Goal: Ask a question: Seek information or help from site administrators or community

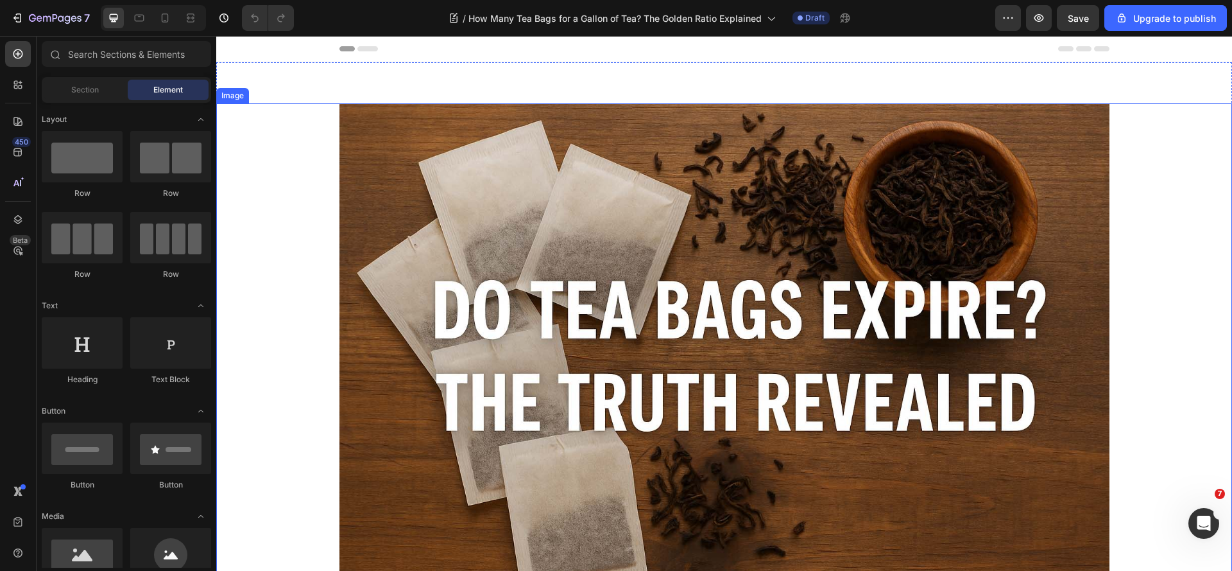
click at [1158, 430] on div at bounding box center [724, 359] width 1016 height 513
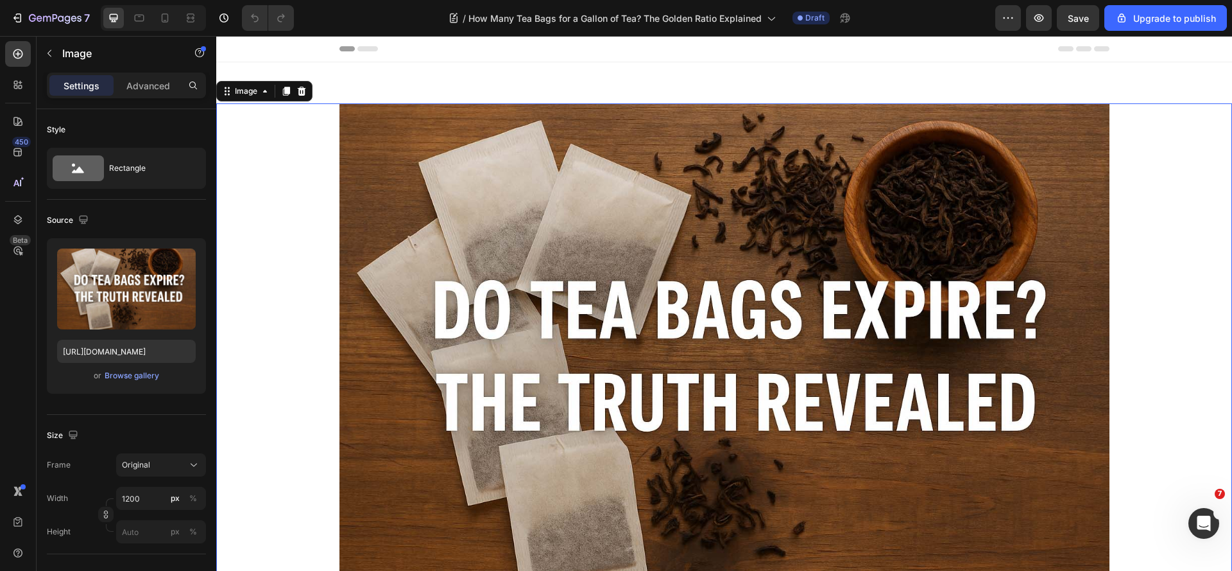
click at [571, 221] on img at bounding box center [724, 359] width 770 height 513
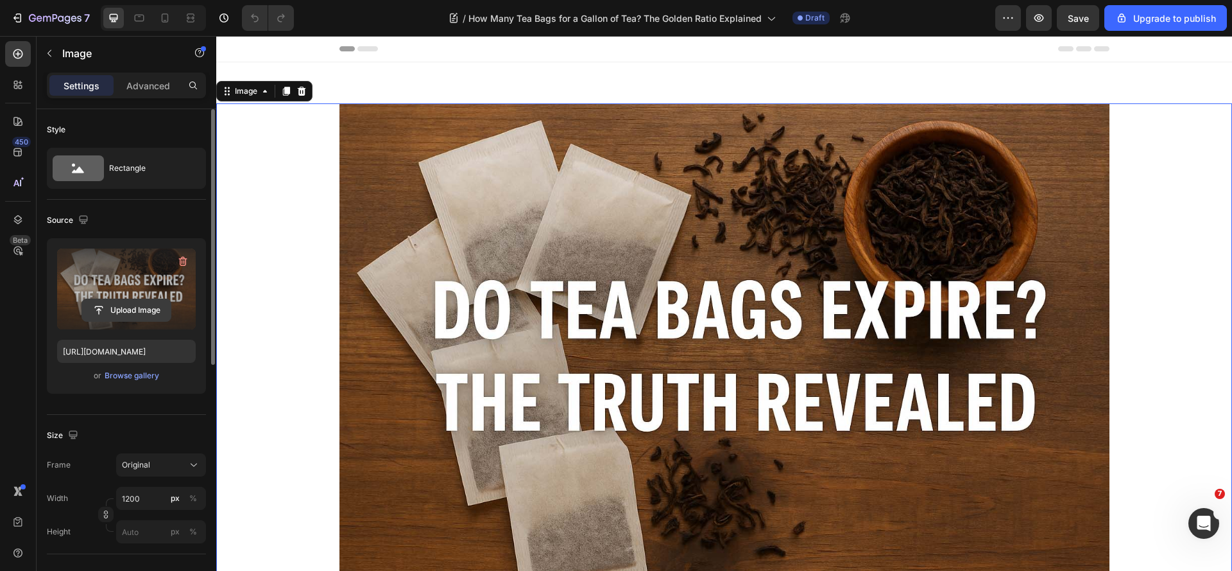
click at [129, 309] on input "file" at bounding box center [126, 310] width 89 height 22
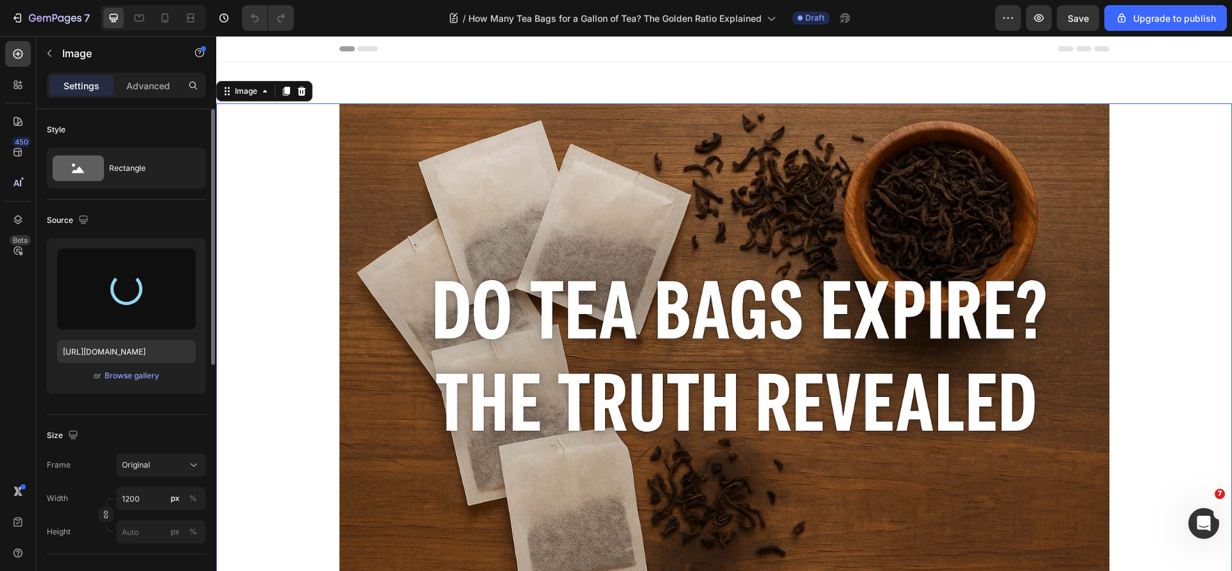
type input "[URL][DOMAIN_NAME]"
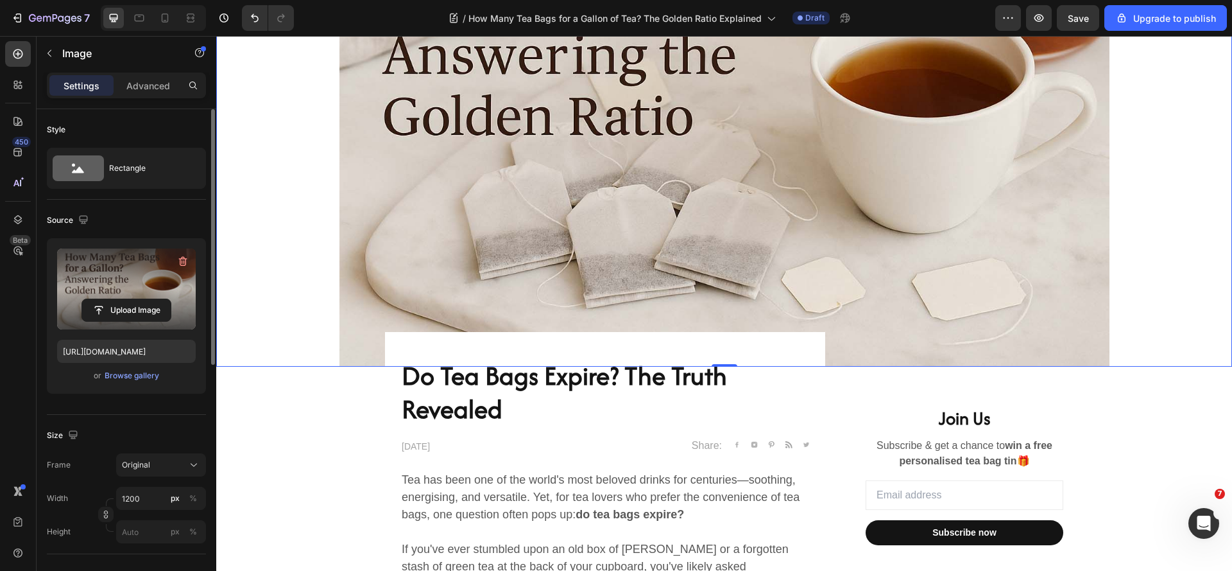
scroll to position [257, 0]
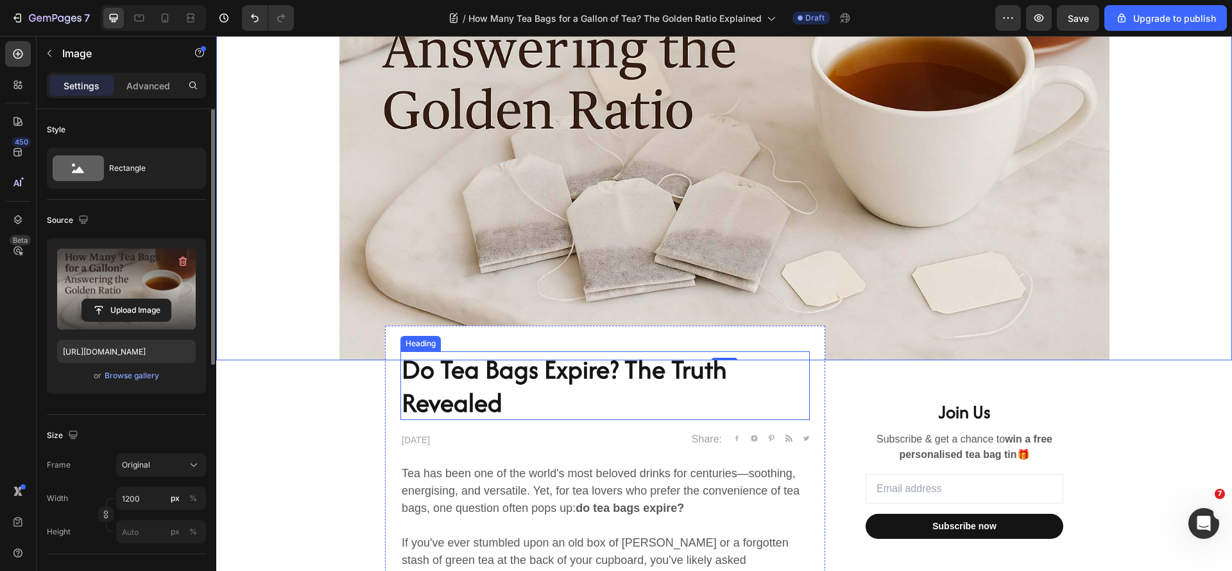
click at [521, 397] on h2 "Do Tea Bags Expire? The Truth Revealed" at bounding box center [604, 385] width 409 height 69
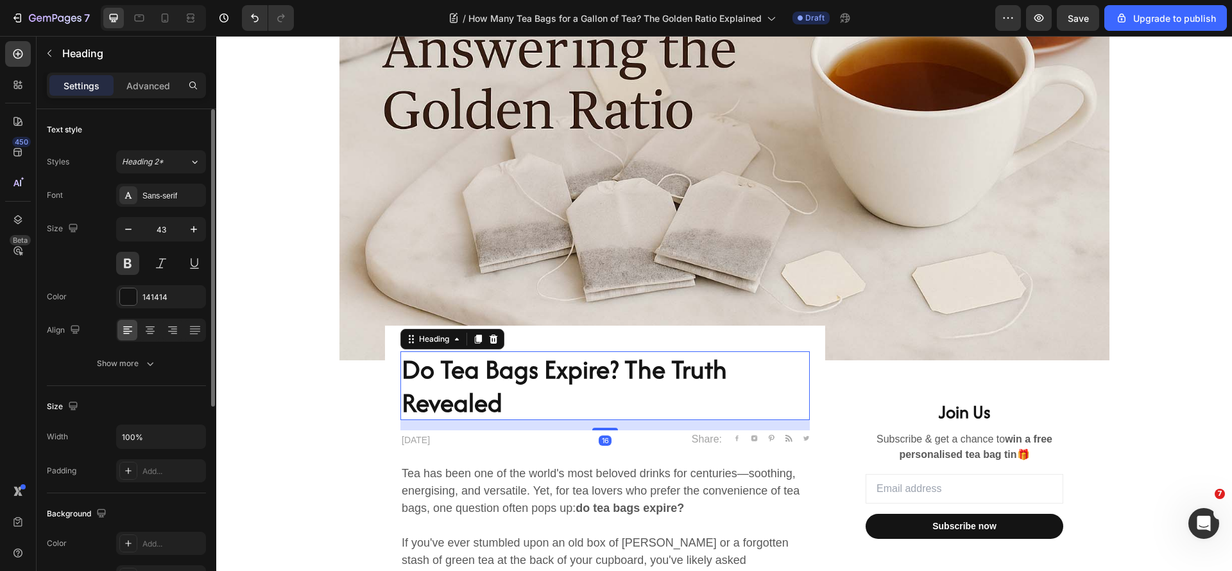
click at [521, 397] on h2 "Do Tea Bags Expire? The Truth Revealed" at bounding box center [604, 385] width 409 height 69
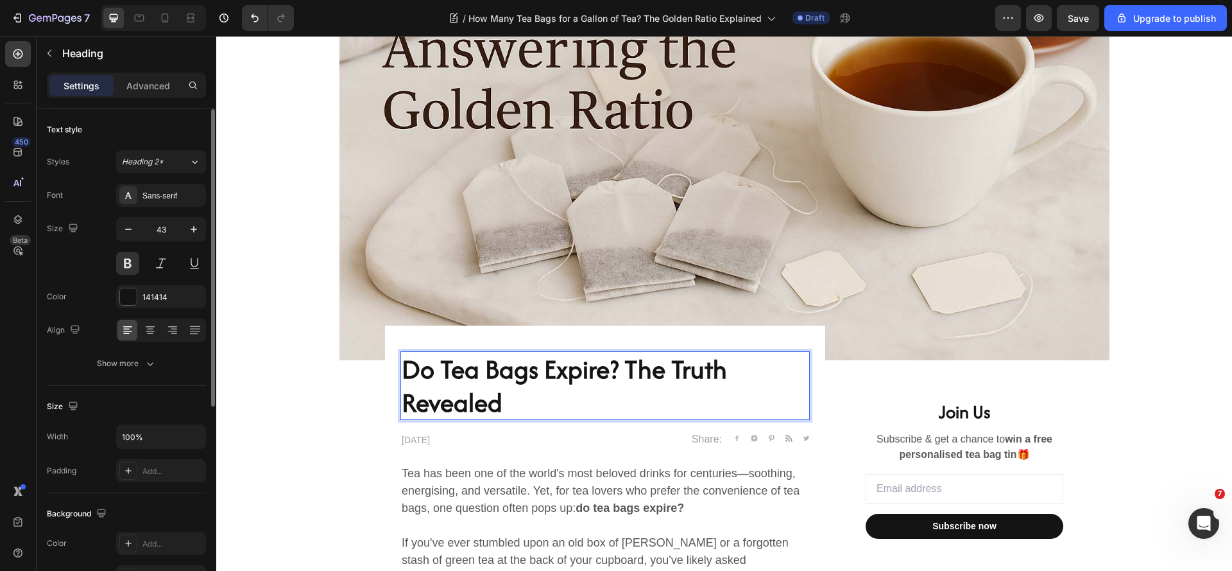
click at [521, 397] on p "Do Tea Bags Expire? The Truth Revealed" at bounding box center [605, 385] width 407 height 66
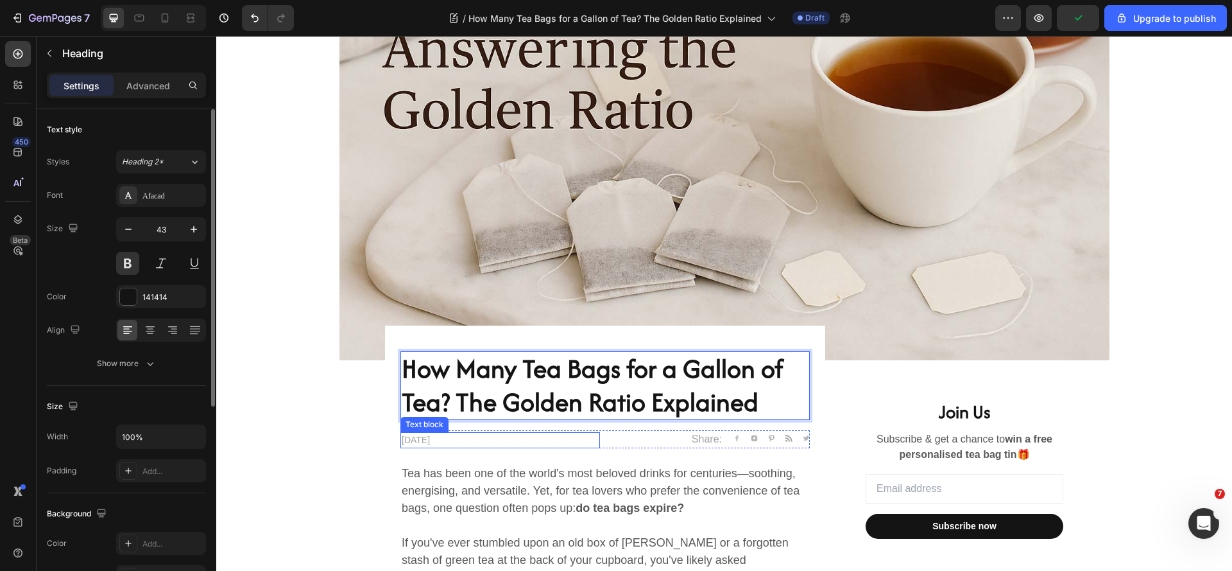
scroll to position [321, 0]
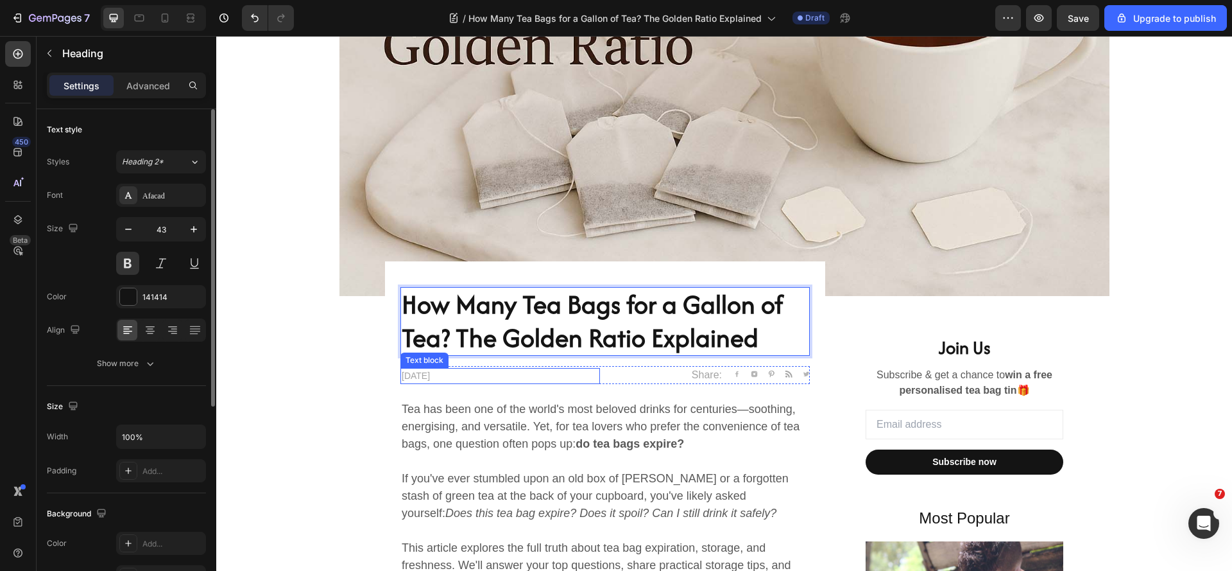
click at [411, 379] on p "[DATE]" at bounding box center [500, 375] width 197 height 13
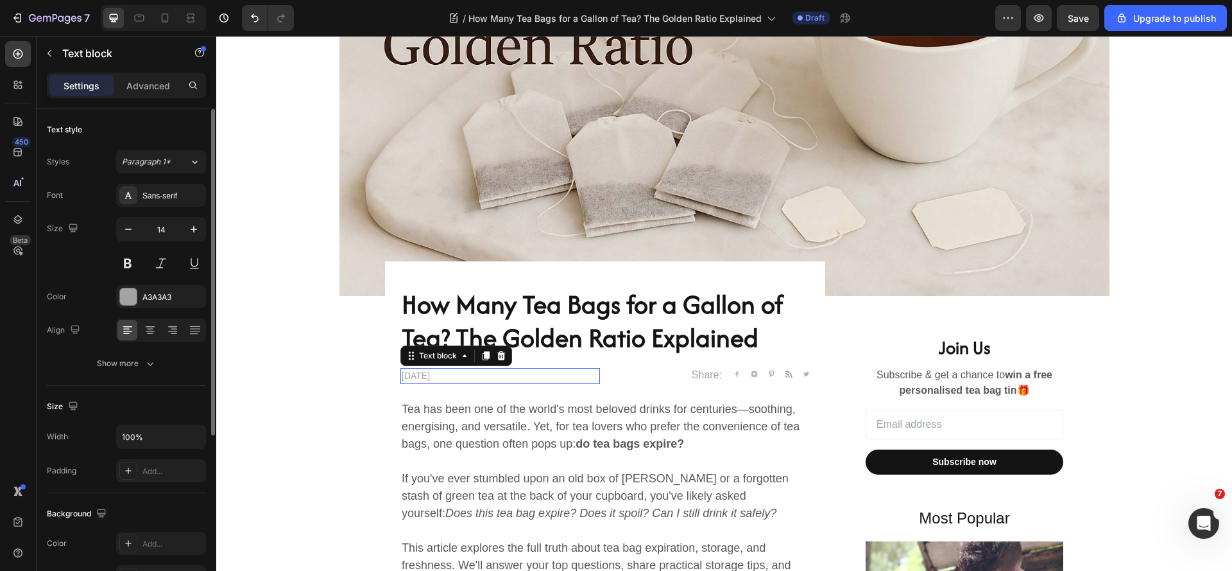
click at [411, 379] on p "[DATE]" at bounding box center [500, 375] width 197 height 13
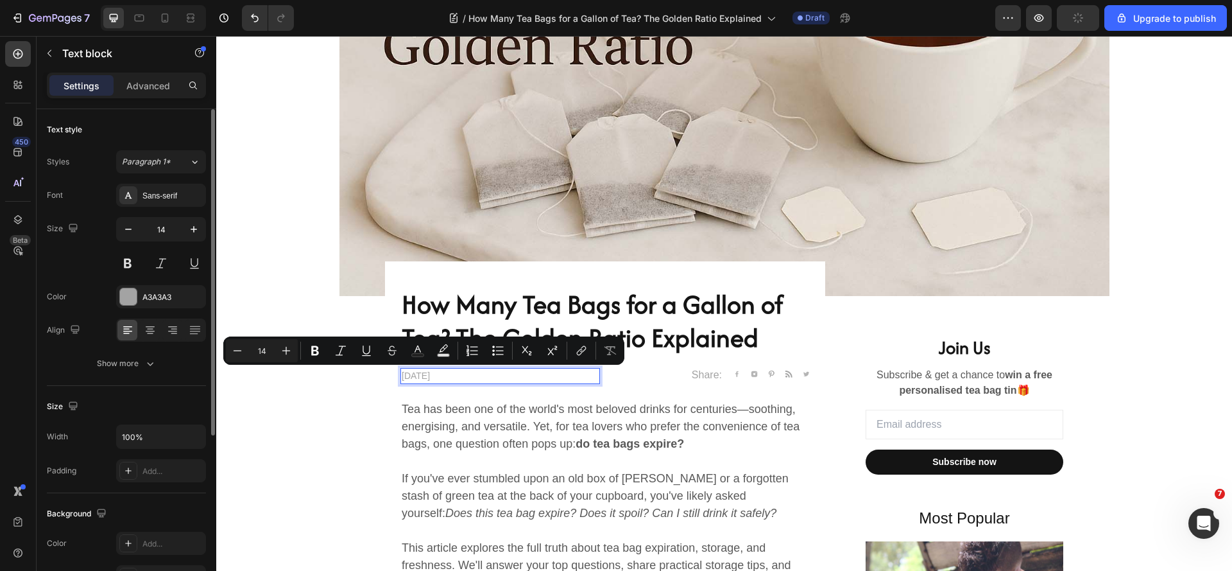
drag, startPoint x: 420, startPoint y: 376, endPoint x: 429, endPoint y: 377, distance: 8.4
click at [429, 377] on p "[DATE]" at bounding box center [500, 375] width 197 height 13
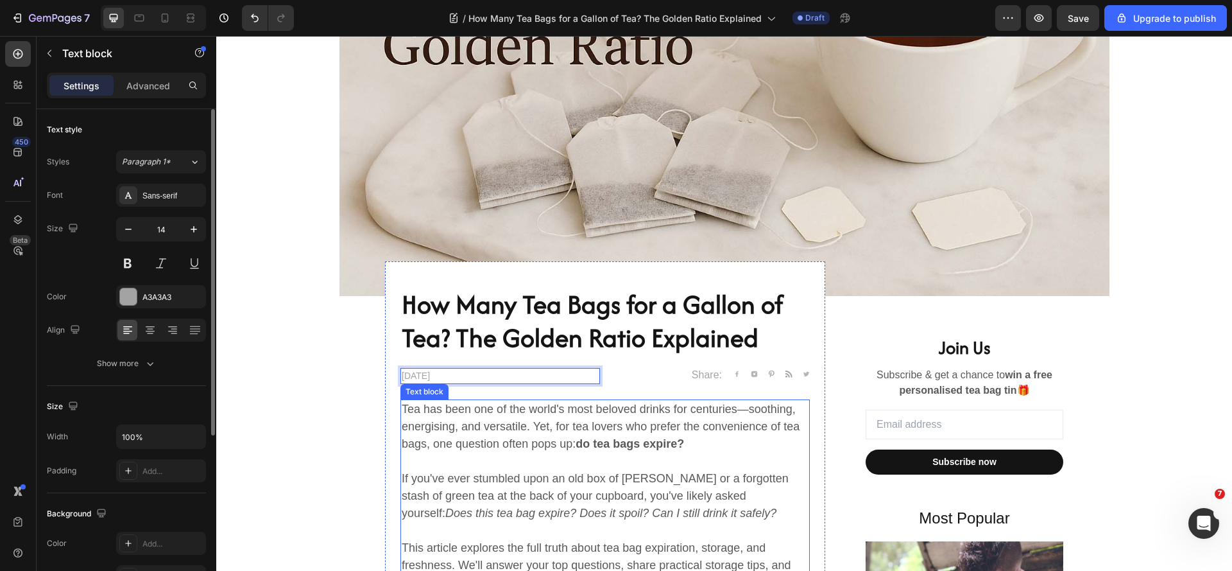
click at [543, 445] on p "Tea has been one of the world's most beloved drinks for centuries—soothing, ene…" at bounding box center [605, 426] width 407 height 52
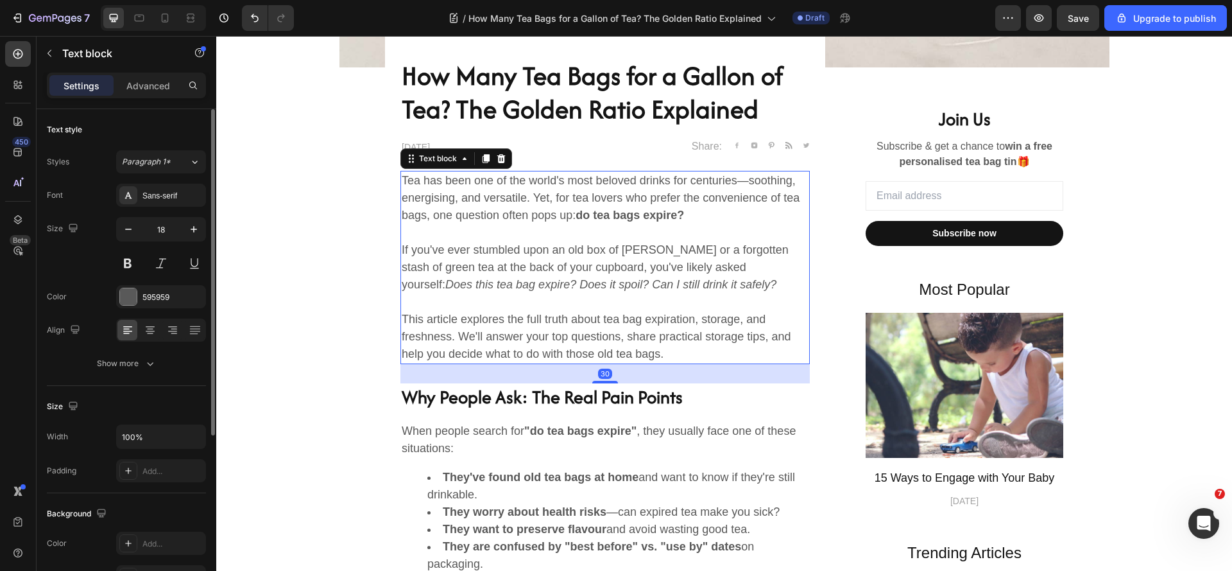
scroll to position [578, 0]
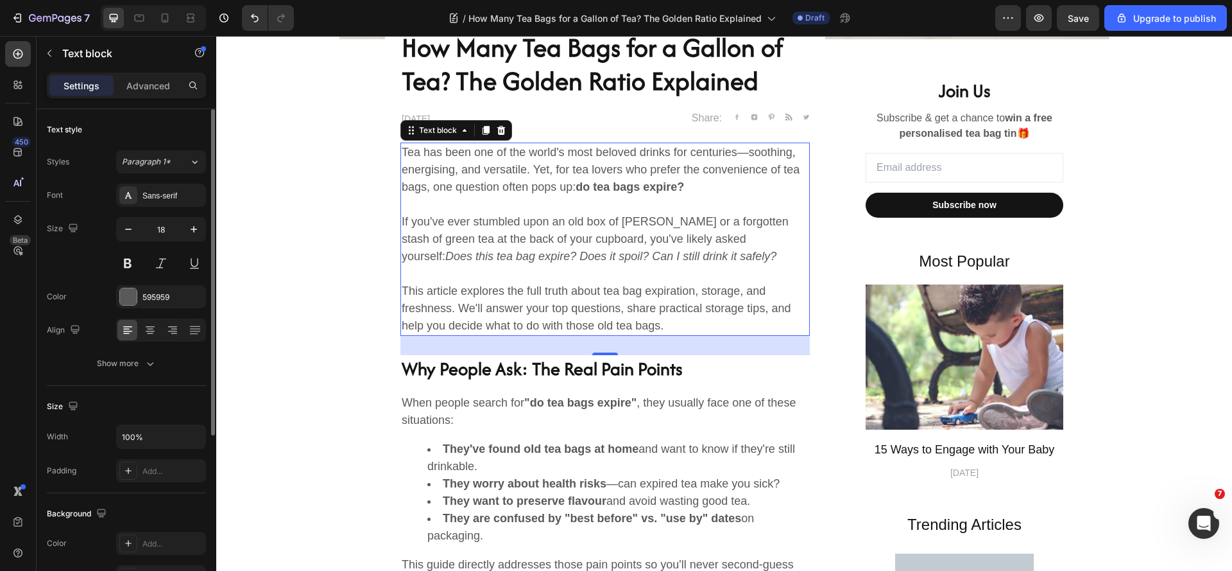
click at [479, 250] on p "If you've ever stumbled upon an old box of [PERSON_NAME] or a forgotten stash o…" at bounding box center [605, 239] width 407 height 52
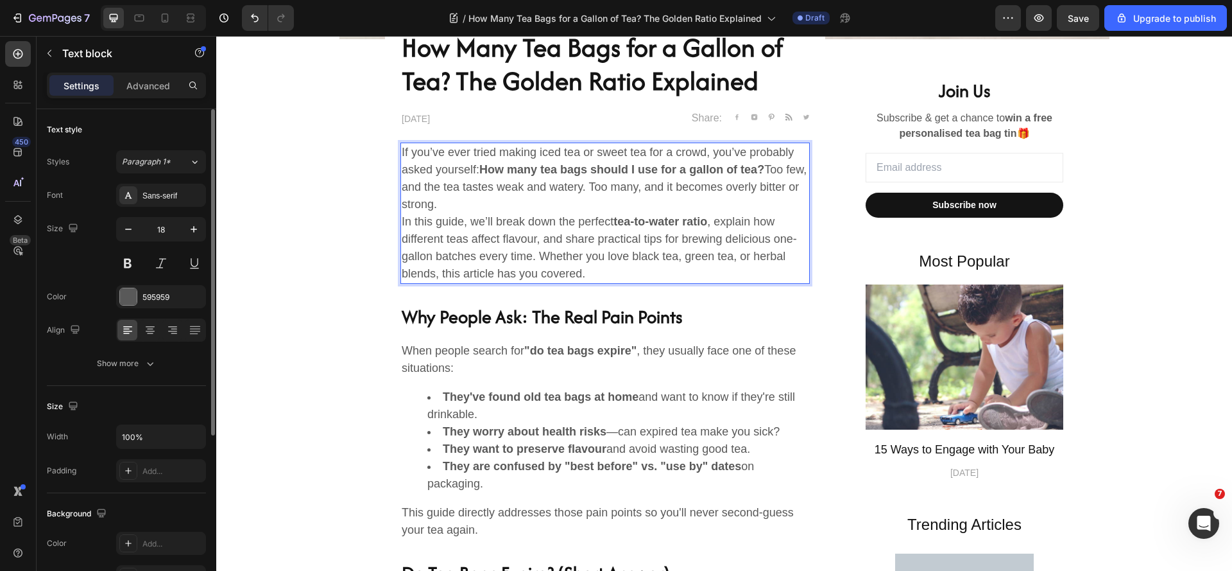
click at [603, 204] on p "If you’ve ever tried making iced tea or sweet tea for a crowd, you’ve probably …" at bounding box center [605, 178] width 407 height 69
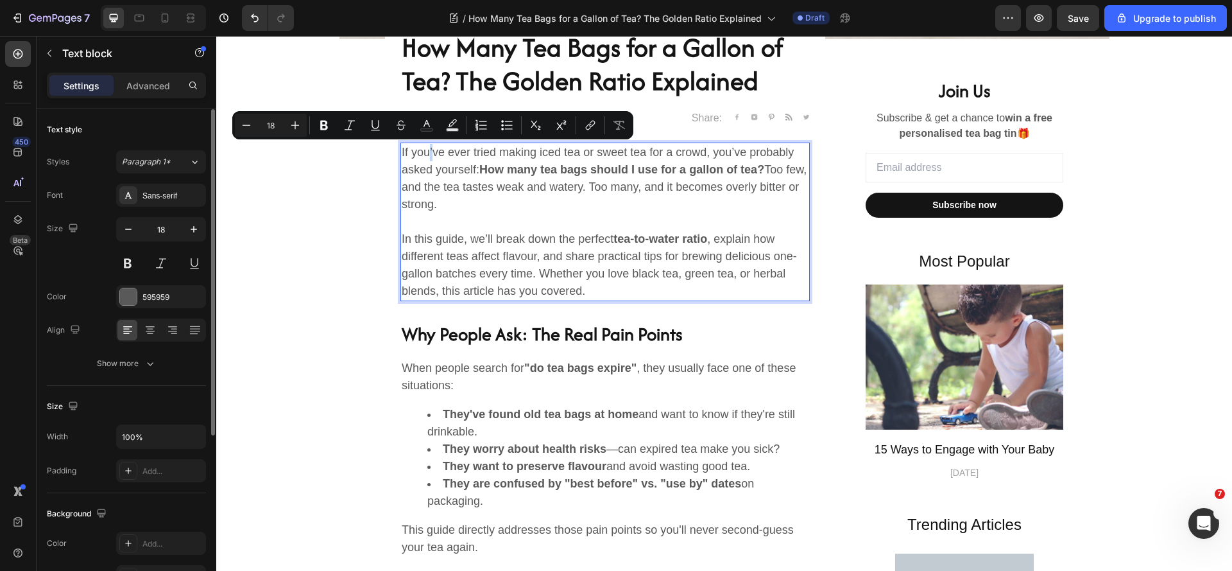
click at [429, 155] on p "If you’ve ever tried making iced tea or sweet tea for a crowd, you’ve probably …" at bounding box center [605, 178] width 407 height 69
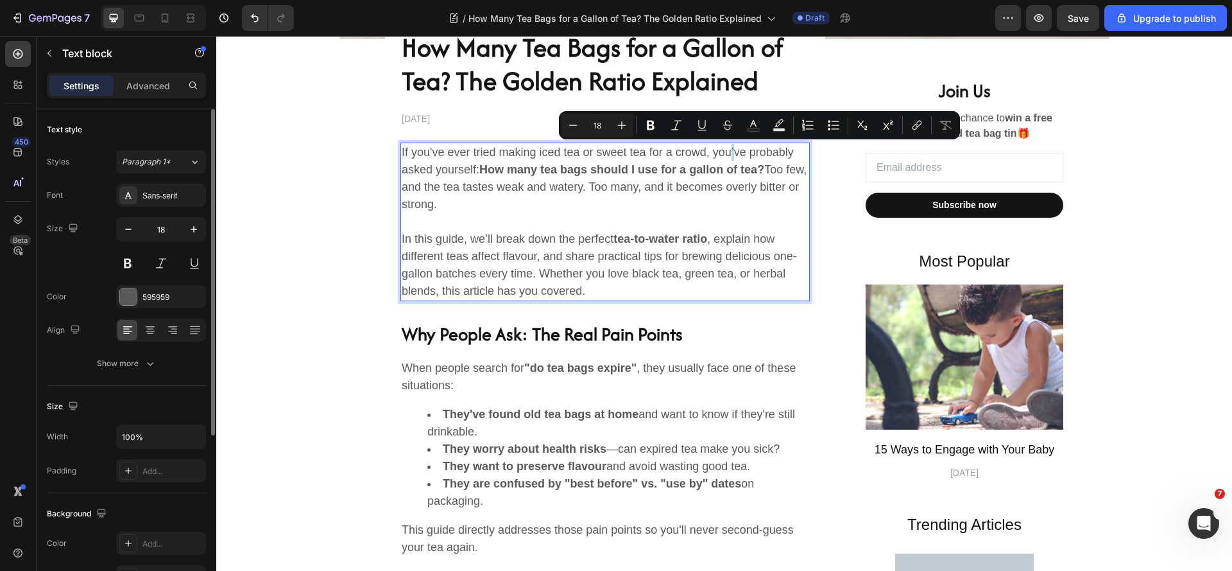
drag, startPoint x: 766, startPoint y: 158, endPoint x: 758, endPoint y: 159, distance: 7.8
click at [758, 159] on p "If you've ever tried making iced tea or sweet tea for a crowd, you’ve probably …" at bounding box center [605, 178] width 407 height 69
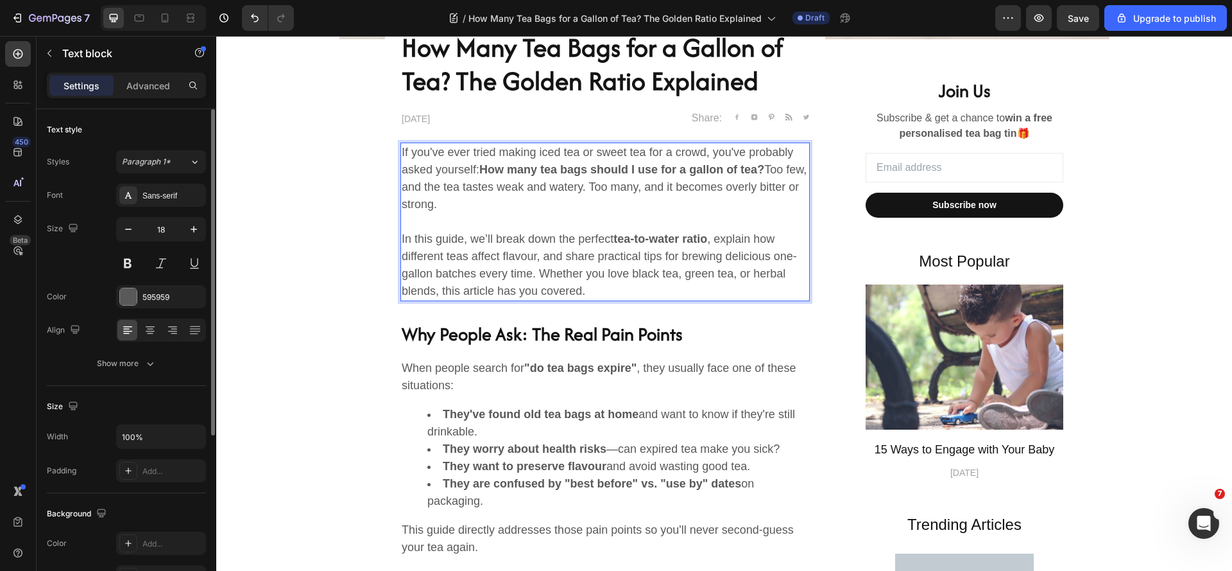
click at [511, 259] on p "In this guide, we’ll break down the perfect tea-to-water ratio , explain how di…" at bounding box center [605, 264] width 407 height 69
drag, startPoint x: 485, startPoint y: 240, endPoint x: 495, endPoint y: 242, distance: 9.8
click at [495, 242] on p "In this guide, we’ll break down the perfect tea-to-water ratio , explain how di…" at bounding box center [605, 264] width 407 height 69
click at [547, 332] on h2 "Why People Ask: The Real Pain Points" at bounding box center [604, 334] width 409 height 28
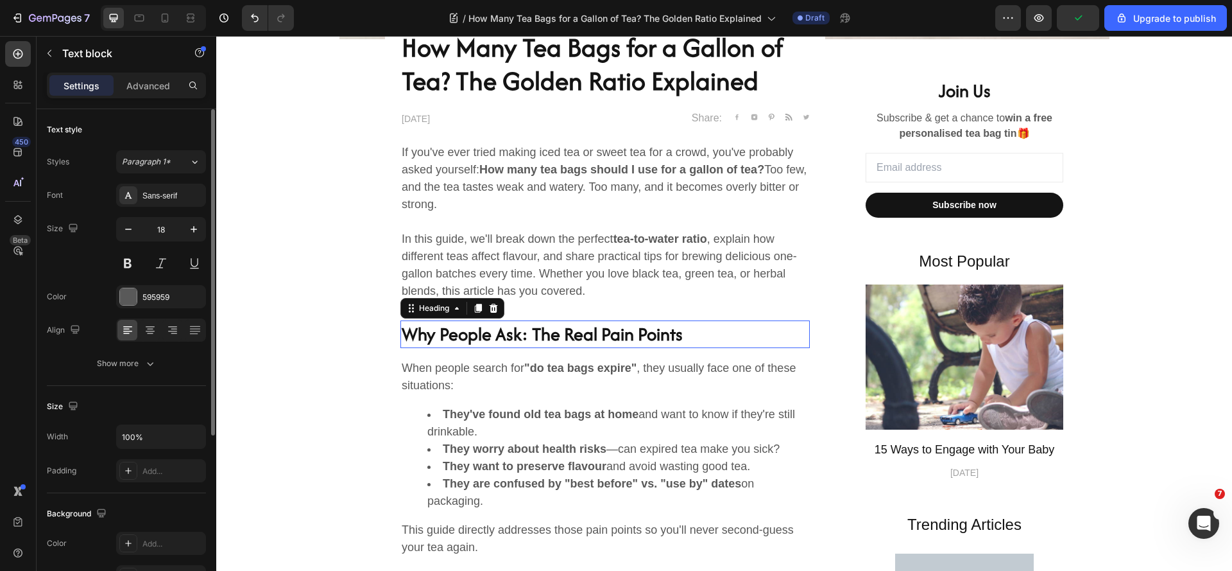
click at [547, 332] on h2 "Why People Ask: The Real Pain Points" at bounding box center [604, 334] width 409 height 28
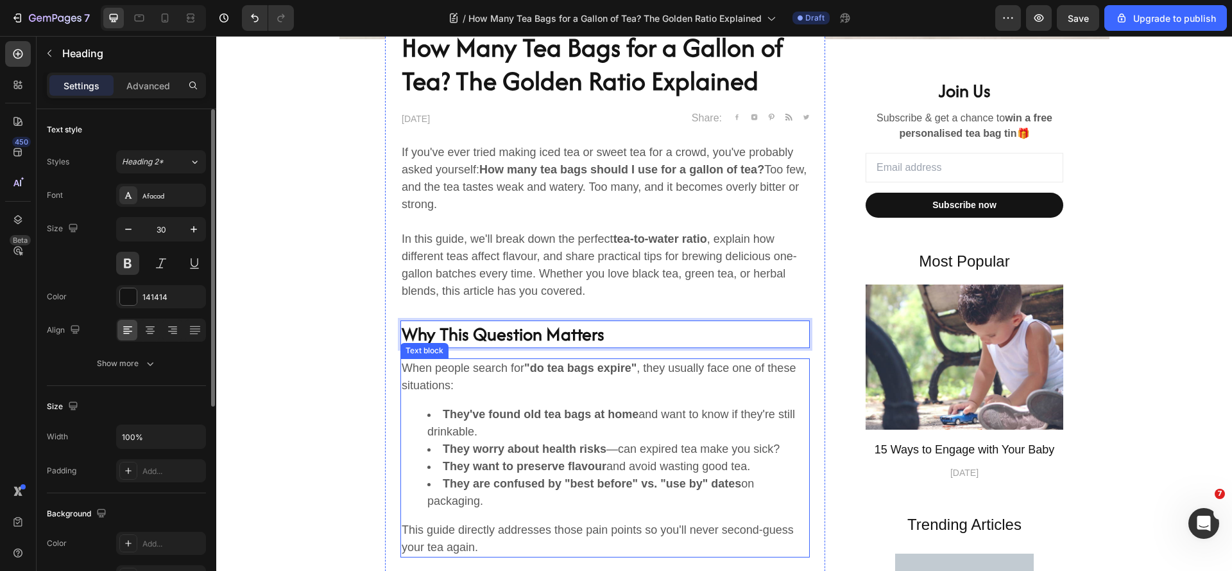
click at [499, 413] on strong "They've found old tea bags at home" at bounding box center [541, 414] width 196 height 13
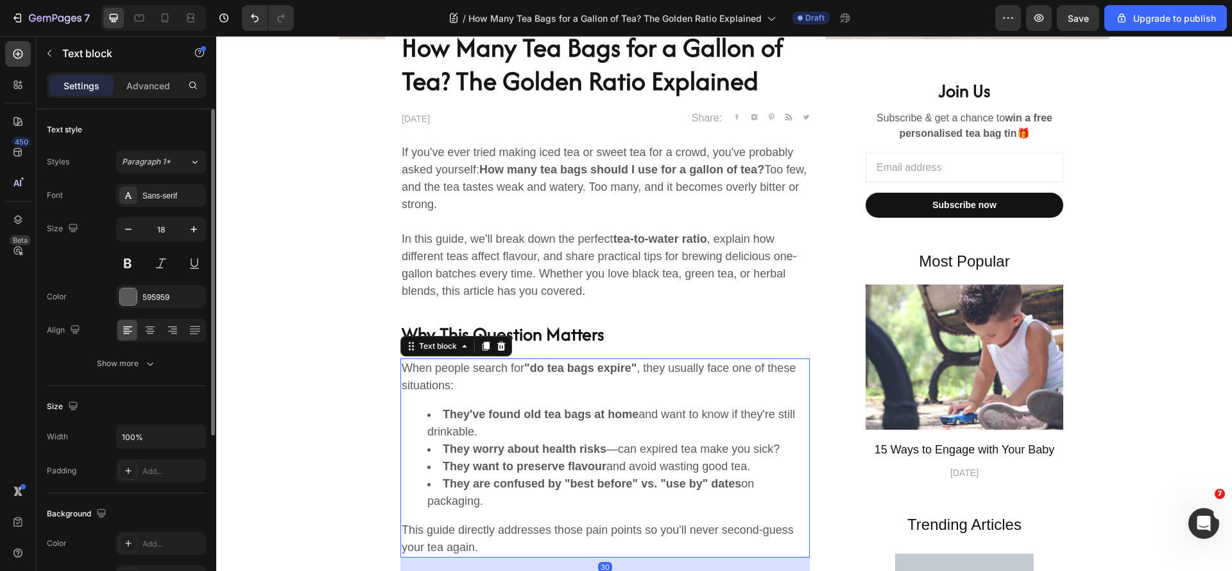
click at [499, 413] on strong "They've found old tea bags at home" at bounding box center [541, 414] width 196 height 13
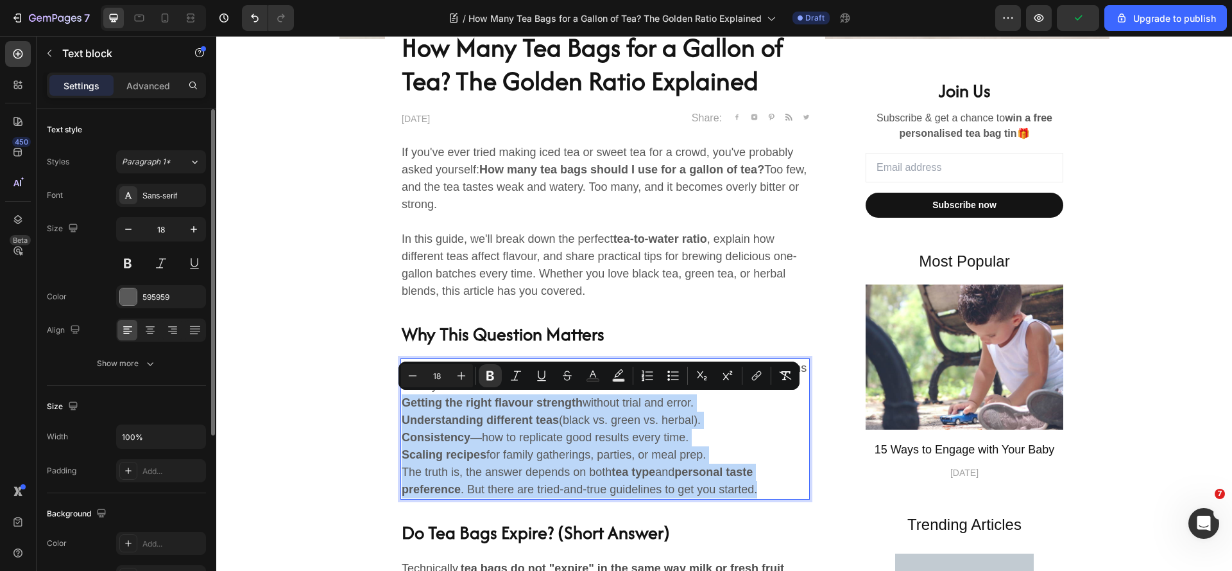
drag, startPoint x: 398, startPoint y: 402, endPoint x: 795, endPoint y: 497, distance: 408.6
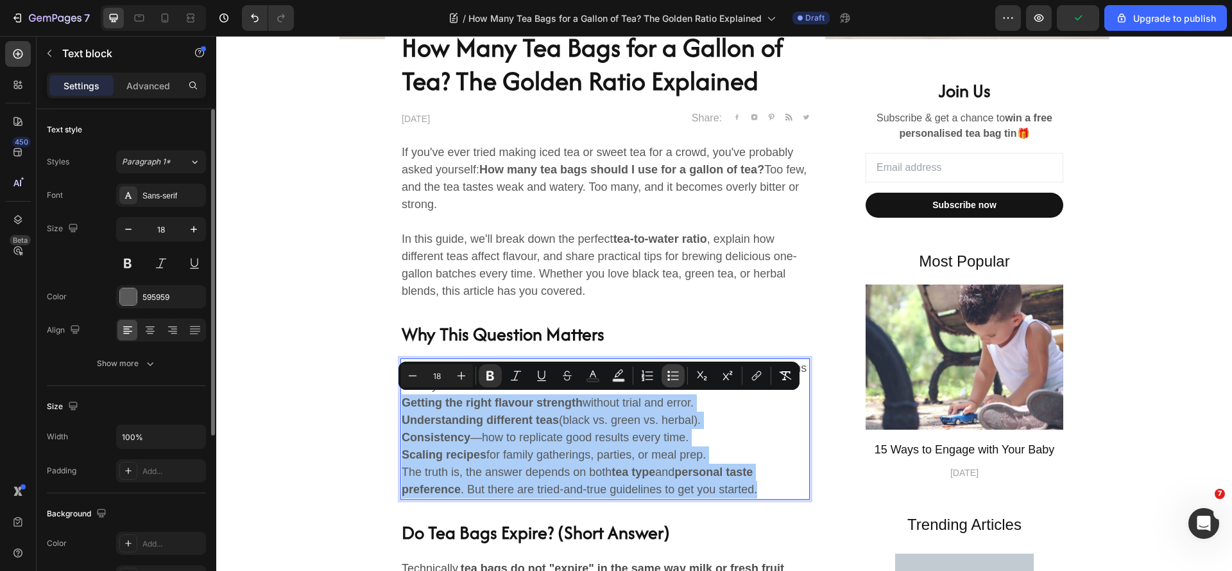
click at [669, 373] on icon "Editor contextual toolbar" at bounding box center [673, 375] width 13 height 13
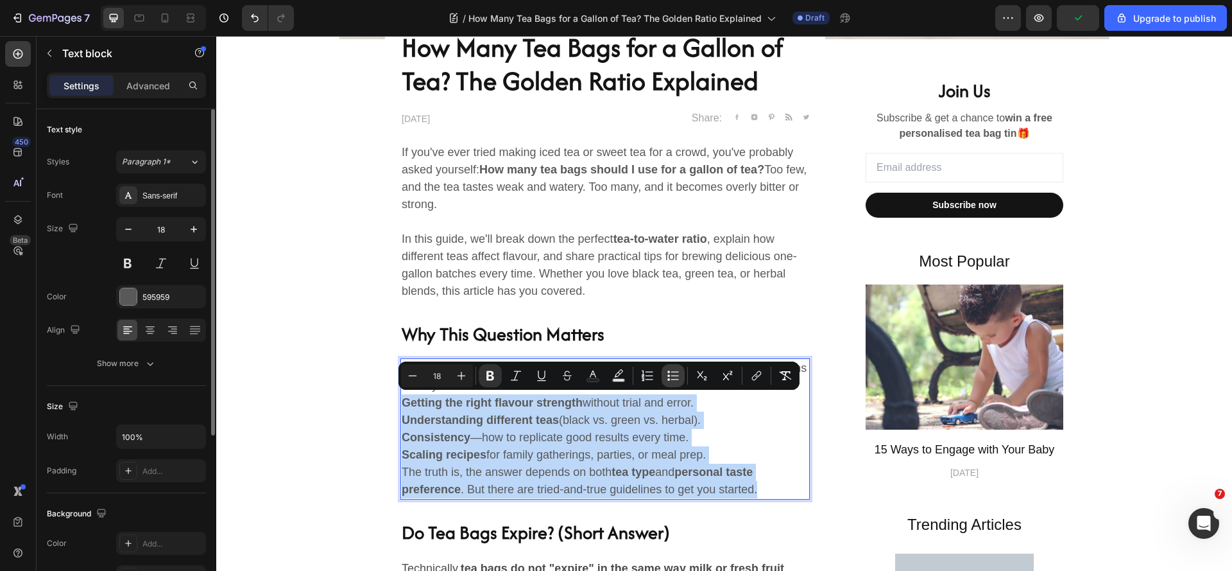
type input "18"
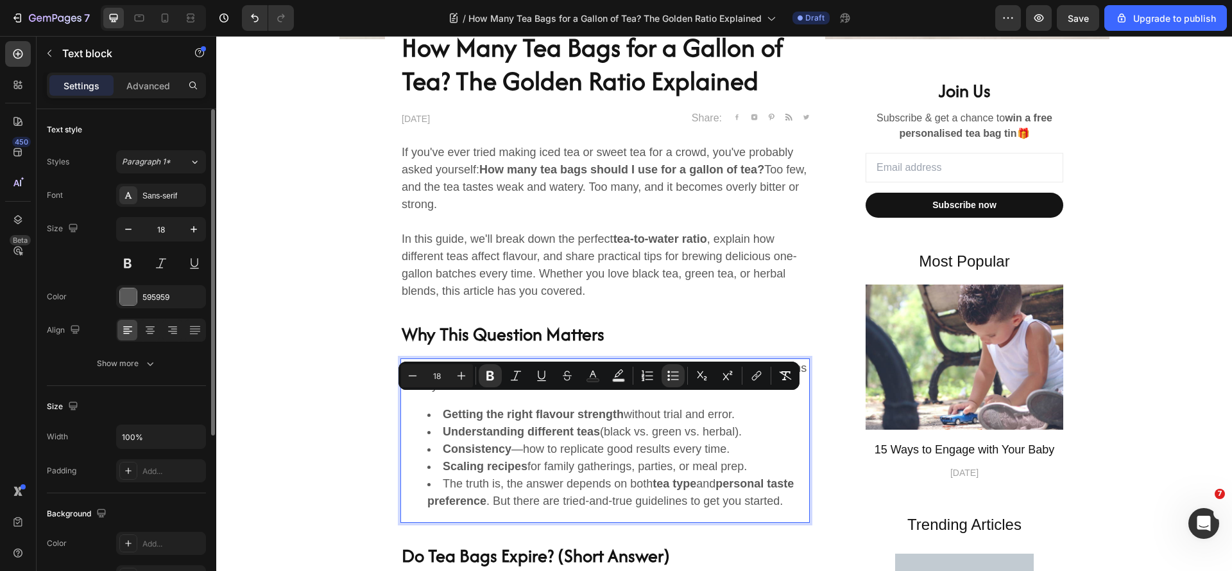
click at [563, 486] on li "The truth is, the answer depends on both tea type and personal taste preference…" at bounding box center [617, 492] width 381 height 35
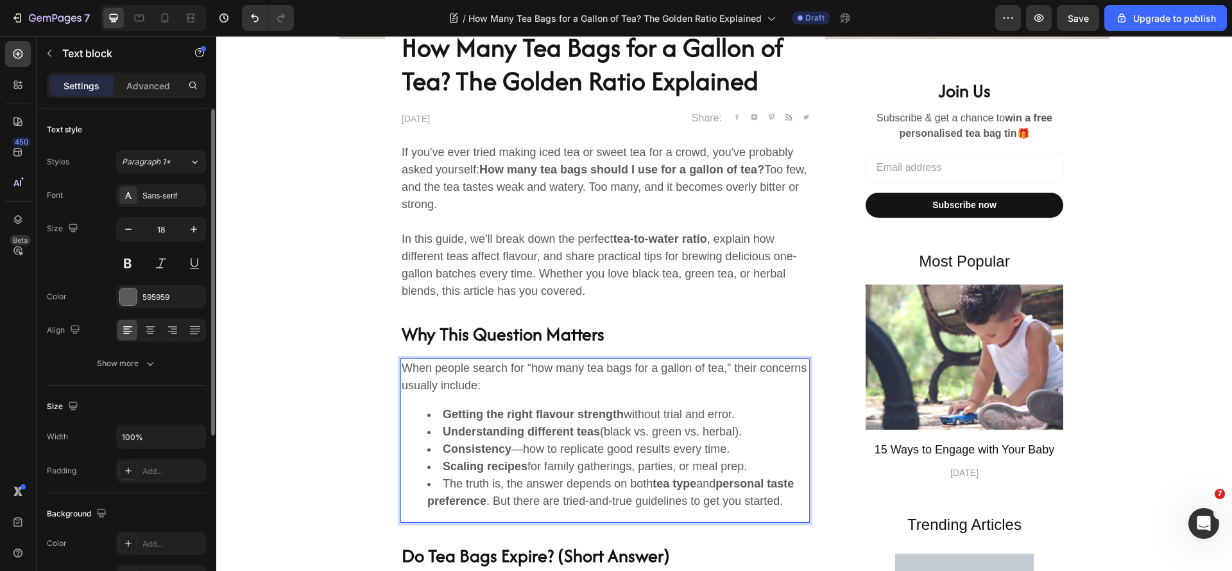
click at [443, 486] on li "The truth is, the answer depends on both tea type and personal taste preference…" at bounding box center [617, 492] width 381 height 35
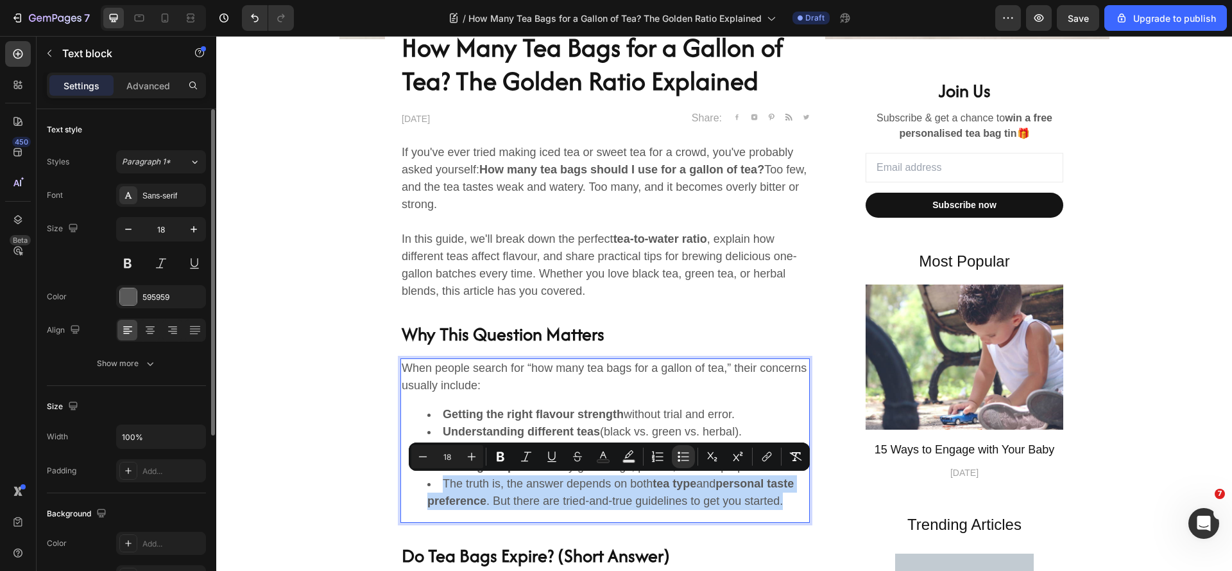
drag, startPoint x: 435, startPoint y: 480, endPoint x: 499, endPoint y: 516, distance: 73.6
click at [499, 510] on li "The truth is, the answer depends on both tea type and personal taste preference…" at bounding box center [617, 492] width 381 height 35
click at [685, 460] on icon "Editor contextual toolbar" at bounding box center [686, 459] width 8 height 1
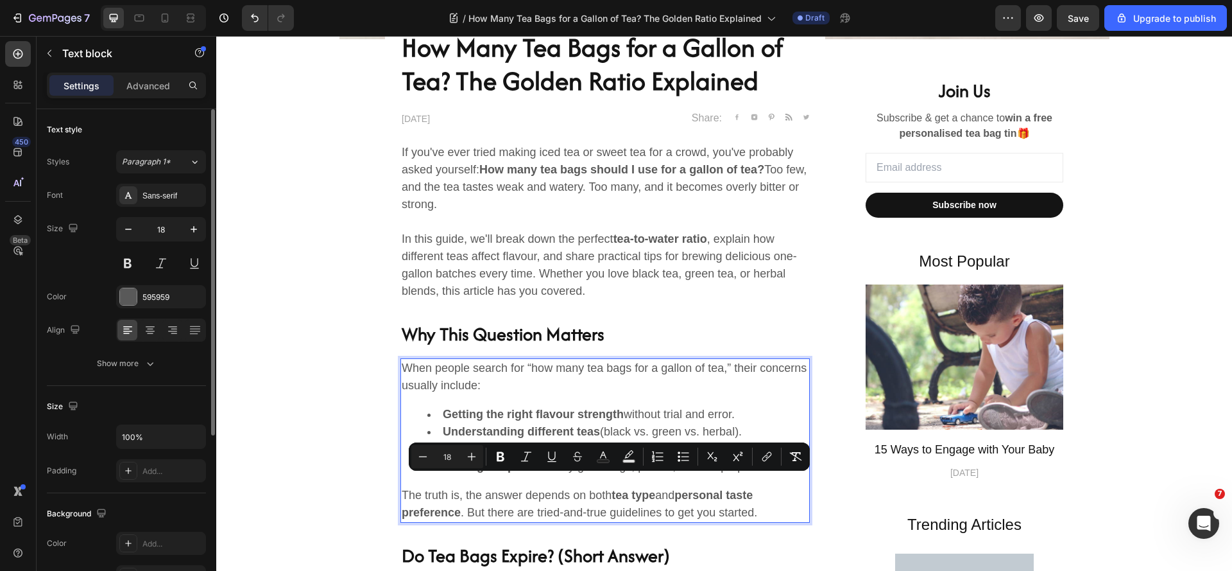
click at [690, 418] on li "Getting the right flavour strength without trial and error." at bounding box center [617, 414] width 381 height 17
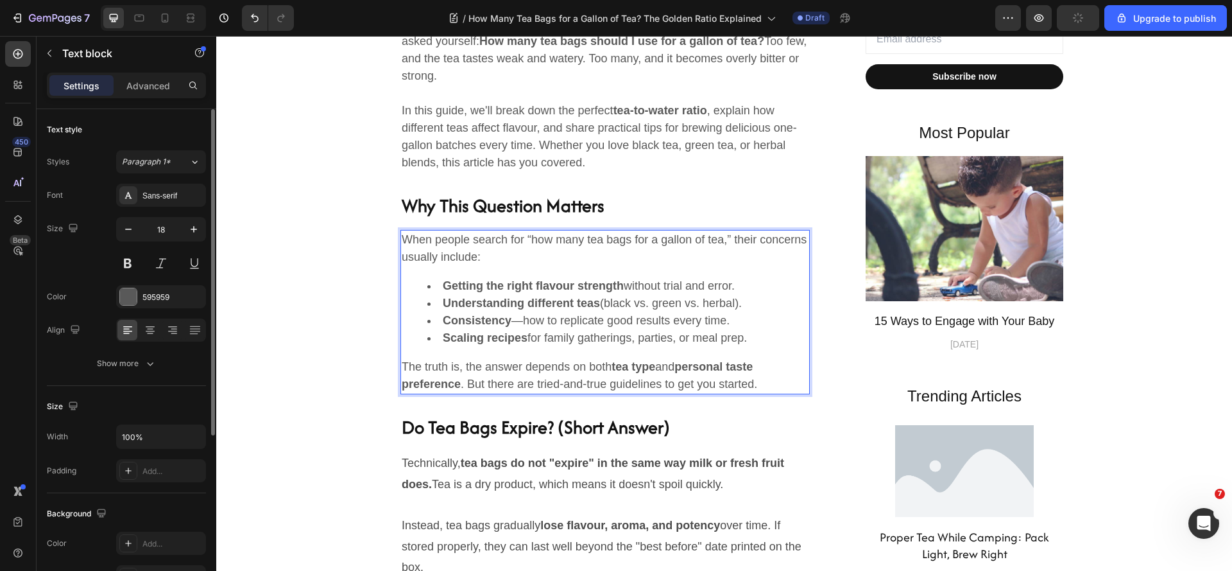
scroll to position [770, 0]
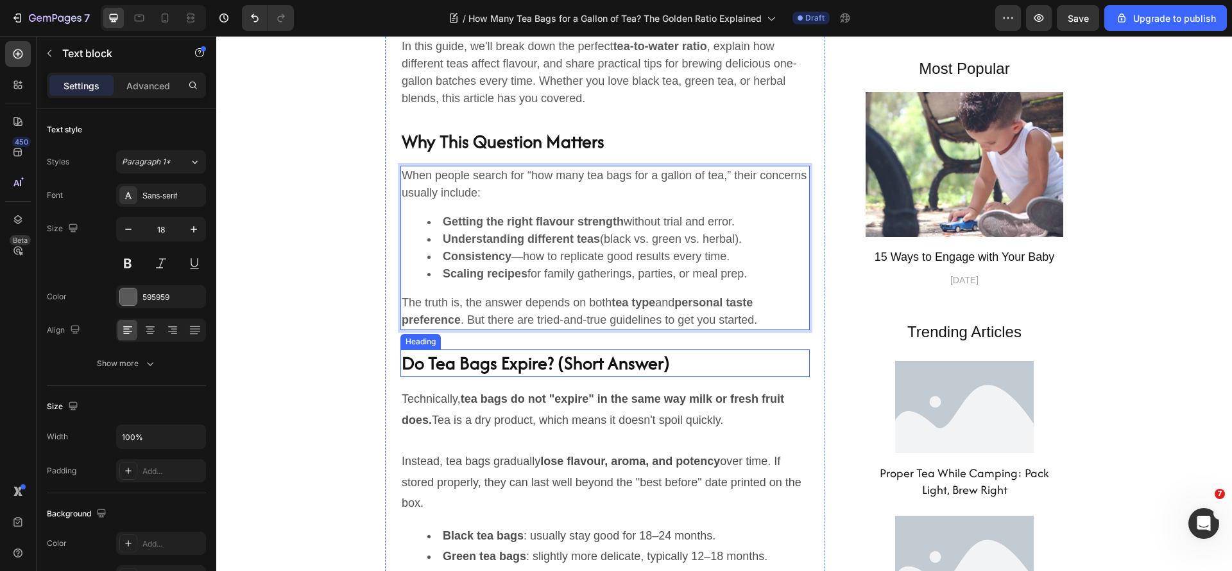
click at [642, 363] on h2 "Do Tea Bags Expire? (Short Answer)" at bounding box center [604, 363] width 409 height 28
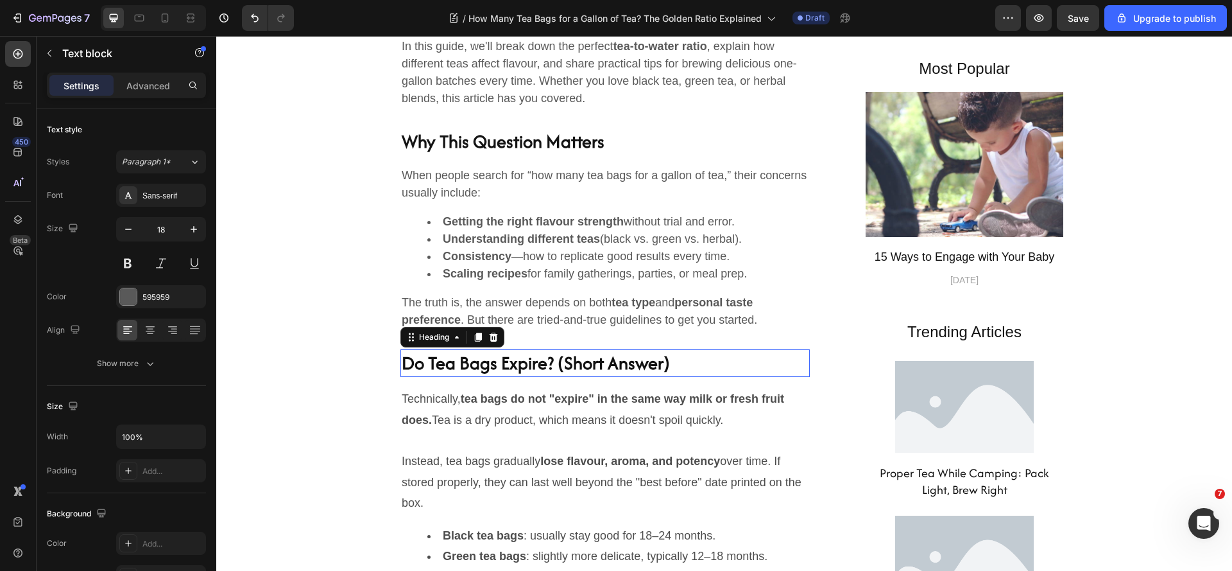
click at [642, 363] on h2 "Do Tea Bags Expire? (Short Answer)" at bounding box center [604, 363] width 409 height 28
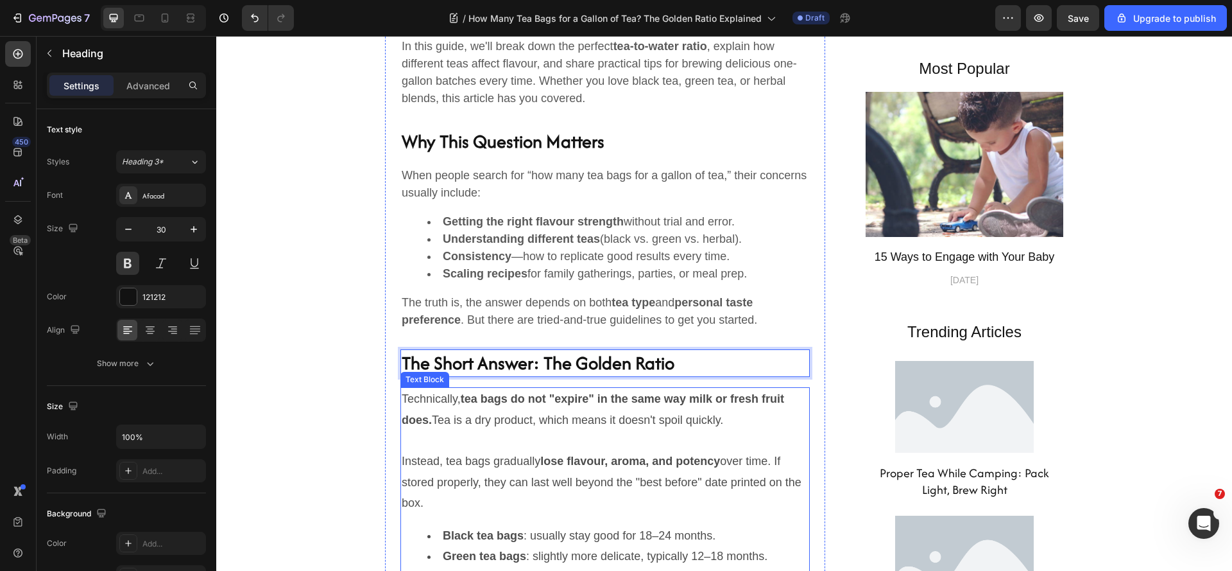
click at [534, 413] on p "Technically, tea bags do not "expire" in the same way milk or fresh fruit does.…" at bounding box center [605, 409] width 407 height 42
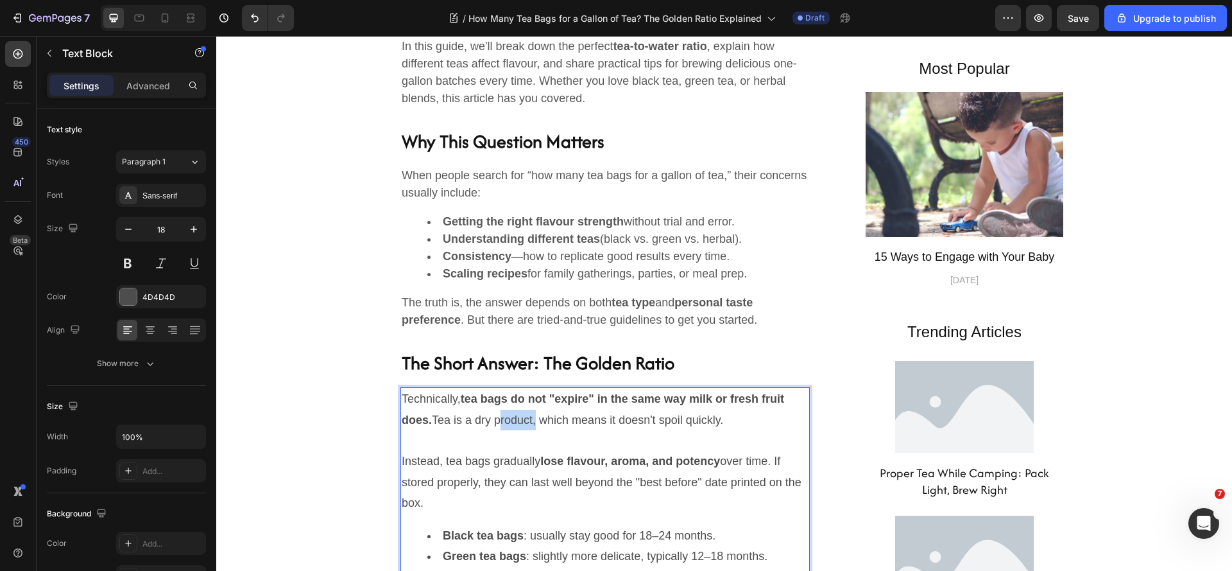
click at [534, 413] on p "Technically, tea bags do not "expire" in the same way milk or fresh fruit does.…" at bounding box center [605, 409] width 407 height 42
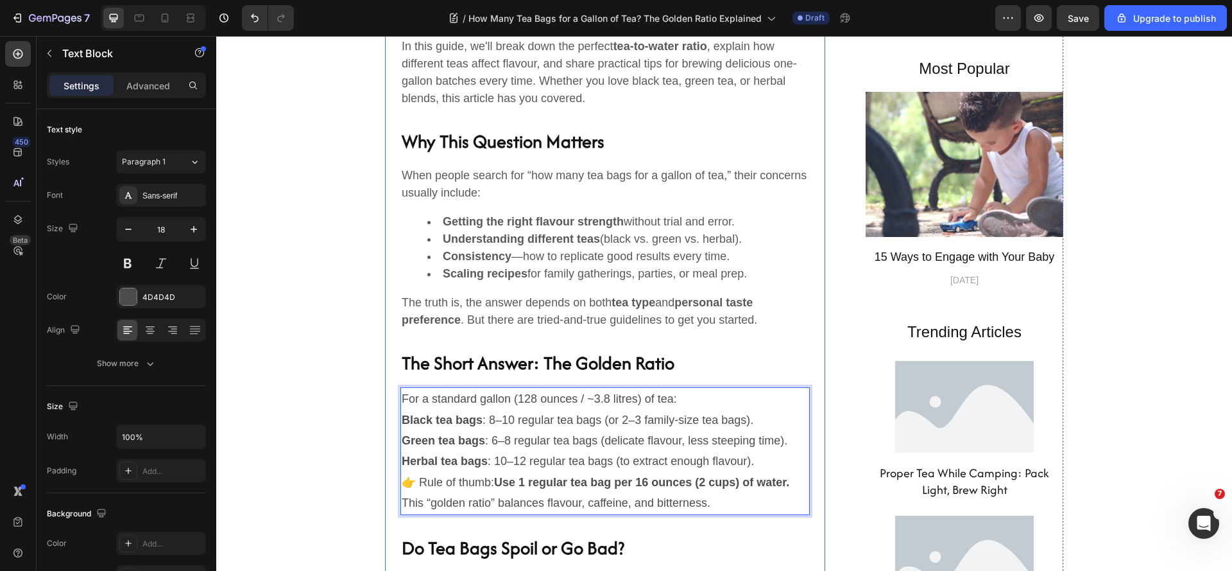
scroll to position [834, 0]
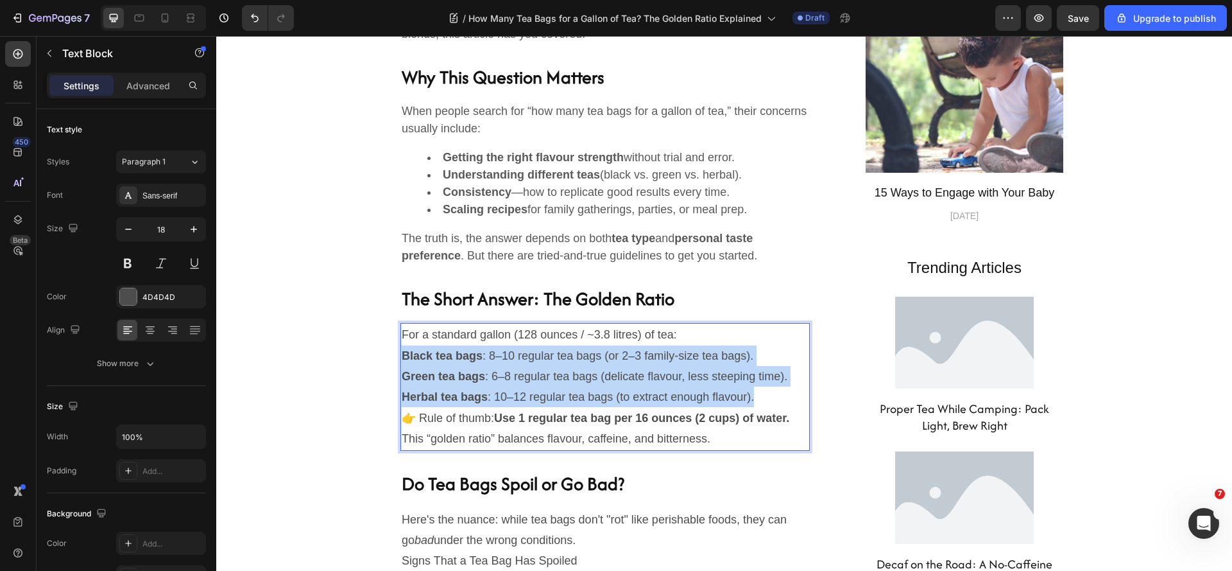
drag, startPoint x: 399, startPoint y: 353, endPoint x: 775, endPoint y: 411, distance: 380.5
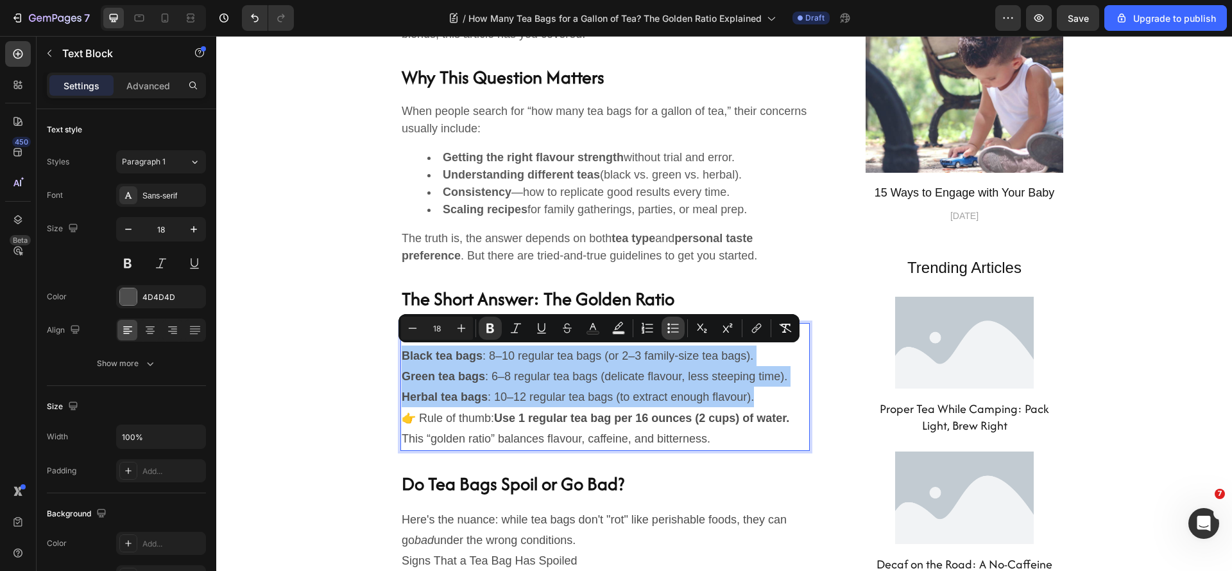
click at [667, 331] on icon "Editor contextual toolbar" at bounding box center [673, 328] width 13 height 13
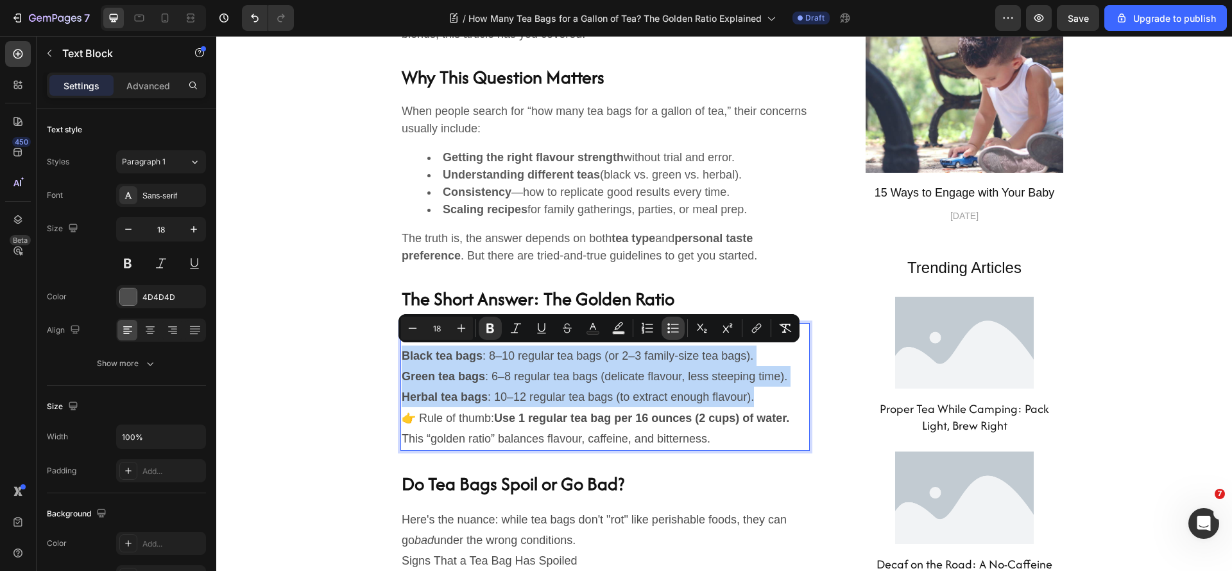
type input "18"
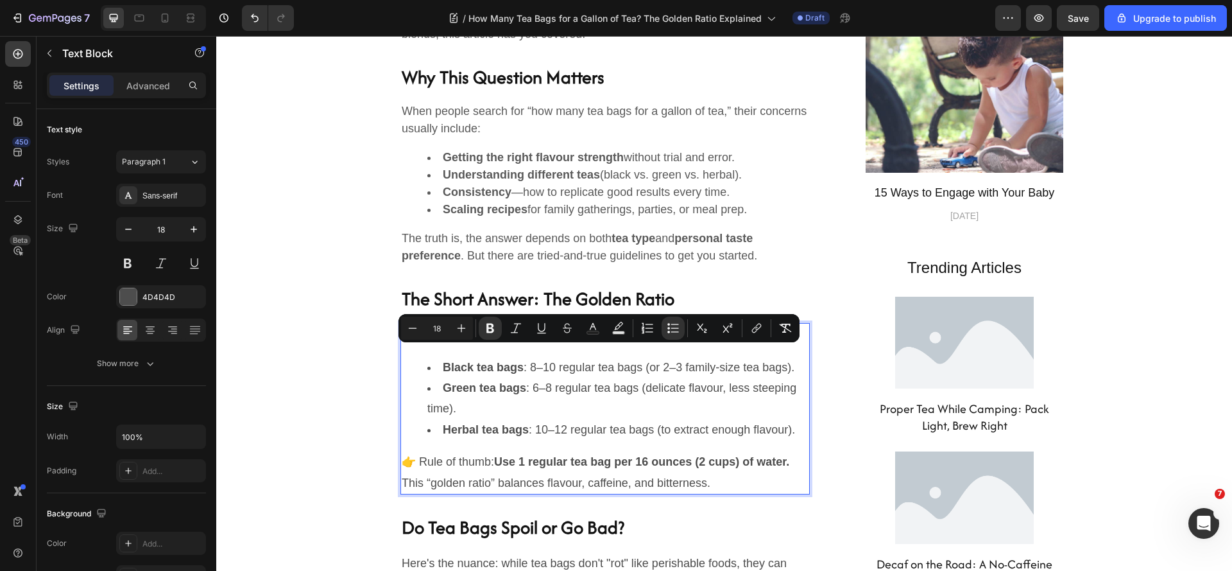
click at [492, 440] on li "Herbal tea bags : 10–12 regular tea bags (to extract enough flavour)." at bounding box center [617, 429] width 381 height 21
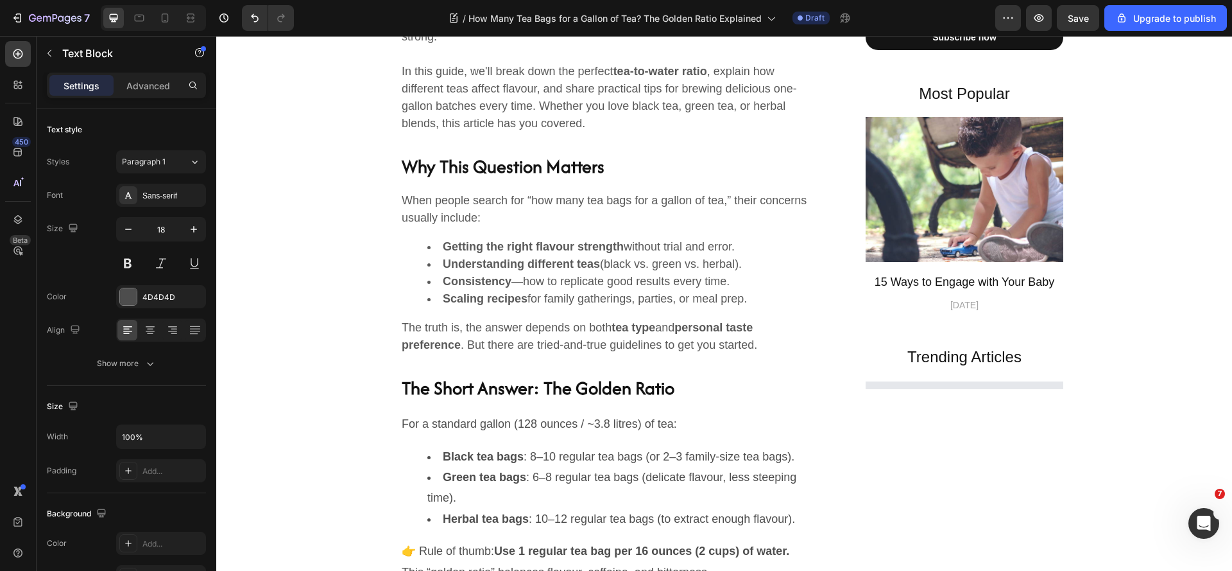
scroll to position [770, 0]
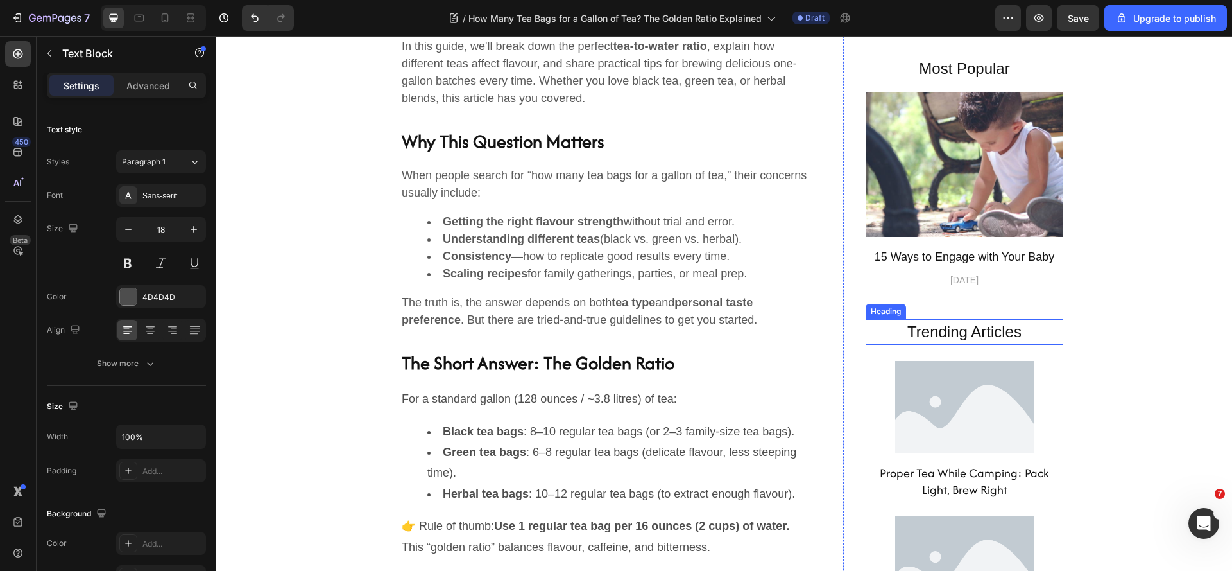
click at [977, 337] on p "Trending Articles" at bounding box center [964, 331] width 195 height 23
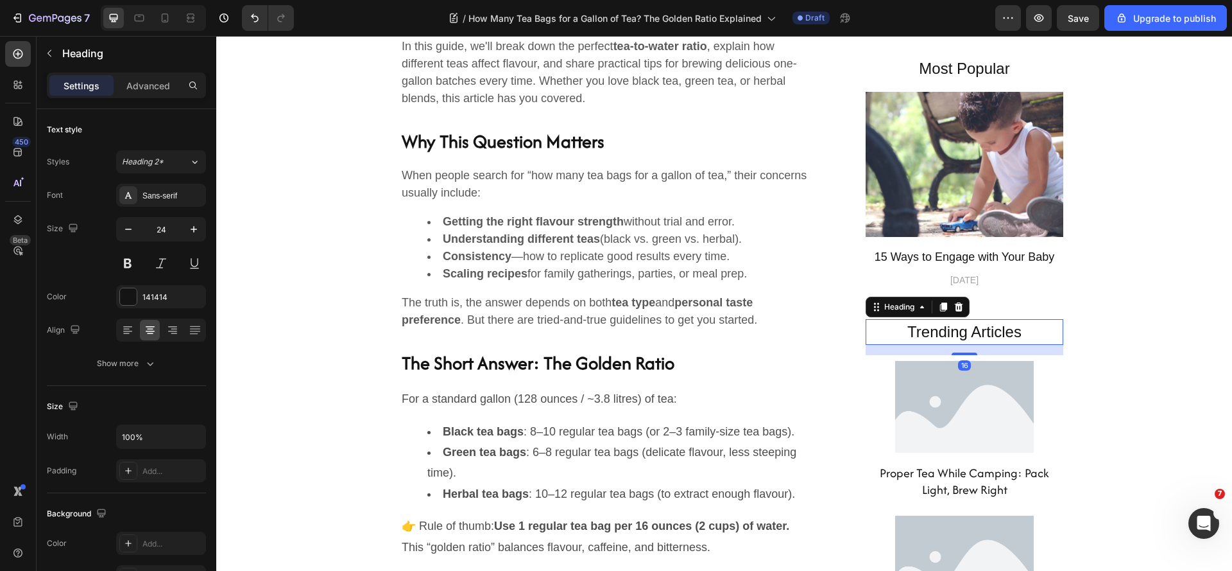
click at [973, 334] on p "Trending Articles" at bounding box center [964, 331] width 195 height 23
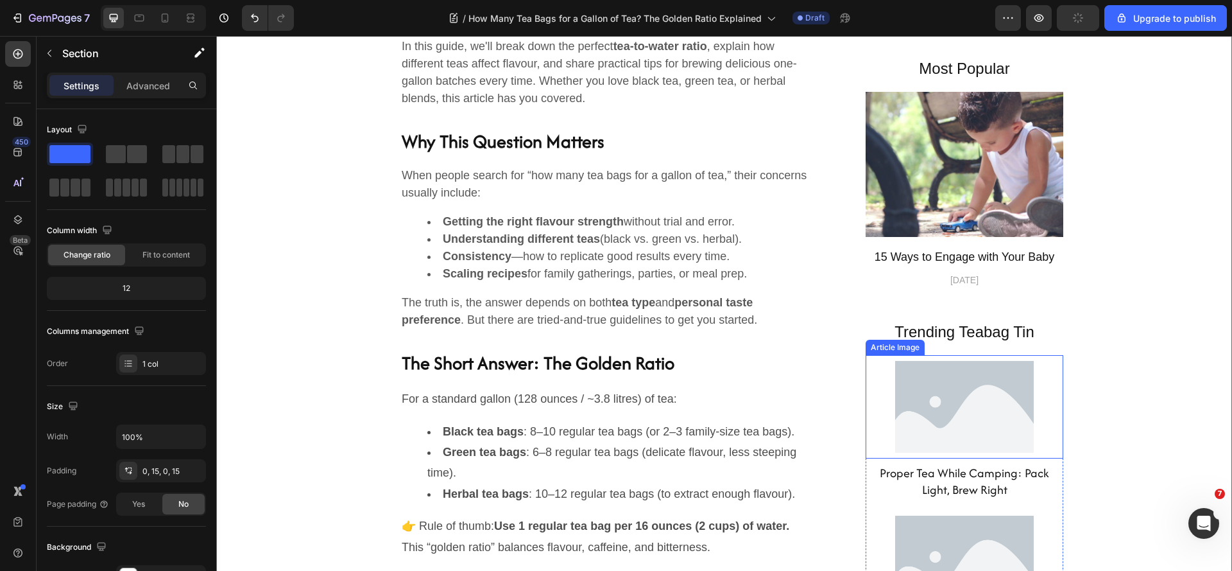
click at [969, 402] on img at bounding box center [964, 407] width 139 height 104
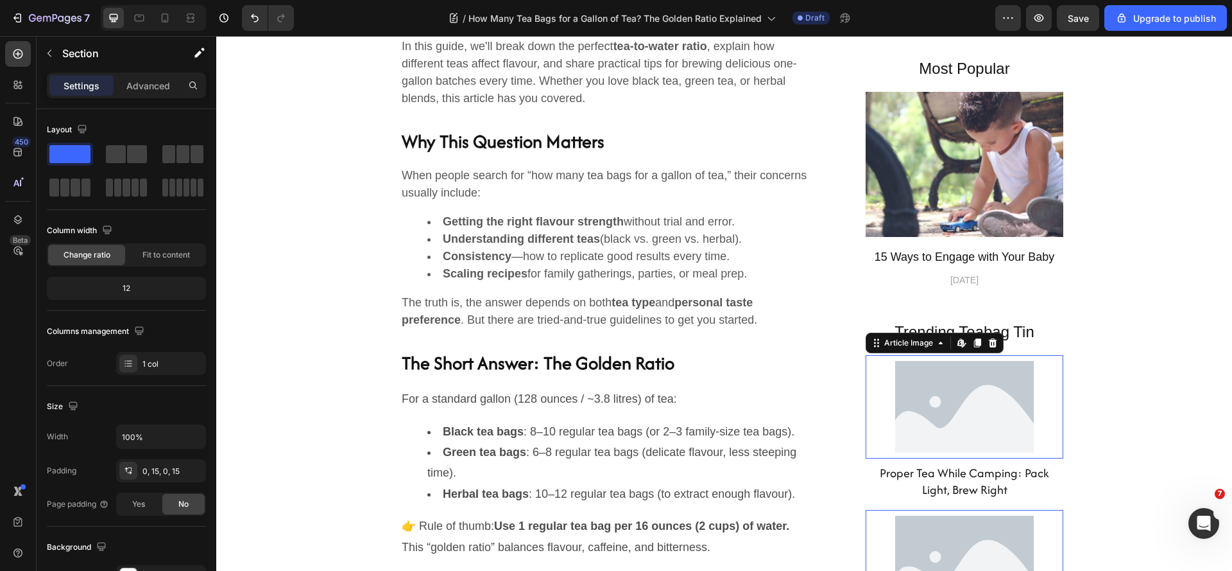
click at [1049, 419] on div at bounding box center [965, 407] width 198 height 104
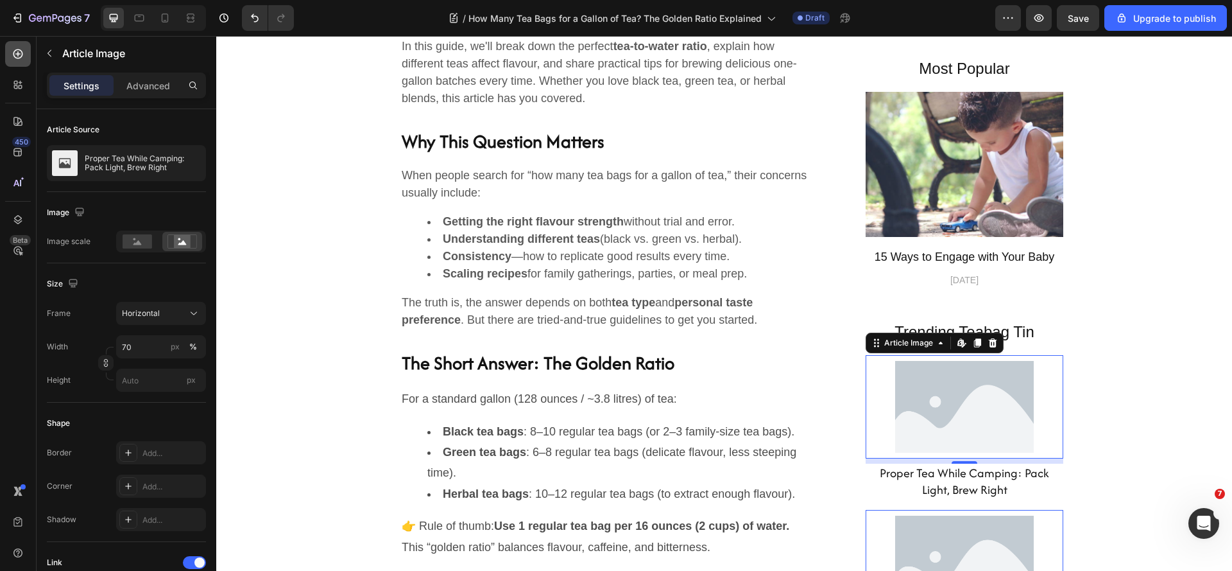
click at [20, 51] on icon at bounding box center [18, 53] width 13 height 13
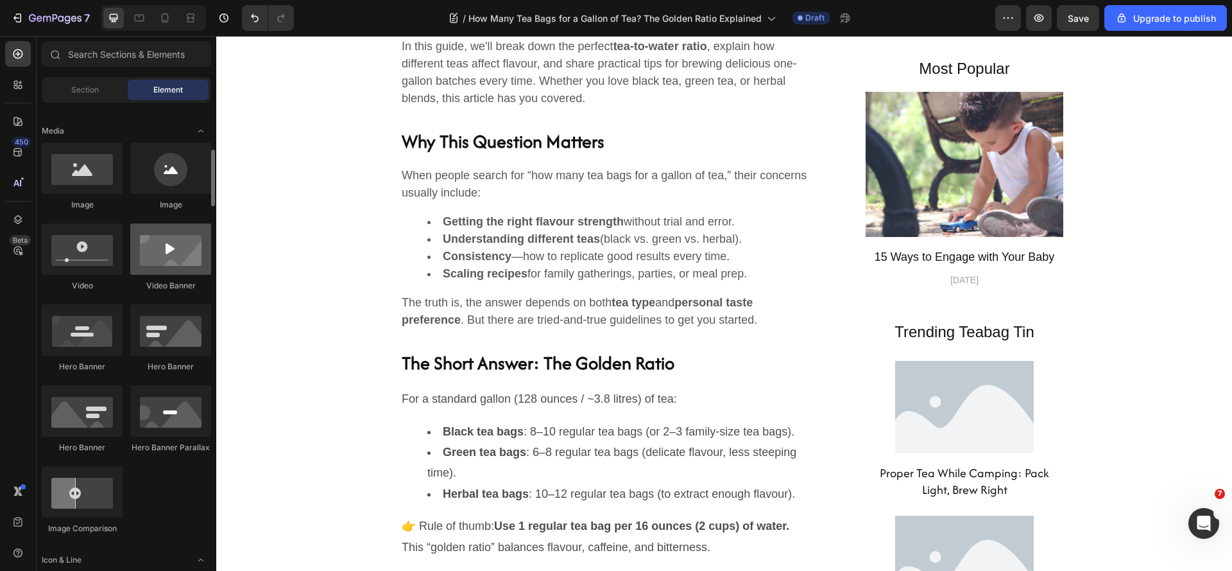
scroll to position [321, 0]
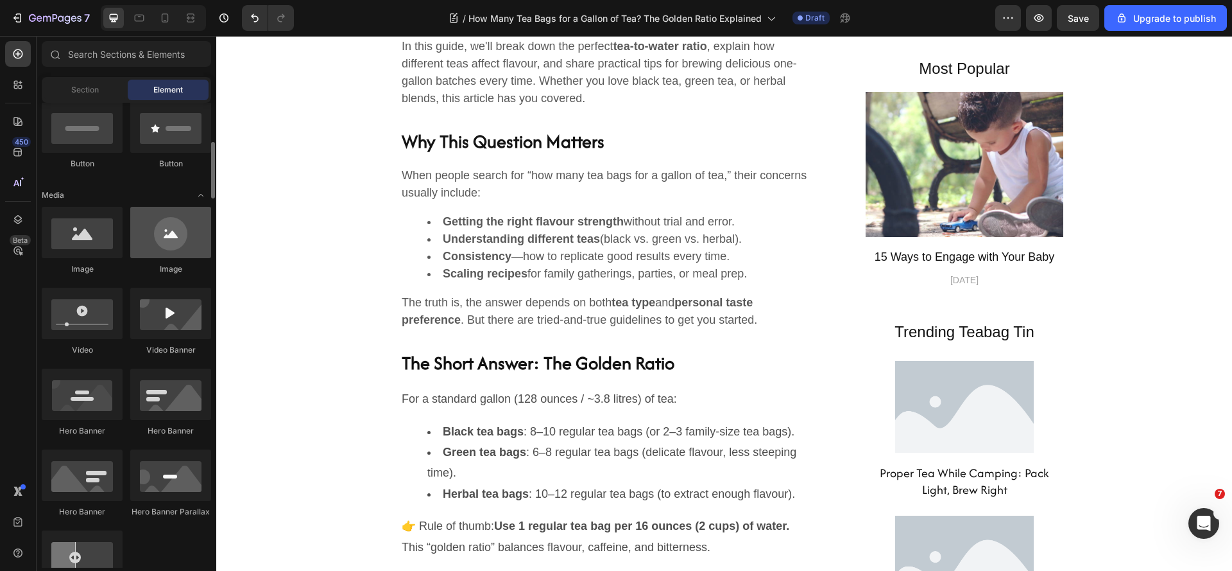
click at [163, 247] on div at bounding box center [170, 232] width 81 height 51
drag, startPoint x: 388, startPoint y: 289, endPoint x: 957, endPoint y: 345, distance: 572.6
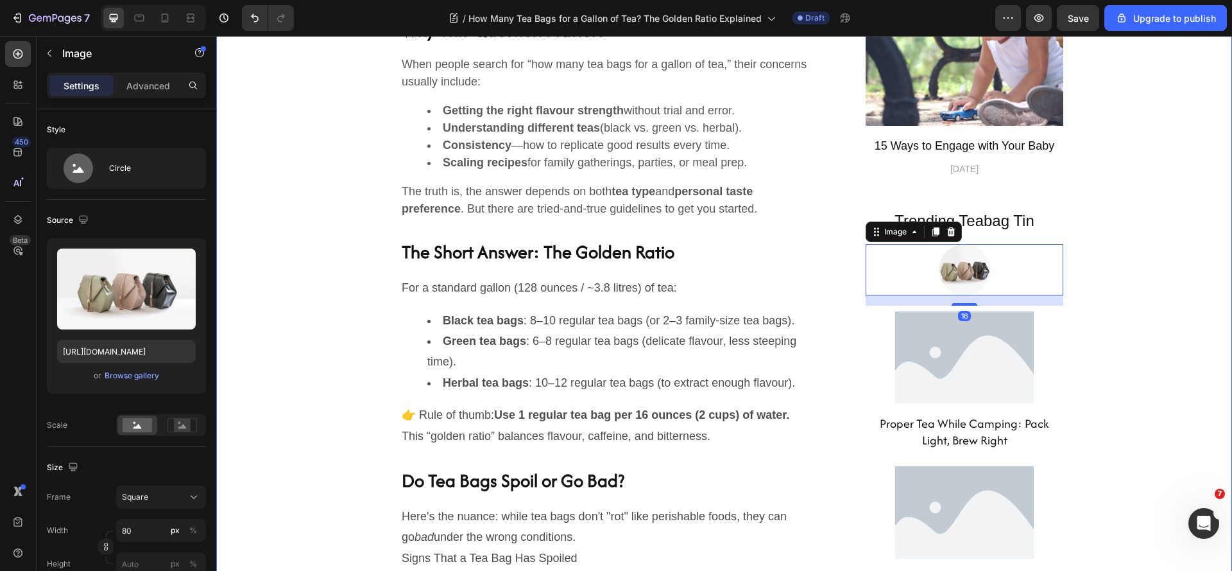
scroll to position [898, 0]
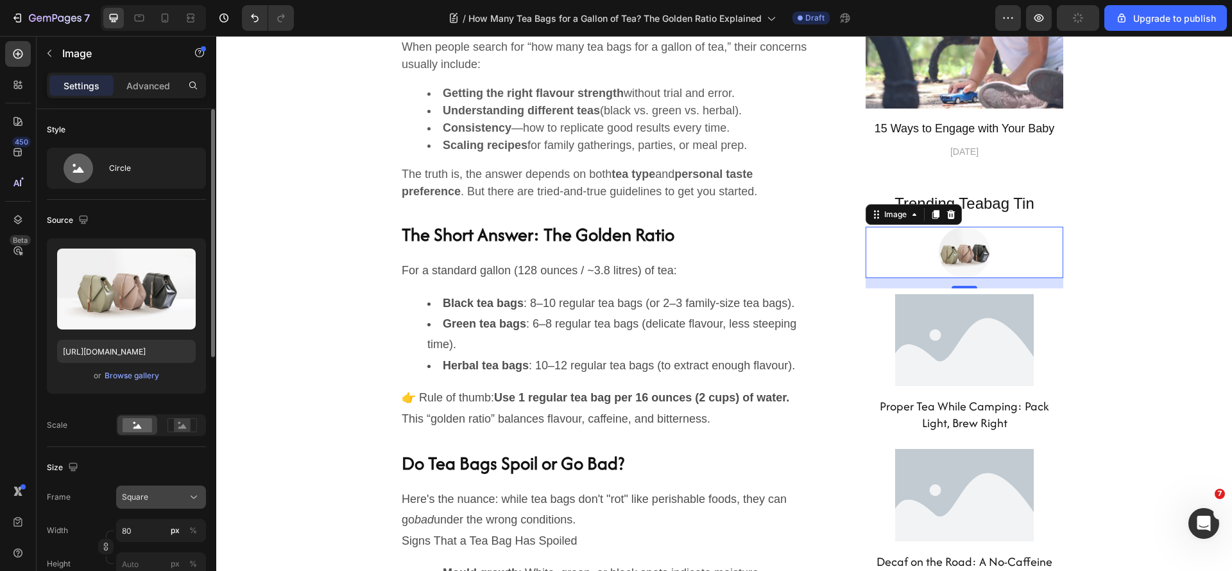
click at [144, 501] on span "Square" at bounding box center [135, 497] width 26 height 12
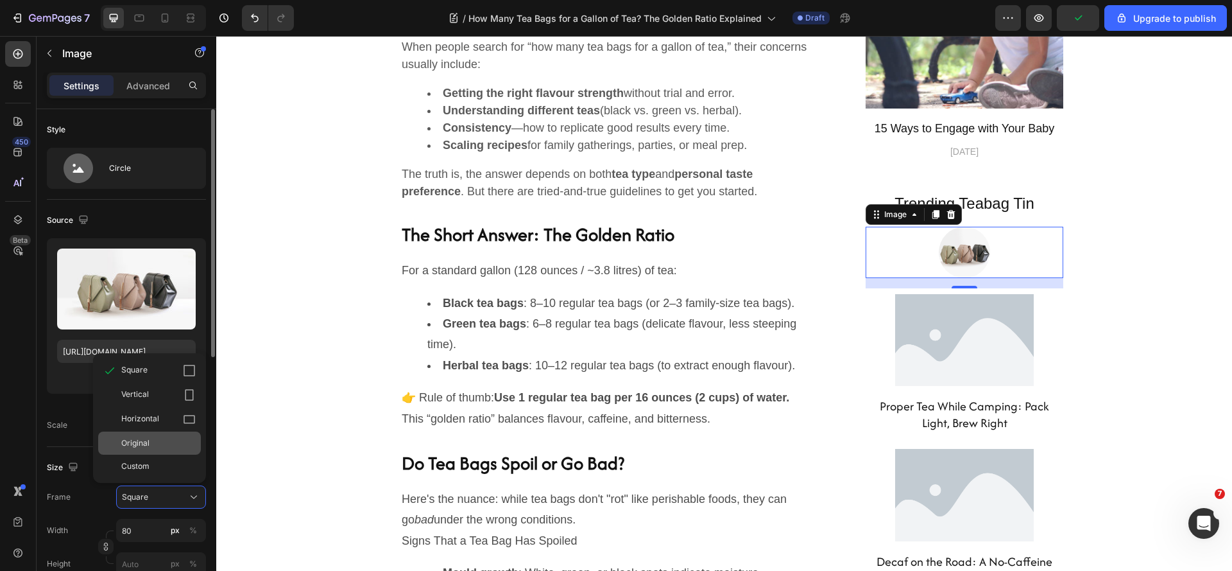
click at [160, 441] on div "Original" at bounding box center [158, 443] width 74 height 12
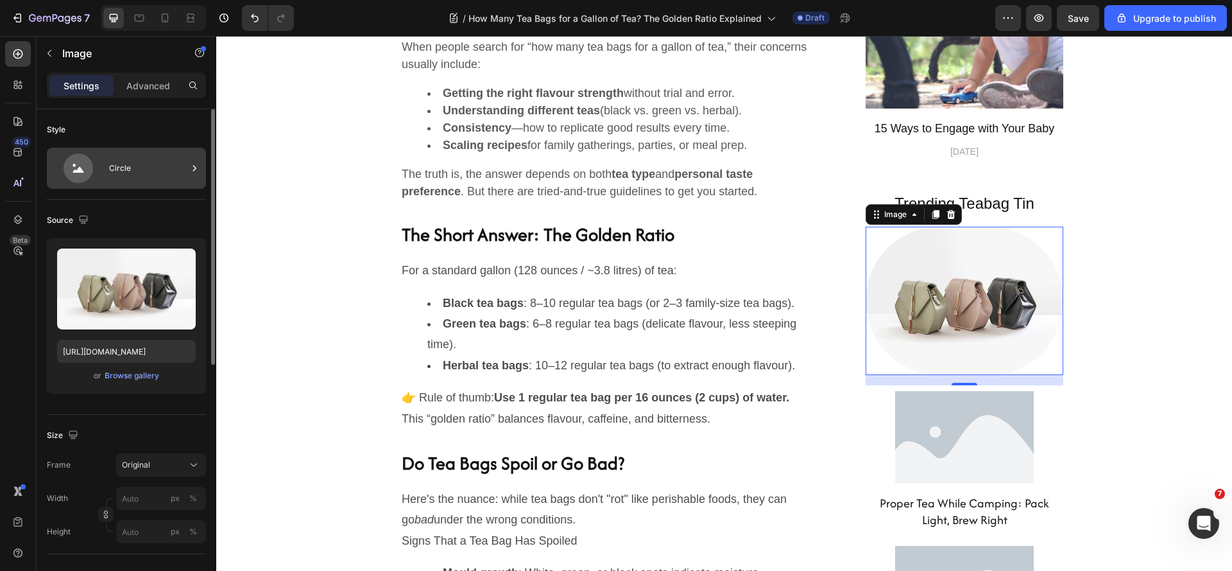
click at [127, 167] on div "Circle" at bounding box center [148, 168] width 78 height 30
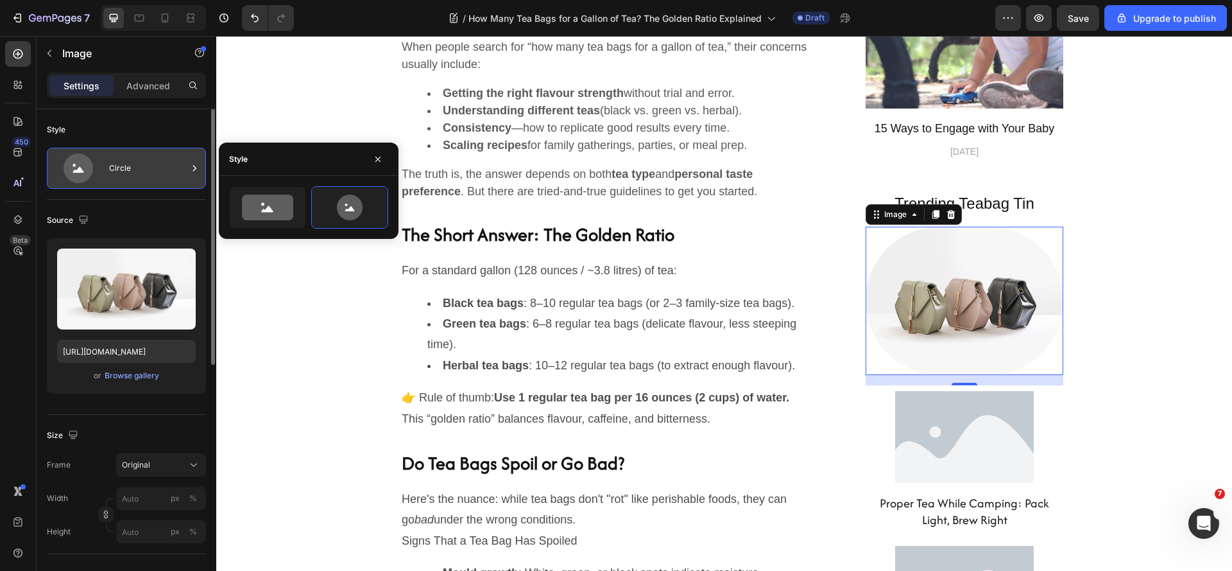
click at [127, 167] on div "Circle" at bounding box center [148, 168] width 78 height 30
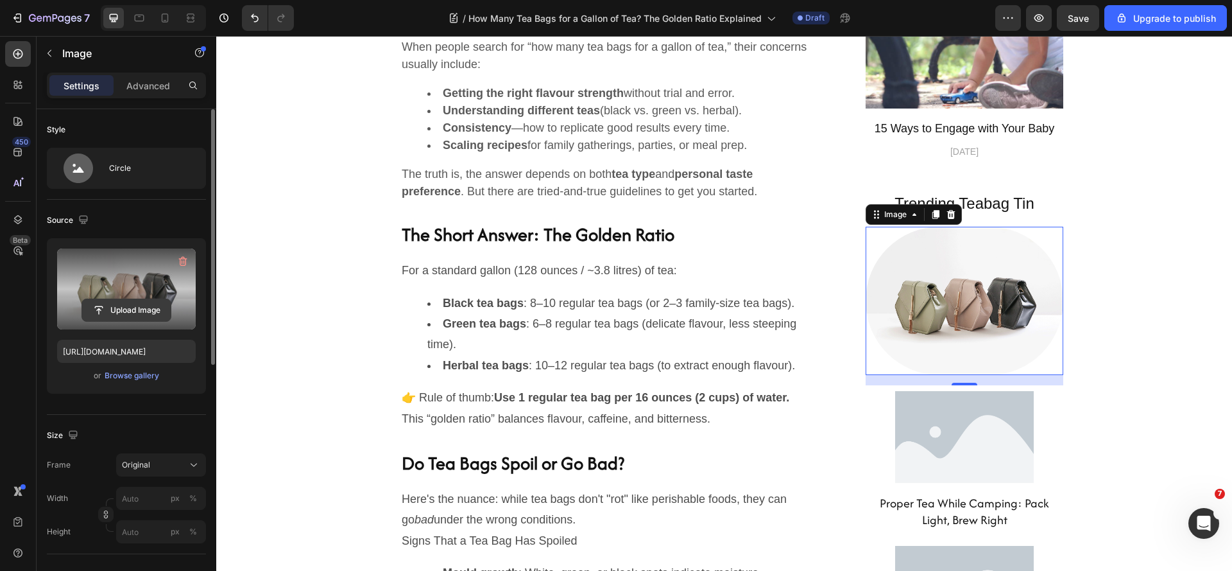
click at [127, 314] on input "file" at bounding box center [126, 310] width 89 height 22
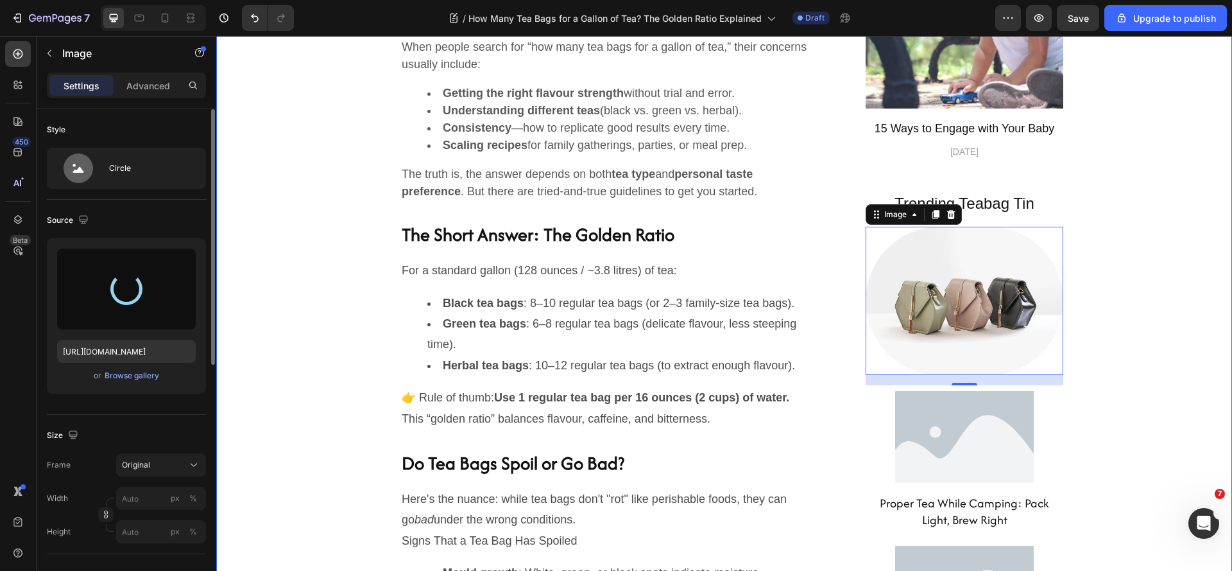
type input "[URL][DOMAIN_NAME]"
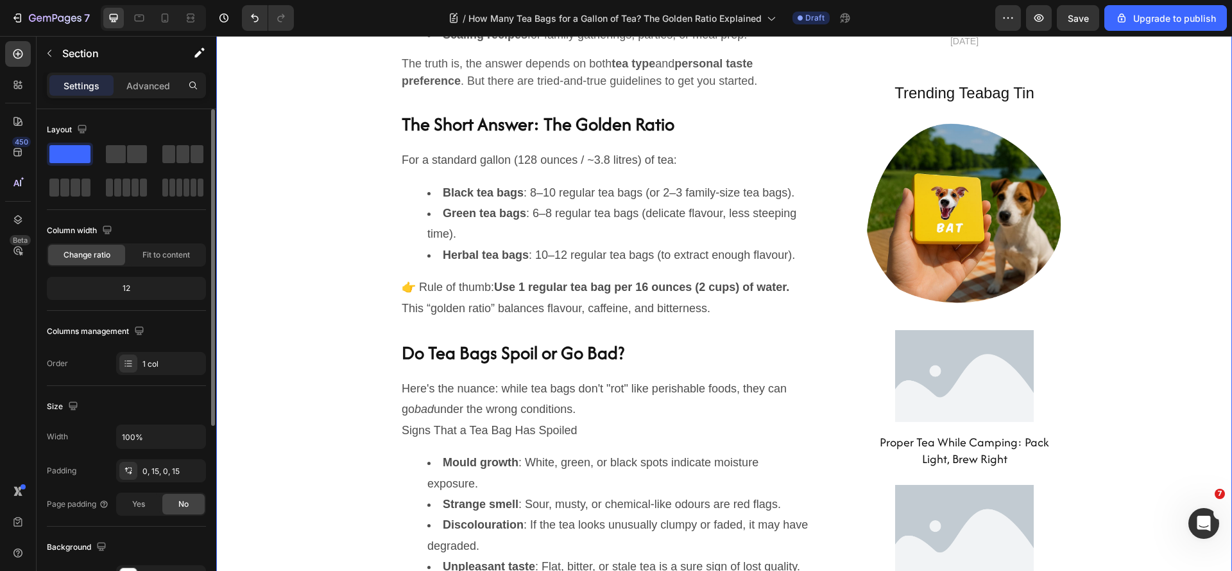
scroll to position [1027, 0]
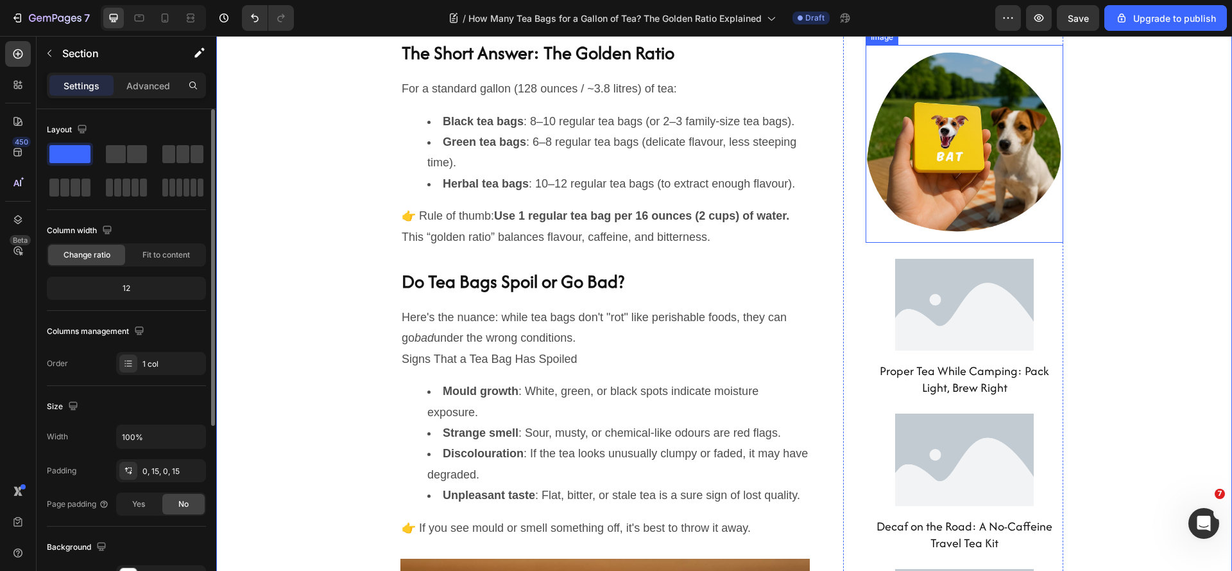
scroll to position [1091, 0]
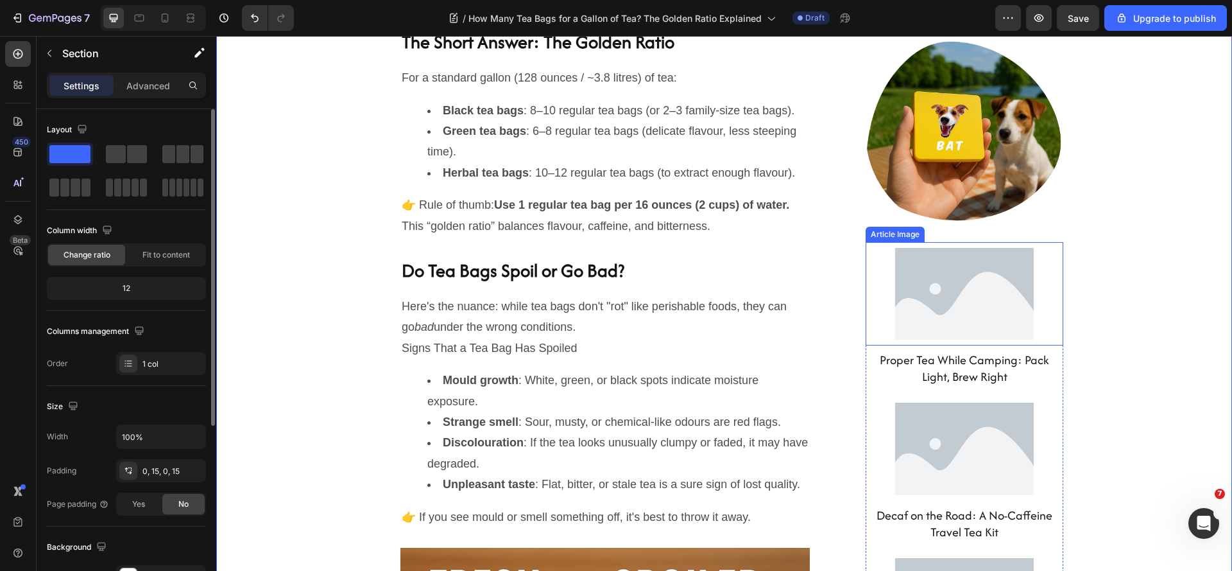
click at [1048, 288] on div at bounding box center [965, 294] width 198 height 104
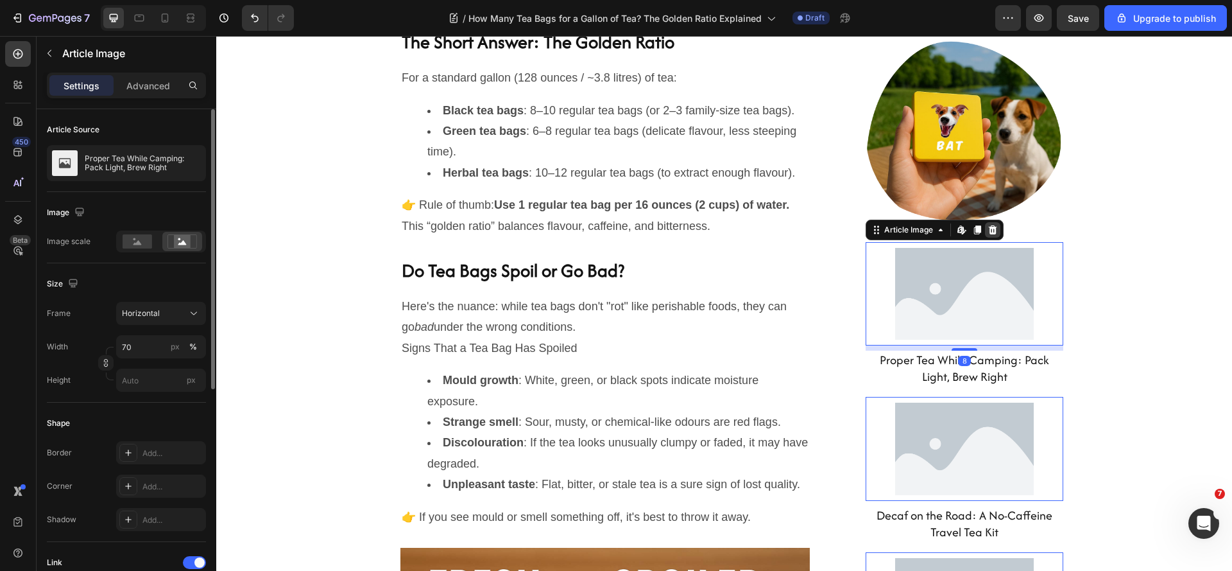
click at [988, 230] on icon at bounding box center [993, 230] width 10 height 10
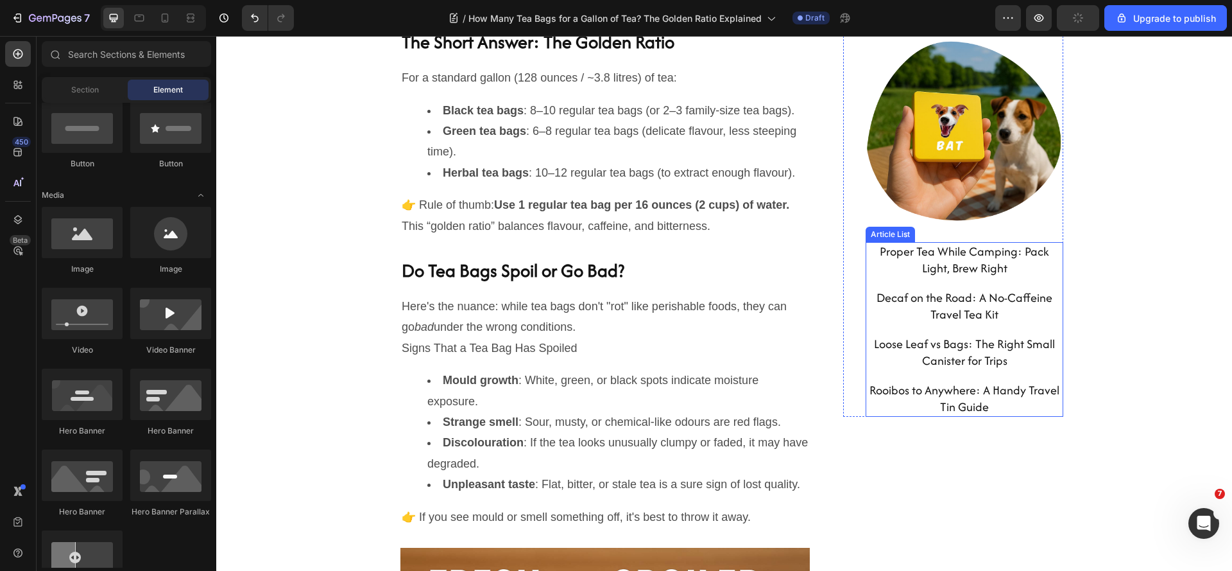
click at [1049, 278] on div "Proper Tea While Camping: Pack Light, Brew Right Article Title Article List Dec…" at bounding box center [965, 329] width 198 height 175
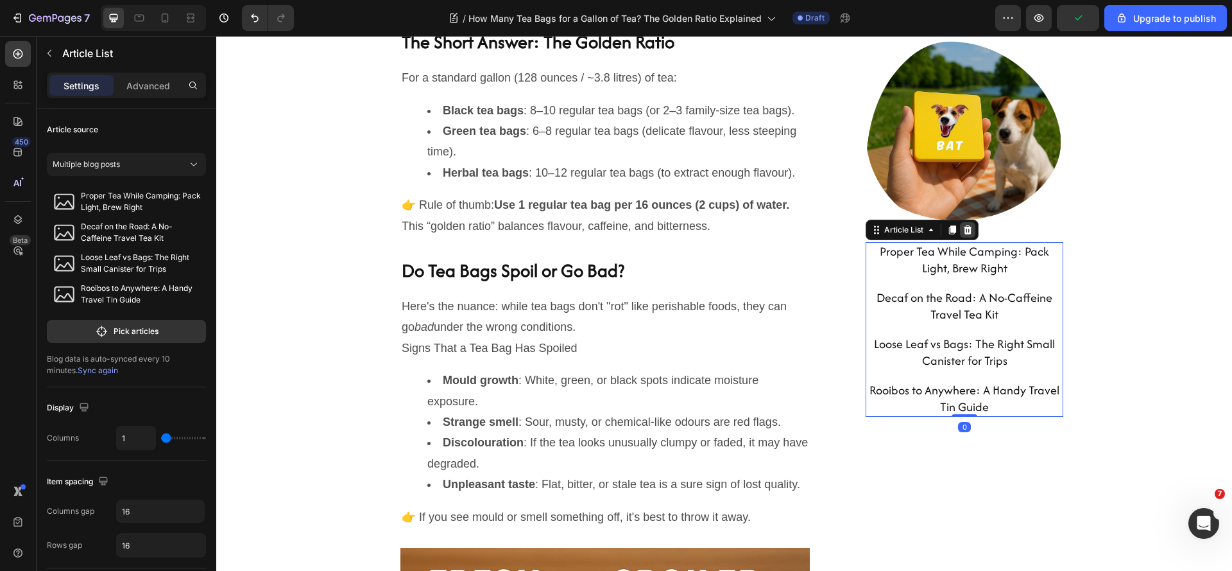
click at [965, 232] on icon at bounding box center [968, 229] width 8 height 9
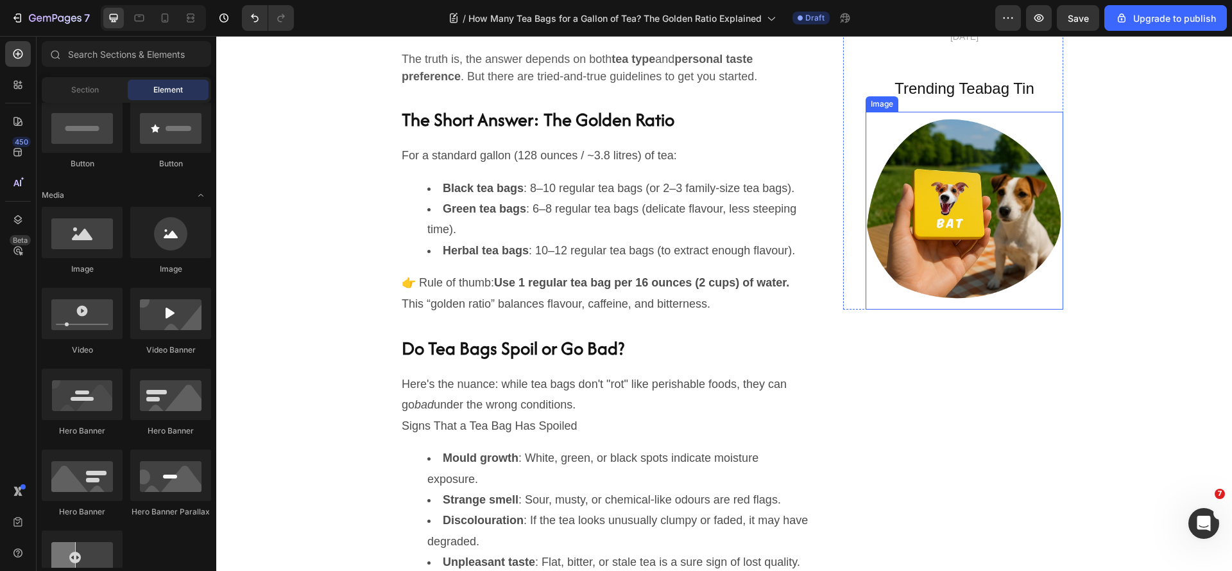
scroll to position [963, 0]
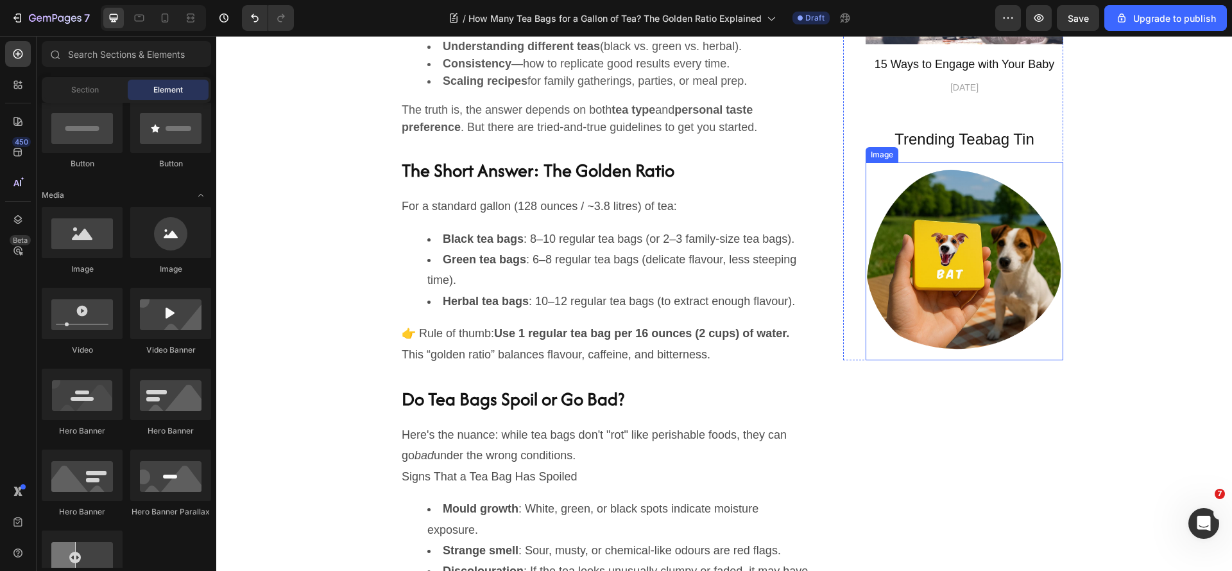
click at [984, 247] on img at bounding box center [965, 261] width 198 height 198
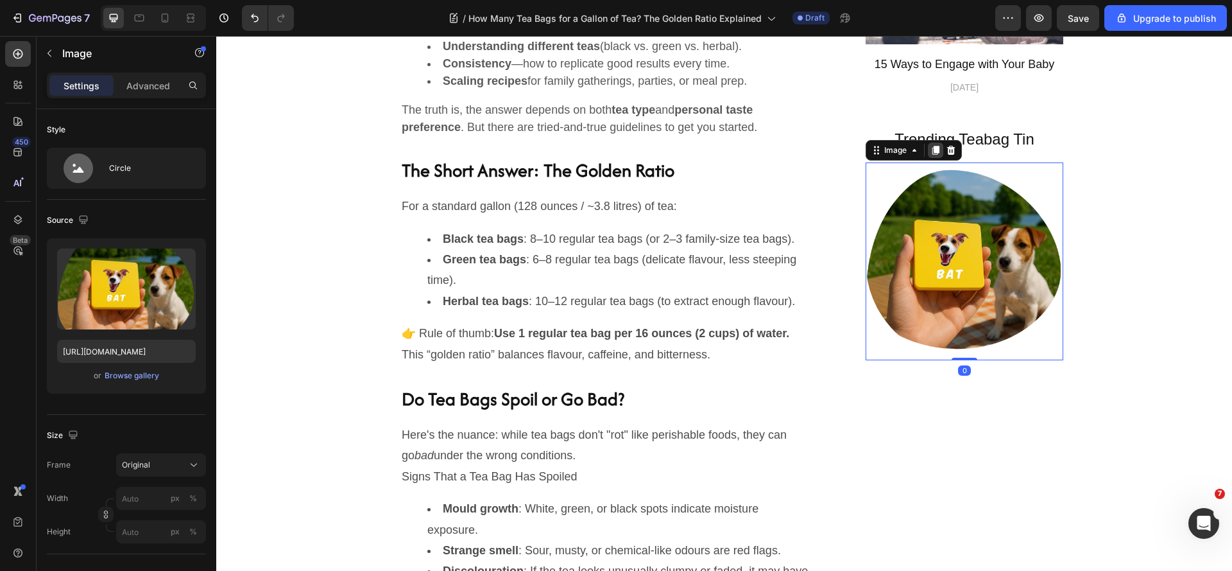
click at [936, 148] on div at bounding box center [935, 149] width 15 height 15
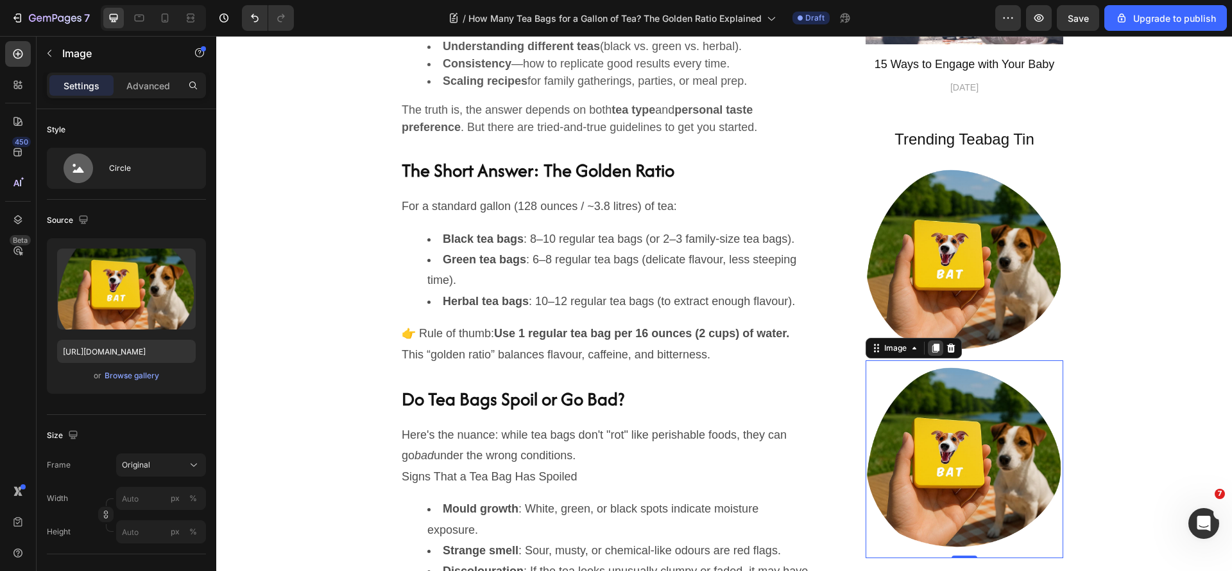
click at [932, 346] on icon at bounding box center [935, 347] width 7 height 9
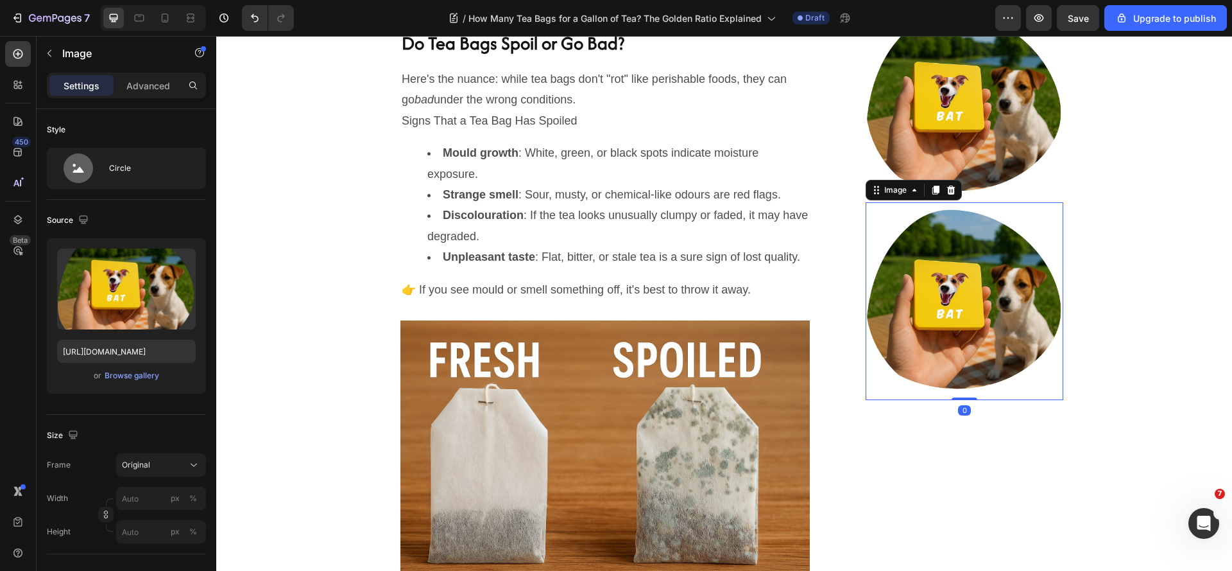
scroll to position [1118, 0]
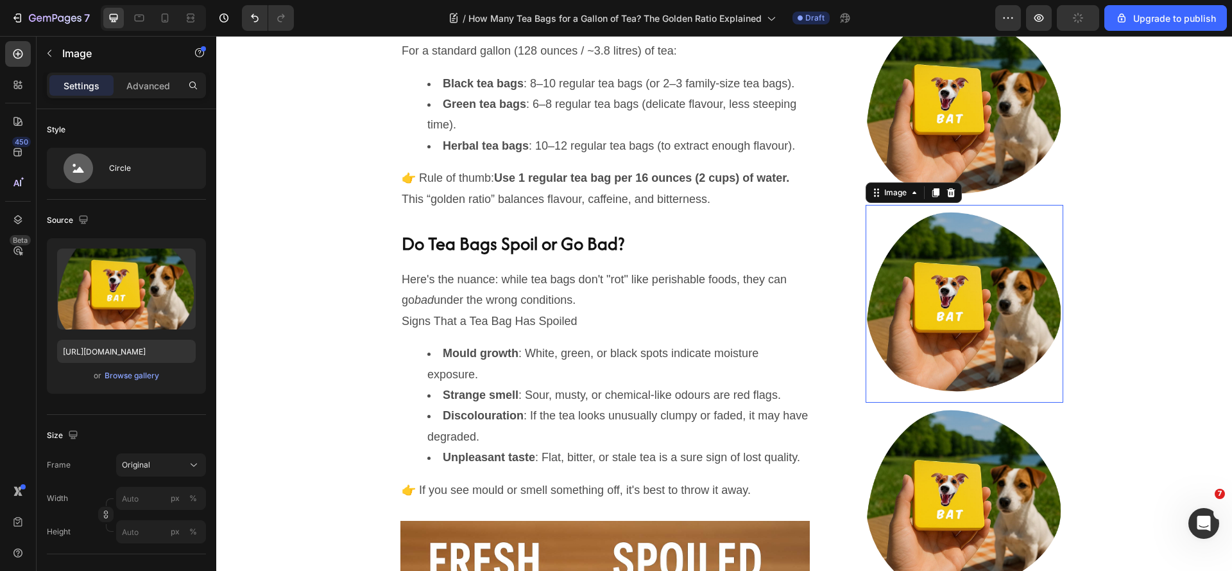
click at [1036, 225] on div at bounding box center [965, 304] width 198 height 198
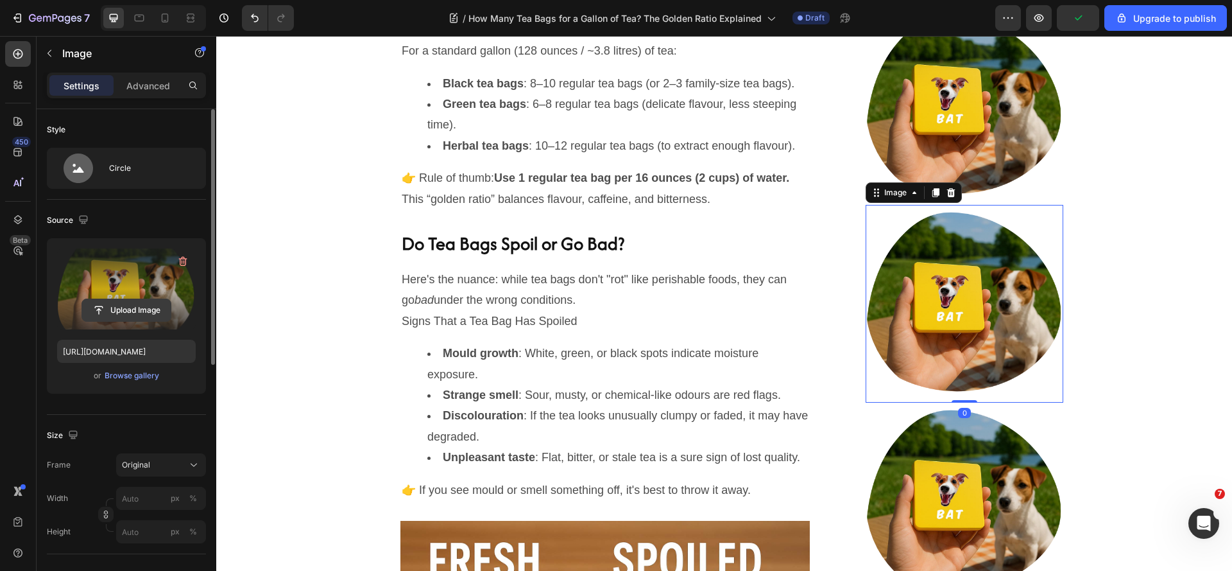
click at [131, 307] on input "file" at bounding box center [126, 310] width 89 height 22
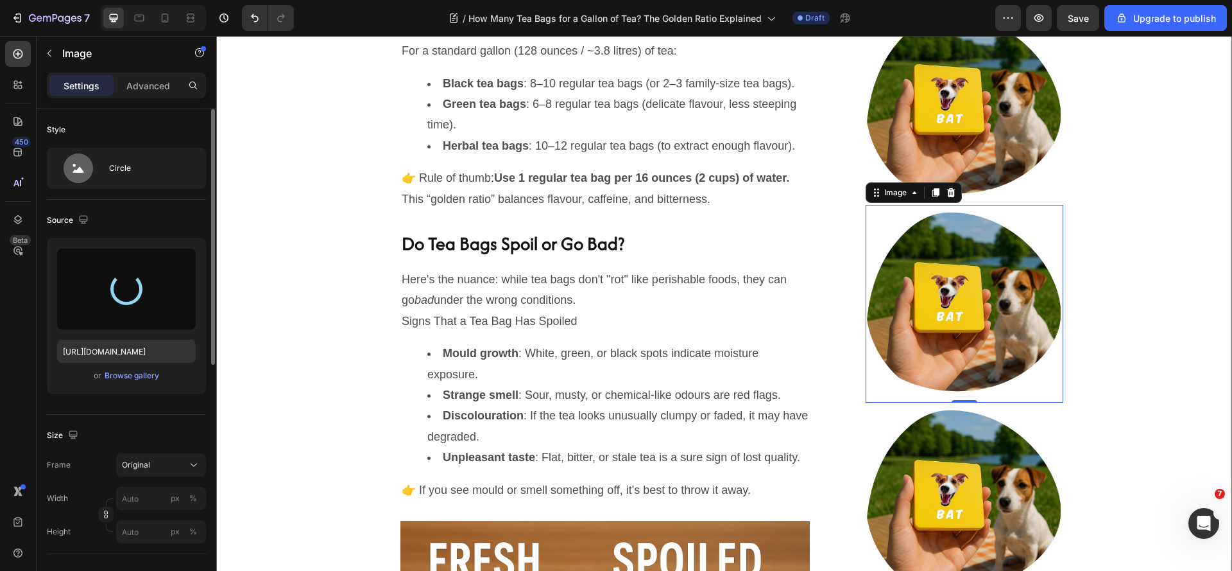
type input "[URL][DOMAIN_NAME]"
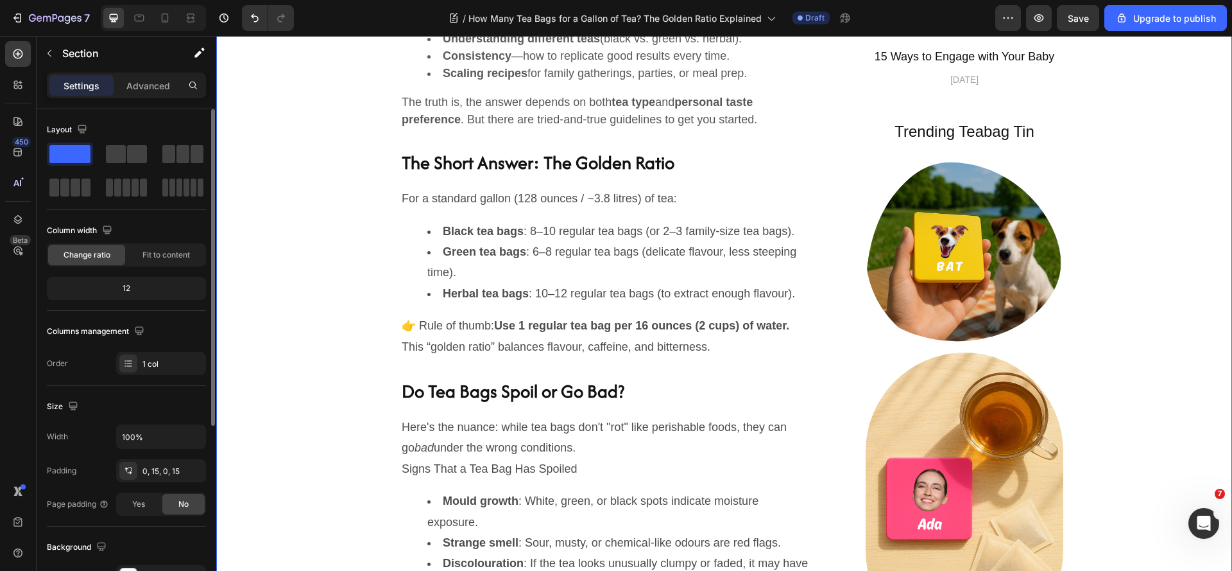
scroll to position [925, 0]
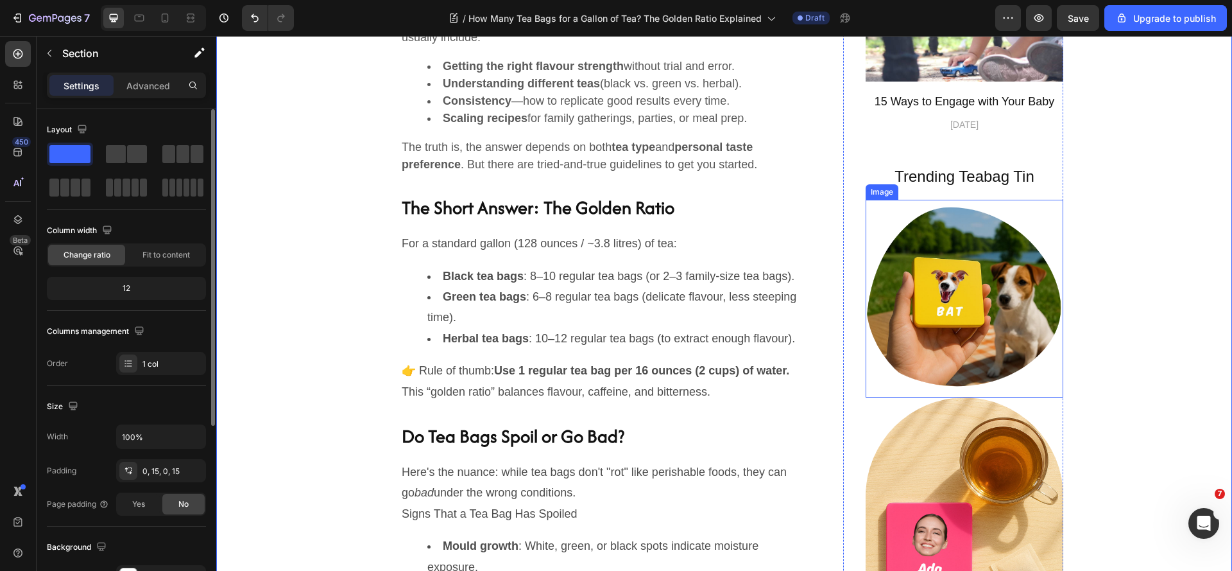
click at [974, 295] on img at bounding box center [965, 299] width 198 height 198
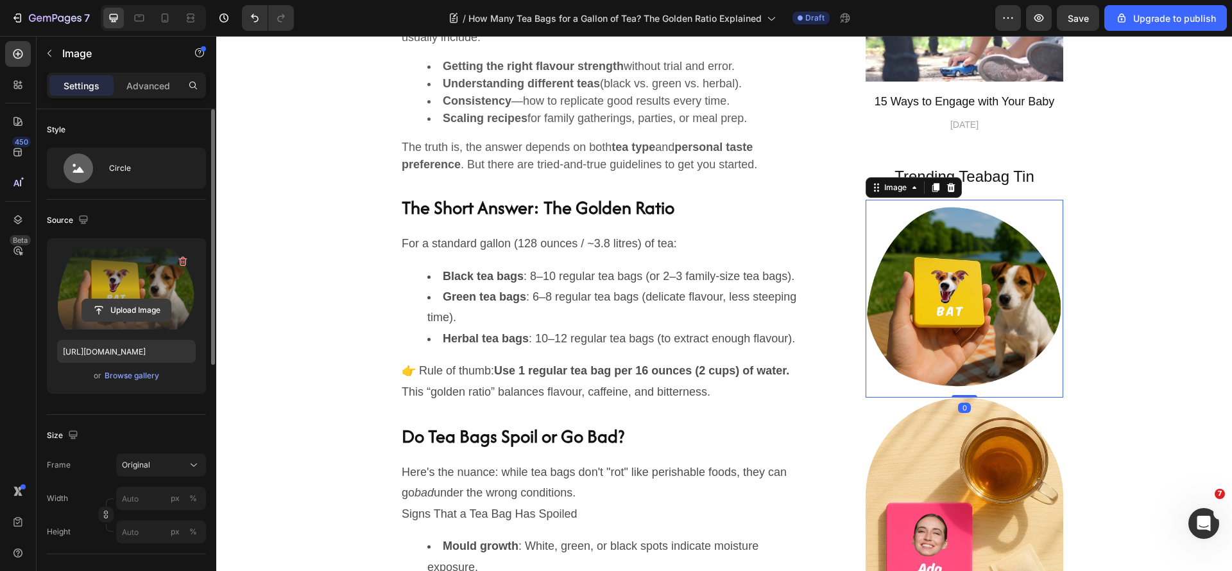
click at [101, 311] on input "file" at bounding box center [126, 310] width 89 height 22
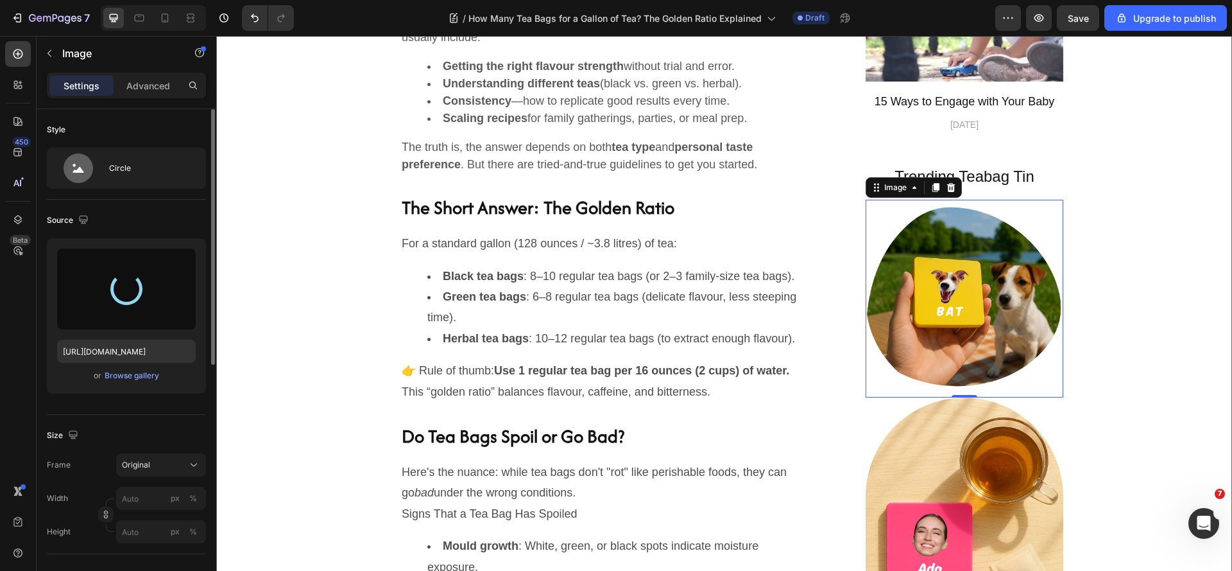
type input "[URL][DOMAIN_NAME]"
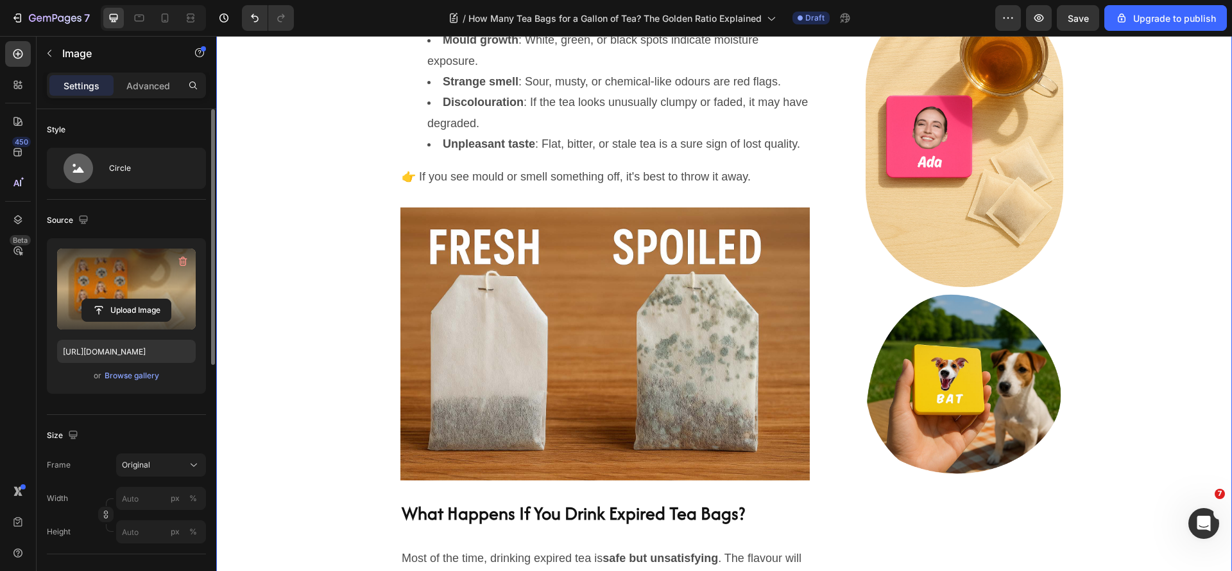
scroll to position [1439, 0]
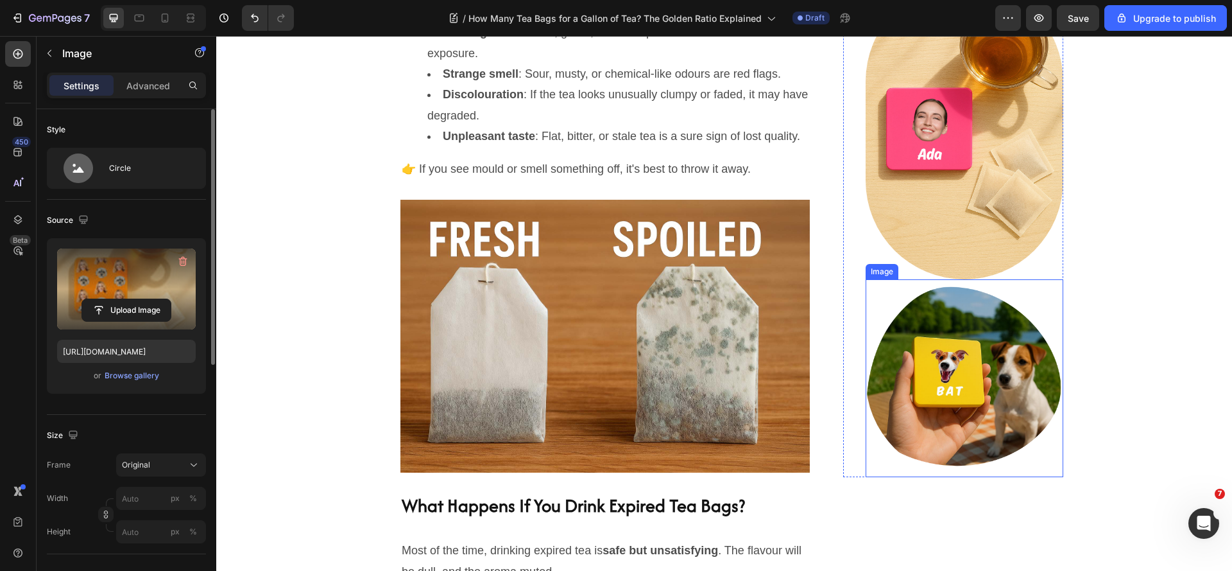
click at [964, 404] on img at bounding box center [965, 378] width 198 height 198
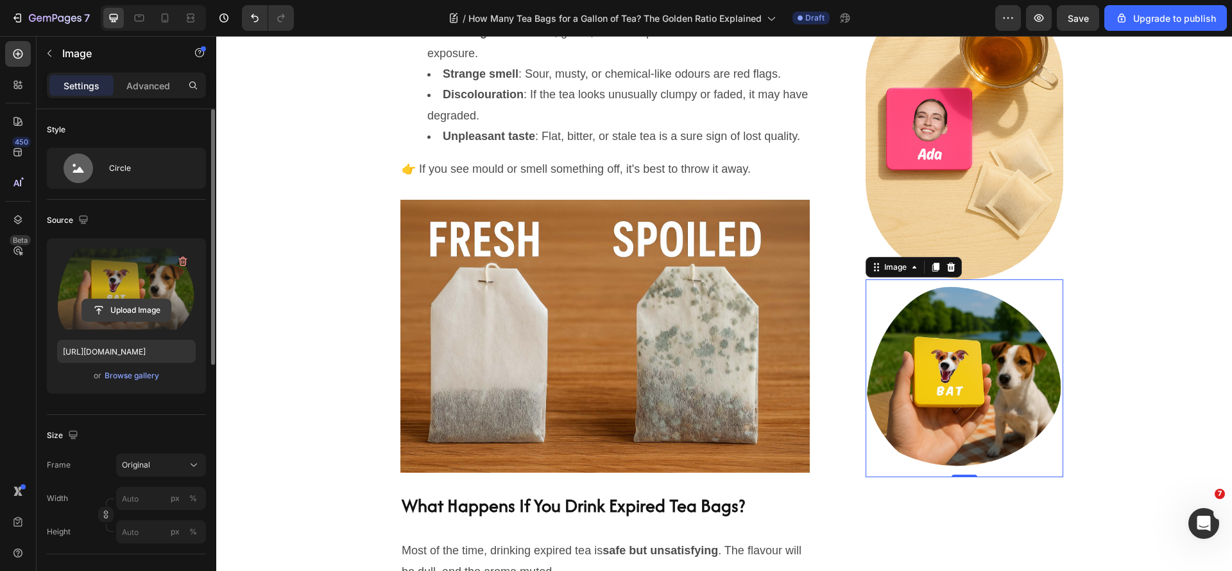
click at [112, 311] on input "file" at bounding box center [126, 310] width 89 height 22
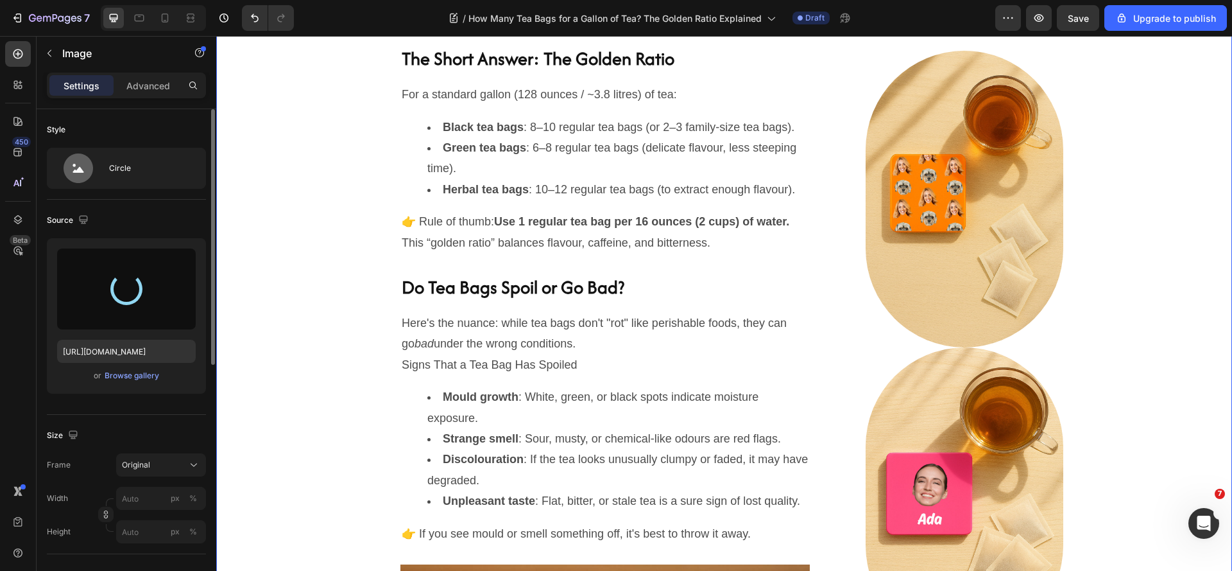
type input "[URL][DOMAIN_NAME]"
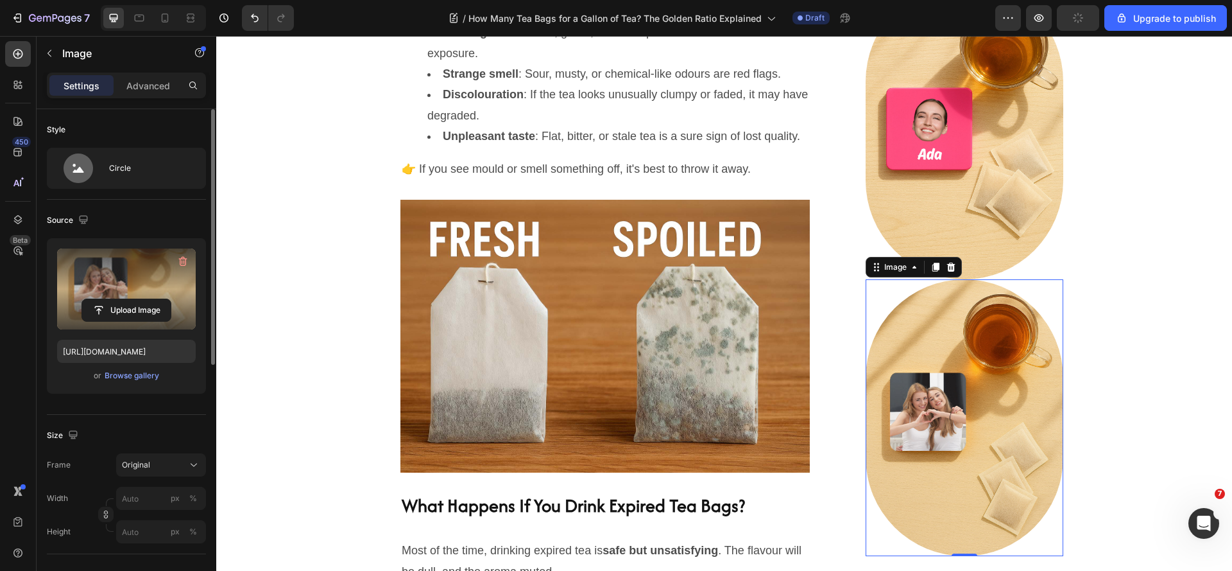
click at [966, 384] on img at bounding box center [965, 417] width 198 height 277
click at [946, 268] on icon at bounding box center [951, 267] width 10 height 10
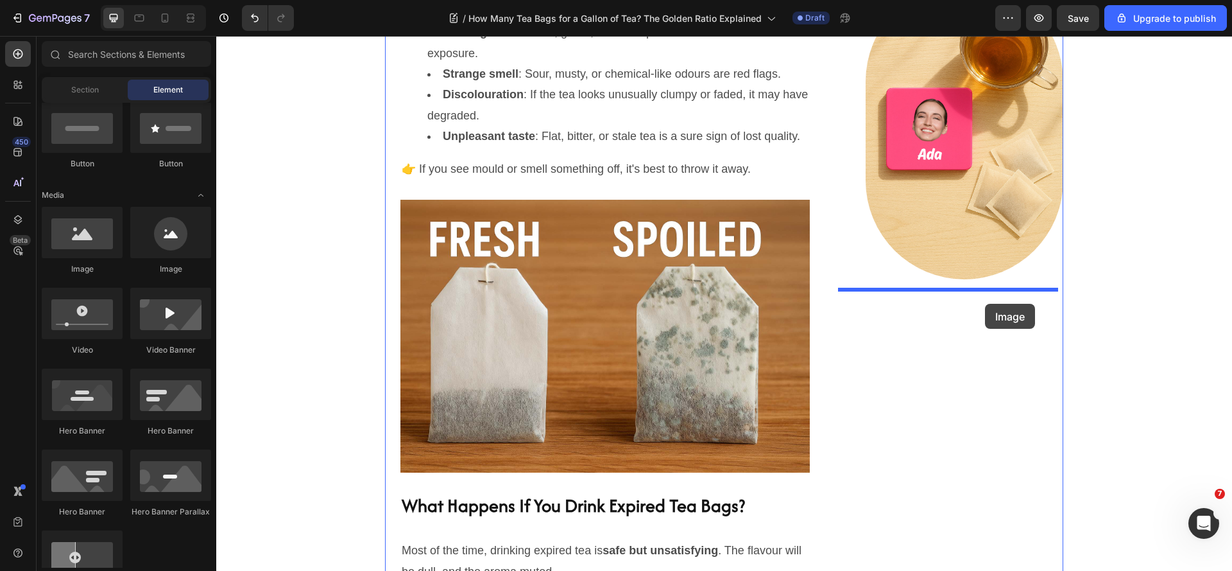
drag, startPoint x: 391, startPoint y: 291, endPoint x: 985, endPoint y: 304, distance: 593.8
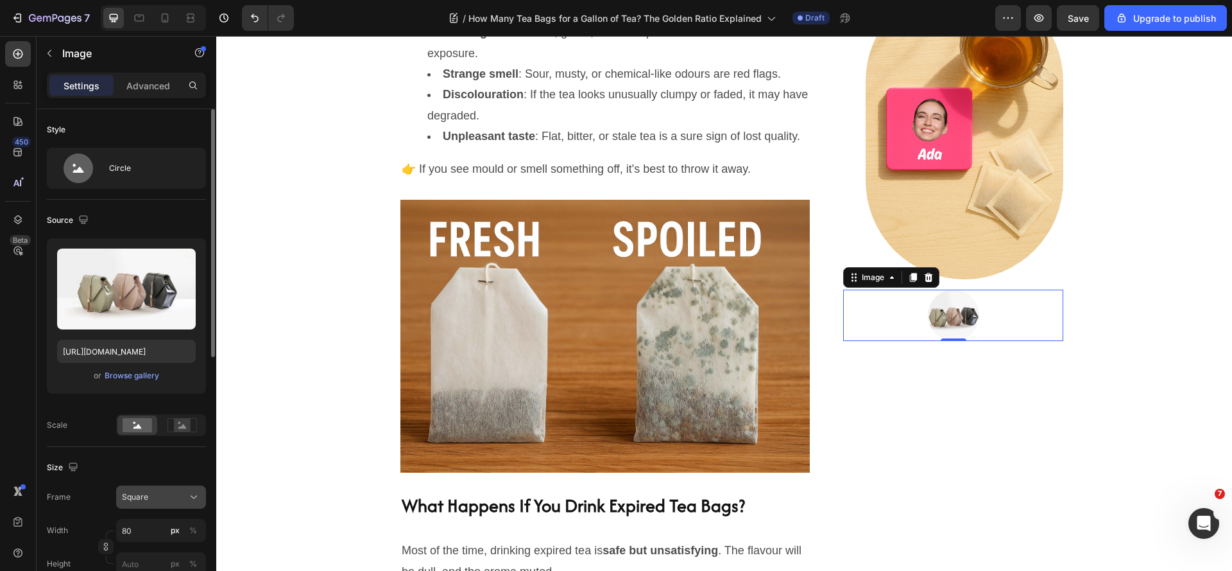
click at [152, 495] on div "Square" at bounding box center [153, 497] width 63 height 12
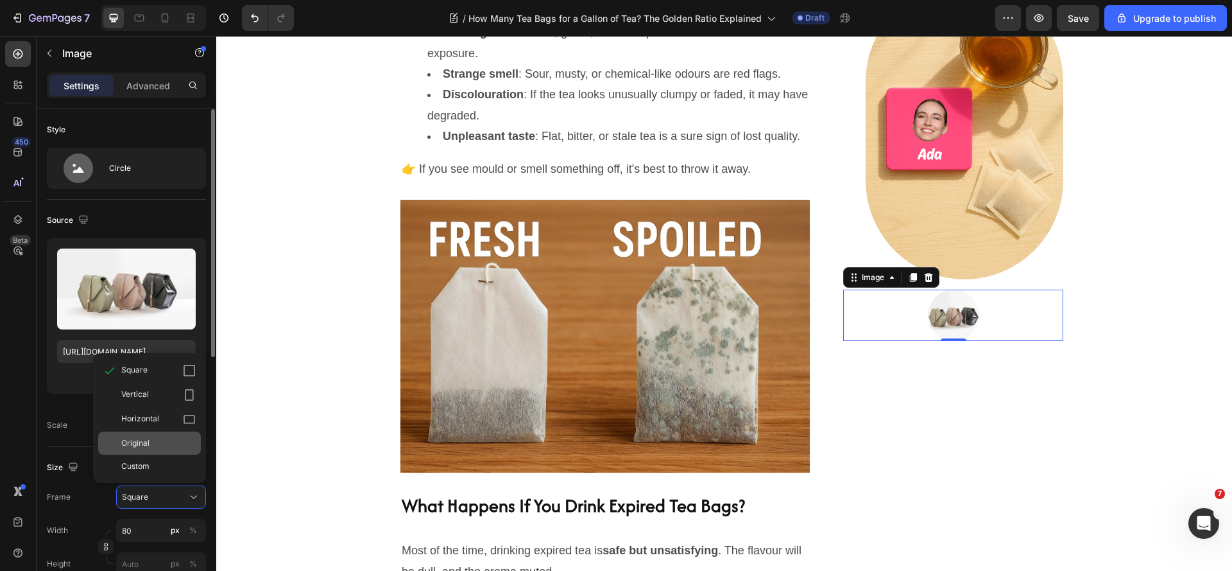
click at [146, 443] on span "Original" at bounding box center [135, 443] width 28 height 12
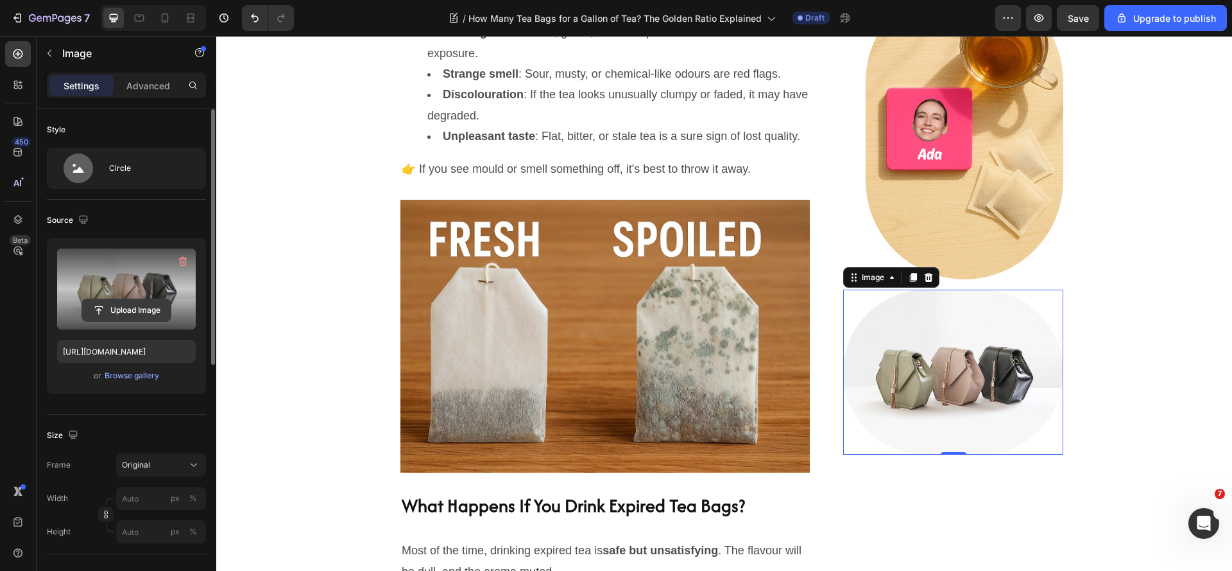
click at [128, 304] on input "file" at bounding box center [126, 310] width 89 height 22
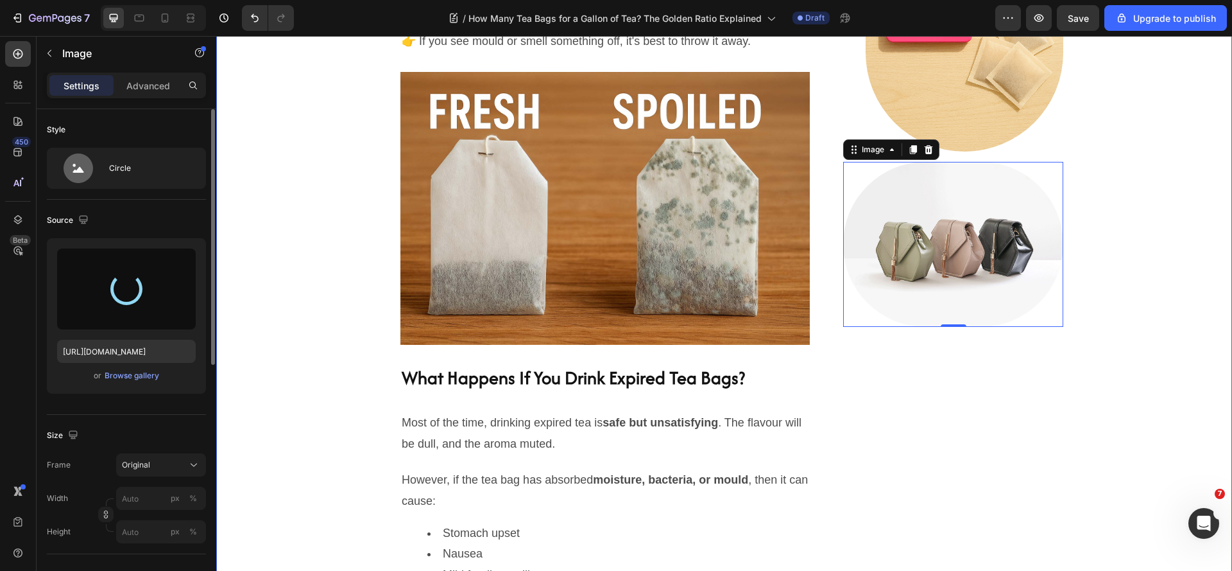
scroll to position [1567, 0]
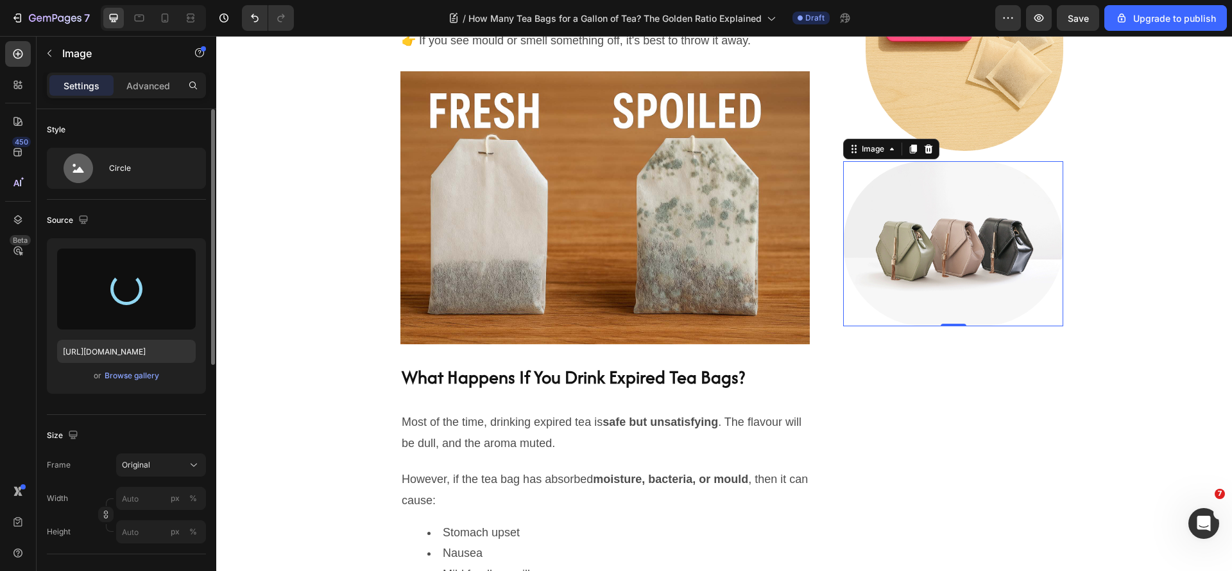
type input "[URL][DOMAIN_NAME]"
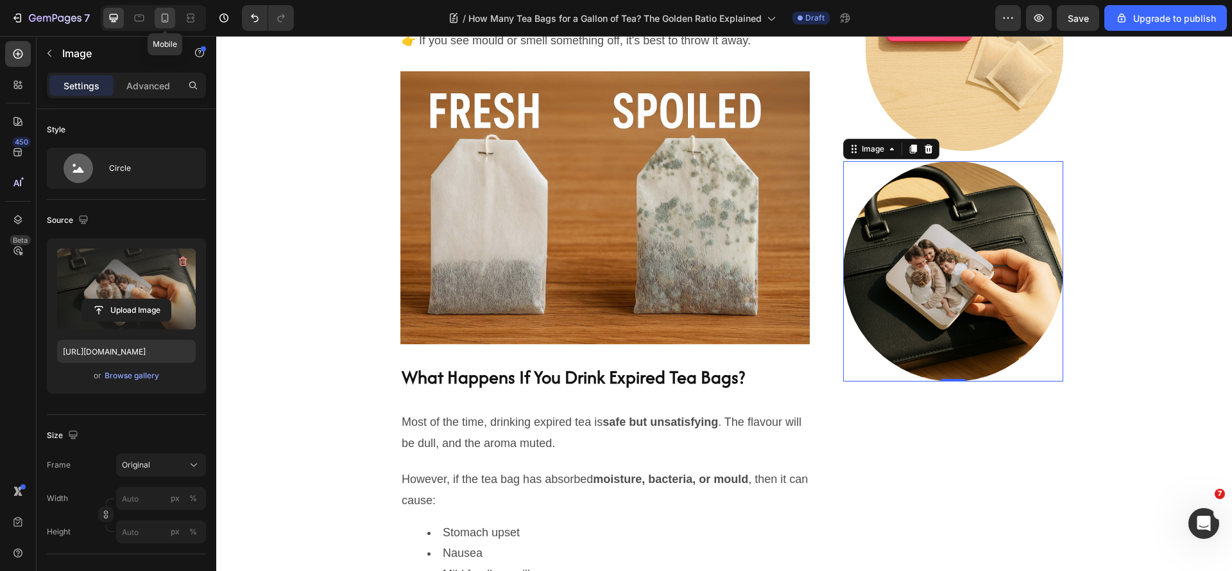
click at [164, 21] on icon at bounding box center [165, 18] width 13 height 13
type input "80"
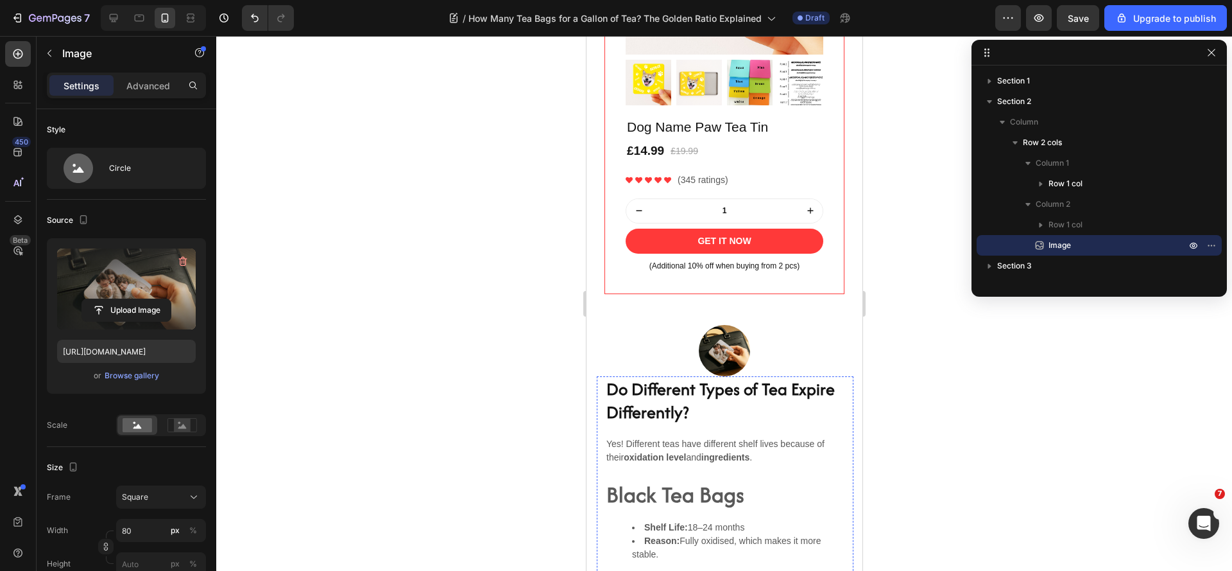
scroll to position [2888, 0]
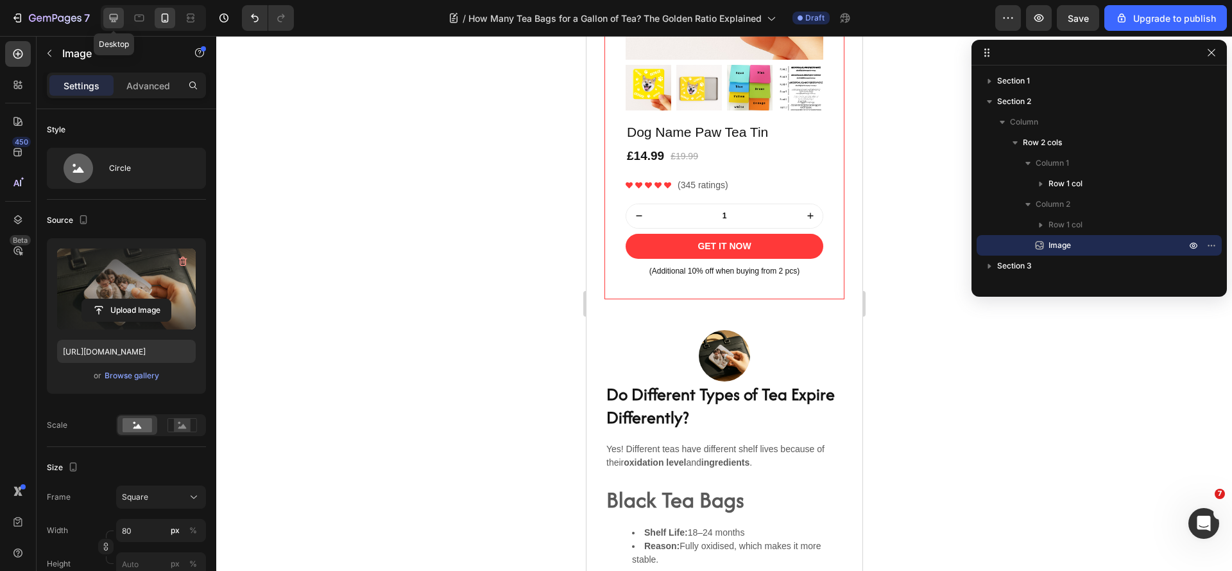
click at [110, 19] on icon at bounding box center [114, 18] width 8 height 8
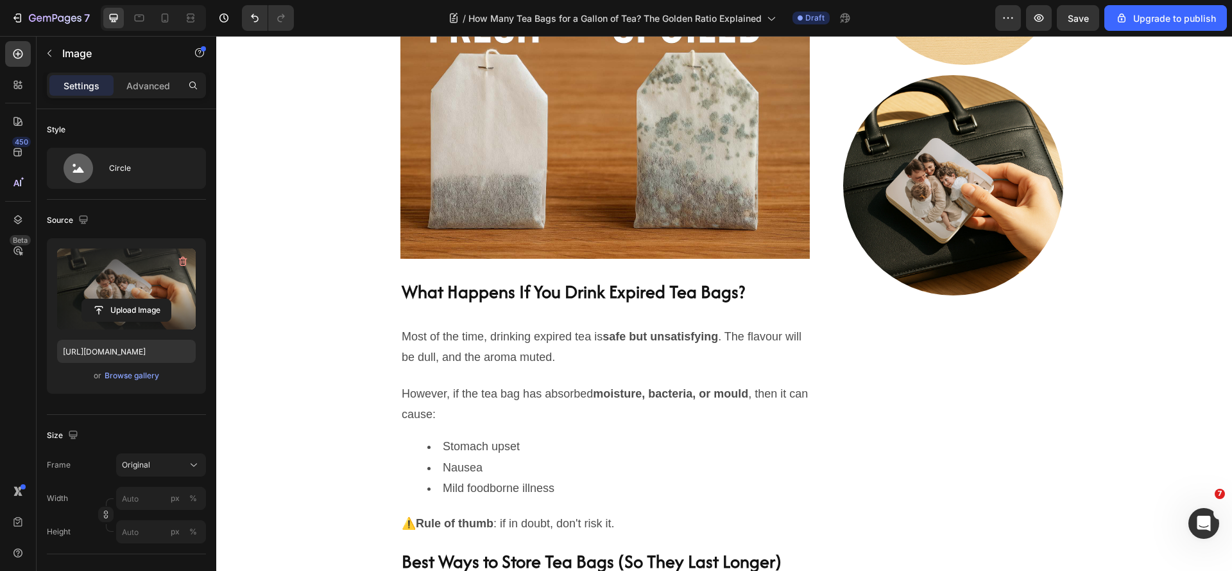
scroll to position [1310, 0]
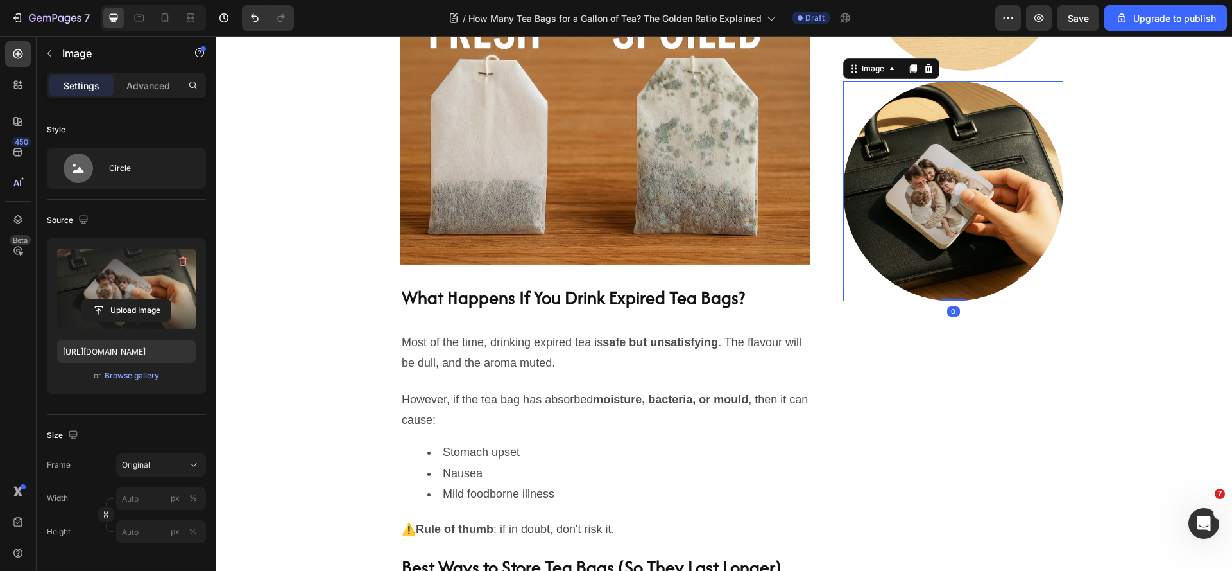
click at [1042, 128] on div at bounding box center [953, 191] width 220 height 220
click at [146, 86] on p "Advanced" at bounding box center [148, 85] width 44 height 13
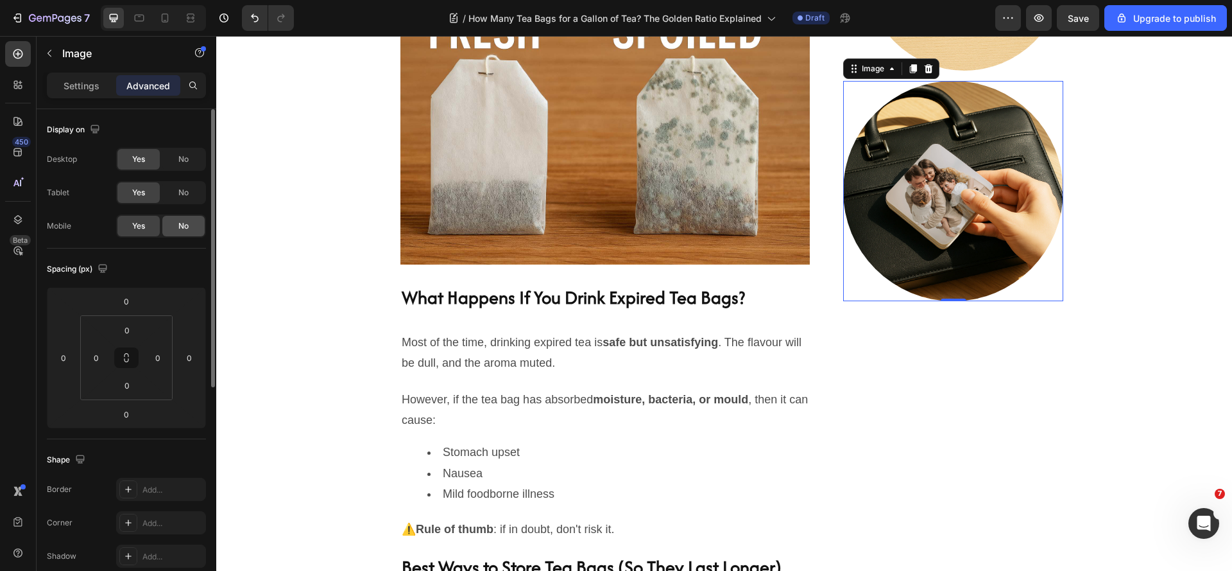
click at [182, 231] on span "No" at bounding box center [183, 226] width 10 height 12
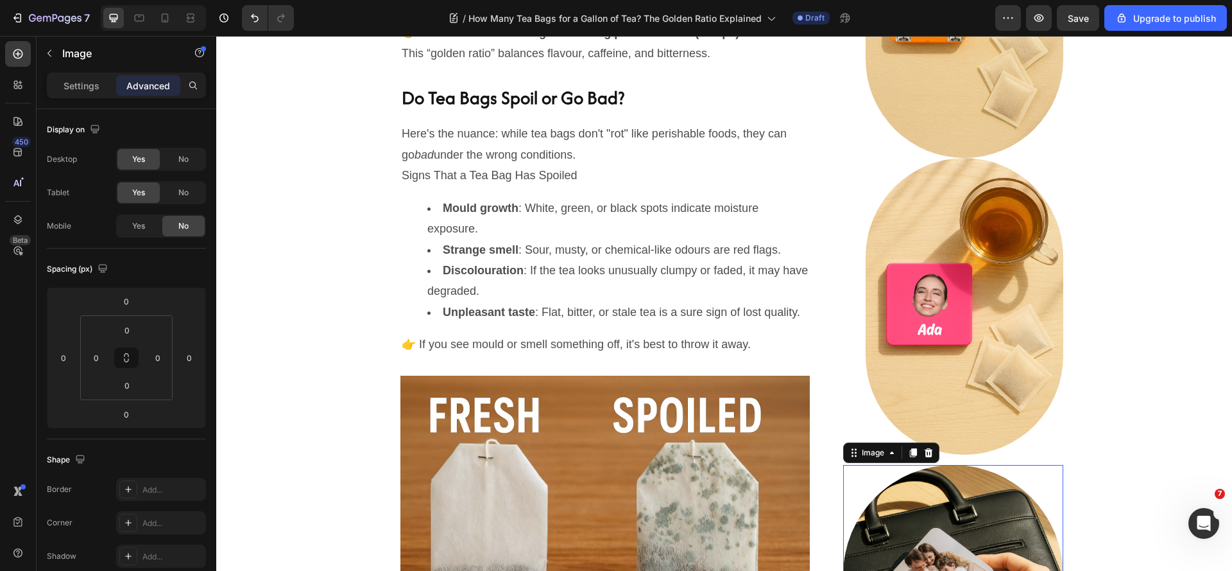
scroll to position [925, 0]
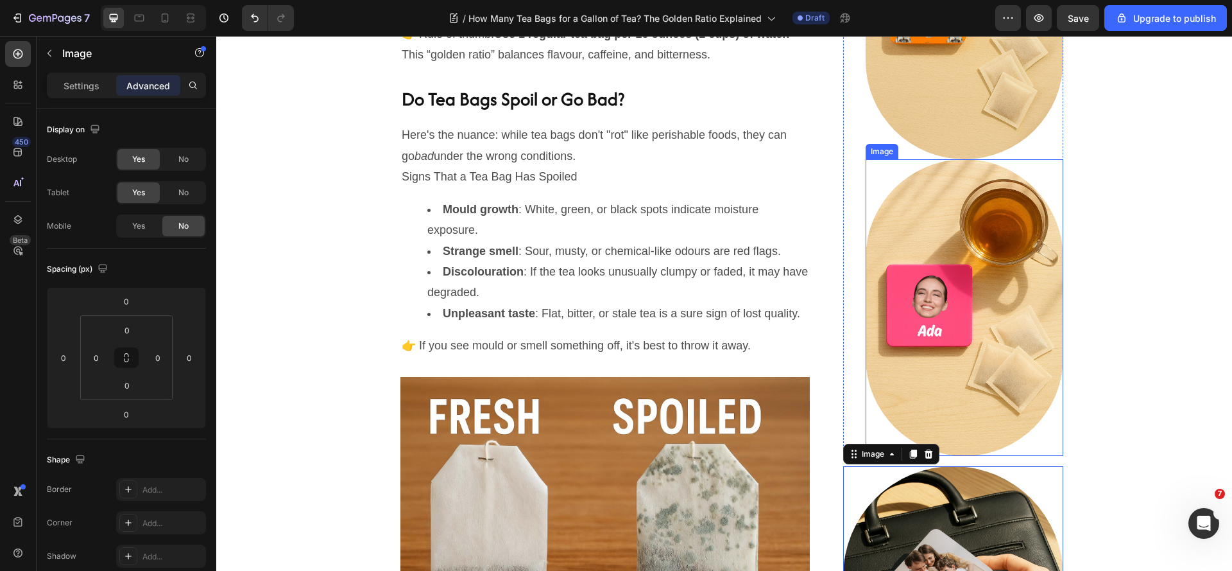
click at [1015, 233] on img at bounding box center [965, 307] width 198 height 296
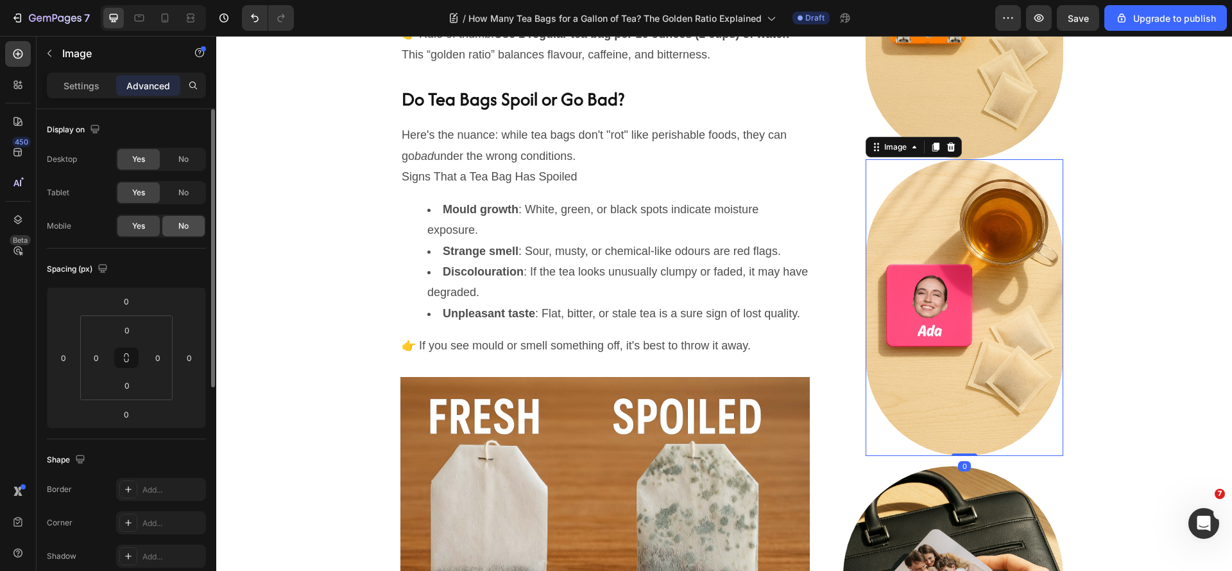
click at [176, 227] on div "No" at bounding box center [183, 226] width 42 height 21
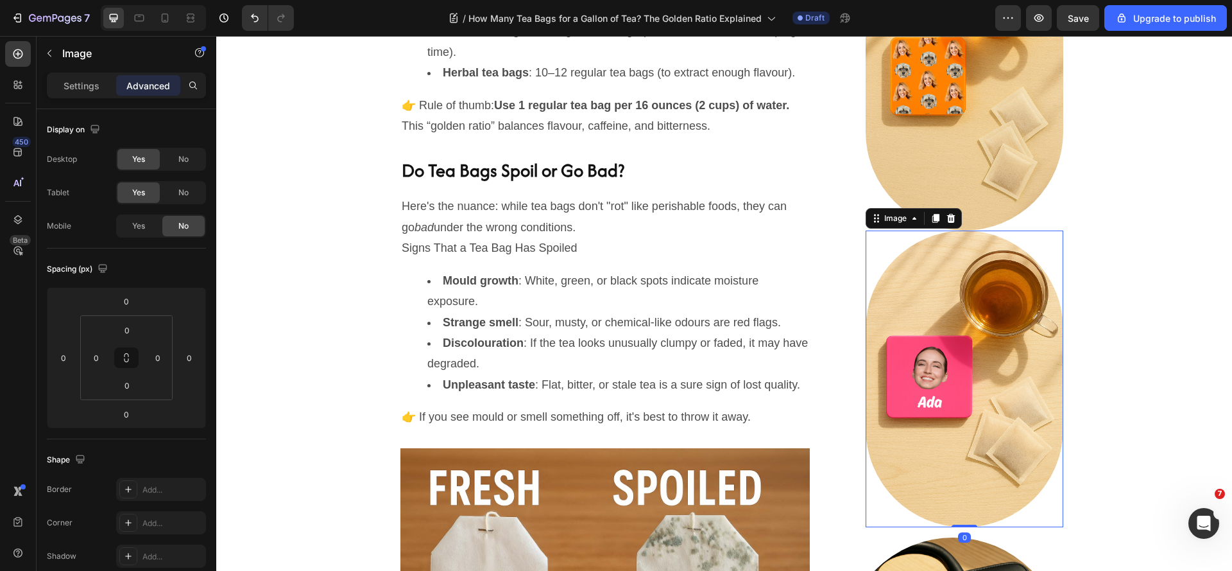
scroll to position [797, 0]
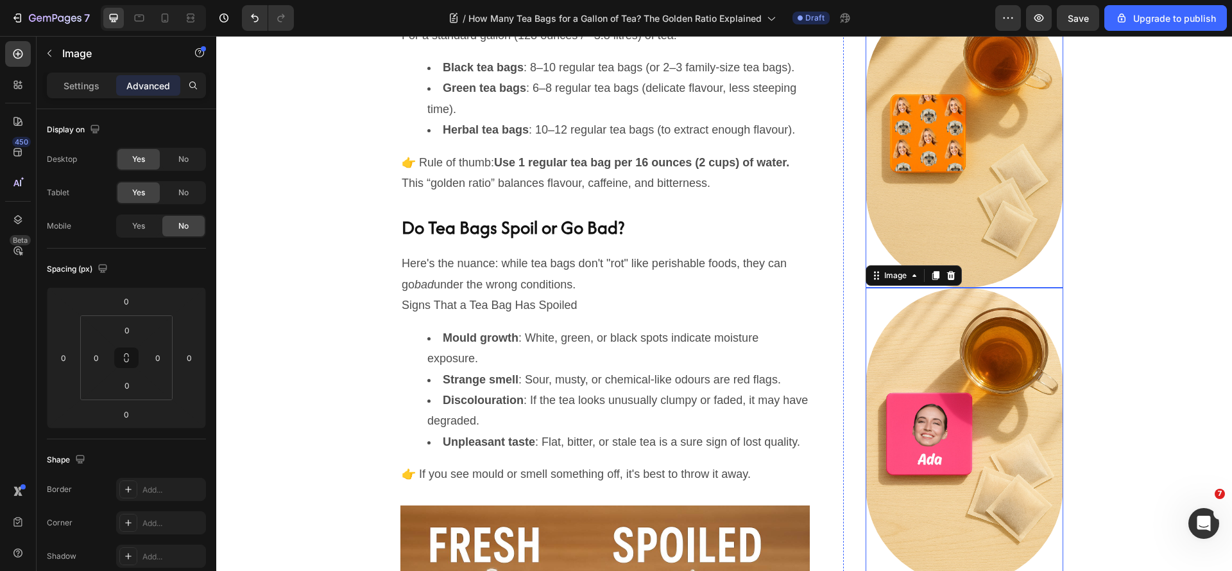
click at [975, 176] on img at bounding box center [965, 139] width 198 height 296
click at [183, 227] on span "No" at bounding box center [183, 226] width 10 height 12
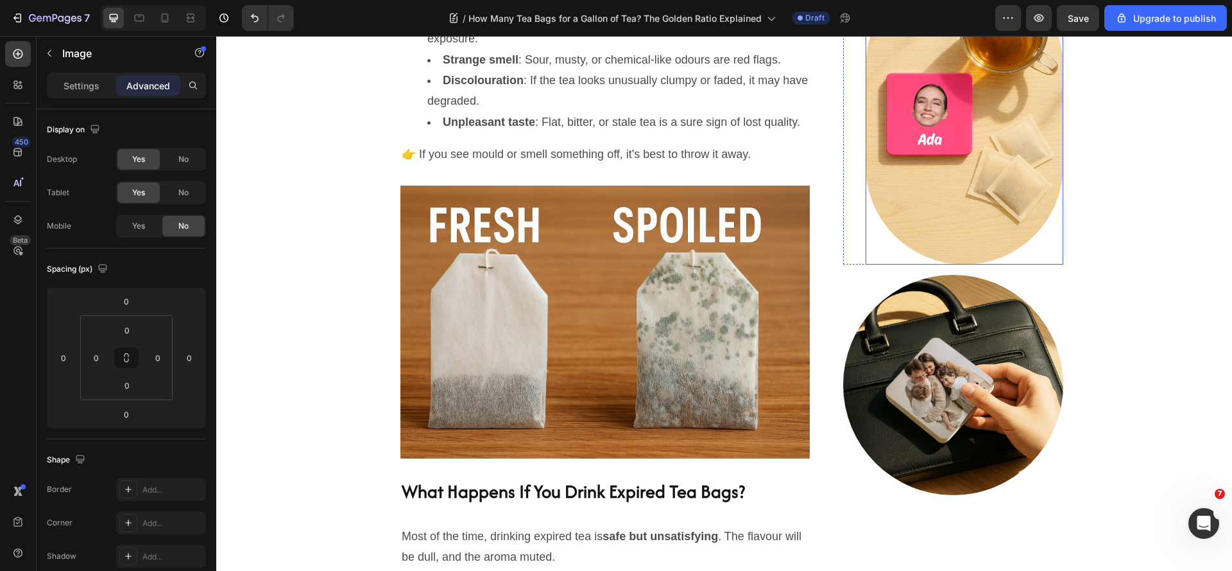
scroll to position [1118, 0]
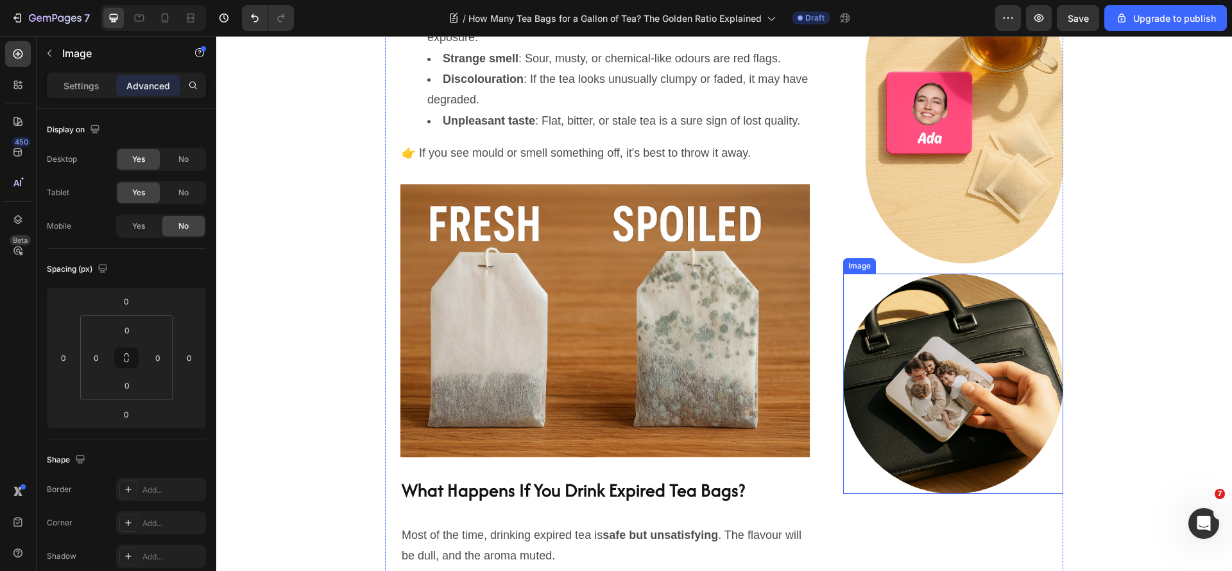
click at [974, 354] on img at bounding box center [953, 383] width 220 height 220
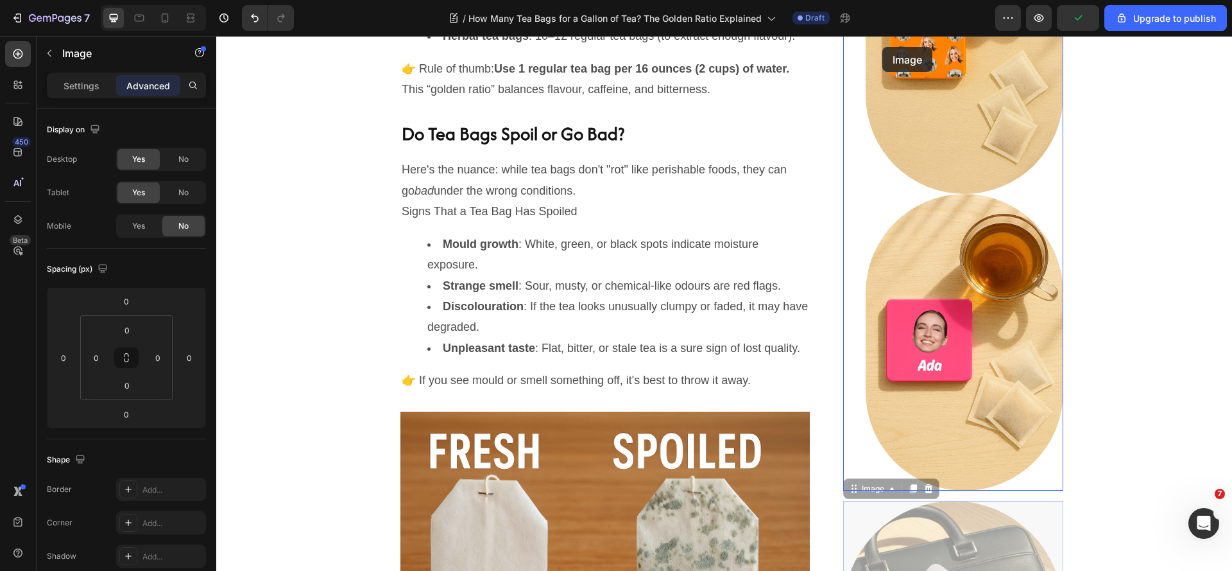
scroll to position [830, 0]
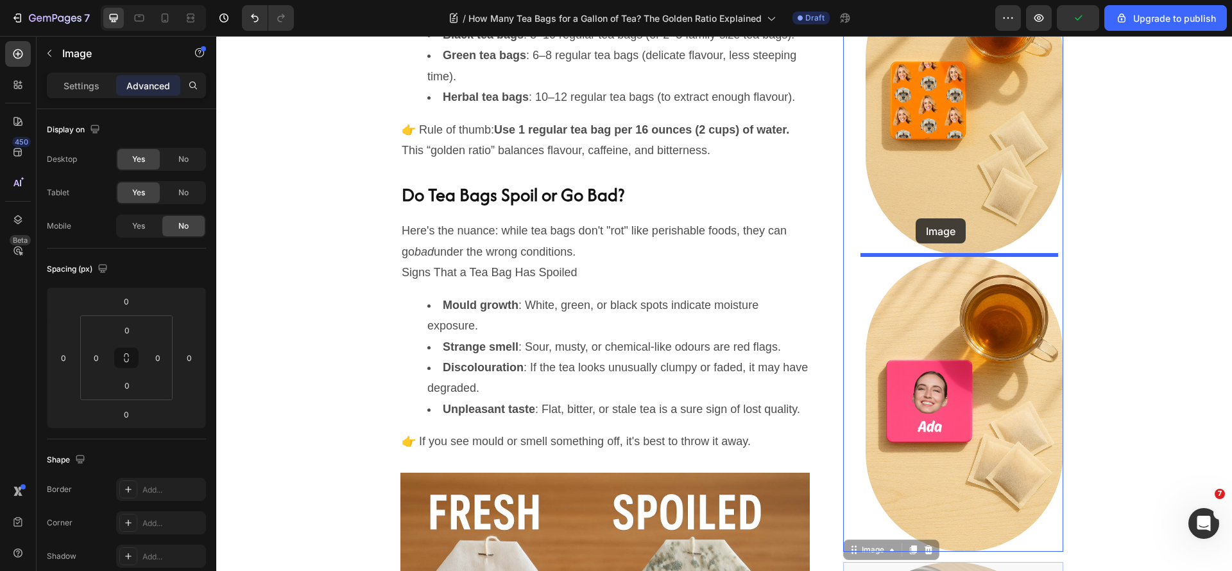
drag, startPoint x: 850, startPoint y: 332, endPoint x: 916, endPoint y: 218, distance: 131.4
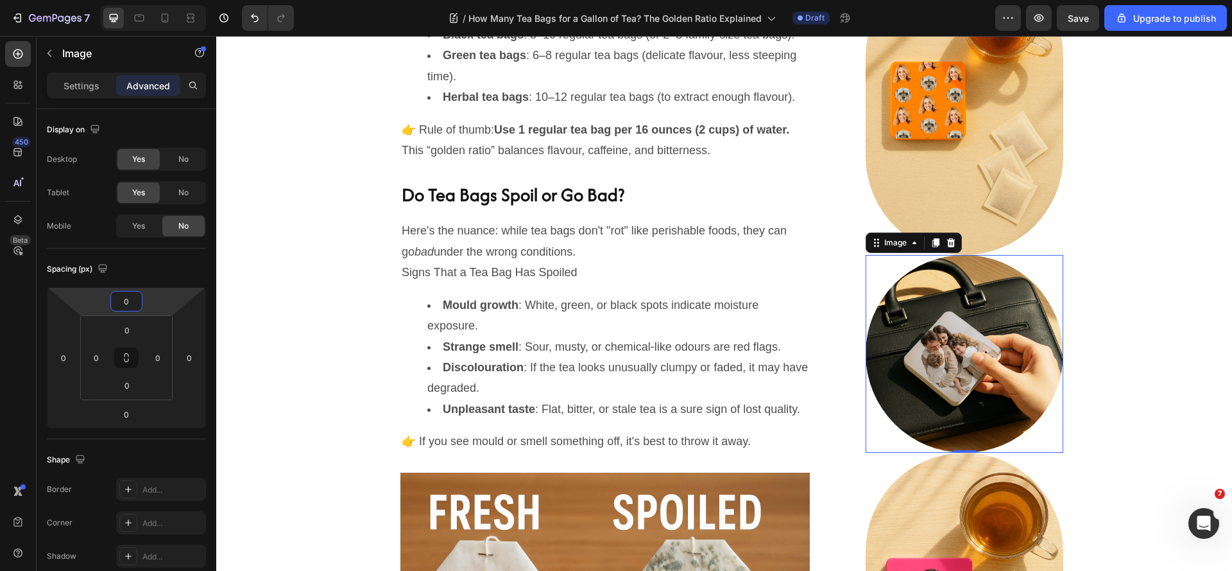
click at [123, 298] on input "0" at bounding box center [127, 300] width 26 height 19
click at [142, 449] on div "XL 24px" at bounding box center [154, 443] width 80 height 19
type input "24"
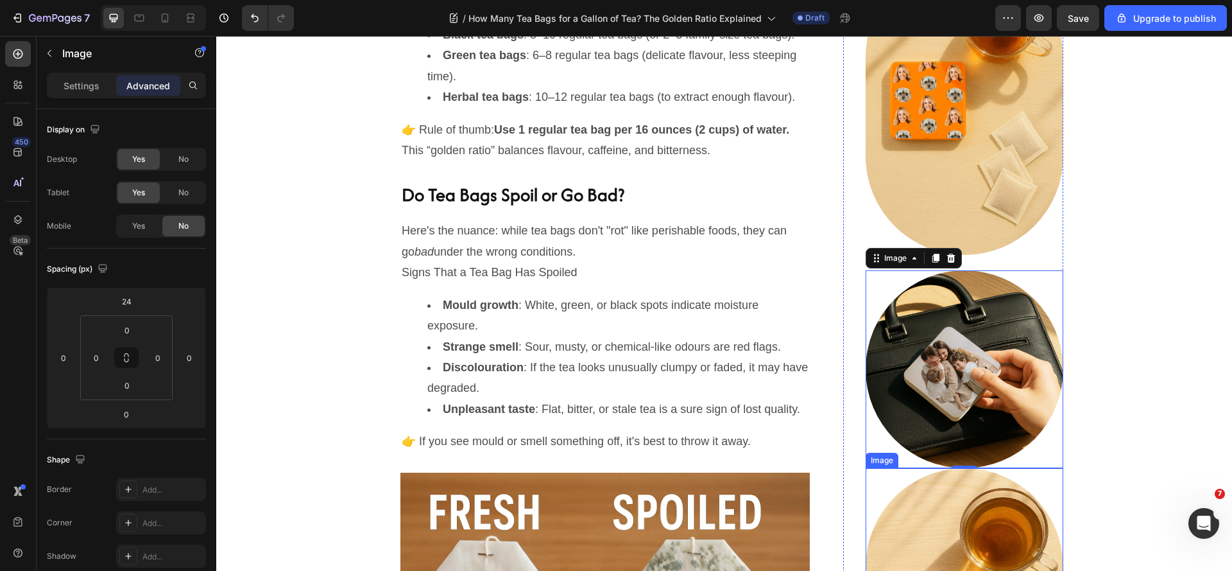
scroll to position [894, 0]
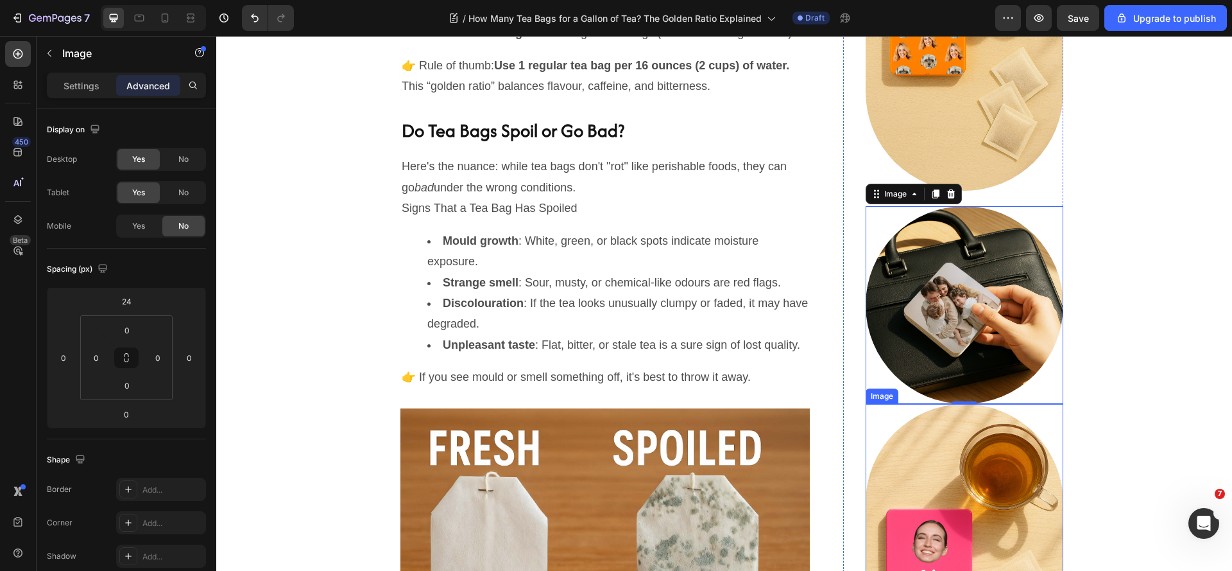
click at [951, 418] on img at bounding box center [965, 552] width 198 height 296
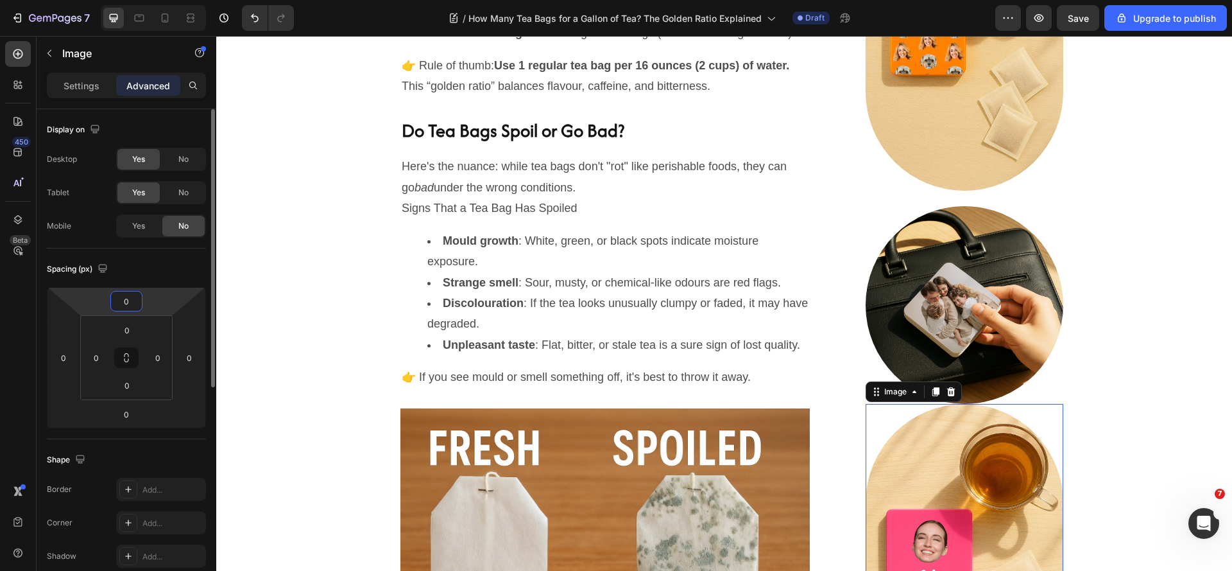
click at [127, 294] on input "0" at bounding box center [127, 300] width 26 height 19
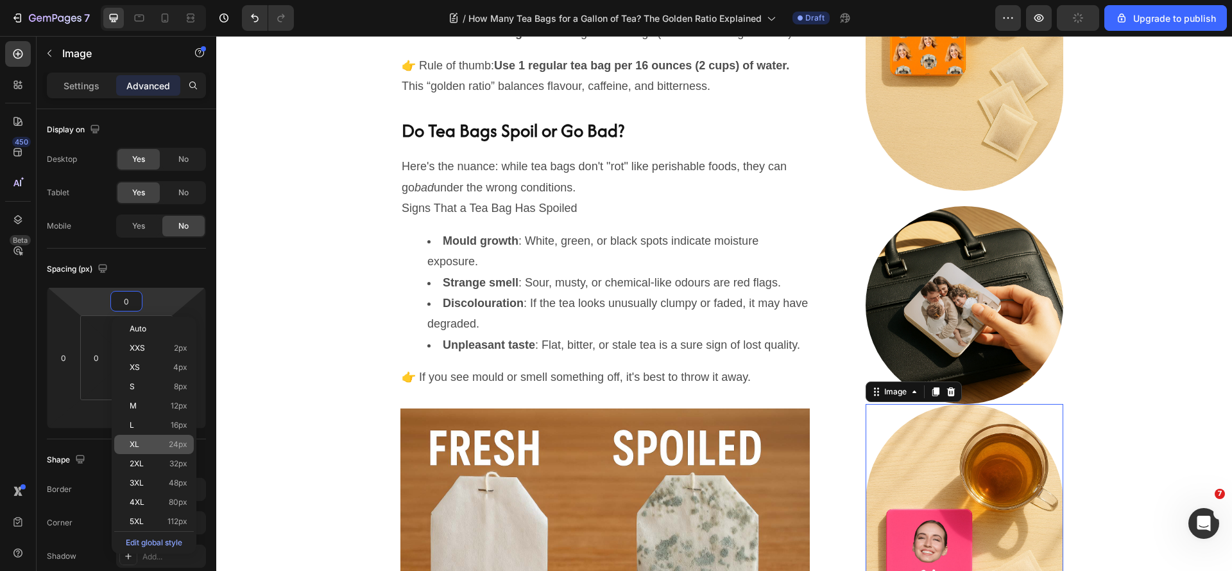
click at [137, 445] on span "XL" at bounding box center [135, 444] width 10 height 9
type input "24"
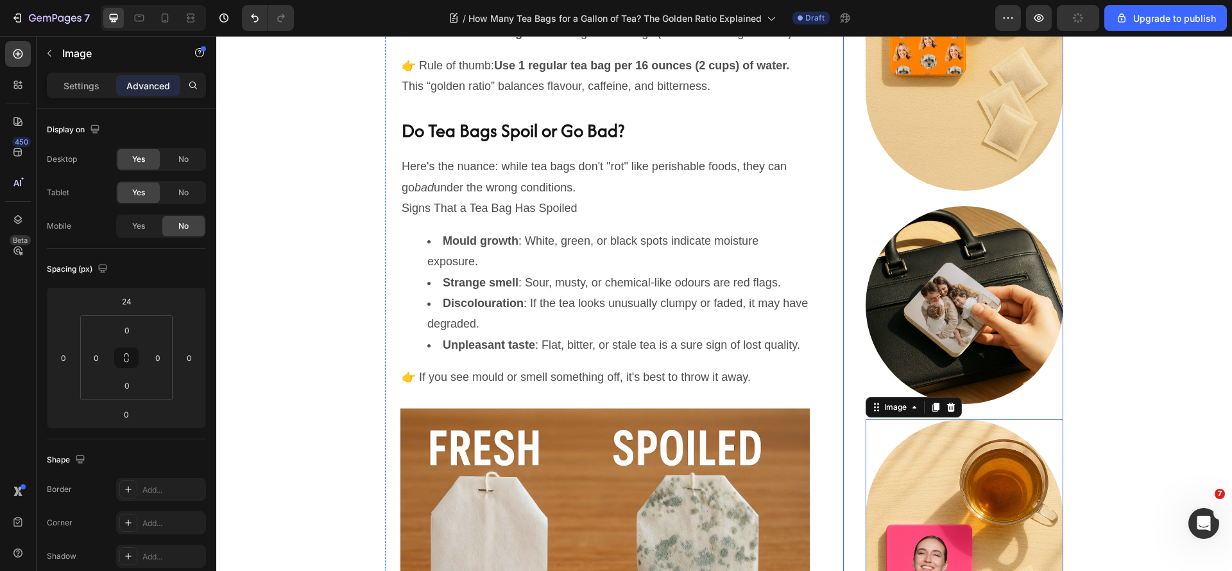
click at [1146, 344] on div "How Many Tea Bags for a Gallon of Tea? The Golden Ratio Explained Heading [DATE…" at bounding box center [724, 560] width 997 height 2349
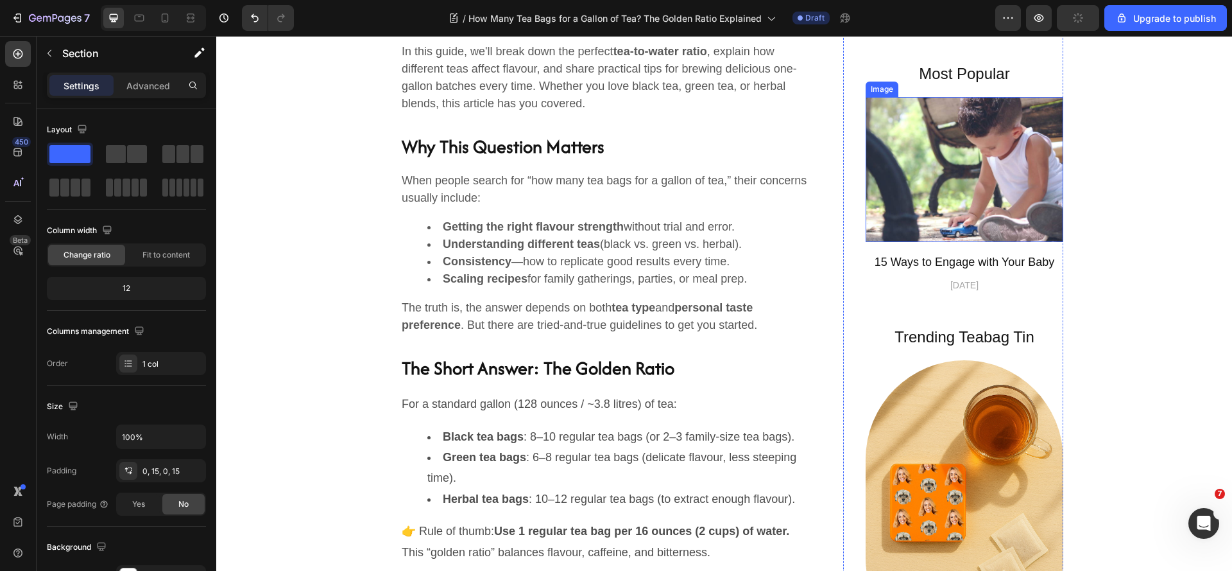
scroll to position [770, 0]
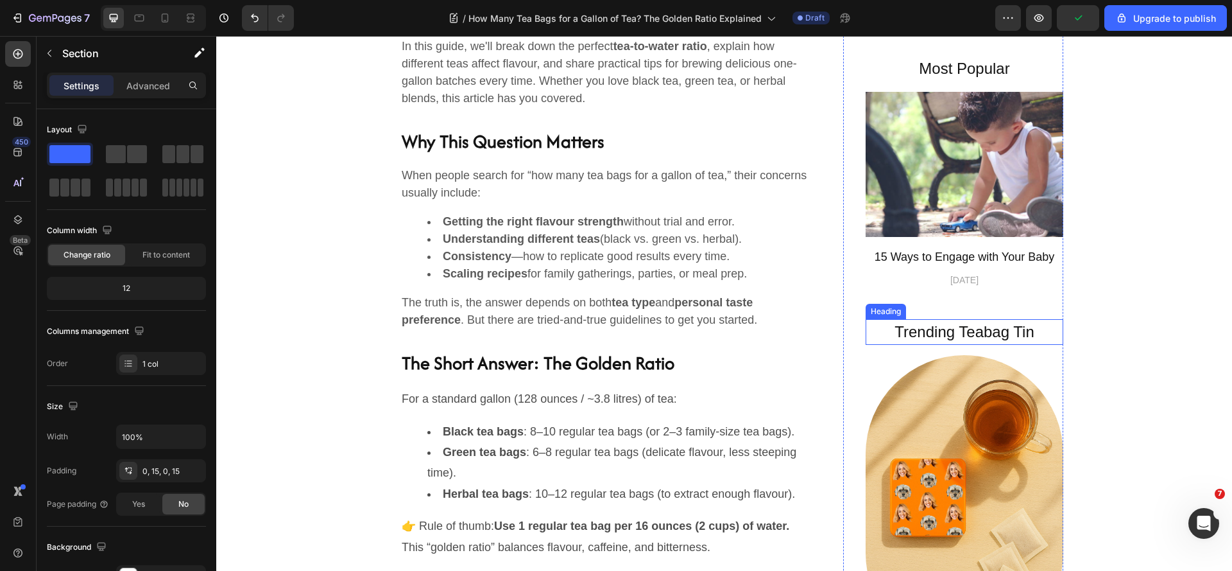
click at [934, 327] on h2 "Trending Teabag Tin" at bounding box center [965, 332] width 198 height 26
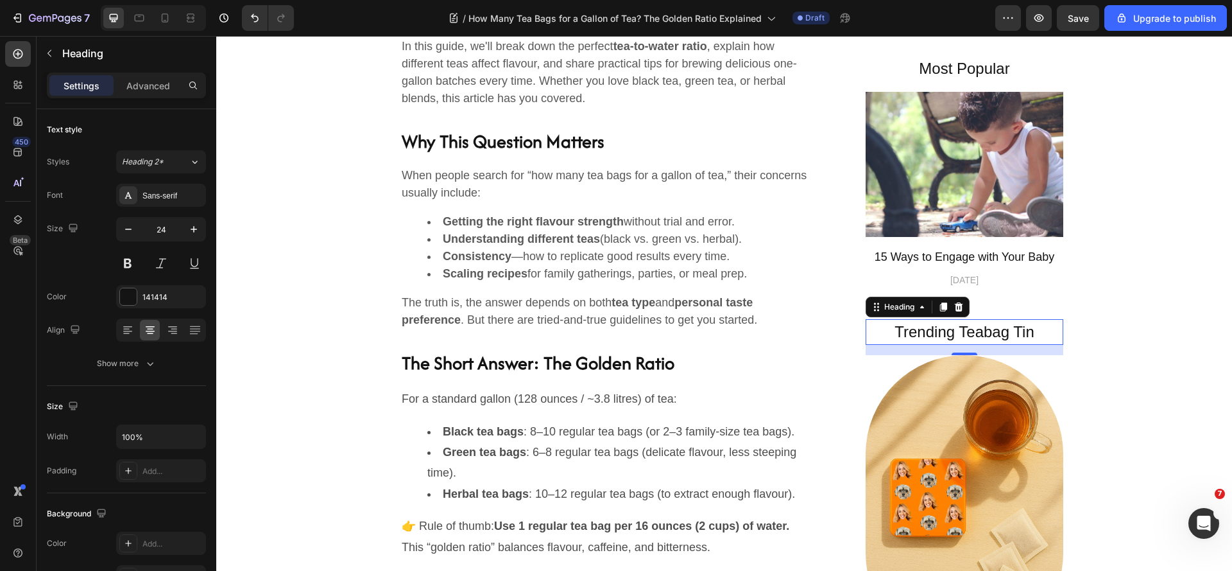
click at [927, 334] on h2 "Trending Teabag Tin" at bounding box center [965, 332] width 198 height 26
click at [927, 334] on p "Trending Teabag Tin" at bounding box center [964, 331] width 195 height 23
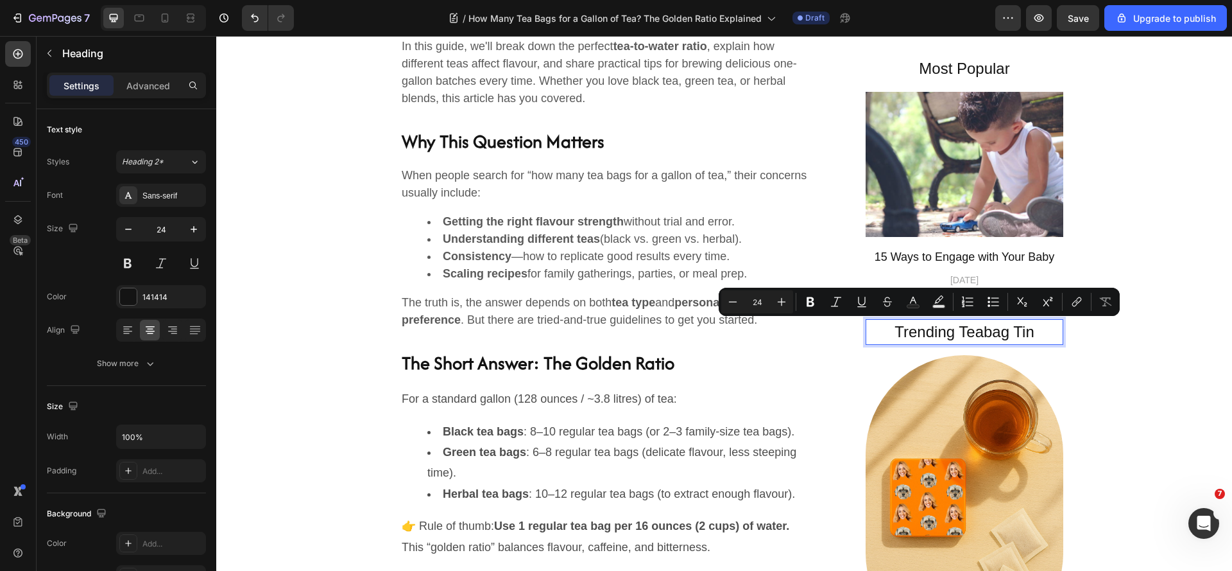
click at [946, 334] on p "Trending Teabag Tin" at bounding box center [964, 331] width 195 height 23
drag, startPoint x: 947, startPoint y: 334, endPoint x: 887, endPoint y: 342, distance: 60.9
click at [887, 342] on p "Trending Teabag Tin" at bounding box center [964, 331] width 195 height 23
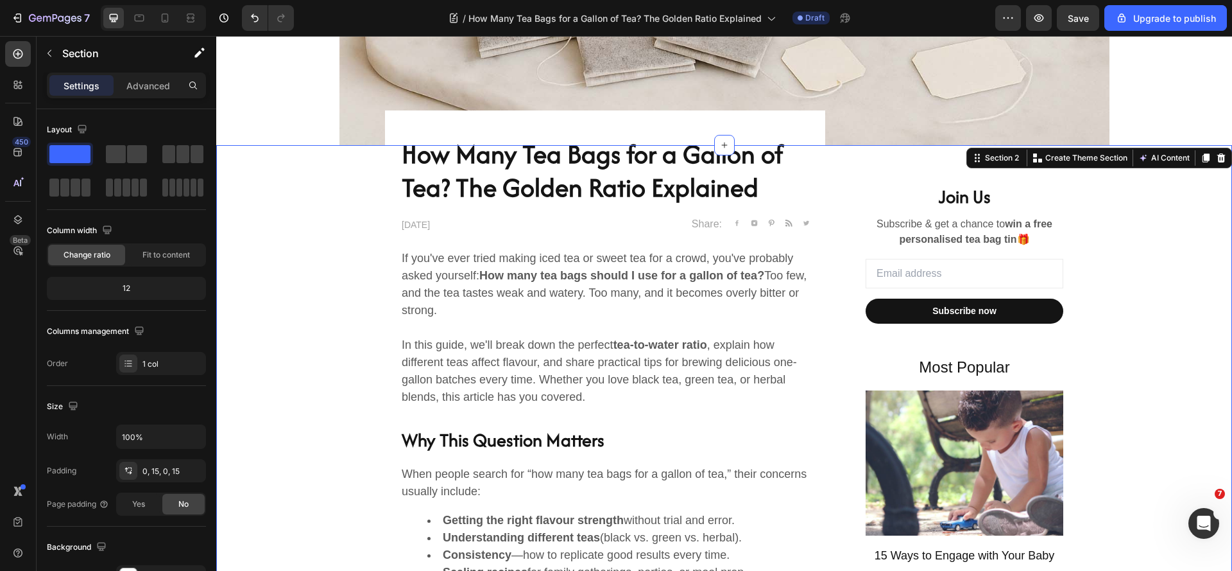
scroll to position [449, 0]
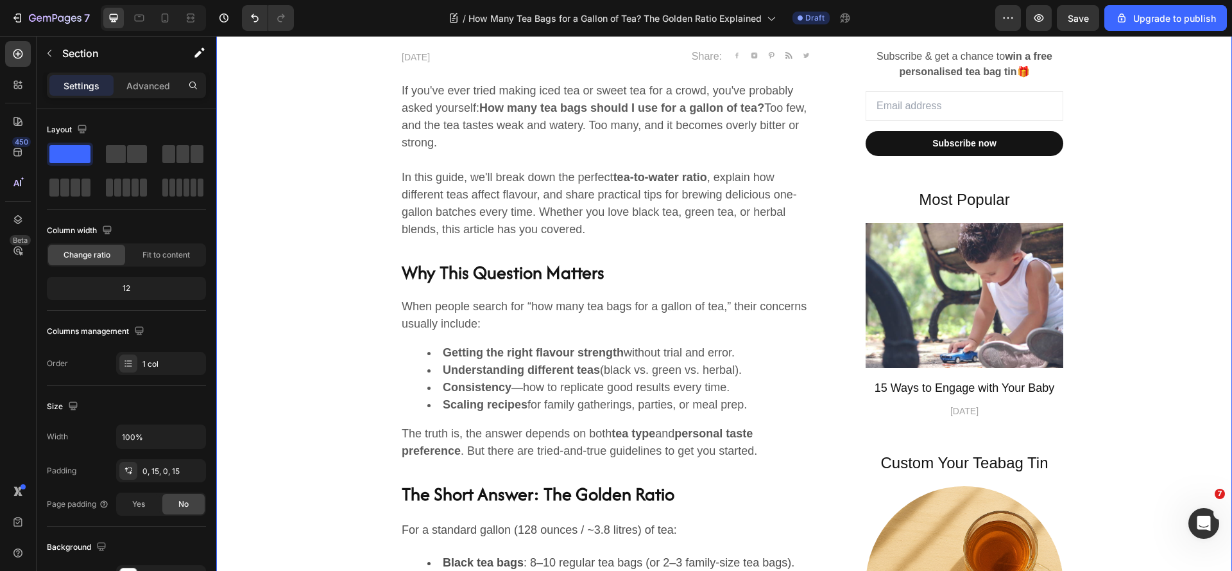
scroll to position [642, 0]
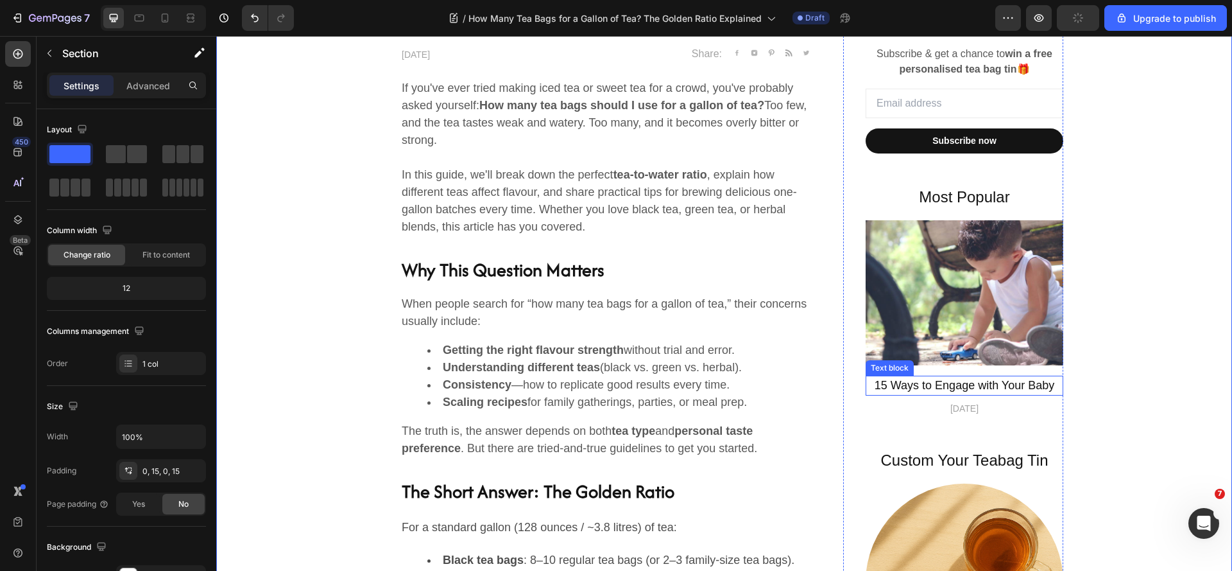
click at [979, 382] on p "15 Ways to Engage with Your Baby" at bounding box center [964, 385] width 195 height 17
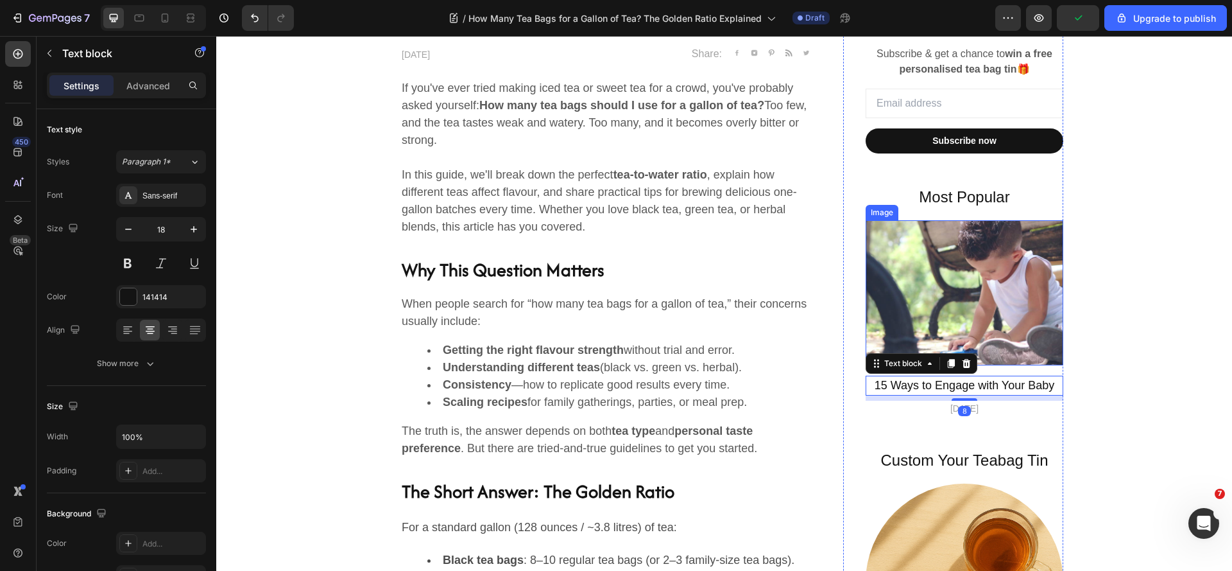
click at [974, 303] on img at bounding box center [965, 292] width 198 height 145
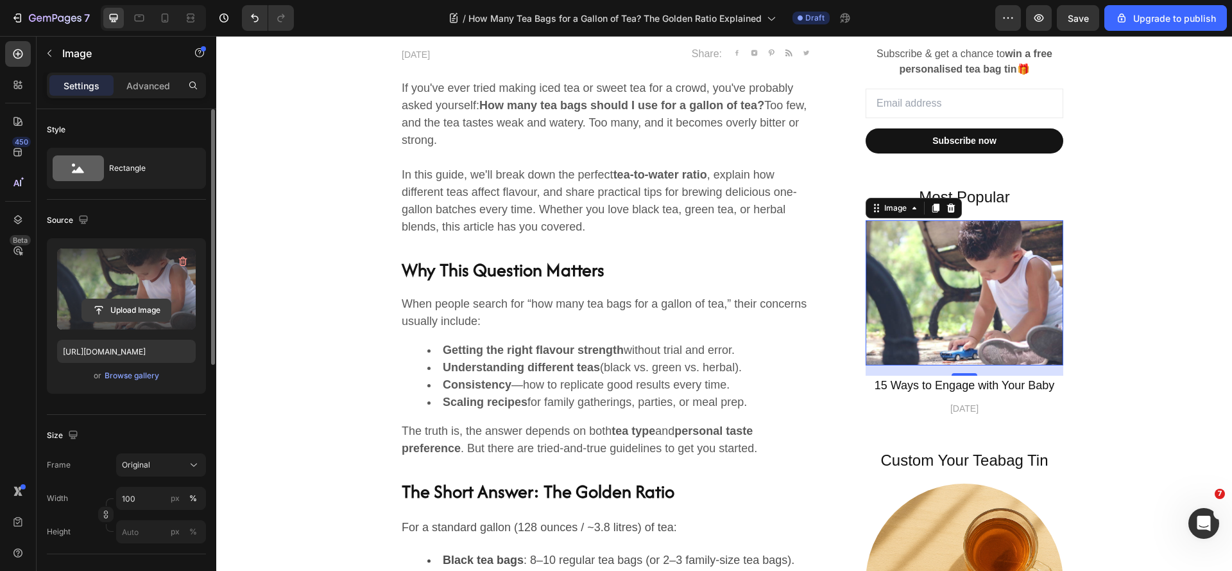
click at [100, 313] on input "file" at bounding box center [126, 310] width 89 height 22
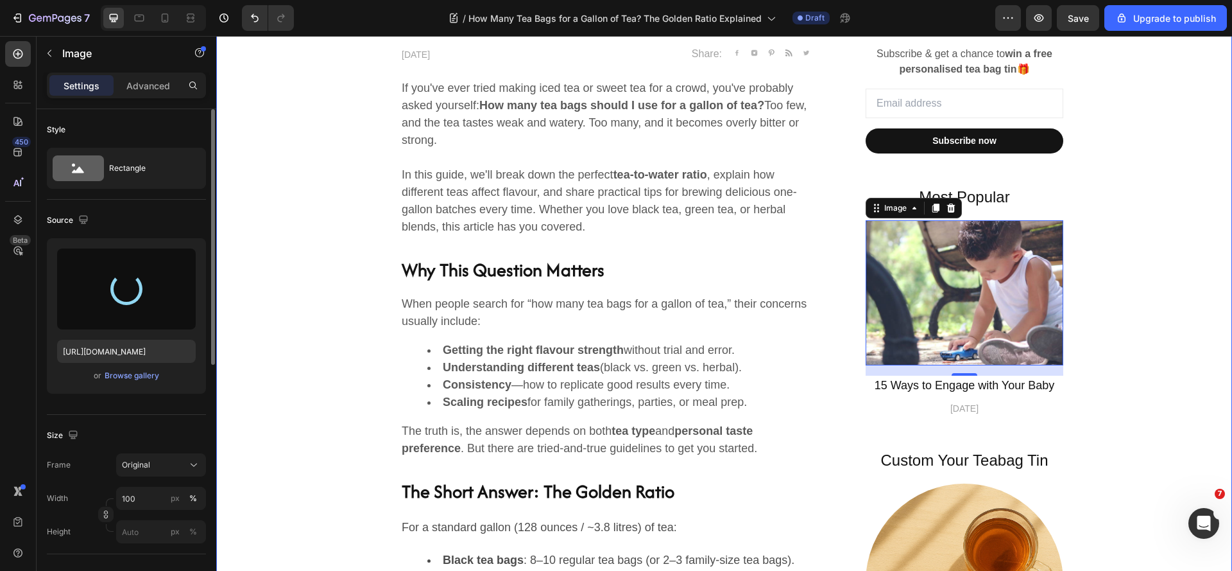
type input "[URL][DOMAIN_NAME]"
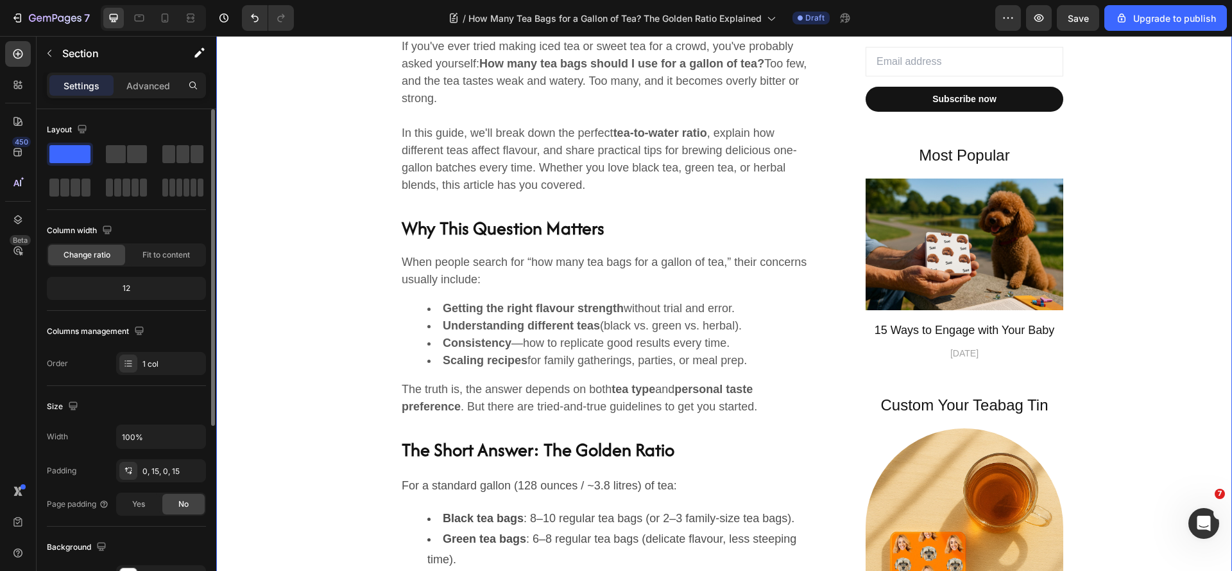
scroll to position [706, 0]
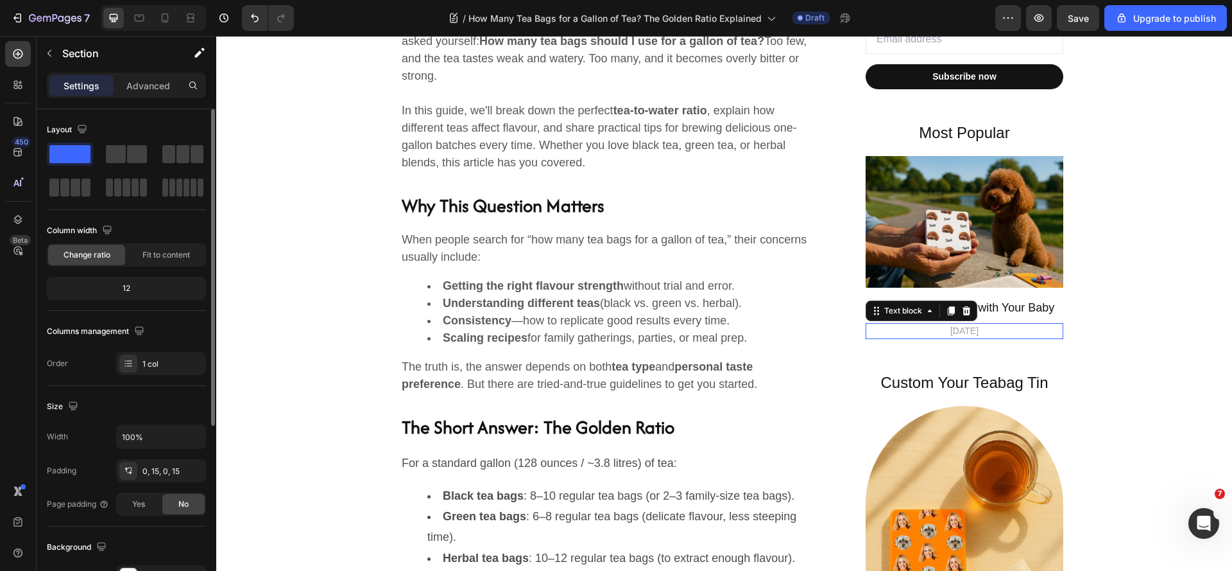
click at [972, 334] on p "[DATE]" at bounding box center [964, 330] width 195 height 13
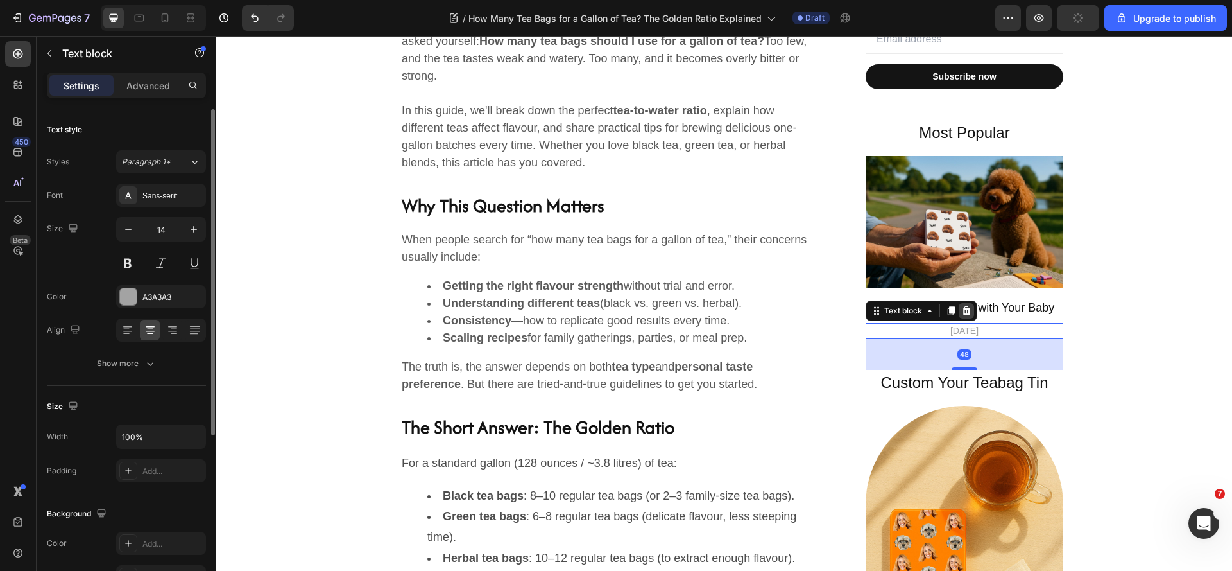
click at [961, 314] on icon at bounding box center [966, 310] width 10 height 10
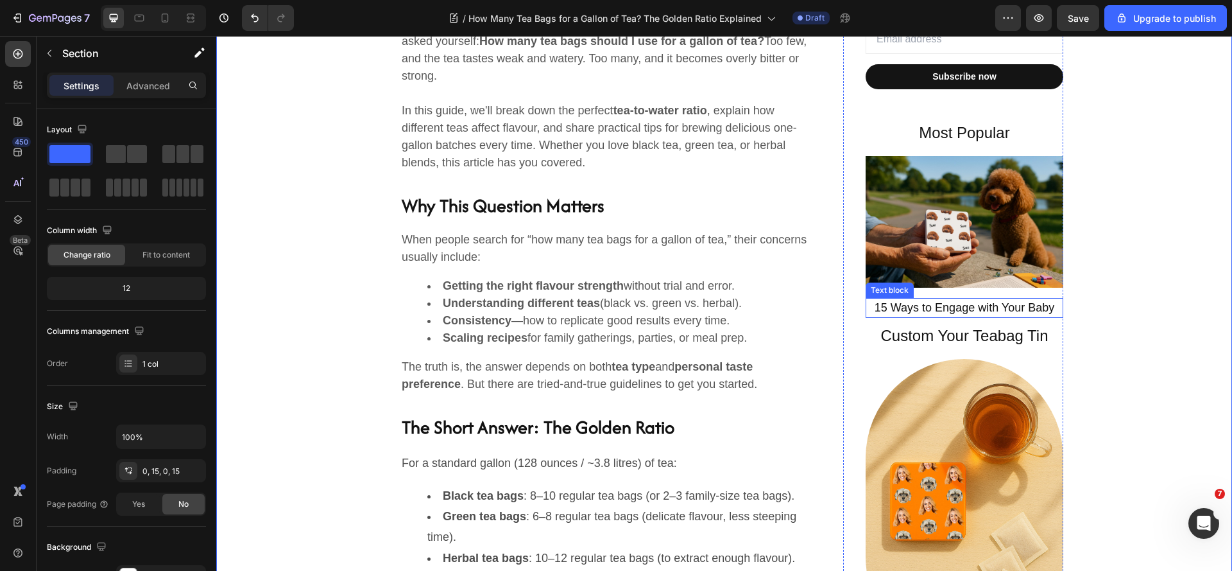
click at [1015, 312] on p "15 Ways to Engage with Your Baby" at bounding box center [964, 307] width 195 height 17
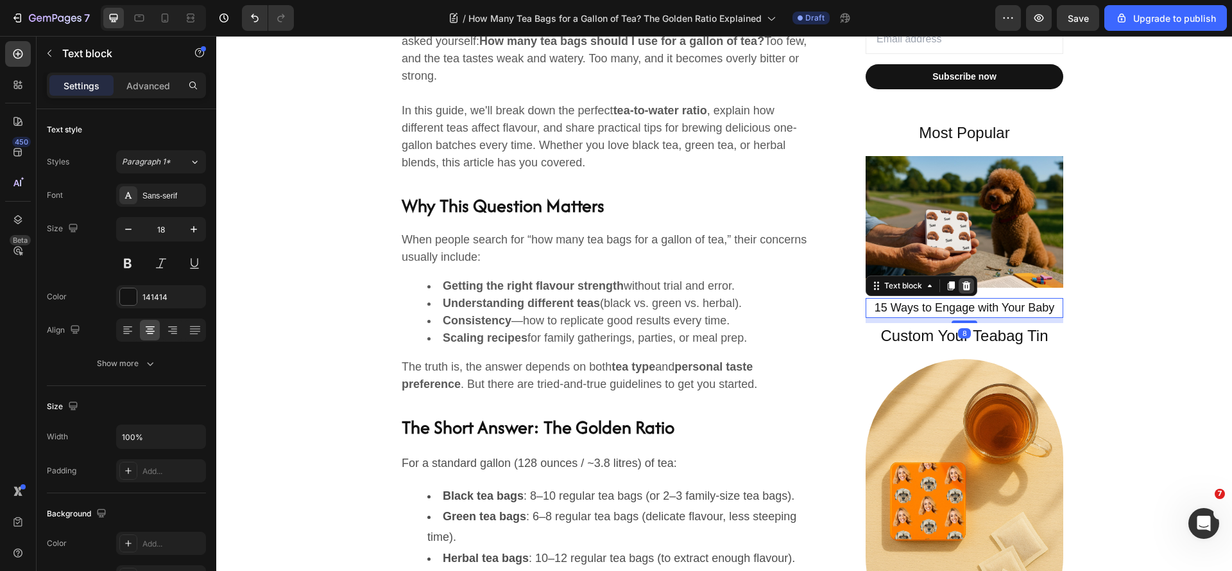
click at [961, 281] on icon at bounding box center [966, 285] width 10 height 10
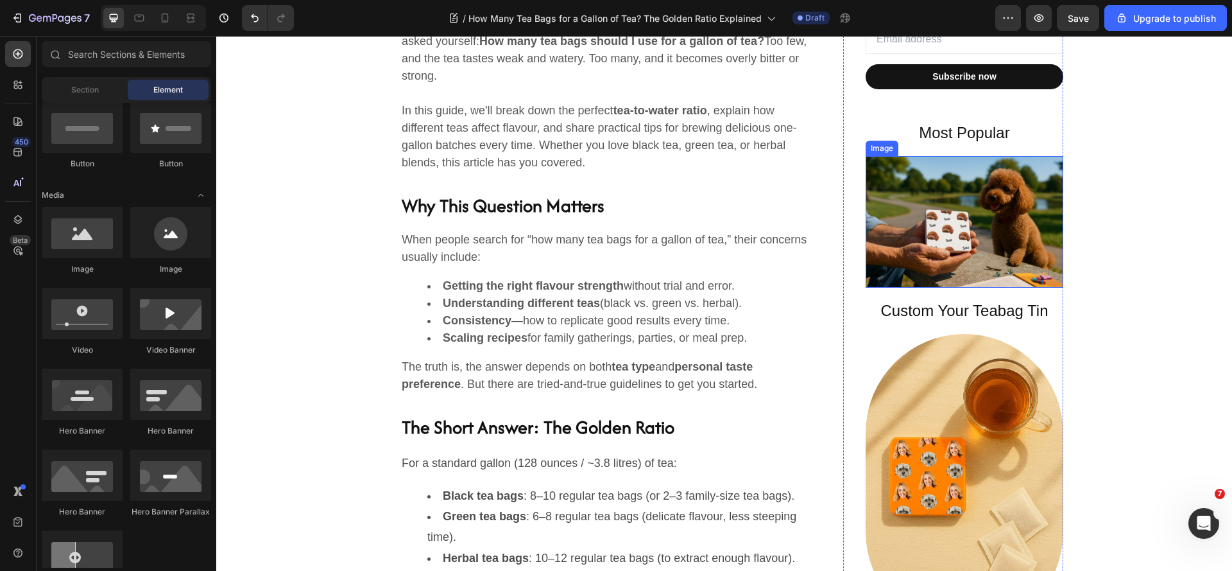
click at [1024, 217] on img at bounding box center [965, 222] width 198 height 132
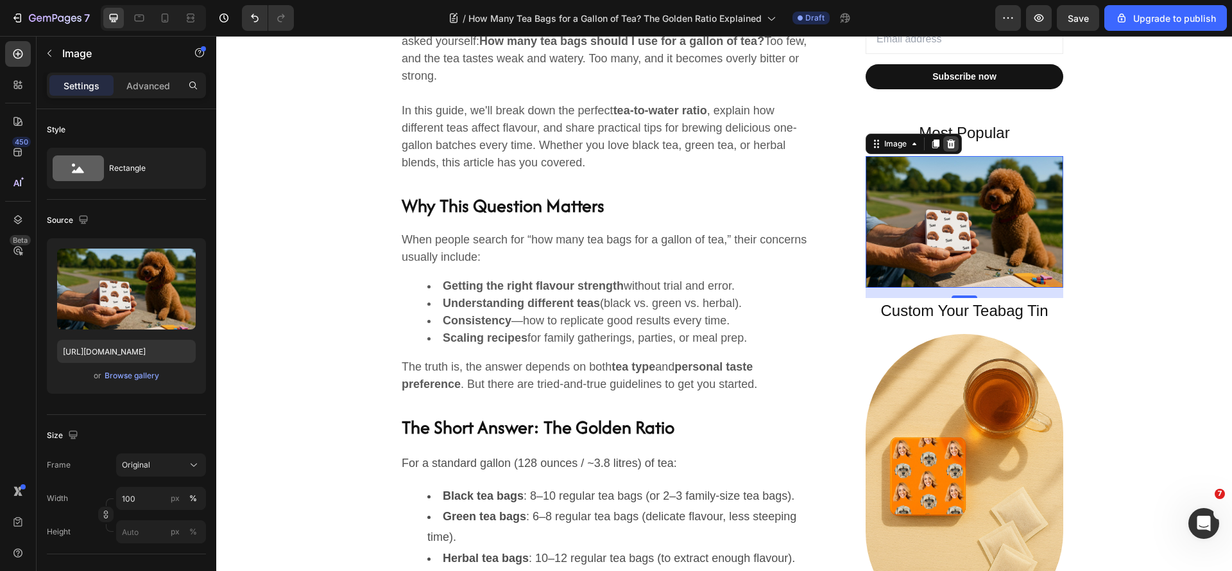
click at [947, 146] on icon at bounding box center [951, 144] width 10 height 10
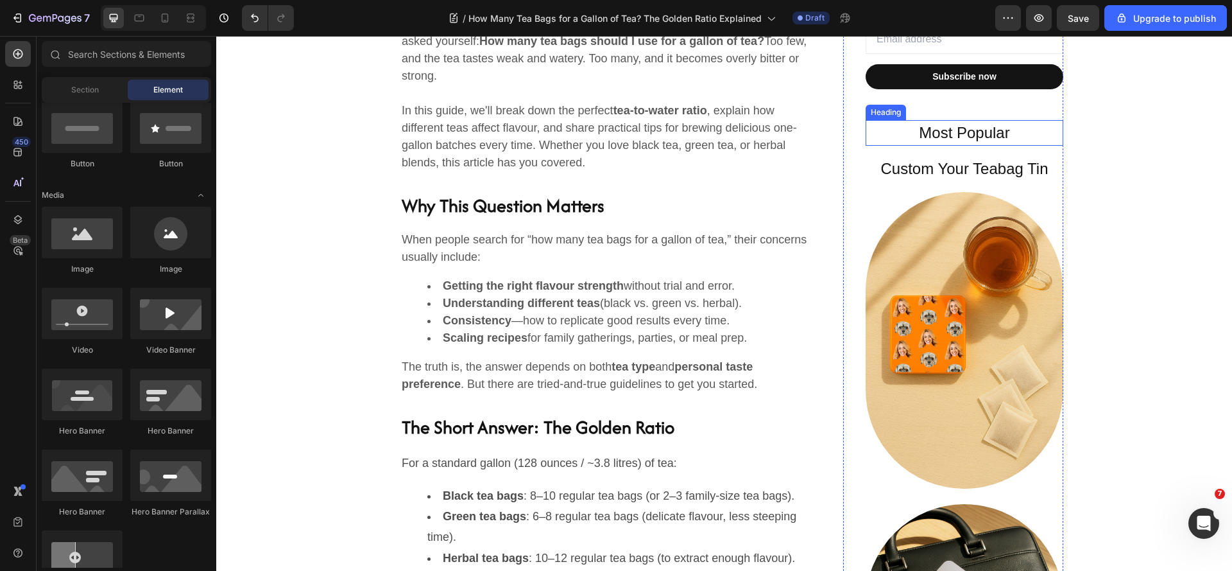
click at [985, 134] on p "Most Popular" at bounding box center [964, 132] width 195 height 23
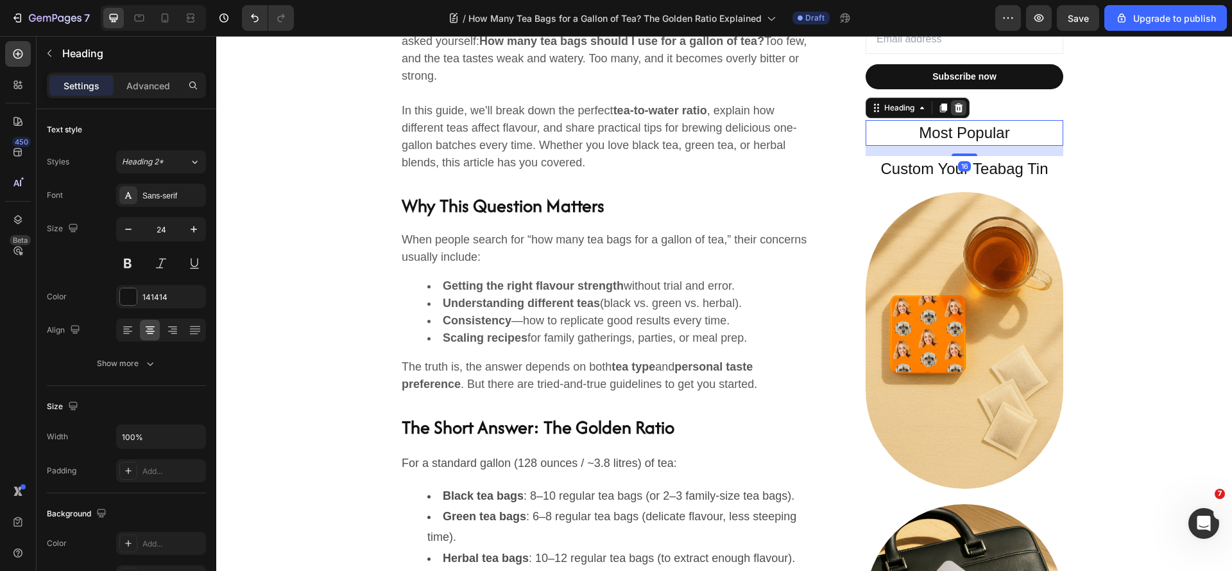
click at [955, 107] on icon at bounding box center [959, 107] width 8 height 9
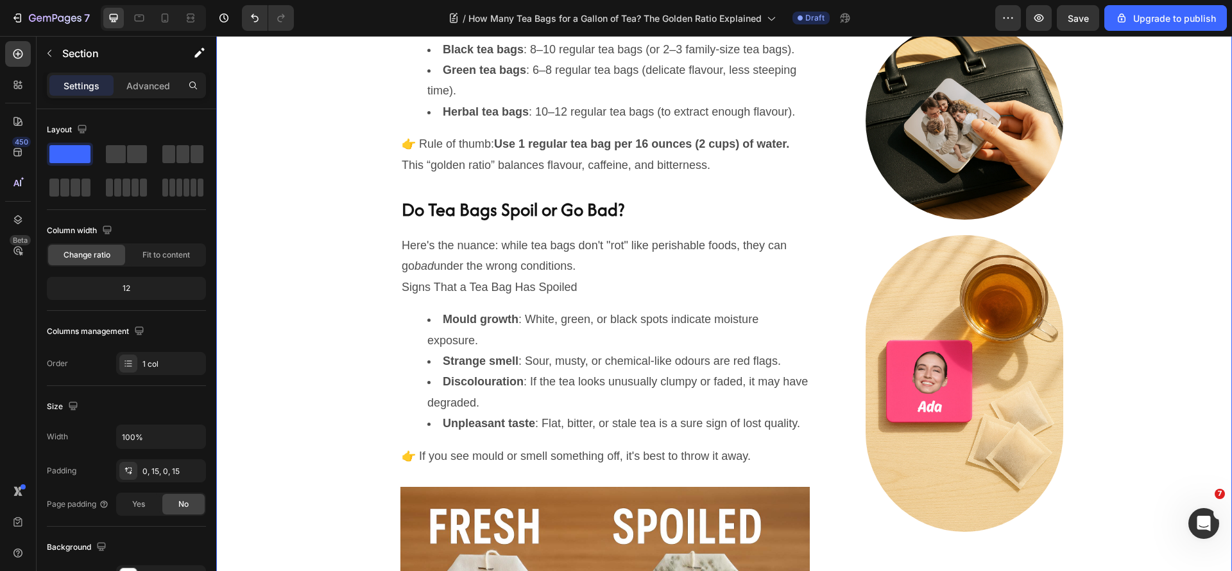
scroll to position [1155, 0]
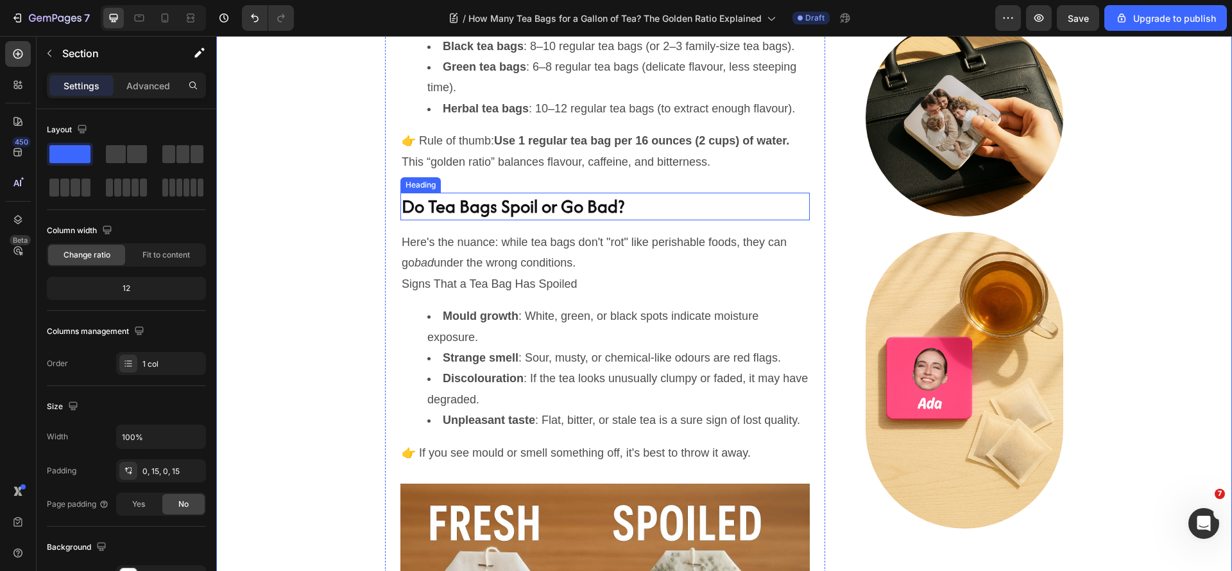
click at [405, 220] on h2 "Do Tea Bags Spoil or Go Bad?" at bounding box center [604, 207] width 409 height 28
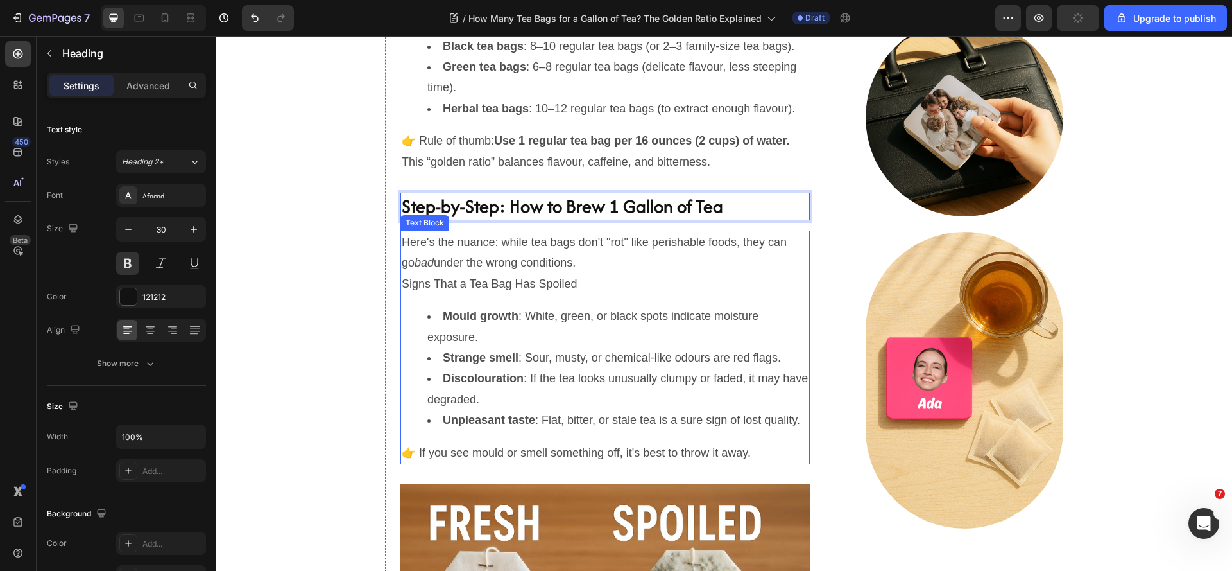
click at [444, 273] on p "Here's the nuance: while tea bags don't "rot" like perishable foods, they can g…" at bounding box center [605, 253] width 407 height 42
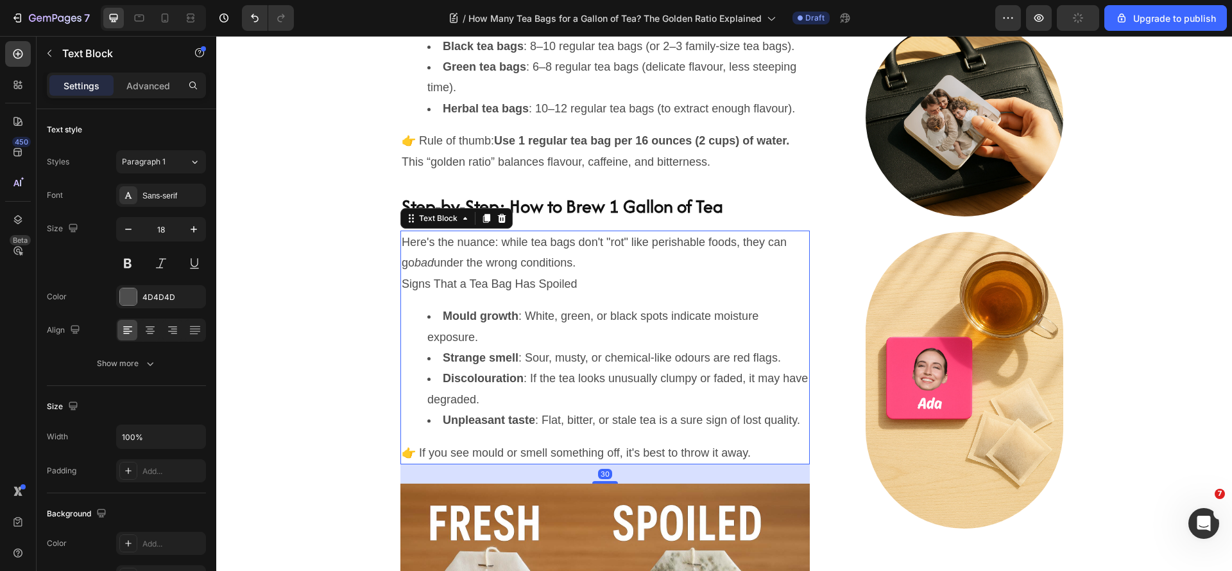
click at [444, 273] on p "Here's the nuance: while tea bags don't "rot" like perishable foods, they can g…" at bounding box center [605, 253] width 407 height 42
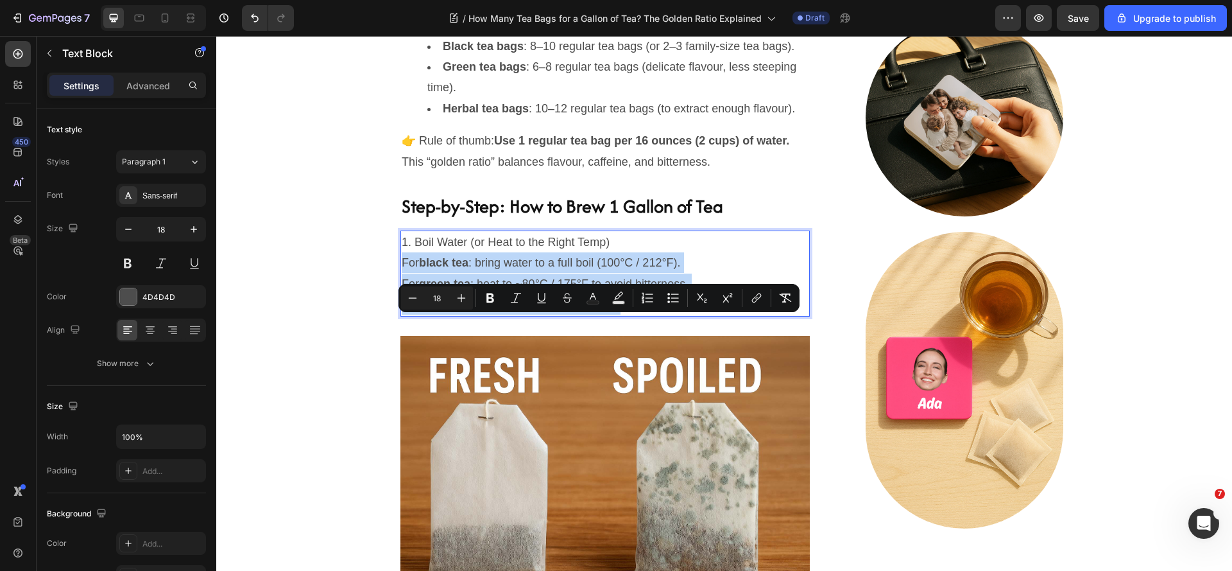
drag, startPoint x: 399, startPoint y: 323, endPoint x: 646, endPoint y: 367, distance: 250.9
click at [646, 316] on div "1. Boil Water (or Heat to the Right Temp) For black tea : bring water to a full…" at bounding box center [604, 273] width 409 height 86
click at [680, 300] on button "Bulleted List" at bounding box center [673, 297] width 23 height 23
type input "18"
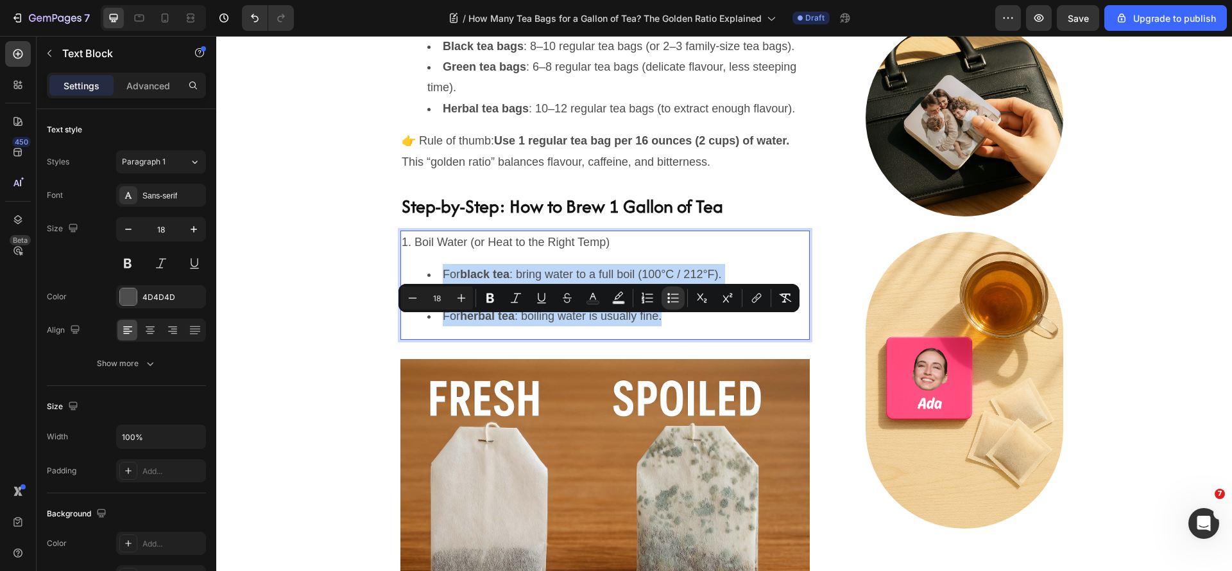
click at [658, 305] on li "For green tea : heat to ~80°C / 175°F to avoid bitterness." at bounding box center [617, 295] width 381 height 21
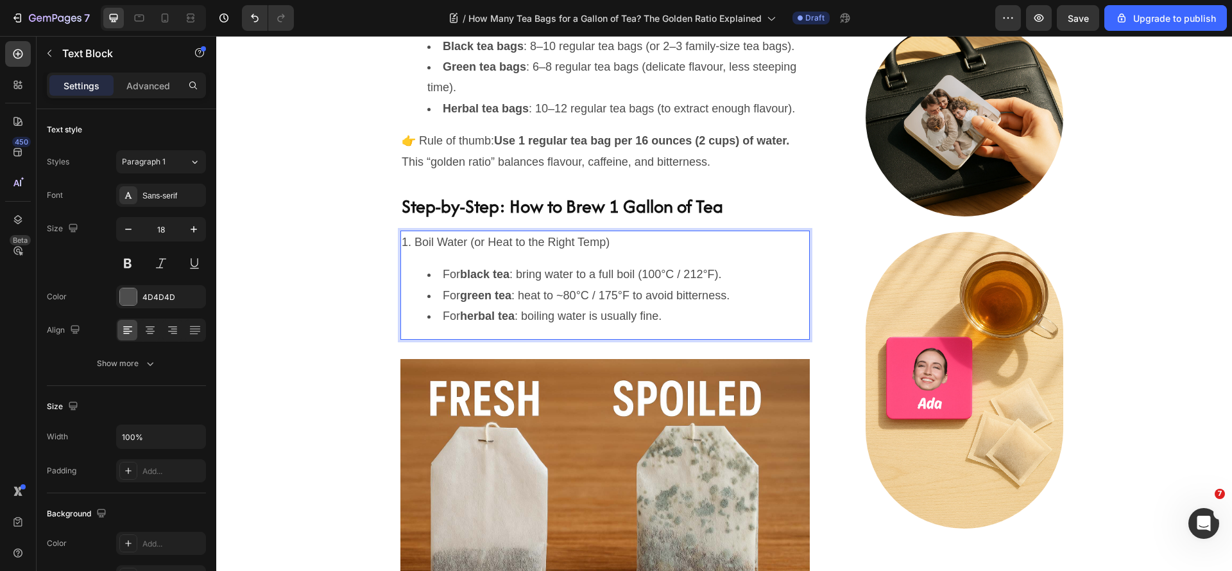
click at [691, 326] on li "For herbal tea : boiling water is usually fine." at bounding box center [617, 315] width 381 height 21
click at [491, 280] on strong "black tea" at bounding box center [484, 274] width 49 height 13
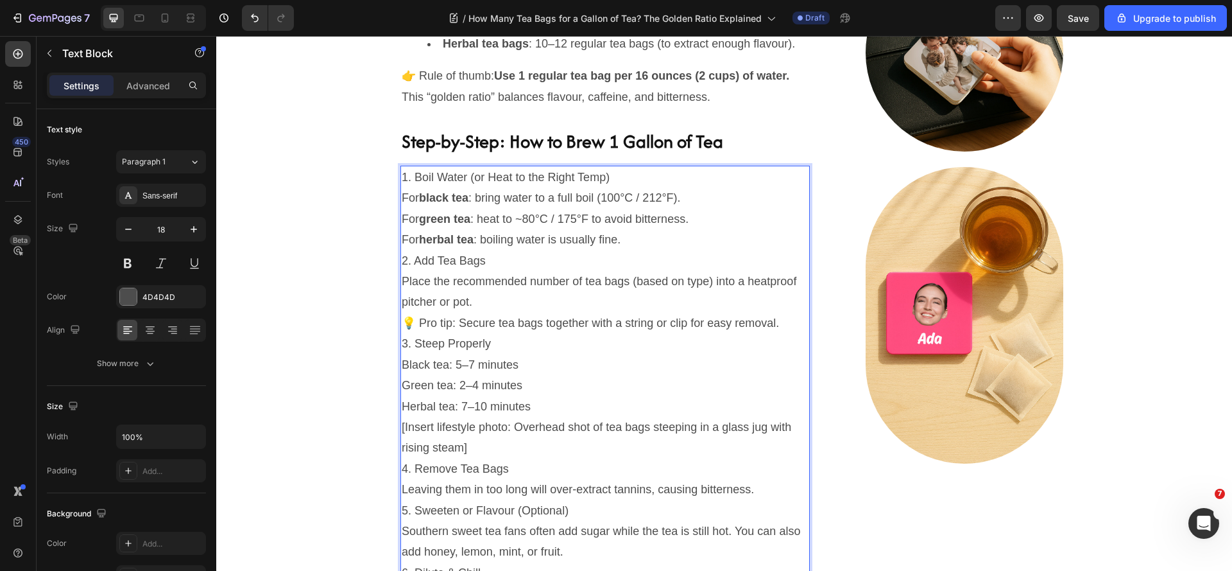
scroll to position [1346, 0]
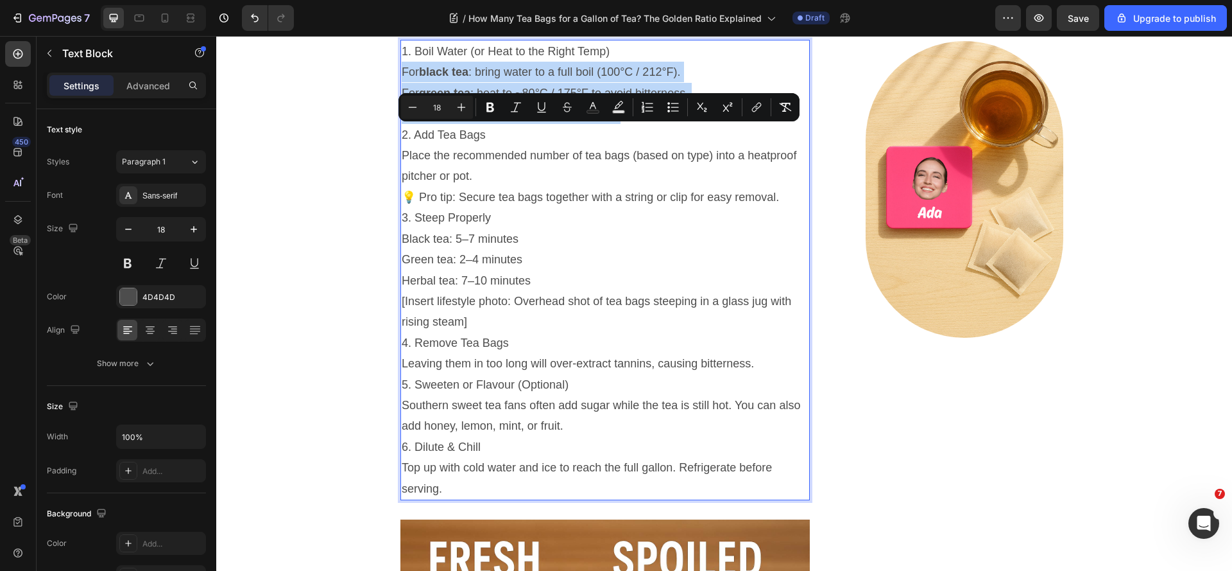
drag, startPoint x: 641, startPoint y: 178, endPoint x: 394, endPoint y: 145, distance: 249.2
click at [394, 145] on div "How Many Tea Bags for a Gallon of Tea? The Golden Ratio Explained Heading [DATE…" at bounding box center [605, 541] width 440 height 2611
click at [674, 105] on icon "Editor contextual toolbar" at bounding box center [673, 107] width 13 height 13
type input "18"
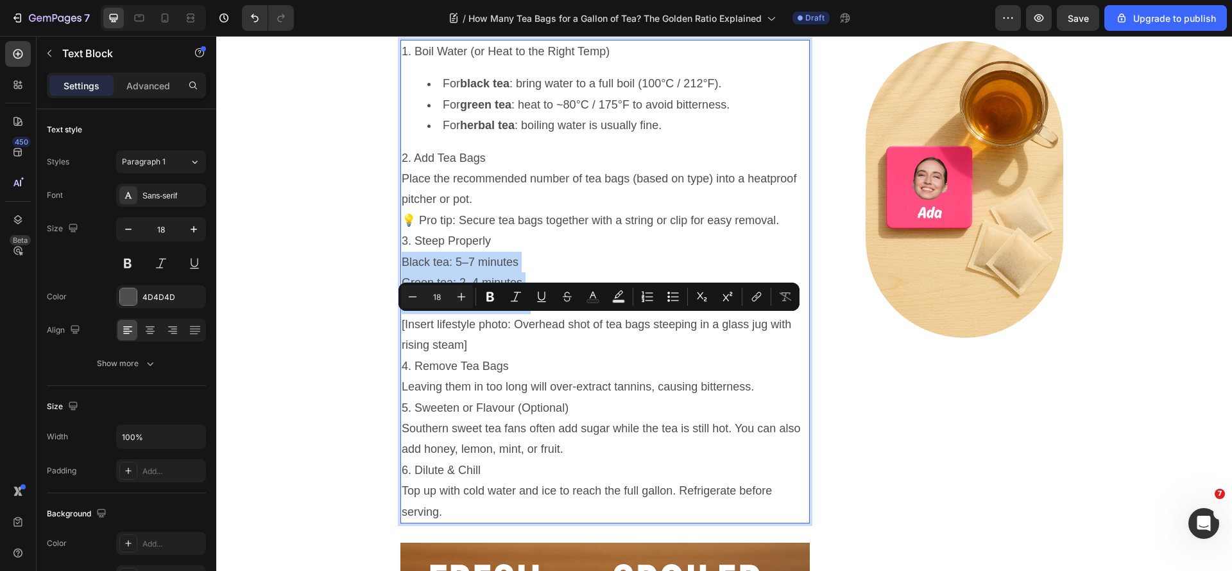
drag, startPoint x: 399, startPoint y: 322, endPoint x: 857, endPoint y: 332, distance: 458.3
click at [552, 370] on div "1. Boil Water (or Heat to the Right Temp) For black tea : bring water to a full…" at bounding box center [604, 281] width 409 height 483
click at [670, 298] on icon "Editor contextual toolbar" at bounding box center [673, 296] width 13 height 13
type input "18"
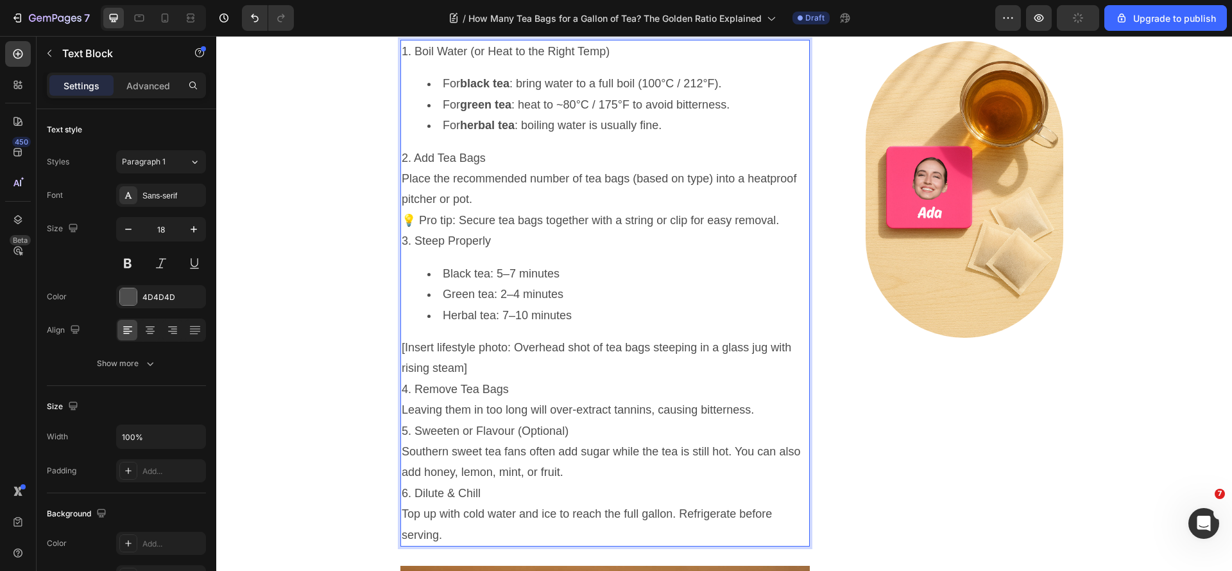
click at [506, 379] on p "[Insert lifestyle photo: Overhead shot of tea bags steeping in a glass jug with…" at bounding box center [605, 358] width 407 height 42
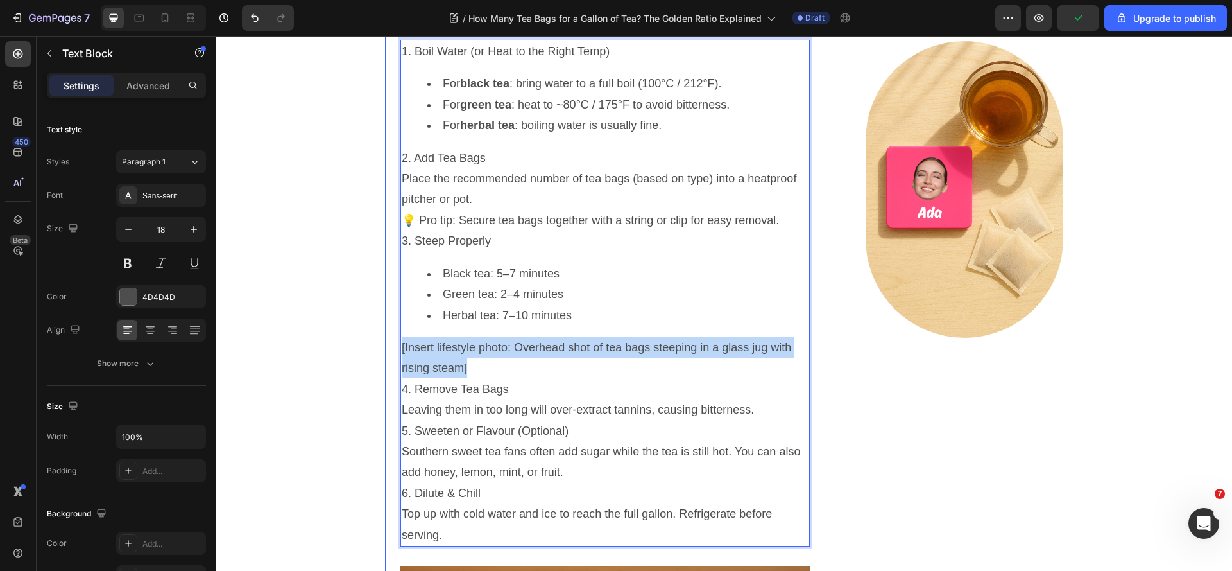
drag, startPoint x: 501, startPoint y: 430, endPoint x: 393, endPoint y: 415, distance: 108.2
click at [393, 415] on div "How Many Tea Bags for a Gallon of Tea? The Golden Ratio Explained Heading [DATE…" at bounding box center [605, 564] width 440 height 2657
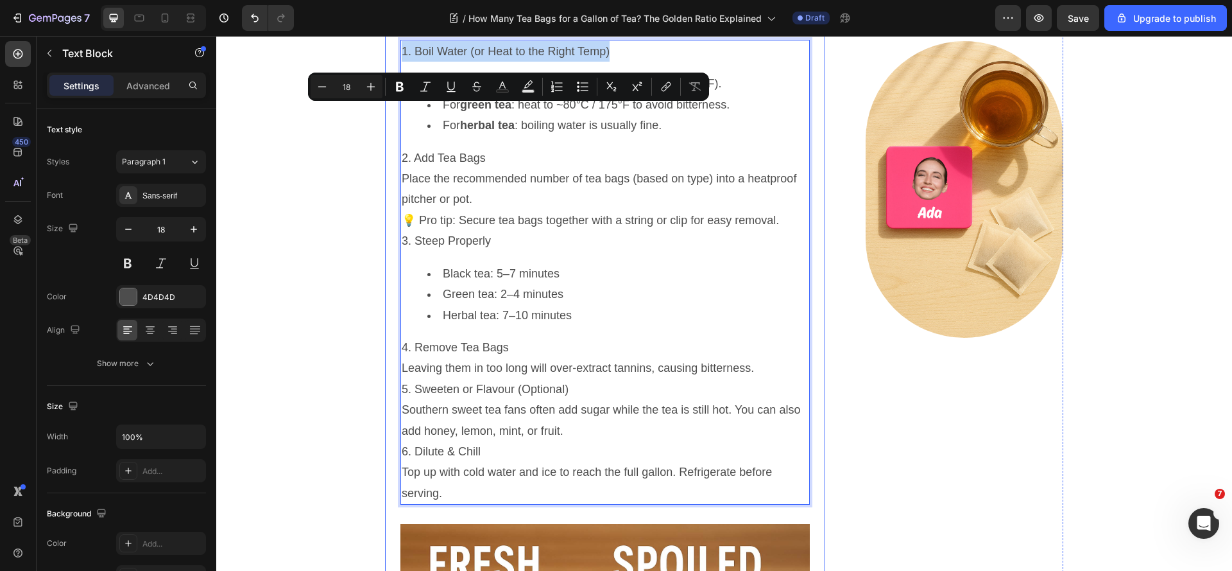
drag, startPoint x: 629, startPoint y: 116, endPoint x: 386, endPoint y: 114, distance: 242.6
click at [386, 114] on div "How Many Tea Bags for a Gallon of Tea? The Golden Ratio Explained Heading [DATE…" at bounding box center [605, 543] width 440 height 2615
click at [372, 84] on icon "Editor contextual toolbar" at bounding box center [371, 86] width 13 height 13
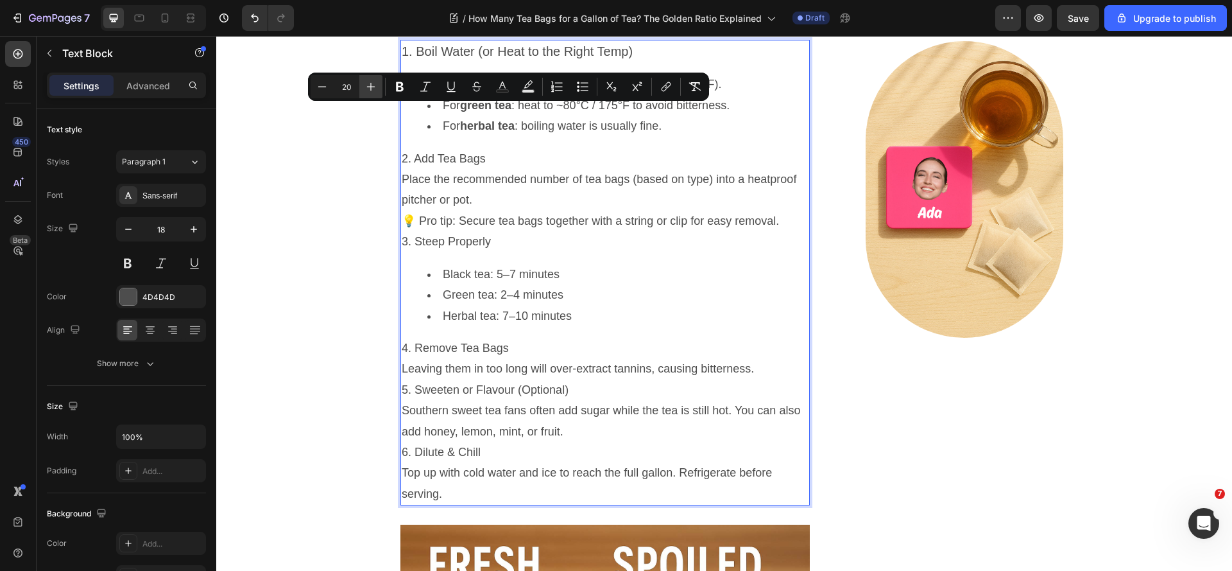
type input "21"
click at [403, 85] on icon "Editor contextual toolbar" at bounding box center [400, 87] width 8 height 10
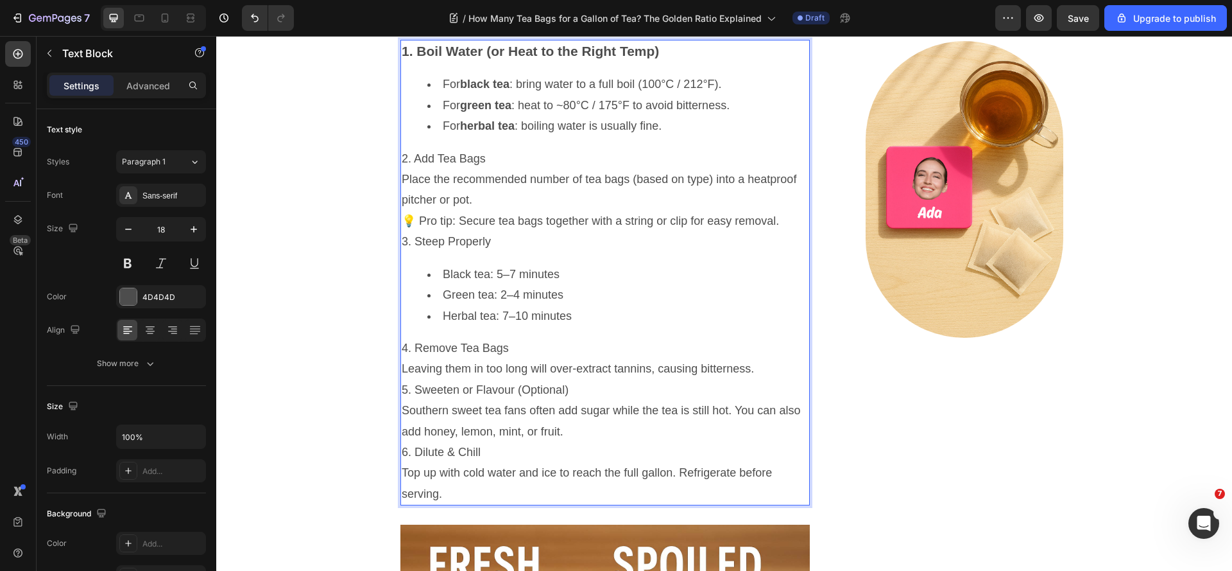
click at [501, 169] on p "2. Add Tea Bags" at bounding box center [605, 158] width 407 height 21
drag, startPoint x: 486, startPoint y: 226, endPoint x: 397, endPoint y: 221, distance: 90.0
click at [402, 169] on p "2. Add Tea Bags" at bounding box center [605, 158] width 407 height 21
click at [441, 169] on p "2. Add Tea Bags" at bounding box center [605, 158] width 407 height 21
drag, startPoint x: 503, startPoint y: 222, endPoint x: 390, endPoint y: 221, distance: 113.0
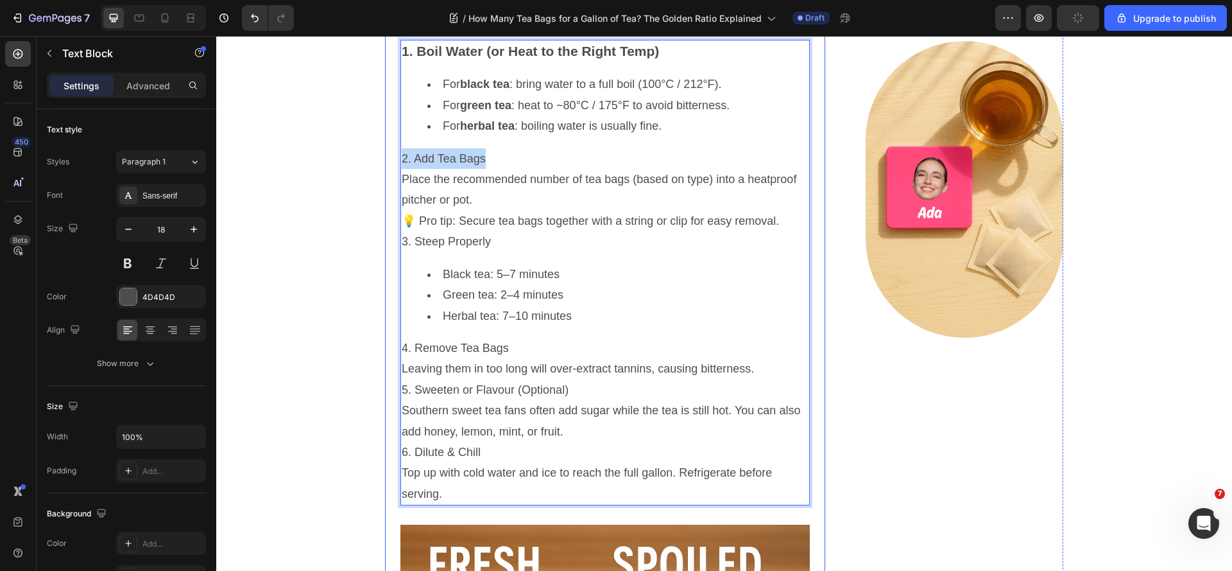
click at [390, 221] on div "How Many Tea Bags for a Gallon of Tea? The Golden Ratio Explained Heading [DATE…" at bounding box center [605, 544] width 440 height 2616
click at [423, 169] on p "2. Add Tea Bags" at bounding box center [605, 158] width 407 height 21
drag, startPoint x: 487, startPoint y: 228, endPoint x: 395, endPoint y: 229, distance: 92.4
click at [400, 229] on div "1. Boil Water (or Heat to the Right Temp) For black tea : bring water to a full…" at bounding box center [604, 272] width 409 height 465
click at [196, 229] on icon "button" at bounding box center [194, 229] width 6 height 6
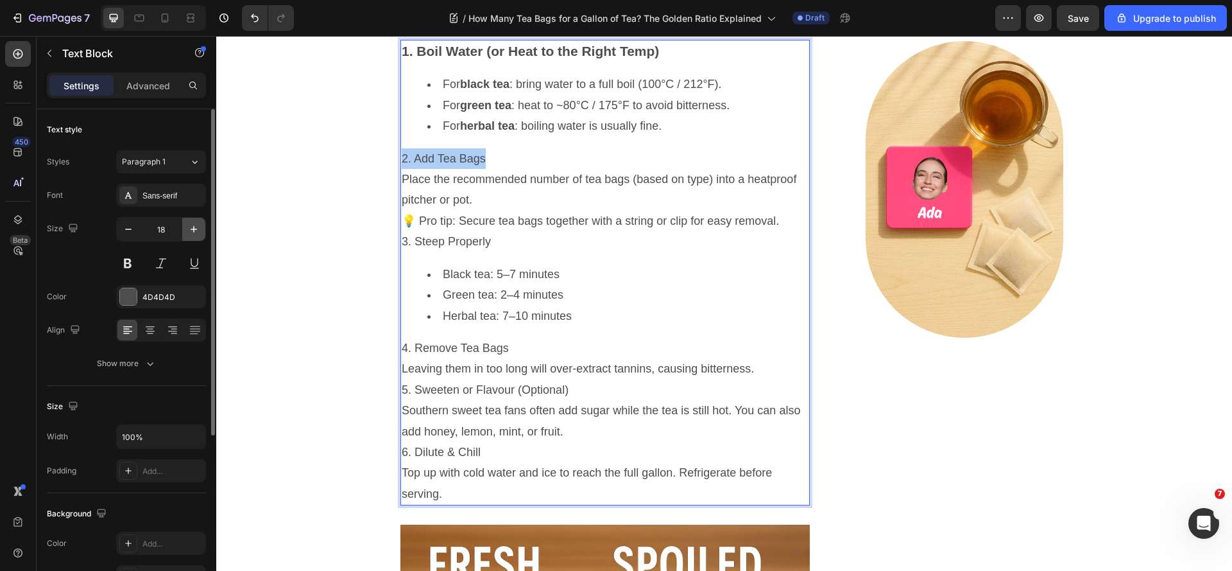
type input "19"
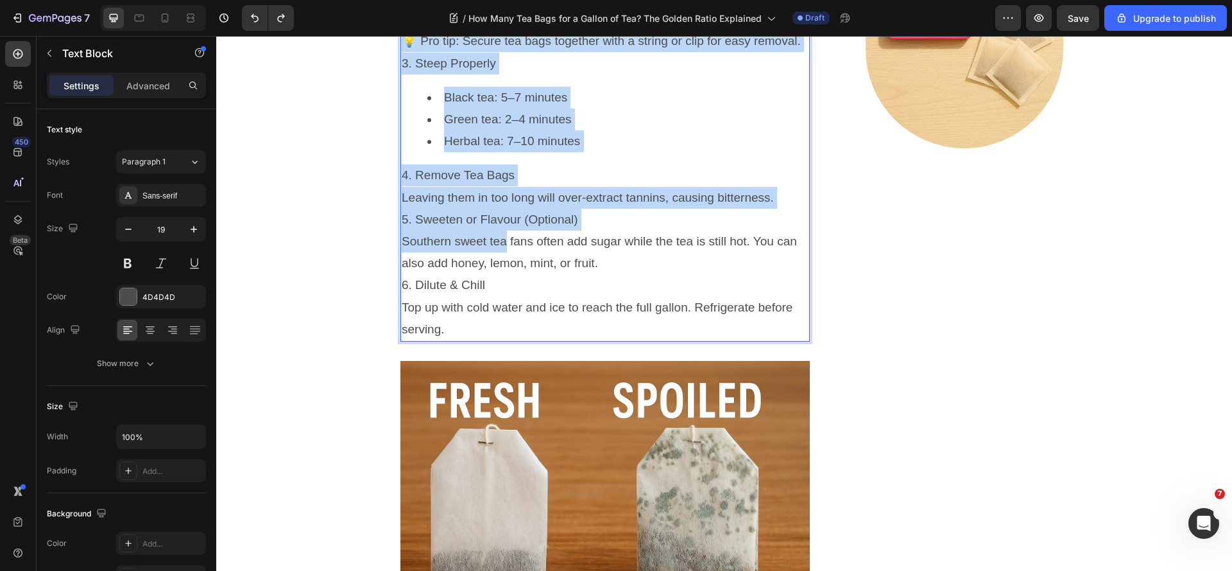
scroll to position [1538, 0]
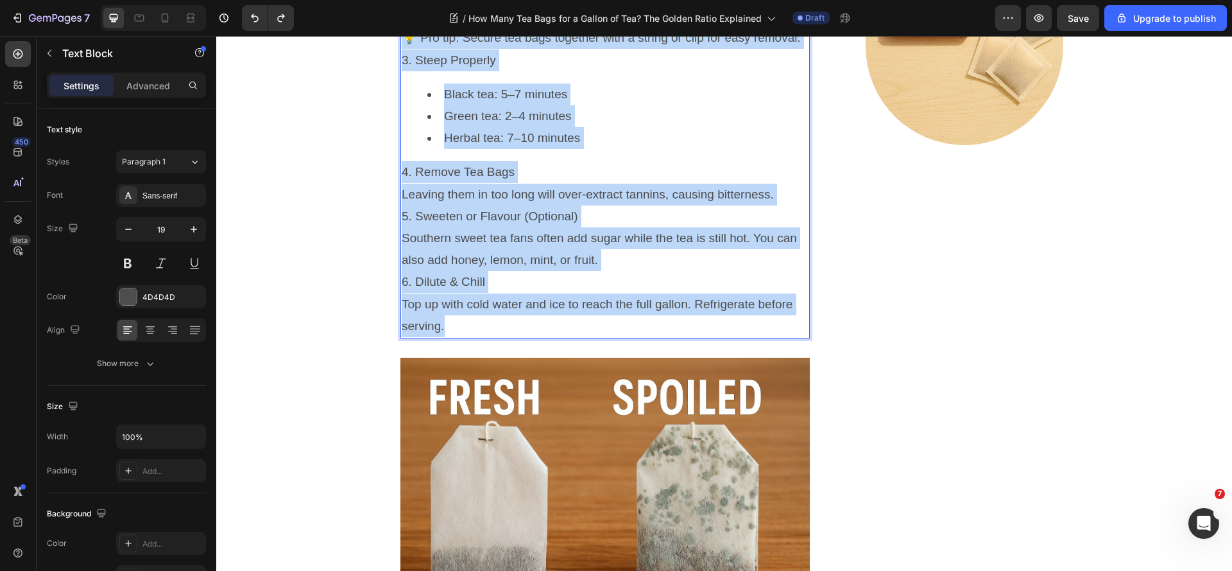
drag, startPoint x: 397, startPoint y: 227, endPoint x: 602, endPoint y: 402, distance: 269.0
click at [602, 338] on div "1. Boil Water (or Heat to the Right Temp) For black tea : bring water to a full…" at bounding box center [604, 92] width 409 height 491
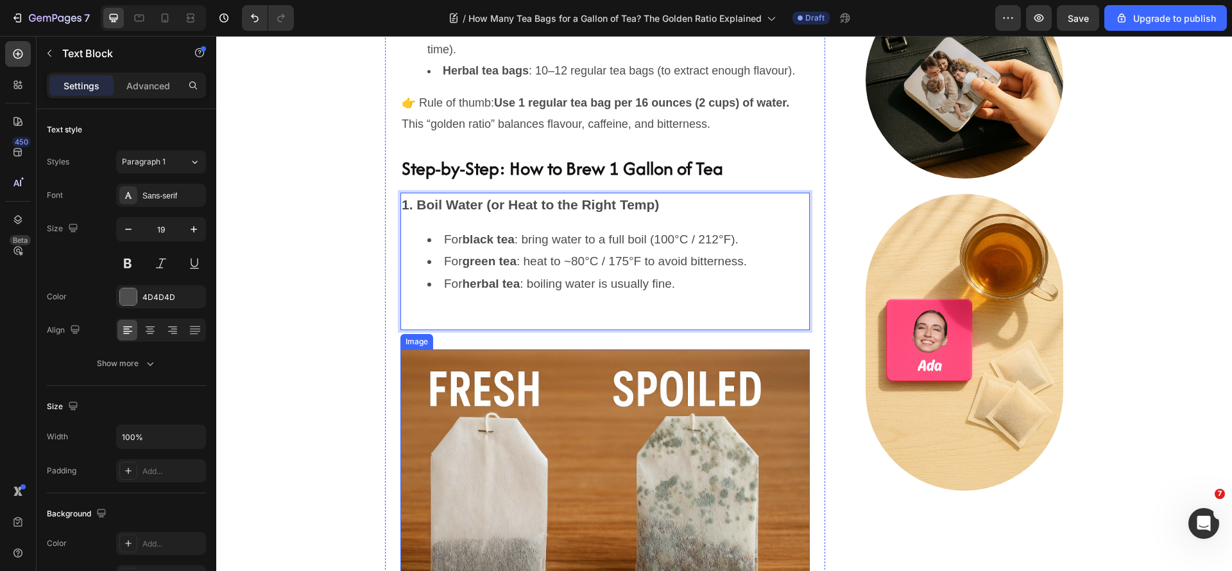
scroll to position [1192, 0]
click at [344, 386] on div "How Many Tea Bags for a Gallon of Tea? The Golden Ratio Explained Heading [DATE…" at bounding box center [724, 550] width 997 height 2253
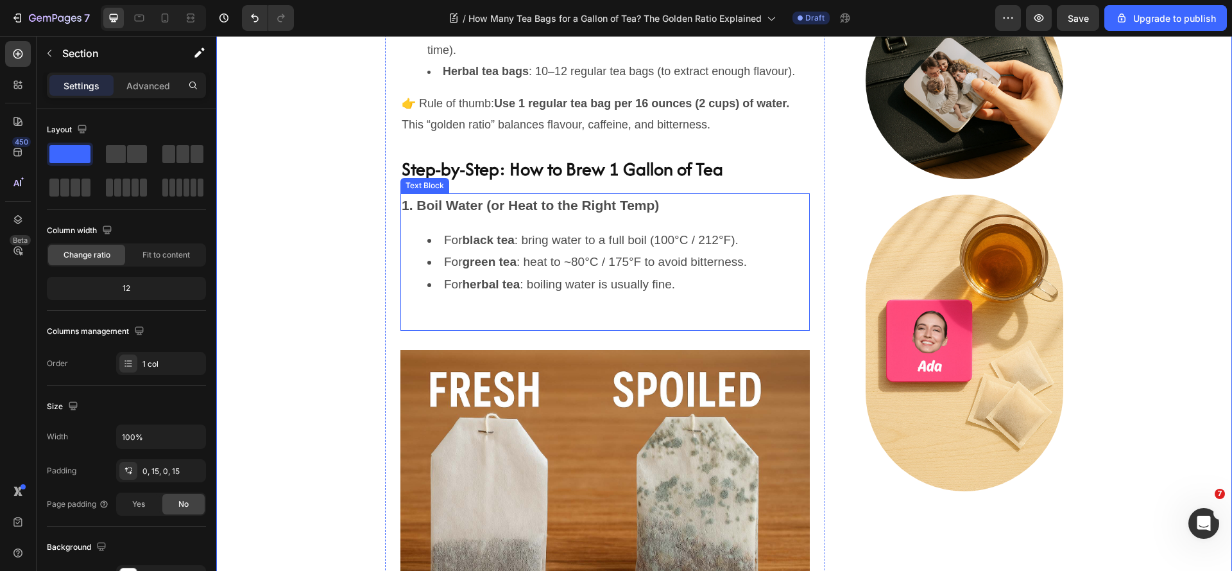
click at [532, 273] on li "For green tea : heat to ~80°C / 175°F to avoid bitterness." at bounding box center [617, 262] width 381 height 22
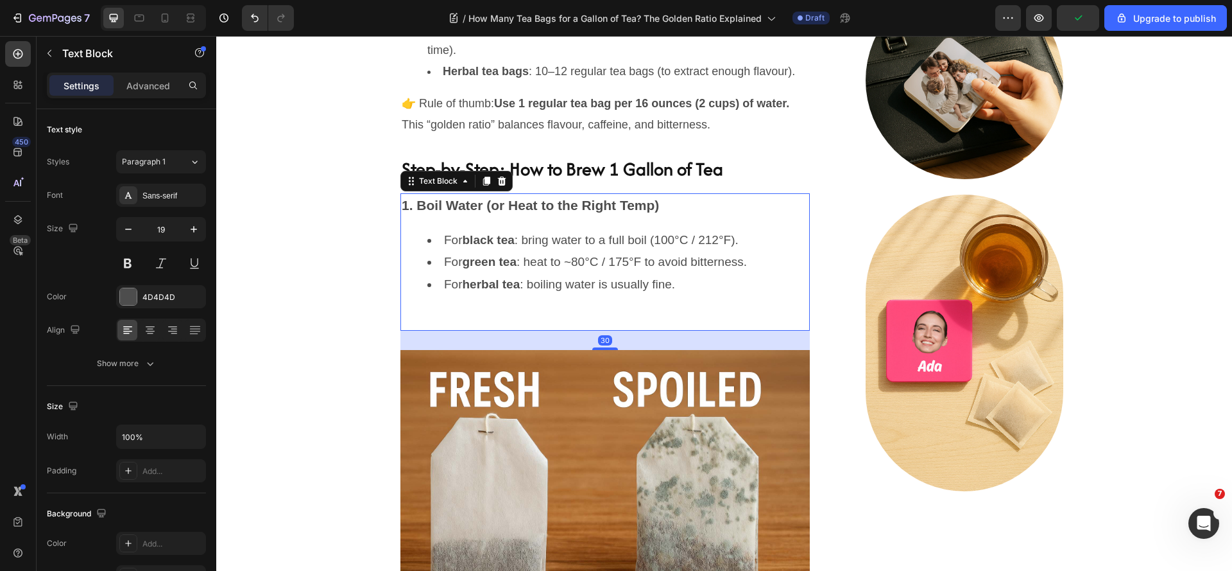
click at [589, 329] on p "Rich Text Editor. Editing area: main" at bounding box center [605, 318] width 407 height 22
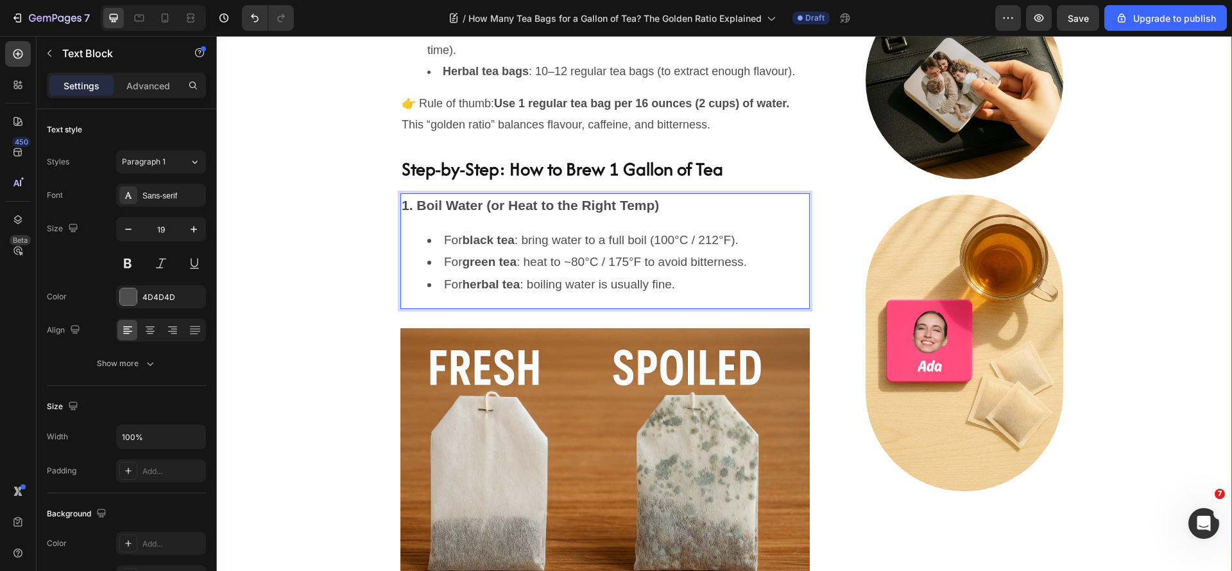
click at [309, 347] on div "How Many Tea Bags for a Gallon of Tea? The Golden Ratio Explained Heading [DATE…" at bounding box center [724, 539] width 997 height 2231
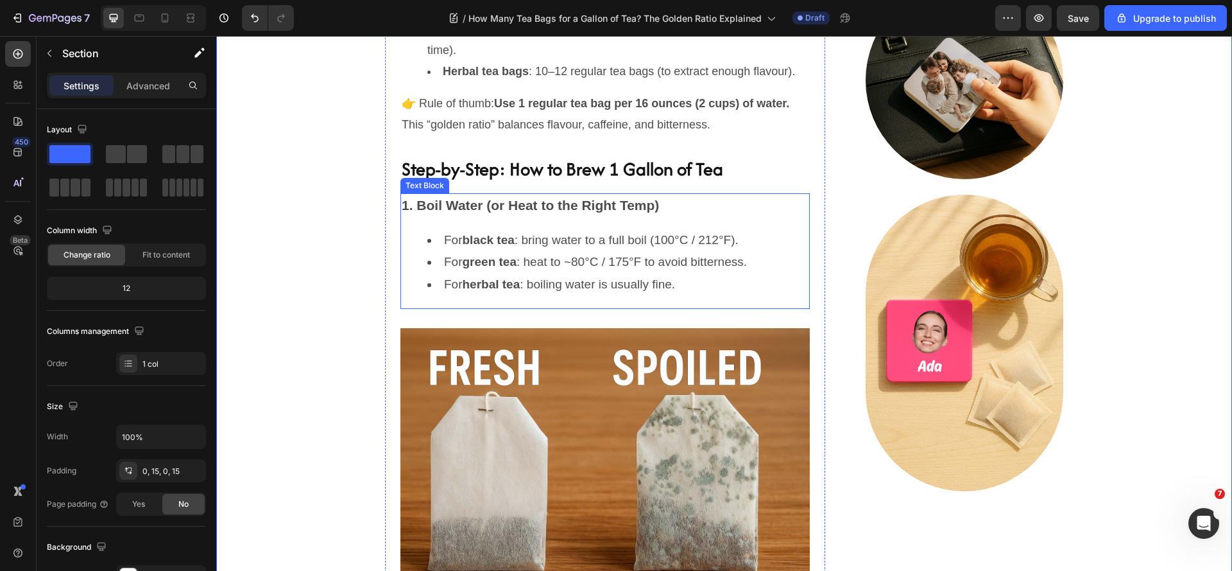
click at [497, 246] on strong "black tea" at bounding box center [489, 239] width 52 height 13
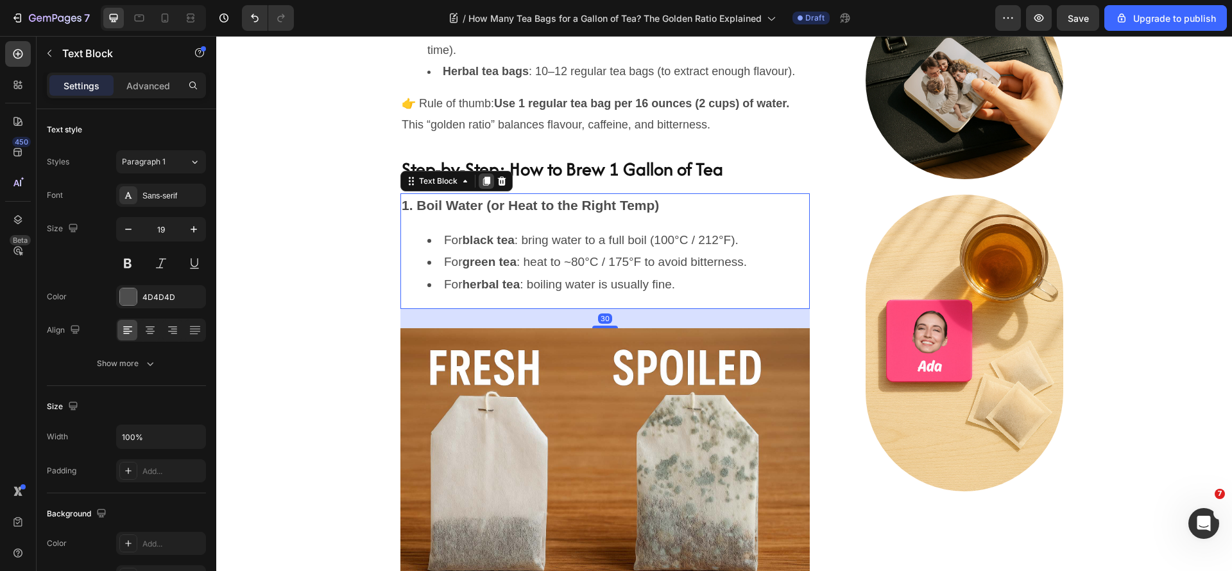
click at [483, 185] on icon at bounding box center [486, 180] width 7 height 9
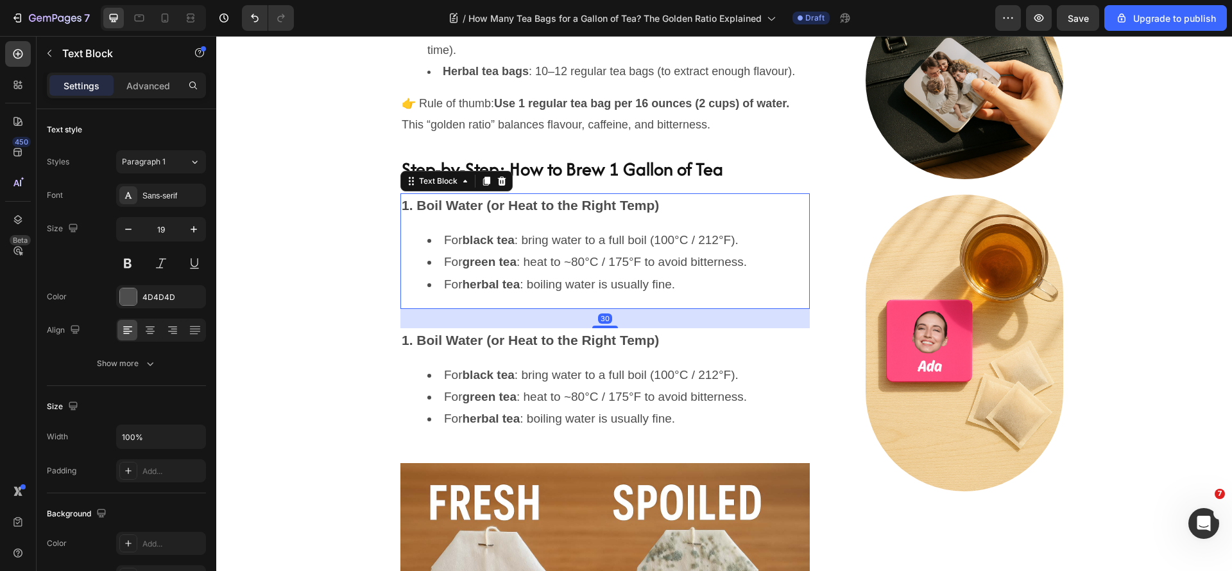
click at [580, 309] on div "1. Boil Water (or Heat to the Right Temp) For black tea : bring water to a full…" at bounding box center [604, 251] width 409 height 116
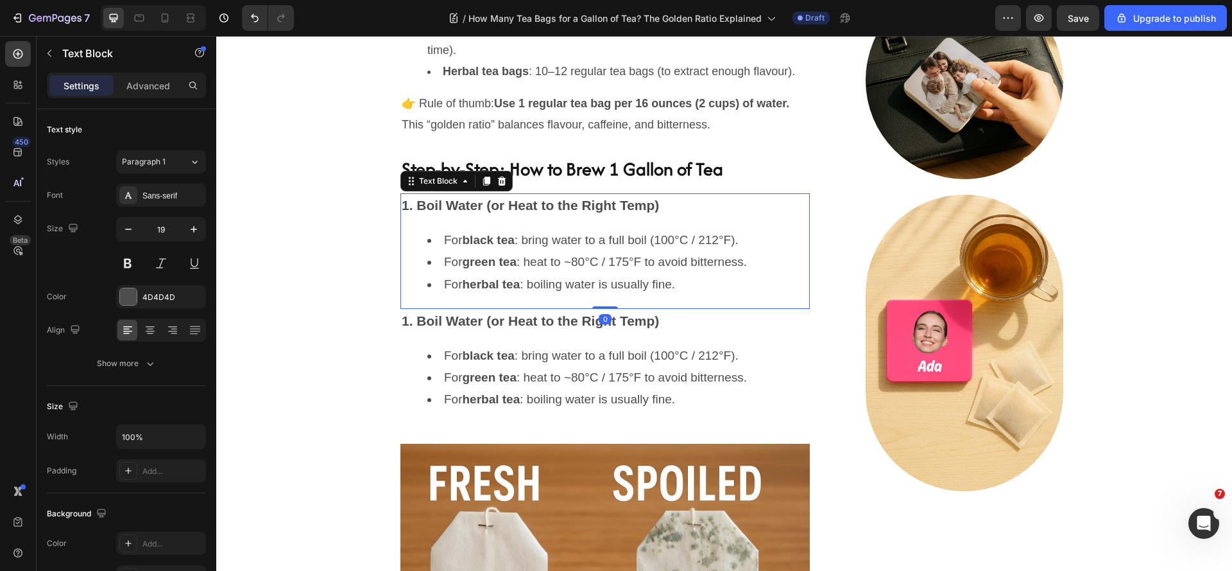
drag, startPoint x: 607, startPoint y: 390, endPoint x: 640, endPoint y: 359, distance: 45.4
click at [640, 309] on div "1. Boil Water (or Heat to the Right Temp) For black tea : bring water to a full…" at bounding box center [604, 251] width 409 height 116
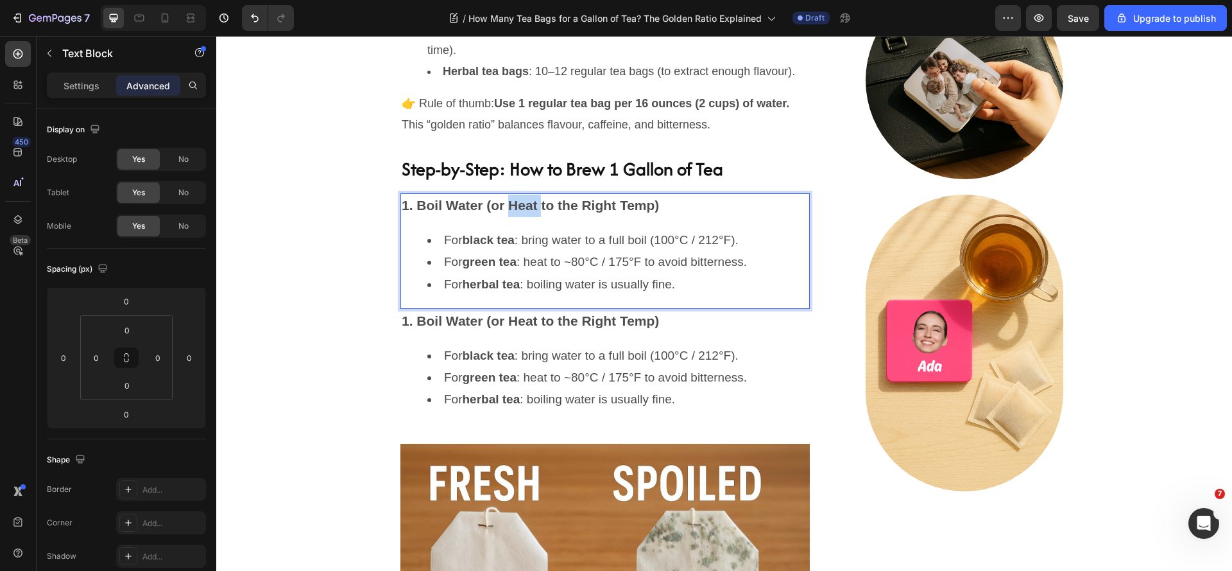
click at [538, 212] on strong "1. Boil Water (or Heat to the Right Temp)" at bounding box center [530, 205] width 257 height 15
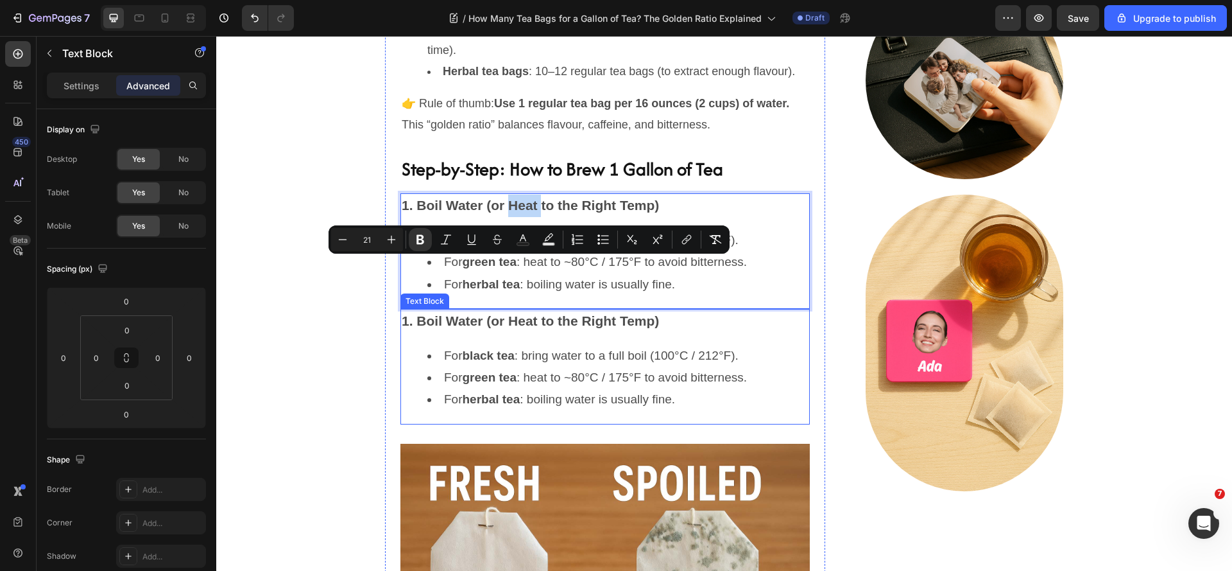
click at [510, 328] on strong "1. Boil Water (or Heat to the Right Temp)" at bounding box center [530, 320] width 257 height 15
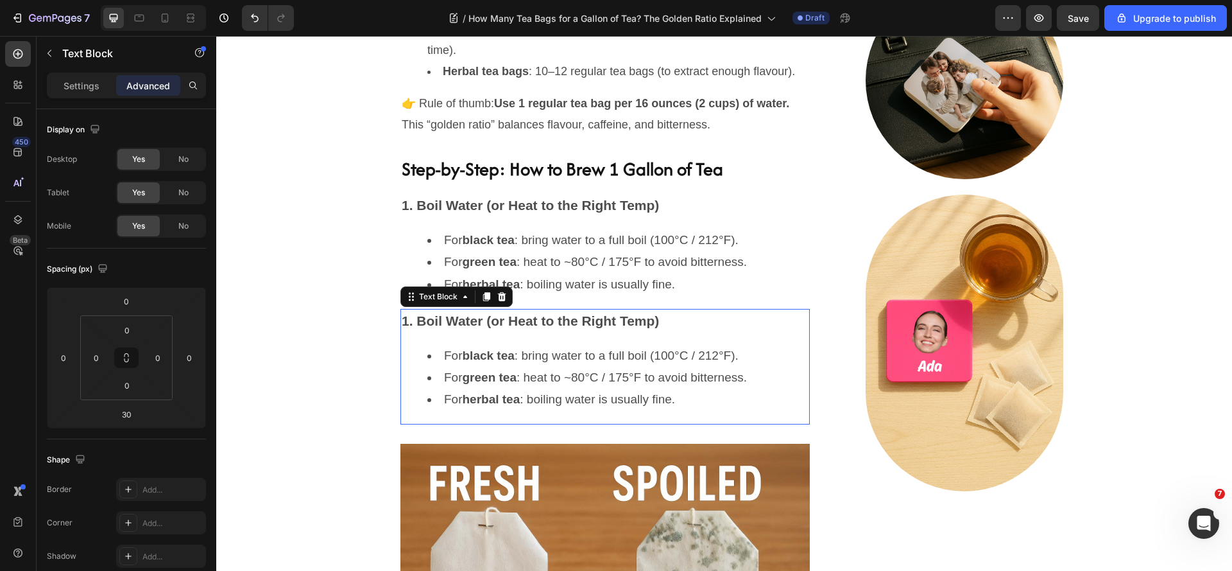
click at [510, 328] on strong "1. Boil Water (or Heat to the Right Temp)" at bounding box center [530, 320] width 257 height 15
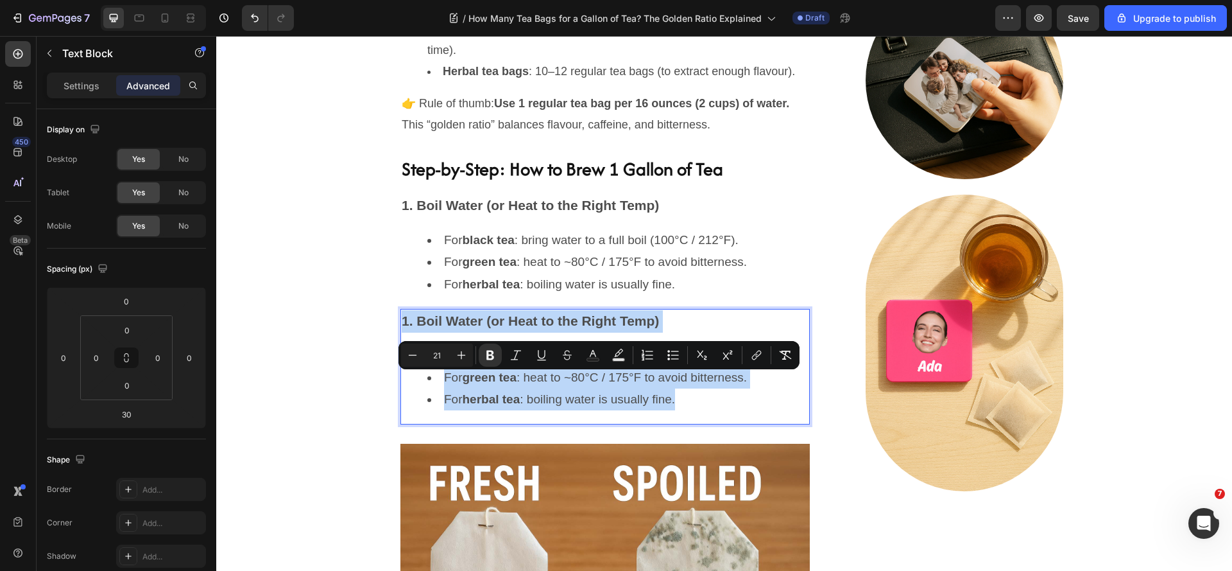
click at [515, 410] on li "For herbal tea : boiling water is usually fine." at bounding box center [617, 399] width 381 height 22
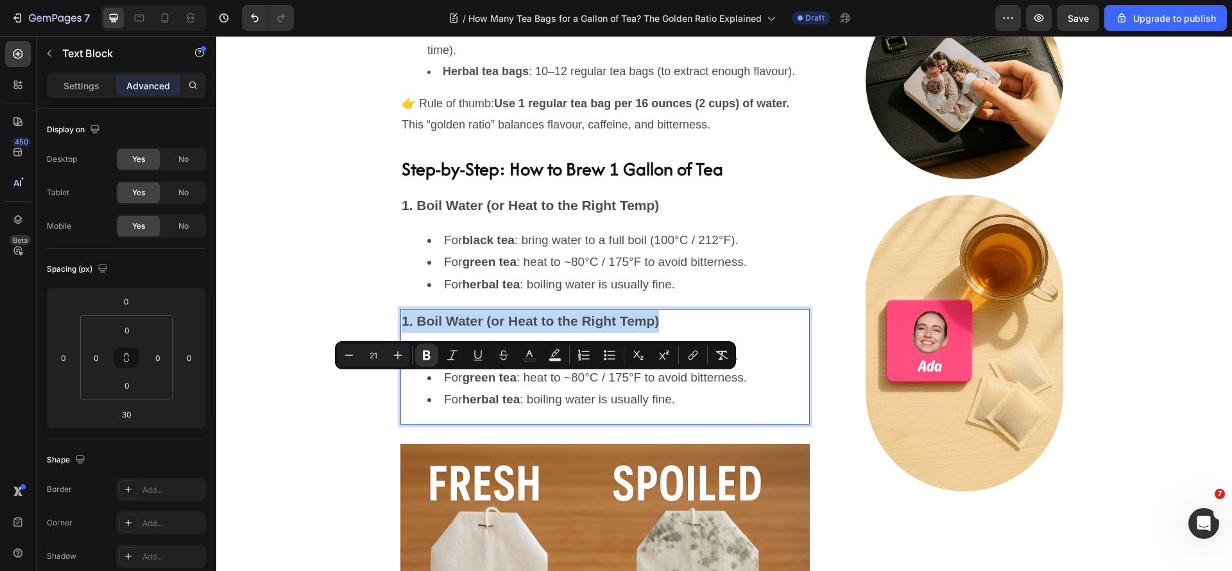
drag, startPoint x: 676, startPoint y: 384, endPoint x: 399, endPoint y: 388, distance: 276.6
click at [402, 332] on p "1. Boil Water (or Heat to the Right Temp)" at bounding box center [605, 321] width 407 height 22
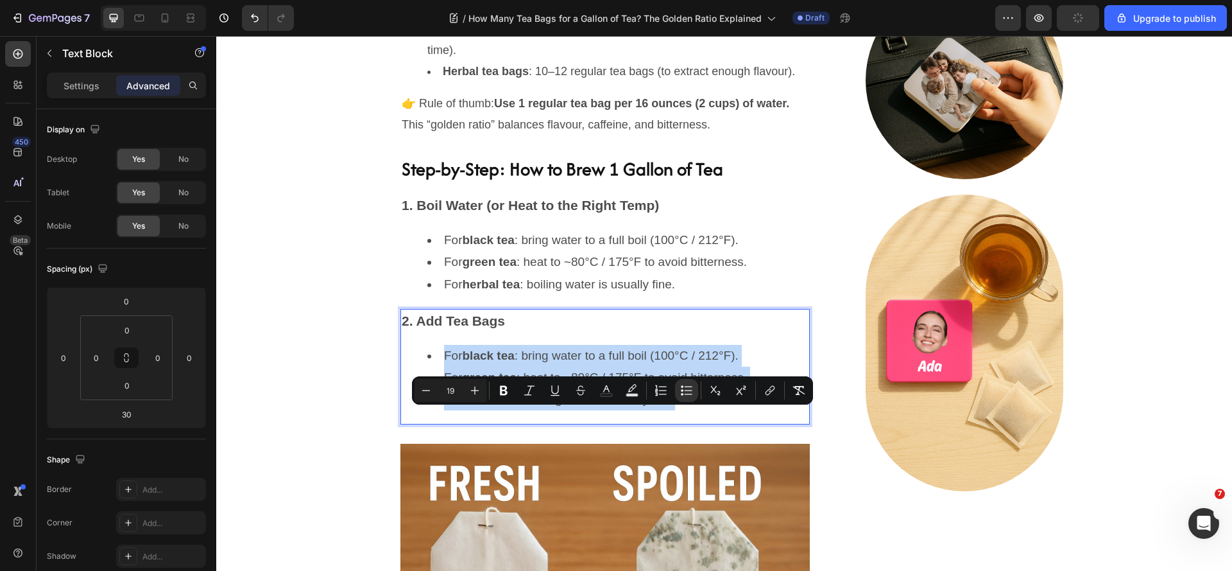
drag, startPoint x: 442, startPoint y: 412, endPoint x: 726, endPoint y: 483, distance: 292.9
click at [726, 424] on div "2. Add Tea Bags For black tea : bring water to a full boil (100°C / 212°F). For…" at bounding box center [604, 367] width 409 height 116
click at [687, 397] on button "Bulleted List" at bounding box center [686, 390] width 23 height 23
type input "19"
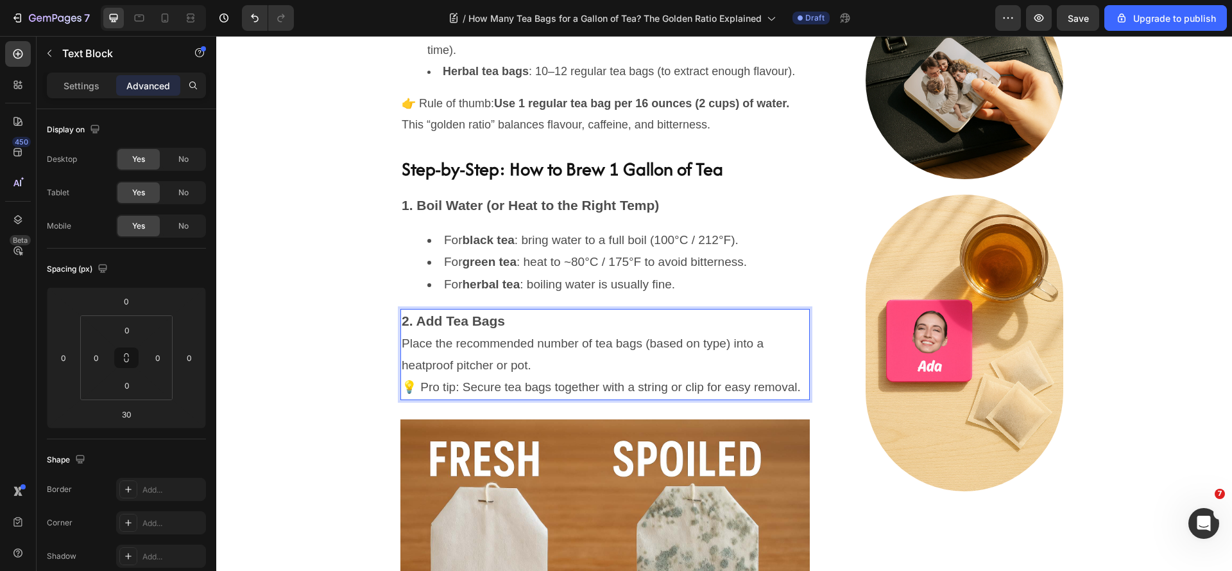
click at [402, 376] on p "Place the recommended number of tea bags (based on type) into a heatproof pitch…" at bounding box center [605, 354] width 407 height 44
click at [469, 398] on p "💡 Pro tip: Secure tea bags together with a string or clip for easy removal." at bounding box center [605, 387] width 407 height 22
click at [402, 398] on p "💡 Pro tip: Secure tea bags together with a string or clip for easy removal." at bounding box center [605, 387] width 407 height 22
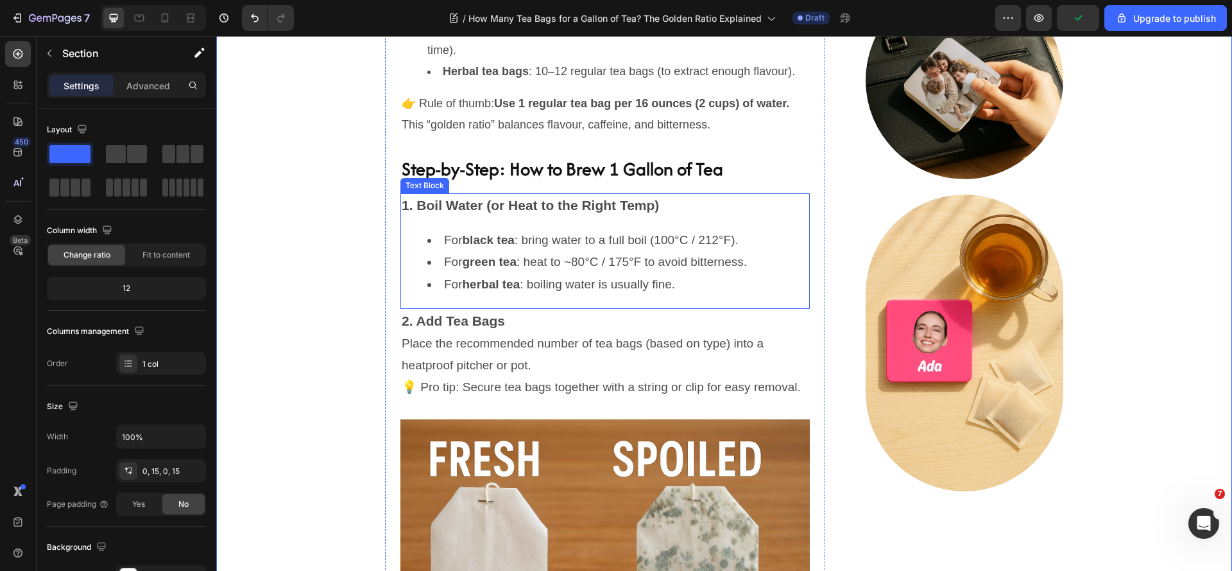
click at [524, 288] on div "1. Boil Water (or Heat to the Right Temp) For black tea : bring water to a full…" at bounding box center [604, 251] width 409 height 116
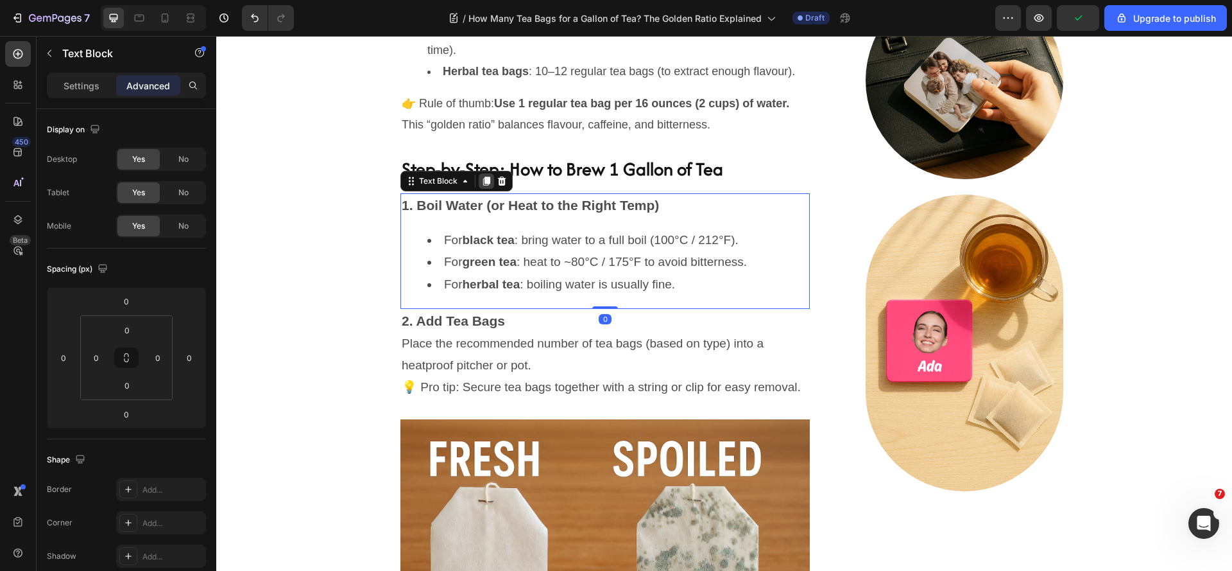
click at [483, 185] on icon at bounding box center [486, 180] width 7 height 9
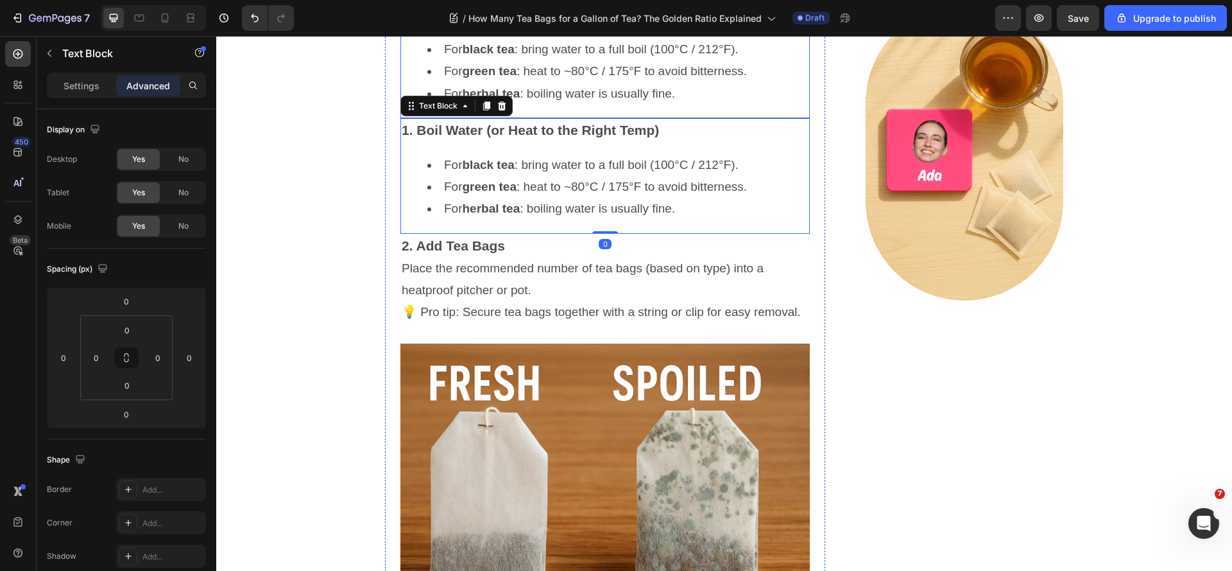
scroll to position [1385, 0]
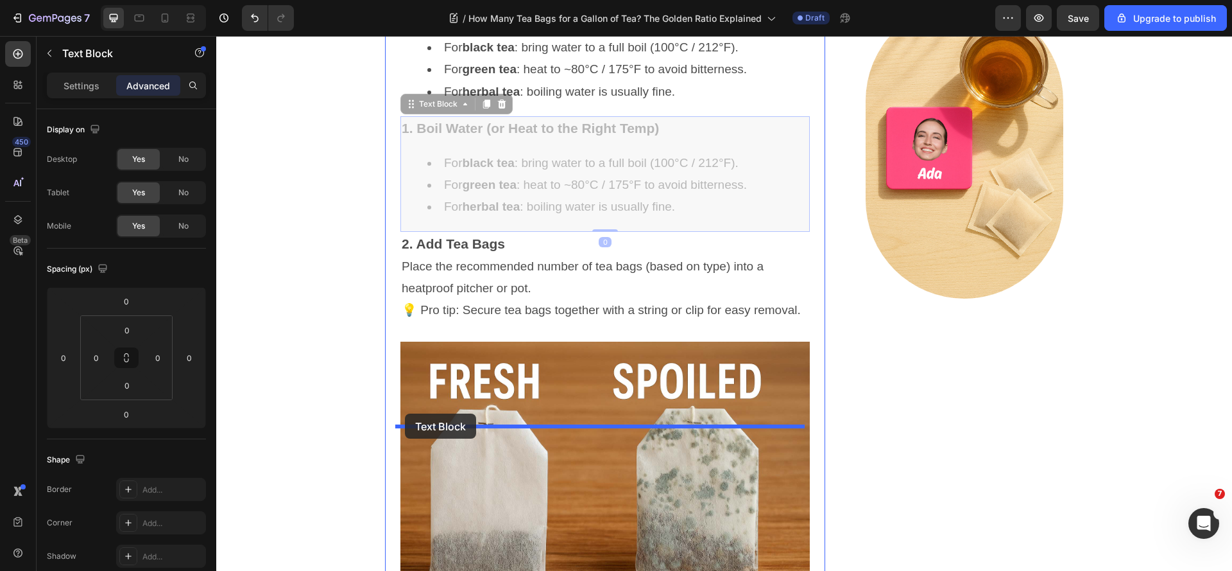
drag, startPoint x: 407, startPoint y: 167, endPoint x: 405, endPoint y: 413, distance: 246.4
type input "30"
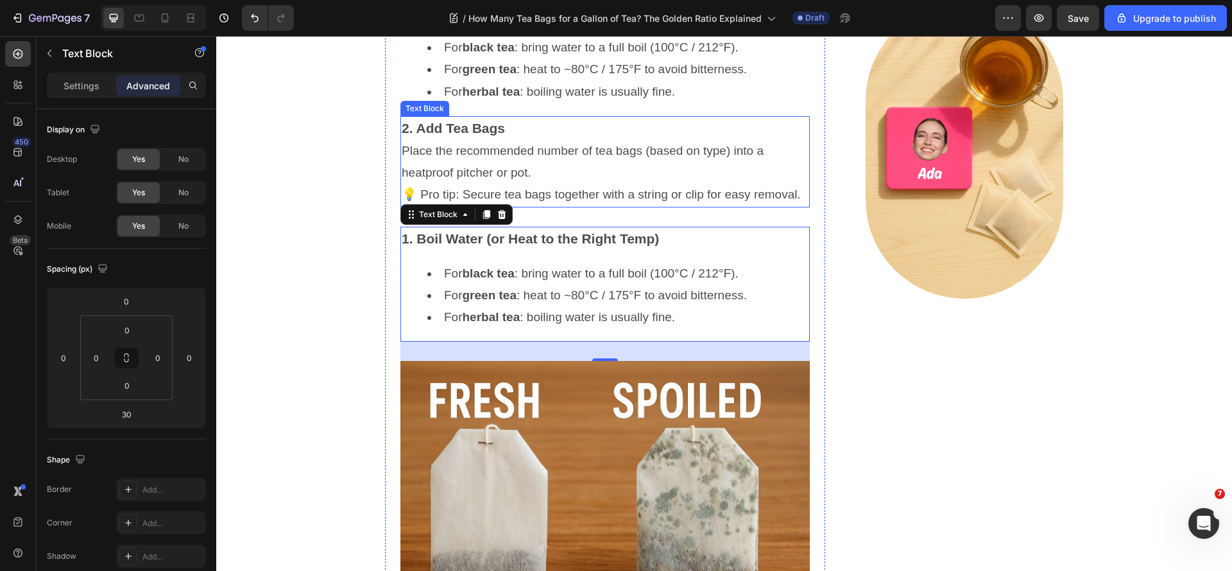
click at [649, 207] on div "2. Add Tea Bags Place the recommended number of tea bags (based on type) into a…" at bounding box center [604, 161] width 409 height 91
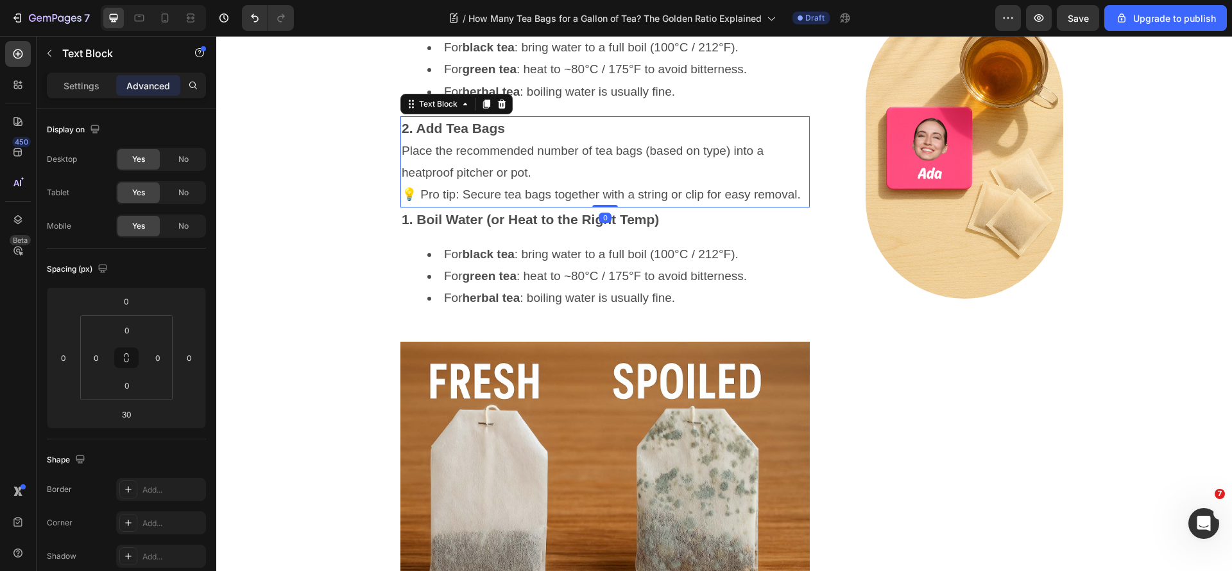
drag, startPoint x: 605, startPoint y: 305, endPoint x: 644, endPoint y: 282, distance: 45.8
click at [644, 207] on div "2. Add Tea Bags Place the recommended number of tea bags (based on type) into a…" at bounding box center [604, 161] width 409 height 91
type input "0"
click at [513, 261] on strong "black tea" at bounding box center [489, 253] width 52 height 13
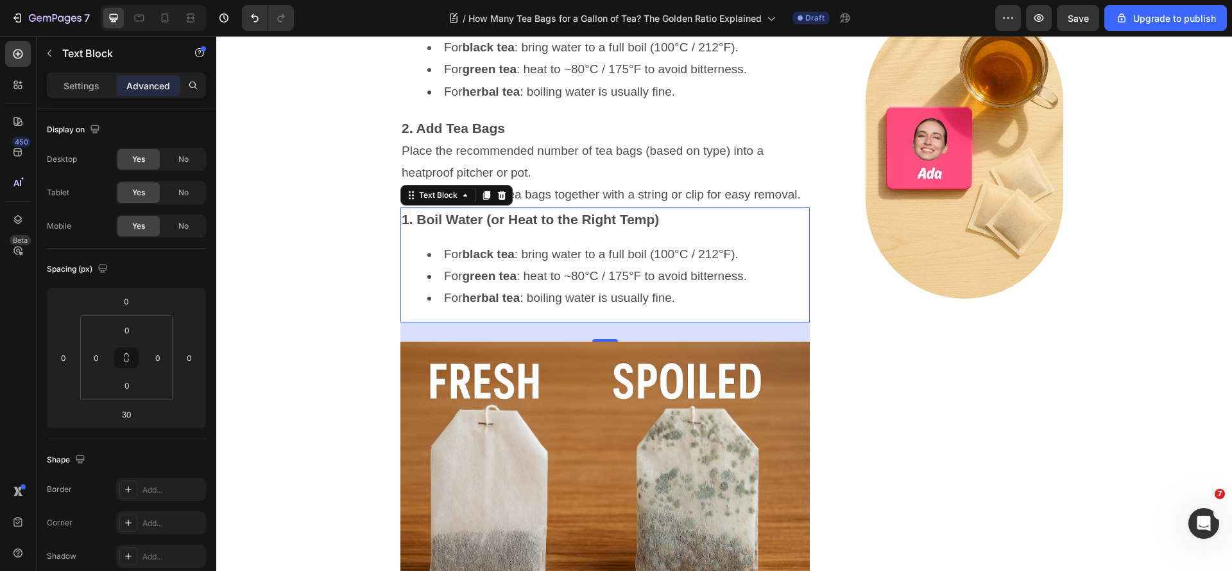
click at [492, 304] on strong "herbal tea" at bounding box center [492, 297] width 58 height 13
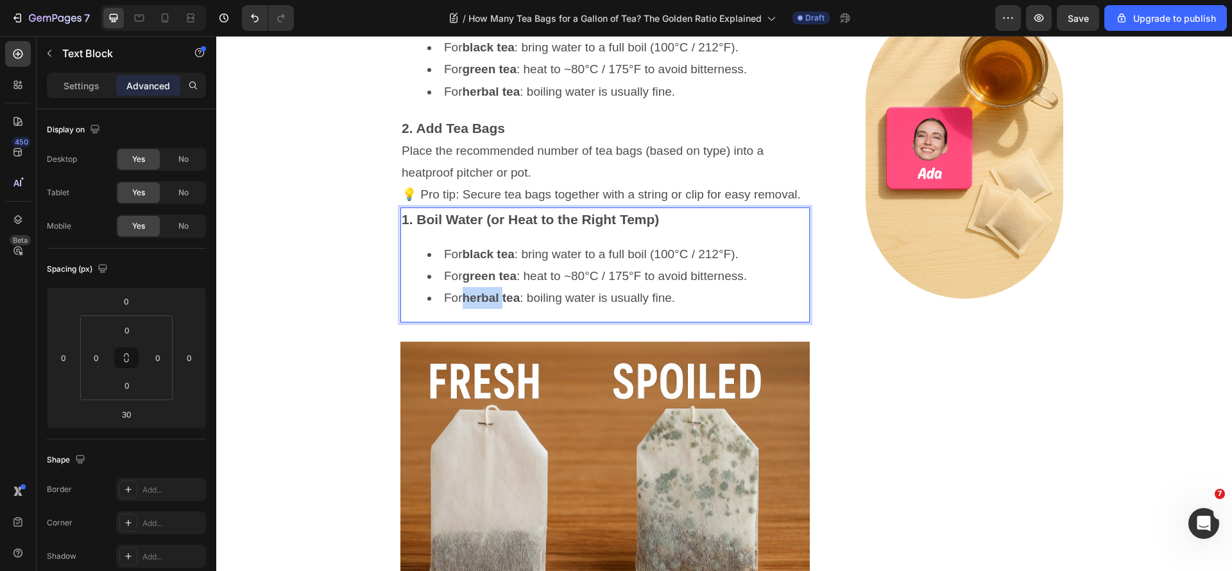
click at [492, 304] on strong "herbal tea" at bounding box center [492, 297] width 58 height 13
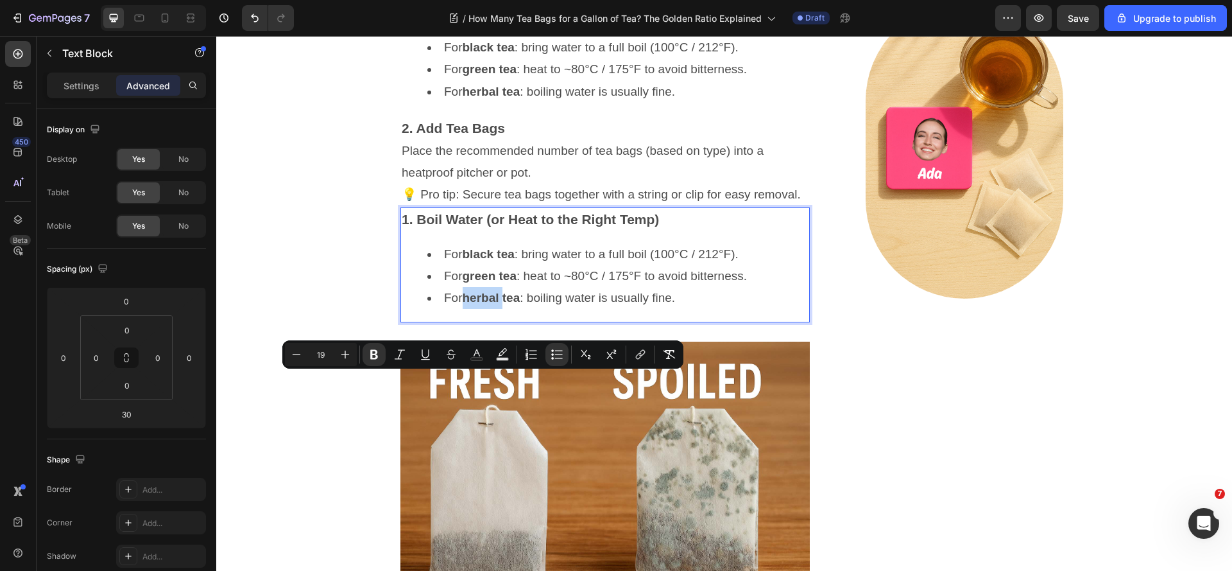
type input "21"
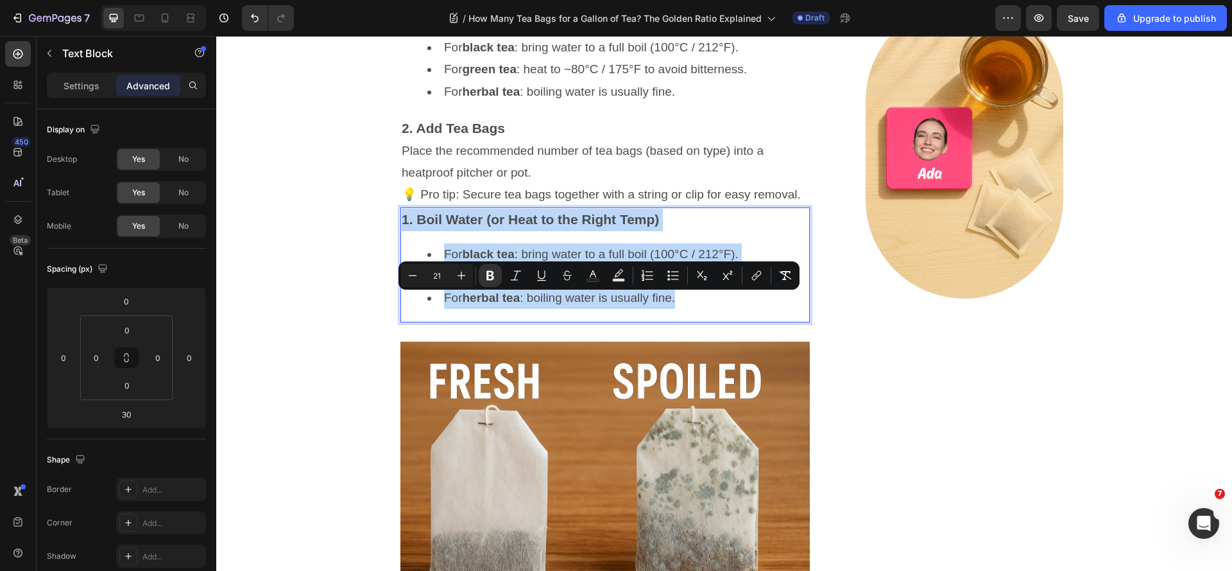
type input "19"
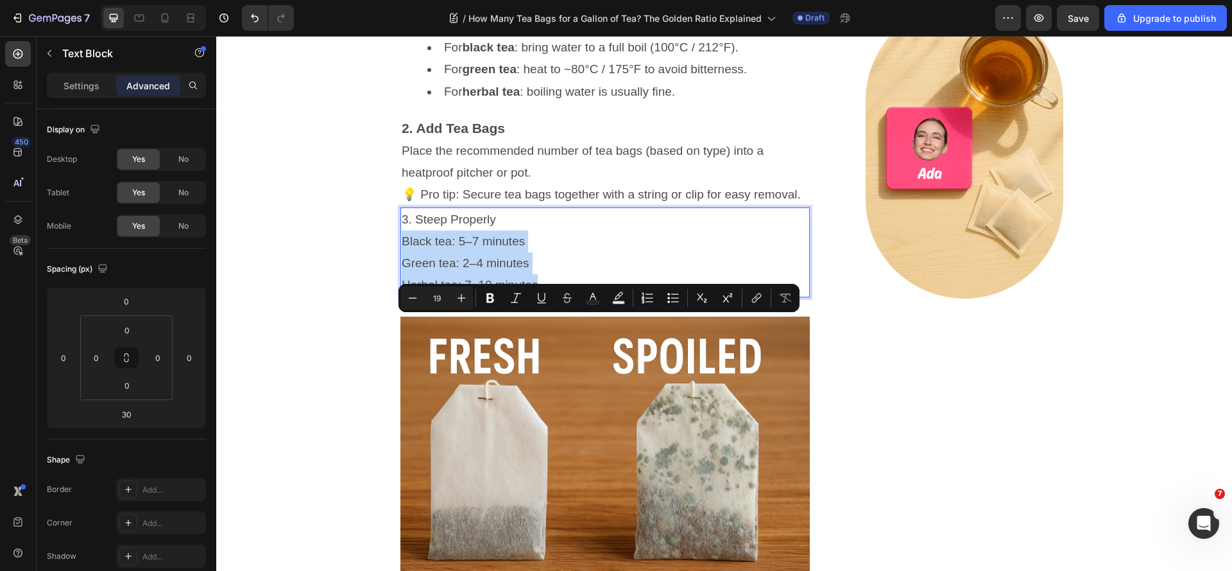
drag, startPoint x: 556, startPoint y: 373, endPoint x: 395, endPoint y: 327, distance: 167.6
click at [400, 298] on div "3. Steep Properly Black tea: 5–7 minutes Green tea: 2–4 minutes Herbal tea: 7–1…" at bounding box center [604, 252] width 409 height 90
click at [670, 295] on icon "Editor contextual toolbar" at bounding box center [673, 297] width 13 height 13
type input "19"
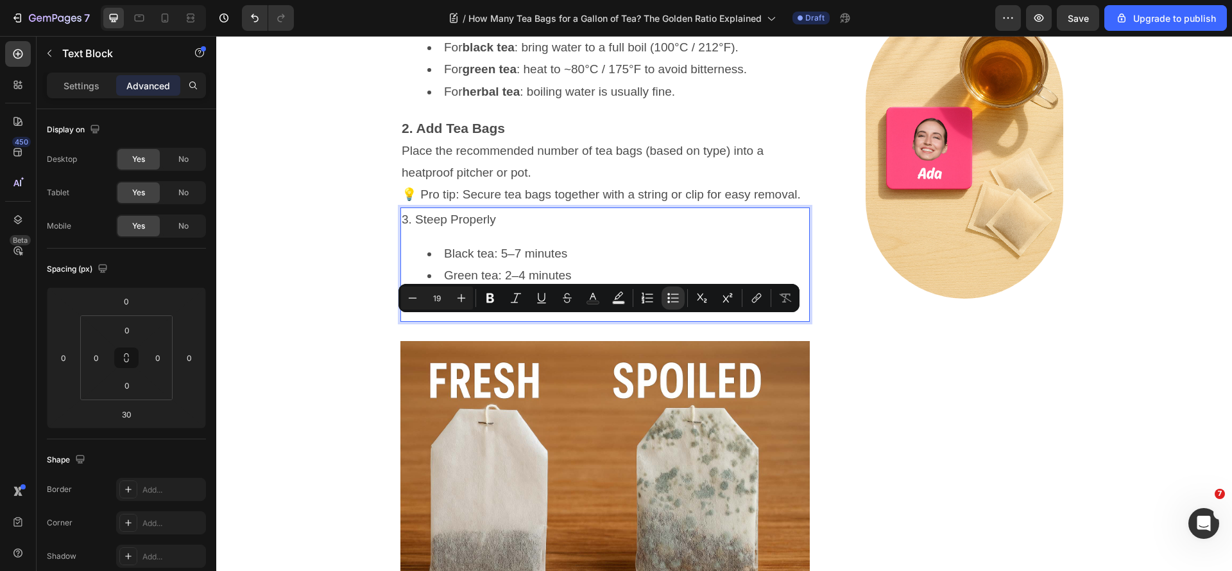
click at [489, 286] on li "Green tea: 2–4 minutes" at bounding box center [617, 275] width 381 height 22
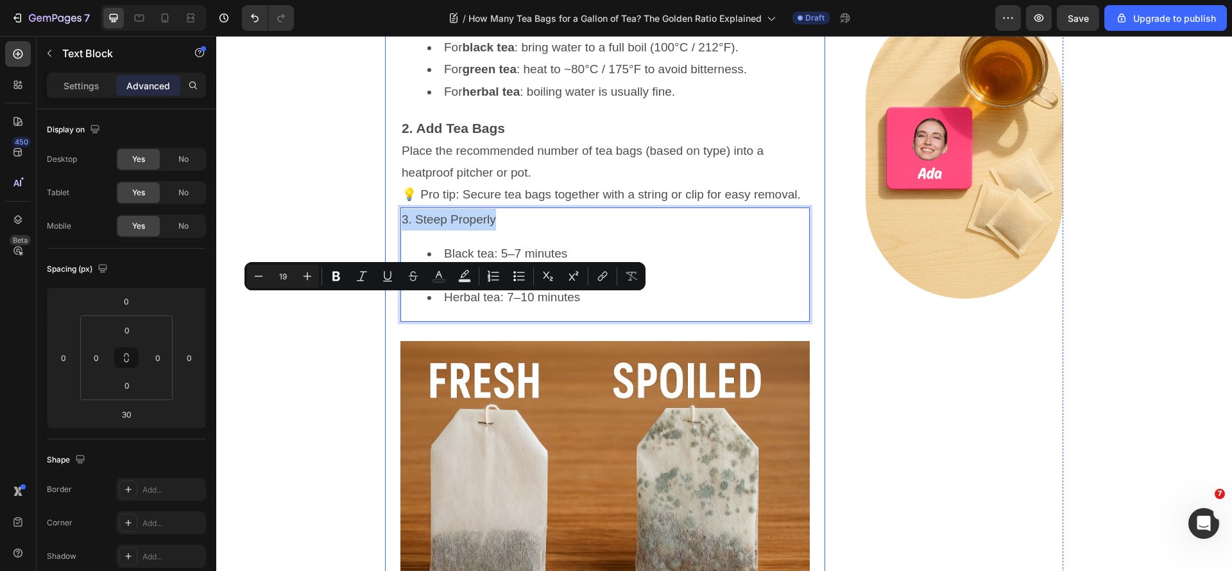
drag, startPoint x: 500, startPoint y: 302, endPoint x: 393, endPoint y: 311, distance: 107.5
click at [393, 311] on div "How Many Tea Bags for a Gallon of Tea? The Golden Ratio Explained Heading [DATE…" at bounding box center [605, 433] width 440 height 2472
click at [309, 280] on icon "Editor contextual toolbar" at bounding box center [307, 276] width 13 height 13
type input "21"
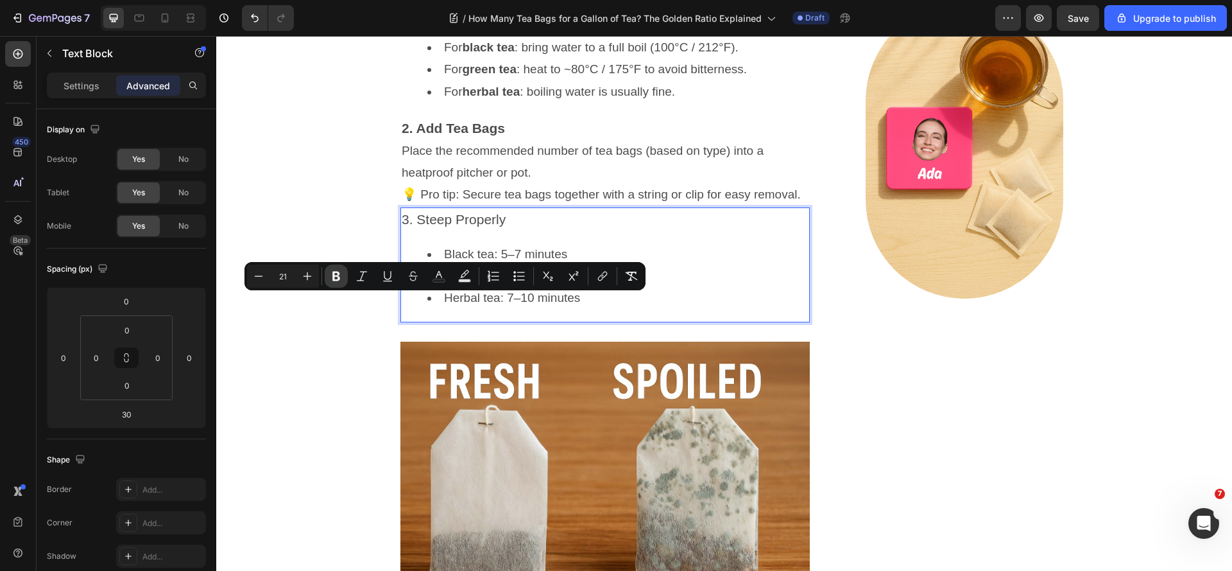
click at [336, 277] on icon "Editor contextual toolbar" at bounding box center [336, 276] width 13 height 13
click at [589, 287] on li "Green tea: 2–4 minutes" at bounding box center [617, 276] width 381 height 22
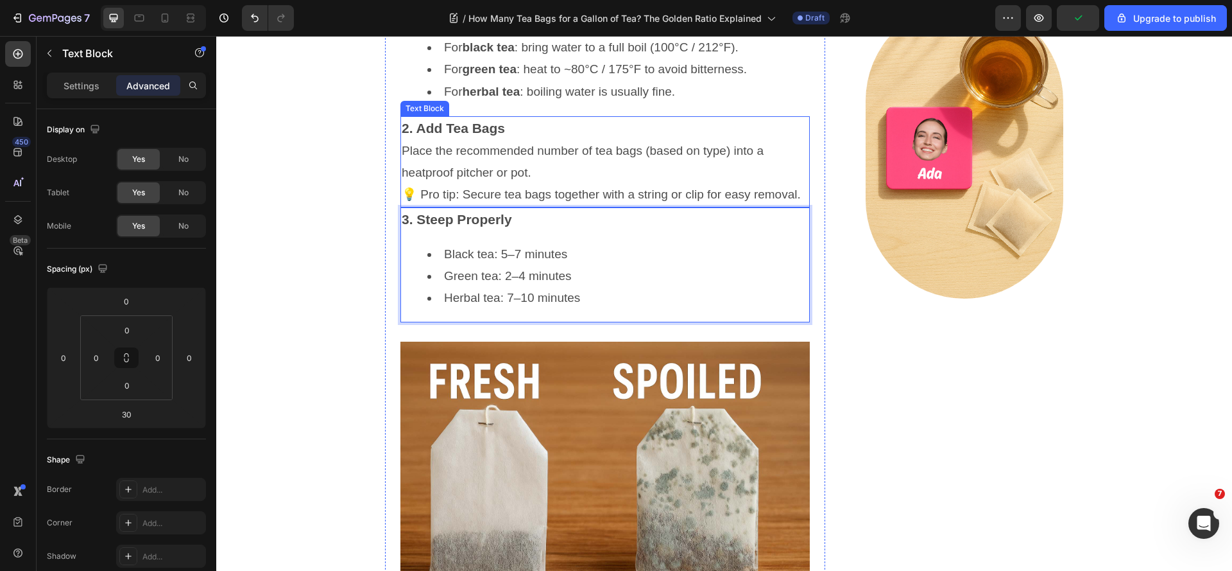
click at [643, 184] on p "Place the recommended number of tea bags (based on type) into a heatproof pitch…" at bounding box center [605, 162] width 407 height 44
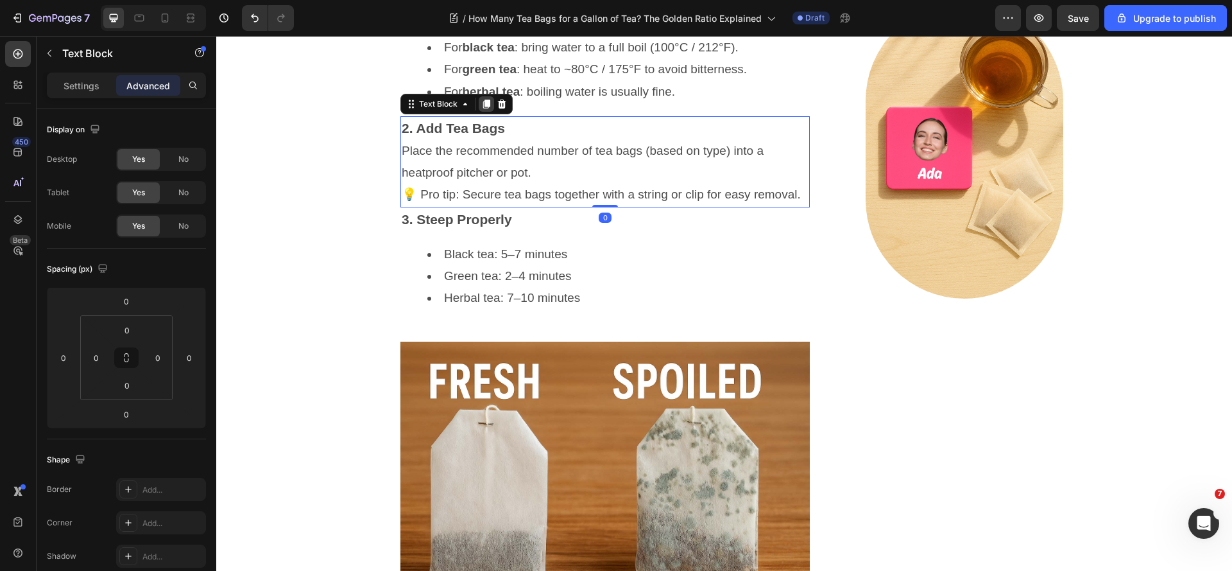
click at [483, 108] on icon at bounding box center [486, 103] width 7 height 9
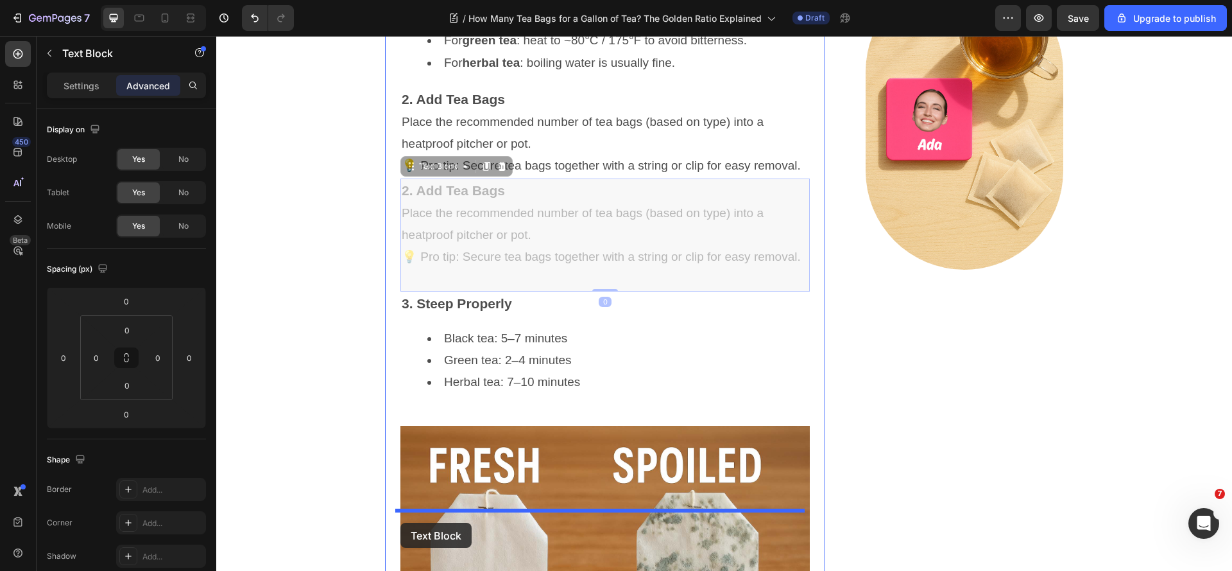
scroll to position [1425, 0]
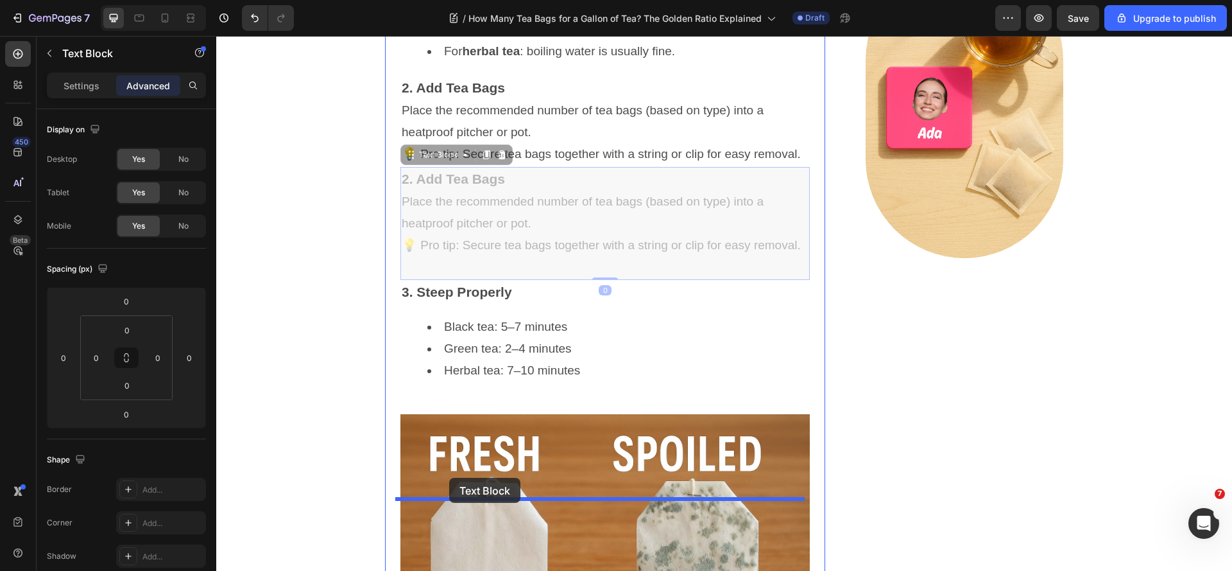
drag, startPoint x: 408, startPoint y: 281, endPoint x: 449, endPoint y: 477, distance: 200.6
type input "30"
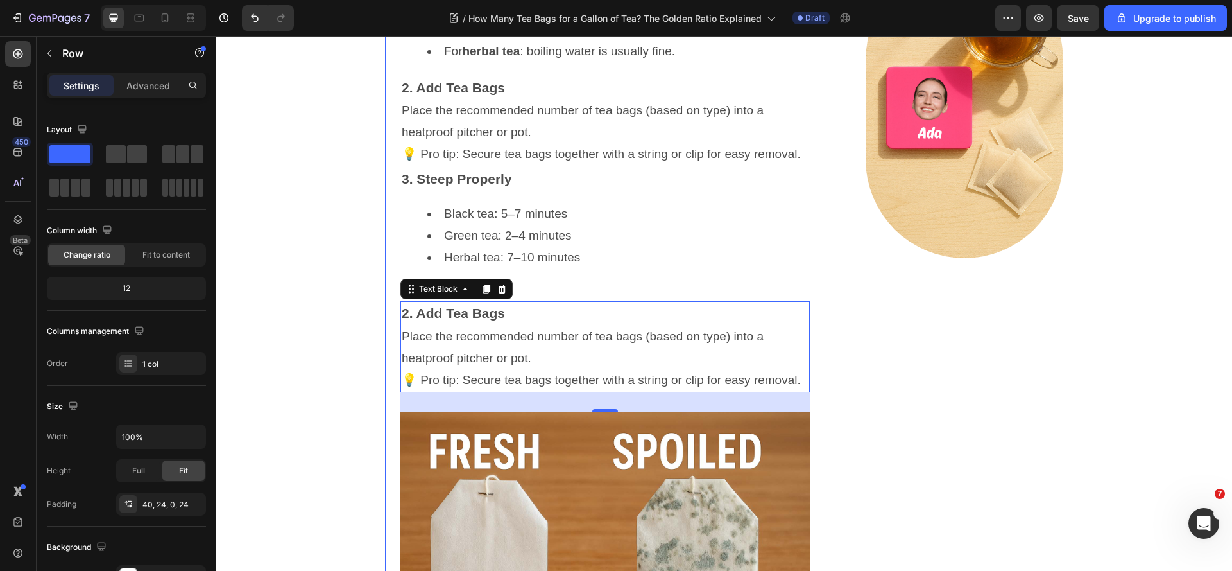
click at [602, 374] on div "How Many Tea Bags for a Gallon of Tea? The Golden Ratio Explained Heading [DATE…" at bounding box center [604, 460] width 409 height 2557
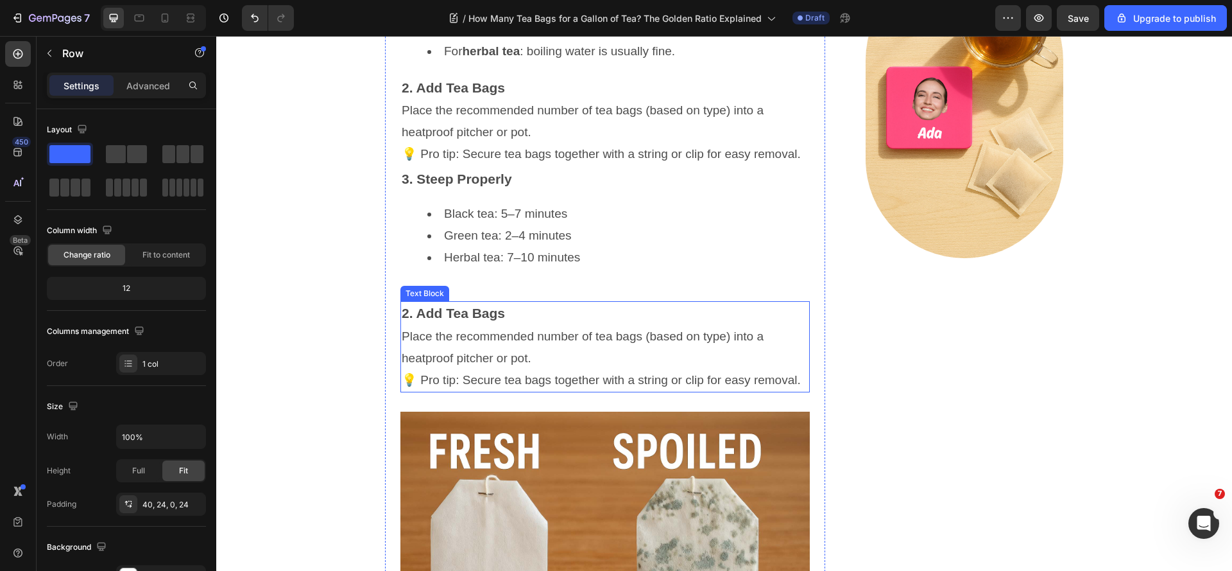
click at [601, 325] on p "2. Add Tea Bags" at bounding box center [605, 313] width 407 height 22
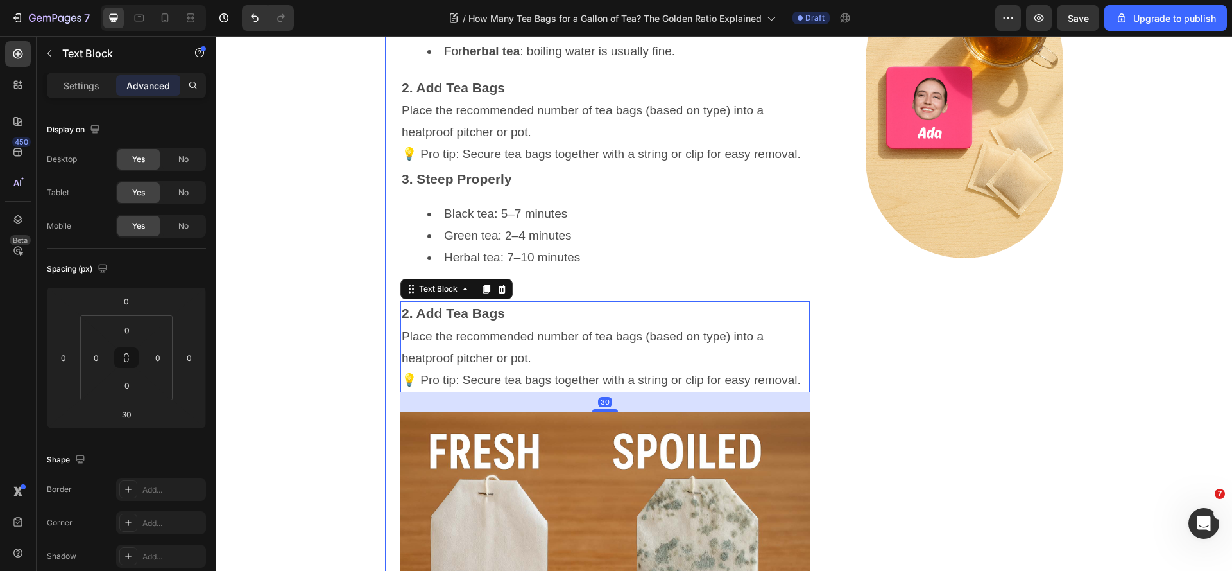
click at [606, 366] on div "How Many Tea Bags for a Gallon of Tea? The Golden Ratio Explained Heading [DATE…" at bounding box center [604, 460] width 409 height 2557
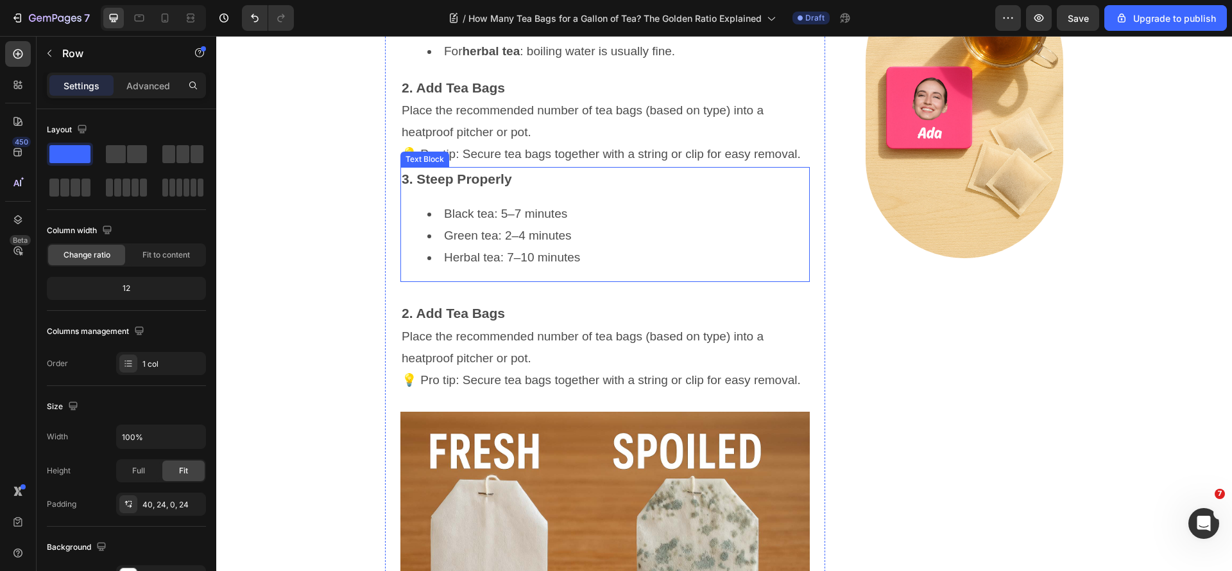
click at [599, 268] on li "Herbal tea: 7–10 minutes" at bounding box center [617, 257] width 381 height 22
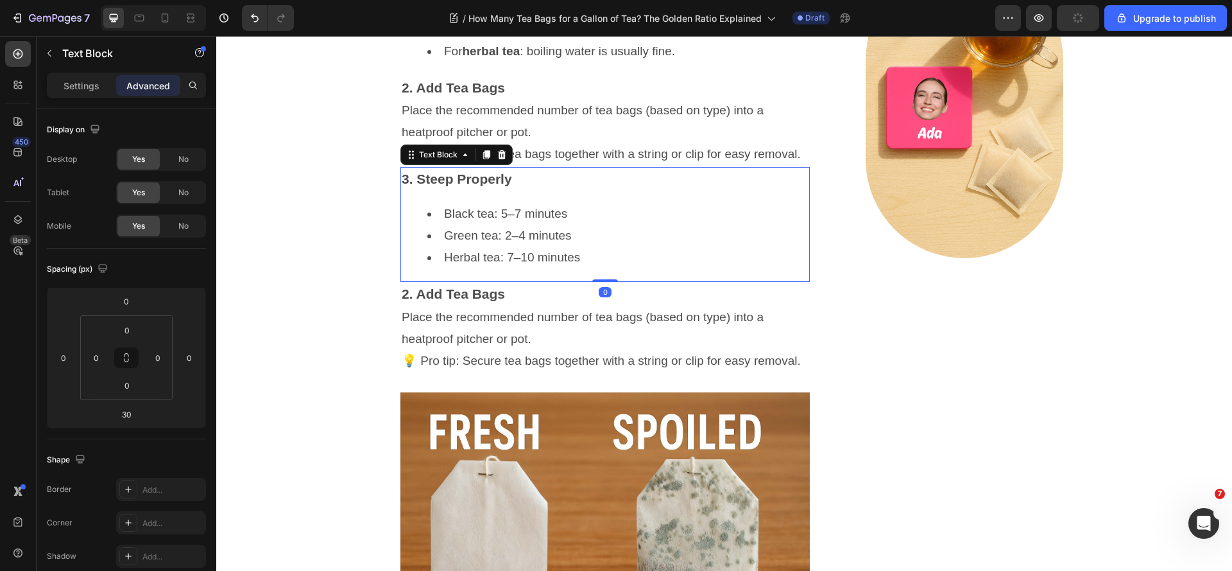
drag, startPoint x: 608, startPoint y: 384, endPoint x: 665, endPoint y: 353, distance: 64.9
click at [665, 282] on div "3. Steep Properly Black tea: 5–7 minutes Green tea: 2–4 minutes Herbal tea: 7–1…" at bounding box center [604, 225] width 409 height 116
type input "0"
click at [451, 350] on p "Place the recommended number of tea bags (based on type) into a heatproof pitch…" at bounding box center [605, 328] width 407 height 44
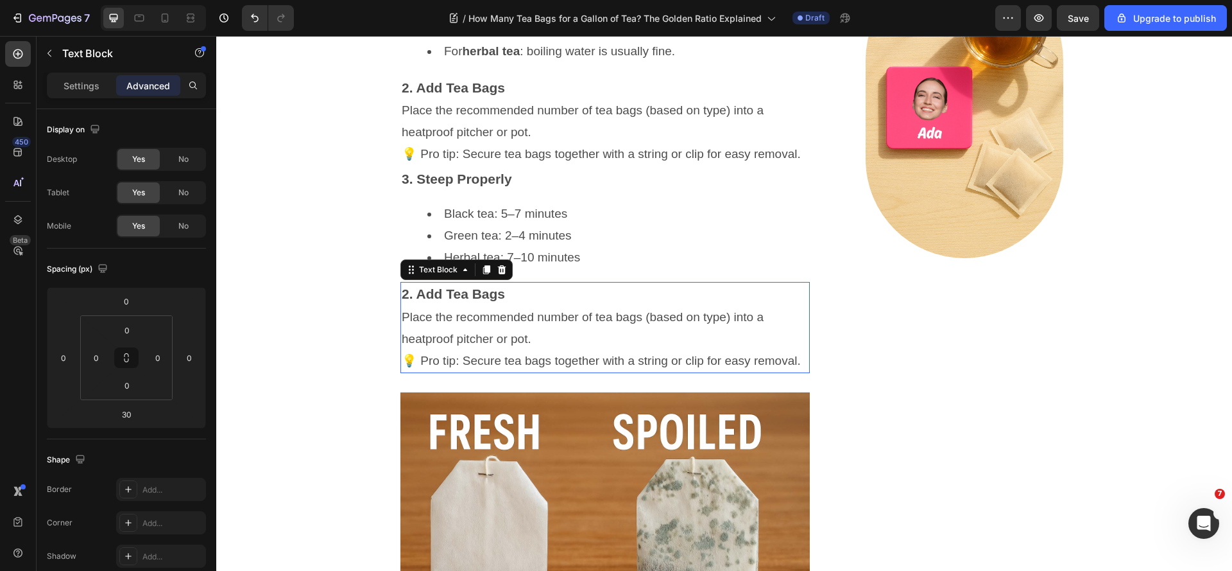
click at [451, 350] on p "Place the recommended number of tea bags (based on type) into a heatproof pitch…" at bounding box center [605, 328] width 407 height 44
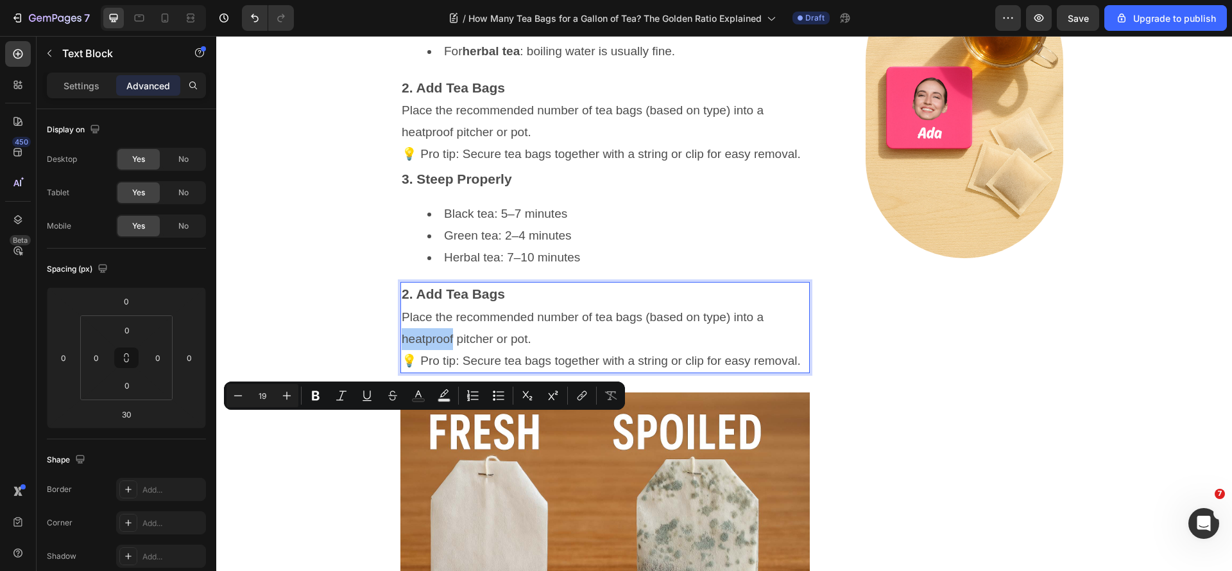
click at [456, 388] on div "Minus 19 Plus Bold Italic Underline Strikethrough Text Color Text Background Co…" at bounding box center [425, 395] width 396 height 23
type input "21"
click at [462, 301] on strong "2. Add Tea Bags" at bounding box center [453, 293] width 103 height 15
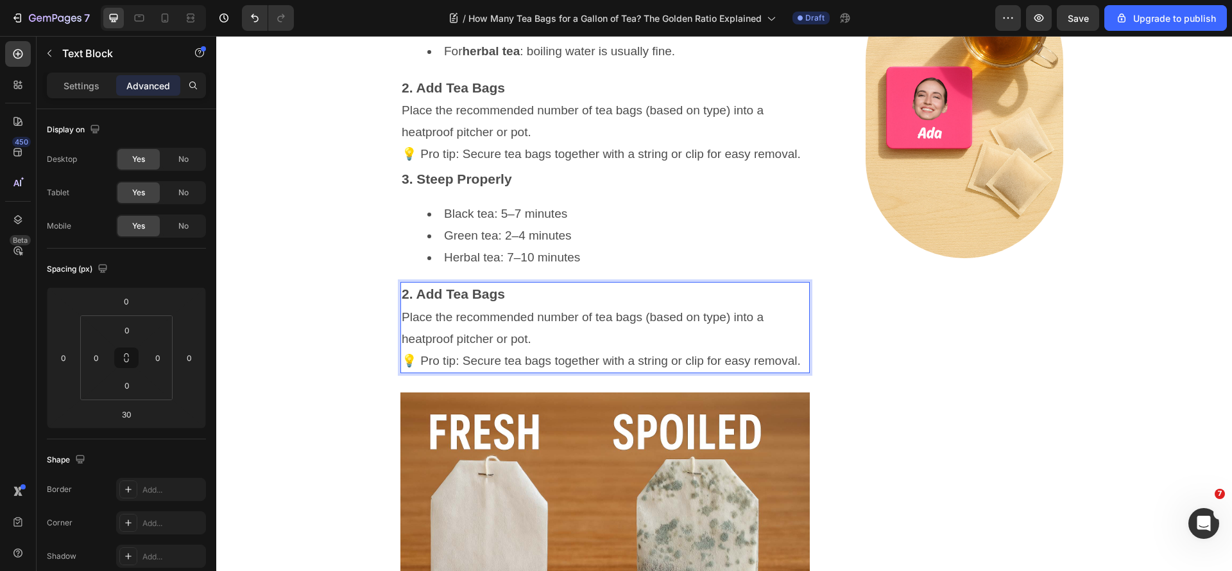
click at [492, 301] on strong "2. Add Tea Bags" at bounding box center [453, 293] width 103 height 15
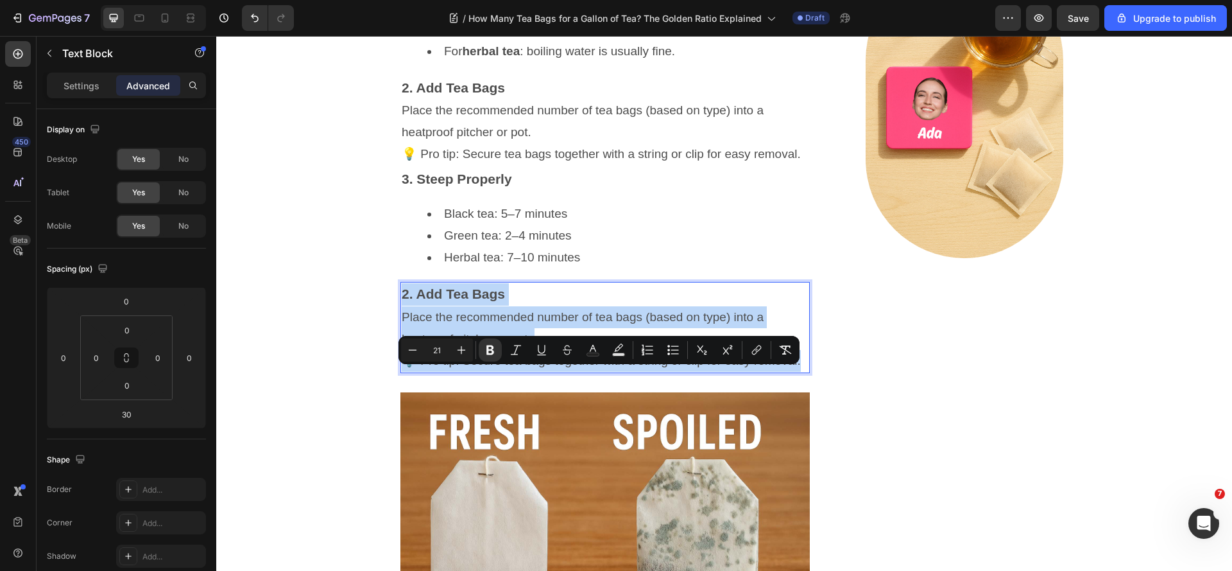
type input "19"
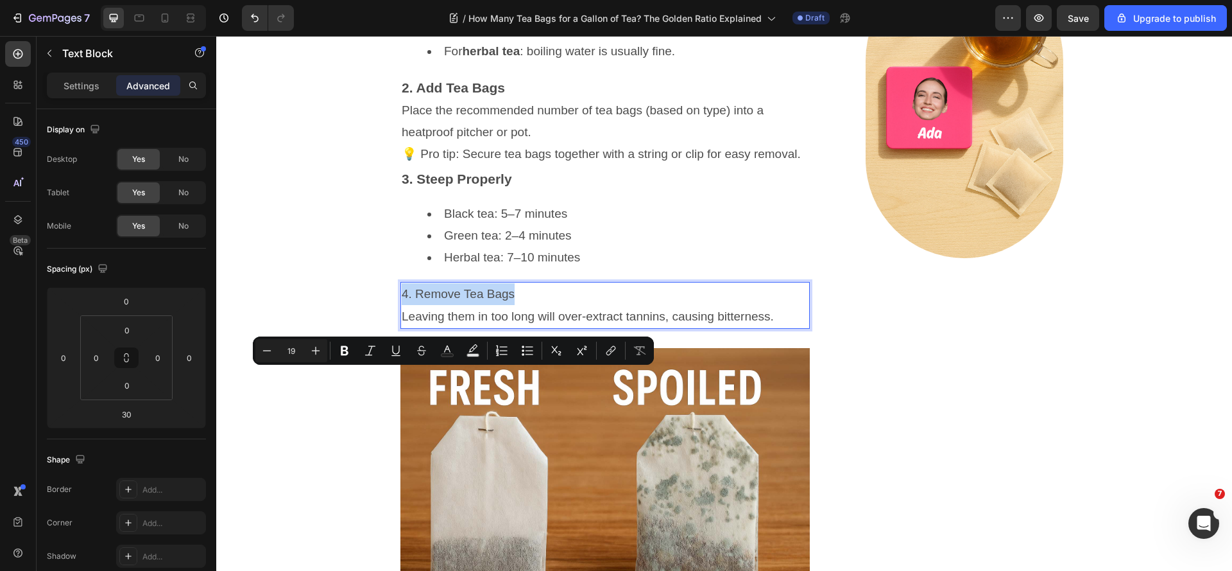
drag, startPoint x: 524, startPoint y: 381, endPoint x: 399, endPoint y: 384, distance: 125.2
click at [402, 305] on p "4. Remove Tea Bags" at bounding box center [605, 294] width 407 height 22
click at [344, 353] on icon "Editor contextual toolbar" at bounding box center [344, 350] width 13 height 13
click at [316, 352] on icon "Editor contextual toolbar" at bounding box center [316, 351] width 8 height 8
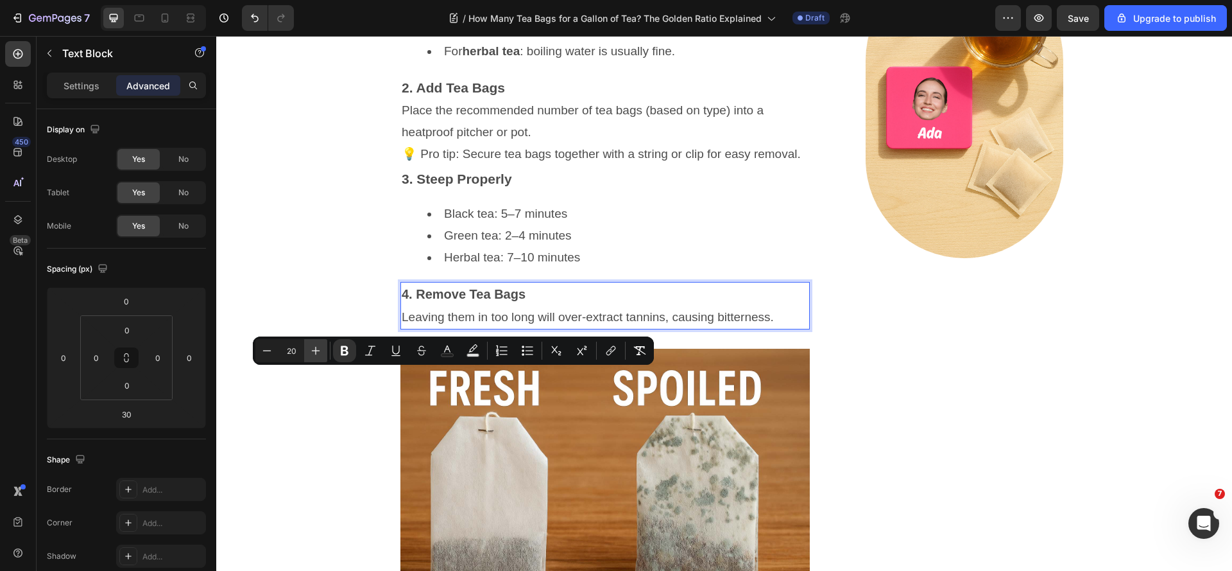
type input "21"
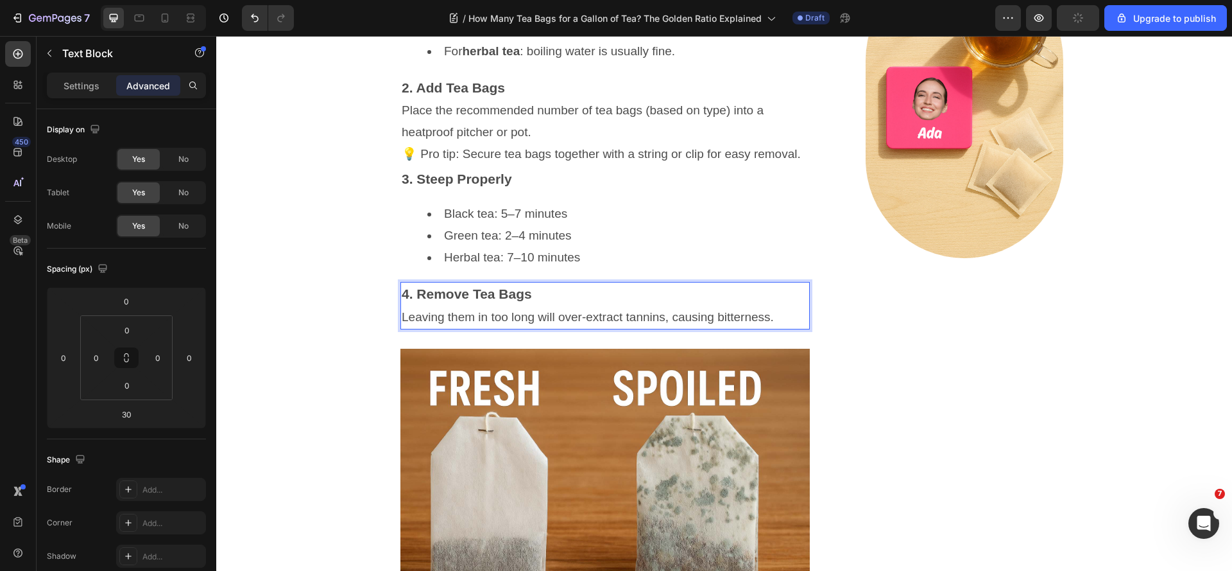
click at [437, 328] on p "Leaving them in too long will over-extract tannins, causing bitterness." at bounding box center [605, 317] width 407 height 22
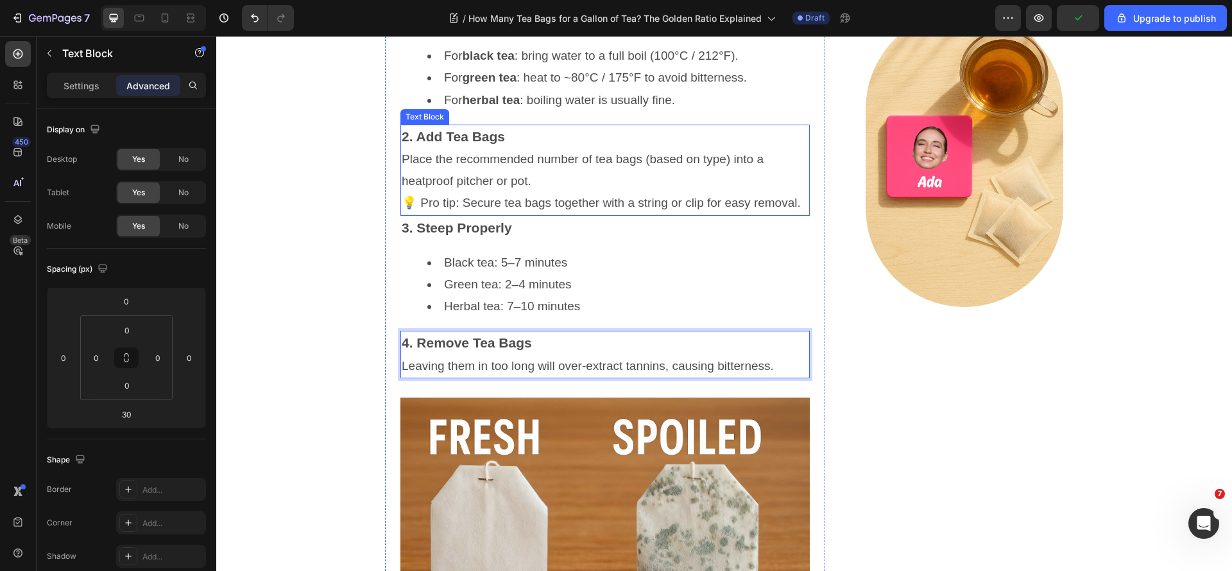
scroll to position [1297, 0]
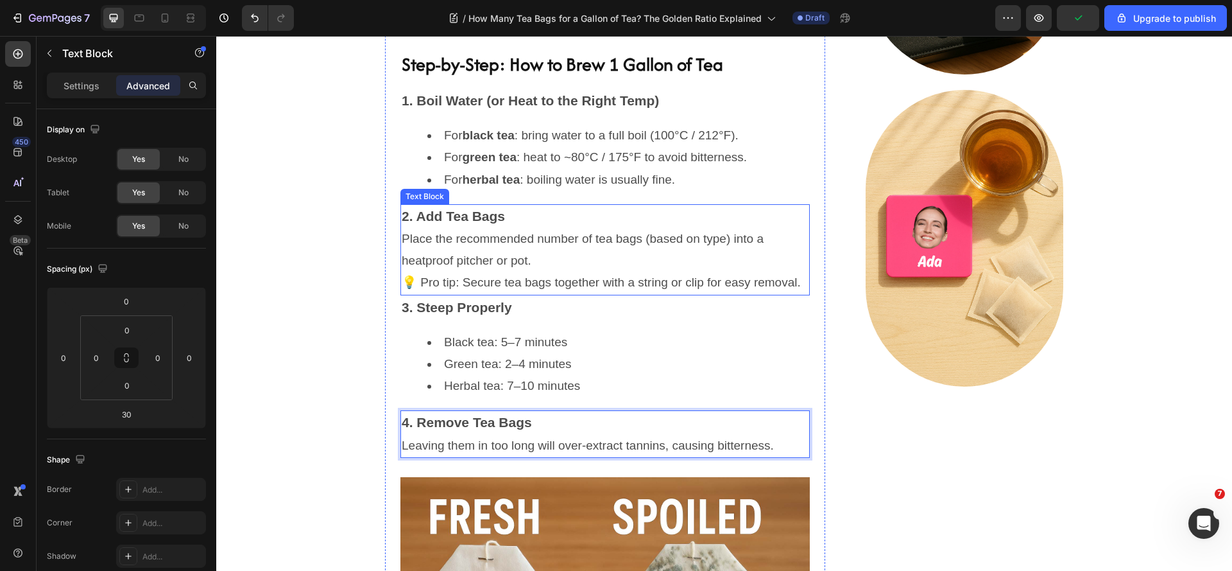
click at [463, 223] on strong "2. Add Tea Bags" at bounding box center [453, 216] width 103 height 15
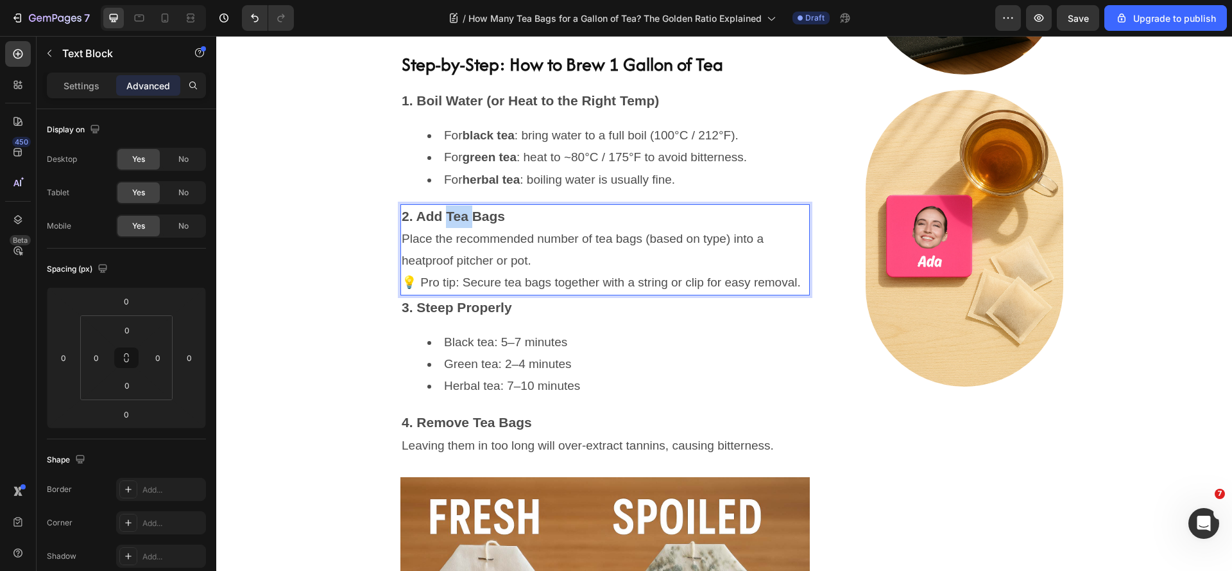
click at [463, 223] on strong "2. Add Tea Bags" at bounding box center [453, 216] width 103 height 15
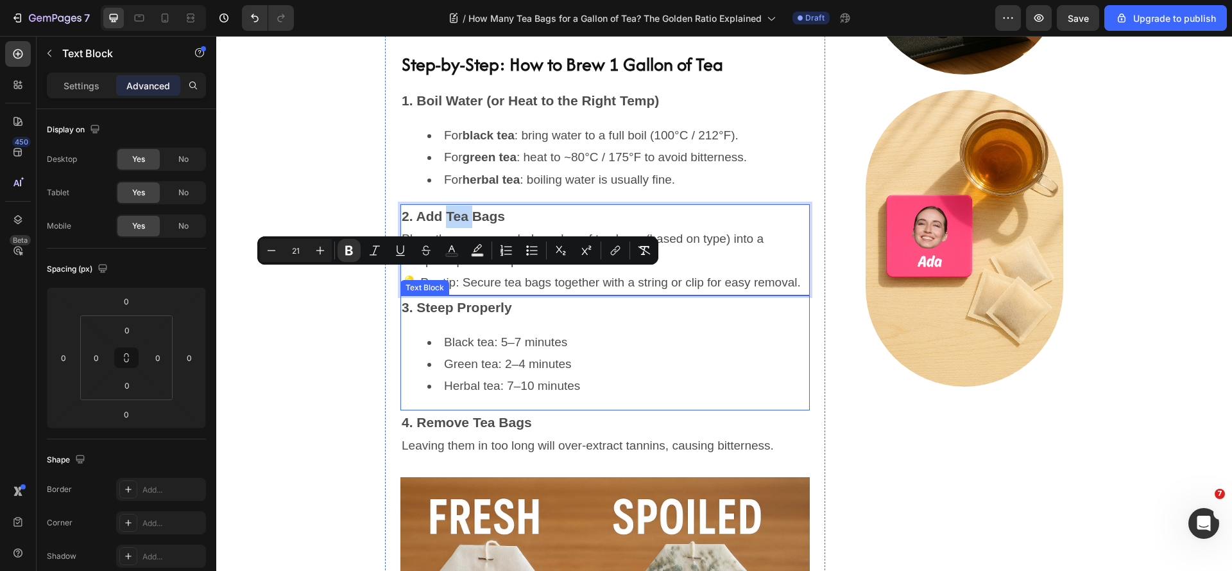
click at [488, 314] on strong "3. Steep Properly" at bounding box center [457, 307] width 110 height 15
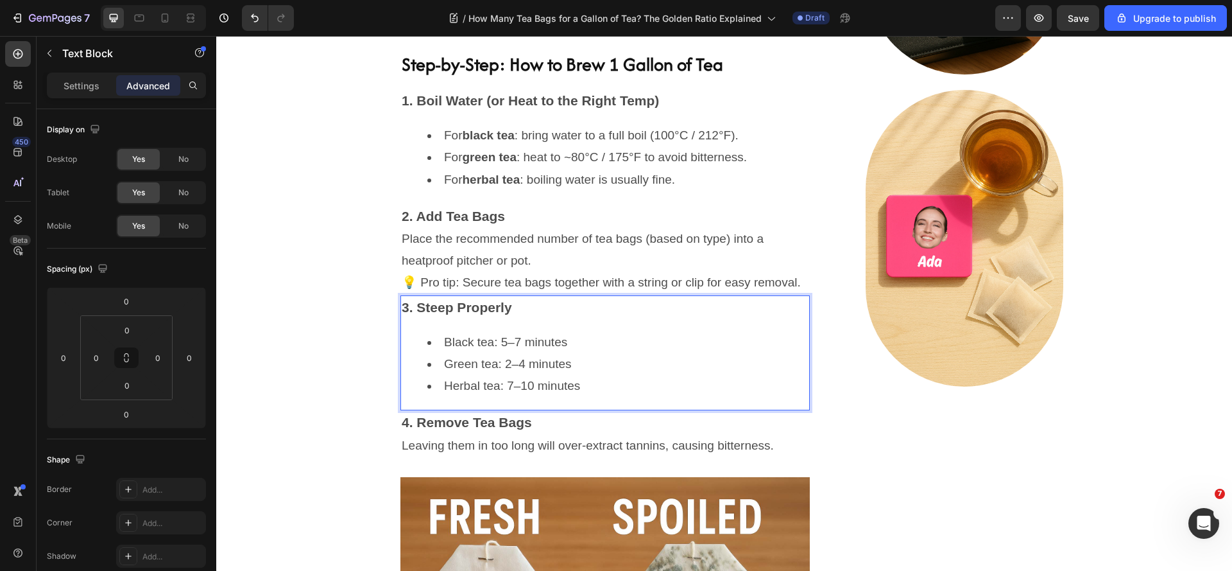
click at [490, 314] on strong "3. Steep Properly" at bounding box center [457, 307] width 110 height 15
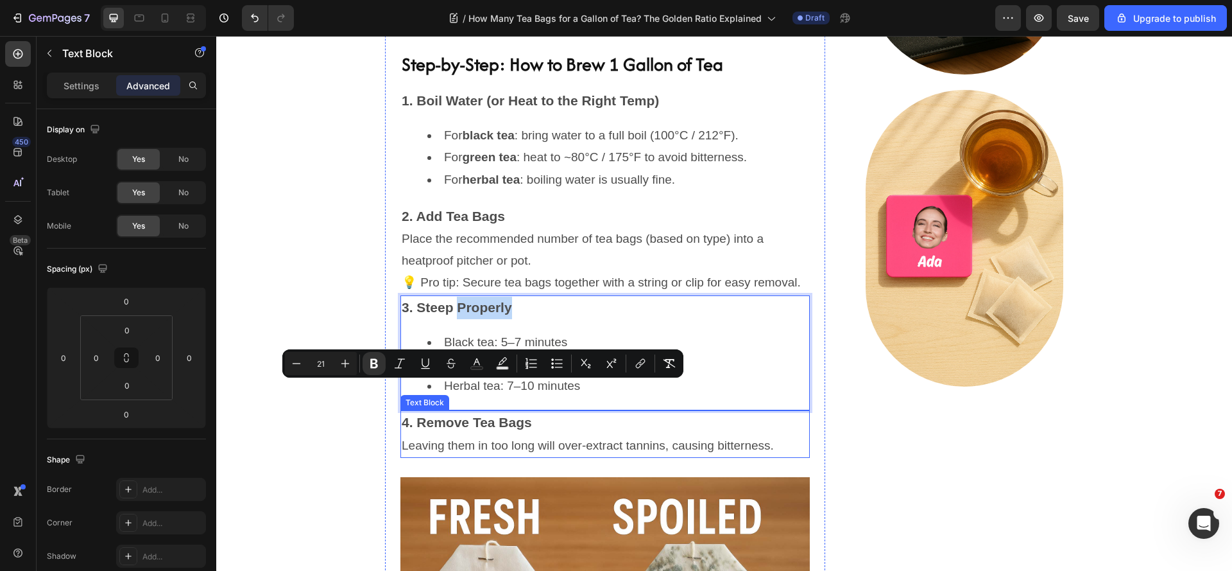
click at [485, 434] on p "4. Remove Tea Bags" at bounding box center [605, 422] width 407 height 22
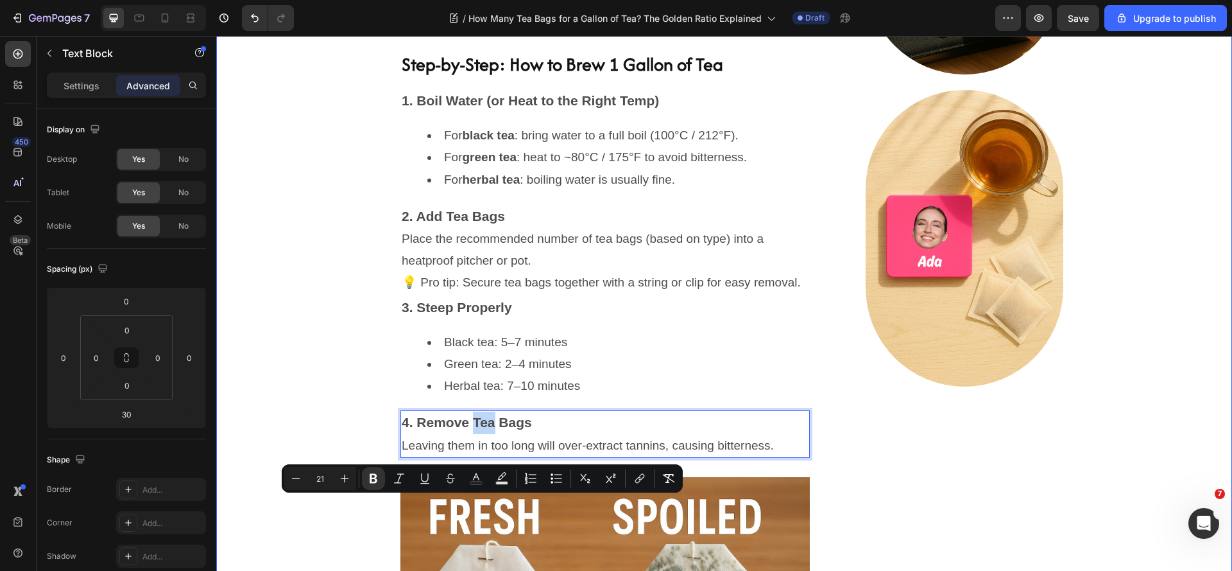
click at [347, 513] on div "How Many Tea Bags for a Gallon of Tea? The Golden Ratio Explained Heading [DATE…" at bounding box center [724, 562] width 997 height 2485
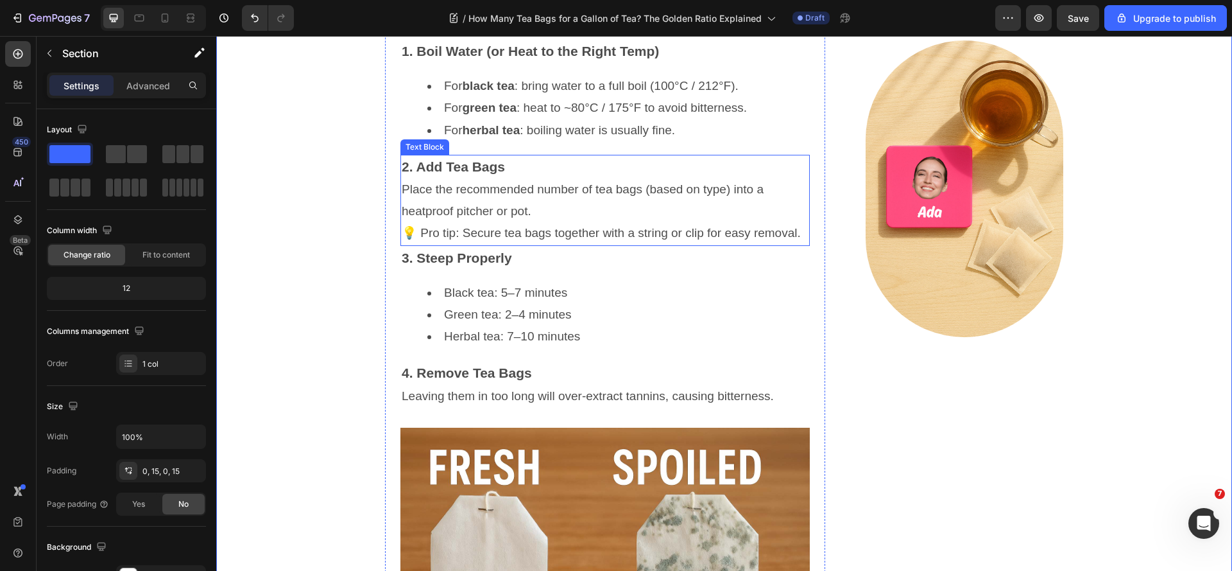
scroll to position [1361, 0]
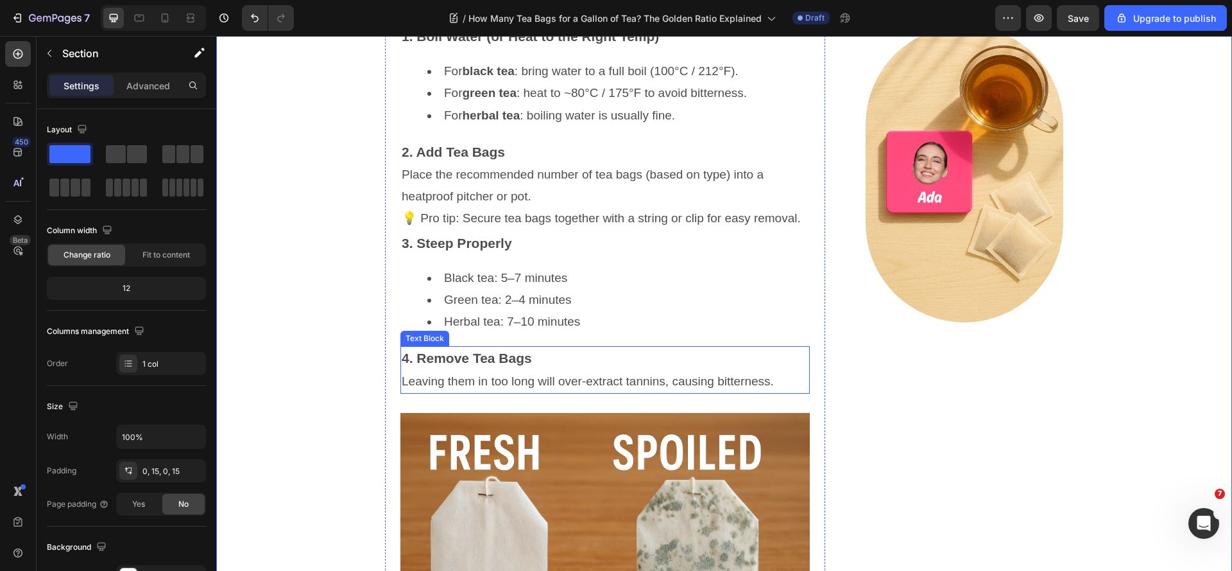
click at [579, 392] on p "Leaving them in too long will over-extract tannins, causing bitterness." at bounding box center [605, 381] width 407 height 22
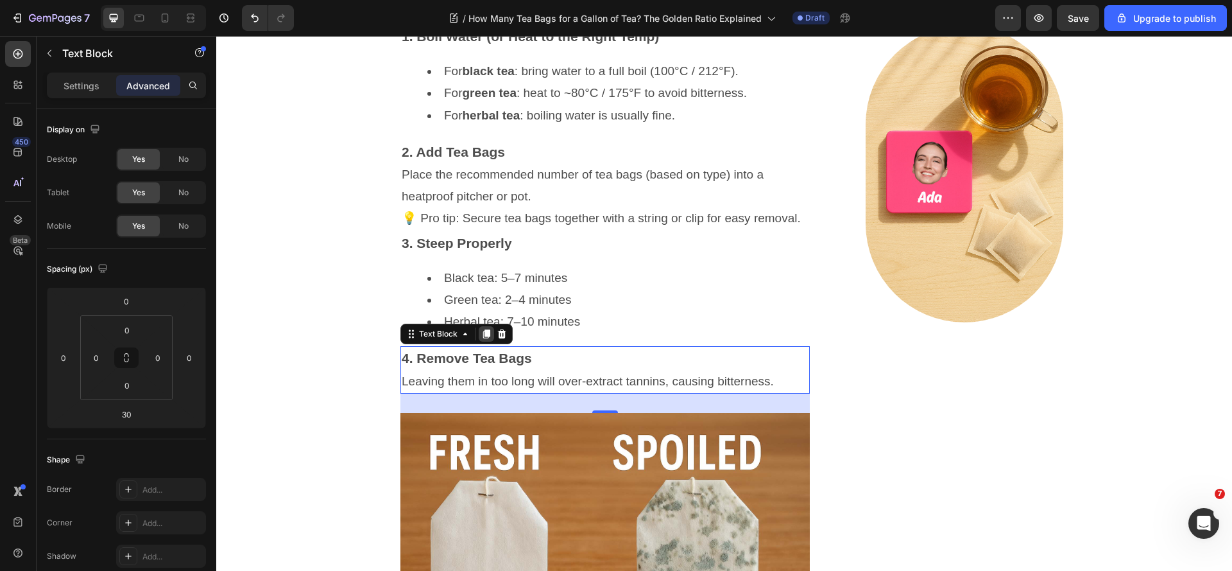
click at [481, 339] on icon at bounding box center [486, 334] width 10 height 10
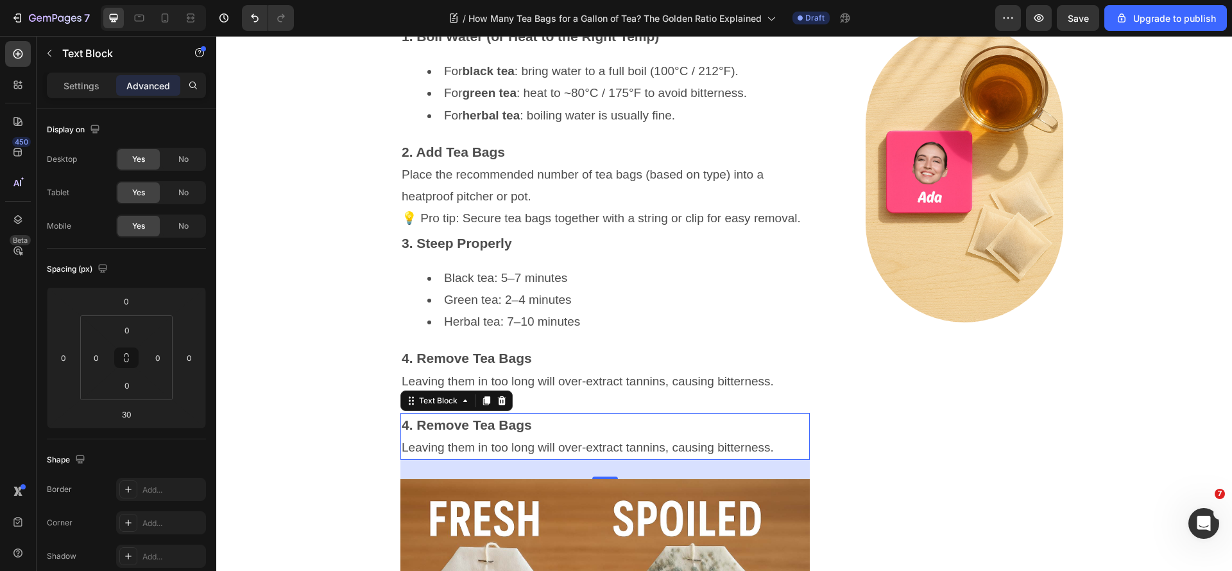
click at [490, 432] on strong "4. Remove Tea Bags" at bounding box center [467, 424] width 130 height 15
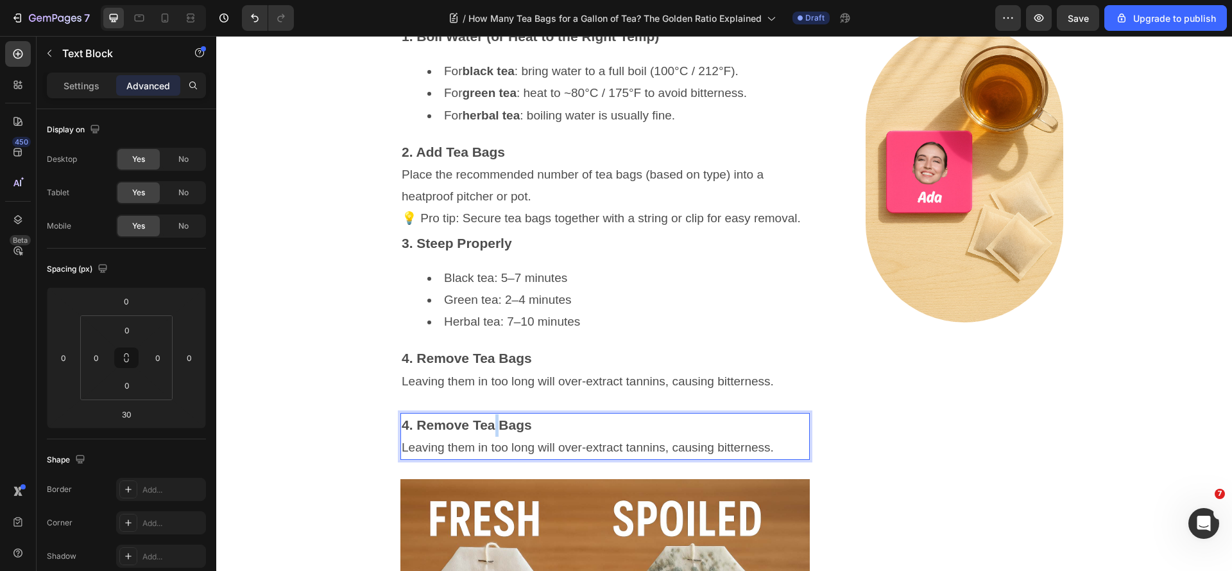
click at [490, 432] on strong "4. Remove Tea Bags" at bounding box center [467, 424] width 130 height 15
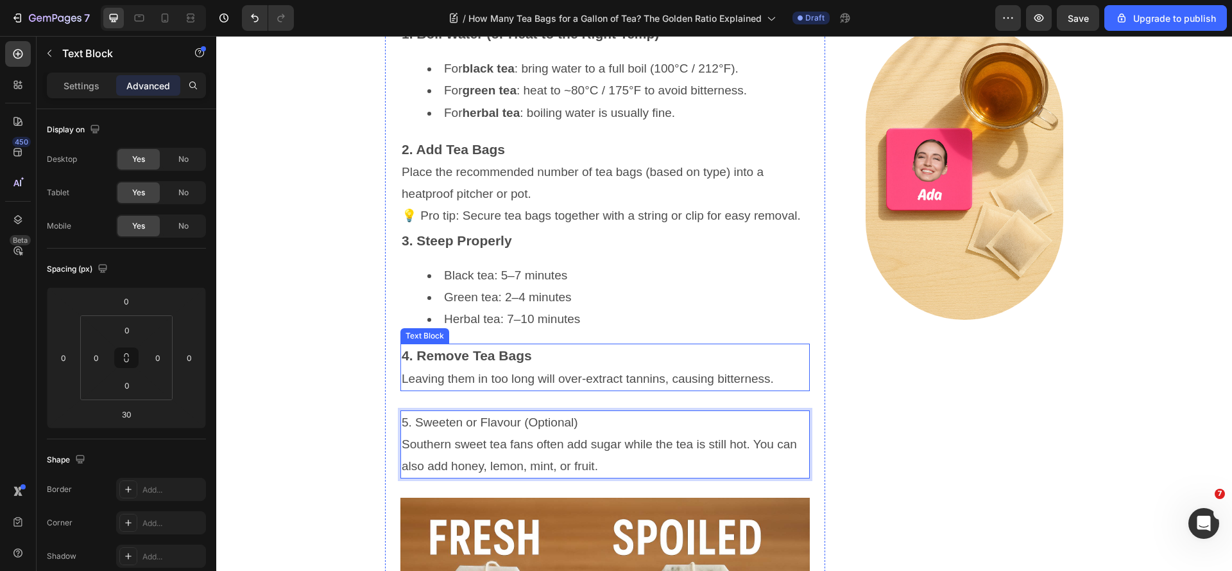
scroll to position [1428, 0]
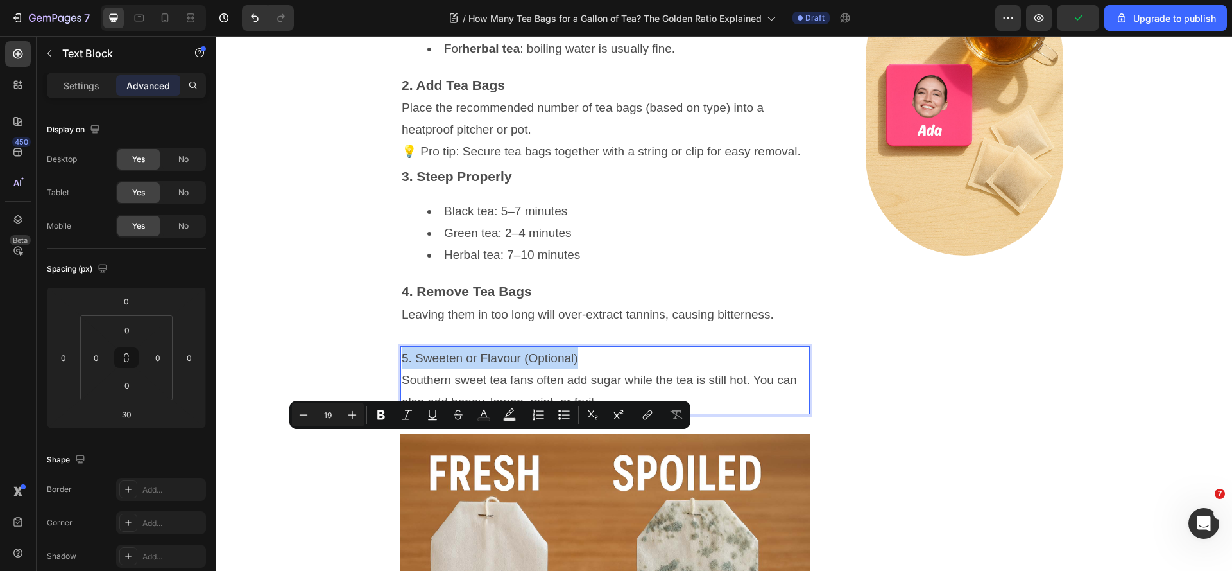
drag, startPoint x: 592, startPoint y: 438, endPoint x: 397, endPoint y: 445, distance: 195.8
click at [402, 369] on p "5. Sweeten or Flavour (Optional)" at bounding box center [605, 358] width 407 height 22
click at [397, 424] on button "Italic" at bounding box center [406, 414] width 23 height 23
click at [410, 420] on icon "Editor contextual toolbar" at bounding box center [406, 414] width 13 height 13
click at [393, 418] on div "Minus 19 Plus Bold Italic Underline Strikethrough Text Color Text Background Co…" at bounding box center [490, 414] width 396 height 23
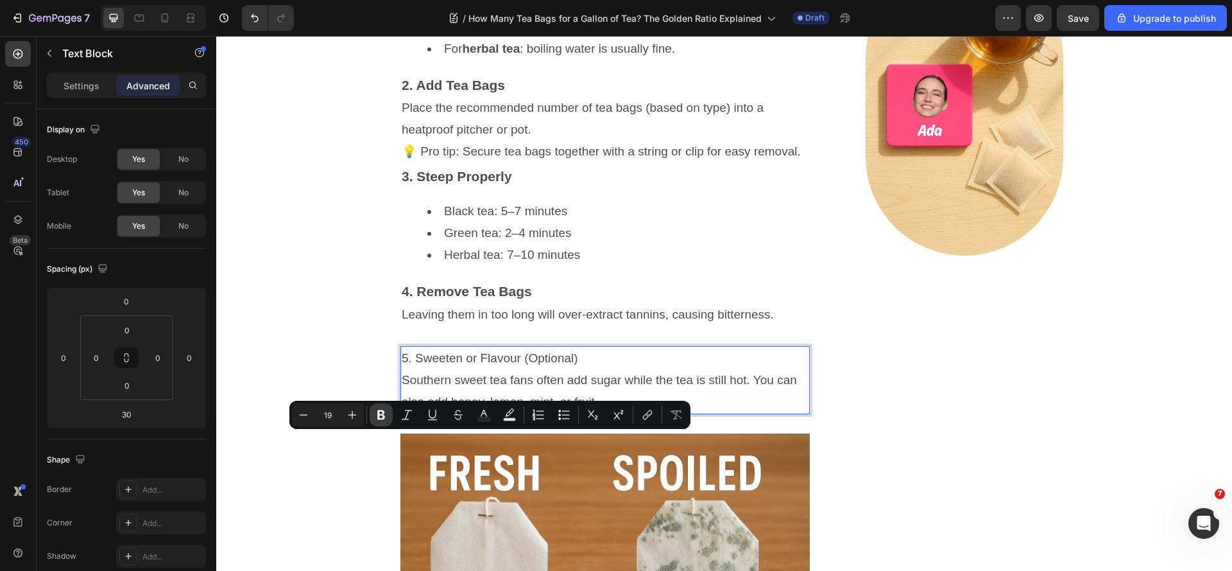
click at [372, 420] on button "Bold" at bounding box center [381, 414] width 23 height 23
click at [357, 418] on icon "Editor contextual toolbar" at bounding box center [352, 414] width 13 height 13
type input "21"
click at [483, 413] on p "Southern sweet tea fans often add sugar while the tea is still hot. You can als…" at bounding box center [605, 392] width 407 height 44
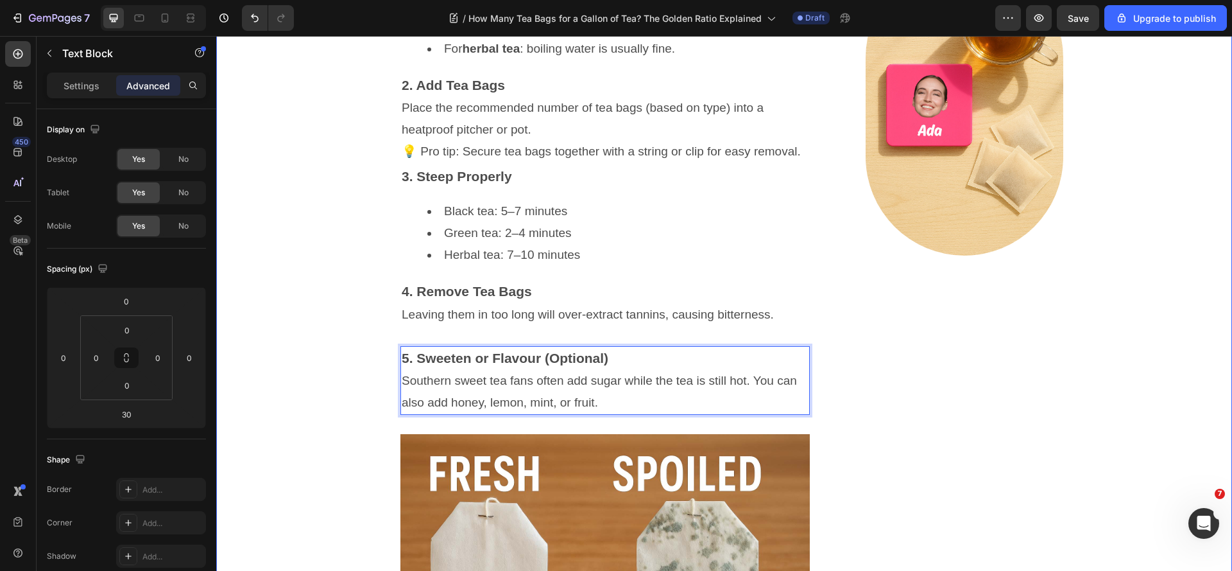
click at [359, 479] on div "How Many Tea Bags for a Gallon of Tea? The Golden Ratio Explained Heading [DATE…" at bounding box center [724, 475] width 997 height 2573
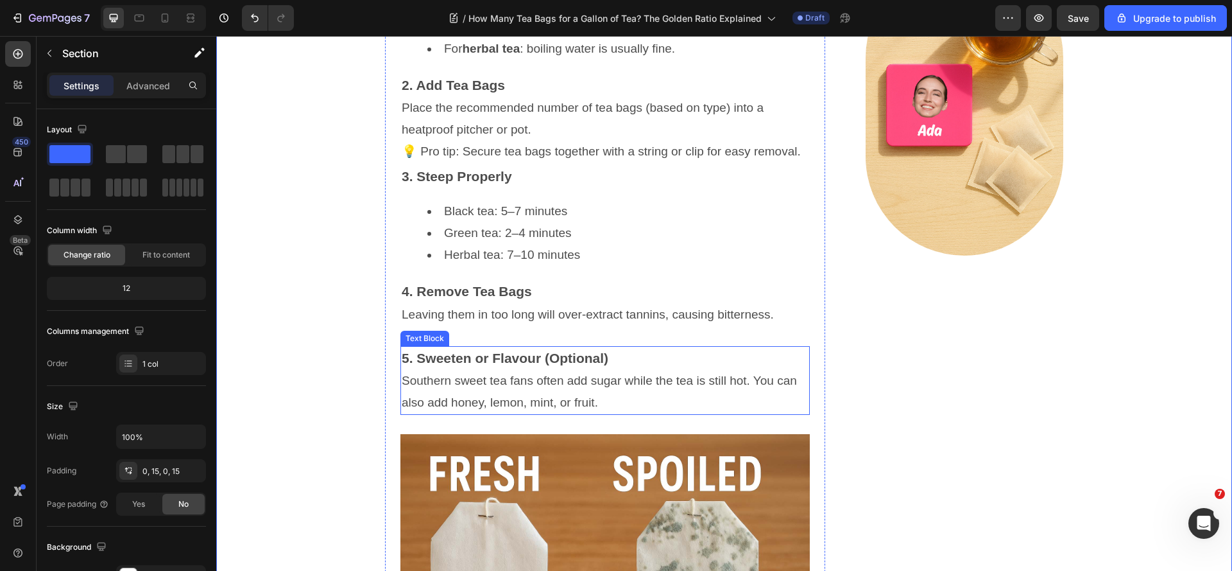
click at [501, 365] on strong "5. Sweeten or Flavour (Optional)" at bounding box center [505, 357] width 207 height 15
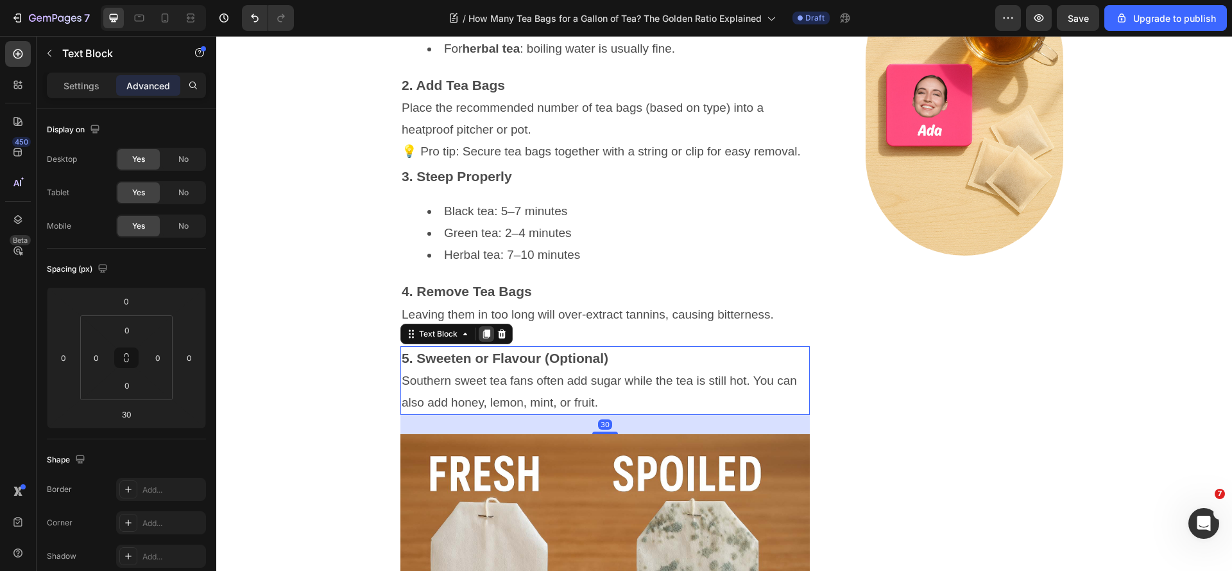
click at [483, 338] on icon at bounding box center [486, 333] width 7 height 9
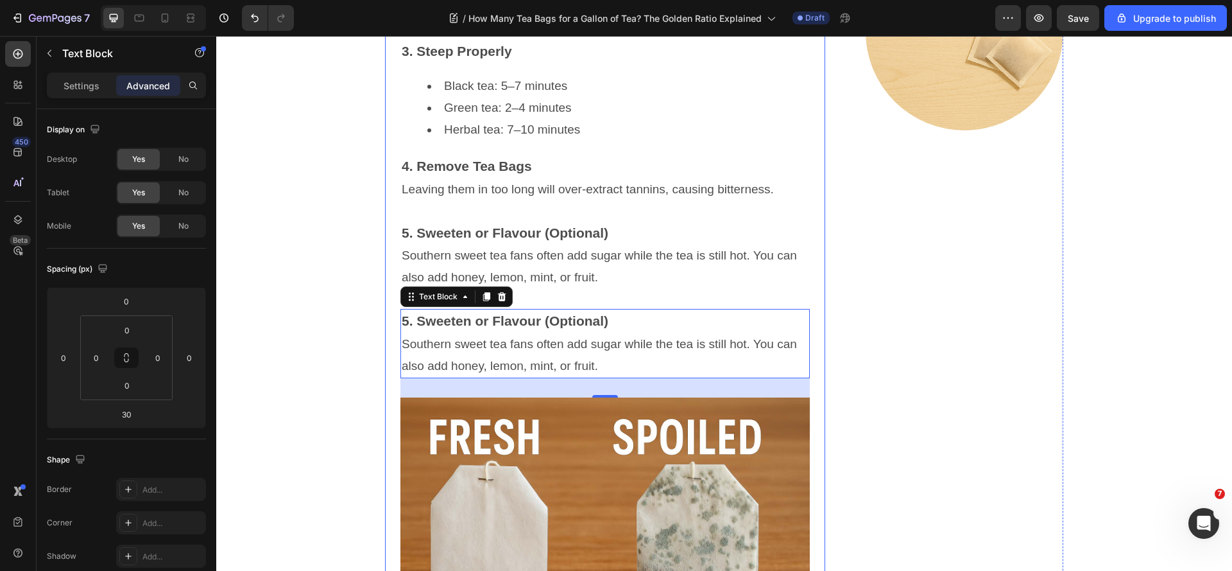
scroll to position [1556, 0]
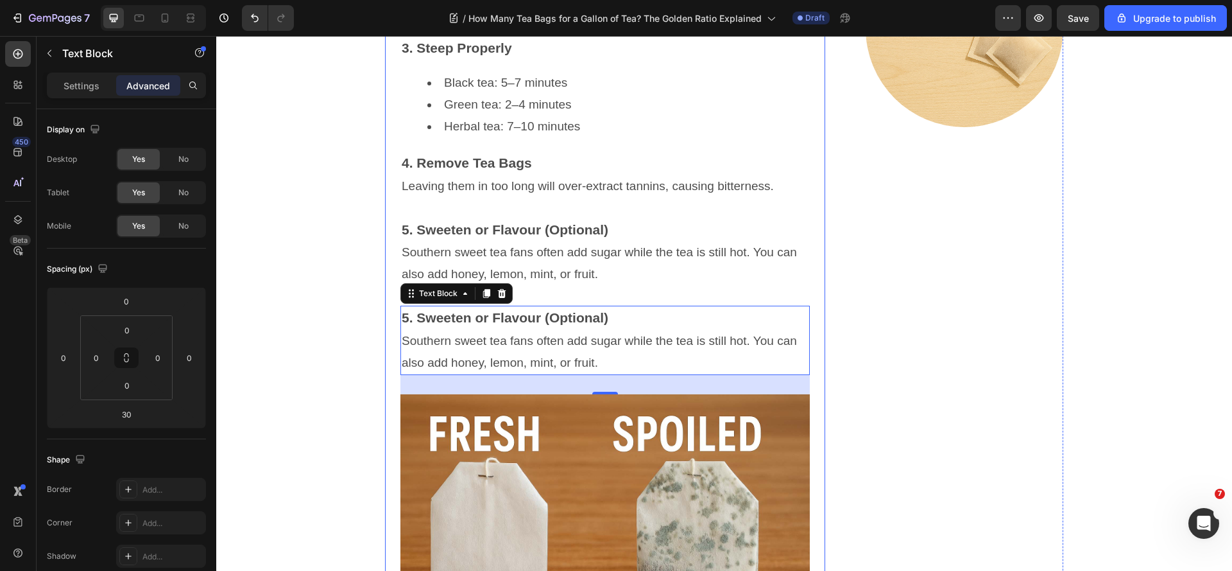
click at [600, 373] on p "Southern sweet tea fans often add sugar while the tea is still hot. You can als…" at bounding box center [605, 352] width 407 height 44
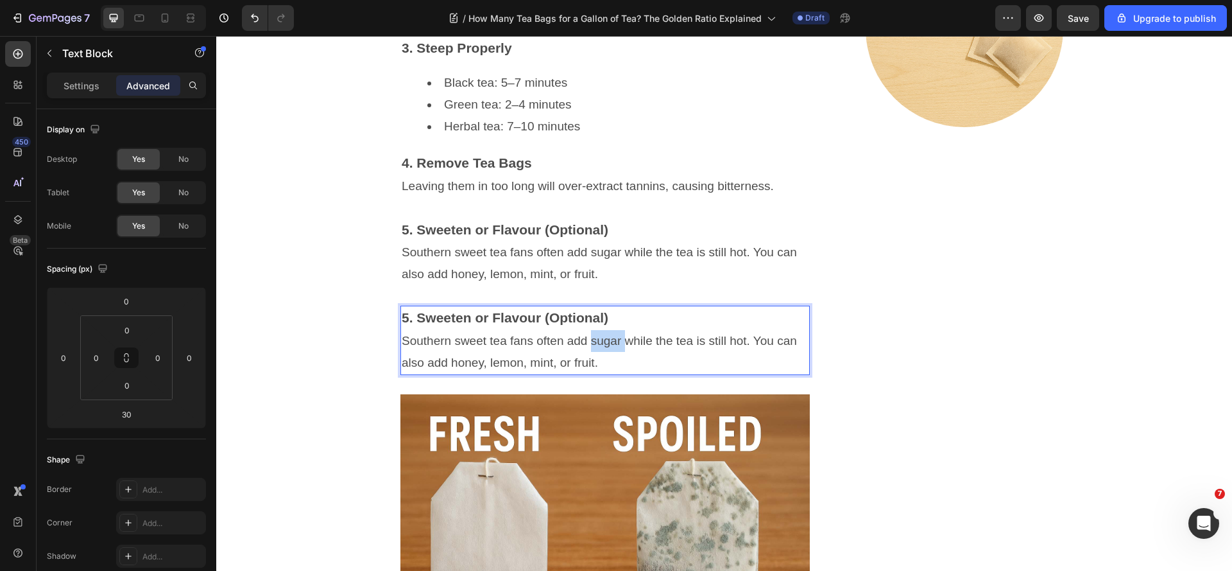
click at [600, 373] on p "Southern sweet tea fans often add sugar while the tea is still hot. You can als…" at bounding box center [605, 352] width 407 height 44
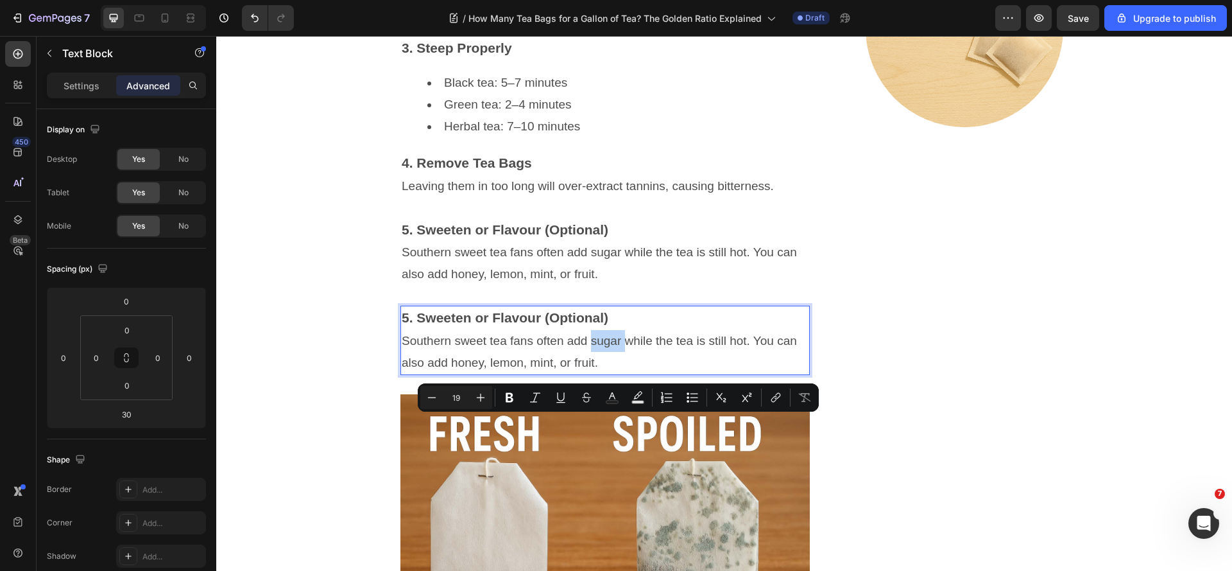
type input "21"
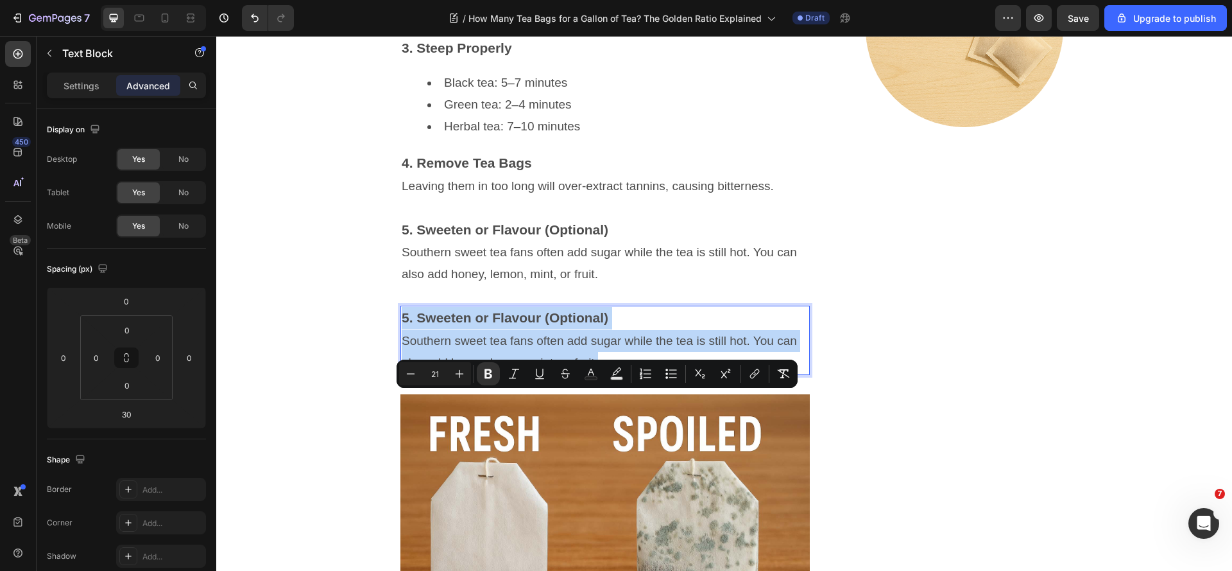
type input "19"
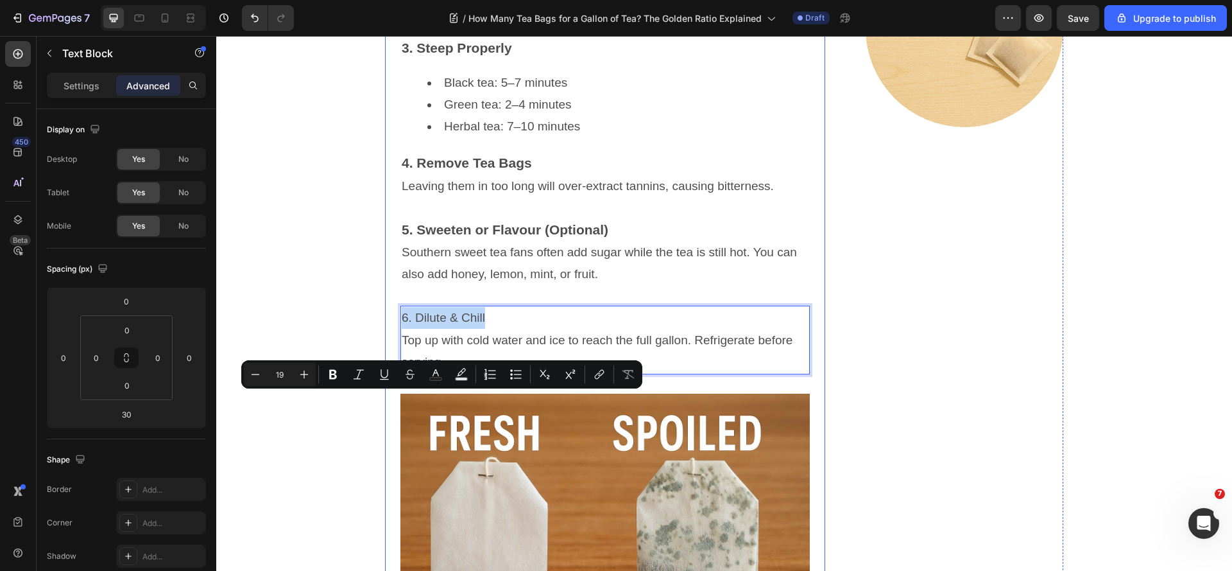
drag, startPoint x: 522, startPoint y: 398, endPoint x: 391, endPoint y: 386, distance: 130.8
click at [391, 386] on div "How Many Tea Bags for a Gallon of Tea? The Golden Ratio Explained Heading [DATE…" at bounding box center [605, 373] width 440 height 2695
click at [333, 375] on icon "Editor contextual toolbar" at bounding box center [333, 374] width 13 height 13
click at [309, 375] on icon "Editor contextual toolbar" at bounding box center [304, 374] width 13 height 13
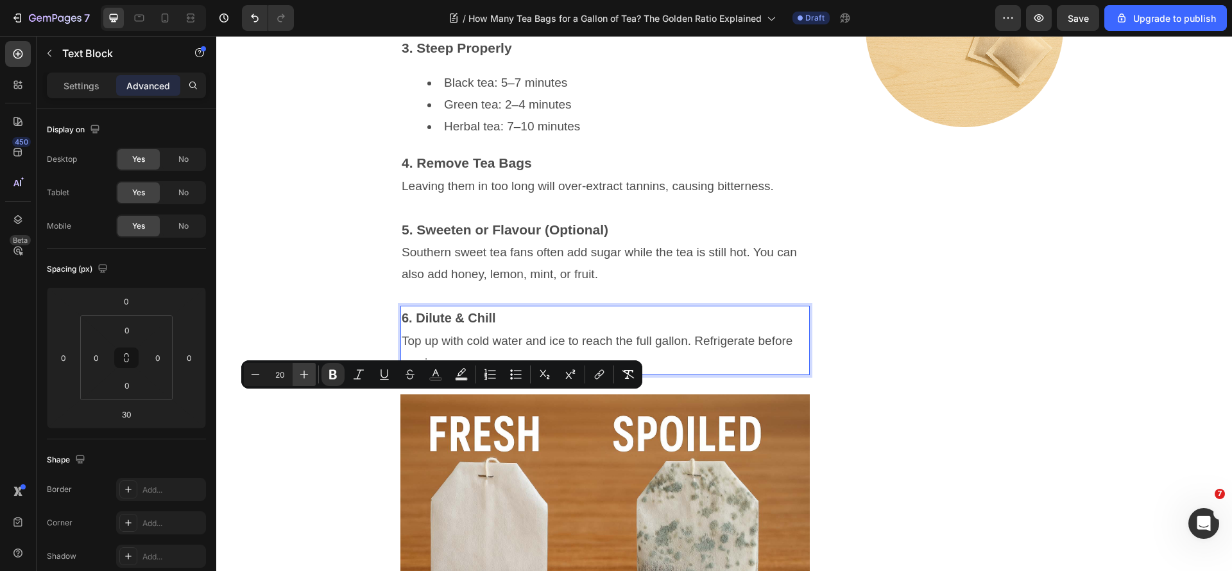
type input "21"
click at [870, 402] on div "Join Us Heading Subscribe & get a chance to win a free personalised tea bag tin…" at bounding box center [953, 390] width 220 height 2661
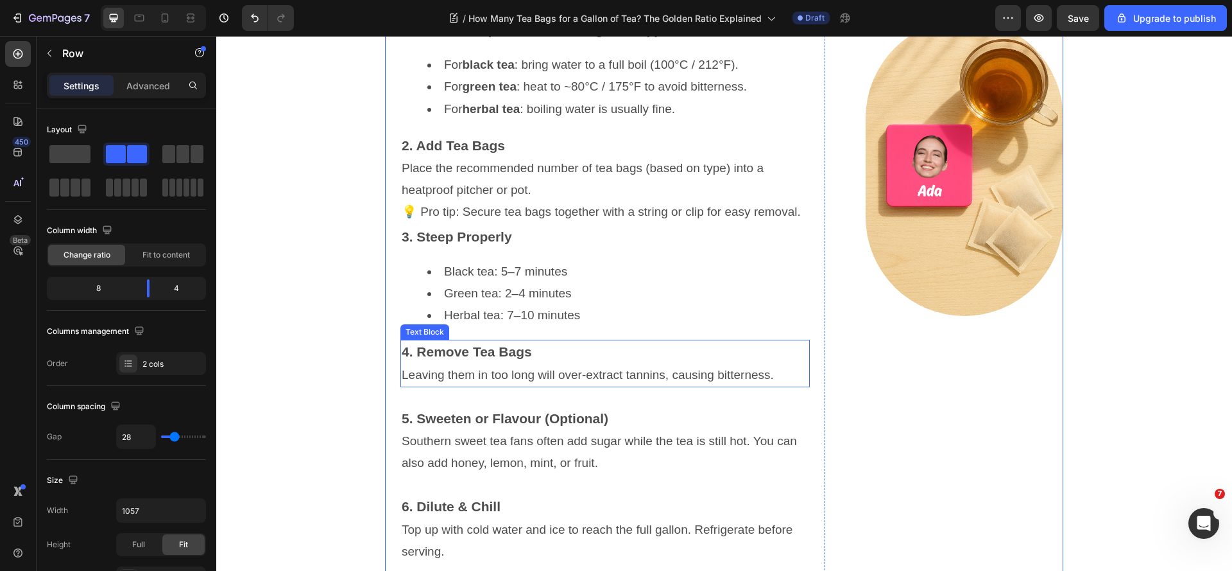
scroll to position [1364, 0]
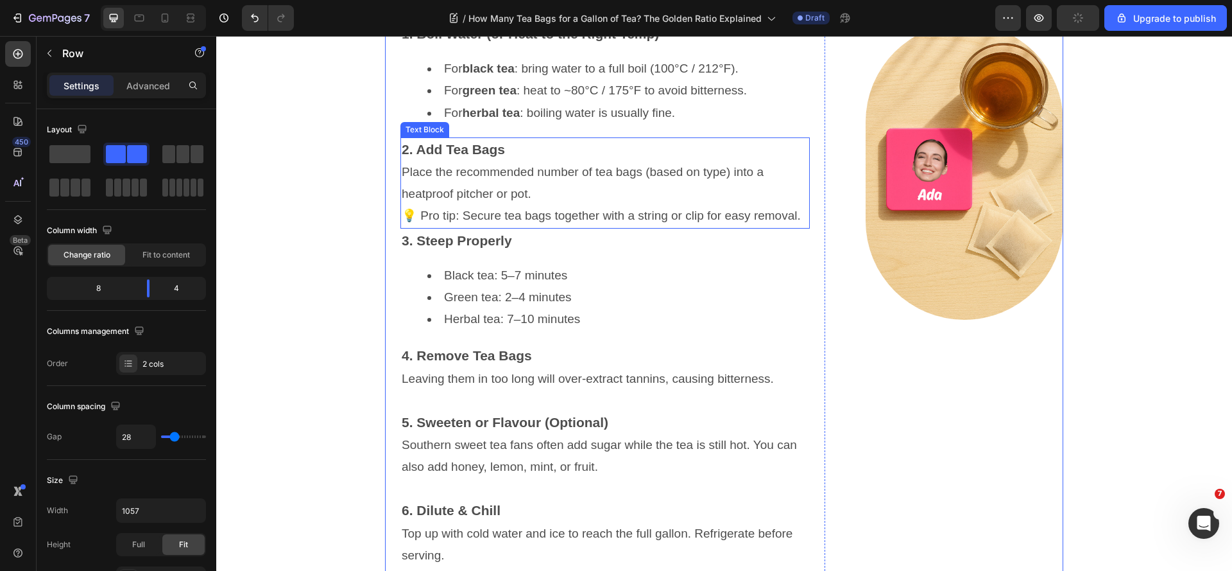
click at [550, 227] on p "💡 Pro tip: Secure tea bags together with a string or clip for easy removal." at bounding box center [605, 216] width 407 height 22
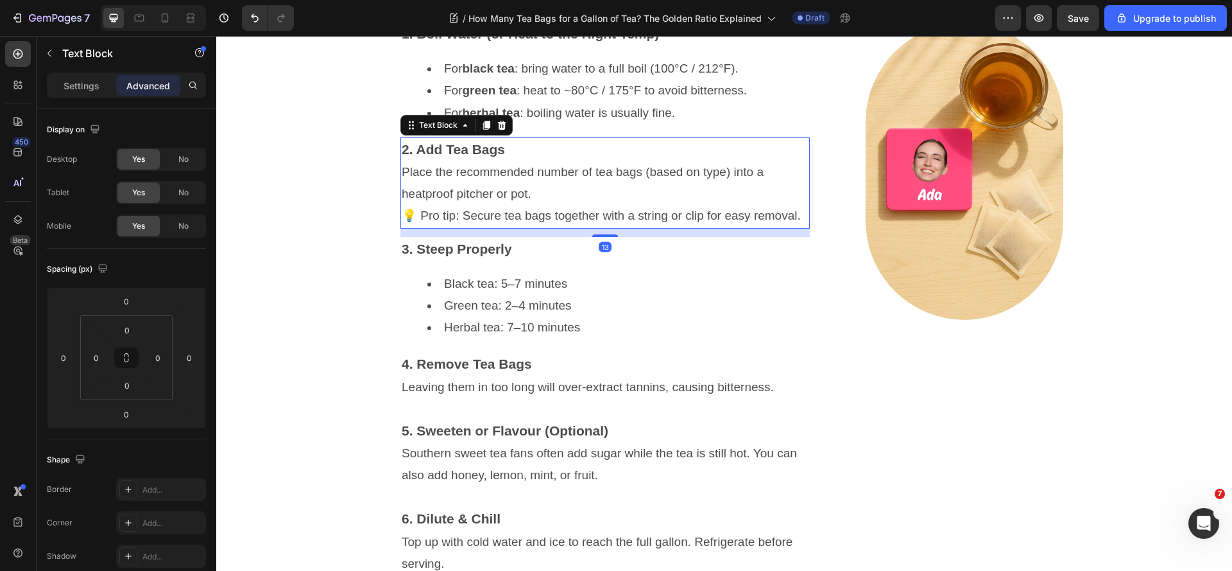
drag, startPoint x: 602, startPoint y: 312, endPoint x: 614, endPoint y: 320, distance: 14.8
click at [614, 228] on div "13" at bounding box center [604, 228] width 409 height 0
type input "13"
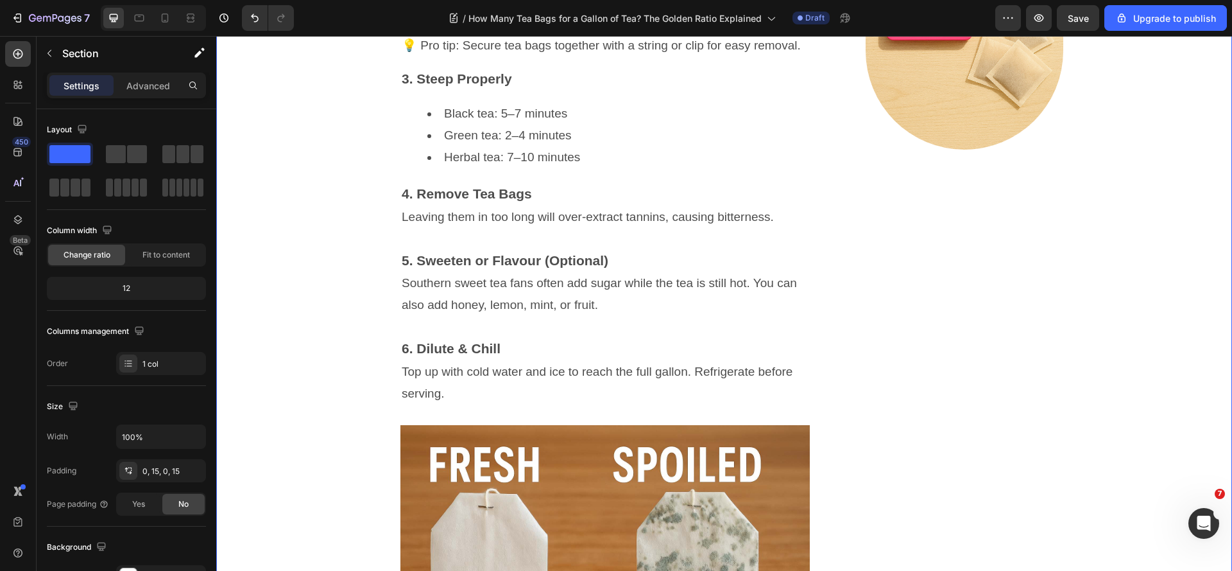
scroll to position [1556, 0]
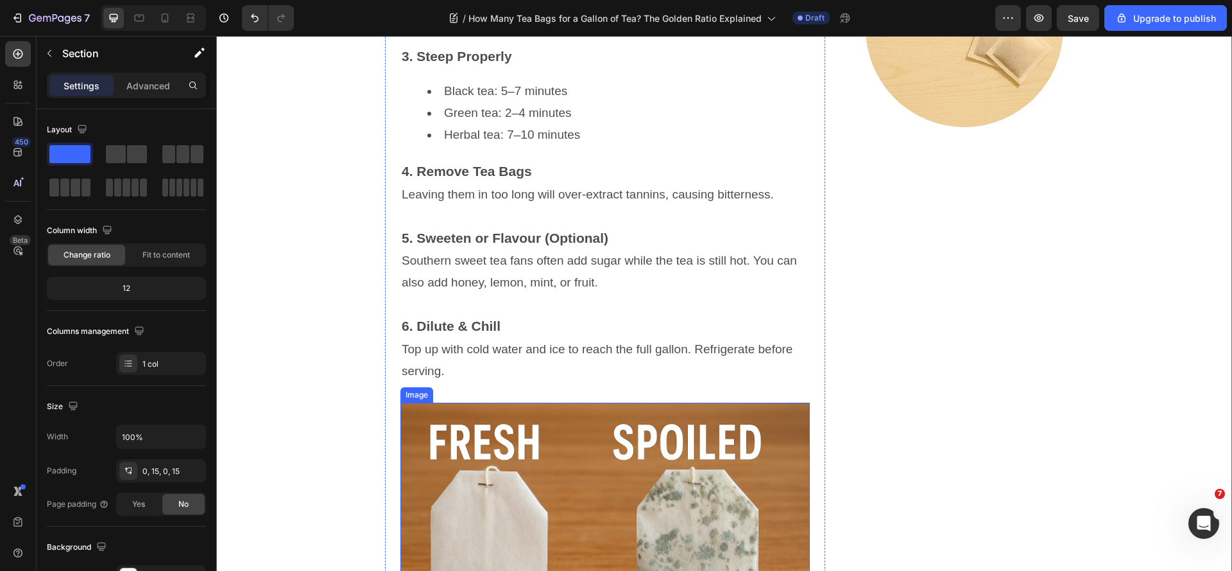
click at [483, 502] on img at bounding box center [604, 538] width 409 height 273
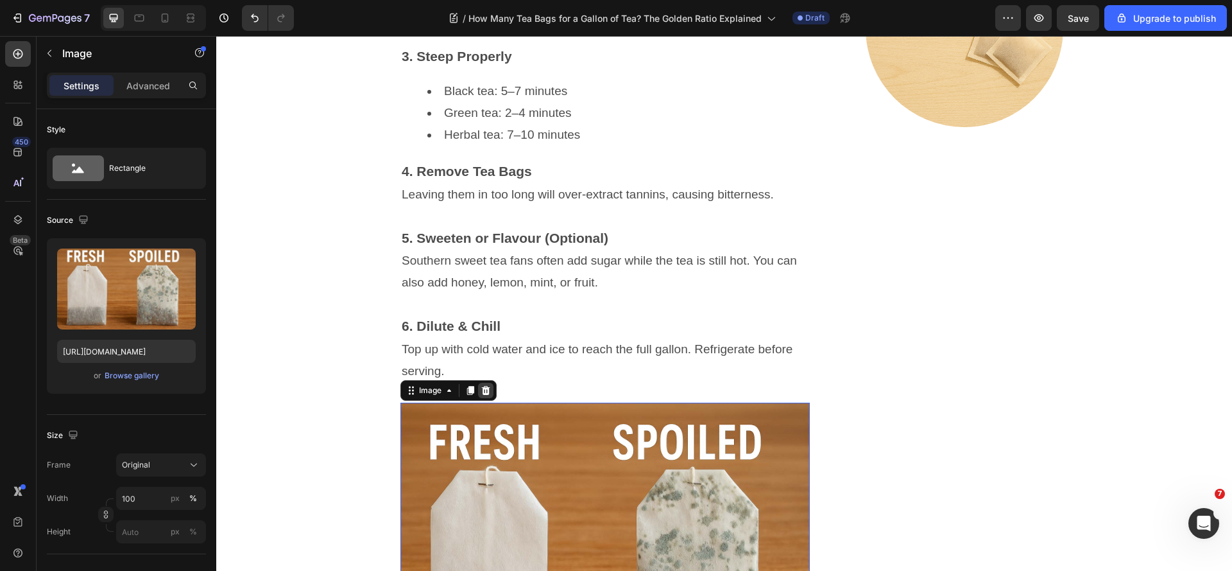
click at [485, 395] on icon at bounding box center [486, 390] width 10 height 10
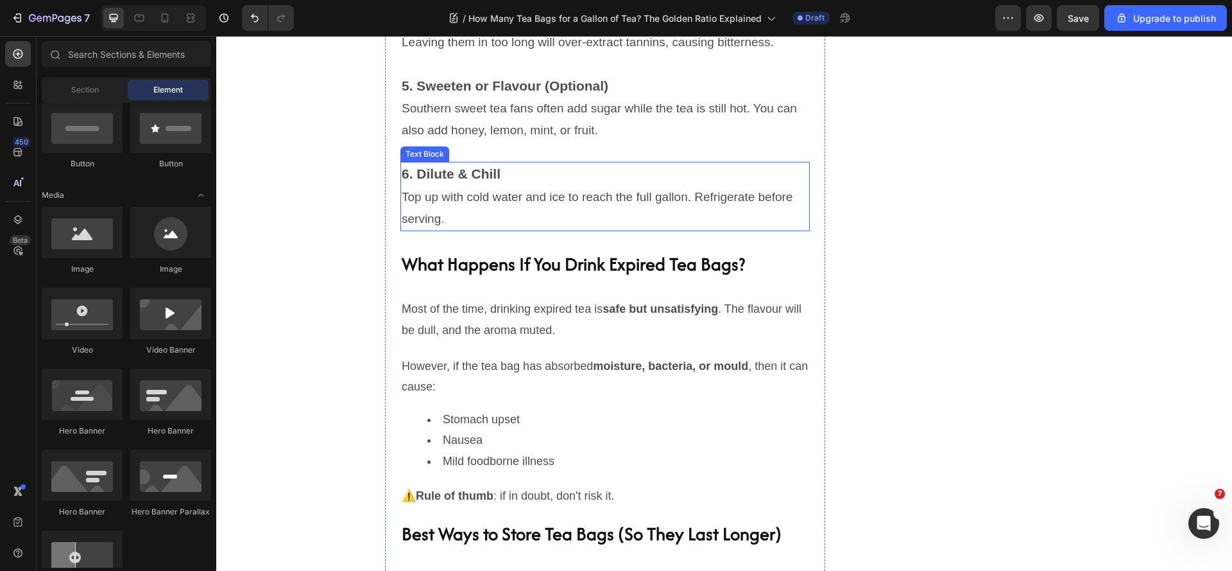
scroll to position [1749, 0]
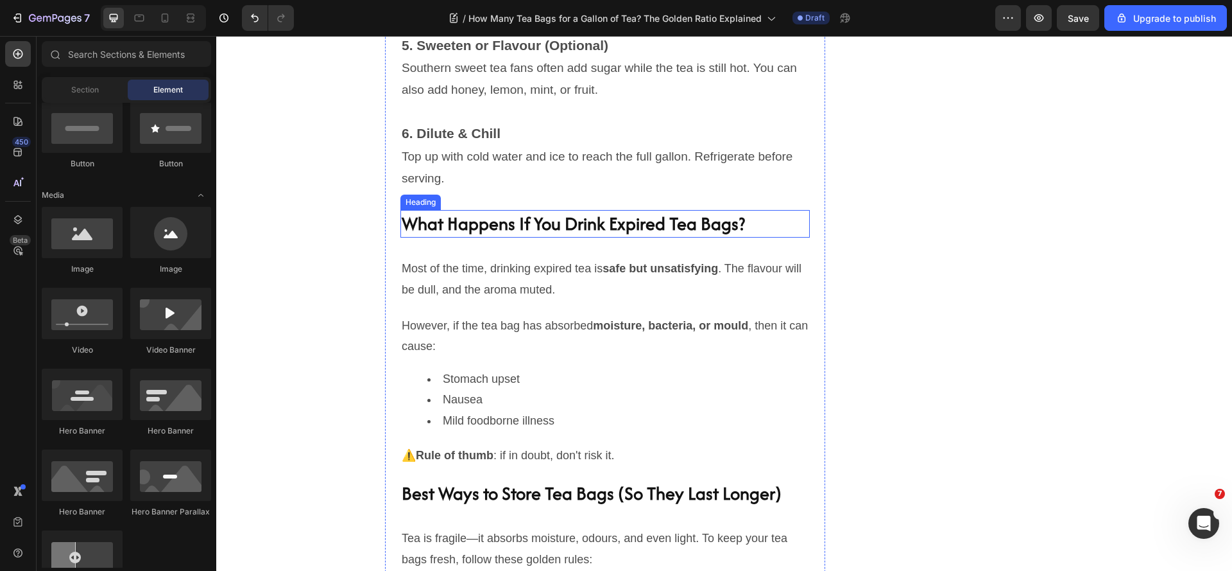
click at [542, 237] on h2 "What Happens If You Drink Expired Tea Bags?" at bounding box center [604, 224] width 409 height 28
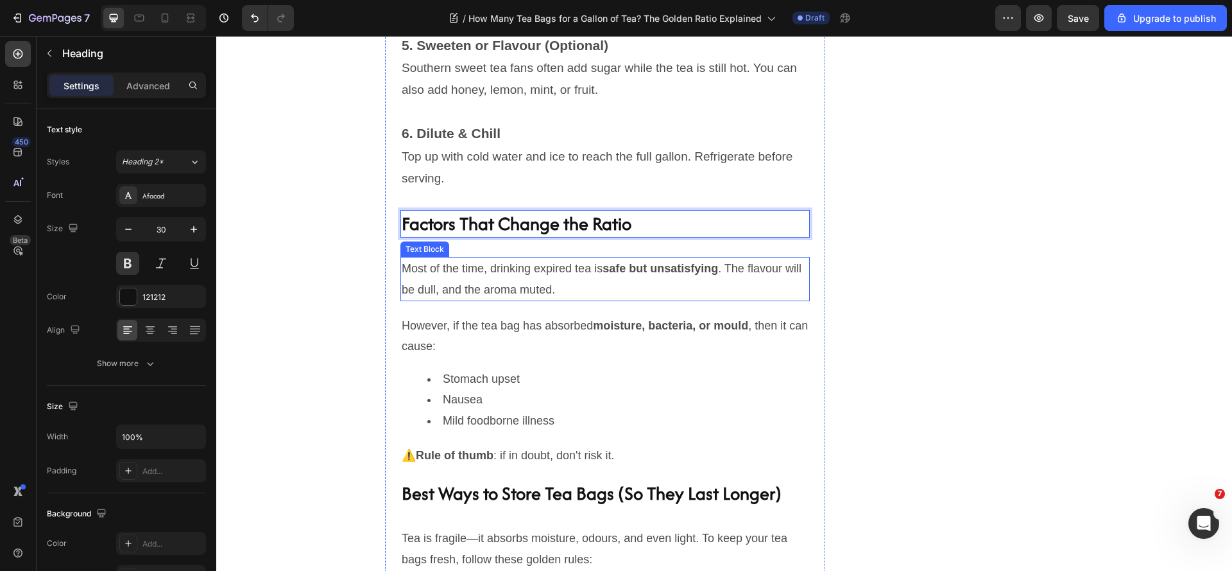
click at [471, 300] on p "Most of the time, drinking expired tea is safe but unsatisfying . The flavour w…" at bounding box center [605, 279] width 407 height 42
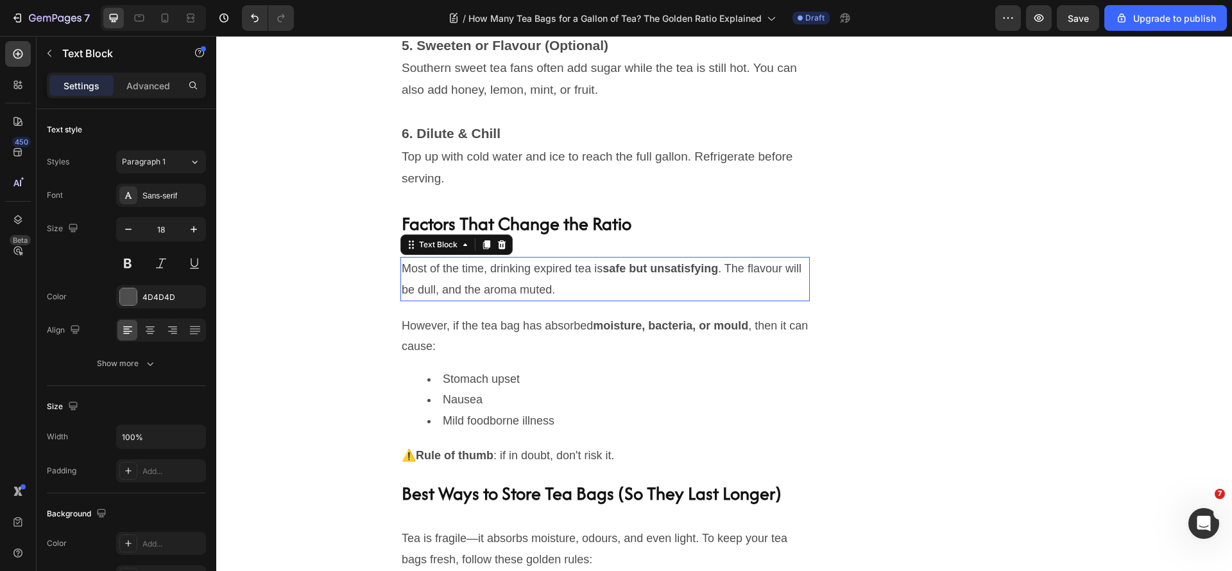
click at [471, 300] on p "Most of the time, drinking expired tea is safe but unsatisfying . The flavour w…" at bounding box center [605, 279] width 407 height 42
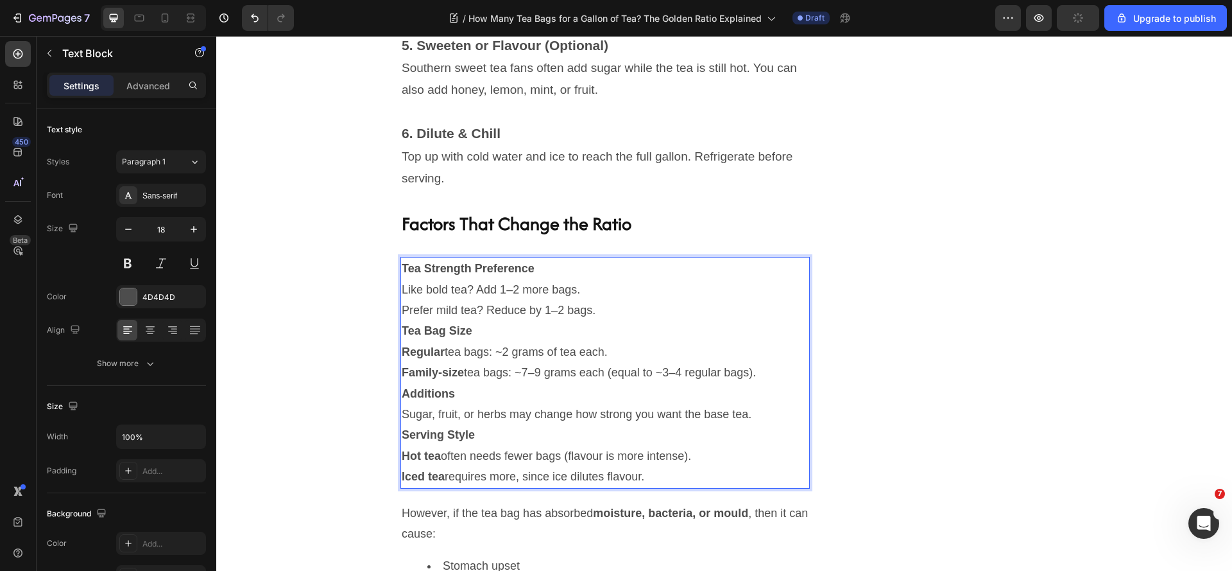
scroll to position [1759, 0]
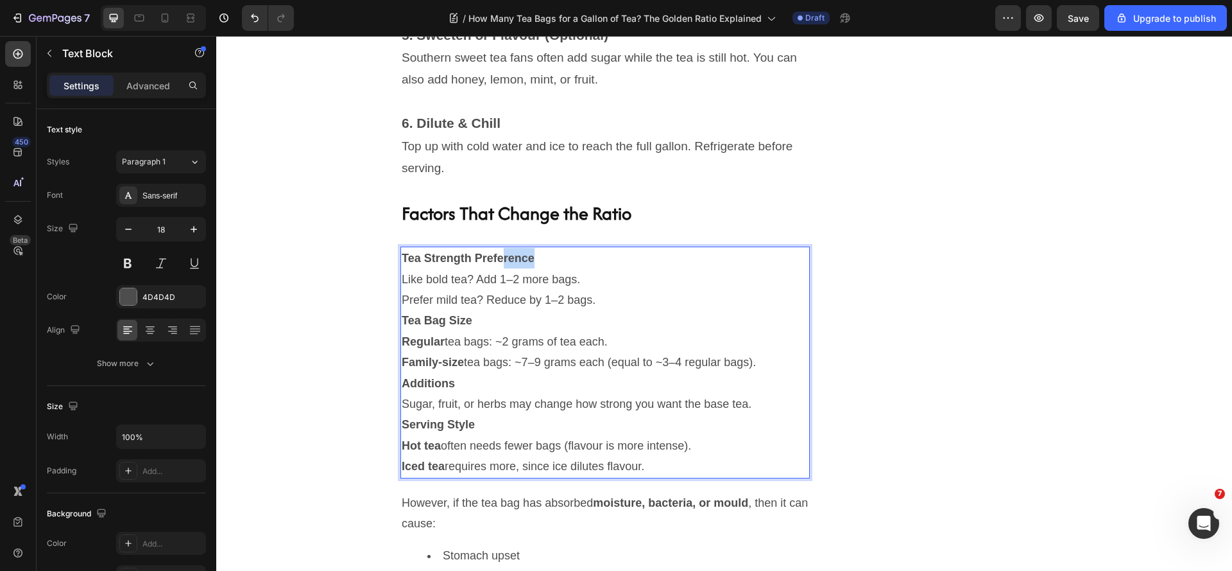
drag, startPoint x: 537, startPoint y: 340, endPoint x: 506, endPoint y: 347, distance: 32.2
click at [506, 268] on p "Tea Strength Preference" at bounding box center [605, 258] width 407 height 21
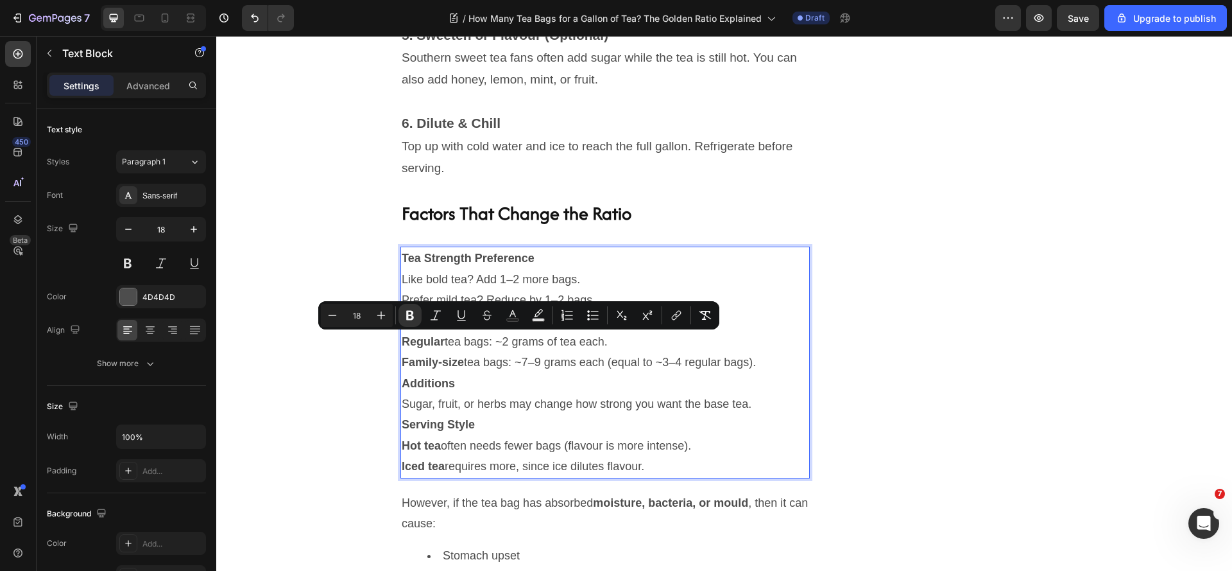
click at [485, 289] on p "Like bold tea? Add 1–2 more bags." at bounding box center [605, 279] width 407 height 21
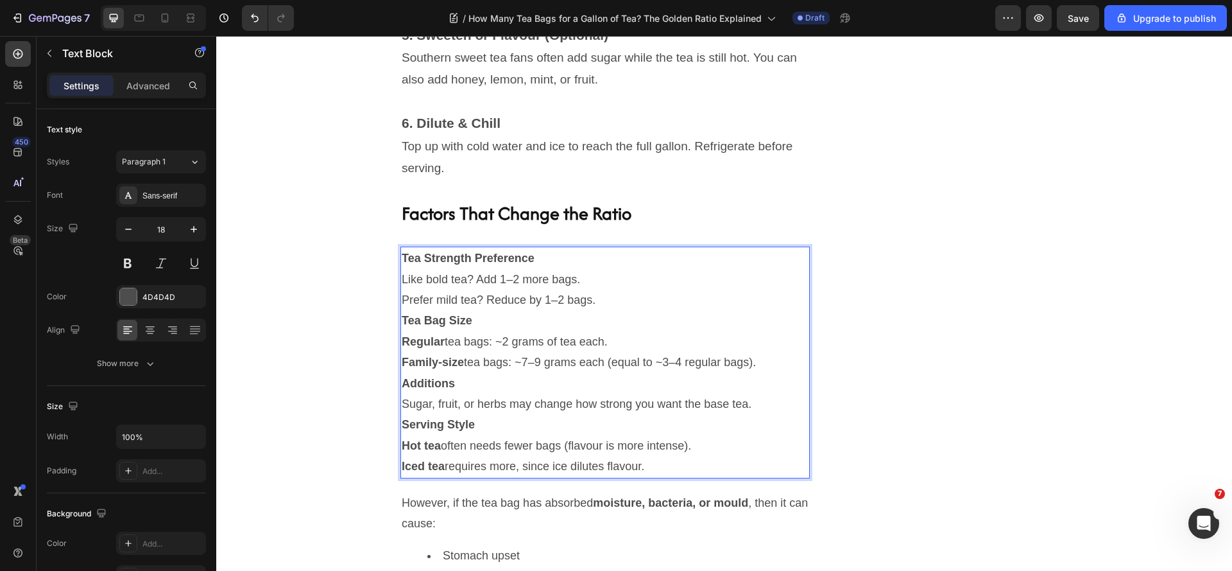
click at [546, 268] on p "Tea Strength Preference" at bounding box center [605, 258] width 407 height 21
drag, startPoint x: 545, startPoint y: 344, endPoint x: 399, endPoint y: 341, distance: 147.0
click at [402, 268] on p "Tea Strength Preference" at bounding box center [605, 258] width 407 height 21
drag, startPoint x: 472, startPoint y: 408, endPoint x: 408, endPoint y: 413, distance: 64.3
click at [408, 330] on p "Tea Bag Size" at bounding box center [605, 320] width 407 height 21
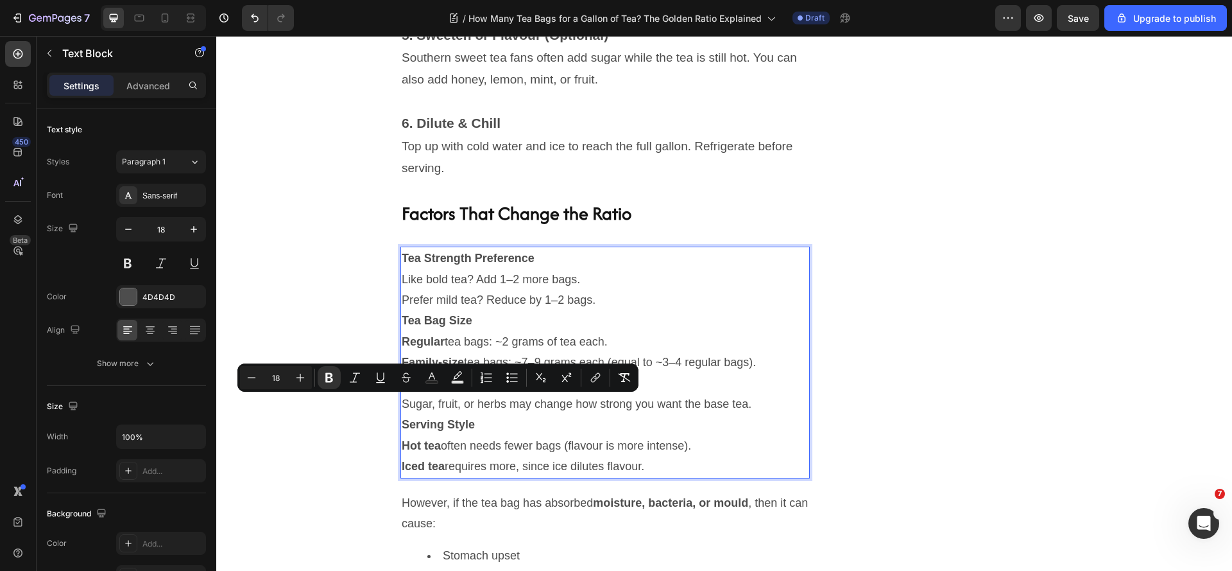
click at [540, 268] on p "Tea Strength Preference" at bounding box center [605, 258] width 407 height 21
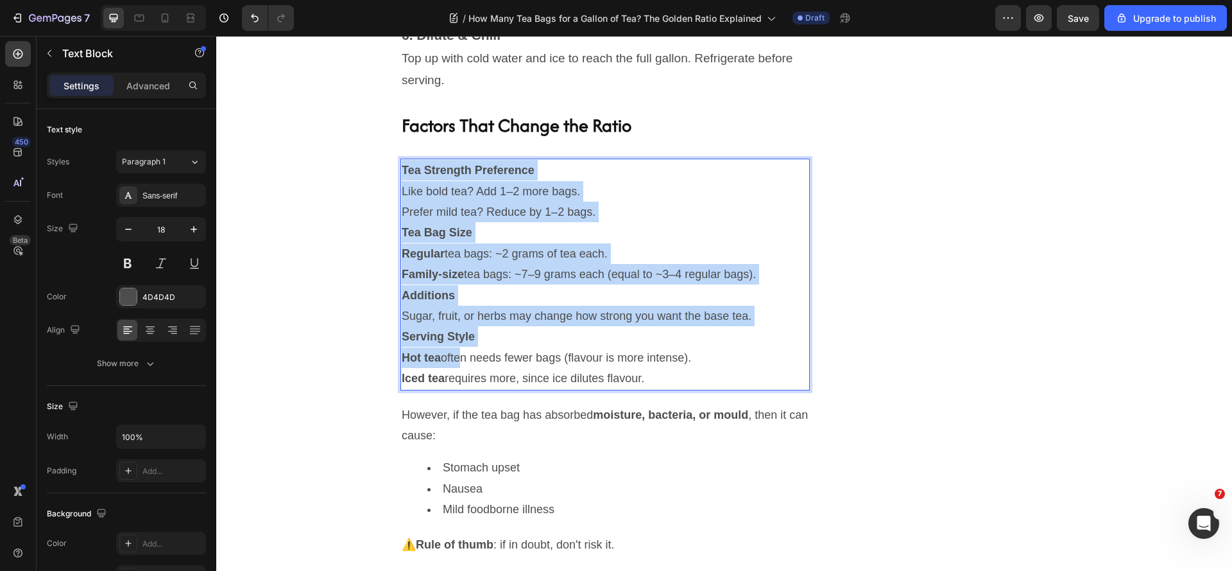
scroll to position [1887, 0]
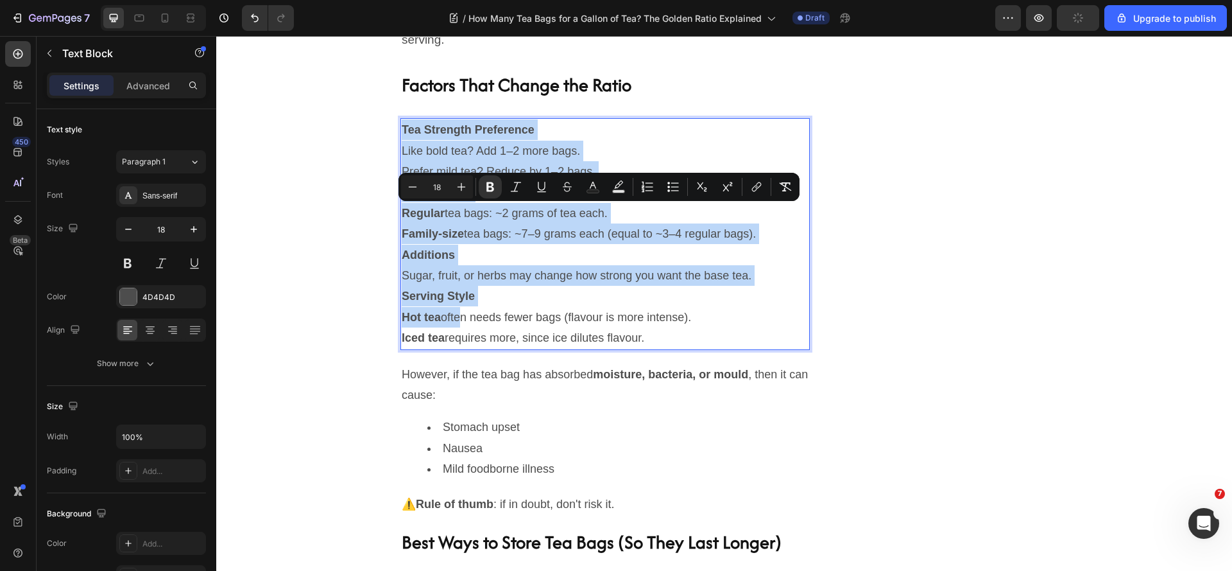
drag, startPoint x: 399, startPoint y: 344, endPoint x: 676, endPoint y: 418, distance: 287.1
click at [676, 349] on div "Tea Strength Preference Like bold tea? Add 1–2 more bags. Prefer mild tea? Redu…" at bounding box center [604, 233] width 409 height 231
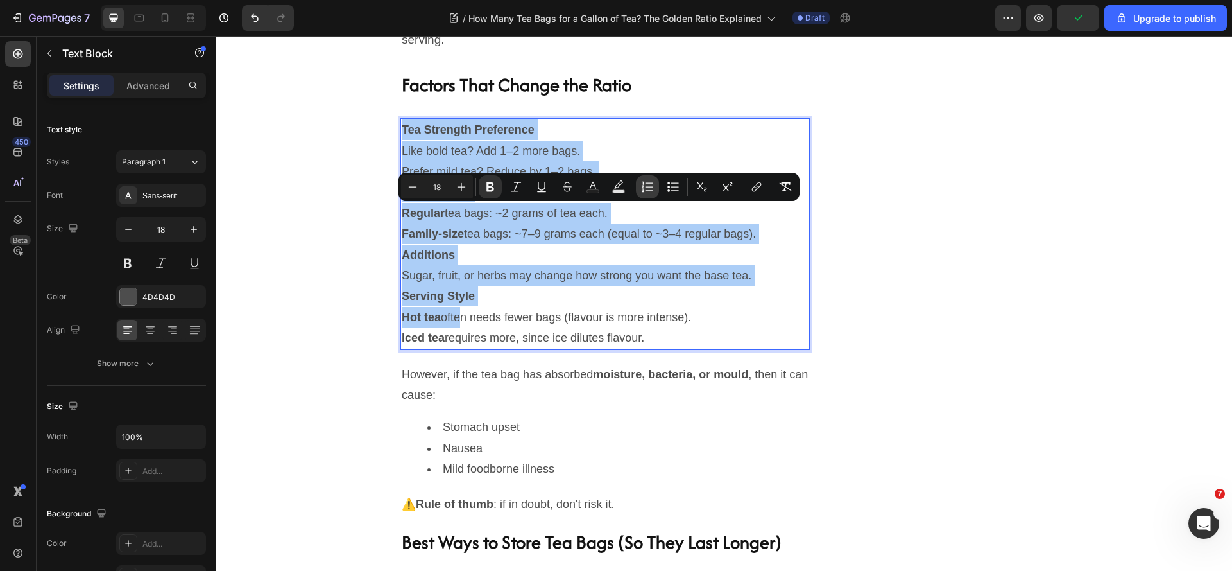
click at [651, 186] on icon "Editor contextual toolbar" at bounding box center [647, 186] width 13 height 13
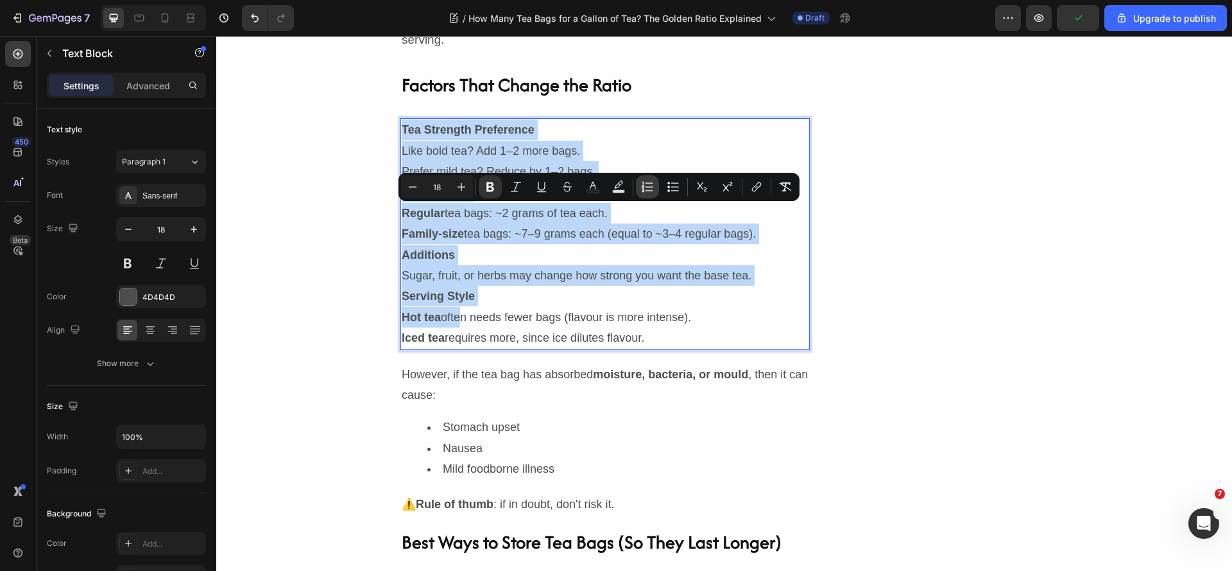
type input "18"
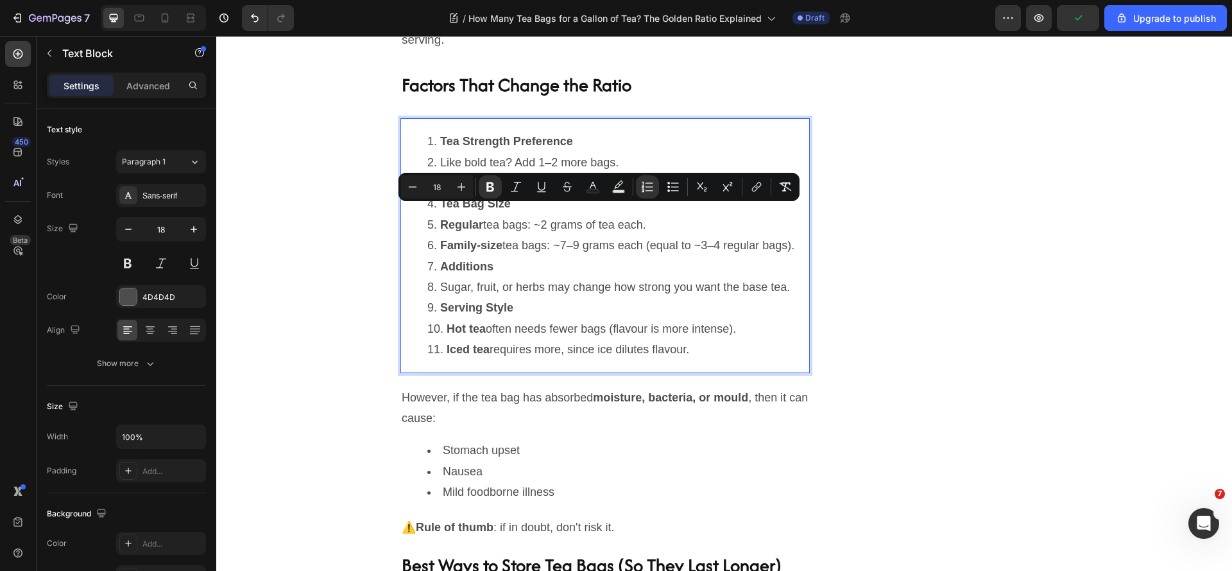
click at [482, 193] on li "Prefer mild tea? Reduce by 1–2 bags." at bounding box center [617, 183] width 381 height 21
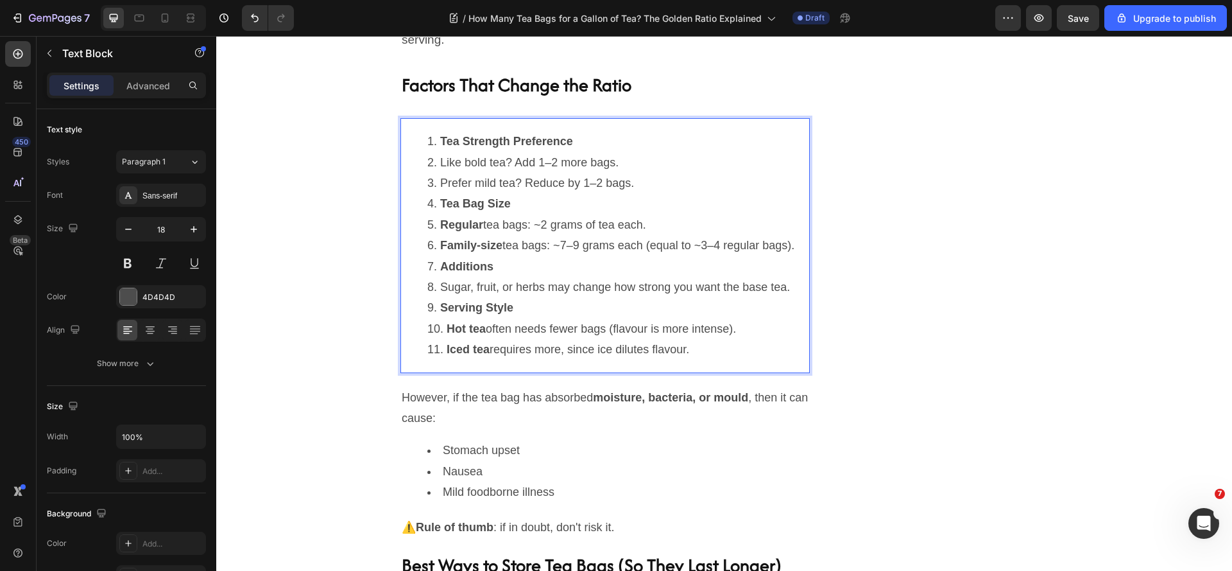
click at [429, 173] on li "Like bold tea? Add 1–2 more bags." at bounding box center [617, 162] width 381 height 21
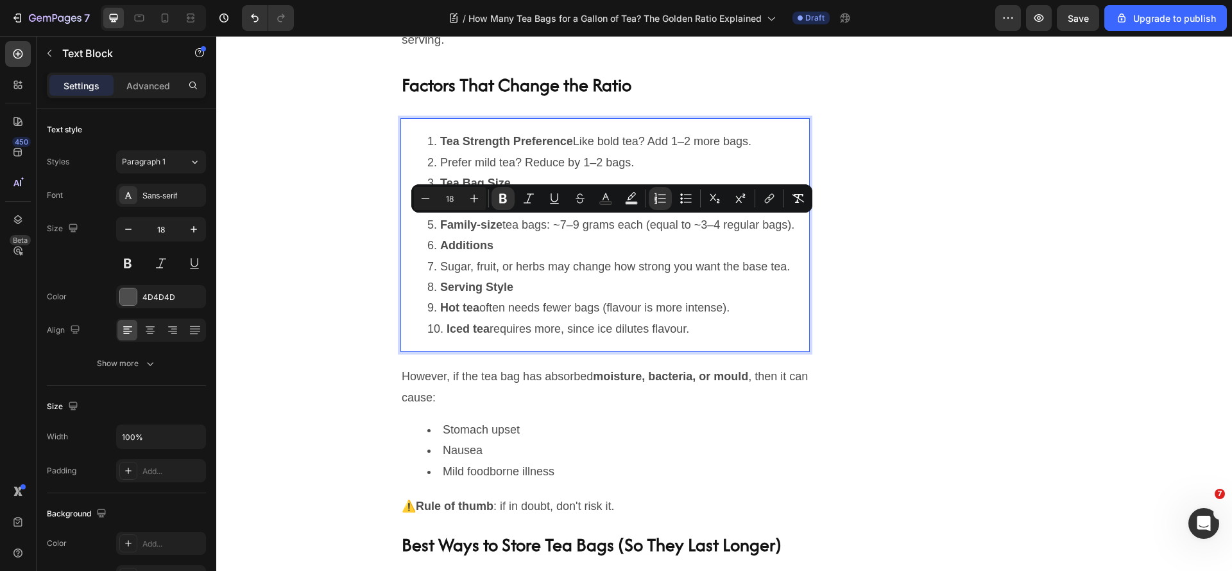
drag, startPoint x: 423, startPoint y: 223, endPoint x: 709, endPoint y: 468, distance: 376.4
click at [709, 352] on div "Tea Strength Preference Like bold tea? Add 1–2 more bags. Prefer mild tea? Redu…" at bounding box center [604, 235] width 409 height 234
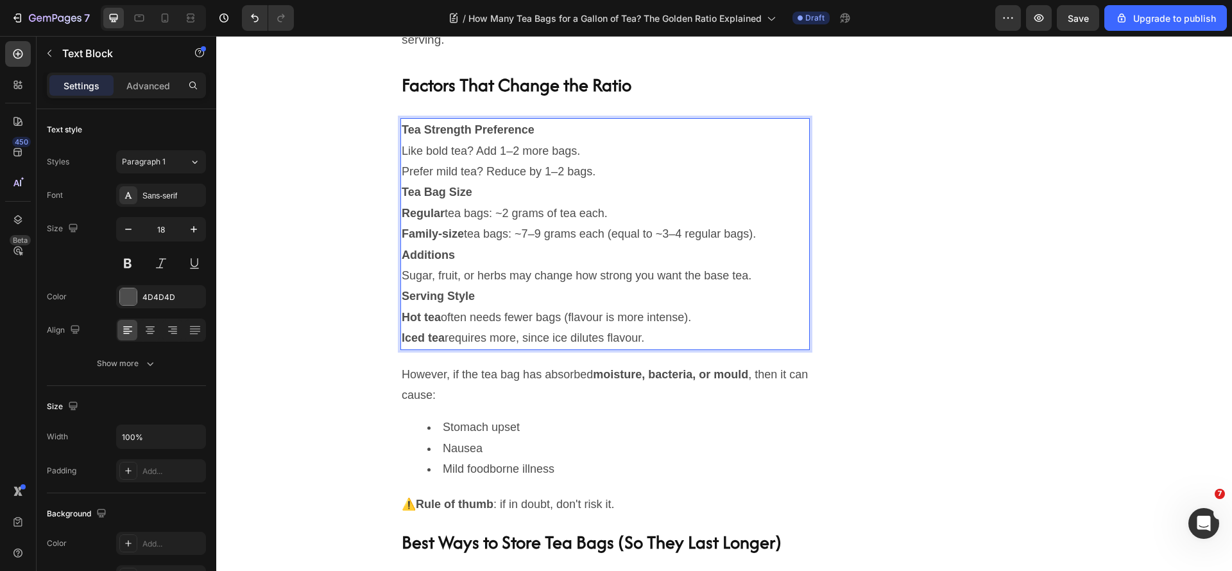
click at [535, 223] on p "Regular tea bags: ~2 grams of tea each." at bounding box center [605, 213] width 407 height 21
click at [540, 140] on p "Tea Strength Preference" at bounding box center [605, 129] width 407 height 21
click at [486, 202] on p "2,Tea Bag Size" at bounding box center [605, 192] width 407 height 21
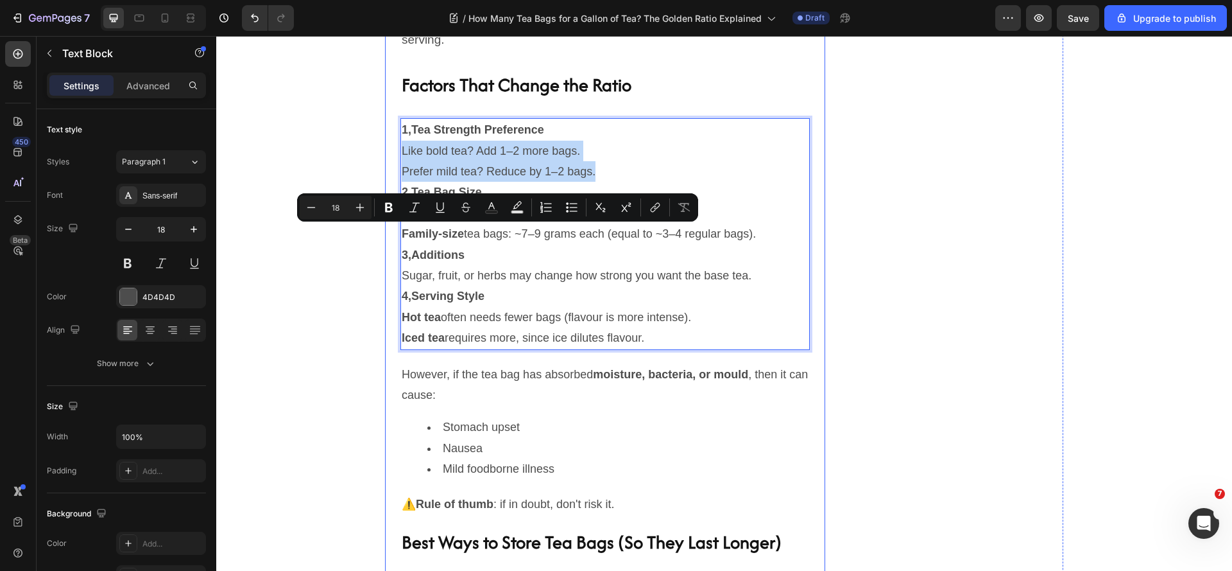
drag, startPoint x: 603, startPoint y: 258, endPoint x: 382, endPoint y: 232, distance: 221.6
click at [571, 209] on icon "Editor contextual toolbar" at bounding box center [571, 207] width 13 height 13
type input "18"
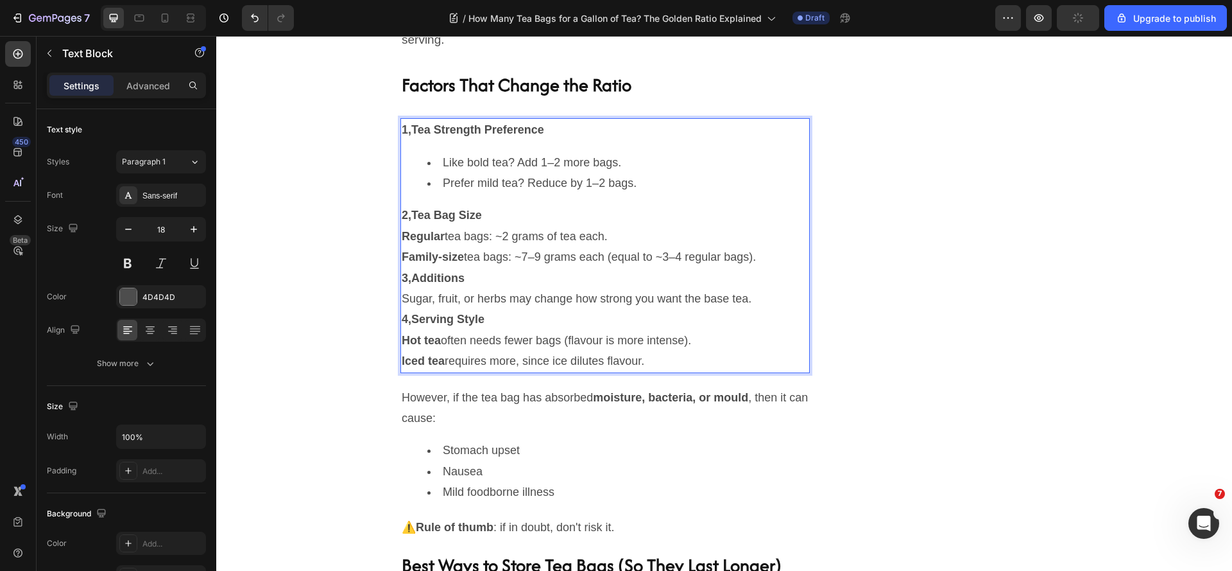
click at [441, 246] on p "Regular tea bags: ~2 grams of tea each." at bounding box center [605, 236] width 407 height 21
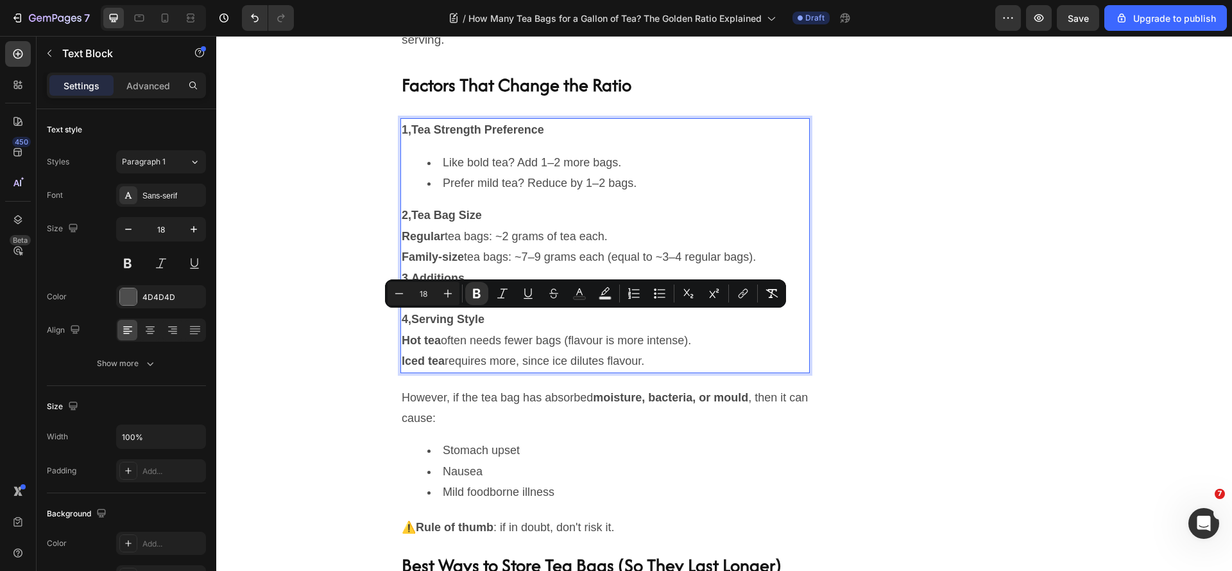
drag, startPoint x: 397, startPoint y: 320, endPoint x: 795, endPoint y: 343, distance: 398.5
click at [662, 292] on icon "Editor contextual toolbar" at bounding box center [659, 293] width 13 height 13
type input "18"
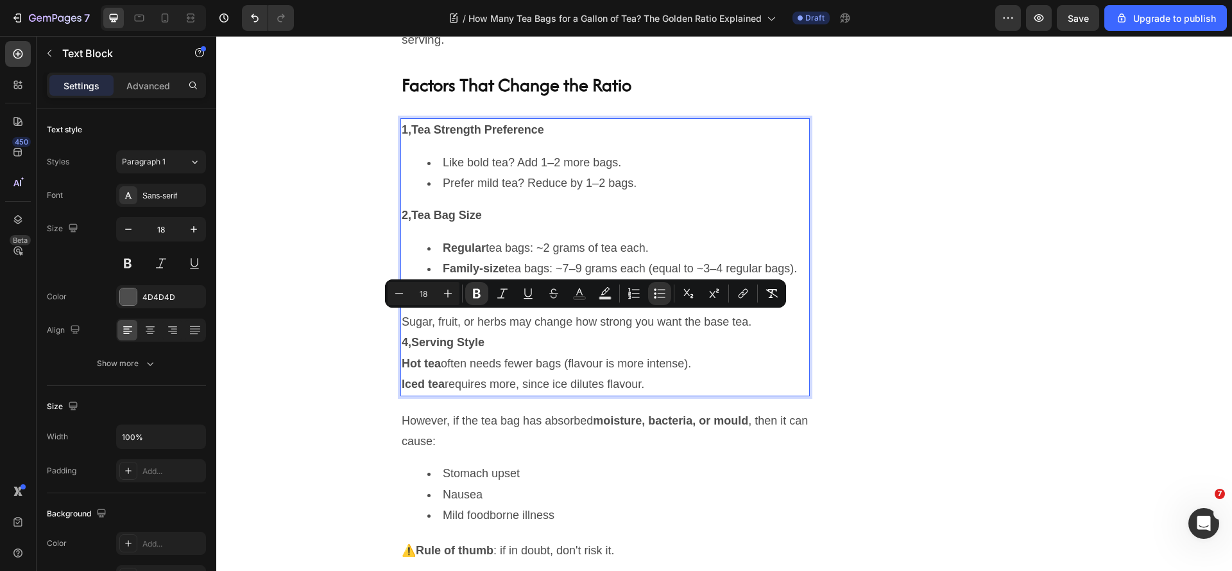
click at [491, 311] on p "3,Additions" at bounding box center [605, 301] width 407 height 21
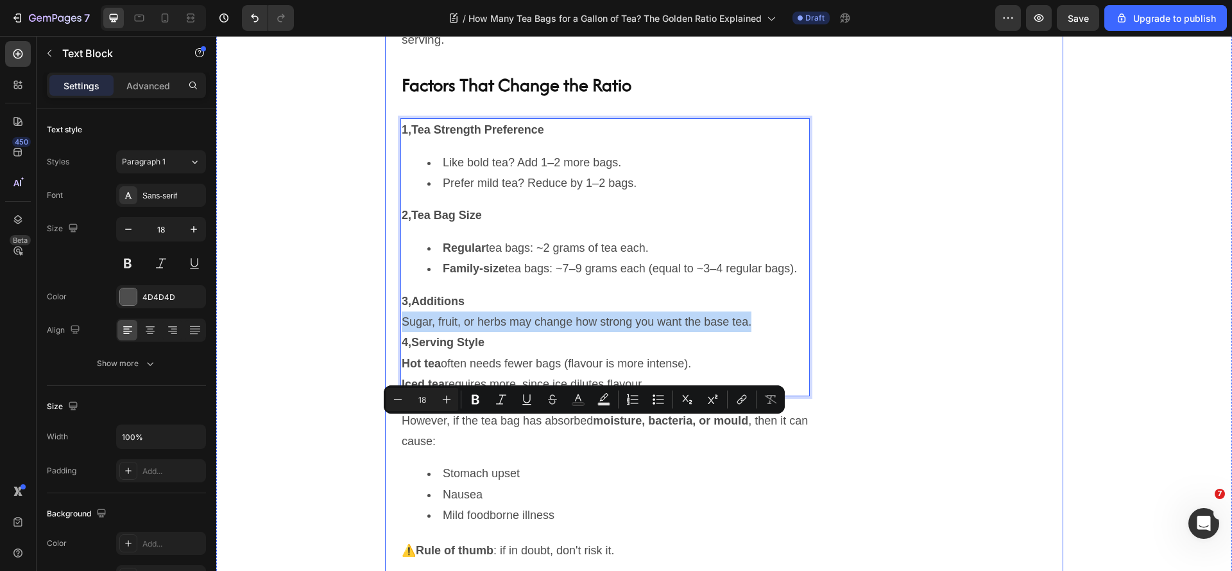
drag, startPoint x: 399, startPoint y: 430, endPoint x: 833, endPoint y: 417, distance: 434.7
click at [833, 417] on div "How Many Tea Bags for a Gallon of Tea? The Golden Ratio Explained Heading [DATE…" at bounding box center [724, 34] width 678 height 2611
click at [655, 397] on icon "Editor contextual toolbar" at bounding box center [658, 399] width 13 height 13
type input "18"
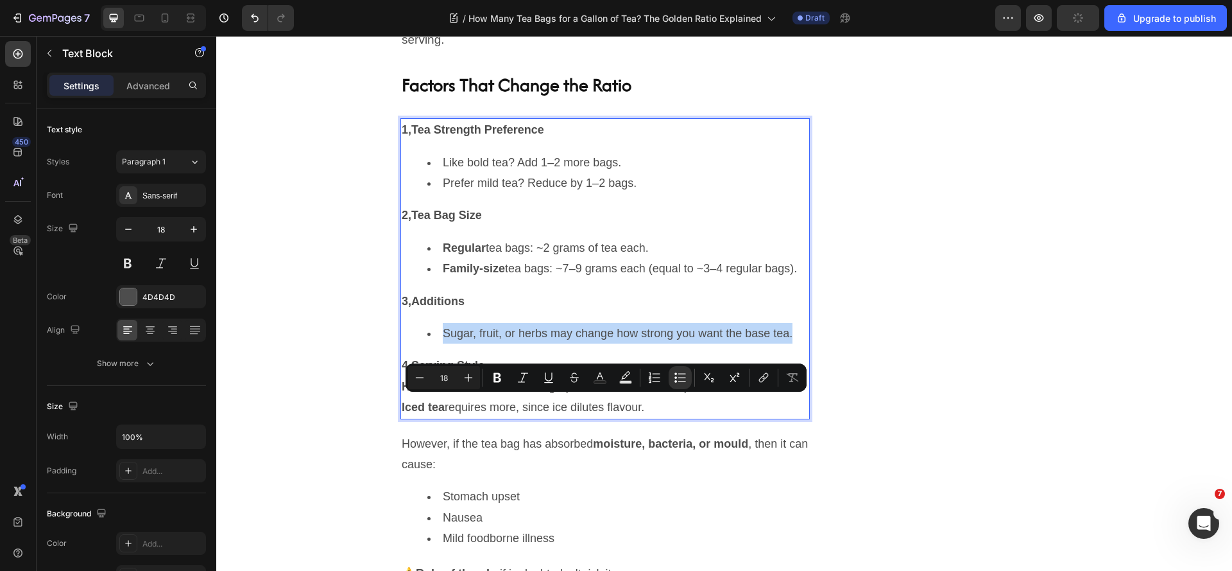
scroll to position [1952, 0]
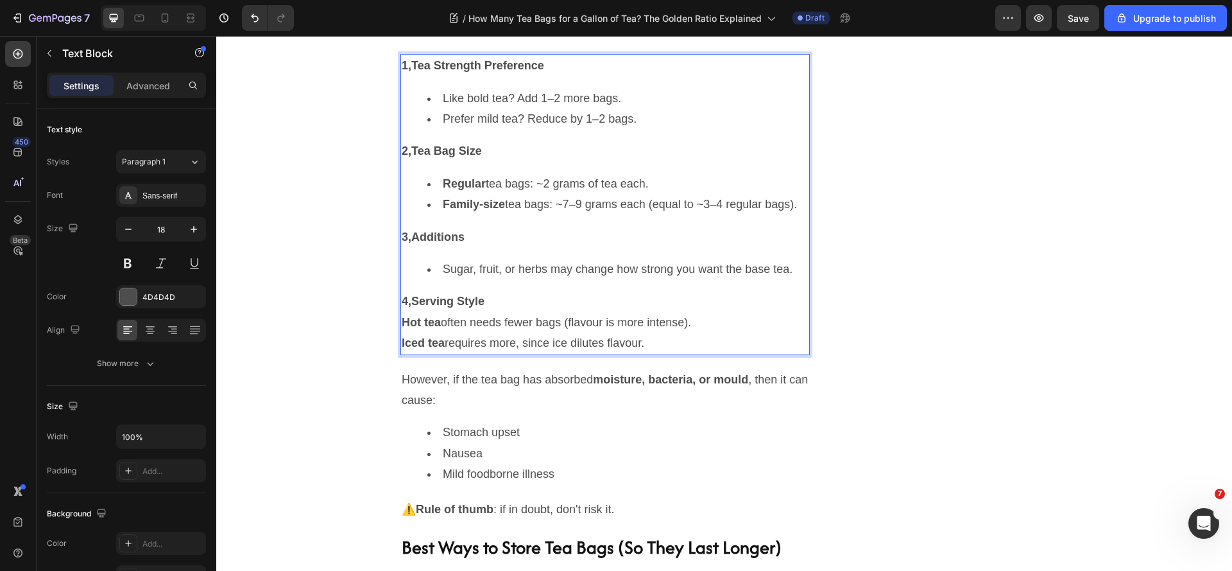
click at [465, 332] on p "Hot tea often needs fewer bags (flavour is more intense)." at bounding box center [605, 322] width 407 height 21
drag, startPoint x: 398, startPoint y: 448, endPoint x: 682, endPoint y: 482, distance: 286.3
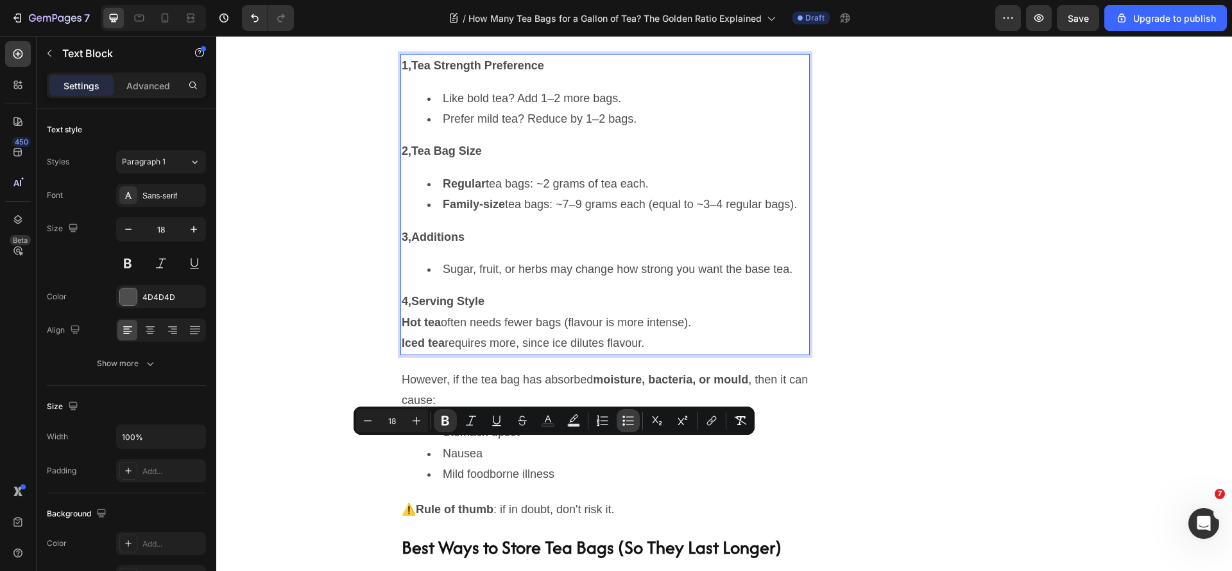
click at [626, 422] on icon "Editor contextual toolbar" at bounding box center [628, 420] width 13 height 13
type input "18"
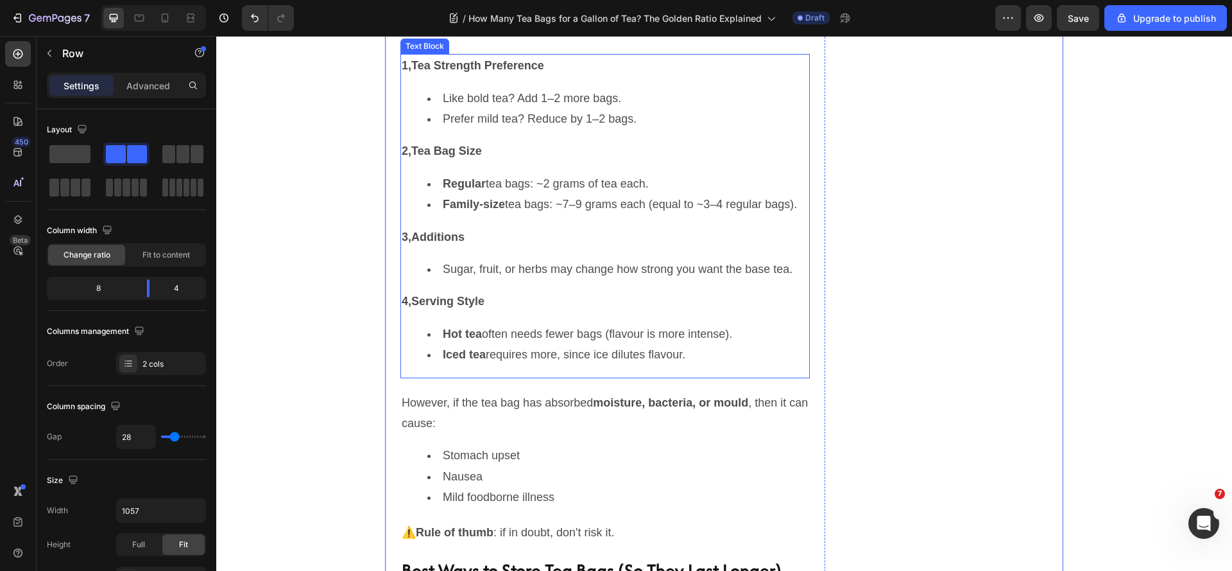
click at [556, 76] on p "1,Tea Strength Preference" at bounding box center [605, 65] width 407 height 21
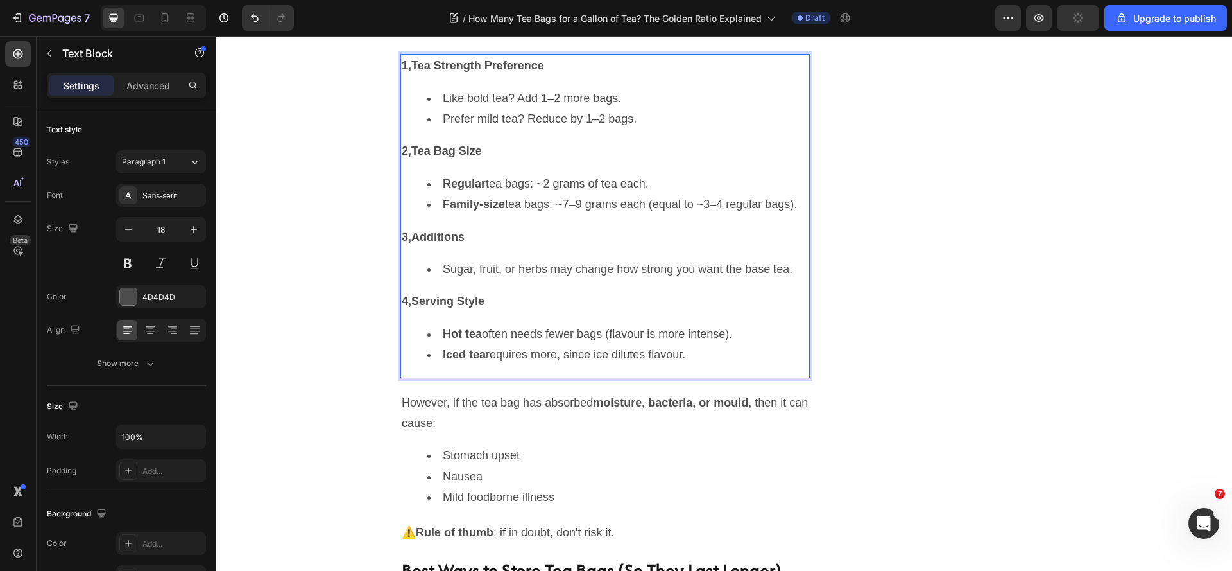
click at [544, 72] on strong "1,Tea Strength Preference" at bounding box center [473, 65] width 142 height 13
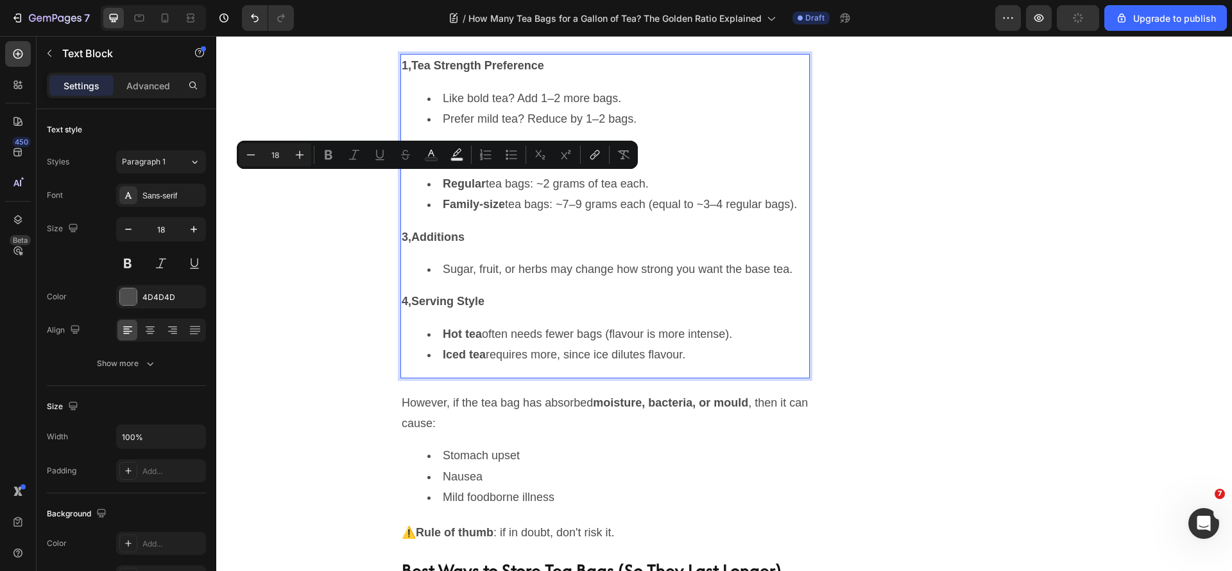
click at [423, 157] on strong "2,Tea Bag Size" at bounding box center [442, 150] width 80 height 13
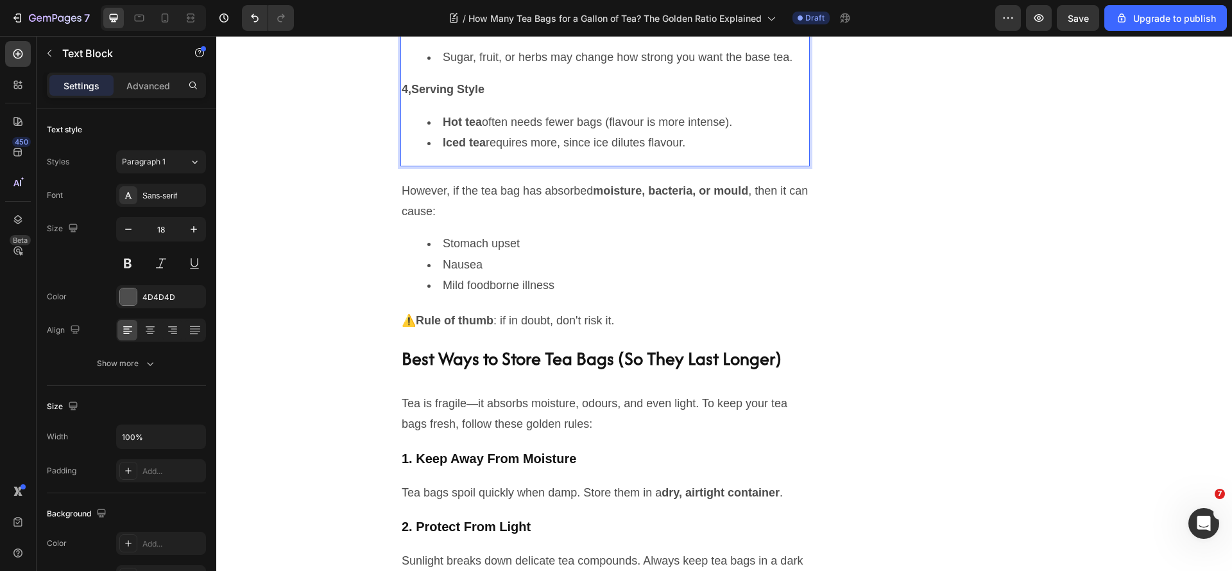
scroll to position [2208, 0]
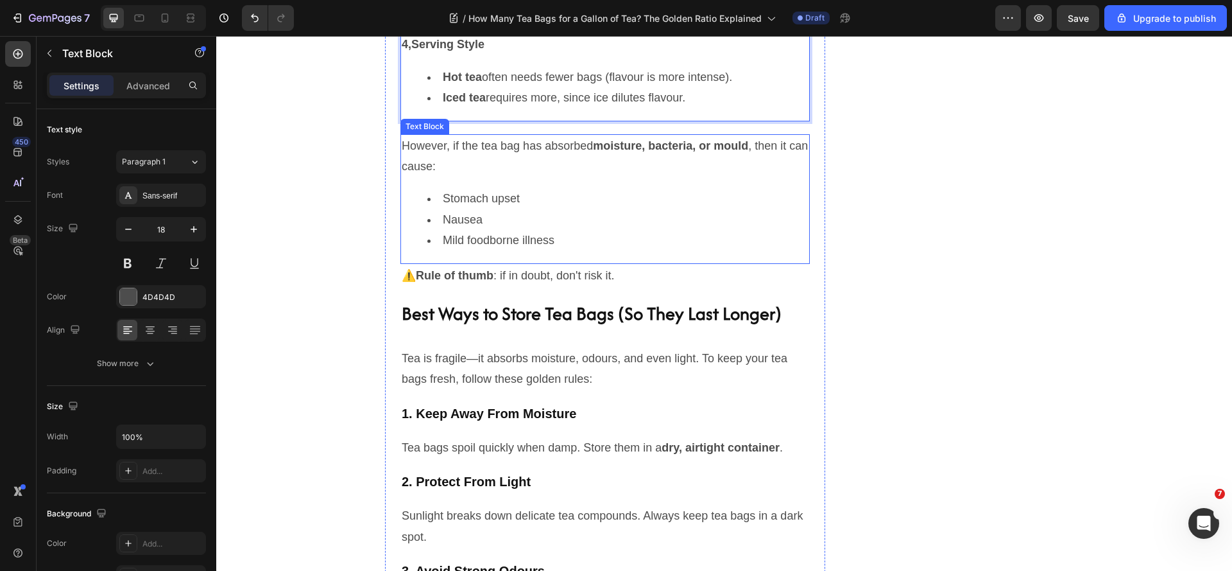
click at [709, 209] on li "Stomach upset" at bounding box center [617, 198] width 381 height 21
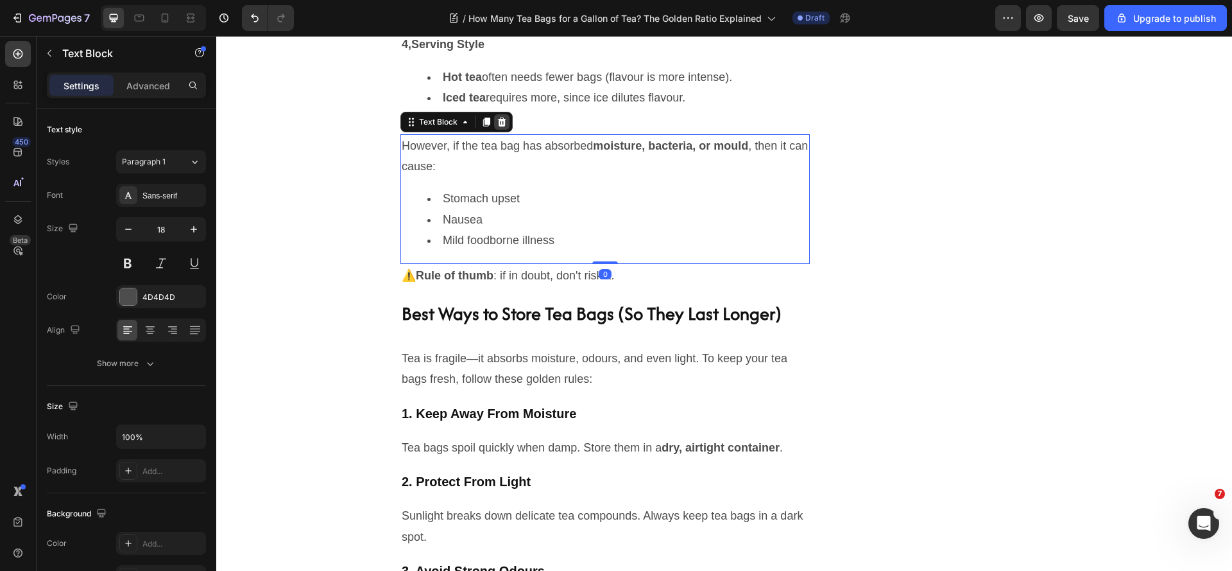
click at [498, 126] on icon at bounding box center [502, 121] width 8 height 9
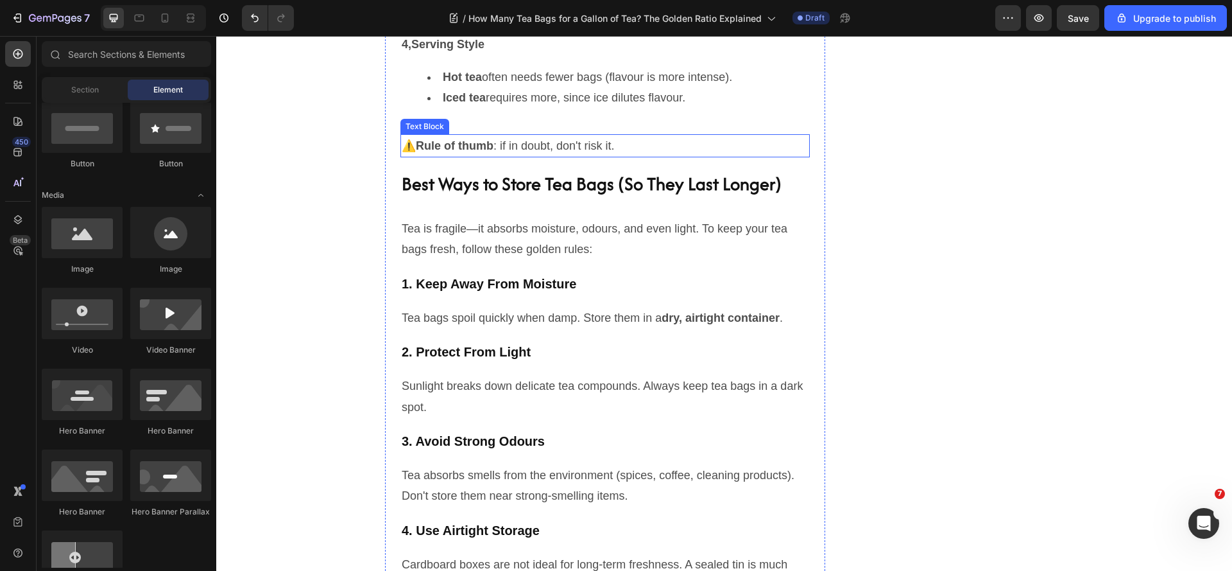
click at [712, 156] on p "⚠️ Rule of thumb : if in doubt, don't risk it." at bounding box center [605, 145] width 407 height 21
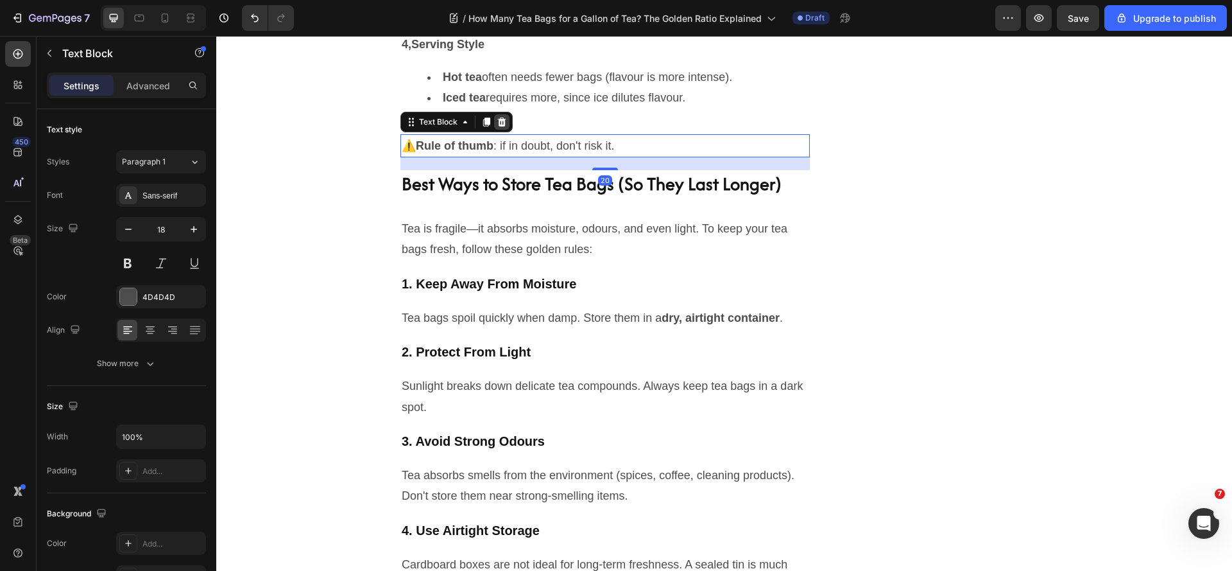
click at [498, 126] on icon at bounding box center [502, 121] width 8 height 9
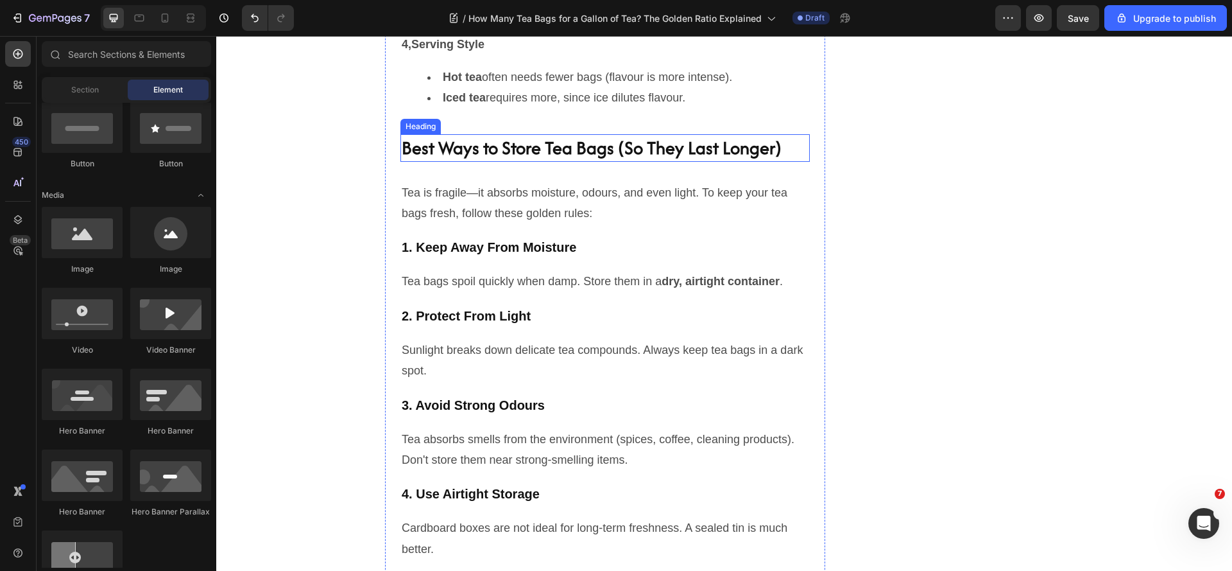
click at [735, 162] on h2 "Best Ways to Store Tea Bags (So They Last Longer)" at bounding box center [604, 148] width 409 height 28
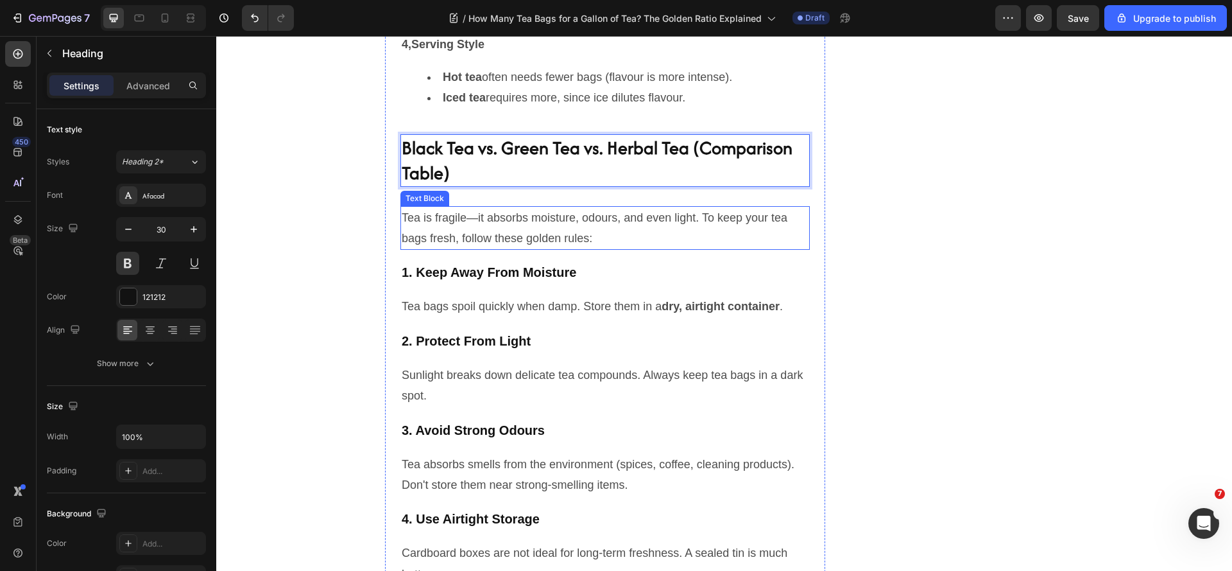
click at [445, 249] on p "Tea is fragile—it absorbs moisture, odours, and even light. To keep your tea ba…" at bounding box center [605, 228] width 407 height 42
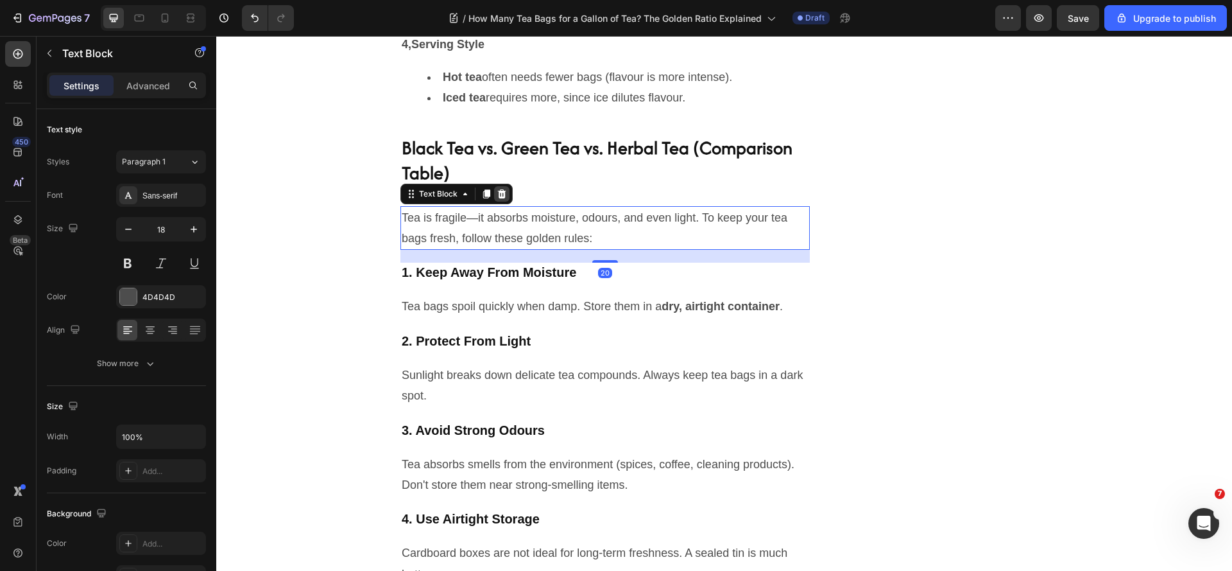
click at [498, 198] on icon at bounding box center [502, 193] width 8 height 9
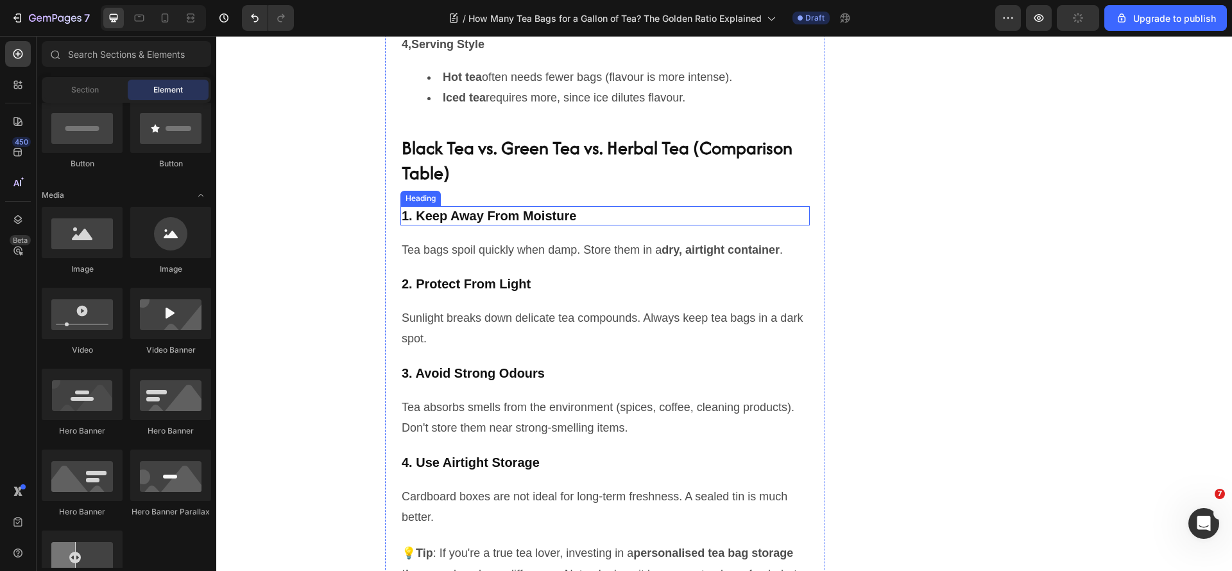
click at [497, 225] on h2 "1. Keep Away From Moisture" at bounding box center [604, 215] width 409 height 19
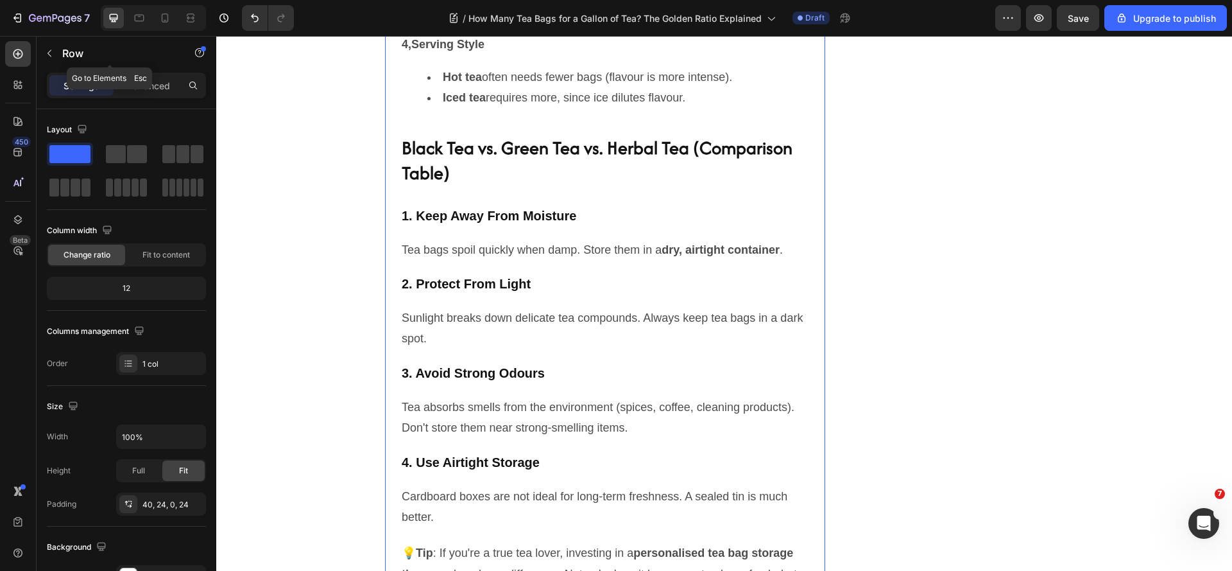
click at [51, 55] on icon "button" at bounding box center [49, 53] width 10 height 10
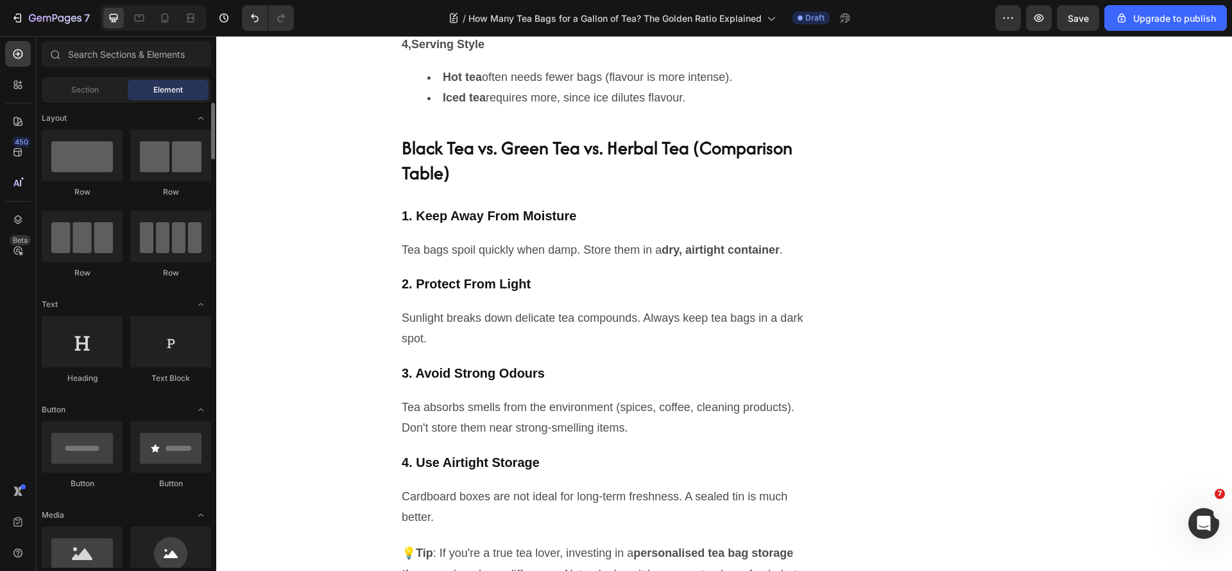
scroll to position [0, 0]
drag, startPoint x: 372, startPoint y: 286, endPoint x: 421, endPoint y: 313, distance: 55.4
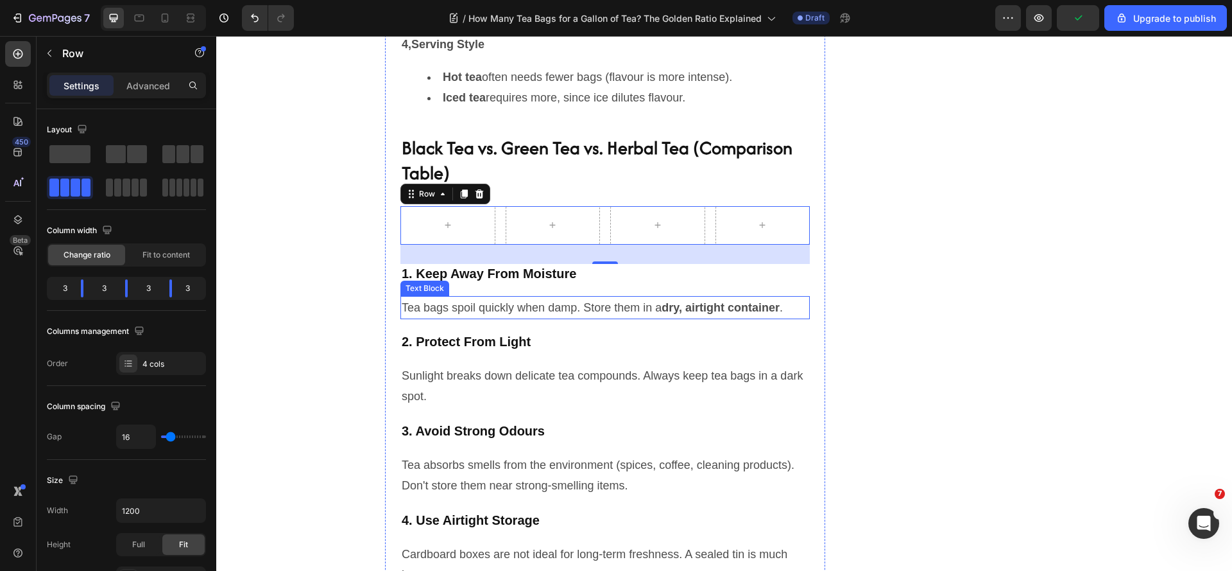
click at [442, 318] on p "Tea bags spoil quickly when damp. Store them in a dry, airtight container ." at bounding box center [605, 307] width 407 height 21
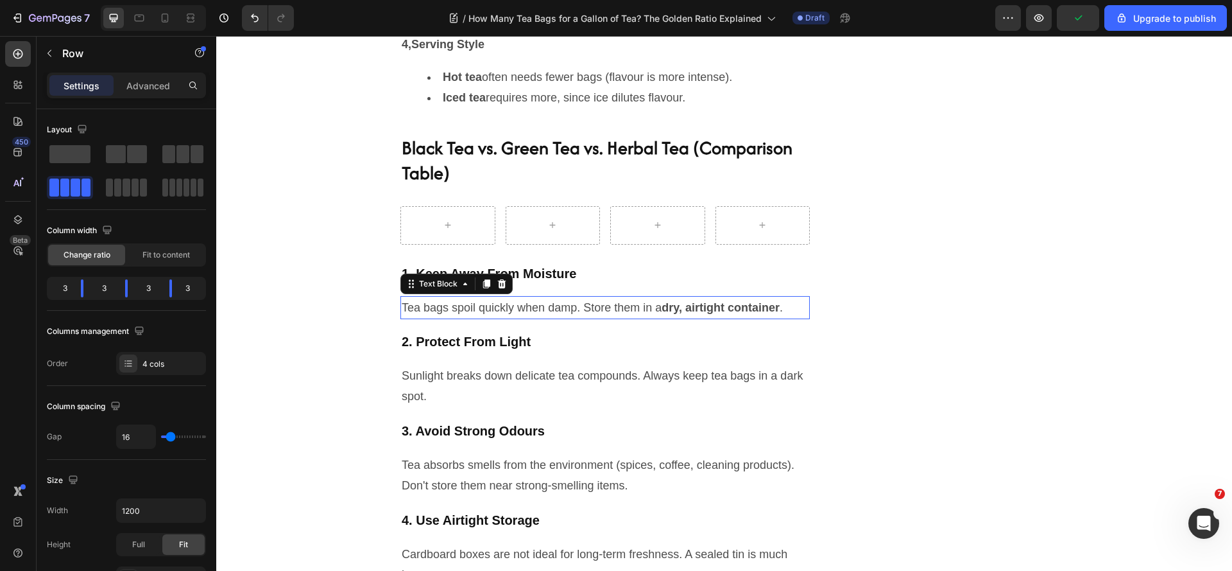
click at [442, 318] on p "Tea bags spoil quickly when damp. Store them in a dry, airtight container ." at bounding box center [605, 307] width 407 height 21
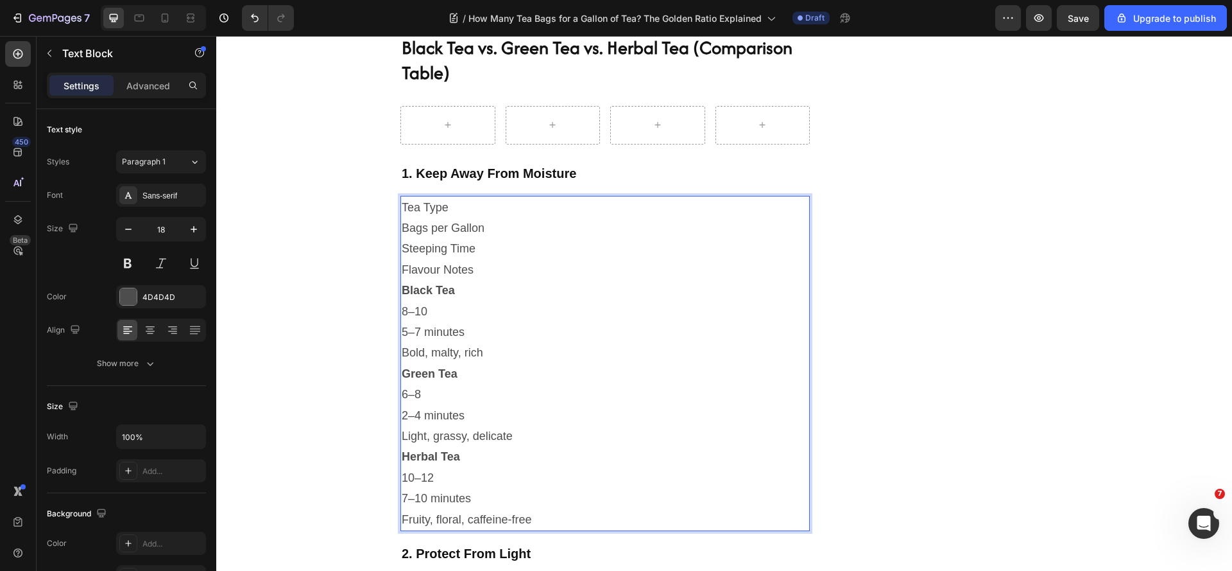
scroll to position [2274, 0]
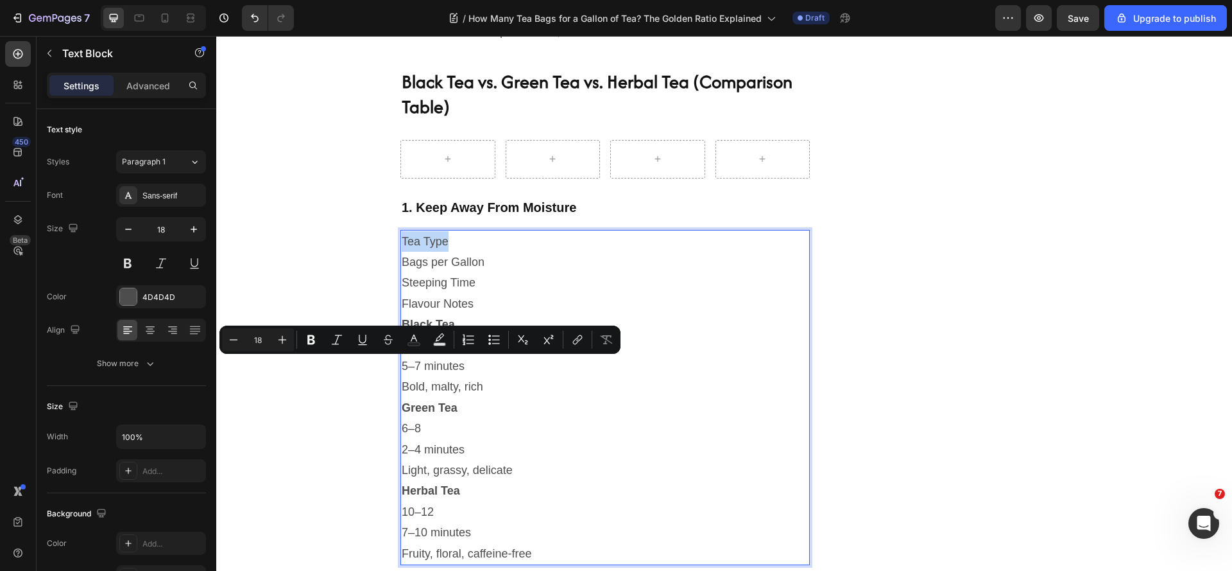
drag, startPoint x: 451, startPoint y: 366, endPoint x: 398, endPoint y: 366, distance: 53.3
click at [402, 252] on p "Tea Type" at bounding box center [605, 241] width 407 height 21
click at [47, 56] on icon "button" at bounding box center [49, 53] width 10 height 10
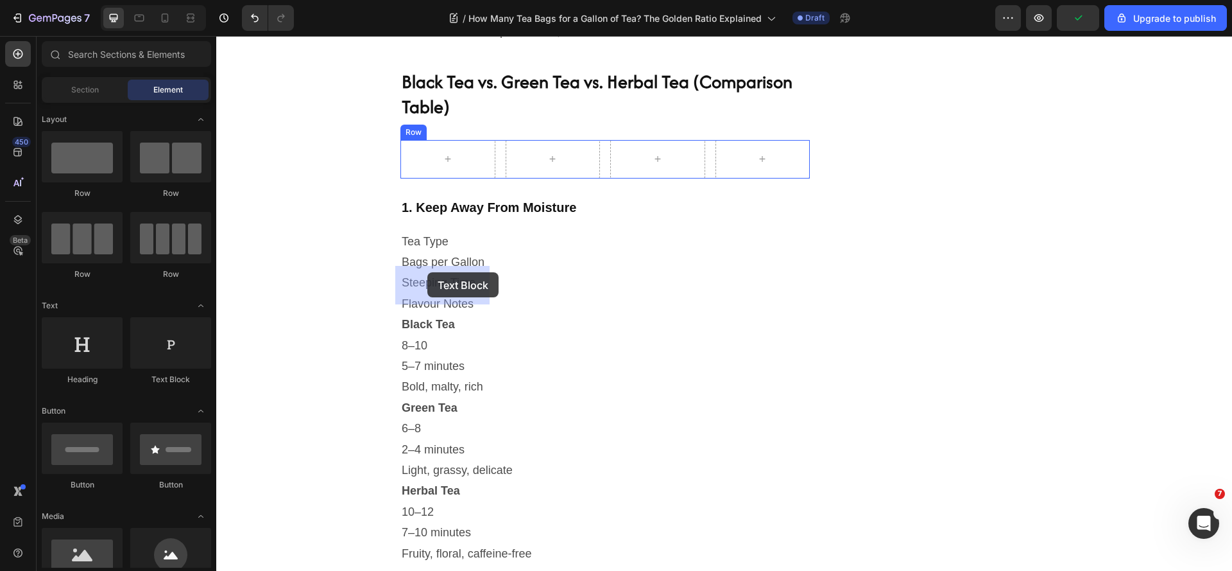
drag, startPoint x: 389, startPoint y: 390, endPoint x: 427, endPoint y: 272, distance: 124.2
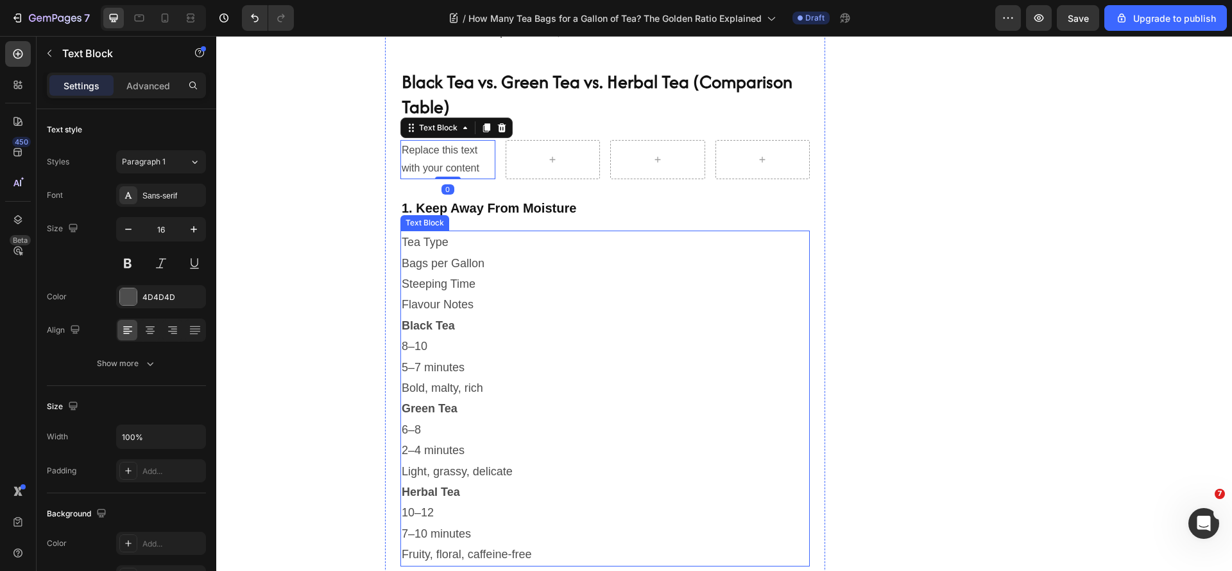
click at [436, 252] on p "Tea Type" at bounding box center [605, 242] width 407 height 21
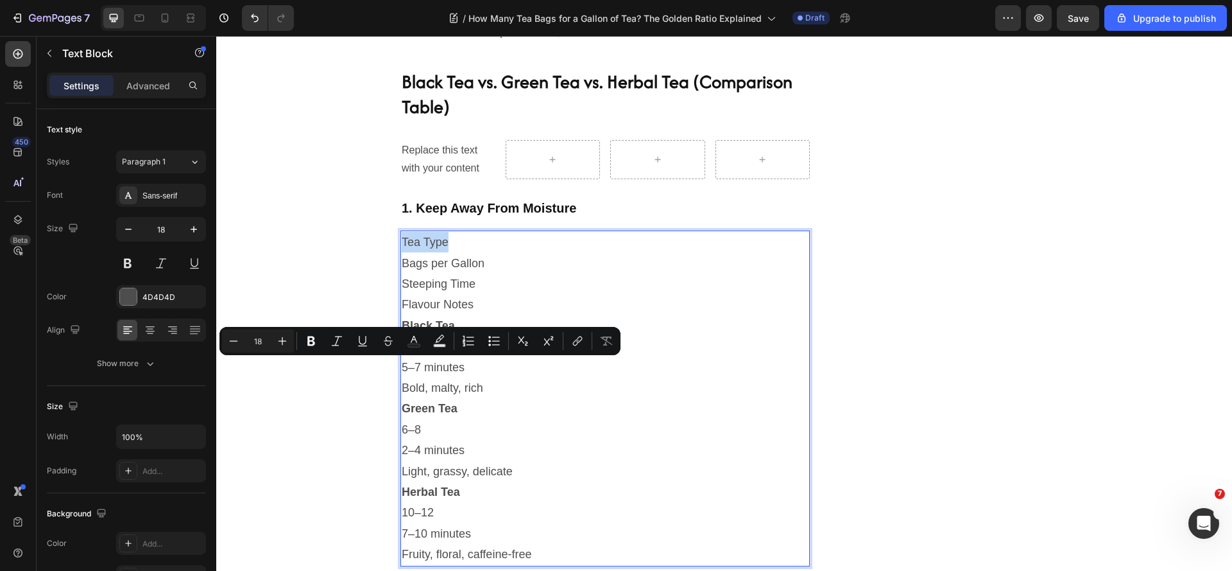
drag, startPoint x: 449, startPoint y: 369, endPoint x: 398, endPoint y: 367, distance: 50.7
click at [402, 252] on p "Tea Type" at bounding box center [605, 242] width 407 height 21
copy p "Tea Type"
click at [433, 180] on div "Replace this text with your content" at bounding box center [447, 160] width 95 height 40
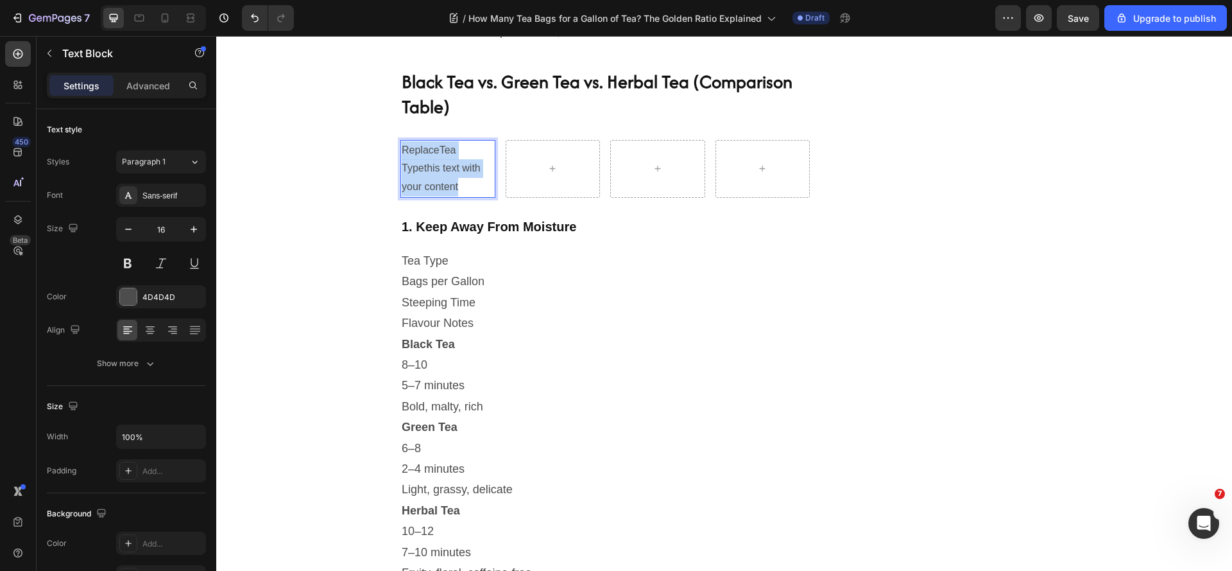
drag, startPoint x: 468, startPoint y: 311, endPoint x: 399, endPoint y: 282, distance: 74.7
click at [402, 196] on p "ReplaceTea Typethis text with your content" at bounding box center [448, 168] width 92 height 55
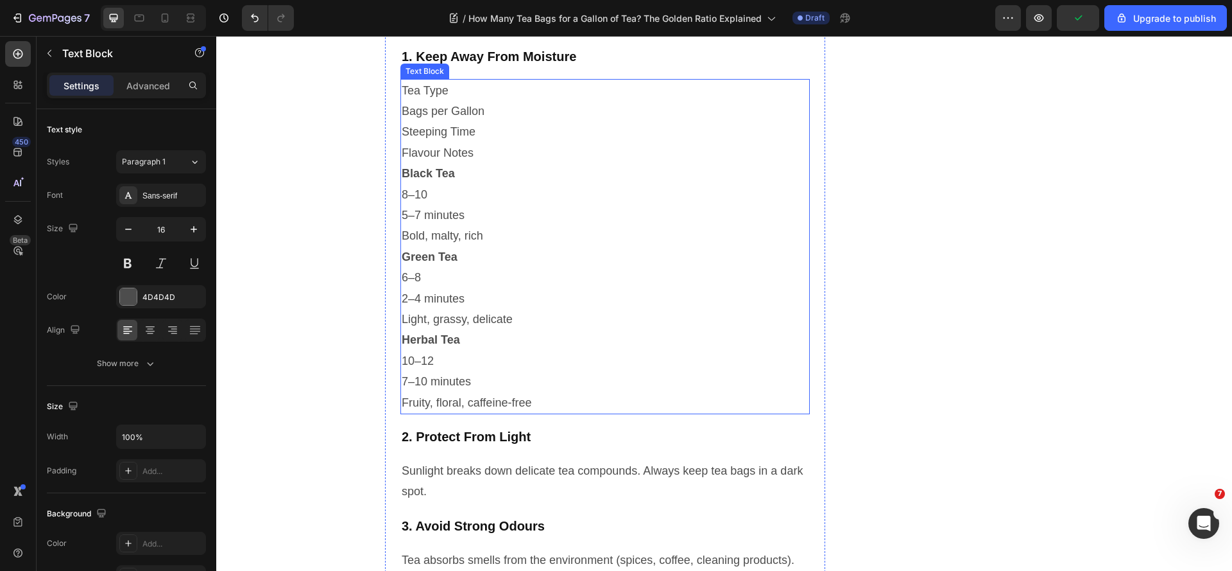
scroll to position [2403, 0]
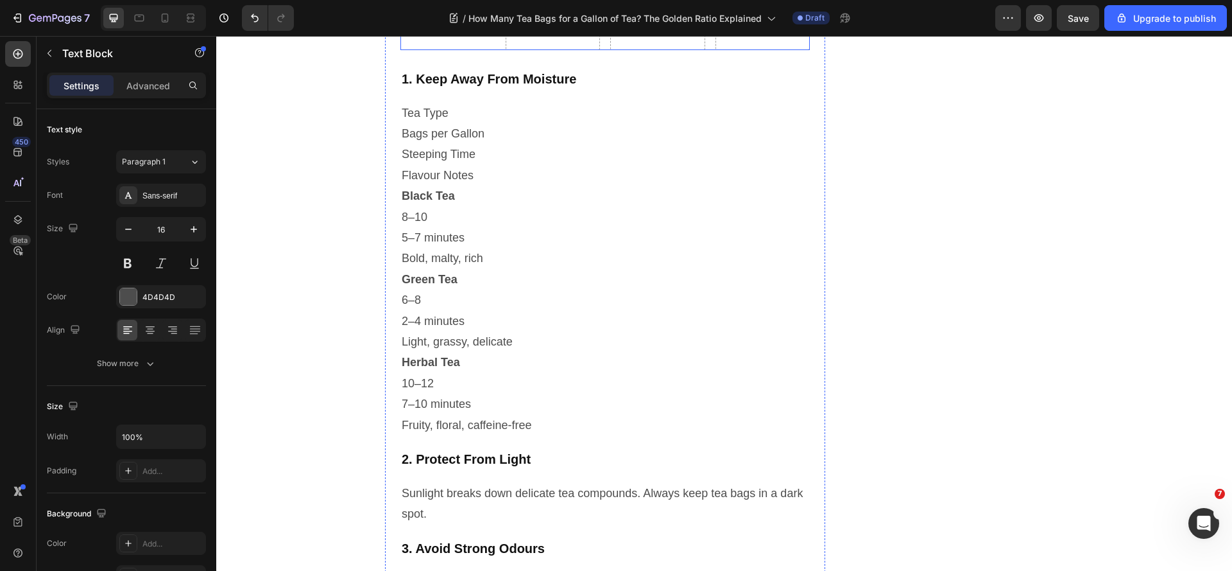
click at [488, 50] on div "Tea Type Text Block 0" at bounding box center [447, 31] width 95 height 39
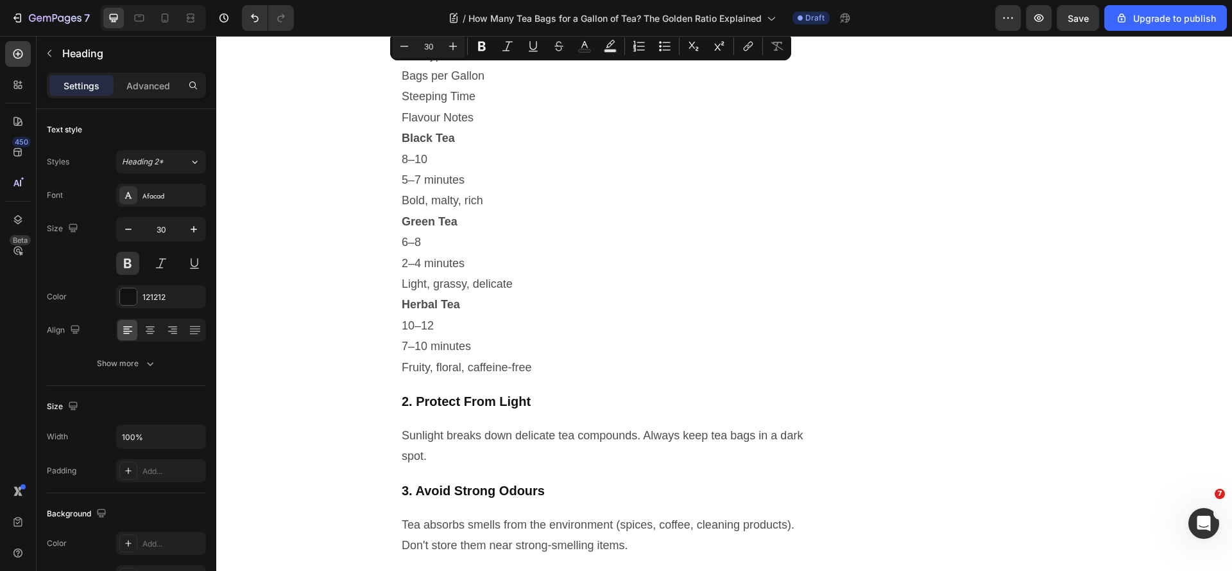
drag, startPoint x: 689, startPoint y: 80, endPoint x: 716, endPoint y: 98, distance: 32.4
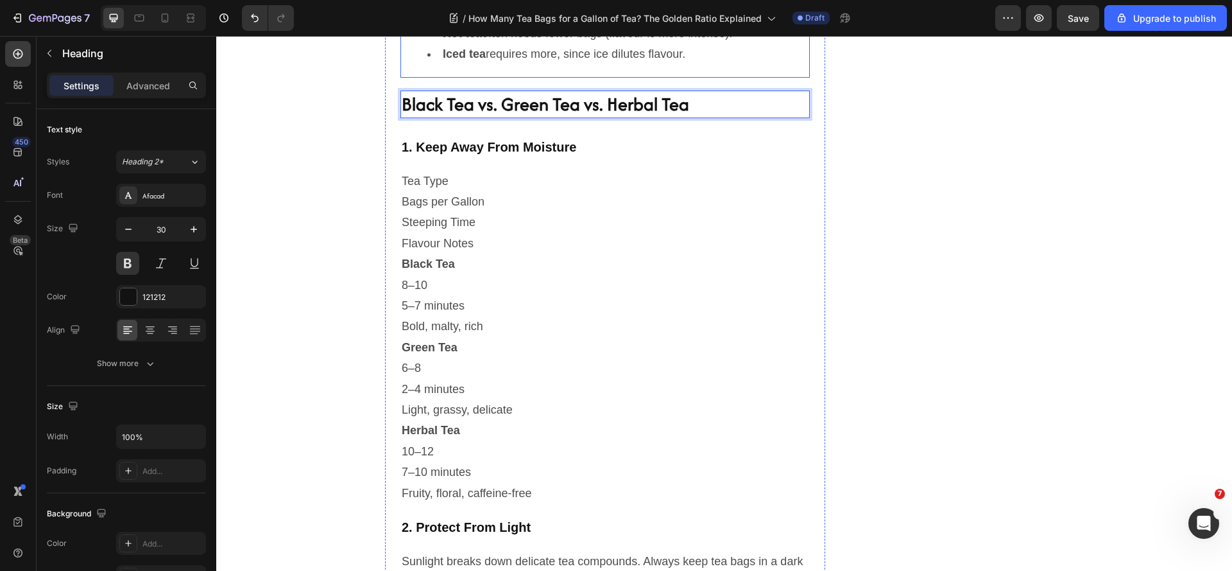
scroll to position [2274, 0]
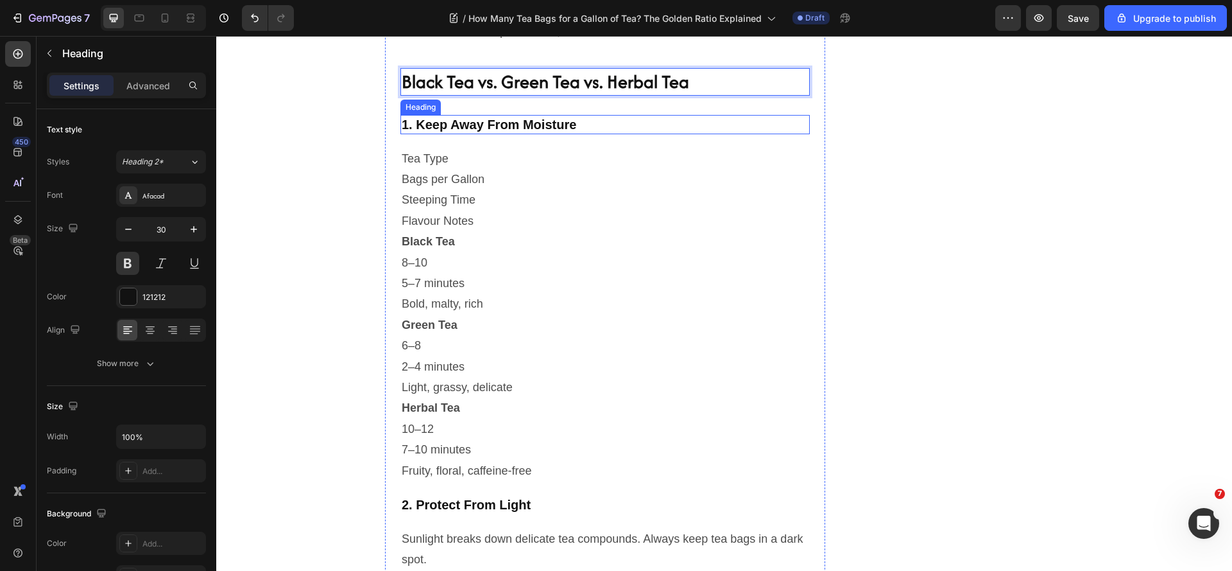
click at [622, 134] on h2 "1. Keep Away From Moisture" at bounding box center [604, 124] width 409 height 19
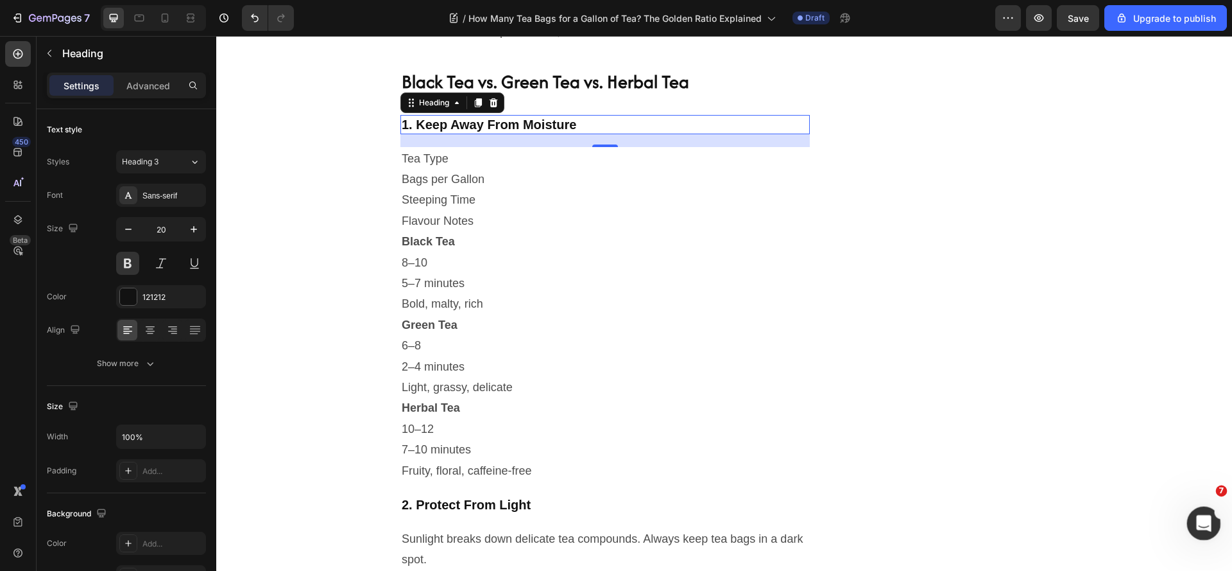
click at [1194, 519] on icon "Open Intercom Messenger" at bounding box center [1202, 521] width 21 height 21
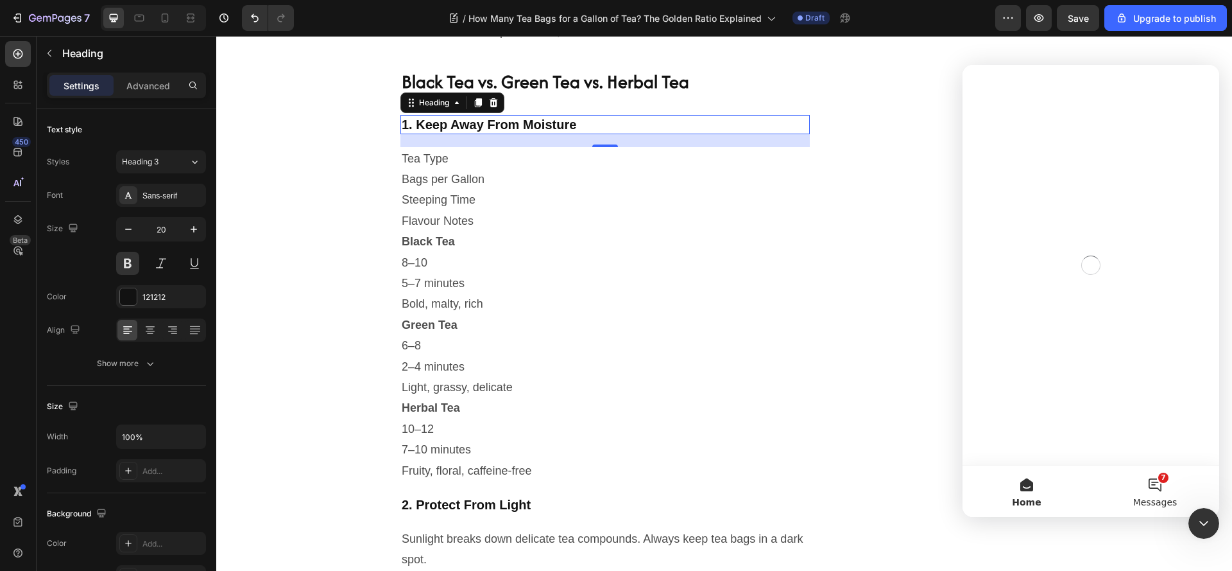
scroll to position [0, 0]
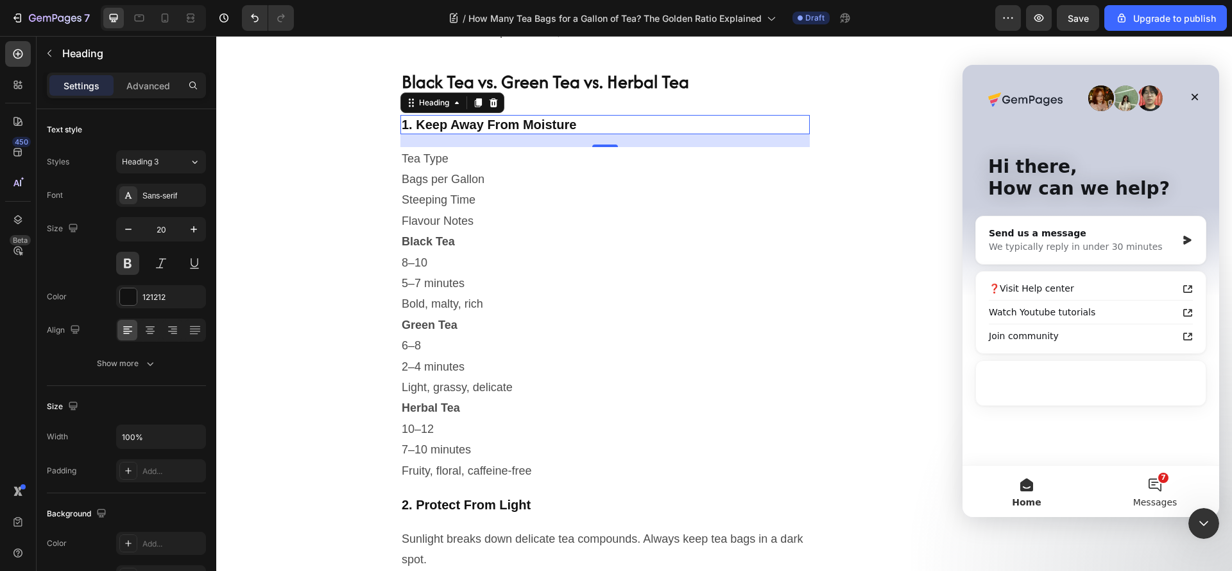
click at [1054, 240] on div "We typically reply in under 30 minutes" at bounding box center [1083, 246] width 188 height 13
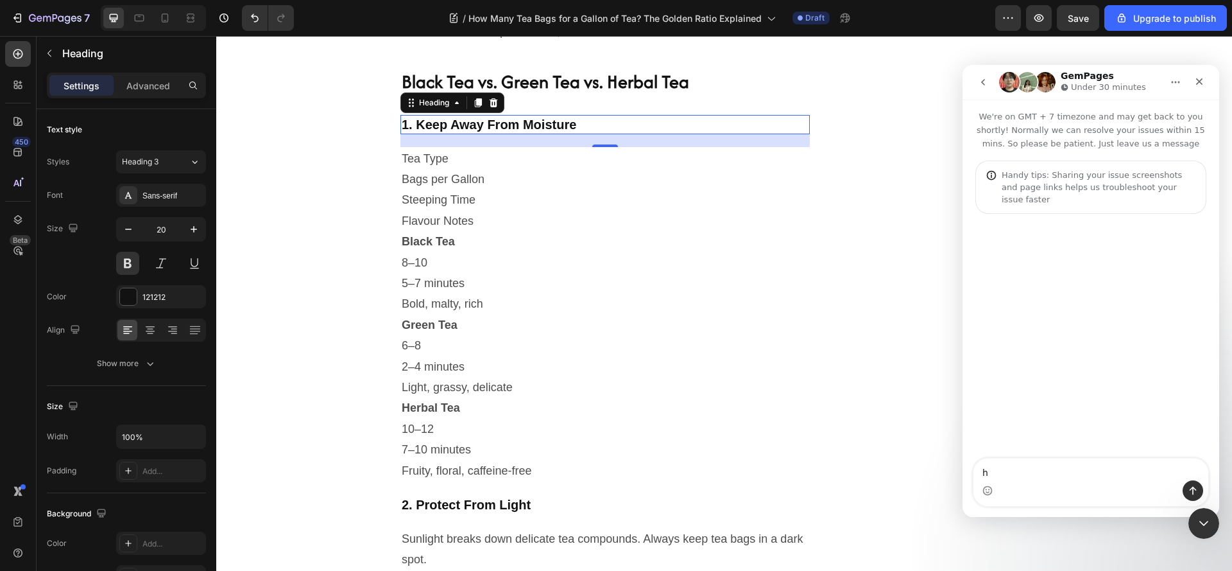
type textarea "hi"
type textarea "I am writing a blog post , and I want to know how to insirt"
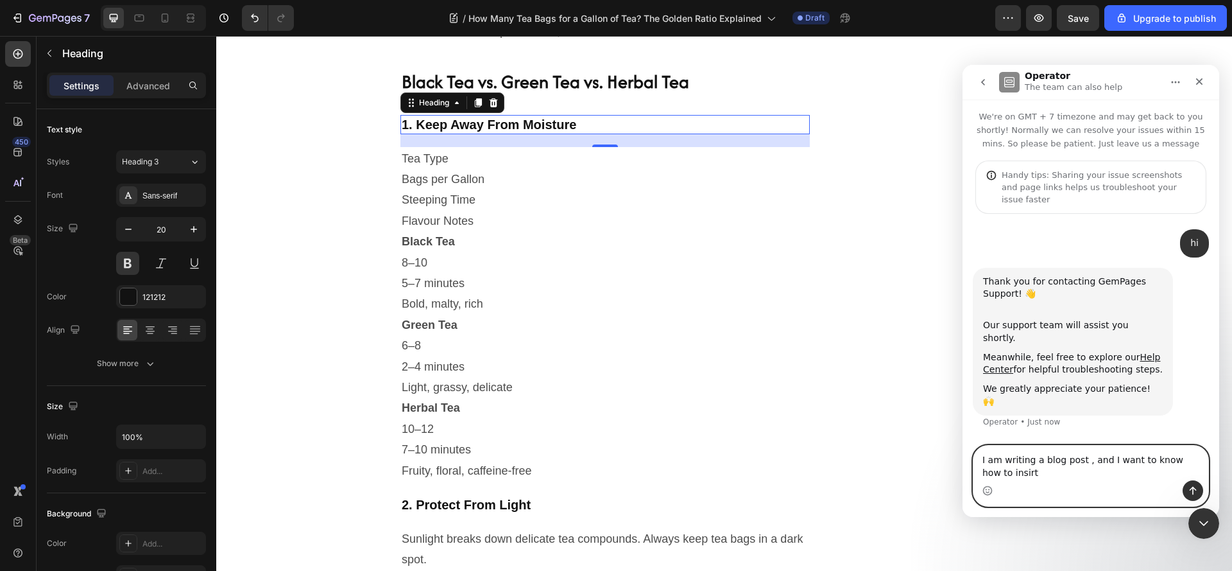
drag, startPoint x: 1027, startPoint y: 476, endPoint x: 995, endPoint y: 477, distance: 32.8
click at [995, 477] on textarea "I am writing a blog post , and I want to know how to insirt" at bounding box center [1091, 462] width 235 height 35
paste textarea "How to add a table"
click at [1002, 476] on textarea "I am writing a blog post , and I want to know how to How to add a table" at bounding box center [1091, 462] width 235 height 35
drag, startPoint x: 1027, startPoint y: 472, endPoint x: 995, endPoint y: 481, distance: 33.5
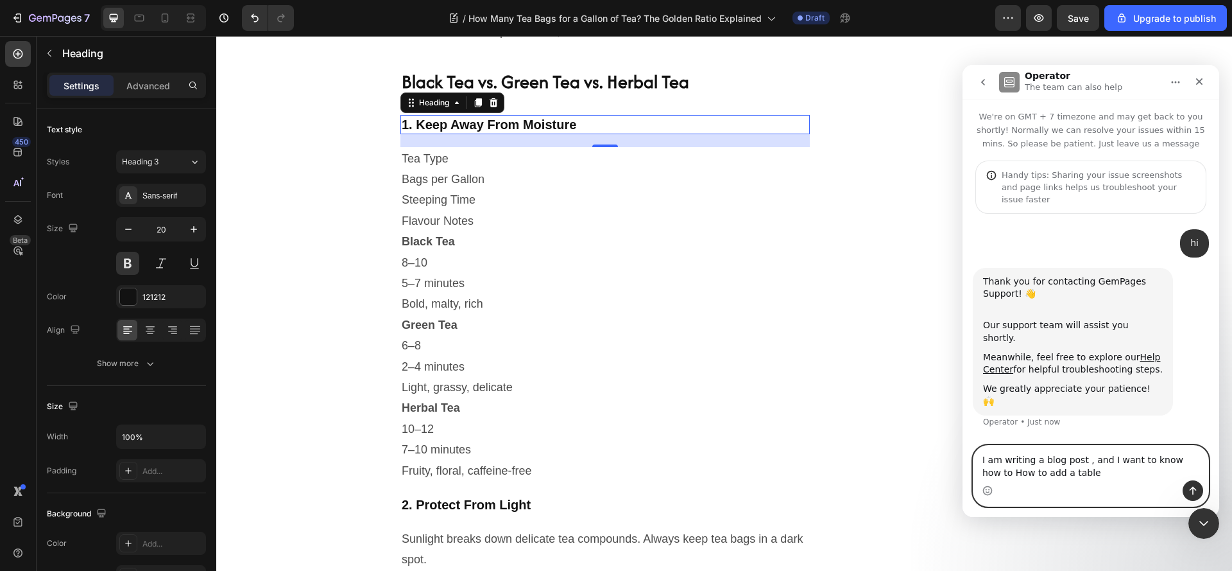
click at [995, 481] on div "I am writing a blog post , and I want to know how to How to add a table I am wr…" at bounding box center [1091, 475] width 235 height 60
type textarea "I am writing a blog post , and I want to know how to add a table"
click at [1190, 487] on icon "Send a message…" at bounding box center [1193, 490] width 10 height 10
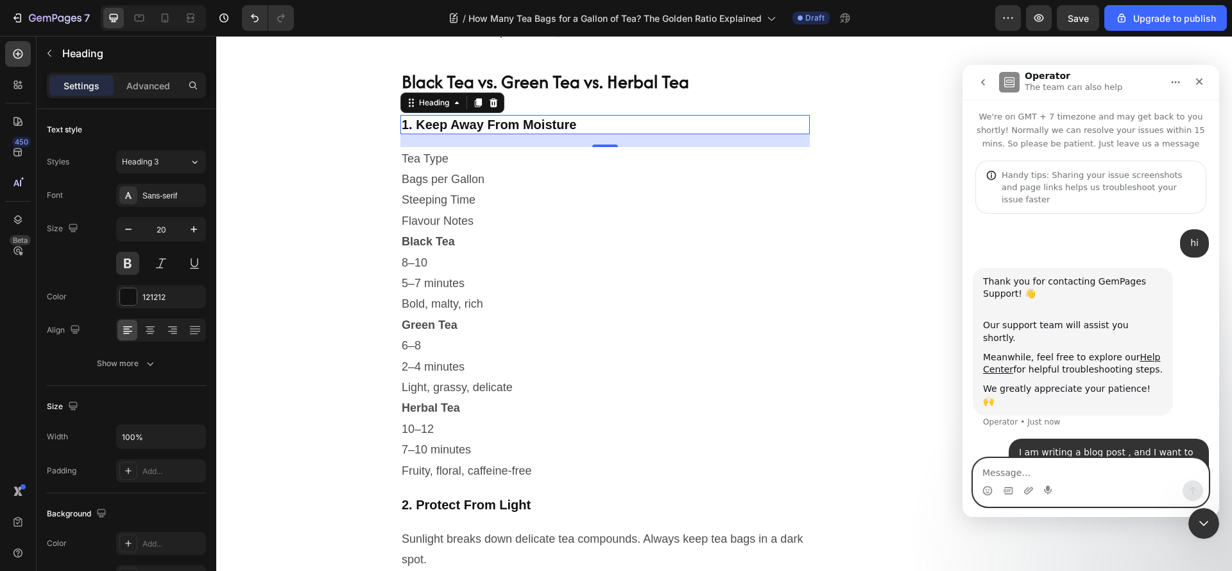
scroll to position [10, 0]
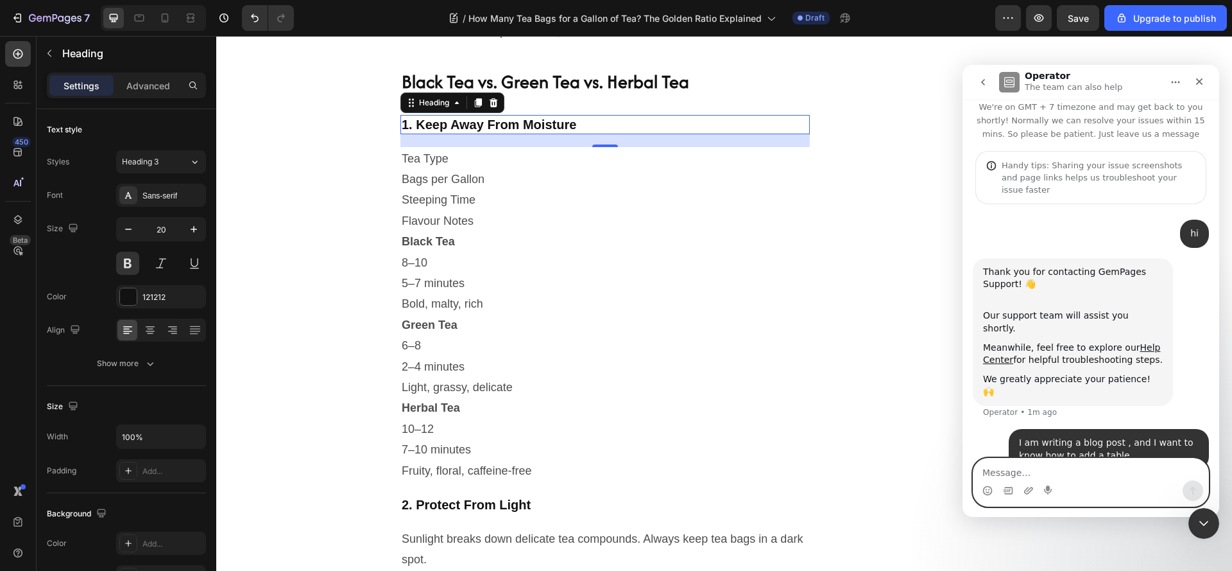
paste textarea "s"
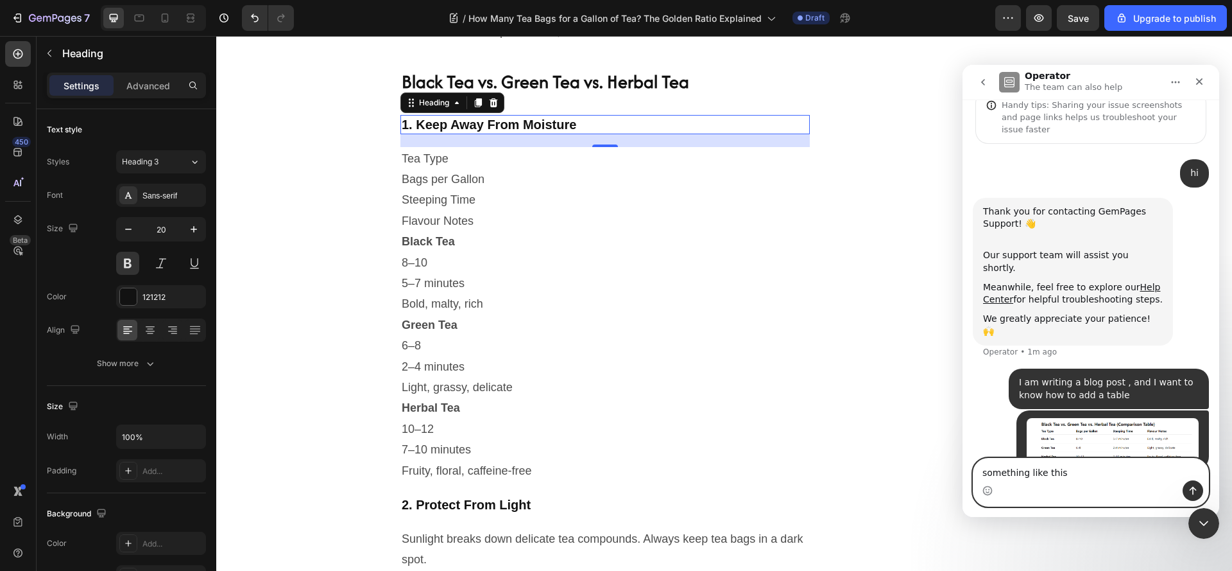
type textarea "something like this"
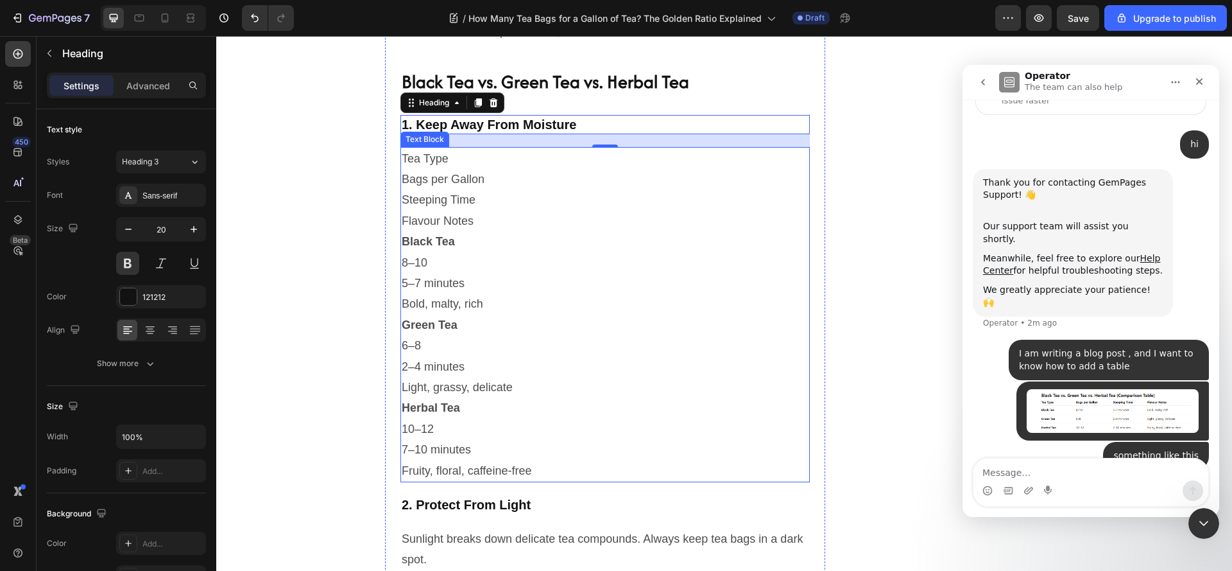
click at [550, 252] on p "Black Tea" at bounding box center [605, 241] width 407 height 21
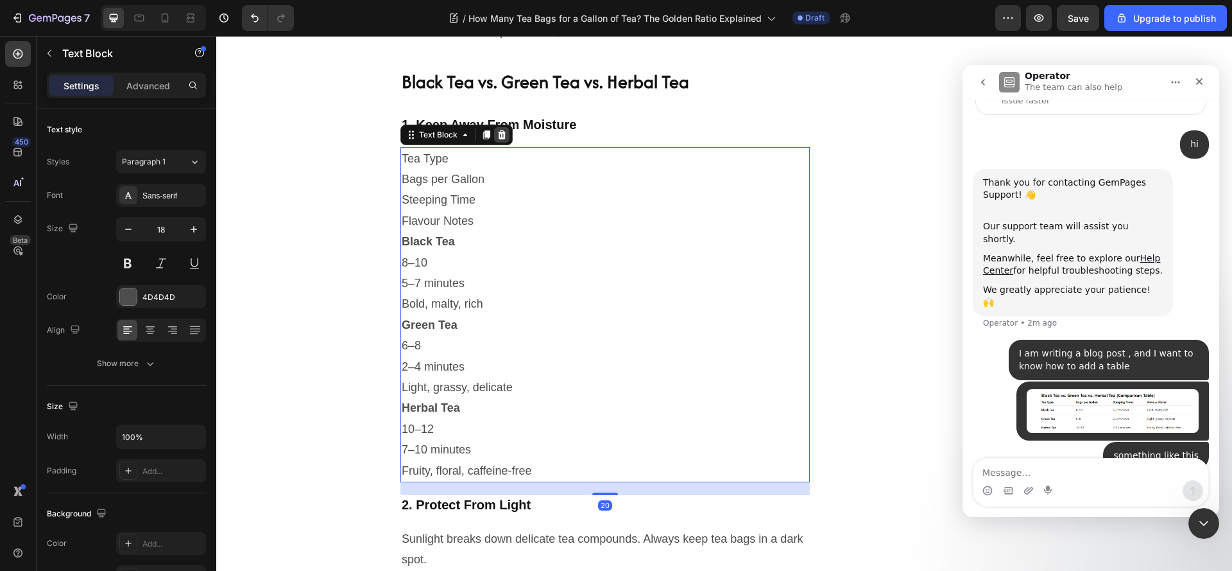
click at [498, 139] on icon at bounding box center [502, 134] width 8 height 9
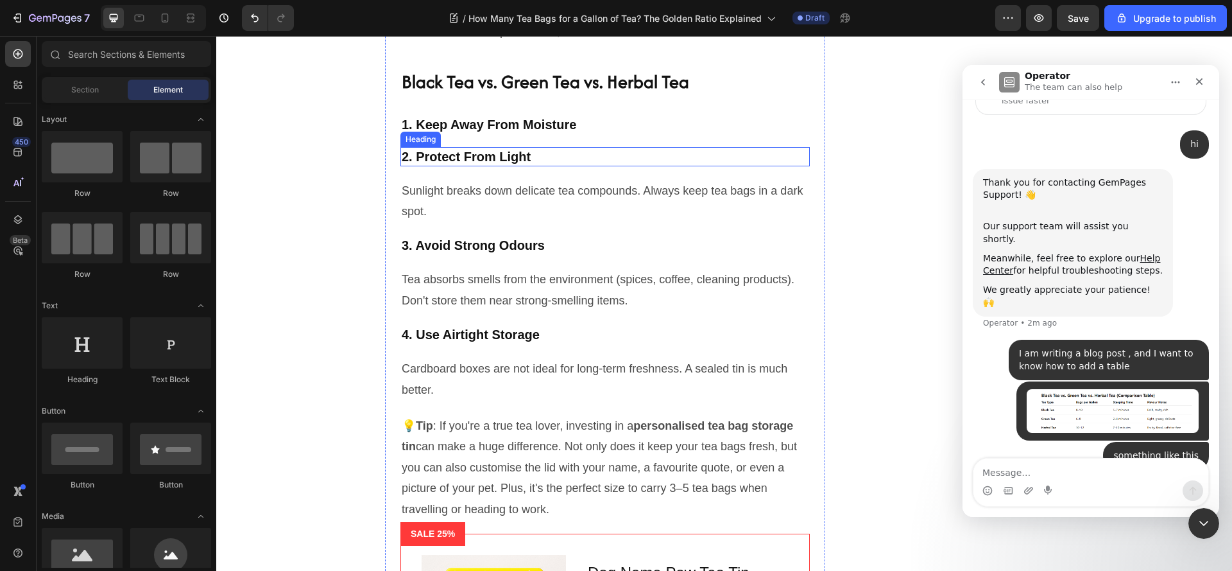
click at [599, 166] on h2 "2. Protect From Light" at bounding box center [604, 156] width 409 height 19
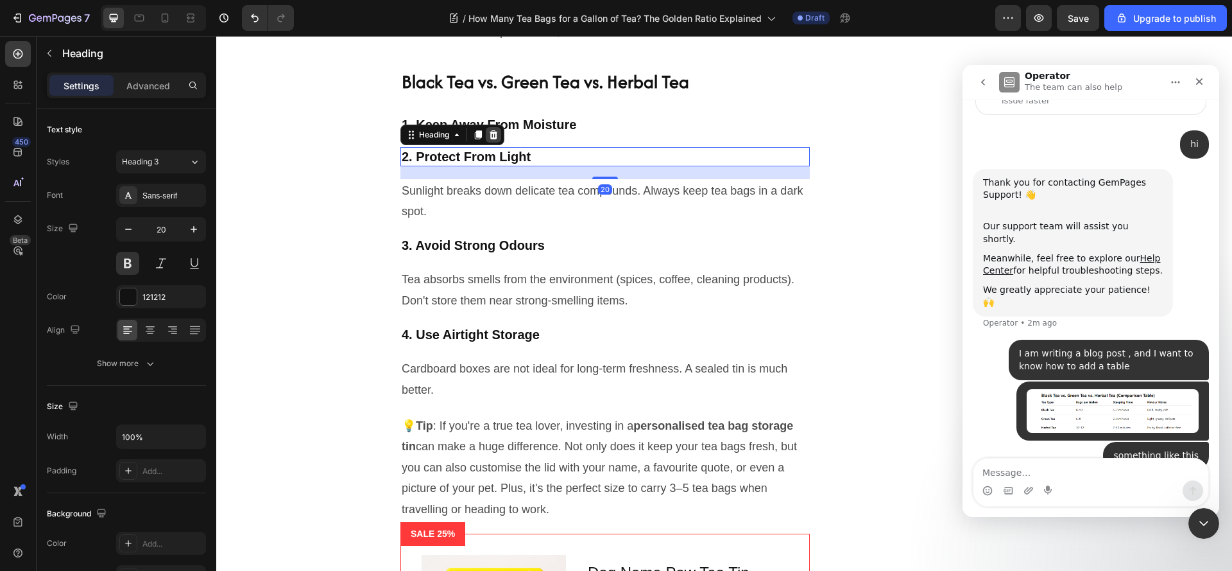
click at [496, 142] on div at bounding box center [493, 134] width 15 height 15
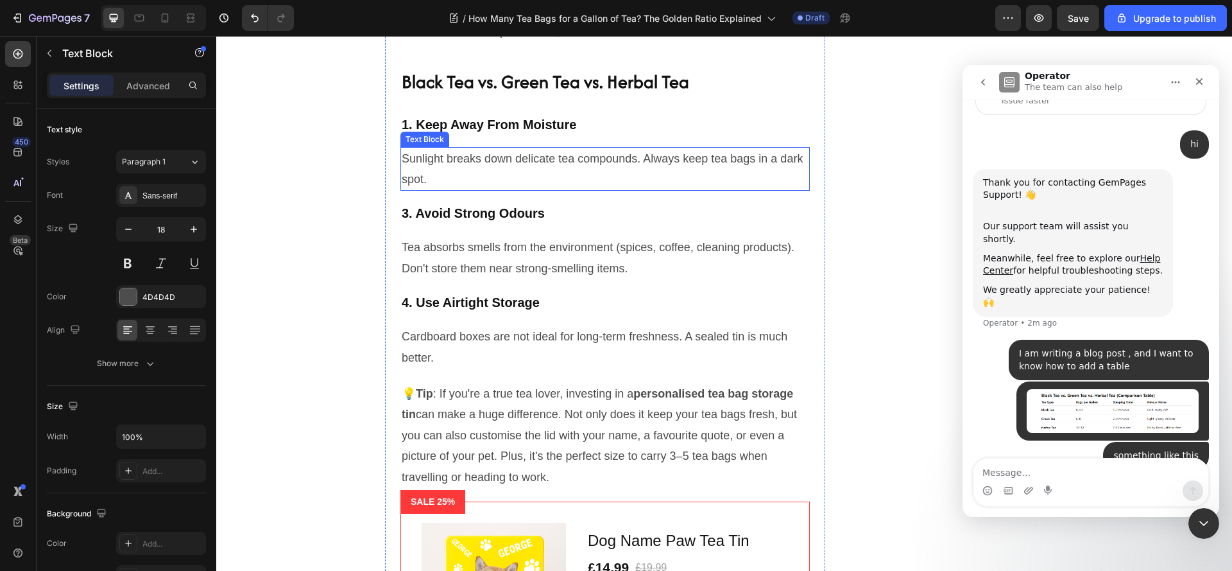
click at [639, 190] on p "Sunlight breaks down delicate tea compounds. Always keep tea bags in a dark spo…" at bounding box center [605, 169] width 407 height 42
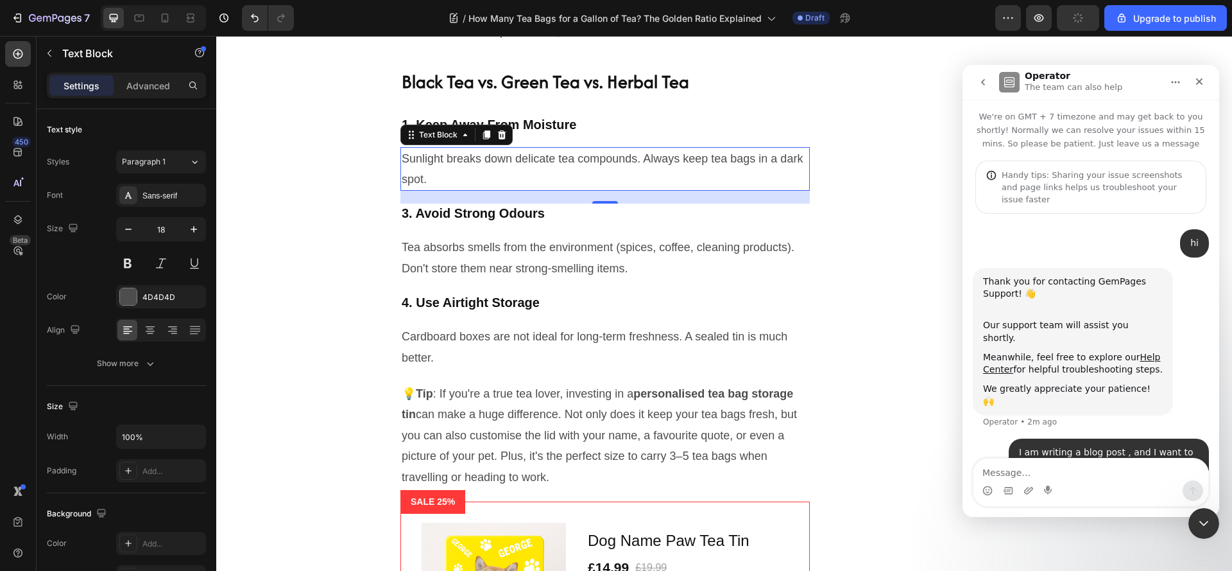
scroll to position [99, 0]
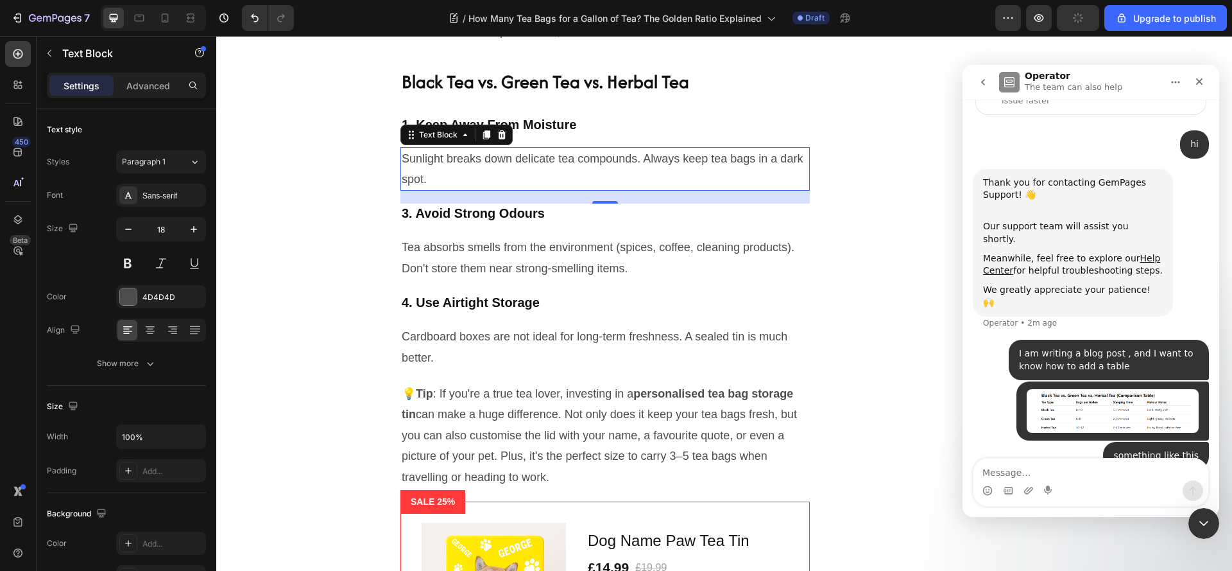
click at [434, 190] on p "Sunlight breaks down delicate tea compounds. Always keep tea bags in a dark spo…" at bounding box center [605, 169] width 407 height 42
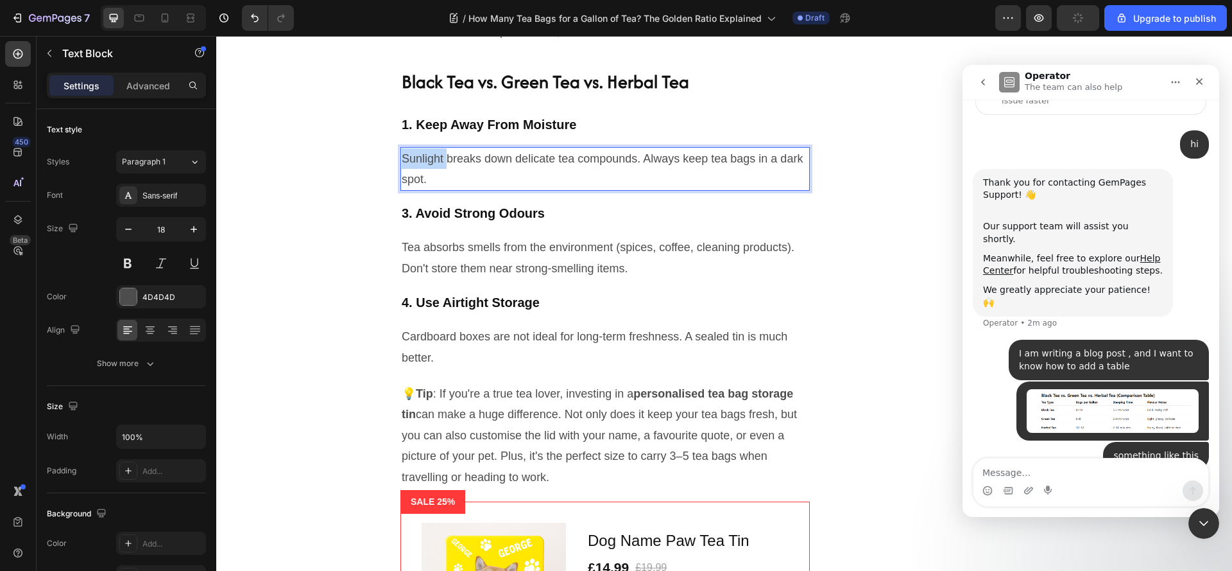
click at [434, 190] on p "Sunlight breaks down delicate tea compounds. Always keep tea bags in a dark spo…" at bounding box center [605, 169] width 407 height 42
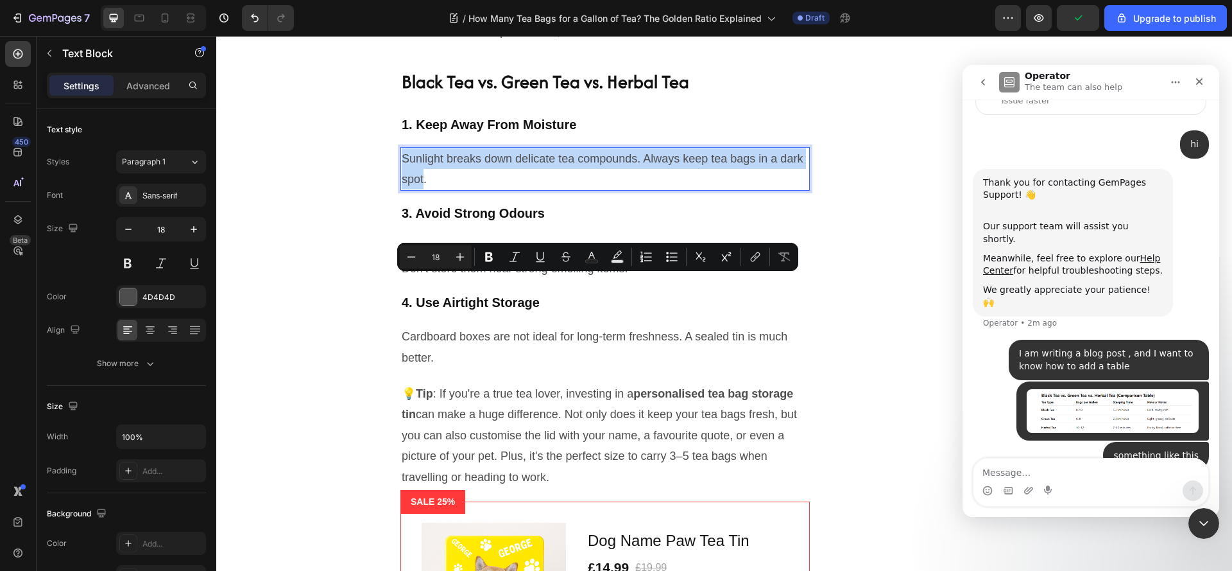
drag, startPoint x: 449, startPoint y: 305, endPoint x: 399, endPoint y: 281, distance: 55.4
click at [402, 190] on p "Sunlight breaks down delicate tea compounds. Always keep tea bags in a dark spo…" at bounding box center [605, 169] width 407 height 42
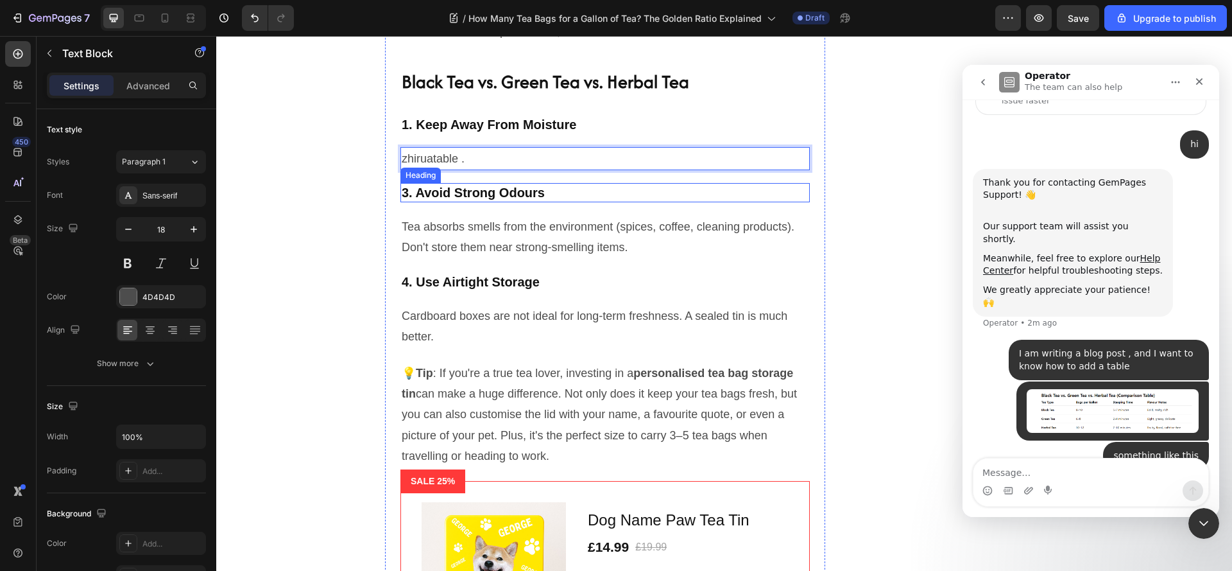
click at [436, 202] on h2 "3. Avoid Strong Odours" at bounding box center [604, 192] width 409 height 19
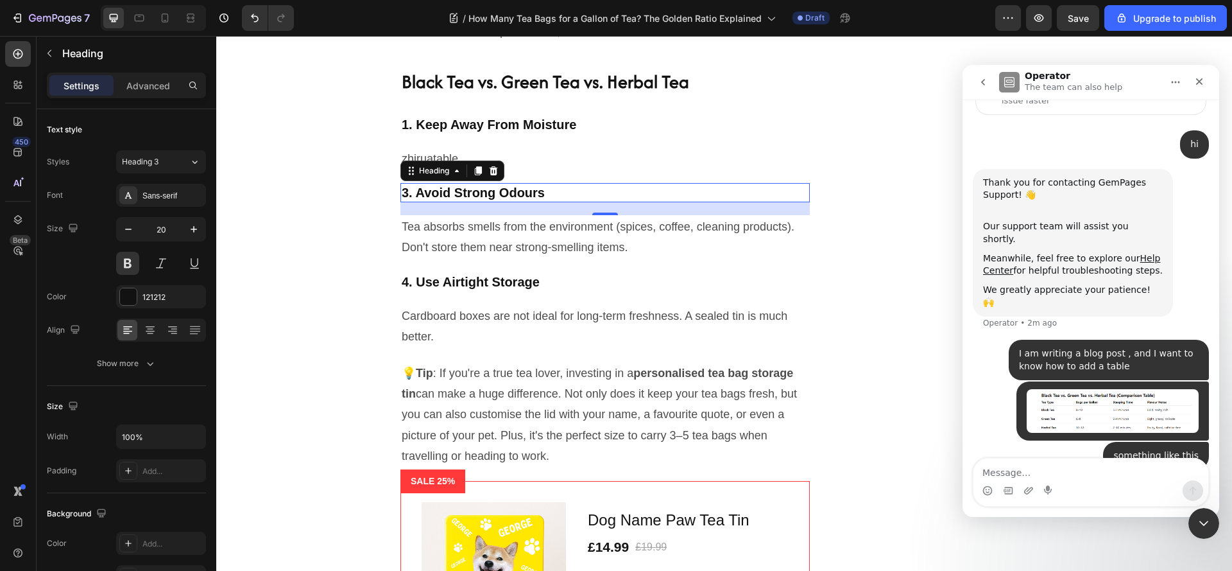
click at [436, 202] on h2 "3. Avoid Strong Odours" at bounding box center [604, 192] width 409 height 19
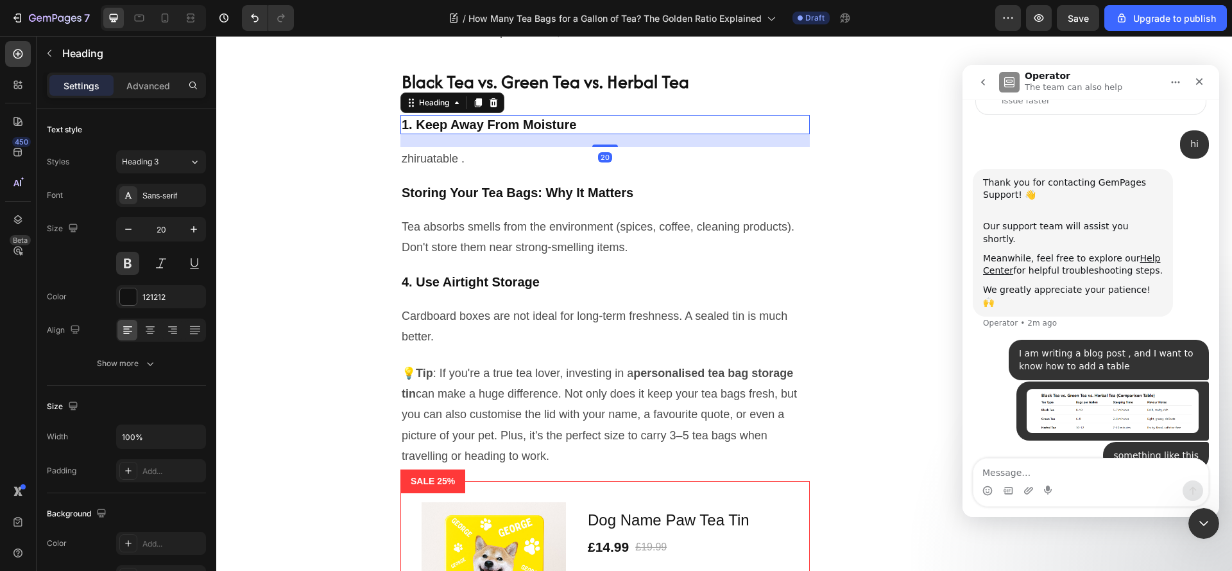
click at [427, 134] on h2 "1. Keep Away From Moisture" at bounding box center [604, 124] width 409 height 19
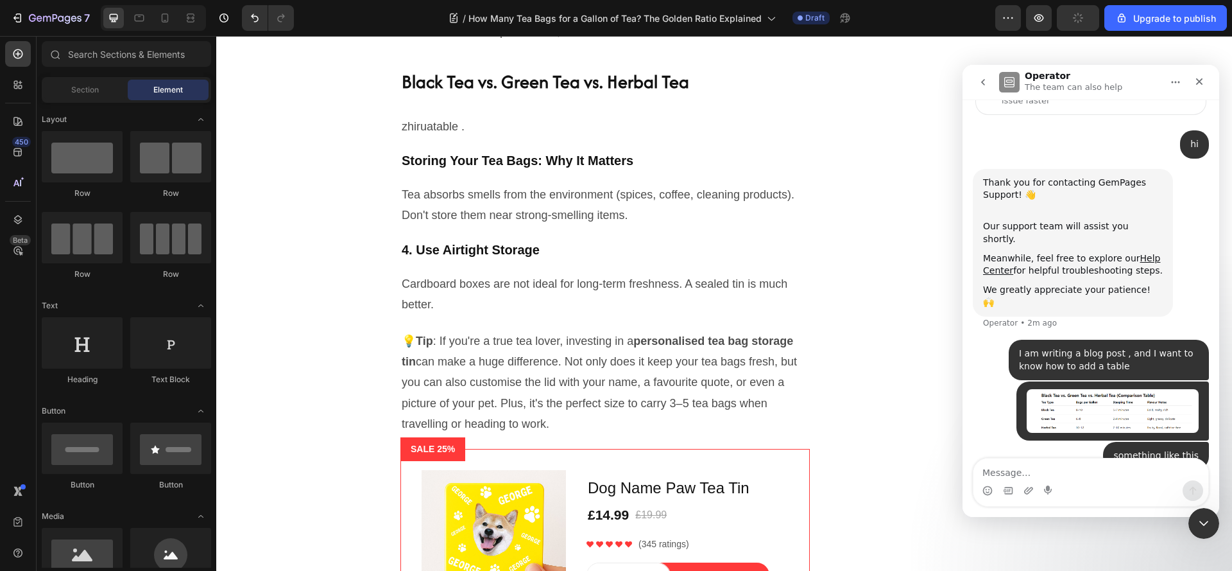
click at [427, 137] on p "zhiruatable ." at bounding box center [605, 126] width 407 height 21
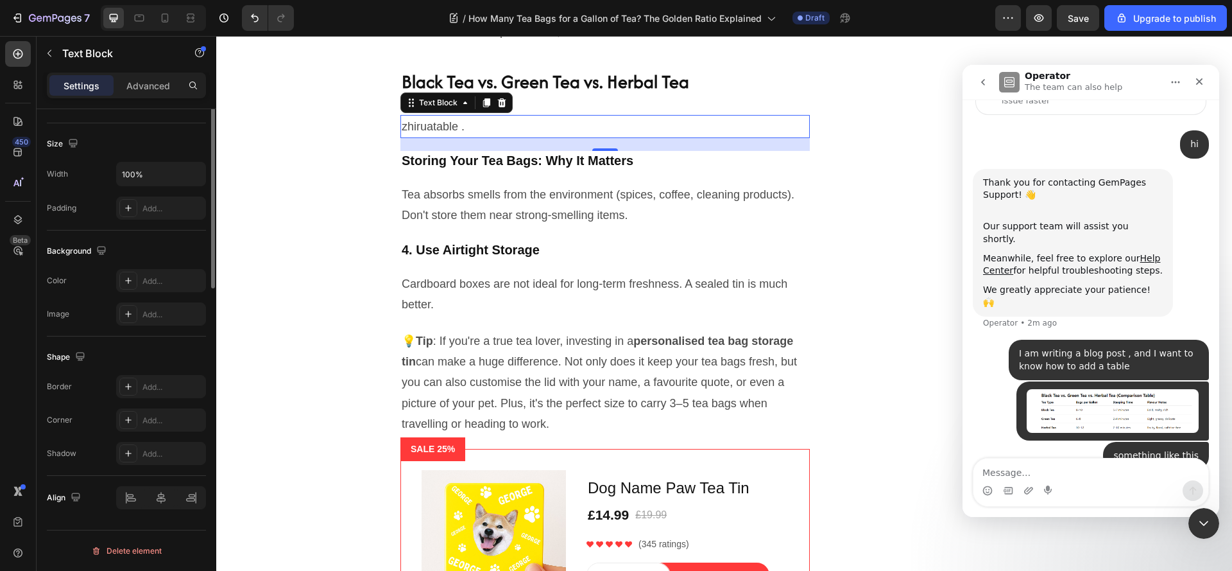
scroll to position [0, 0]
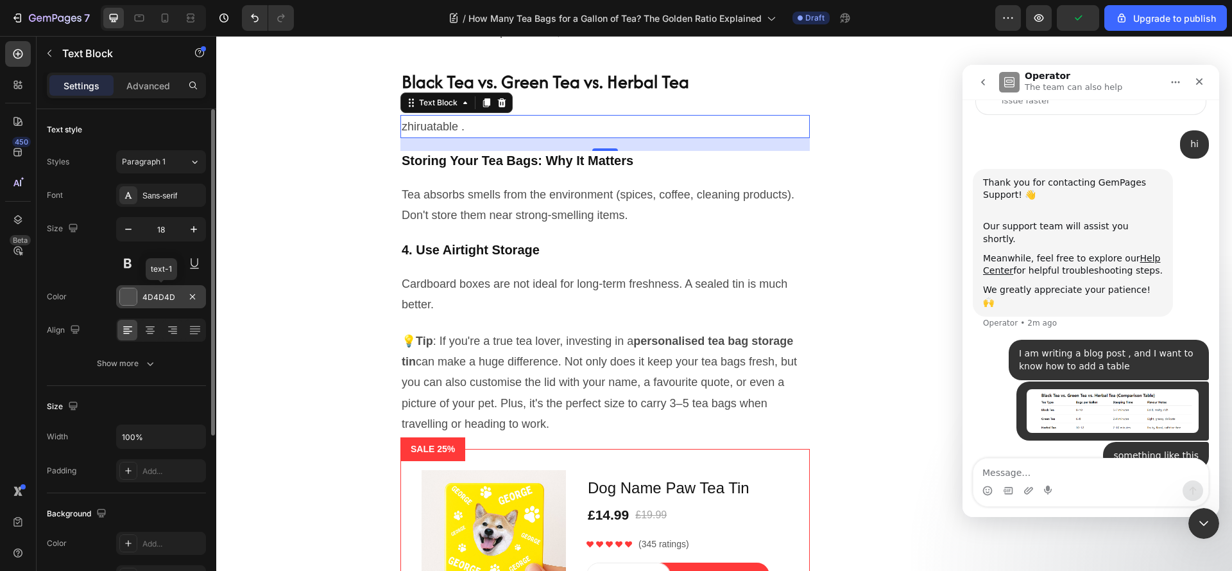
click at [128, 301] on div at bounding box center [128, 296] width 17 height 17
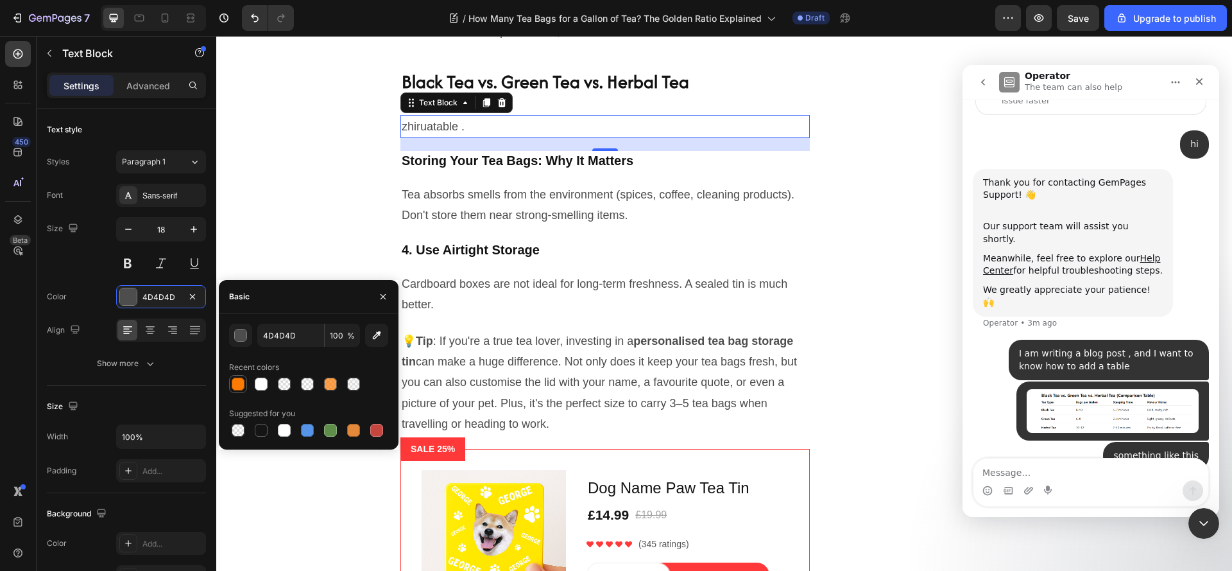
click at [235, 385] on div at bounding box center [238, 383] width 13 height 13
type input "FD7A03"
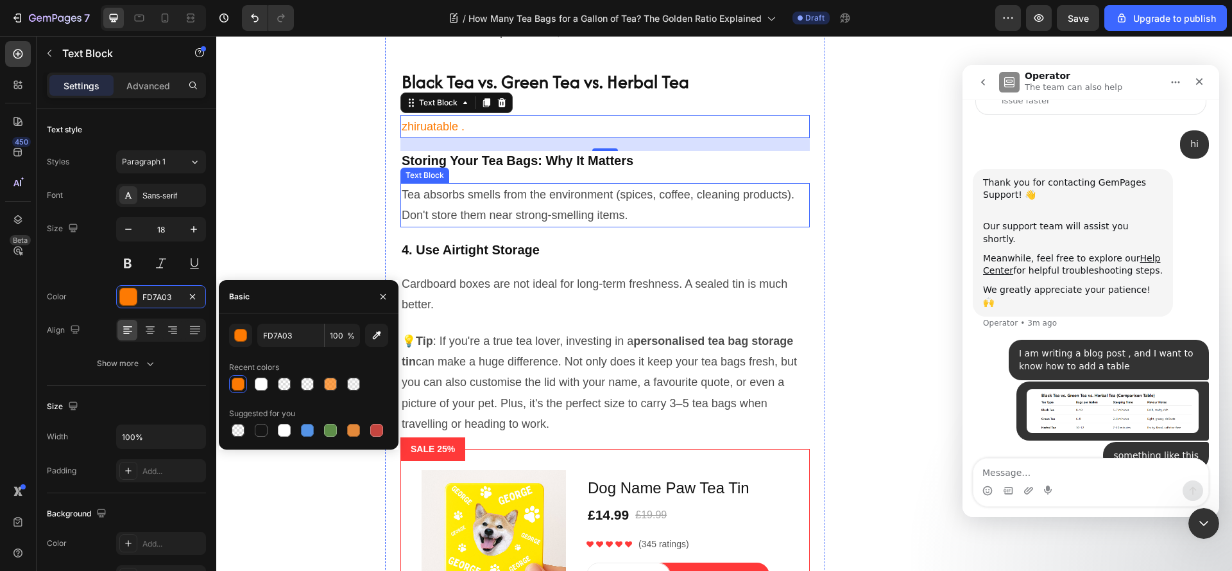
click at [518, 226] on p "Tea absorbs smells from the environment (spices, coffee, cleaning products). Do…" at bounding box center [605, 205] width 407 height 42
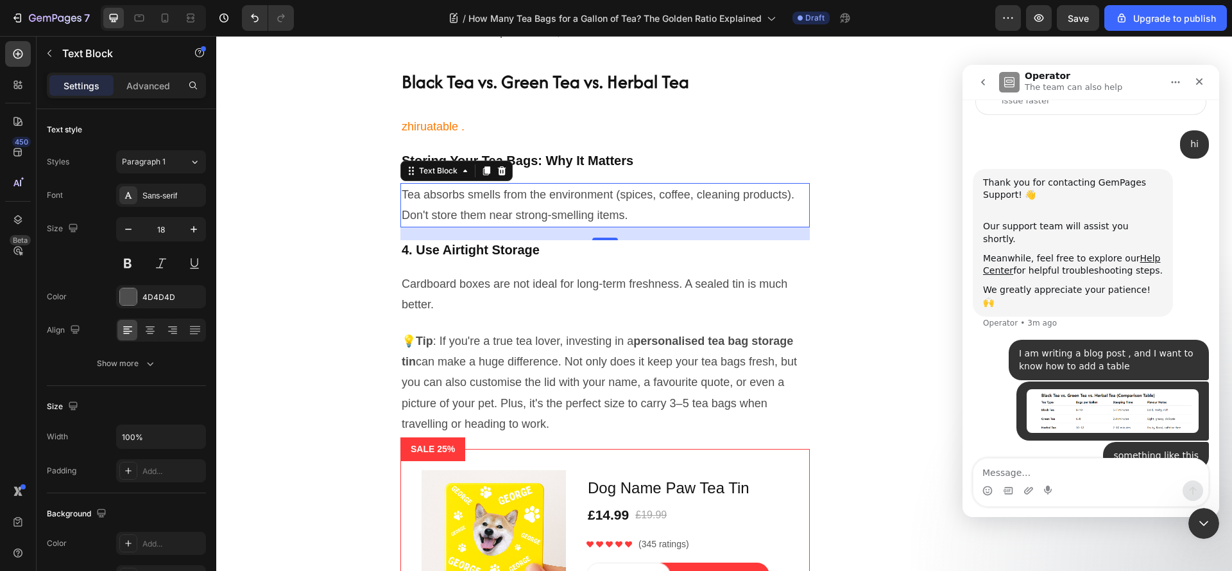
click at [544, 226] on p "Tea absorbs smells from the environment (spices, coffee, cleaning products). Do…" at bounding box center [605, 205] width 407 height 42
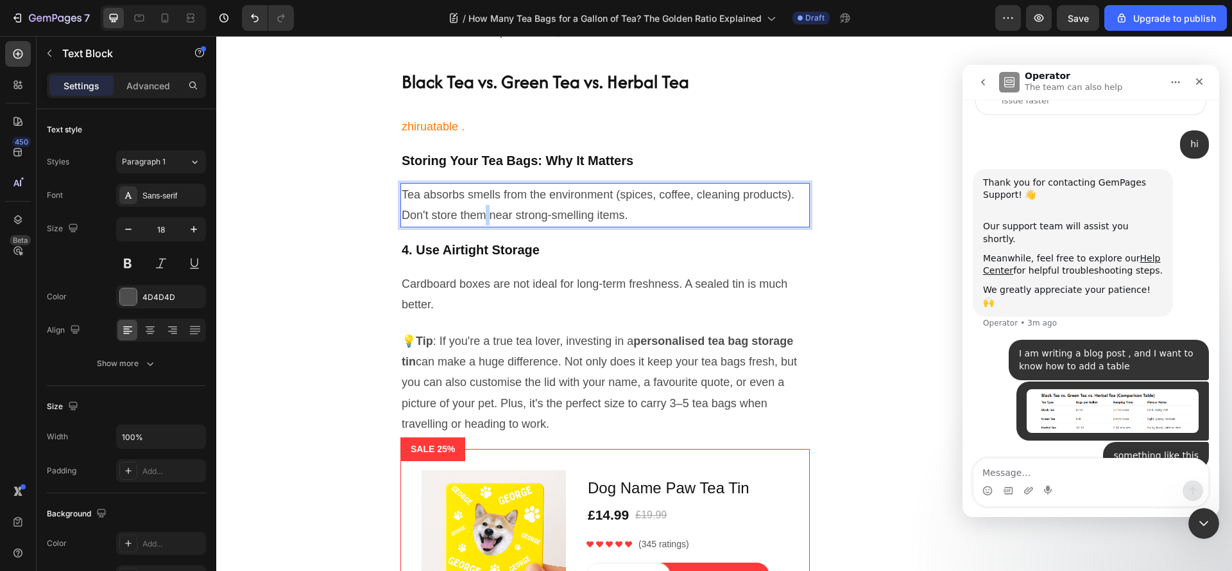
click at [544, 226] on p "Tea absorbs smells from the environment (spices, coffee, cleaning products). Do…" at bounding box center [605, 205] width 407 height 42
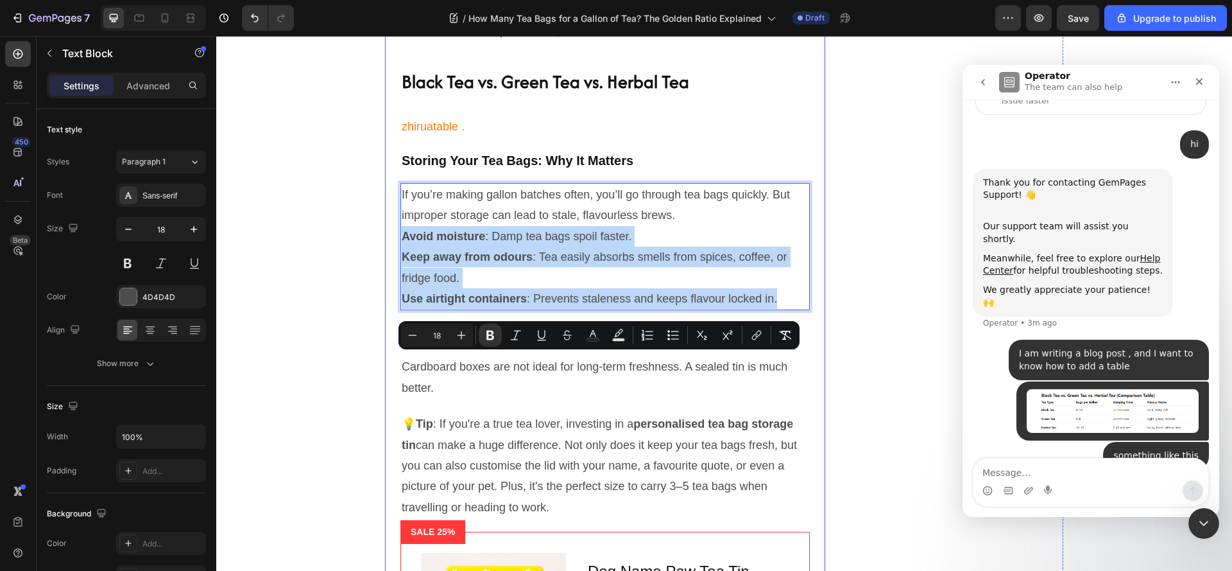
drag, startPoint x: 400, startPoint y: 362, endPoint x: 795, endPoint y: 438, distance: 402.6
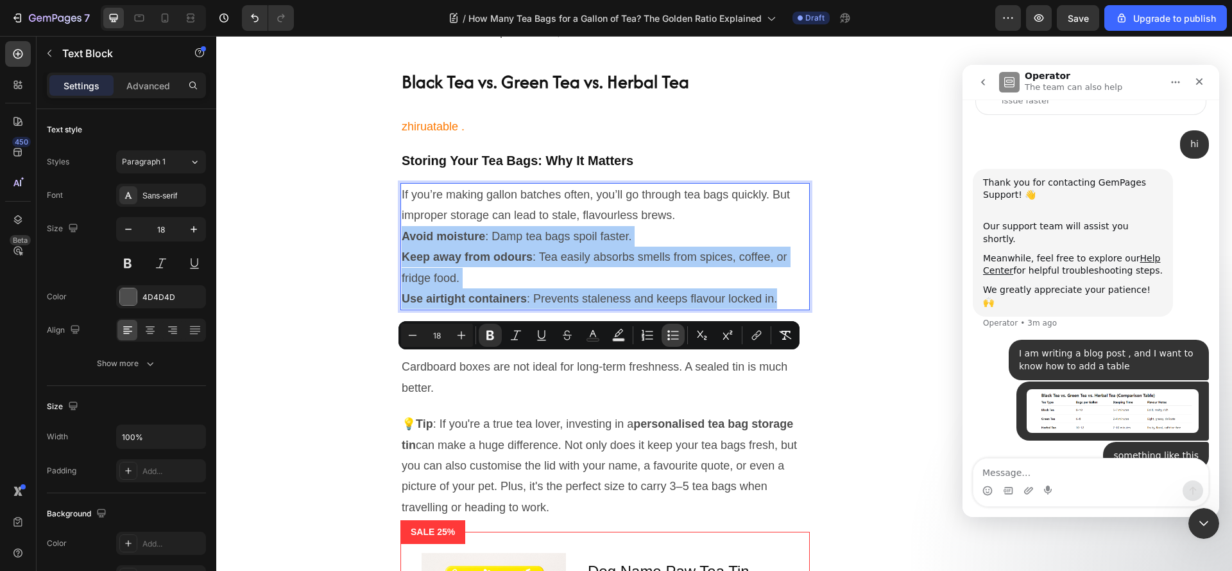
click at [671, 335] on icon "Editor contextual toolbar" at bounding box center [675, 334] width 8 height 1
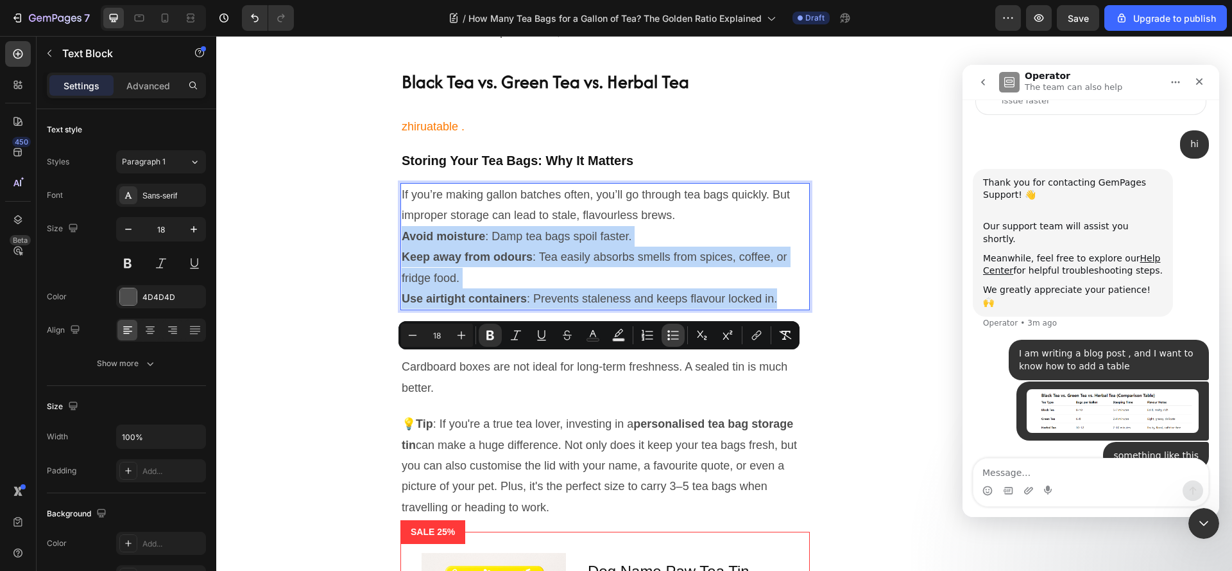
type input "18"
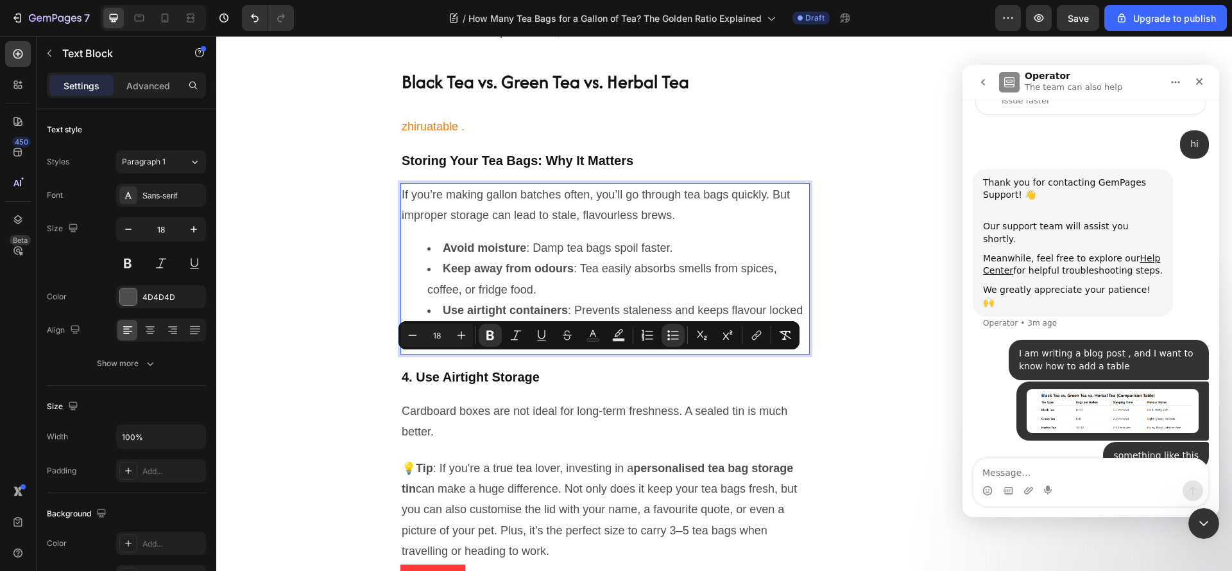
click at [517, 300] on li "Keep away from odours : Tea easily absorbs smells from spices, coffee, or fridg…" at bounding box center [617, 279] width 381 height 42
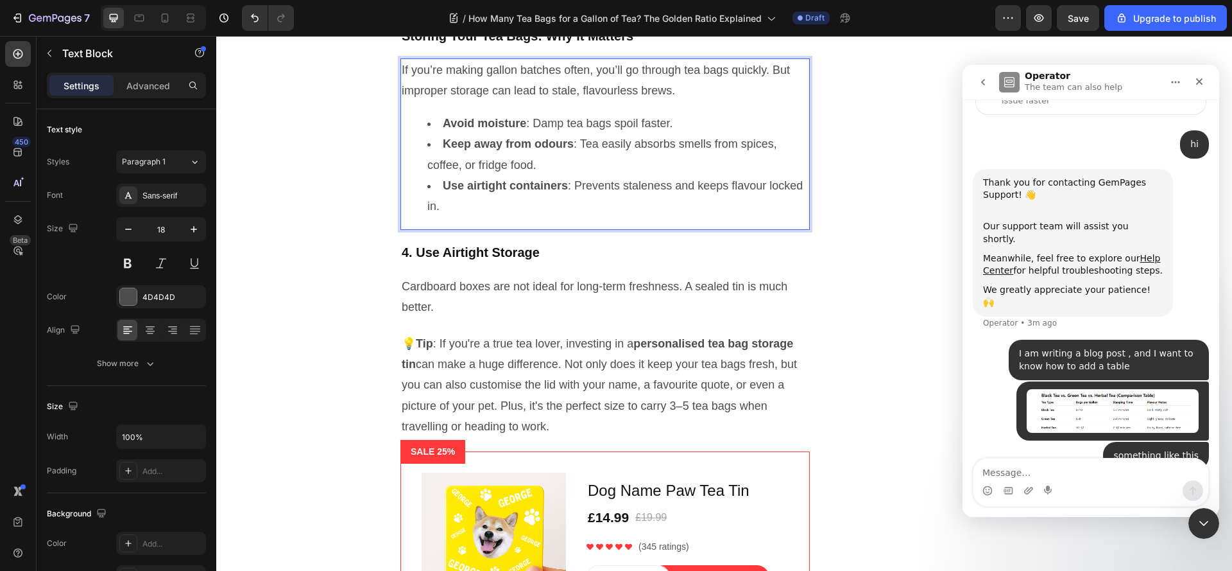
scroll to position [2403, 0]
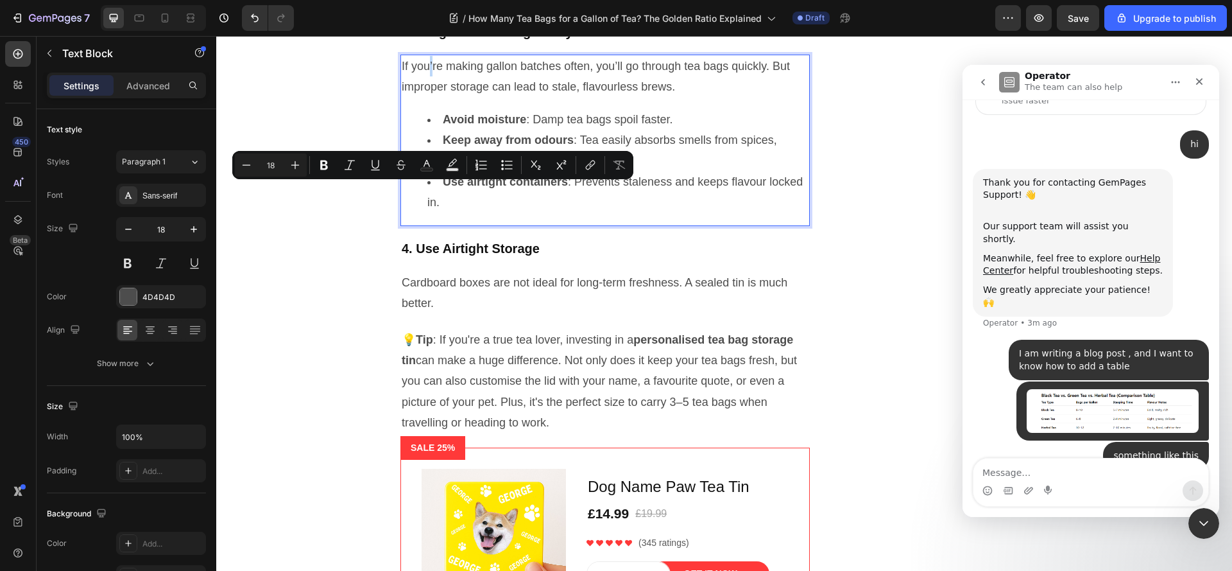
drag, startPoint x: 436, startPoint y: 191, endPoint x: 426, endPoint y: 196, distance: 11.5
click at [426, 98] on p "If you’re making gallon batches often, you’ll go through tea bags quickly. But …" at bounding box center [605, 77] width 407 height 42
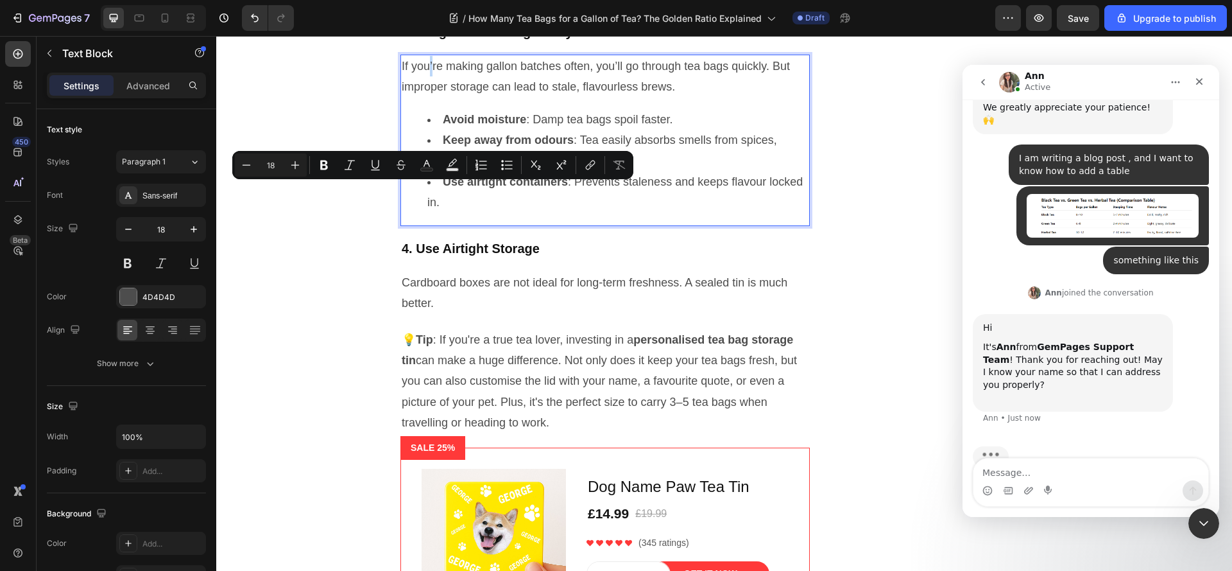
scroll to position [286, 0]
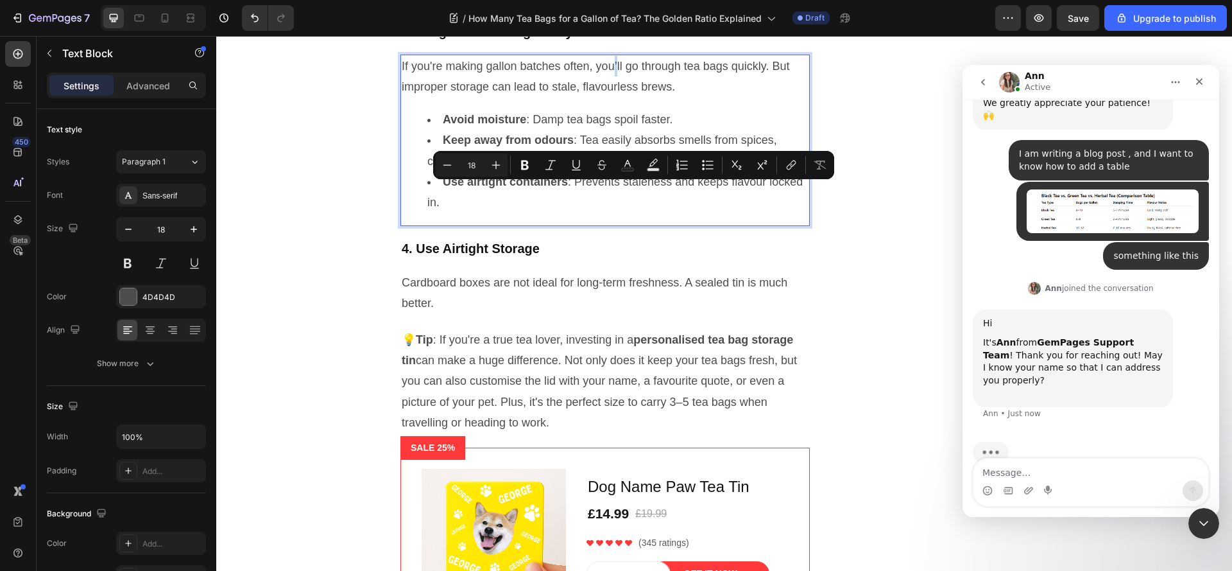
drag, startPoint x: 630, startPoint y: 192, endPoint x: 637, endPoint y: 190, distance: 7.3
click at [637, 98] on p "If you're making gallon batches often, you’ll go through tea bags quickly. But …" at bounding box center [605, 77] width 407 height 42
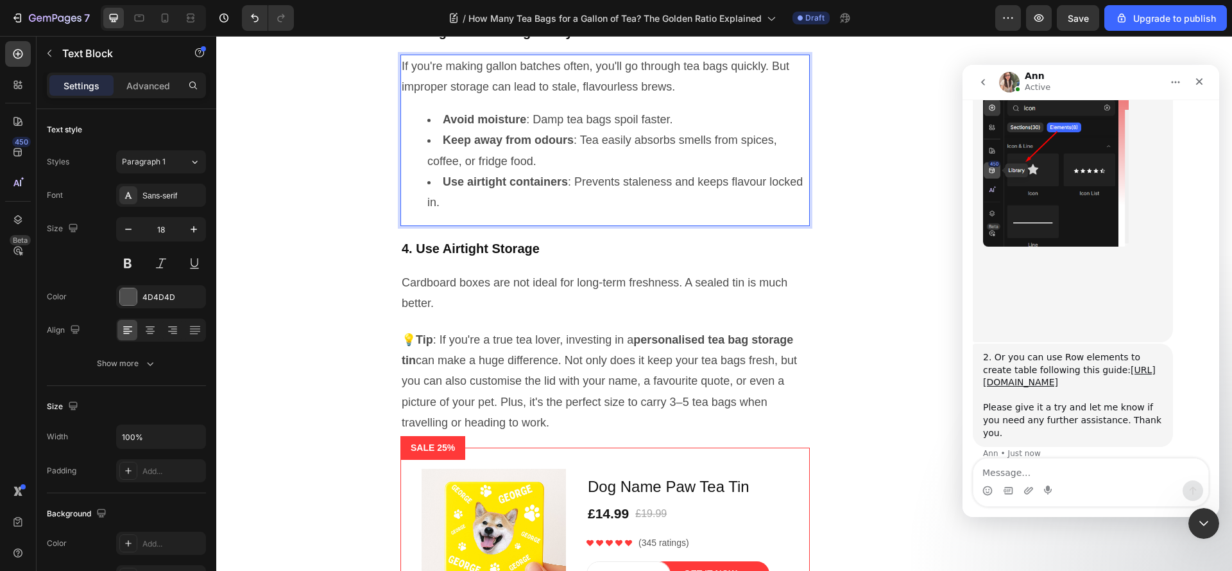
scroll to position [706, 0]
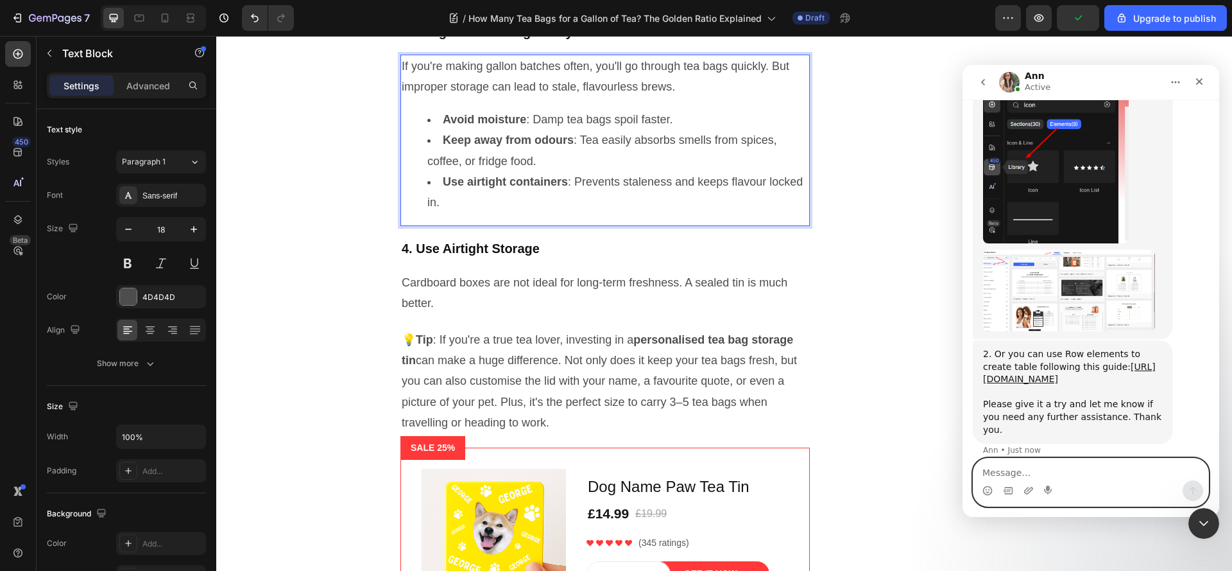
click at [1099, 466] on textarea "Message…" at bounding box center [1091, 469] width 235 height 22
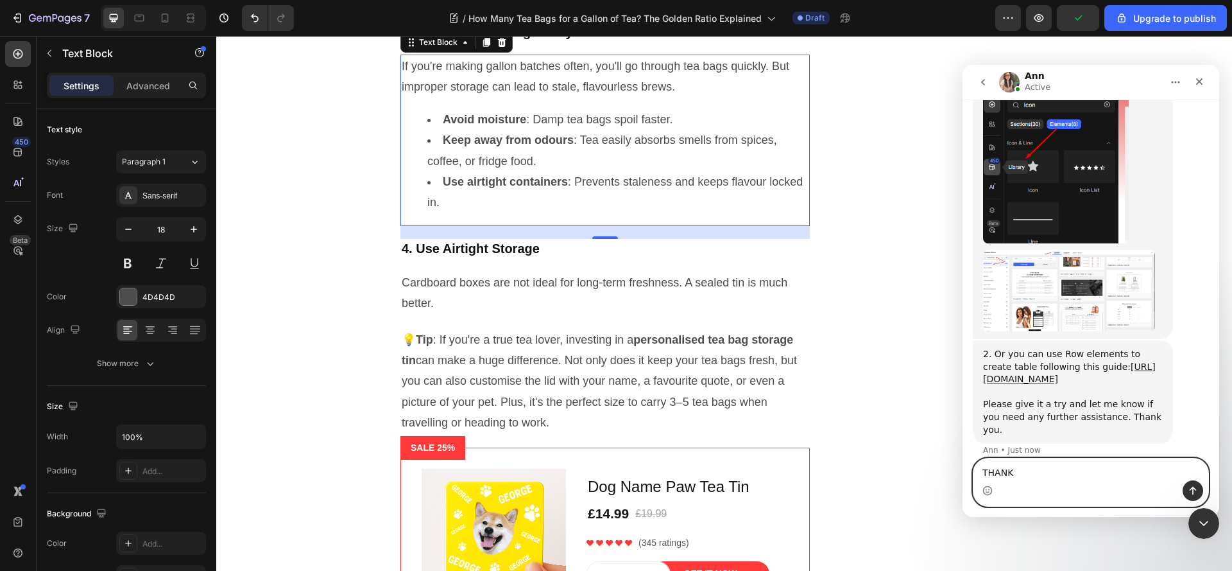
type textarea "THANKS"
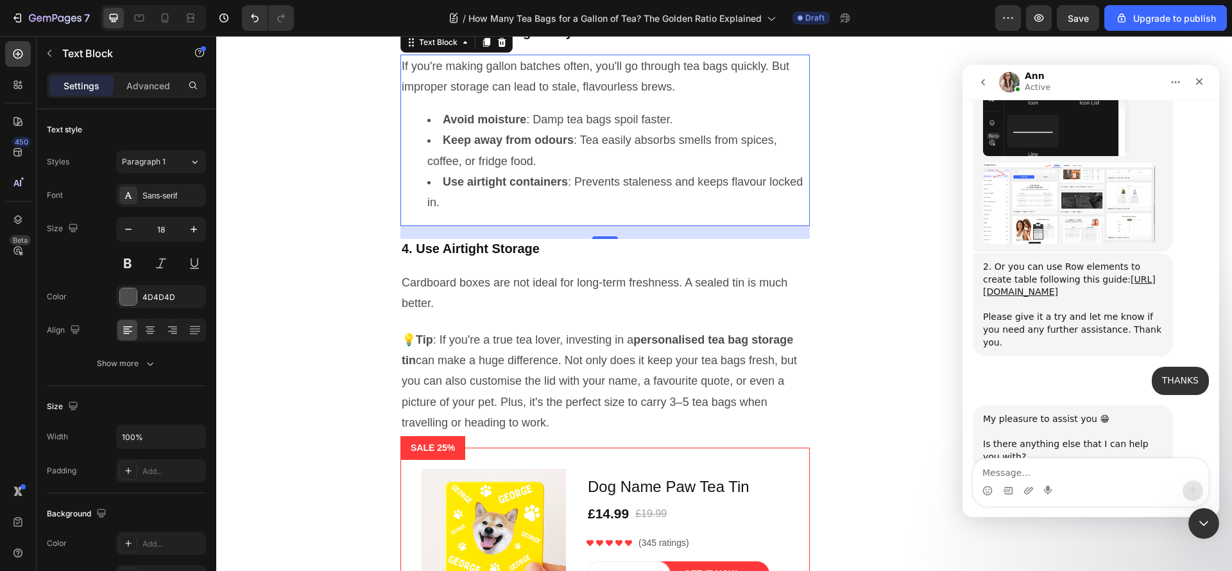
scroll to position [820, 0]
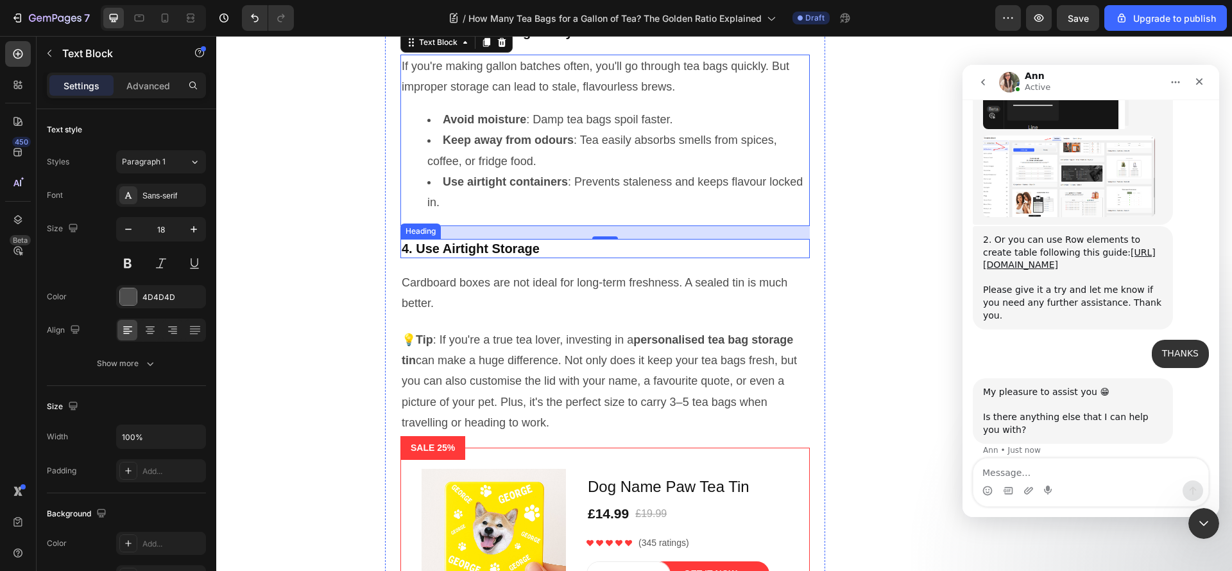
click at [474, 258] on h2 "4. Use Airtight Storage" at bounding box center [604, 248] width 409 height 19
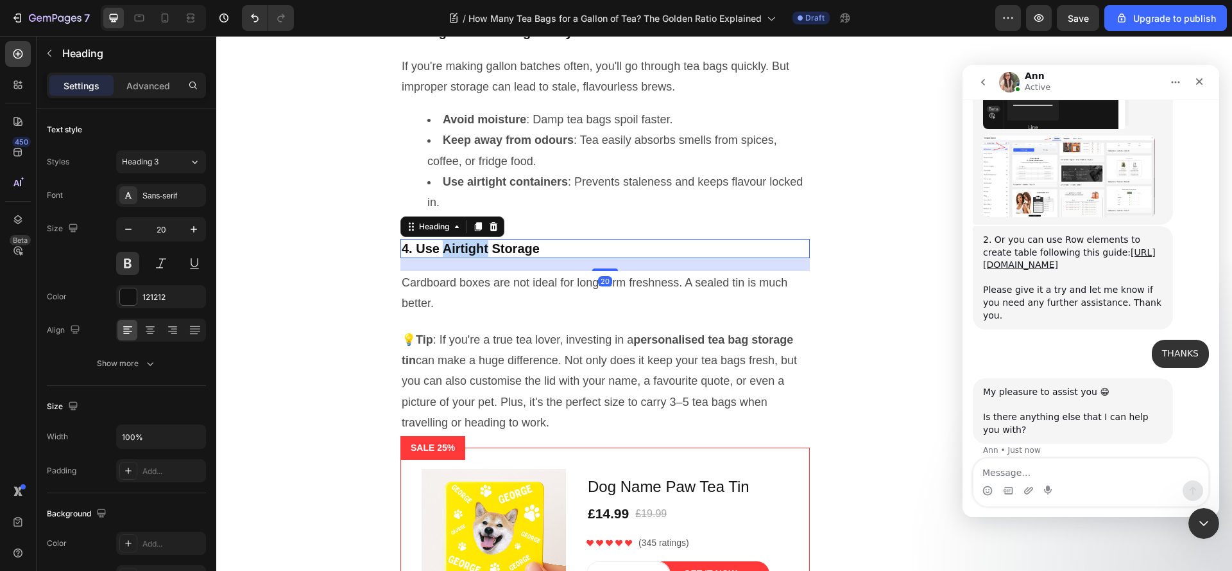
click at [474, 258] on h2 "4. Use Airtight Storage" at bounding box center [604, 248] width 409 height 19
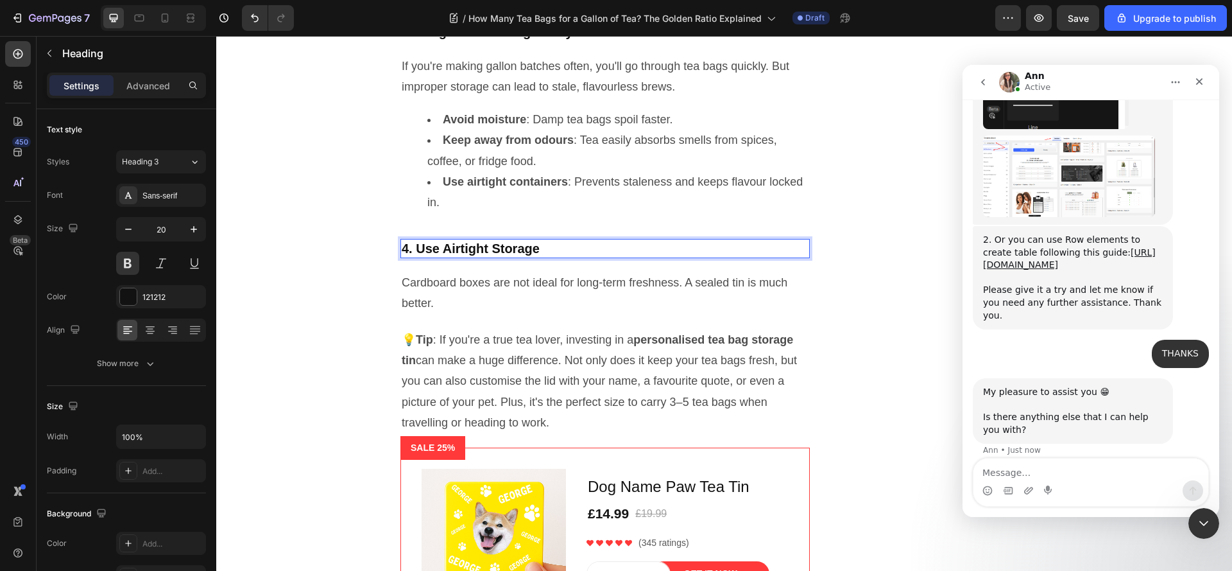
click at [513, 257] on p "4. Use Airtight Storage" at bounding box center [605, 248] width 407 height 17
click at [463, 257] on p "4. Use Airtight Storage" at bounding box center [605, 248] width 407 height 17
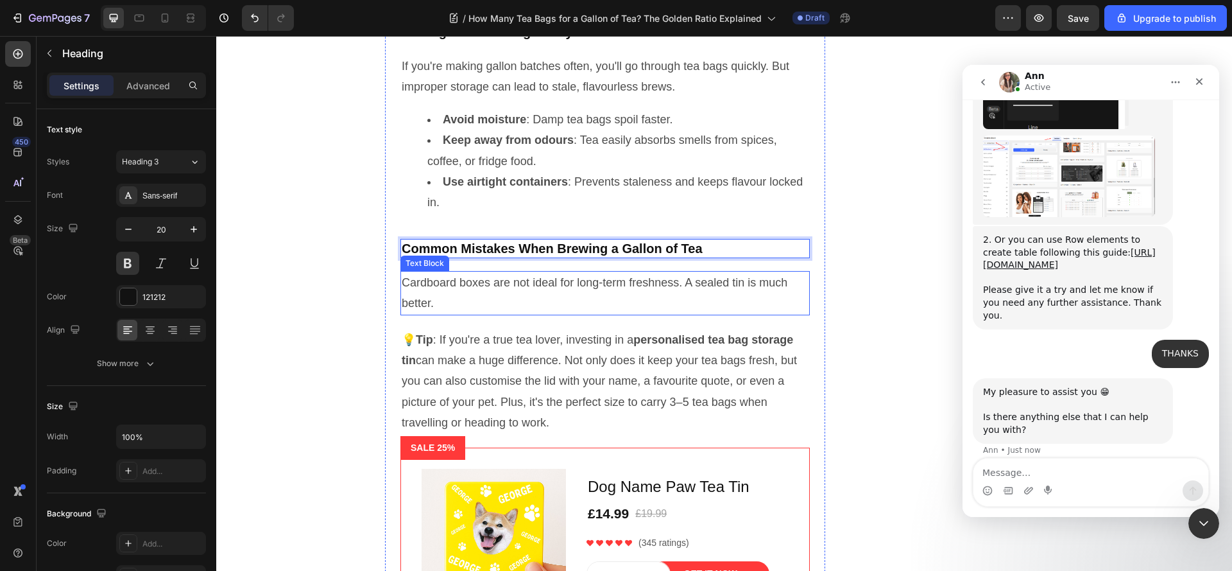
click at [486, 314] on p "Cardboard boxes are not ideal for long-term freshness. A sealed tin is much bet…" at bounding box center [605, 293] width 407 height 42
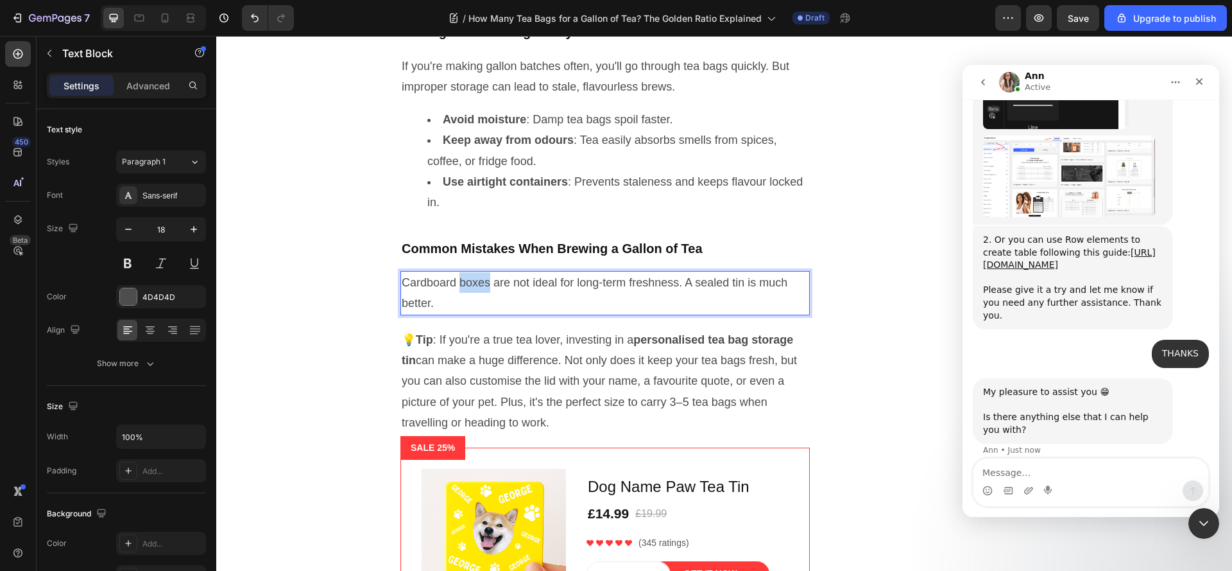
click at [486, 314] on p "Cardboard boxes are not ideal for long-term freshness. A sealed tin is much bet…" at bounding box center [605, 293] width 407 height 42
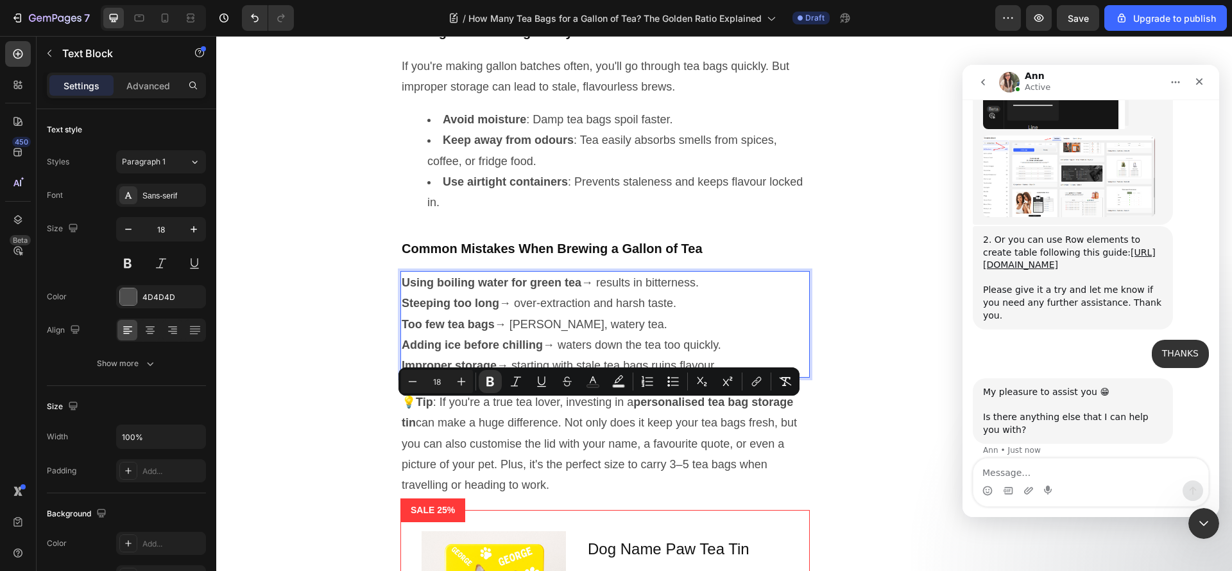
drag, startPoint x: 744, startPoint y: 489, endPoint x: 395, endPoint y: 415, distance: 356.8
click at [400, 377] on div "Using boiling water for green tea → results in bitterness. Steeping too long → …" at bounding box center [604, 324] width 409 height 107
click at [645, 377] on icon "Editor contextual toolbar" at bounding box center [647, 381] width 13 height 13
type input "18"
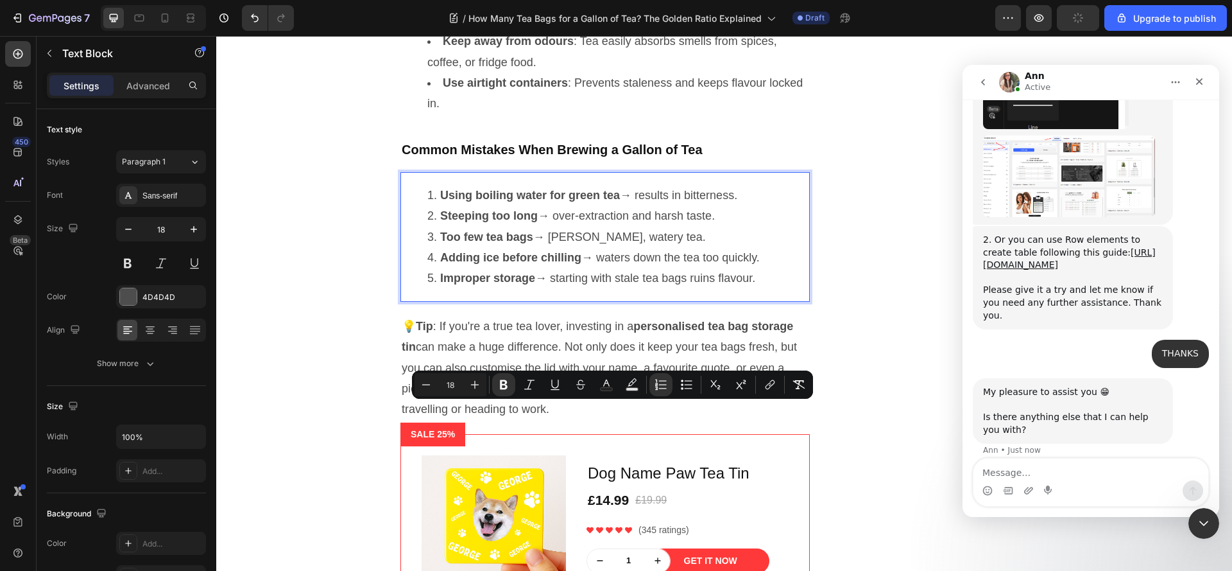
scroll to position [2595, 0]
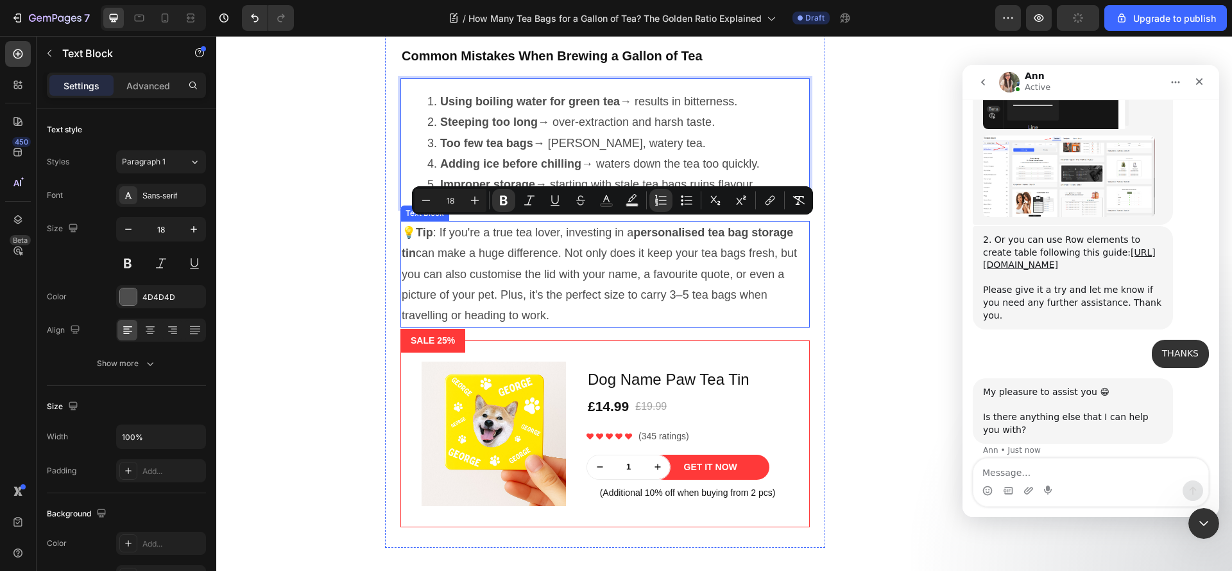
click at [499, 326] on p "💡 Tip : If you're a true tea lover, investing in a personalised tea bag storage…" at bounding box center [605, 274] width 407 height 104
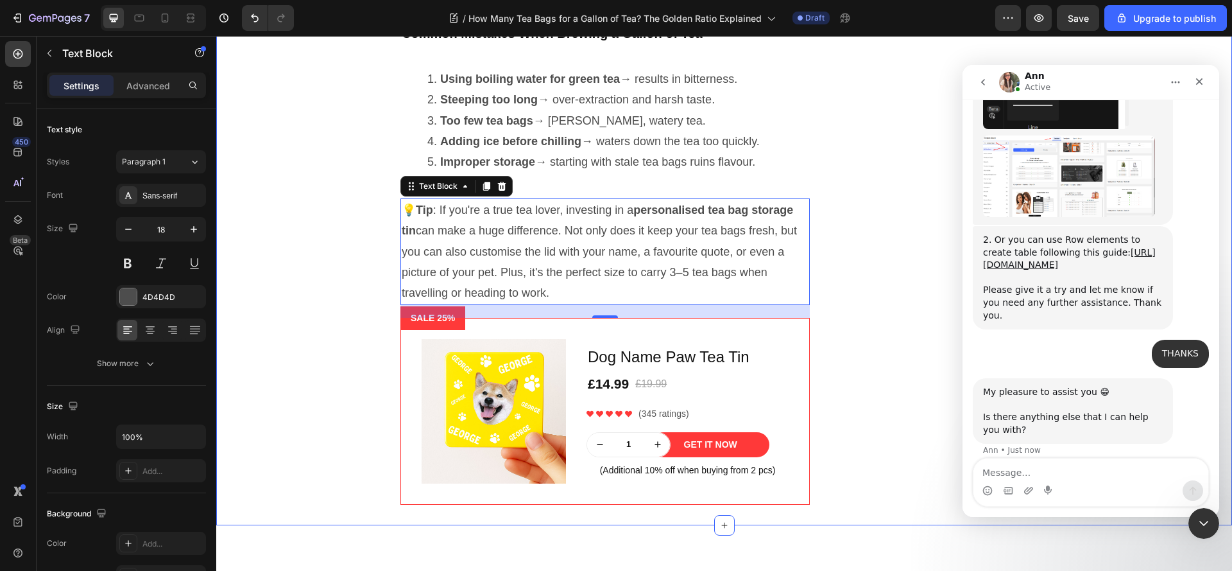
scroll to position [2531, 0]
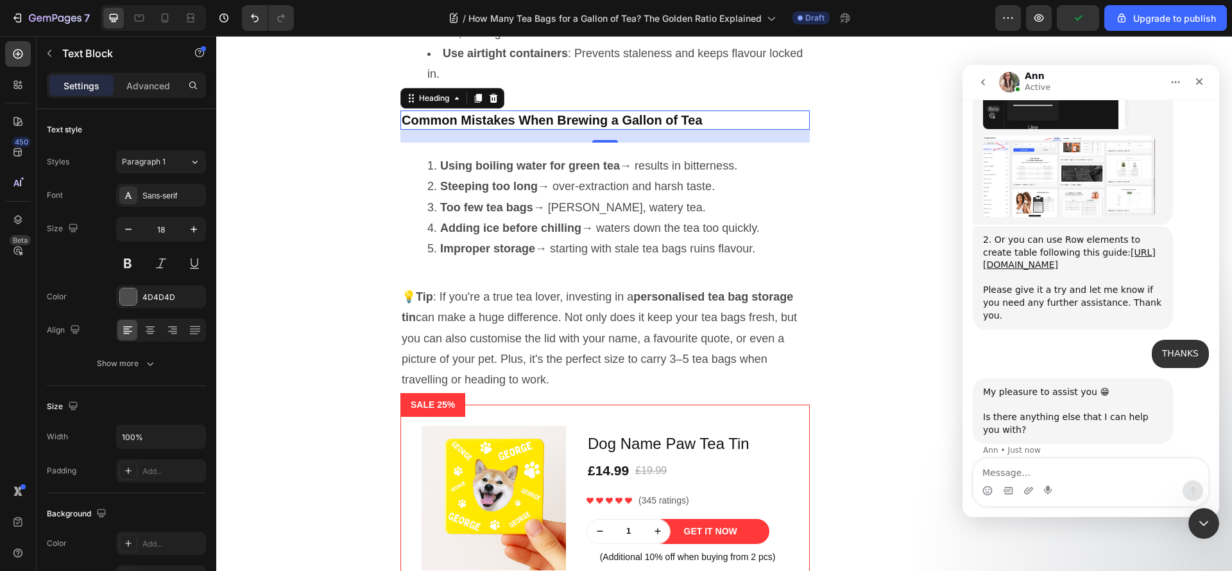
click at [497, 128] on p "Common Mistakes When Brewing a Gallon of Tea" at bounding box center [605, 120] width 407 height 17
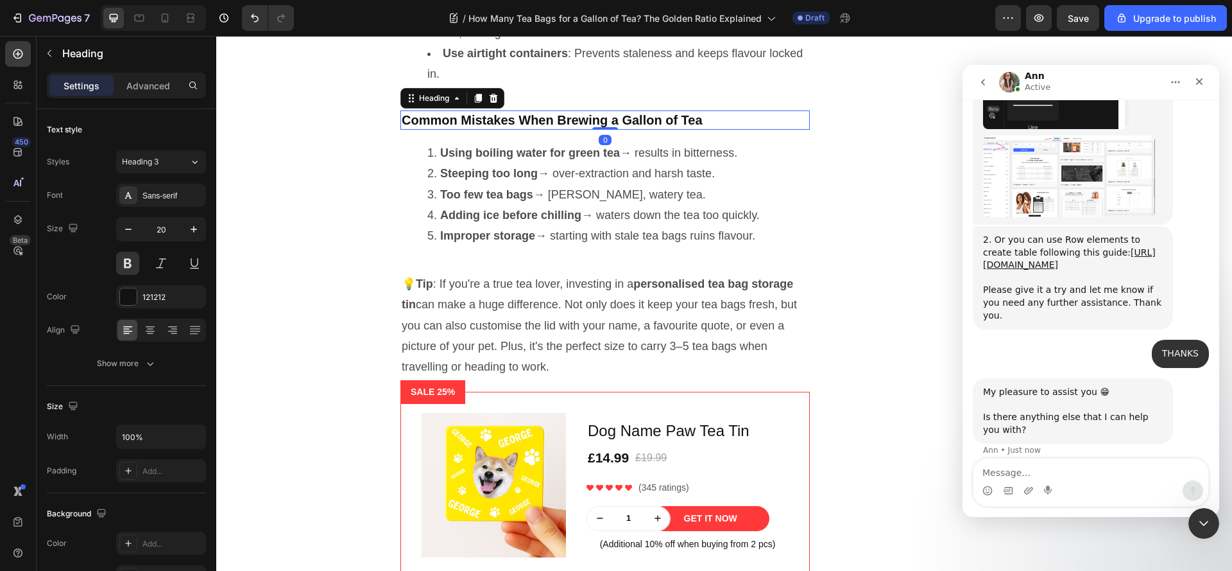
drag, startPoint x: 606, startPoint y: 267, endPoint x: 639, endPoint y: 249, distance: 37.3
click at [639, 130] on div "Common Mistakes When Brewing a Gallon of Tea Heading 0" at bounding box center [604, 119] width 409 height 19
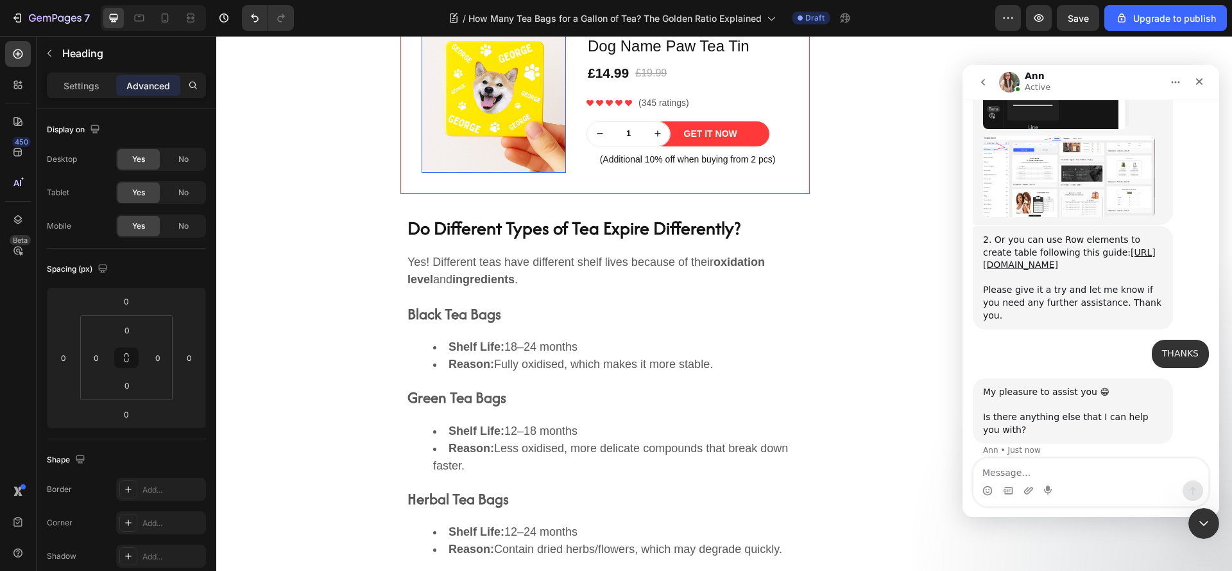
scroll to position [2916, 0]
click at [547, 241] on h2 "Do Different Types of Tea Expire Differently?" at bounding box center [609, 228] width 407 height 28
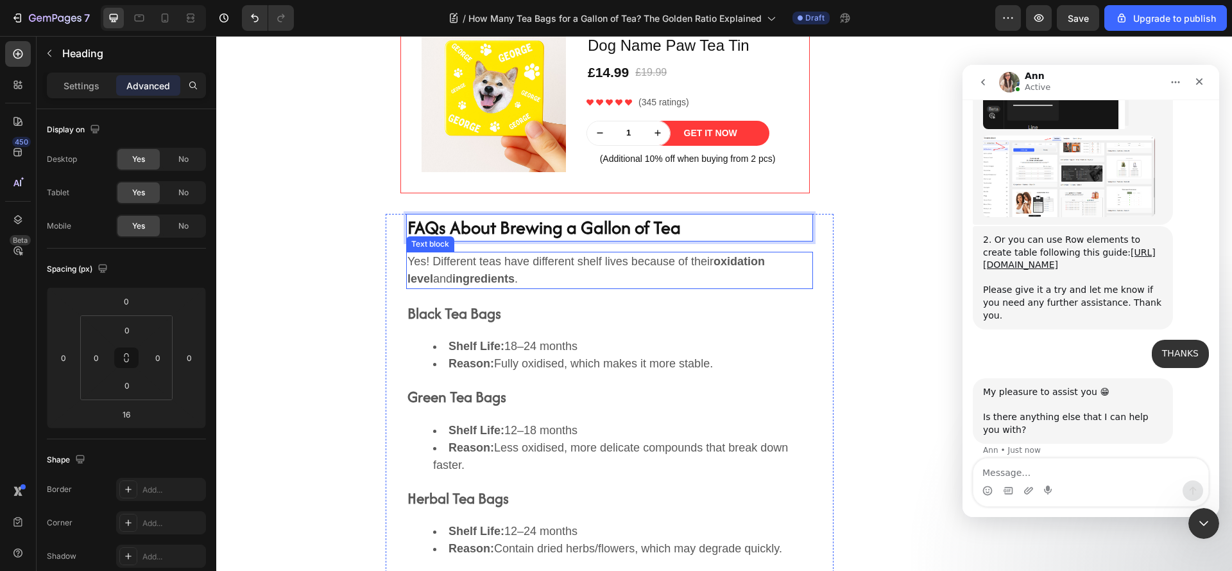
click at [456, 288] on p "Yes! Different teas have different shelf lives because of their oxidation level…" at bounding box center [610, 270] width 404 height 35
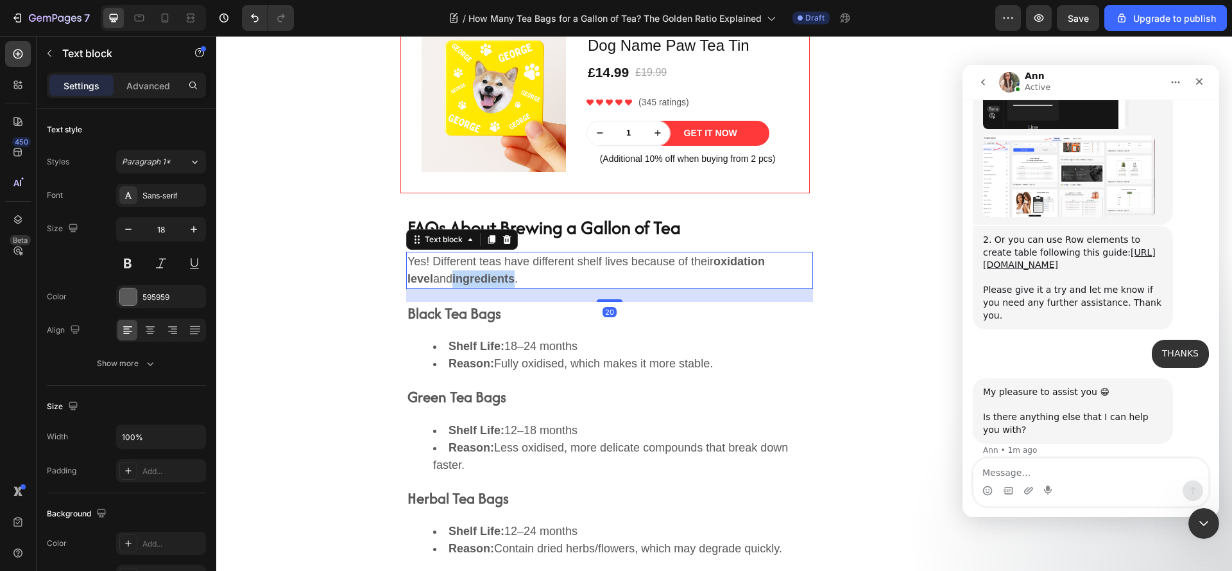
click at [456, 288] on p "Yes! Different teas have different shelf lives because of their oxidation level…" at bounding box center [610, 270] width 404 height 35
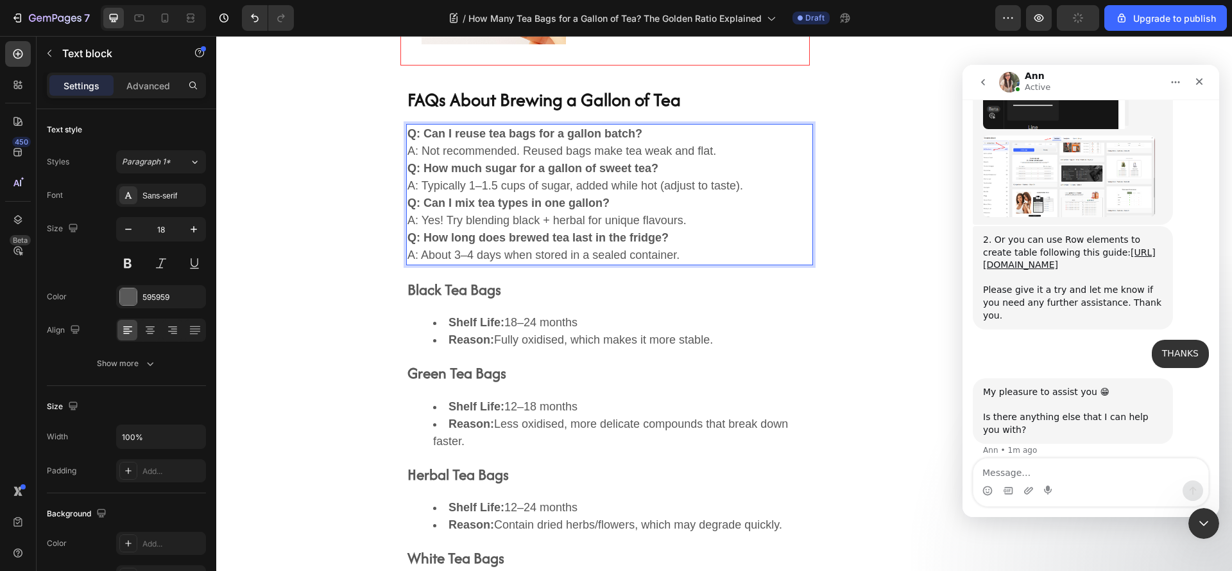
scroll to position [3044, 0]
click at [752, 159] on p "Q: Can I reuse tea bags for a gallon batch? A: Not recommended. Reused bags mak…" at bounding box center [610, 141] width 404 height 35
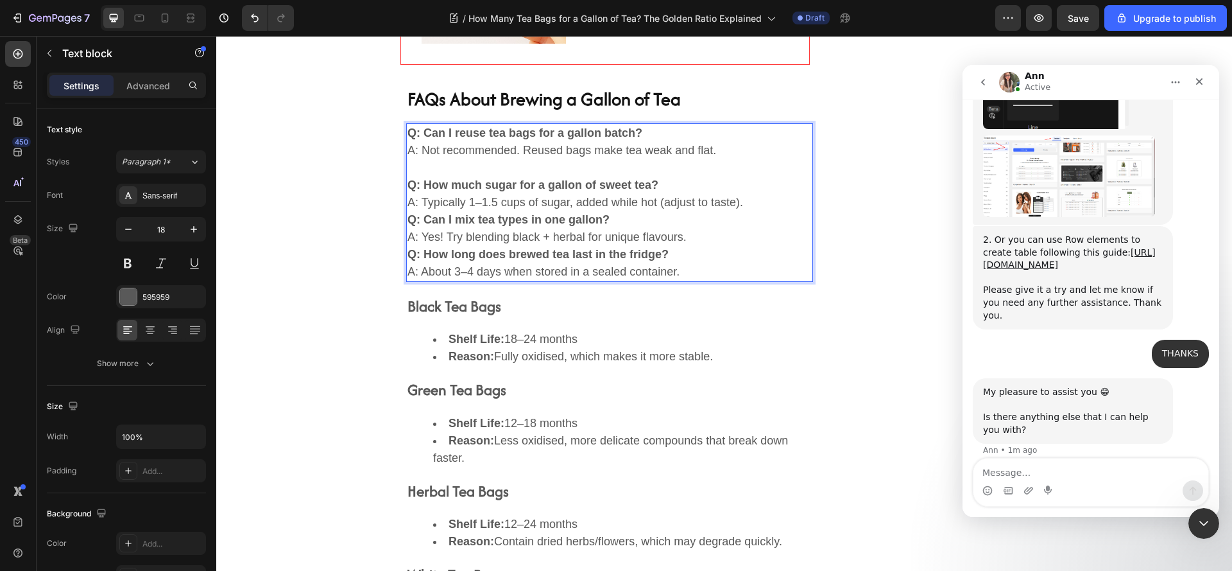
click at [778, 211] on p "Q: How much sugar for a gallon of sweet tea? A: Typically 1–1.5 cups of sugar, …" at bounding box center [610, 193] width 404 height 35
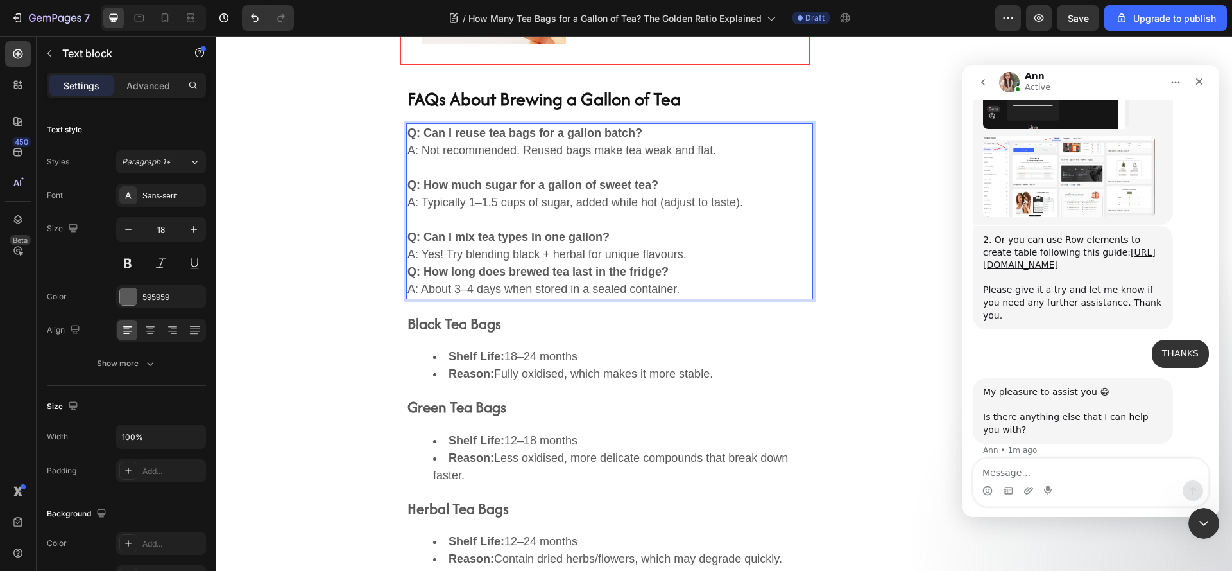
click at [711, 263] on p "Q: Can I mix tea types in one gallon? A: Yes! Try blending black + herbal for u…" at bounding box center [610, 245] width 404 height 35
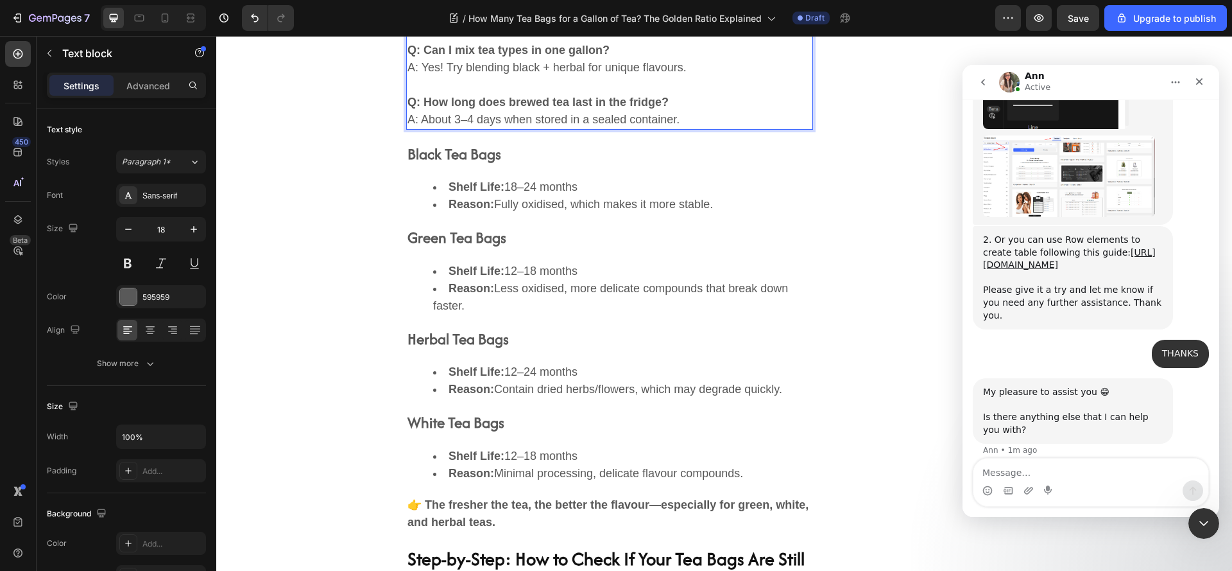
scroll to position [3237, 0]
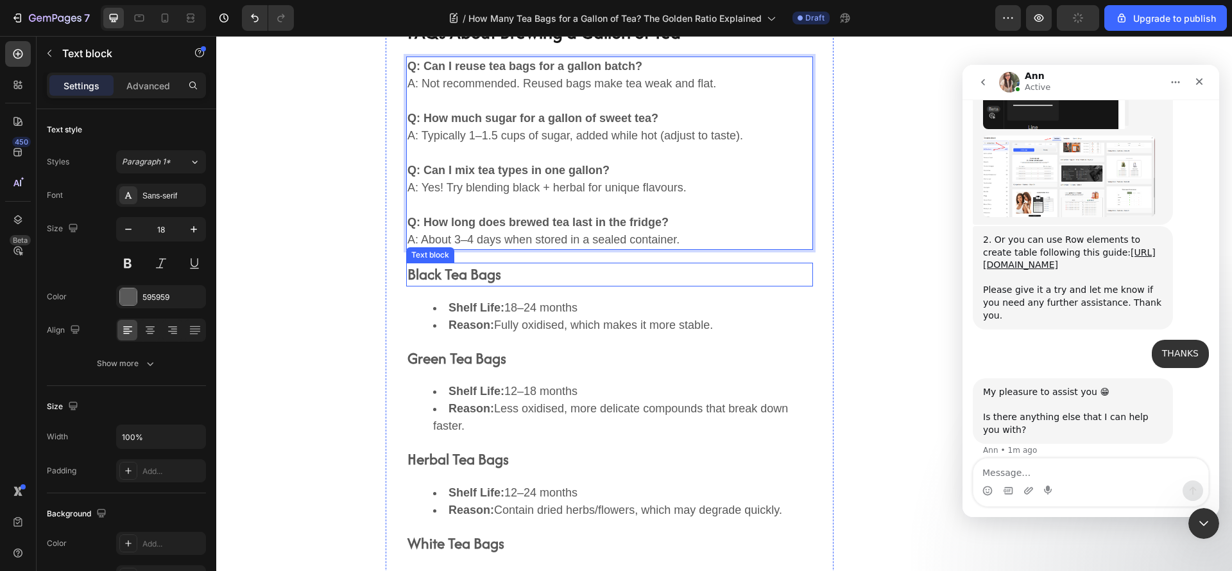
click at [492, 274] on p "Black Tea Bags" at bounding box center [610, 274] width 404 height 21
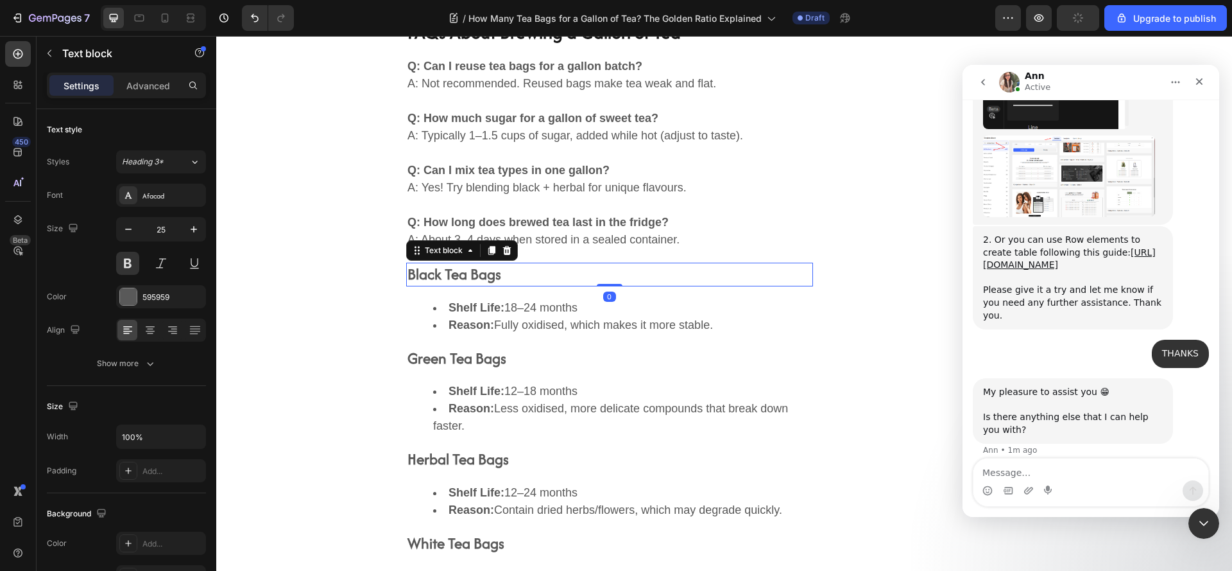
click at [492, 274] on p "Black Tea Bags" at bounding box center [610, 274] width 404 height 21
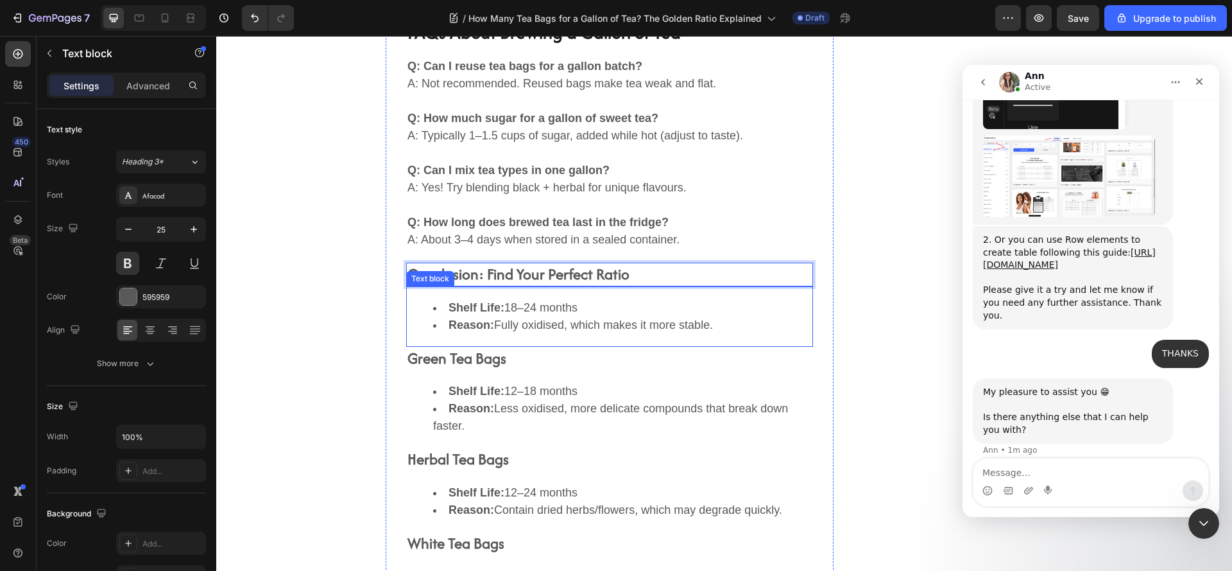
click at [474, 323] on strong "Reason:" at bounding box center [472, 324] width 46 height 13
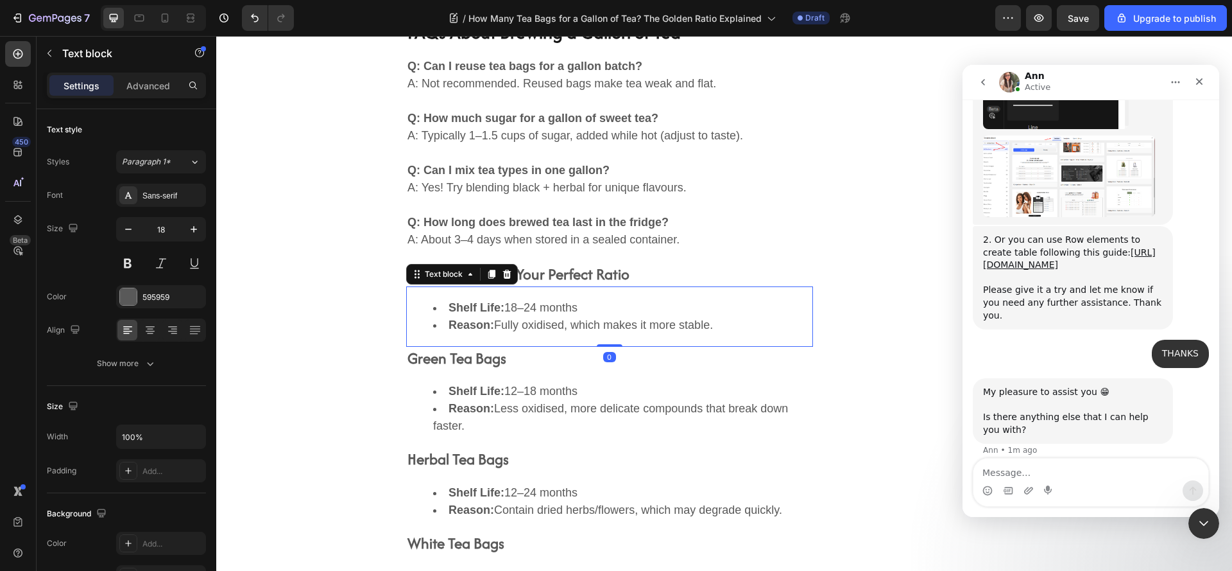
click at [474, 323] on strong "Reason:" at bounding box center [472, 324] width 46 height 13
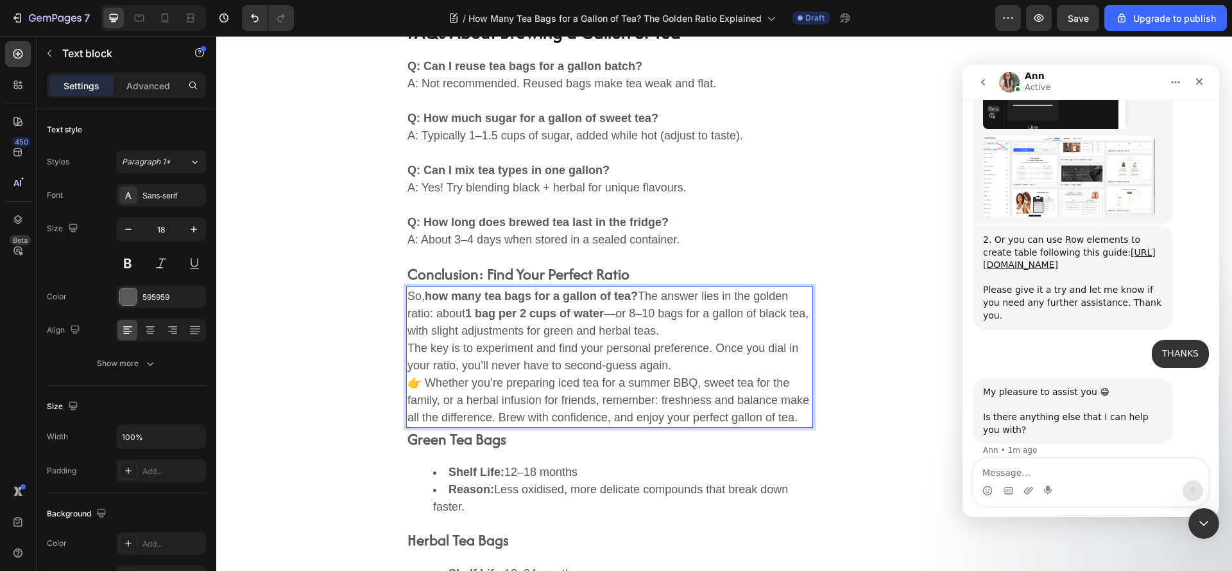
click at [408, 345] on p "The key is to experiment and find your personal preference. Once you dial in yo…" at bounding box center [610, 356] width 404 height 35
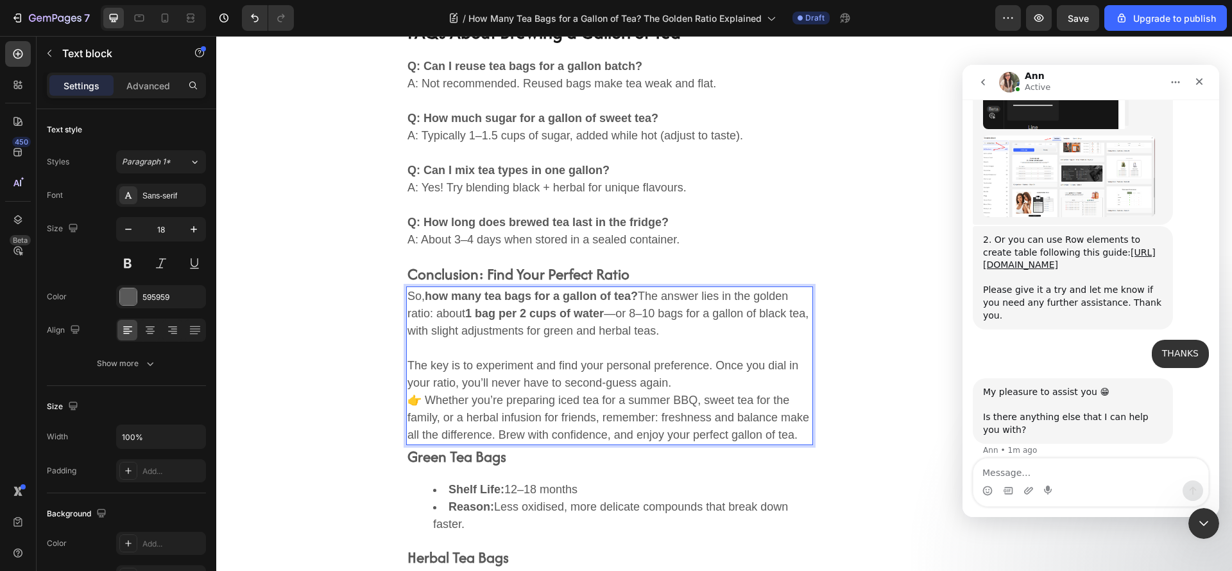
click at [408, 404] on p "👉 Whether you’re preparing iced tea for a summer BBQ, sweet tea for the family,…" at bounding box center [610, 417] width 404 height 52
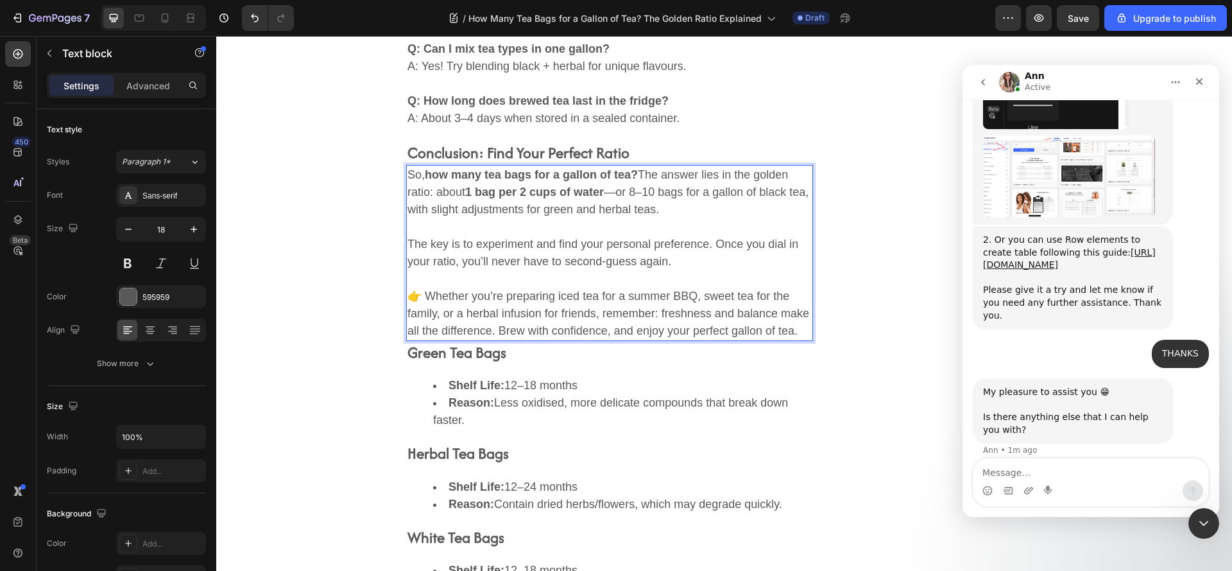
scroll to position [3429, 0]
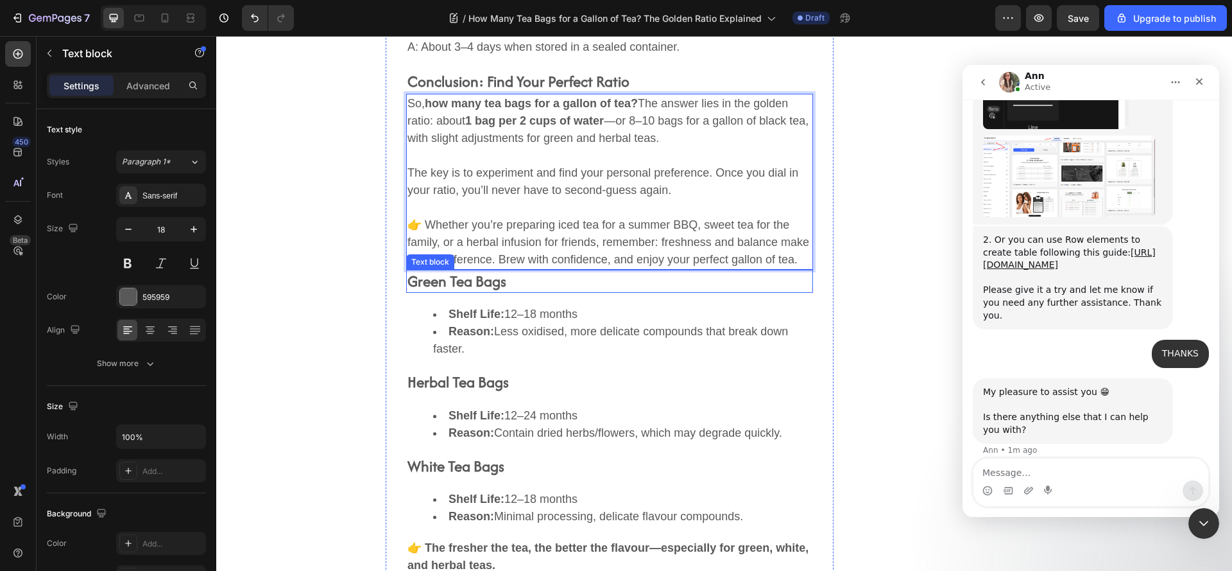
click at [493, 292] on p "Green Tea Bags" at bounding box center [610, 281] width 404 height 21
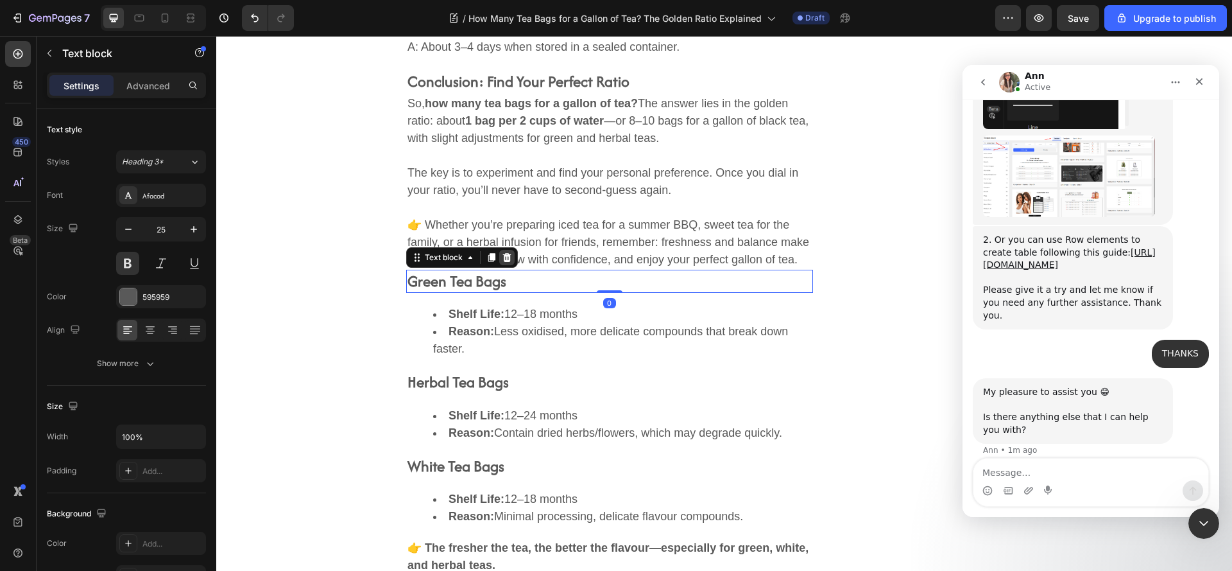
click at [506, 262] on icon at bounding box center [507, 257] width 10 height 10
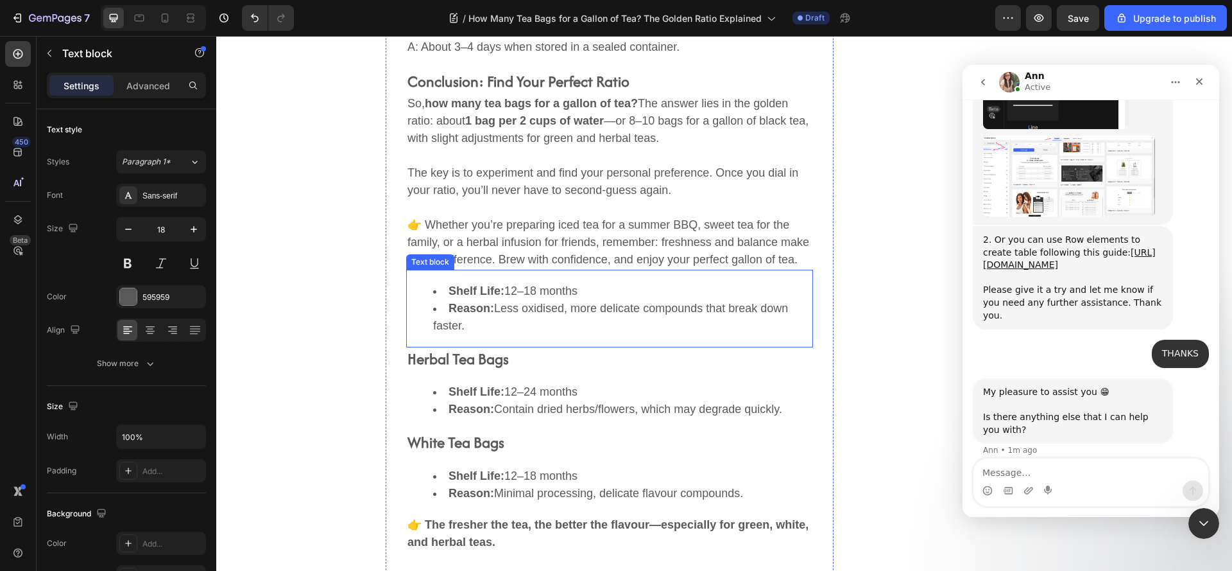
click at [420, 300] on ul "Shelf Life: 12–18 months Reason: Less oxidised, more delicate compounds that br…" at bounding box center [610, 308] width 404 height 52
click at [504, 261] on icon at bounding box center [507, 256] width 8 height 9
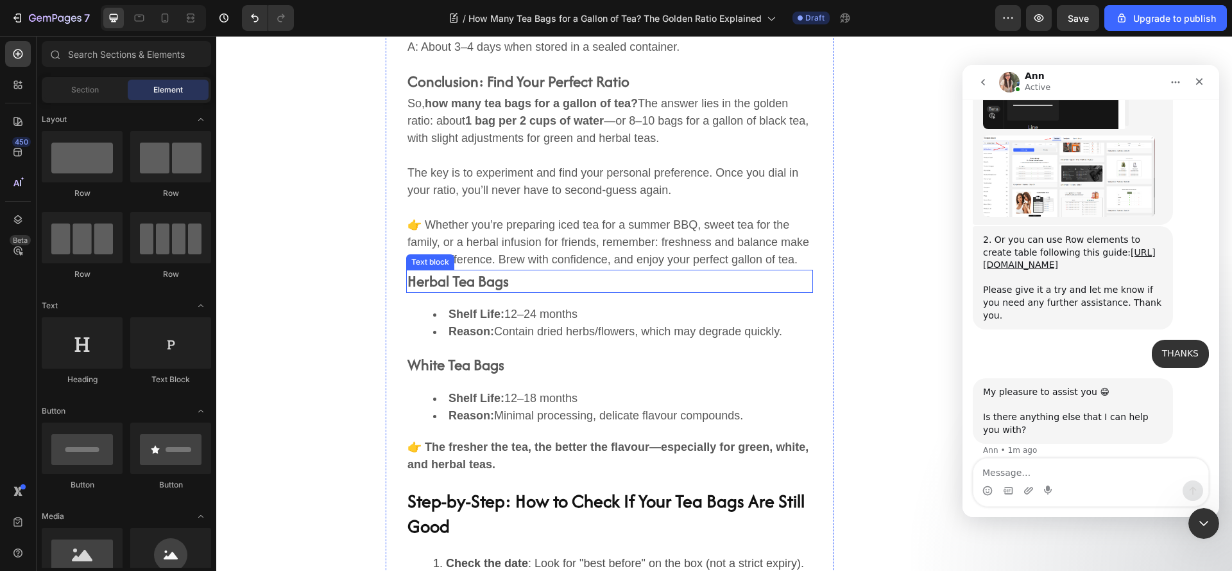
click at [682, 292] on p "Herbal Tea Bags" at bounding box center [610, 281] width 404 height 21
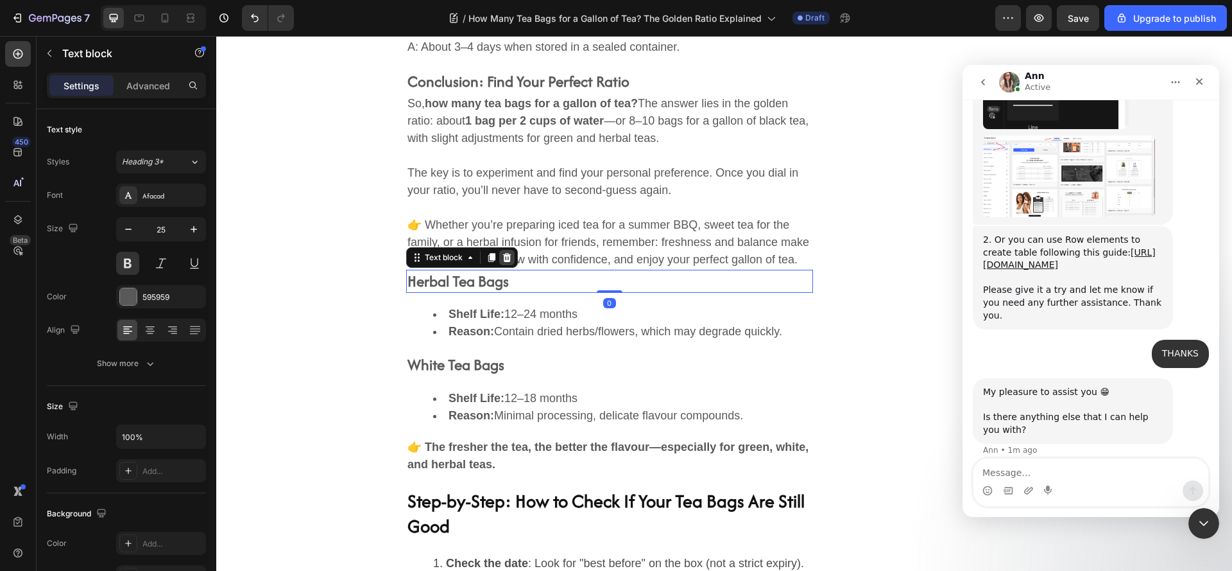
click at [504, 261] on icon at bounding box center [507, 256] width 8 height 9
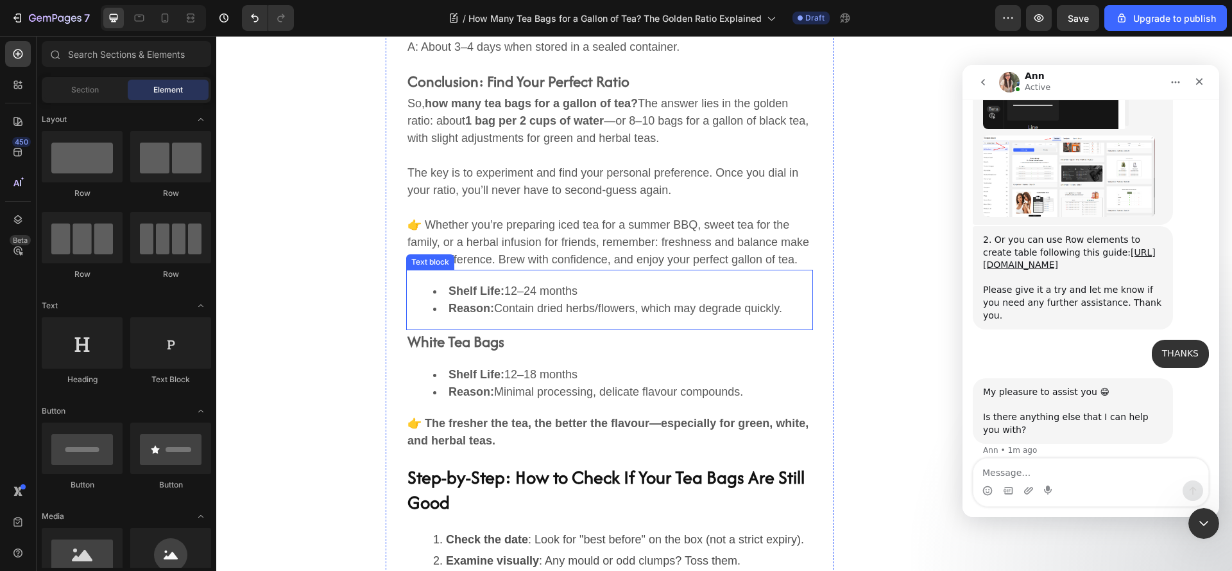
click at [725, 300] on li "Shelf Life: 12–24 months" at bounding box center [622, 290] width 379 height 17
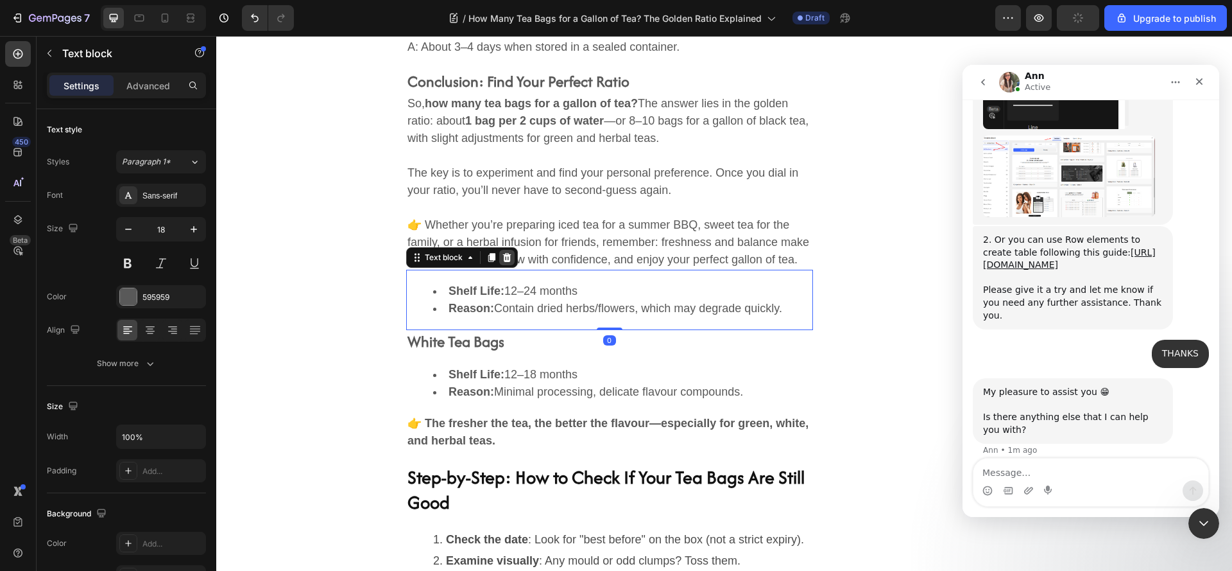
click at [504, 261] on icon at bounding box center [507, 256] width 8 height 9
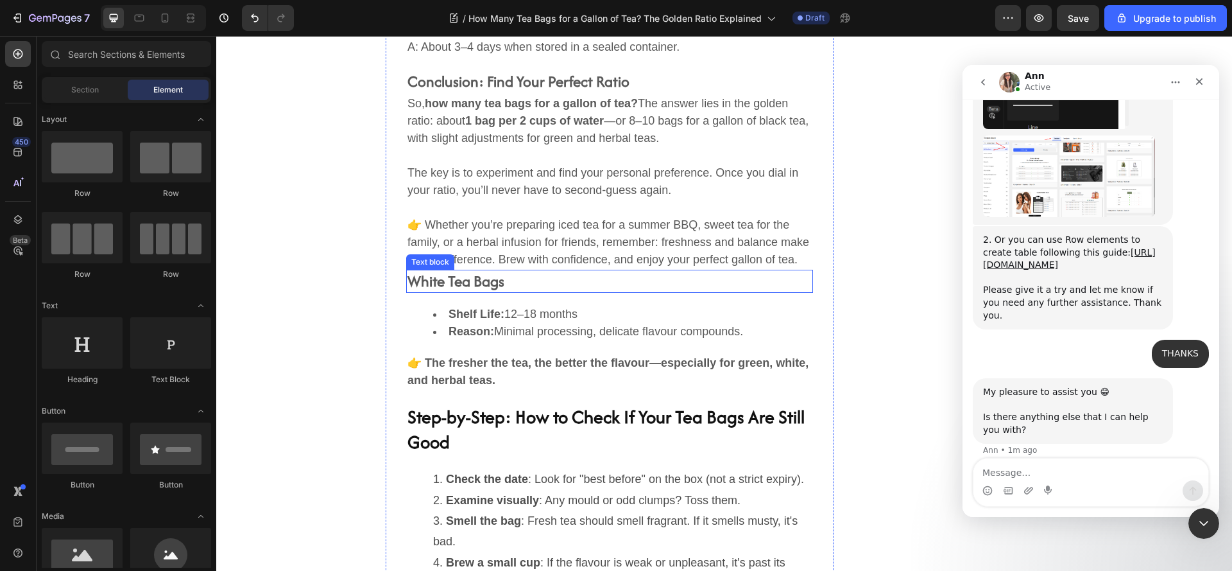
click at [716, 292] on p "White Tea Bags" at bounding box center [610, 281] width 404 height 21
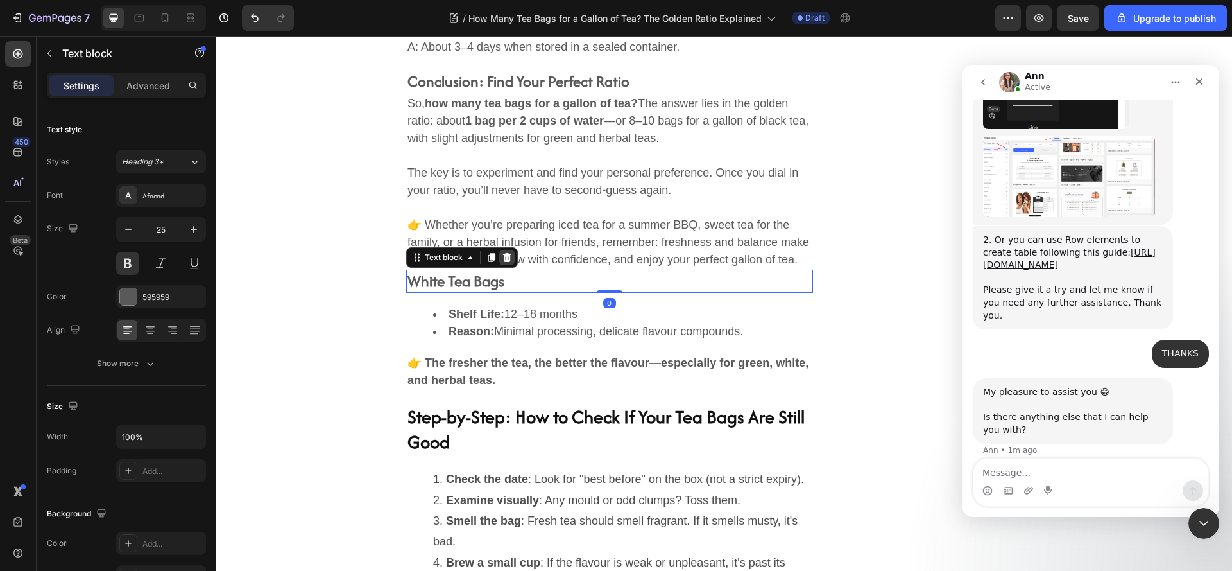
click at [503, 261] on icon at bounding box center [507, 256] width 8 height 9
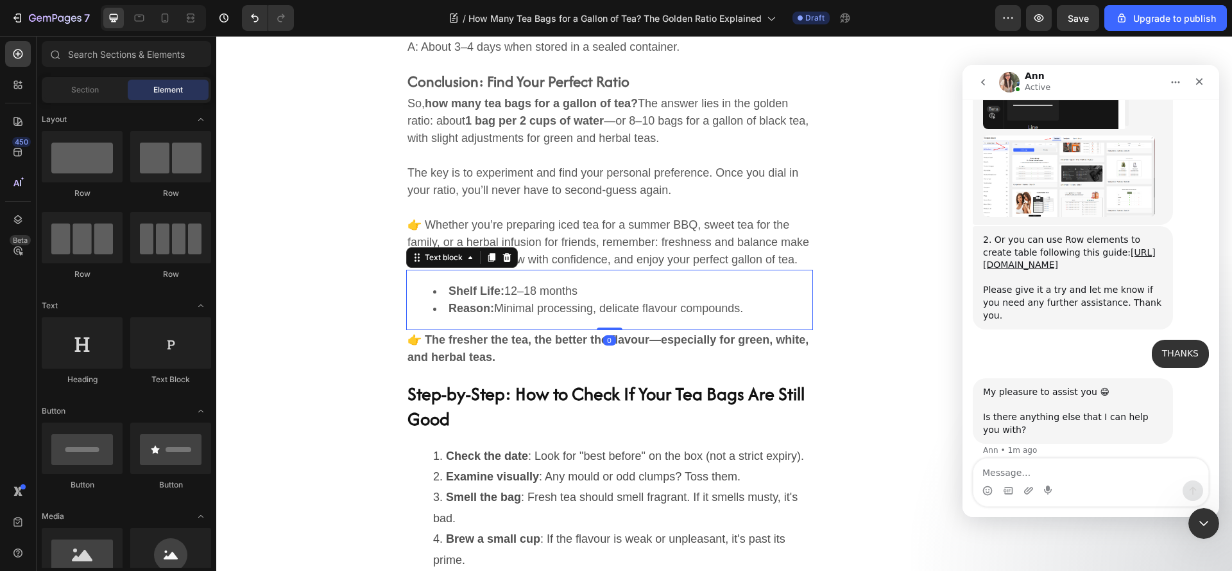
click at [408, 316] on ul "Shelf Life: 12–18 months Reason: Minimal processing, delicate flavour compounds." at bounding box center [610, 299] width 404 height 35
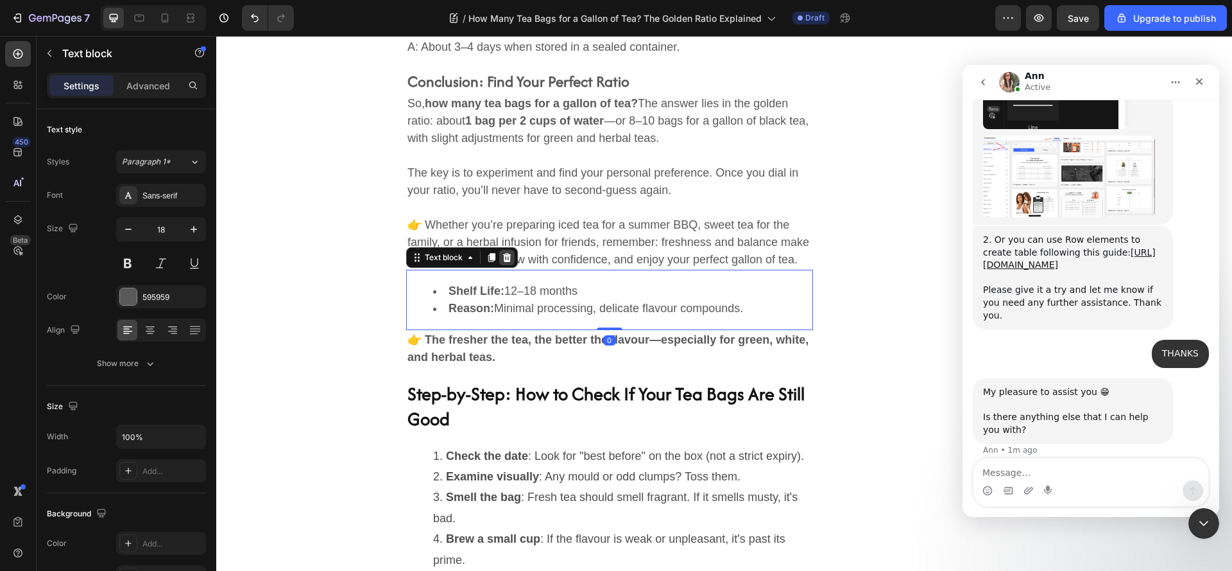
click at [503, 261] on icon at bounding box center [507, 256] width 8 height 9
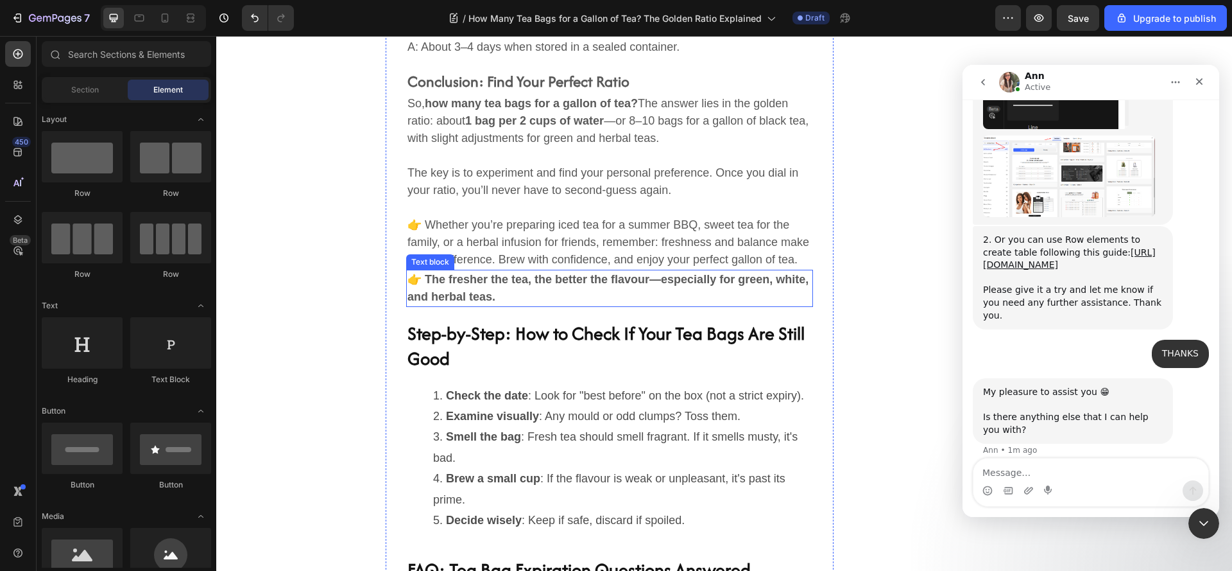
click at [424, 303] on strong "👉 The fresher the tea, the better the flavour—especially for green, white, and …" at bounding box center [608, 288] width 401 height 30
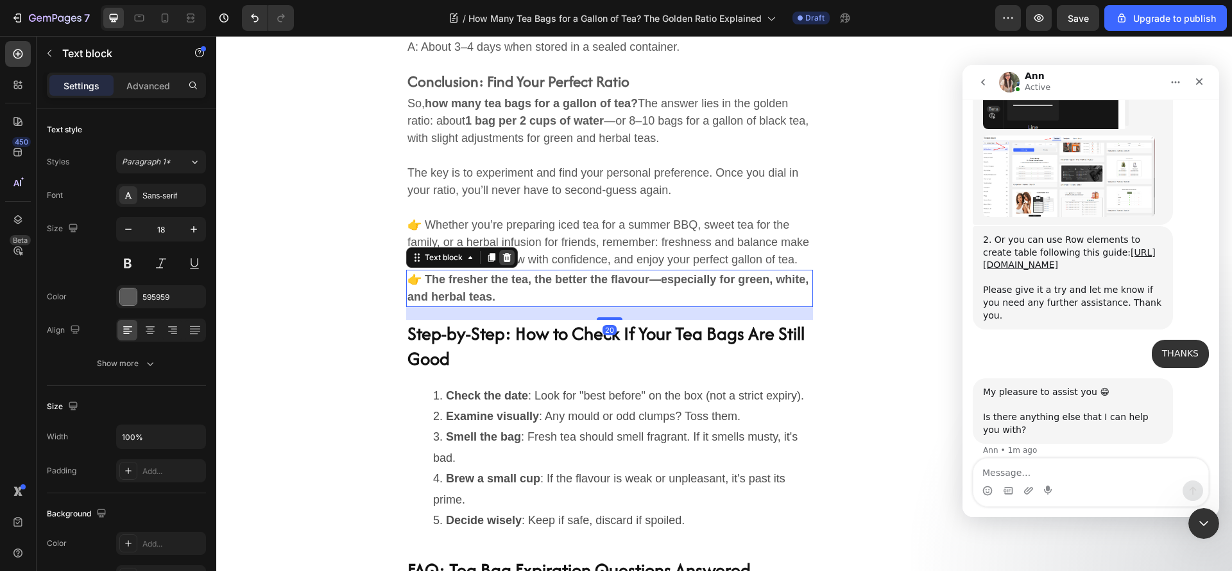
click at [503, 261] on icon at bounding box center [507, 256] width 8 height 9
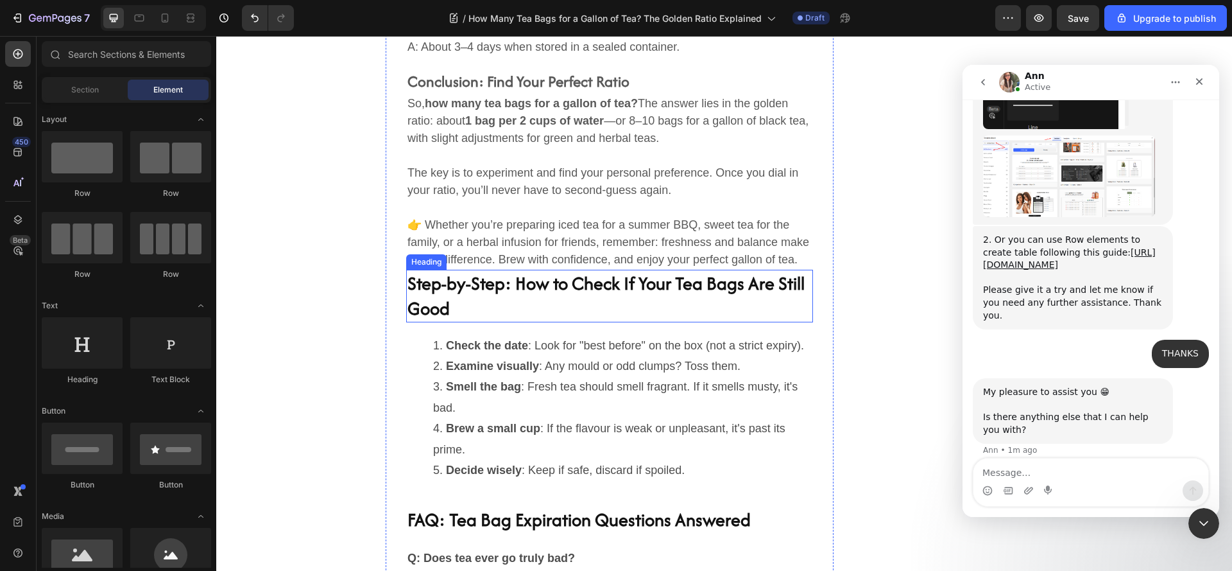
click at [443, 316] on h2 "Step-by-Step: How to Check If Your Tea Bags Are Still Good" at bounding box center [609, 296] width 407 height 53
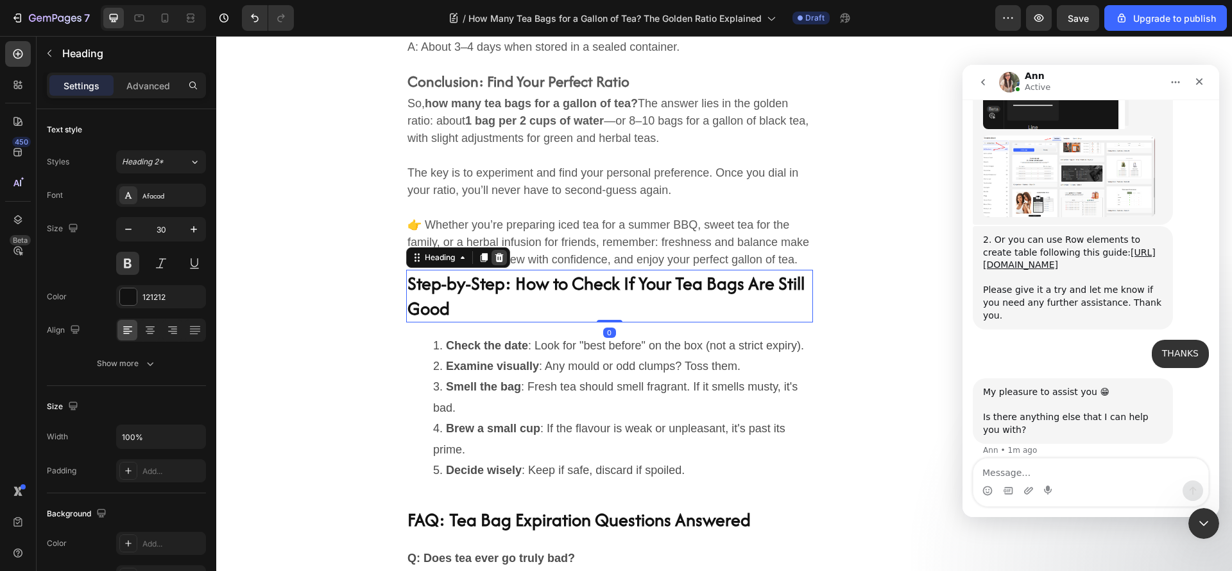
click at [494, 262] on icon at bounding box center [499, 257] width 10 height 10
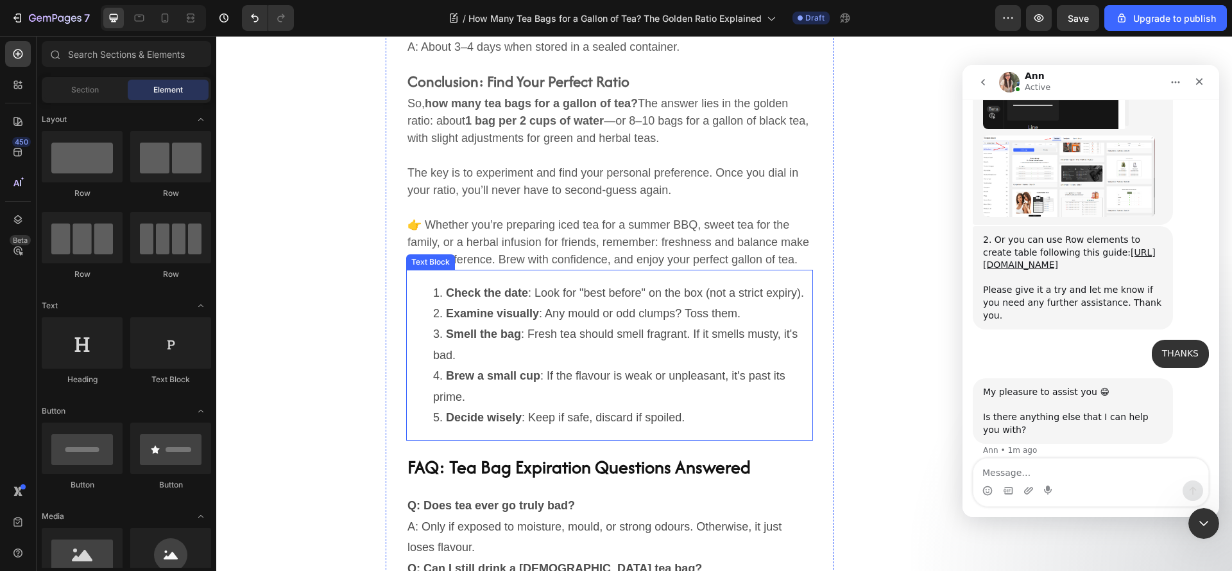
click at [415, 305] on ol "Check the date : Look for "best before" on the box (not a strict expiry). Exami…" at bounding box center [610, 355] width 404 height 146
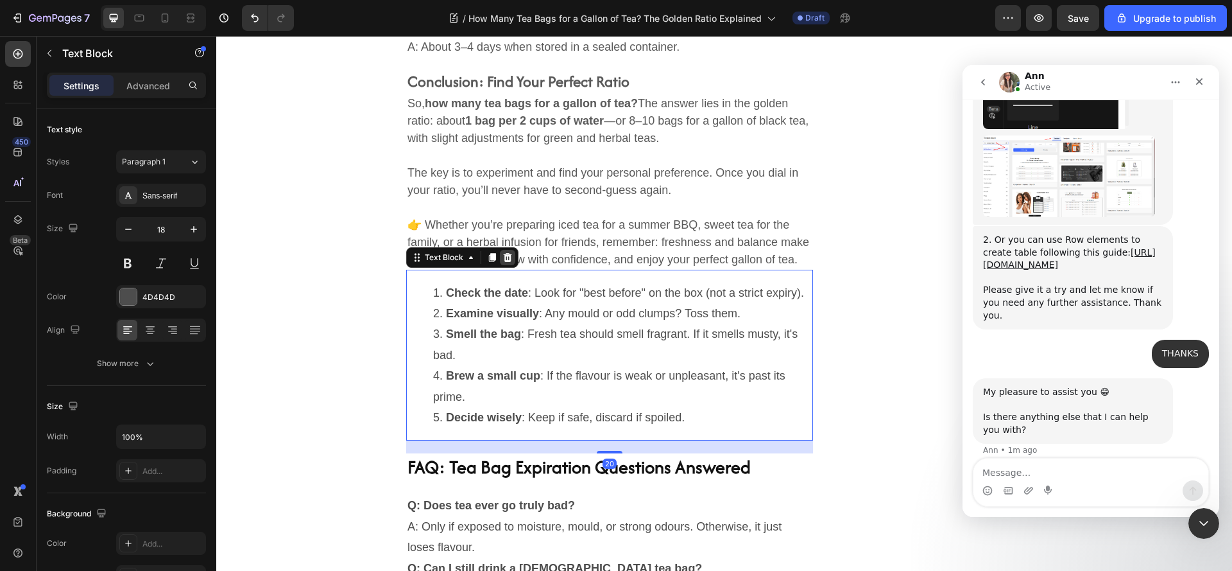
click at [502, 262] on icon at bounding box center [507, 257] width 10 height 10
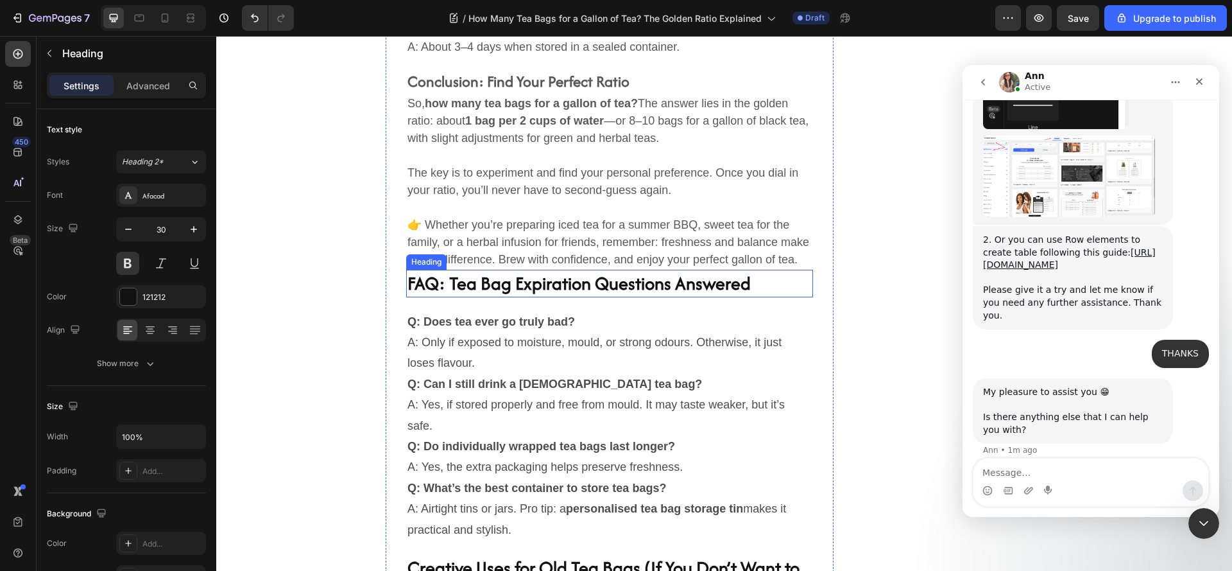
click at [409, 297] on h2 "FAQ: Tea Bag Expiration Questions Answered" at bounding box center [609, 284] width 407 height 28
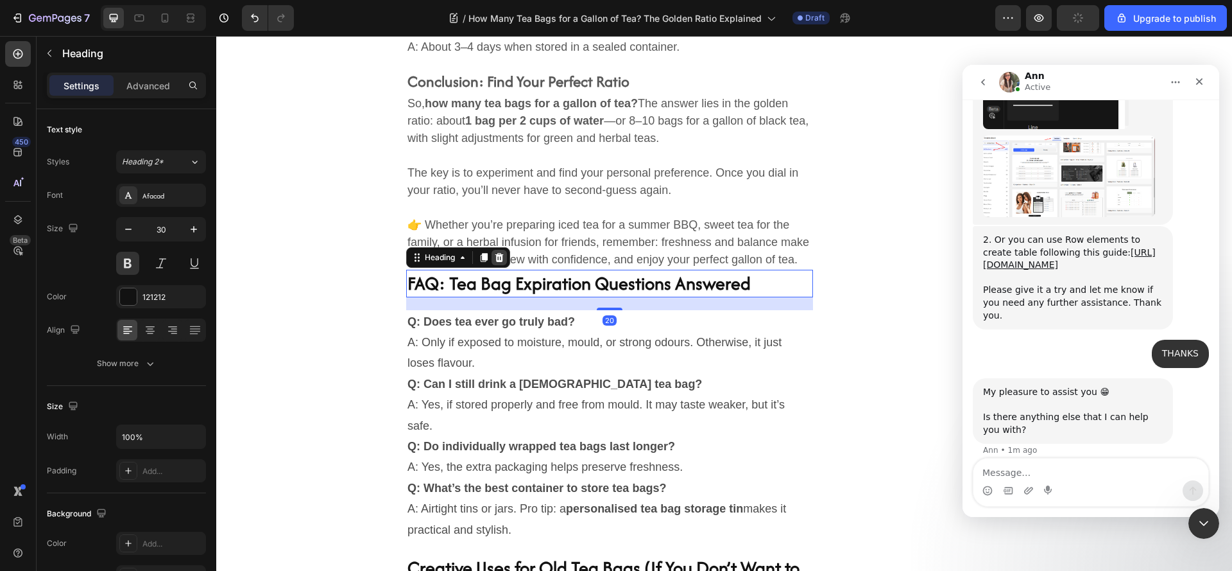
click at [495, 261] on icon at bounding box center [499, 256] width 8 height 9
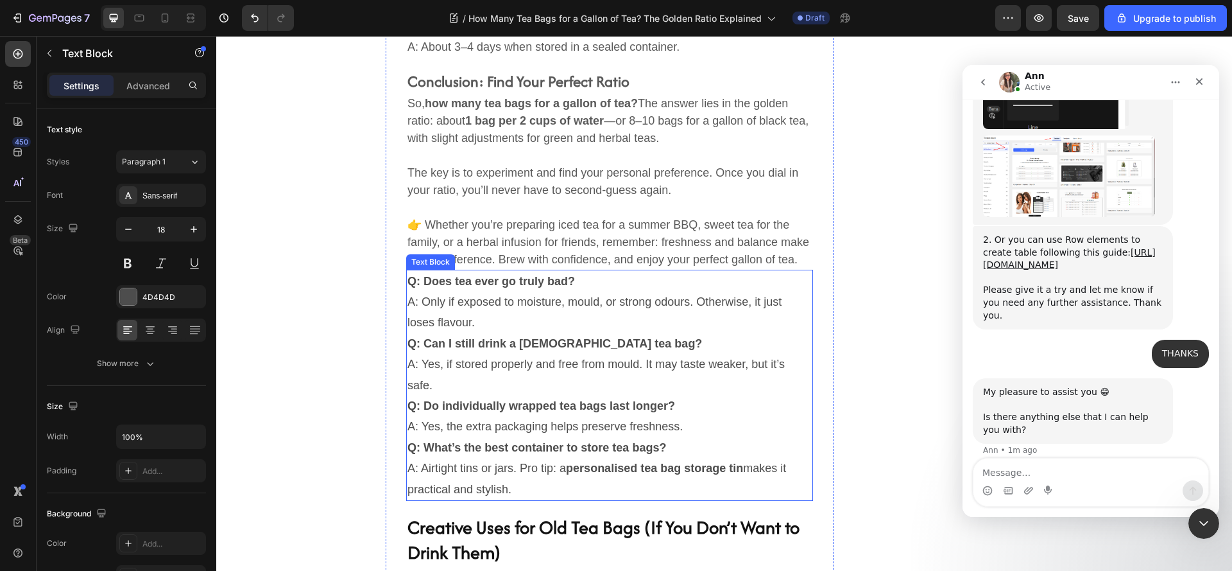
click at [422, 311] on p "Q: Does tea ever go truly bad? A: Only if exposed to moisture, mould, or strong…" at bounding box center [610, 302] width 404 height 62
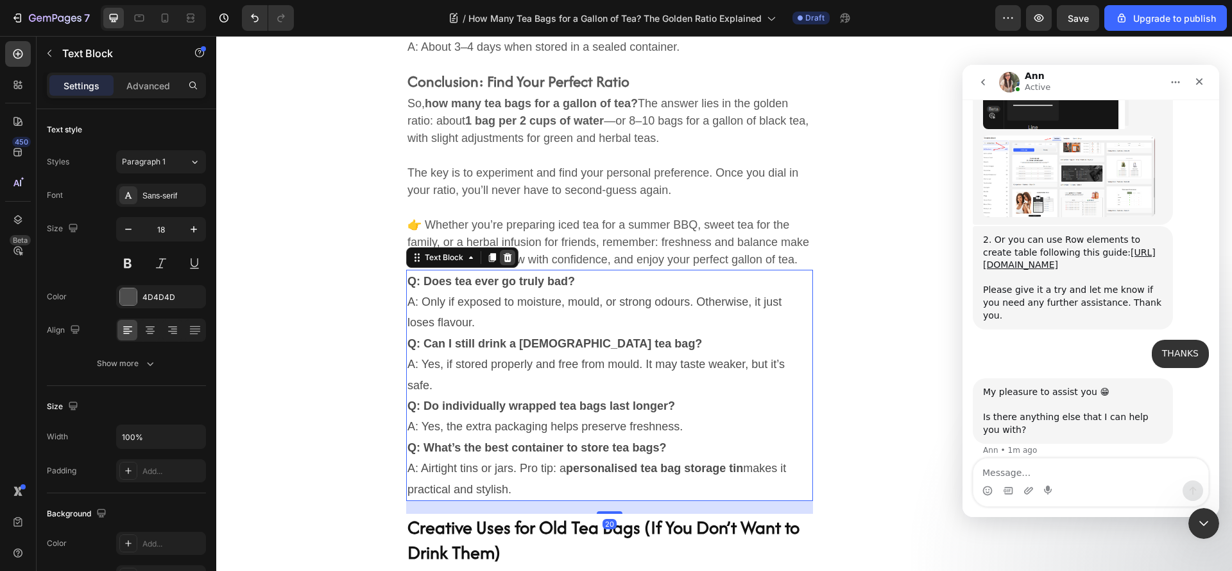
click at [504, 261] on icon at bounding box center [508, 256] width 8 height 9
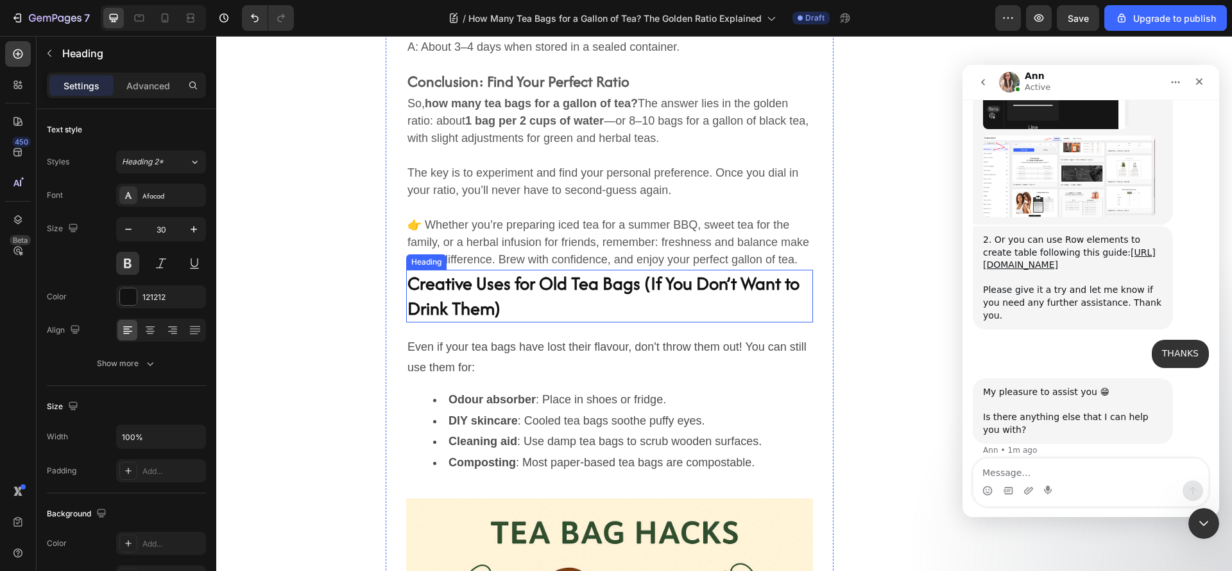
click at [478, 313] on h2 "Creative Uses for Old Tea Bags (If You Don’t Want to Drink Them)" at bounding box center [609, 296] width 407 height 53
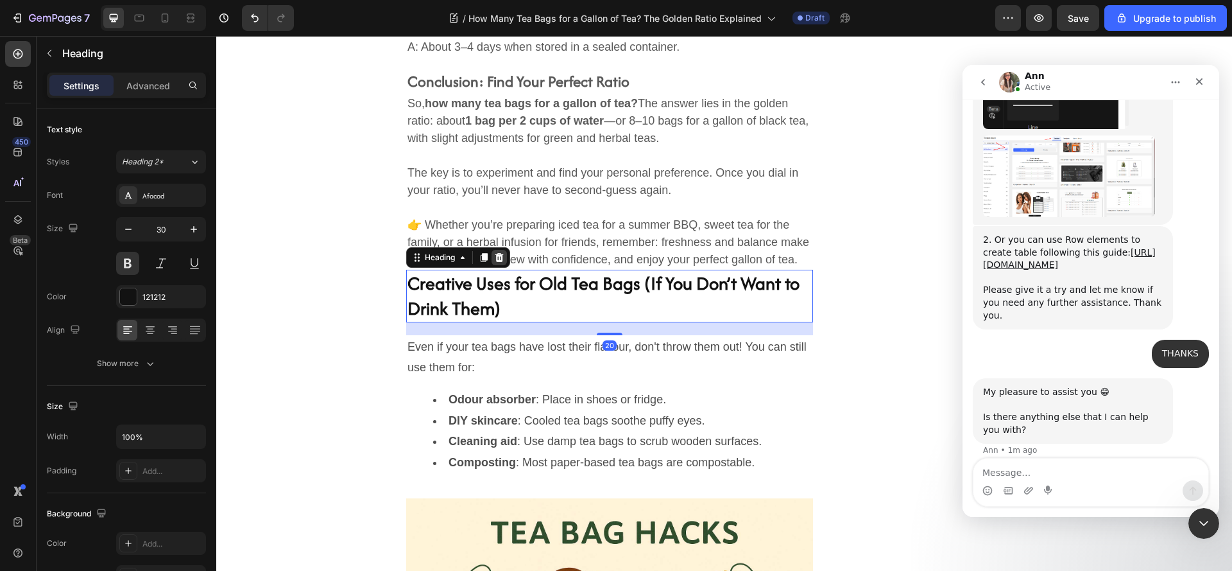
click at [494, 262] on icon at bounding box center [499, 257] width 10 height 10
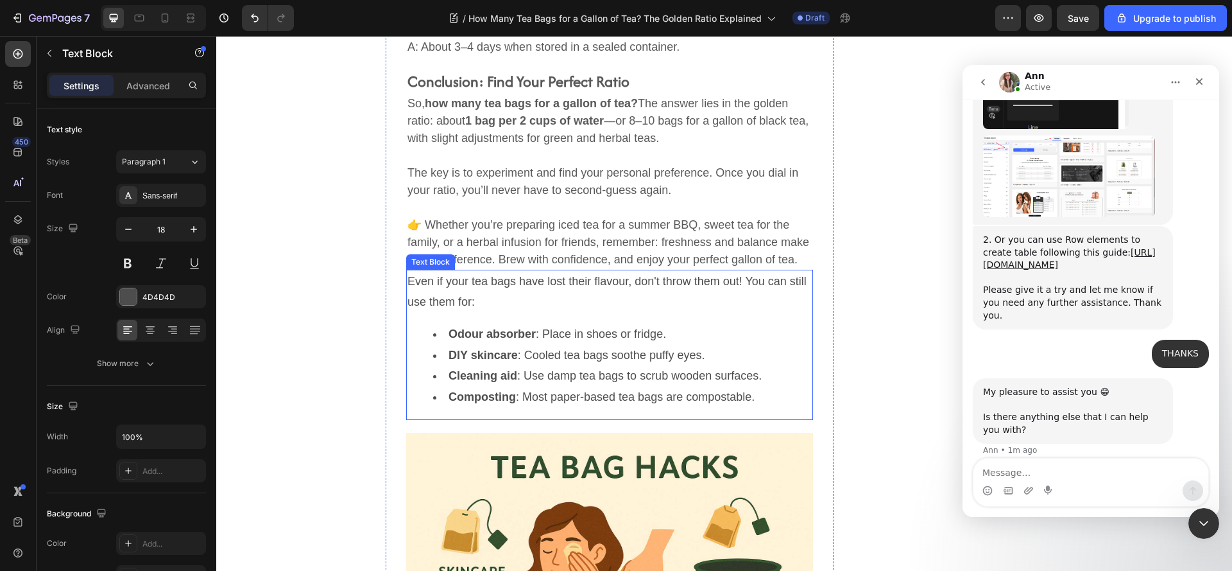
click at [476, 310] on p "Even if your tea bags have lost their flavour, don't throw them out! You can st…" at bounding box center [610, 292] width 404 height 42
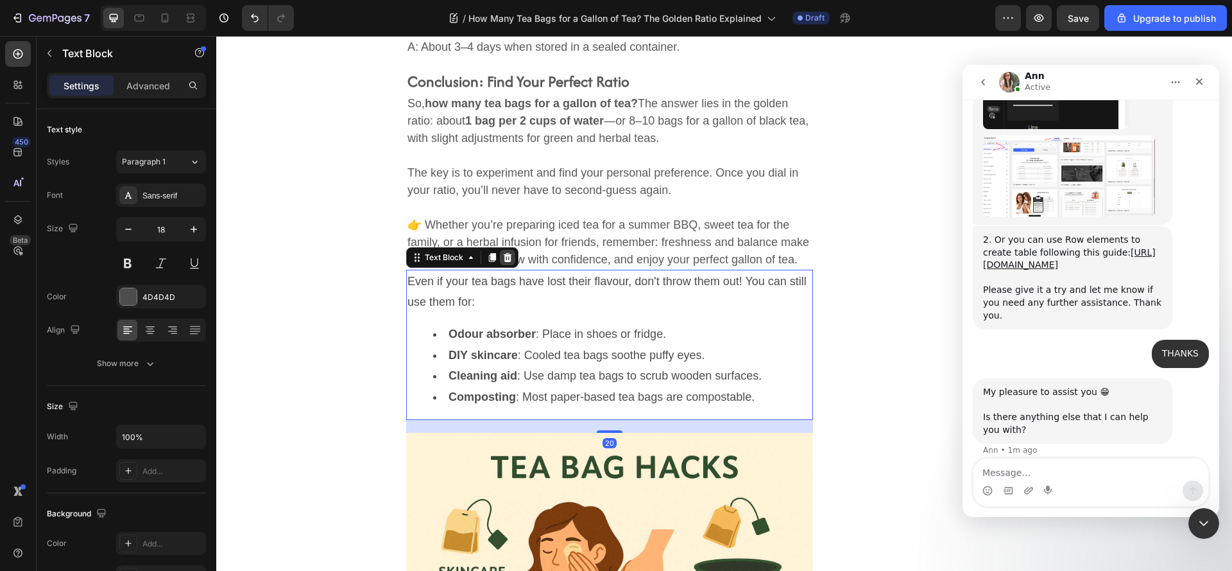
click at [506, 262] on icon at bounding box center [507, 257] width 10 height 10
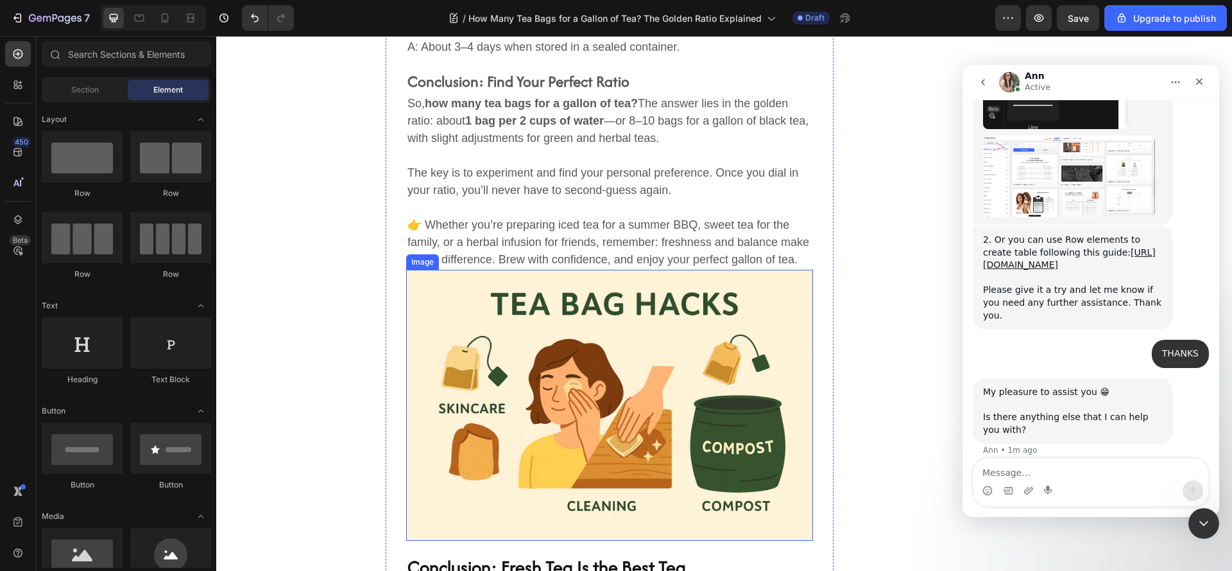
click at [524, 336] on img at bounding box center [609, 405] width 407 height 271
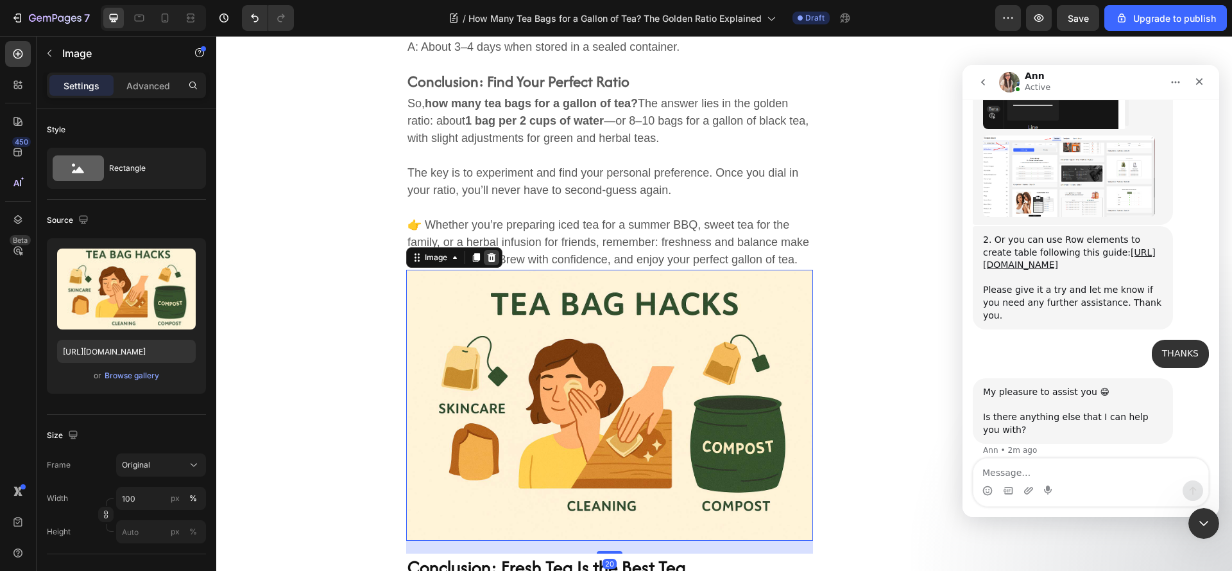
click at [488, 261] on icon at bounding box center [492, 256] width 8 height 9
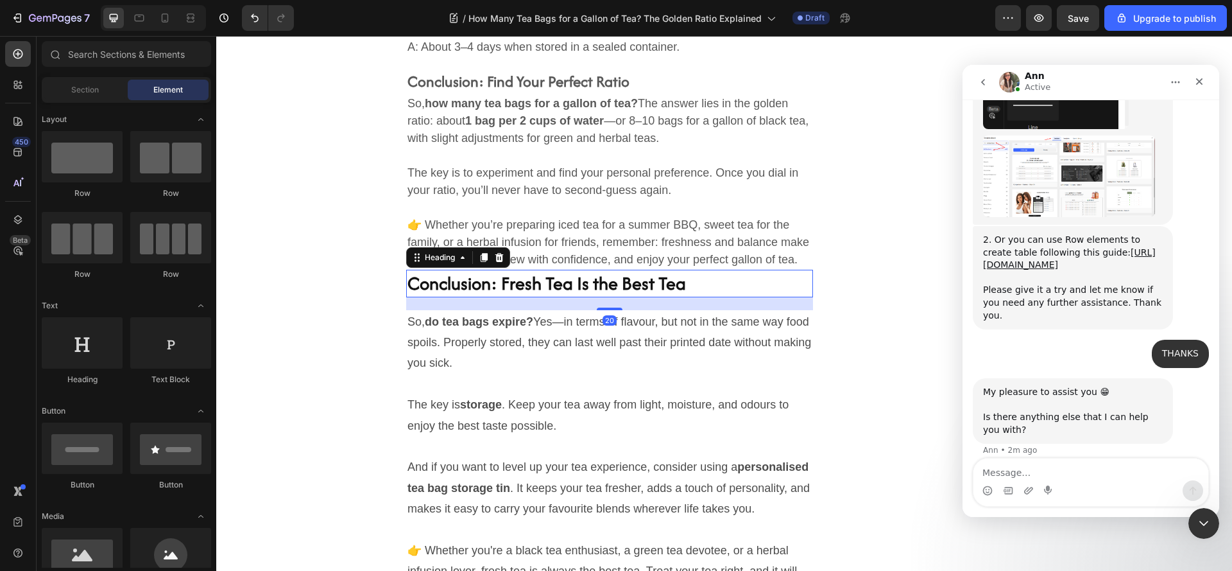
click at [497, 297] on h2 "Conclusion: Fresh Tea Is the Best Tea" at bounding box center [609, 284] width 407 height 28
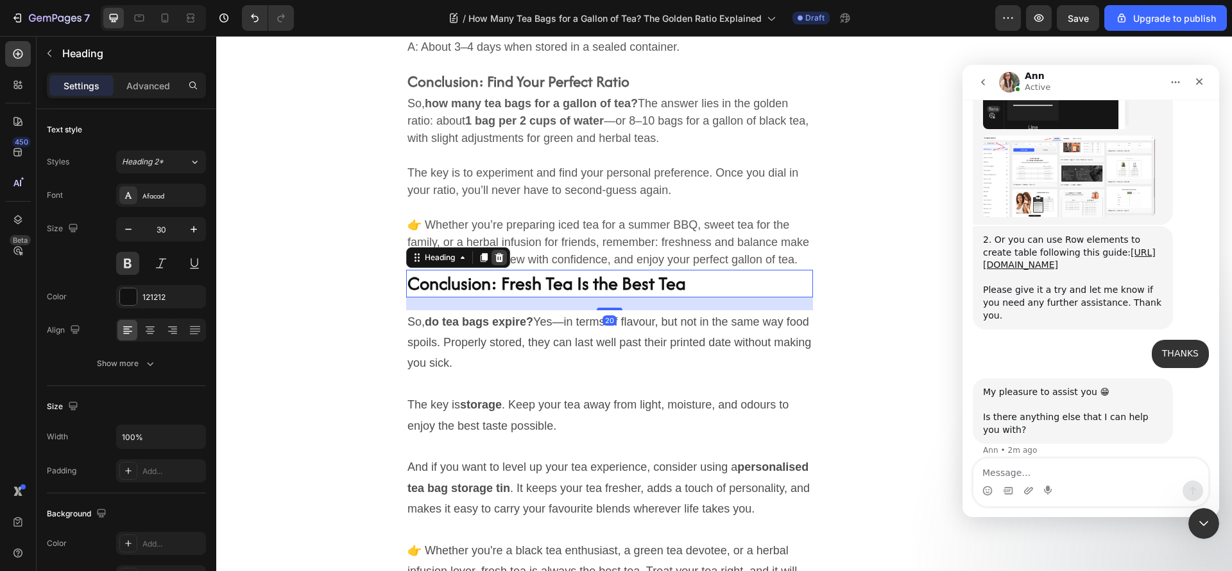
click at [494, 262] on icon at bounding box center [499, 257] width 10 height 10
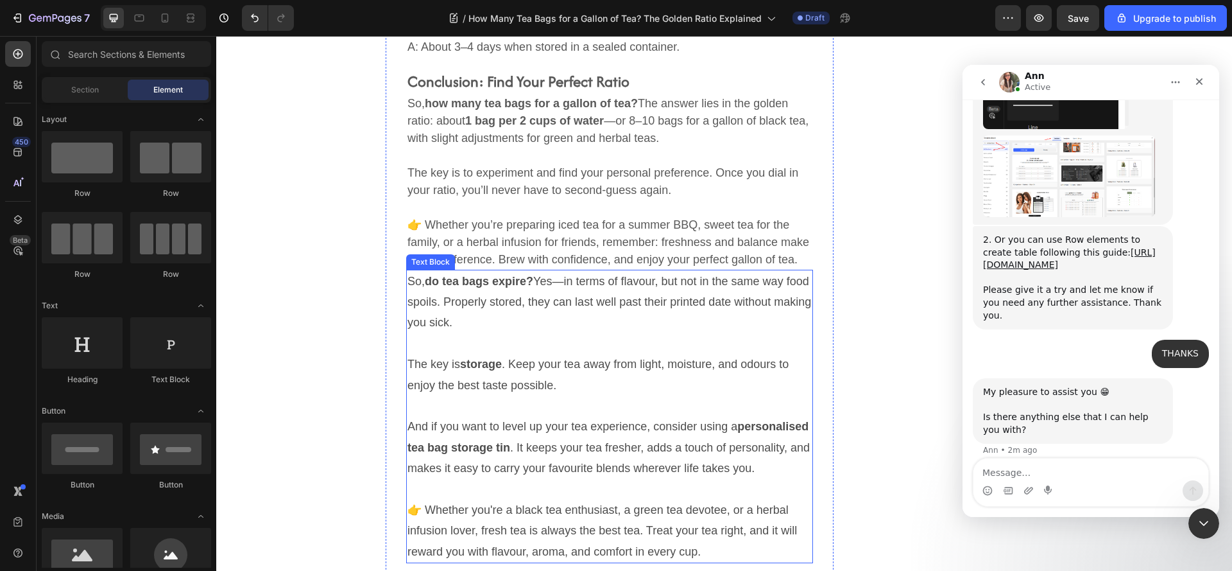
click at [439, 329] on p "So, do tea bags expire? Yes—in terms of flavour, but not in the same way food s…" at bounding box center [610, 302] width 404 height 62
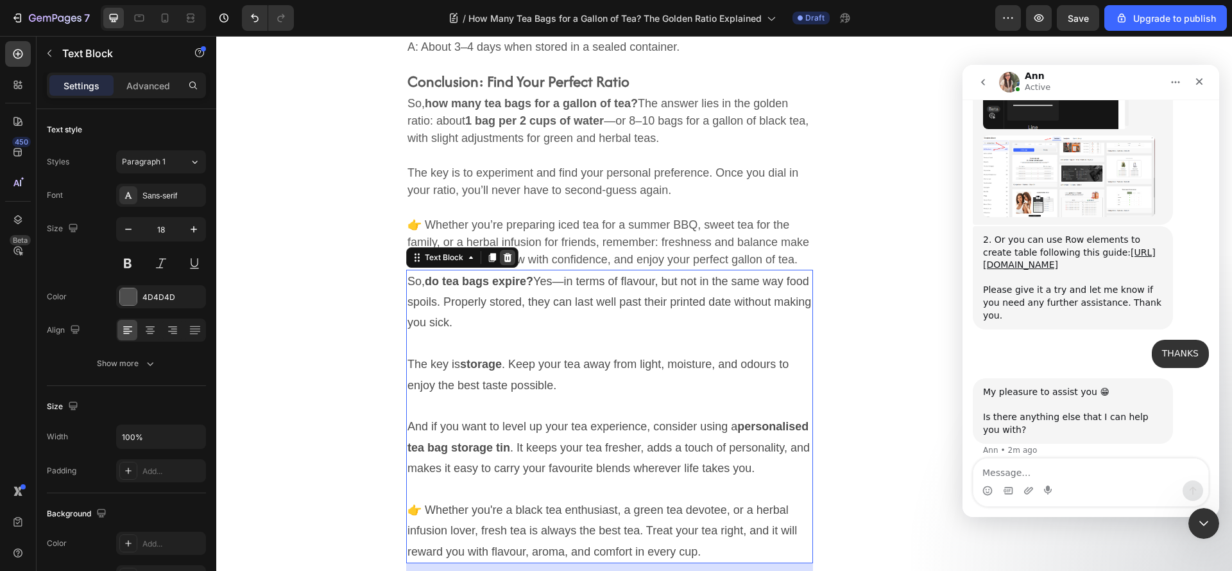
click at [504, 261] on icon at bounding box center [508, 256] width 8 height 9
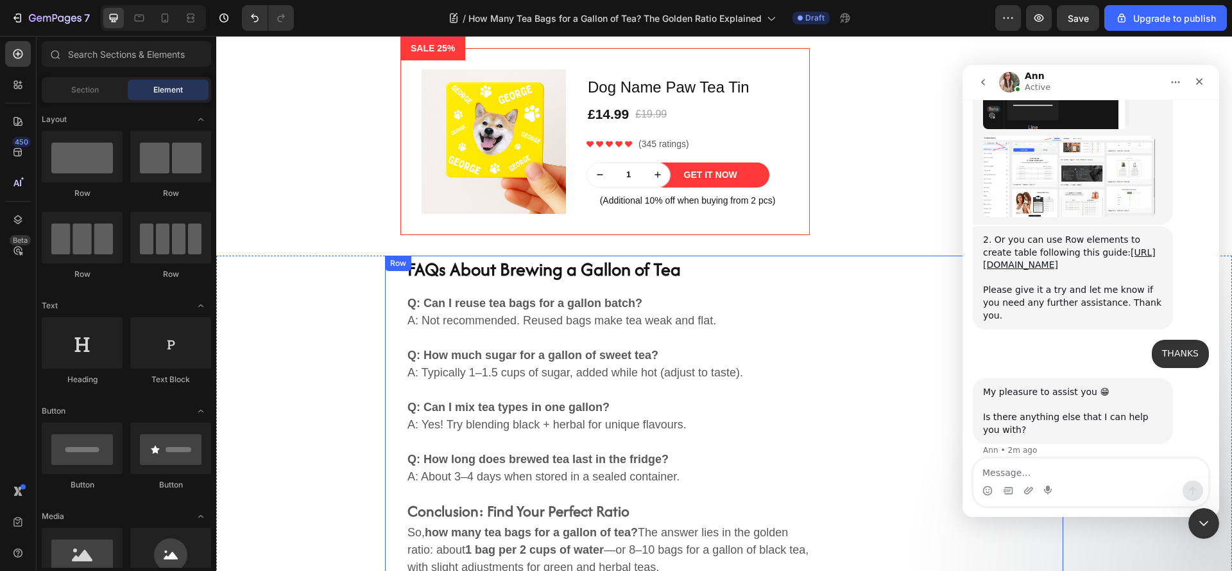
scroll to position [2852, 0]
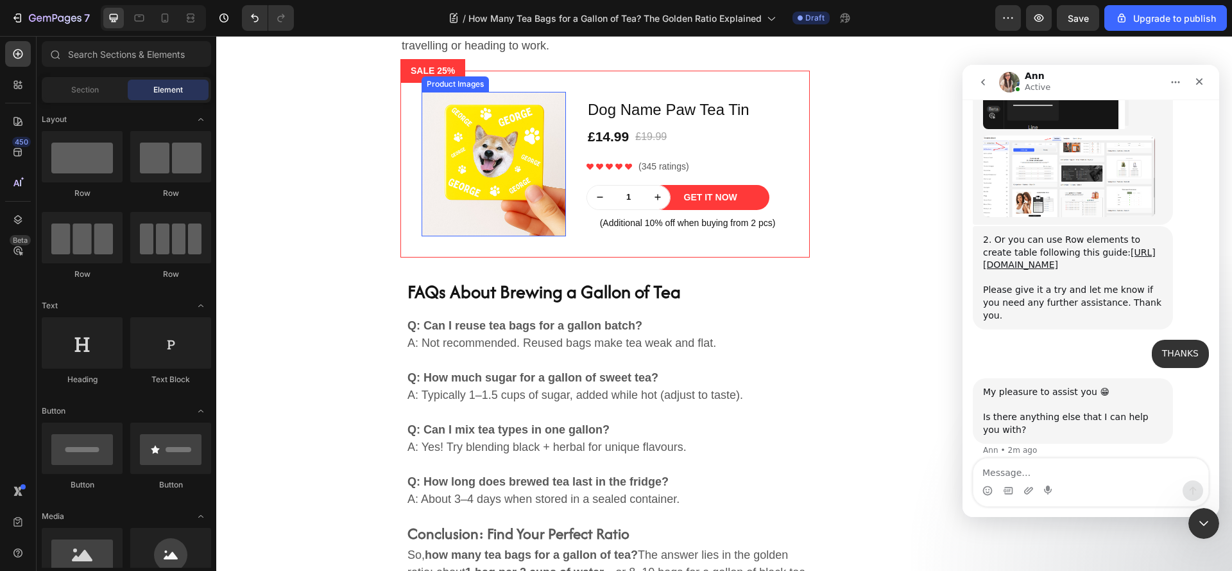
click at [480, 236] on img at bounding box center [494, 164] width 144 height 144
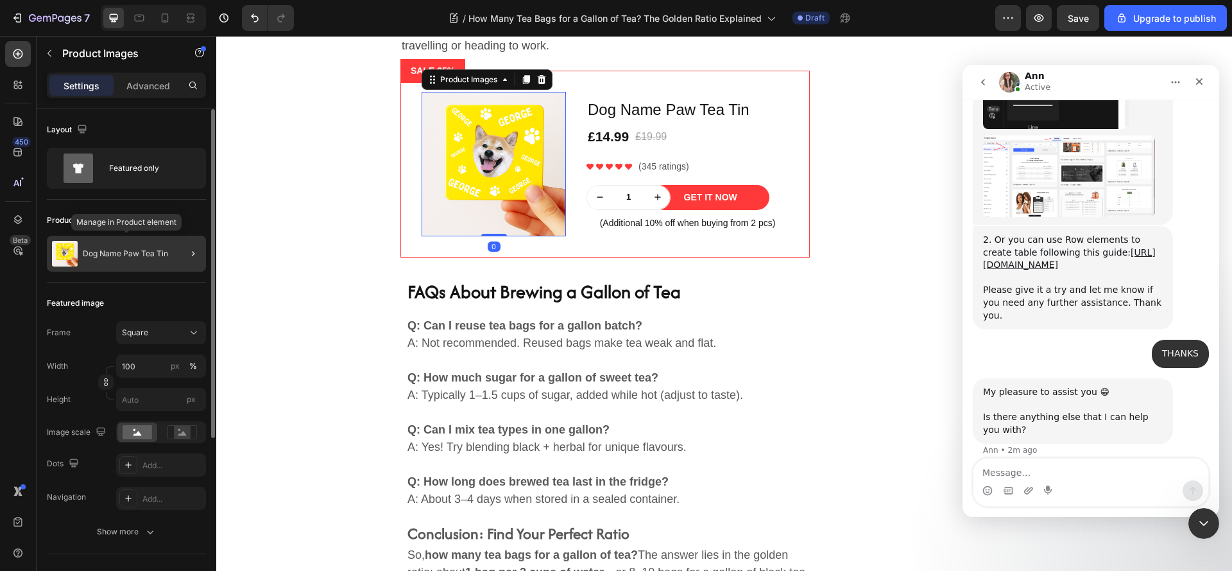
click at [147, 257] on p "Dog Name Paw Tea Tin" at bounding box center [125, 253] width 85 height 9
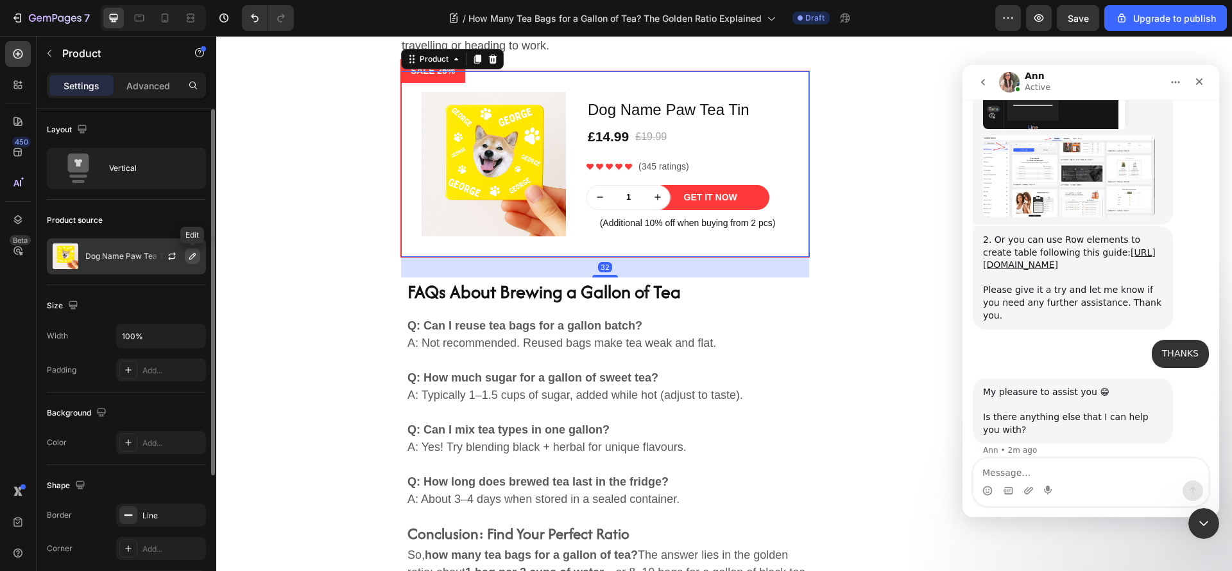
click at [192, 252] on icon "button" at bounding box center [192, 256] width 10 height 10
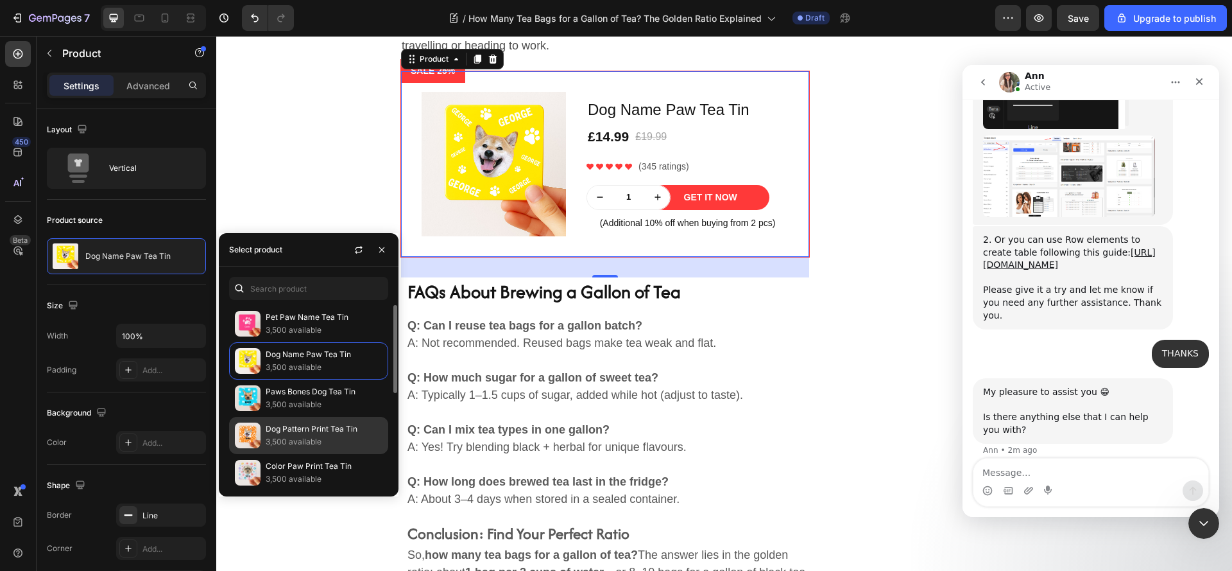
click at [267, 433] on p "Dog Pattern Print Tea Tin" at bounding box center [324, 428] width 117 height 13
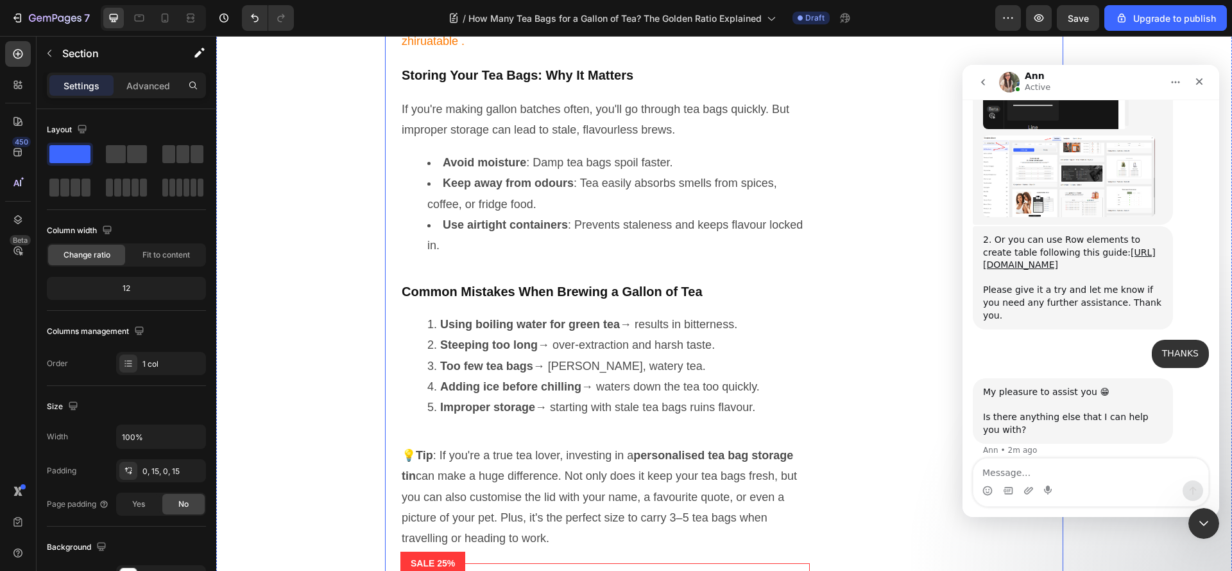
scroll to position [2339, 0]
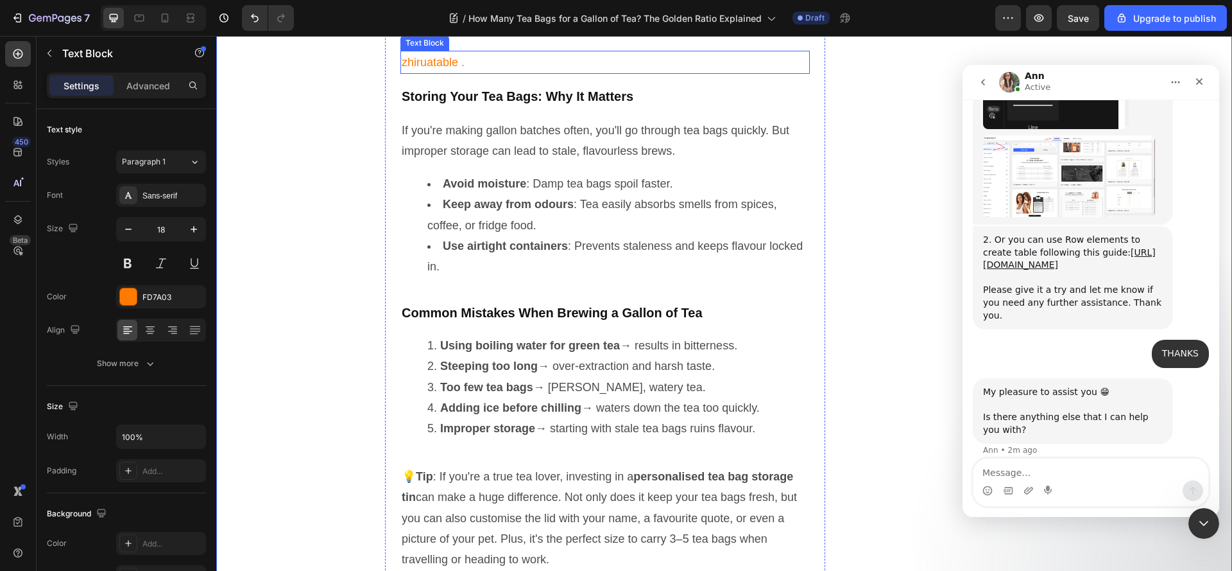
click at [432, 73] on p "zhiruatable ." at bounding box center [605, 62] width 407 height 21
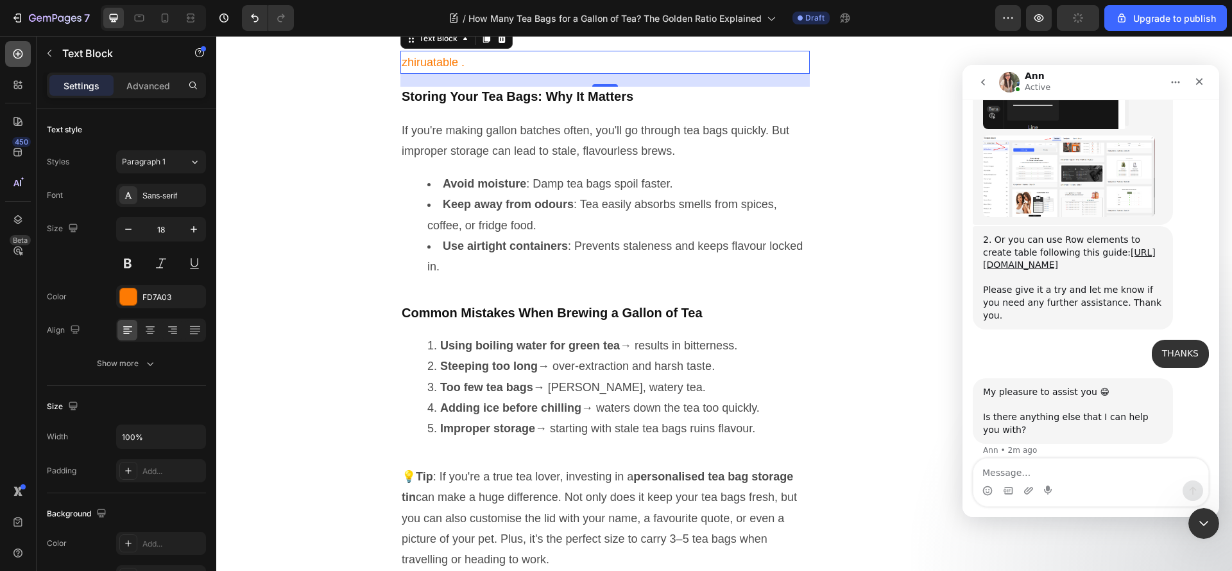
click at [15, 49] on icon at bounding box center [18, 53] width 13 height 13
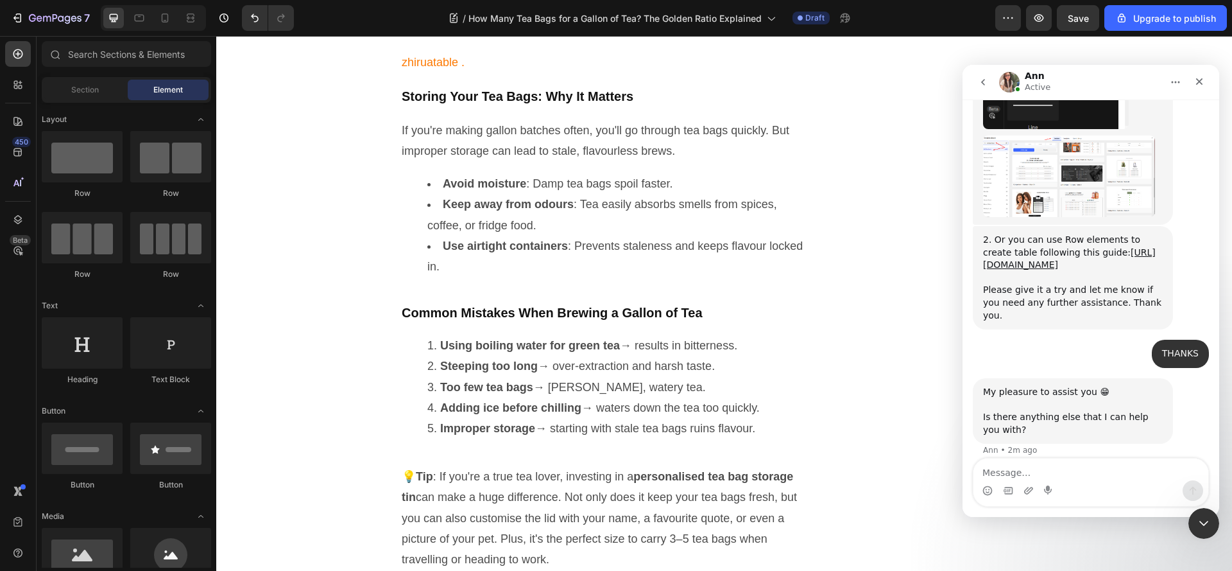
click at [1027, 150] on img "Ann says…" at bounding box center [1069, 176] width 172 height 82
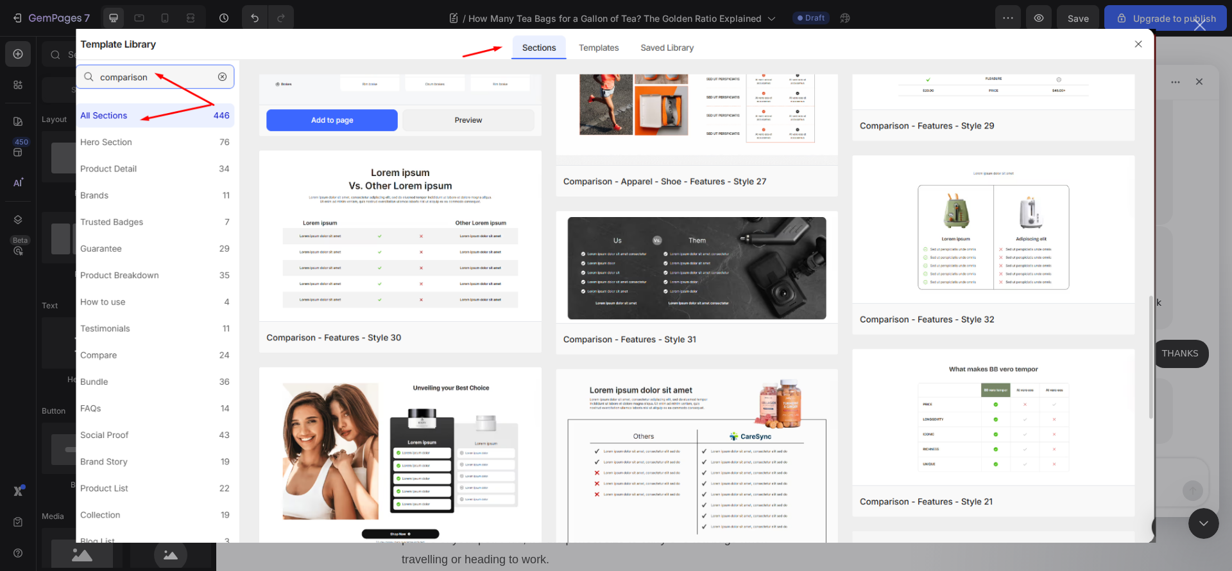
click at [1142, 46] on img "Close" at bounding box center [616, 284] width 1080 height 513
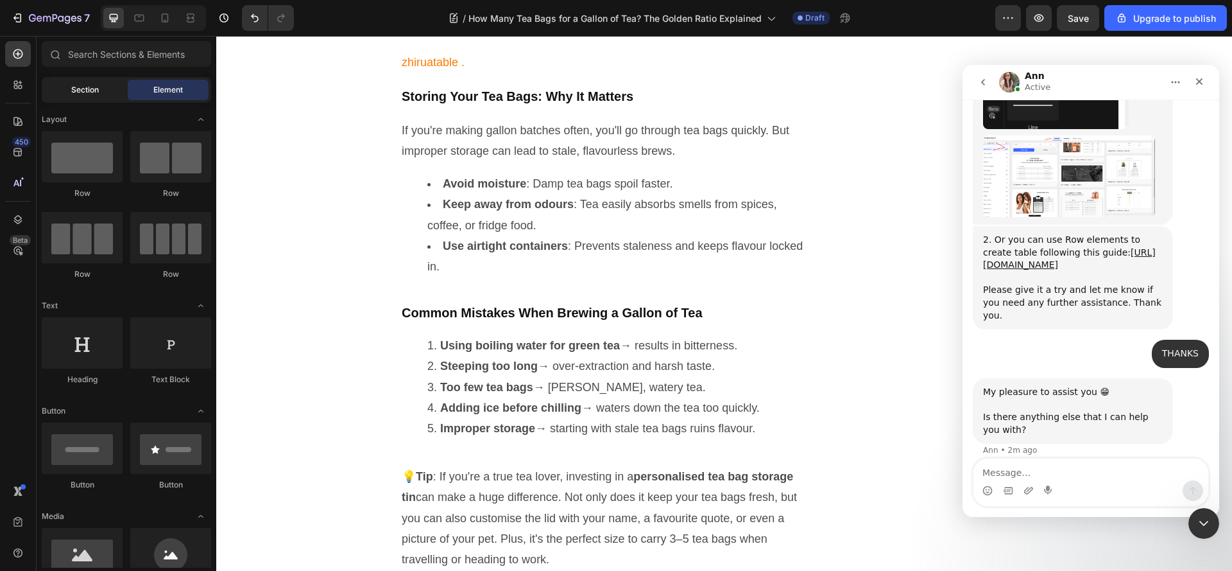
click at [65, 92] on div "Section" at bounding box center [84, 90] width 81 height 21
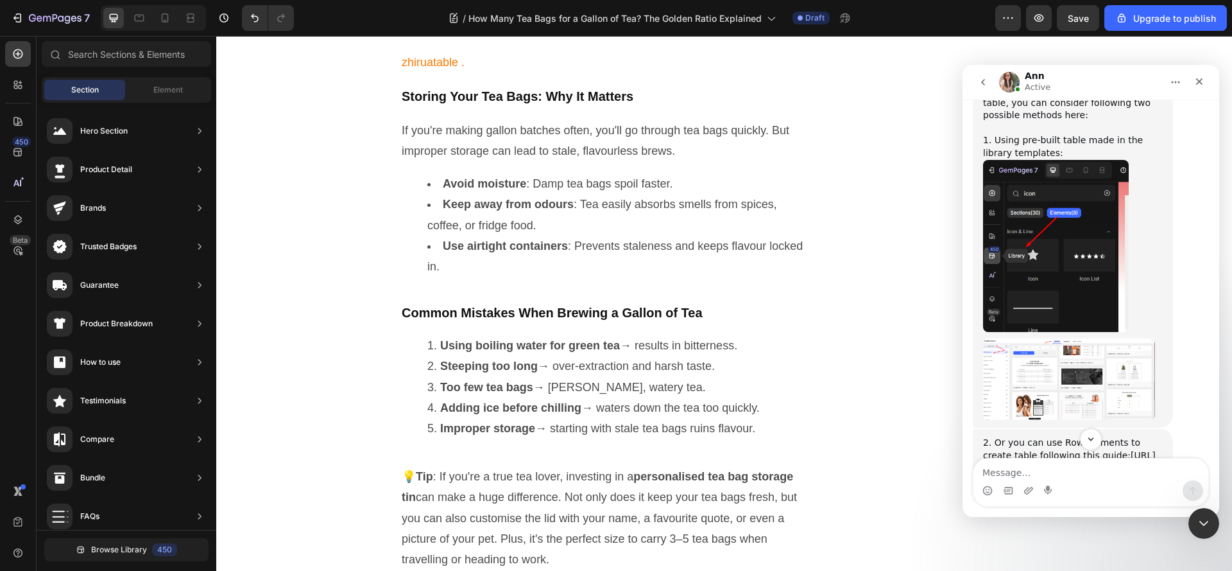
scroll to position [692, 0]
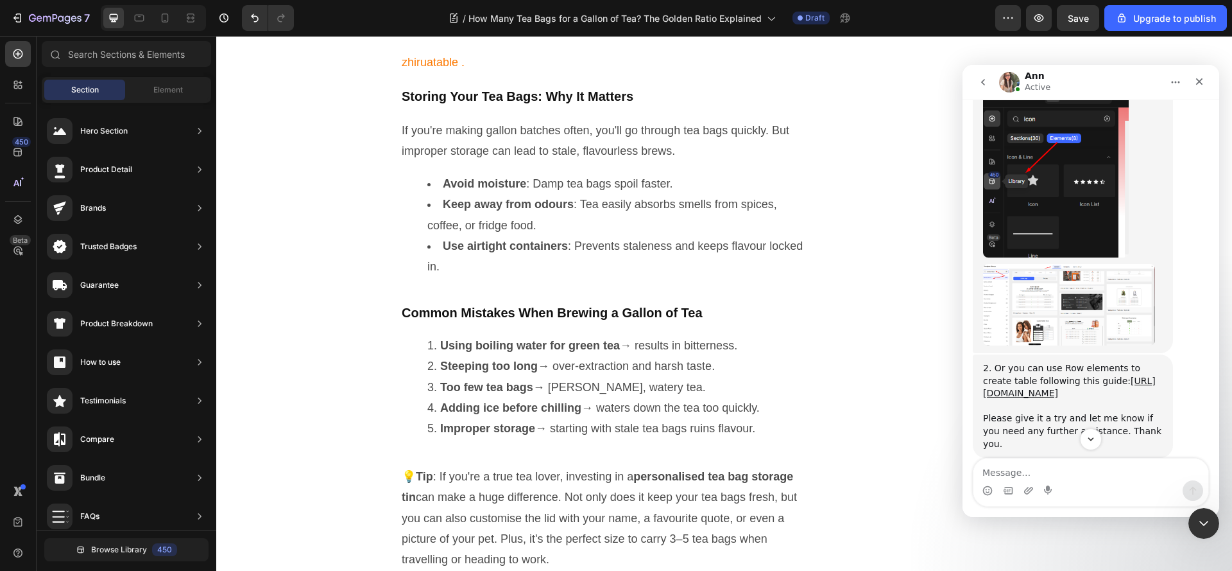
click at [1029, 277] on img "Ann says…" at bounding box center [1069, 305] width 172 height 82
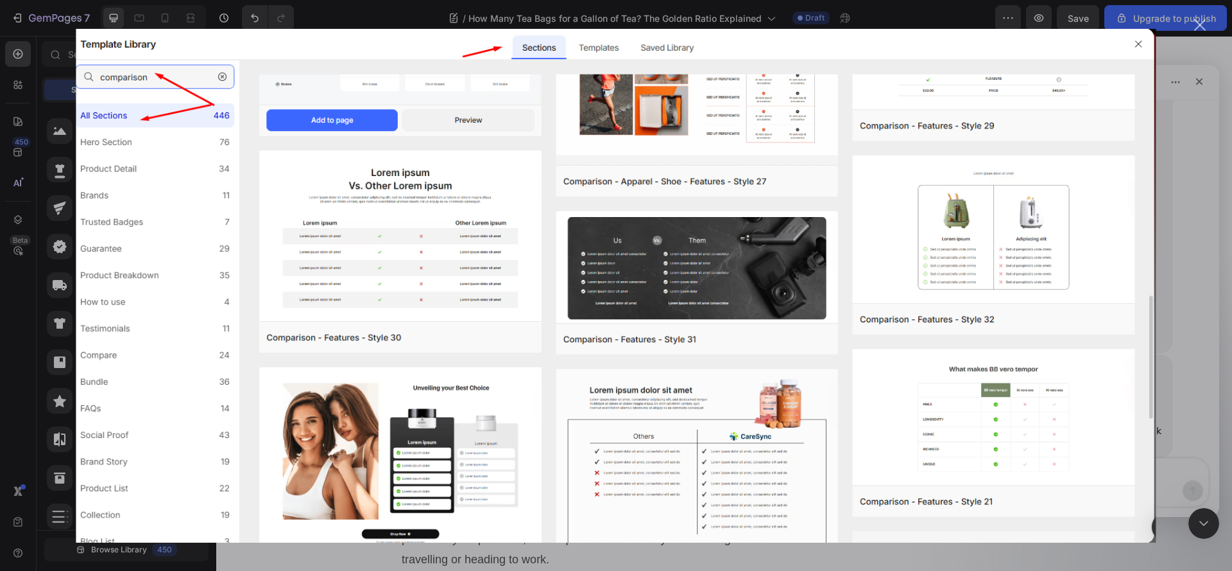
scroll to position [0, 0]
click at [1202, 24] on div "Close" at bounding box center [1200, 25] width 12 height 12
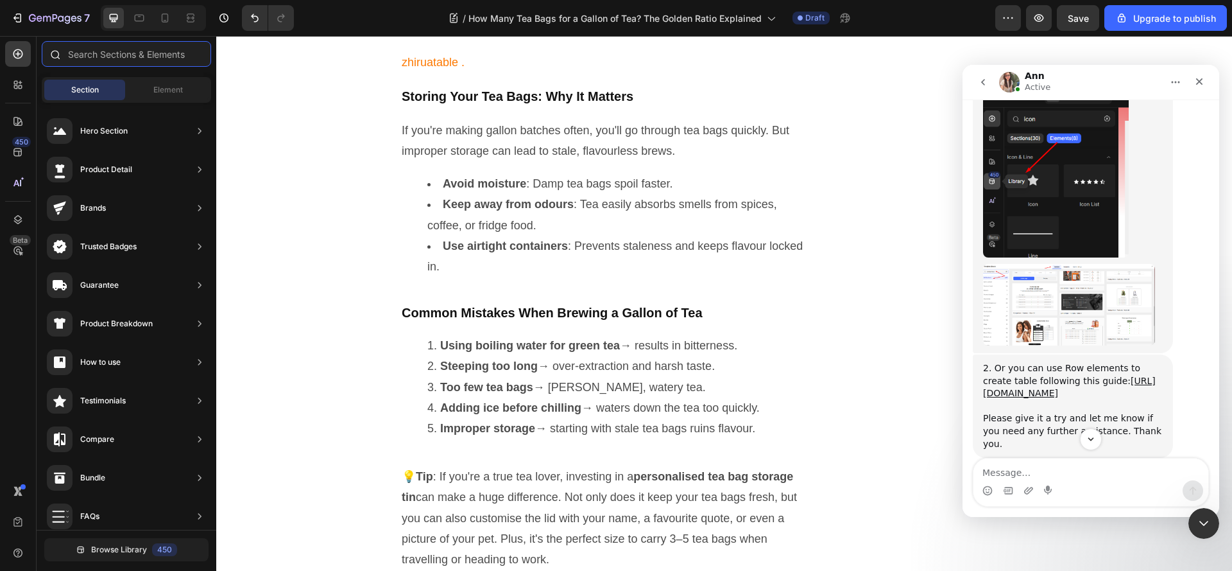
click at [98, 52] on input "text" at bounding box center [126, 54] width 169 height 26
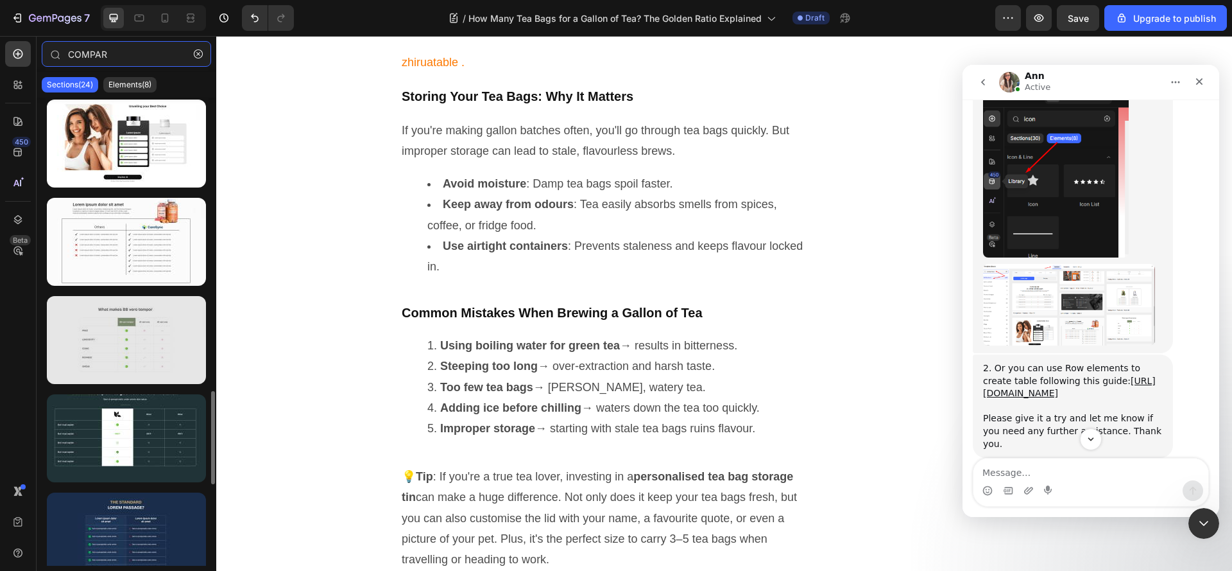
scroll to position [1604, 0]
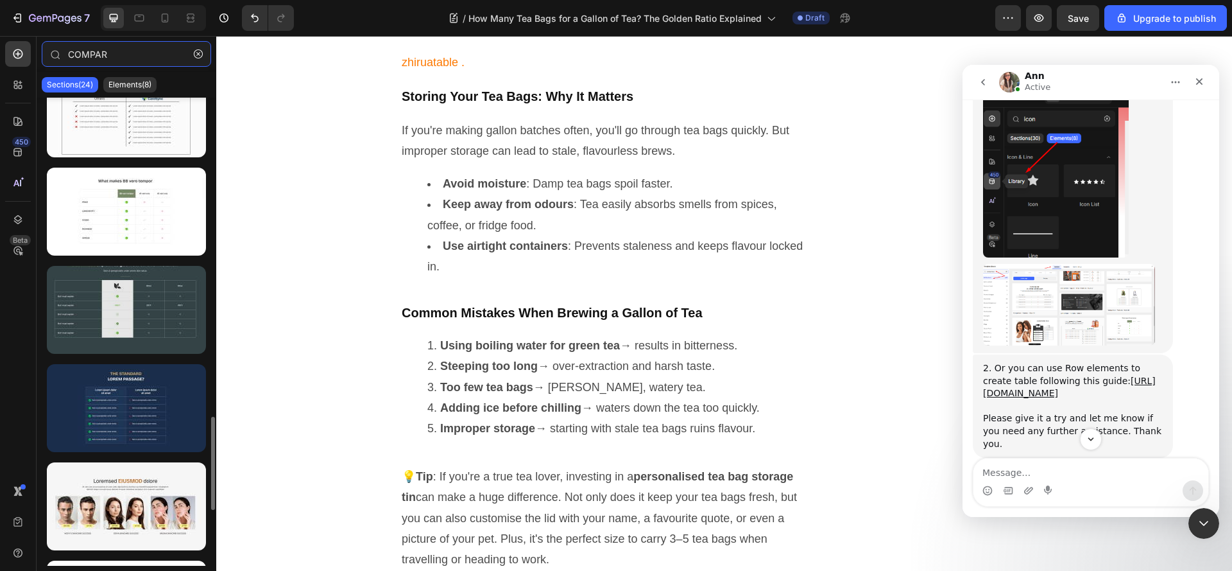
type input "COMPAR"
click at [127, 329] on div at bounding box center [126, 310] width 159 height 88
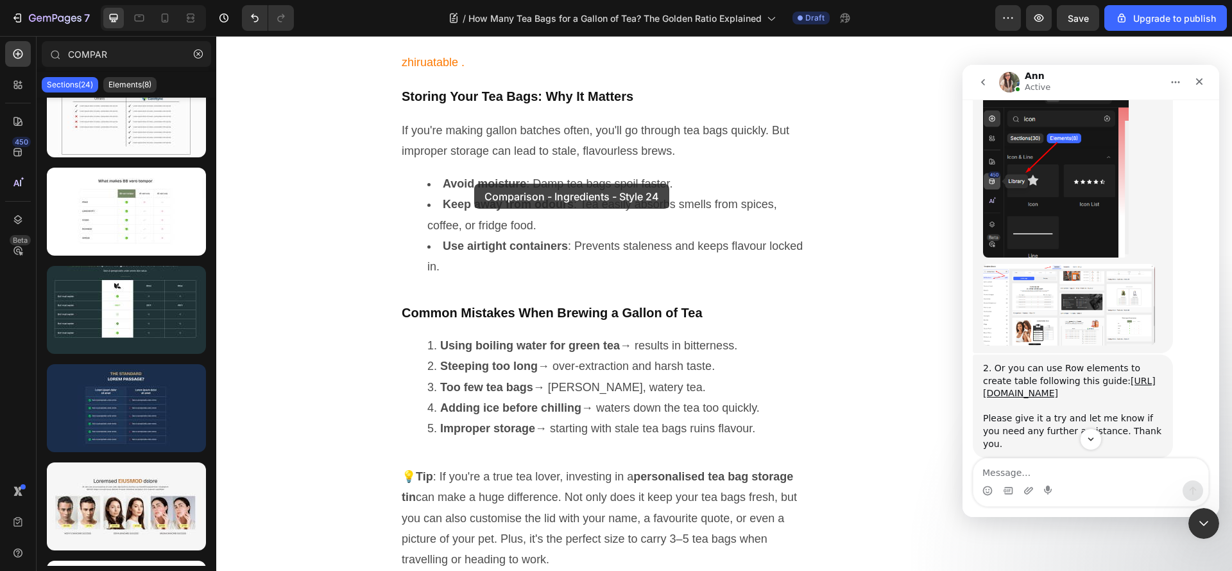
drag, startPoint x: 391, startPoint y: 347, endPoint x: 474, endPoint y: 184, distance: 182.8
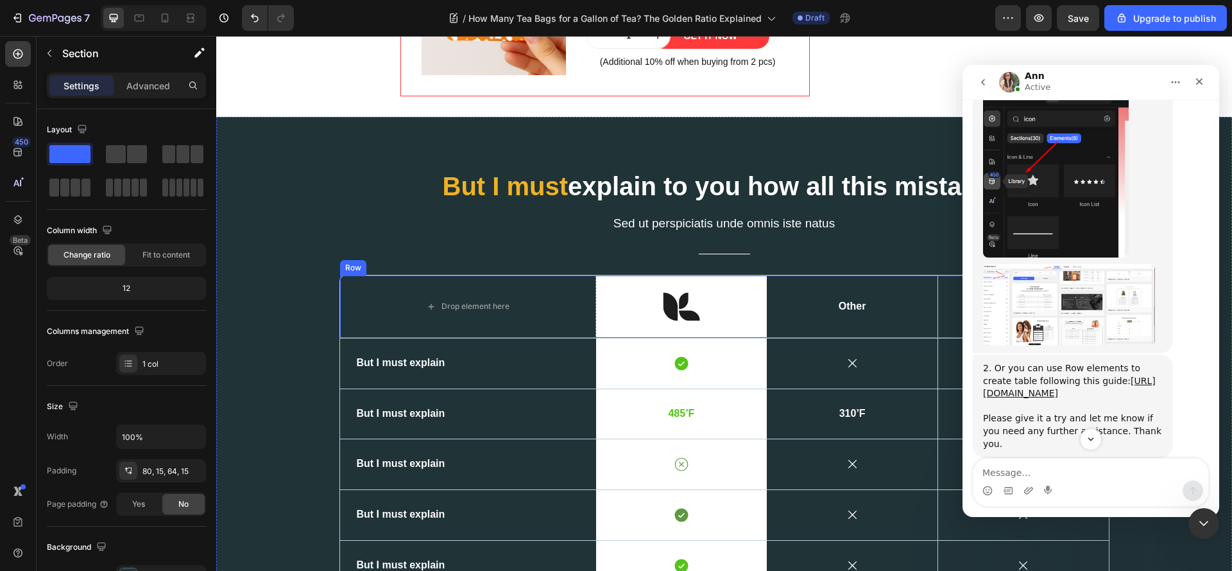
scroll to position [2982, 0]
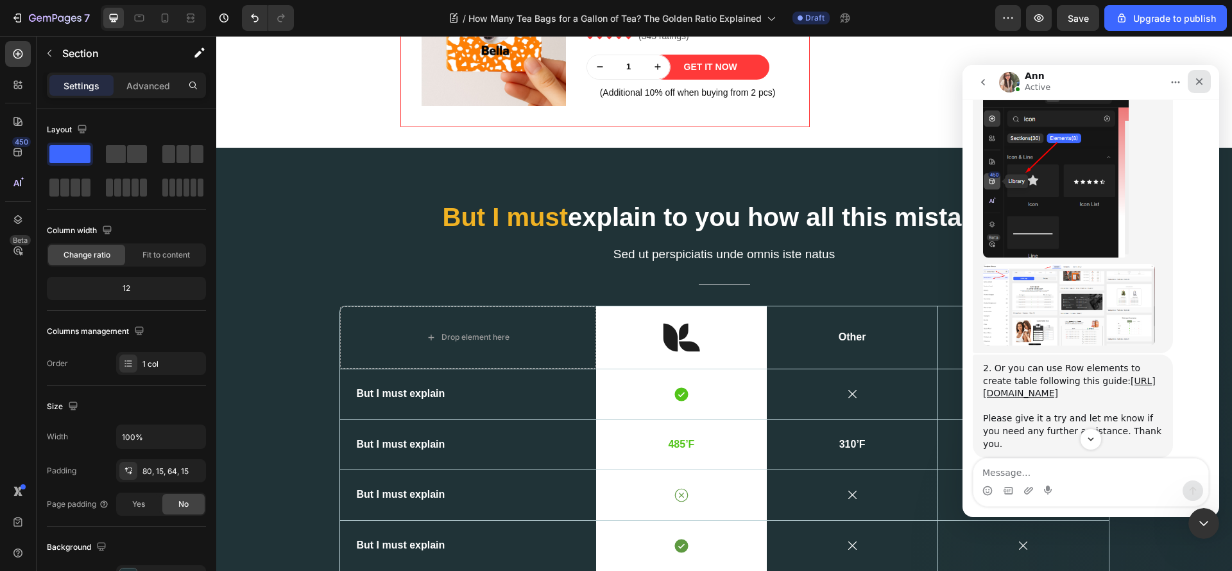
click at [1202, 81] on icon "Close" at bounding box center [1199, 81] width 10 height 10
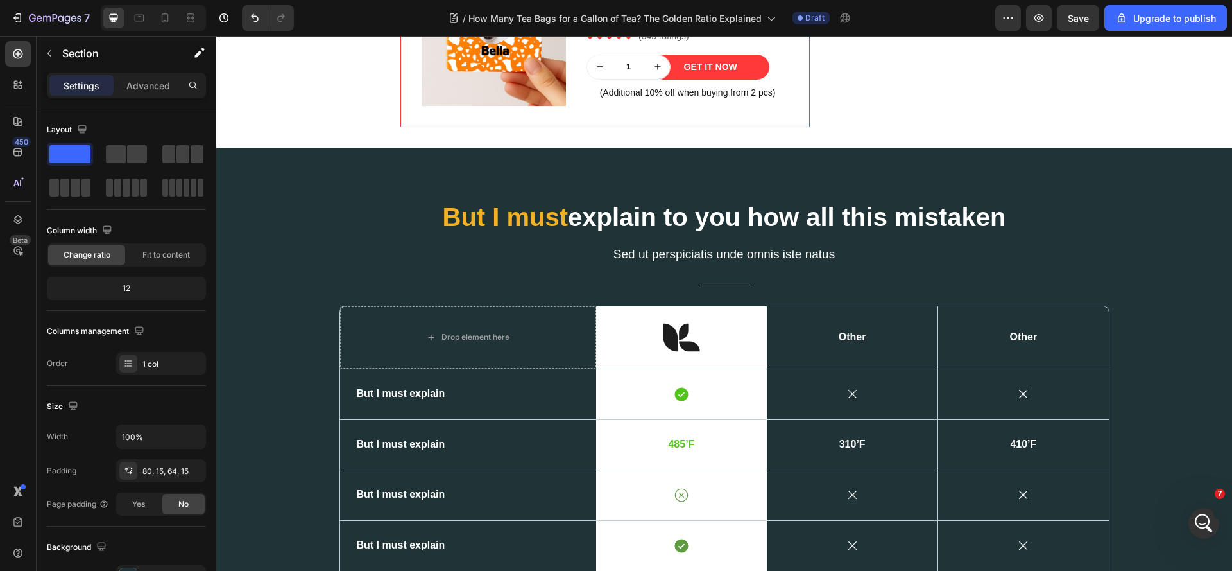
scroll to position [820, 0]
click at [1171, 300] on div "But I must explain to you how all this mistaken Heading Sed ut perspiciatis und…" at bounding box center [724, 411] width 1016 height 526
click at [238, 289] on div "But I must explain to you how all this mistaken Heading Sed ut perspiciatis und…" at bounding box center [724, 411] width 1016 height 526
click at [142, 435] on input "100%" at bounding box center [161, 436] width 89 height 23
click at [197, 441] on icon "button" at bounding box center [193, 436] width 13 height 13
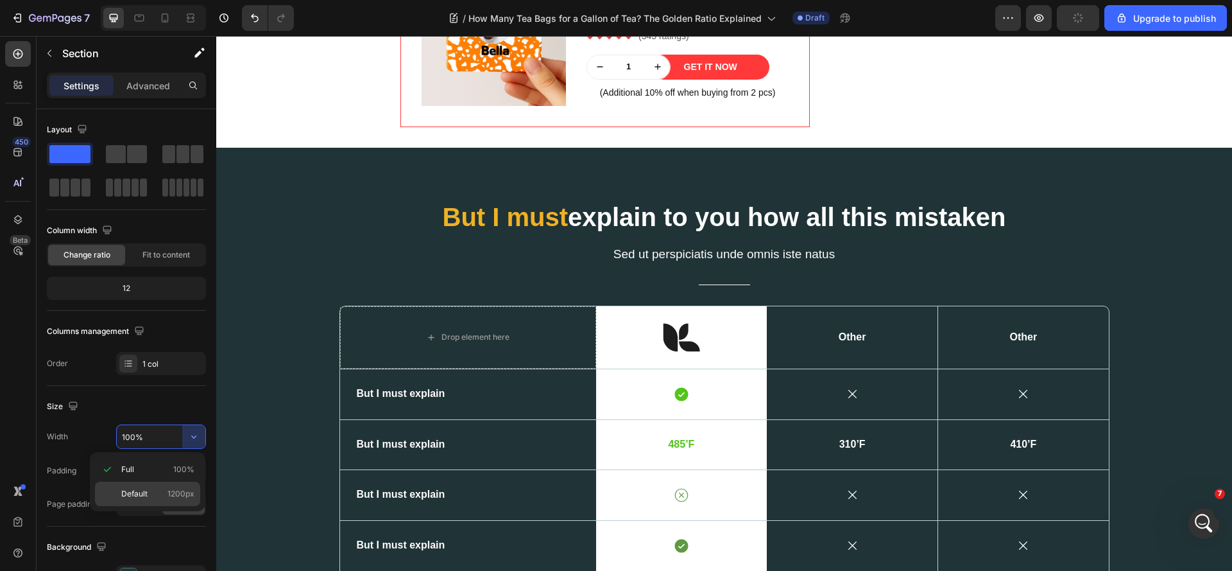
click at [141, 490] on span "Default" at bounding box center [134, 494] width 26 height 12
type input "1200"
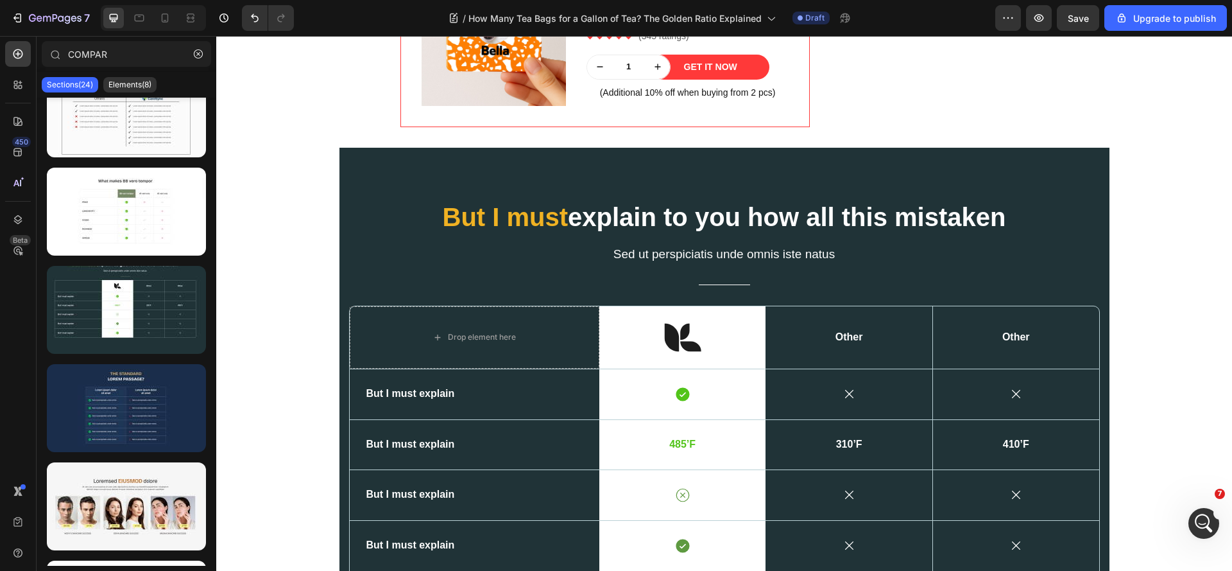
click at [375, 296] on div "But I must explain to you how all this mistaken Heading Sed ut perspiciatis und…" at bounding box center [724, 411] width 770 height 526
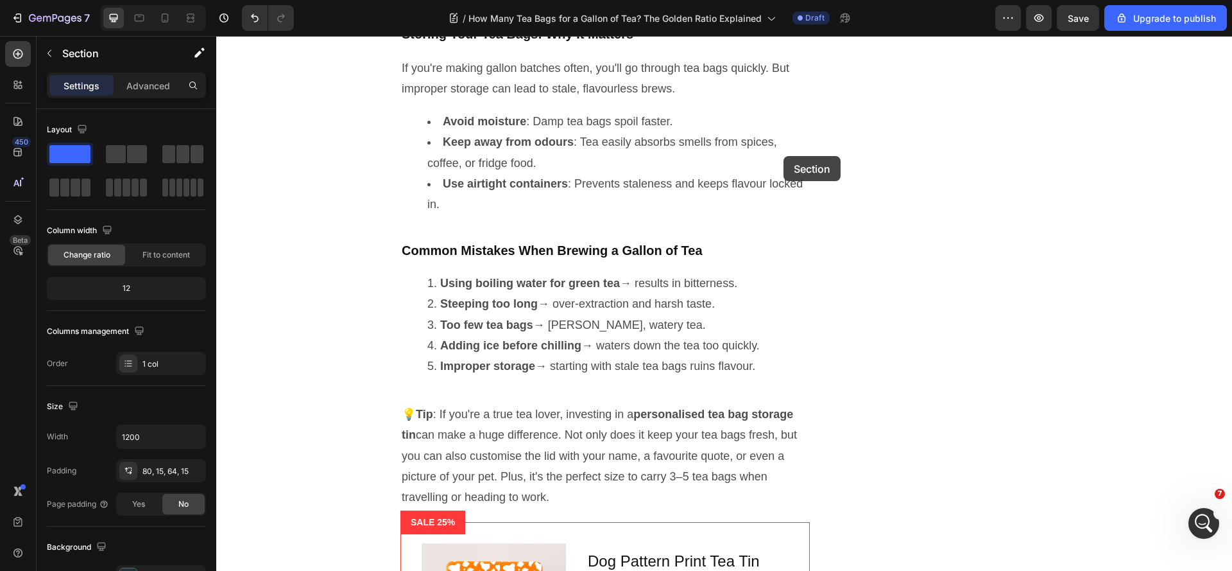
scroll to position [2340, 0]
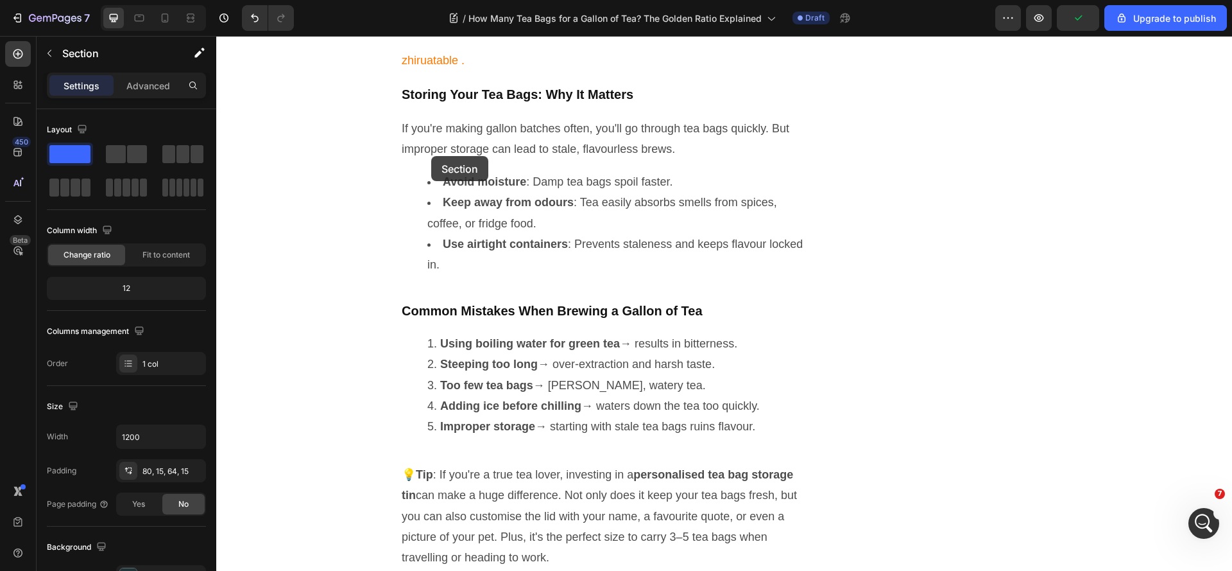
drag, startPoint x: 848, startPoint y: 264, endPoint x: 431, endPoint y: 156, distance: 430.4
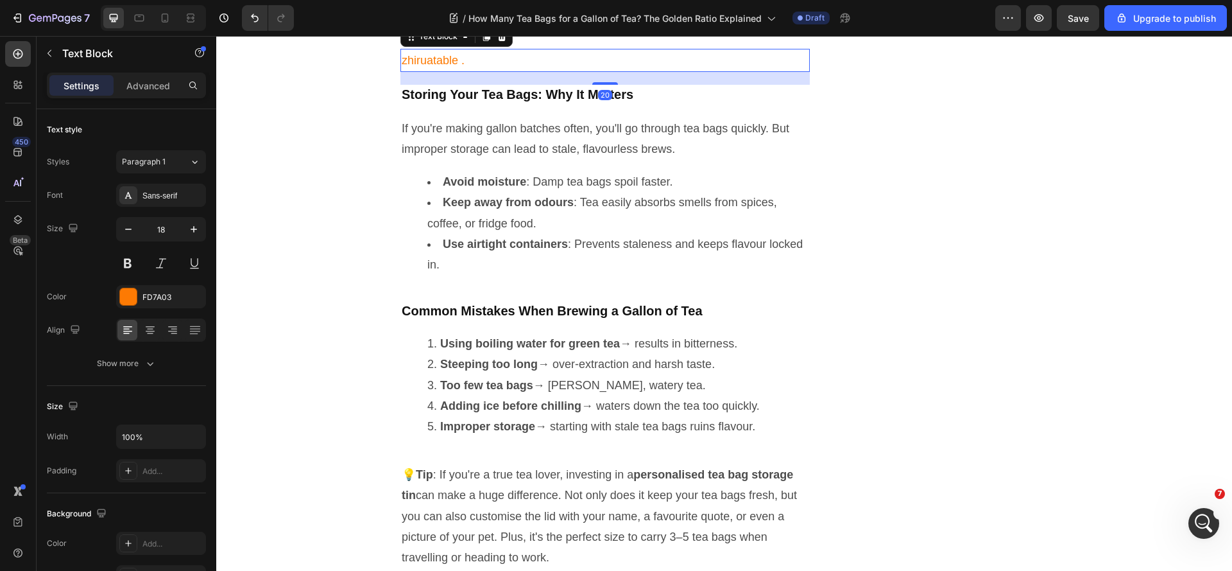
click at [478, 71] on p "zhiruatable ." at bounding box center [605, 60] width 407 height 21
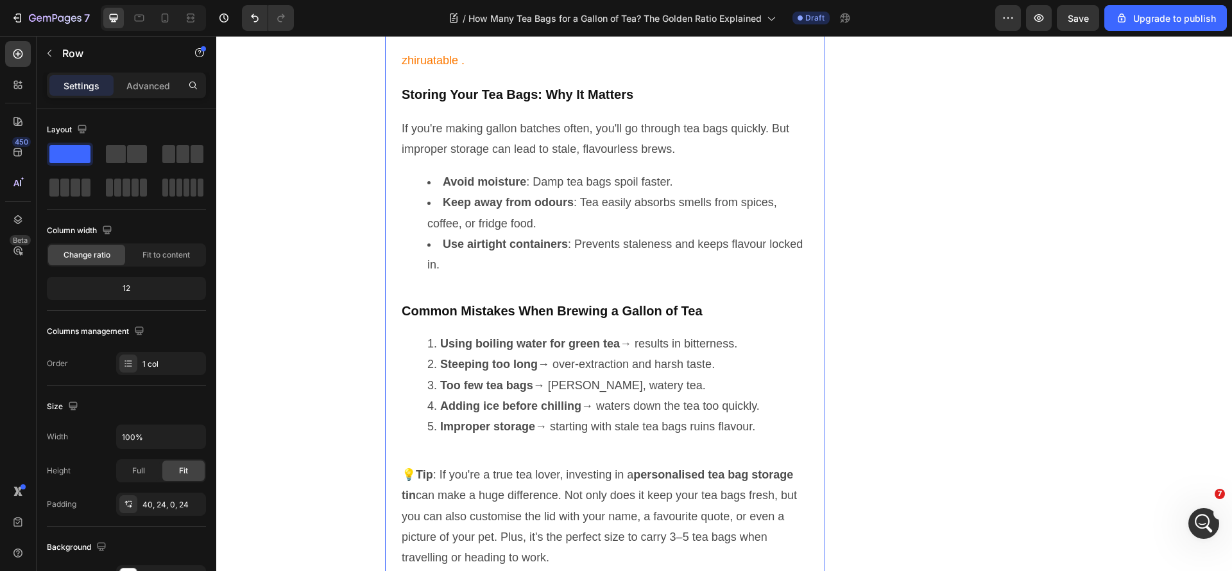
drag, startPoint x: 280, startPoint y: 194, endPoint x: 453, endPoint y: 173, distance: 173.9
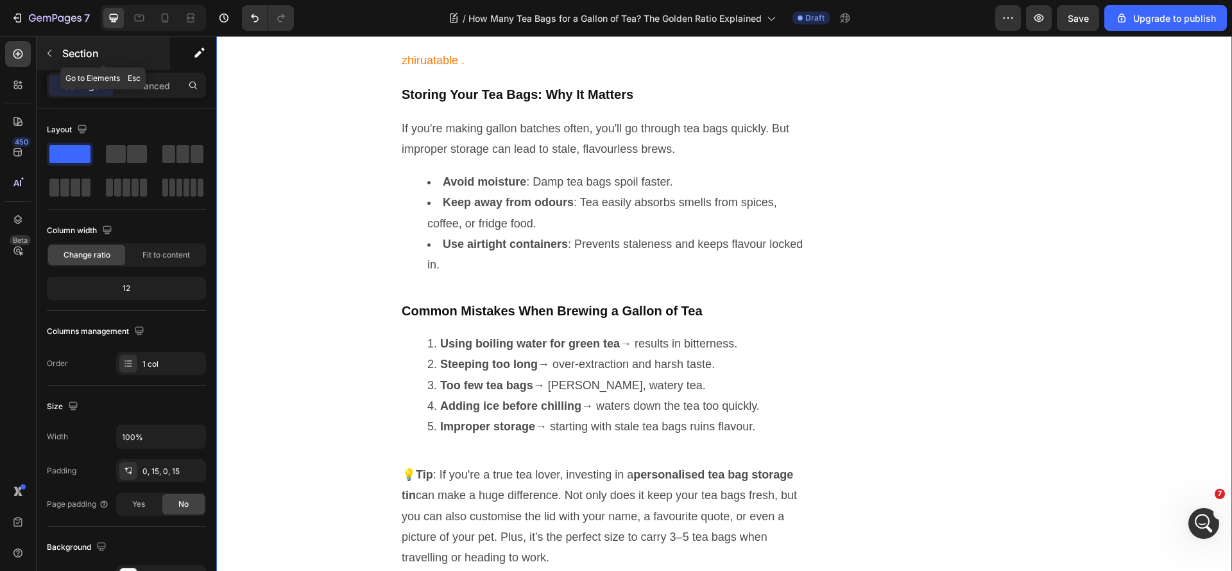
click at [49, 53] on icon "button" at bounding box center [49, 53] width 10 height 10
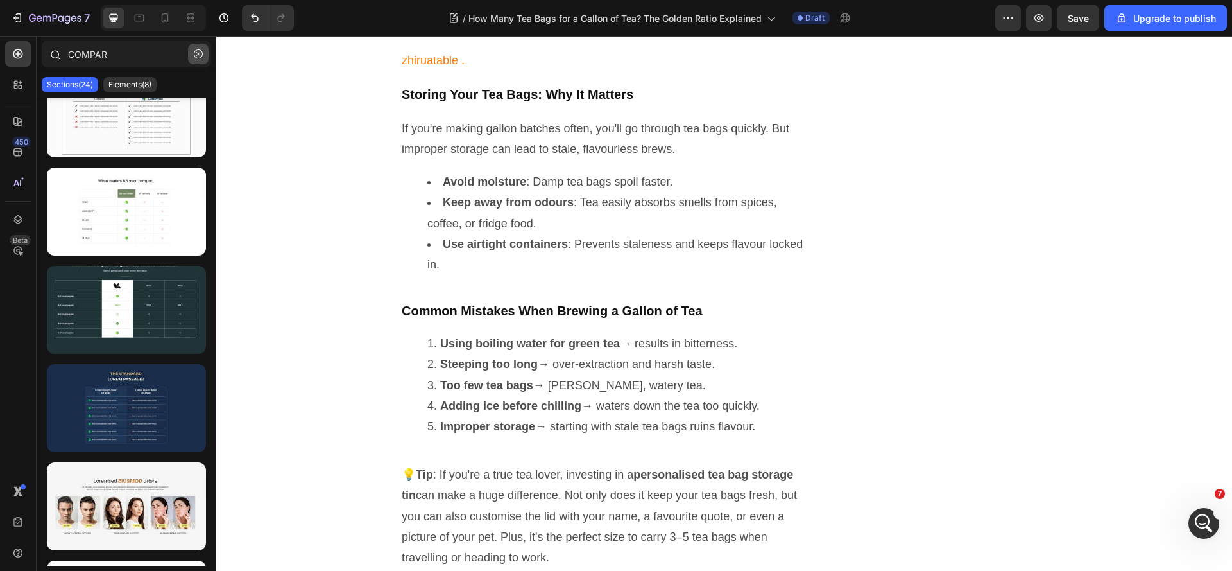
click at [200, 53] on icon "button" at bounding box center [198, 53] width 9 height 9
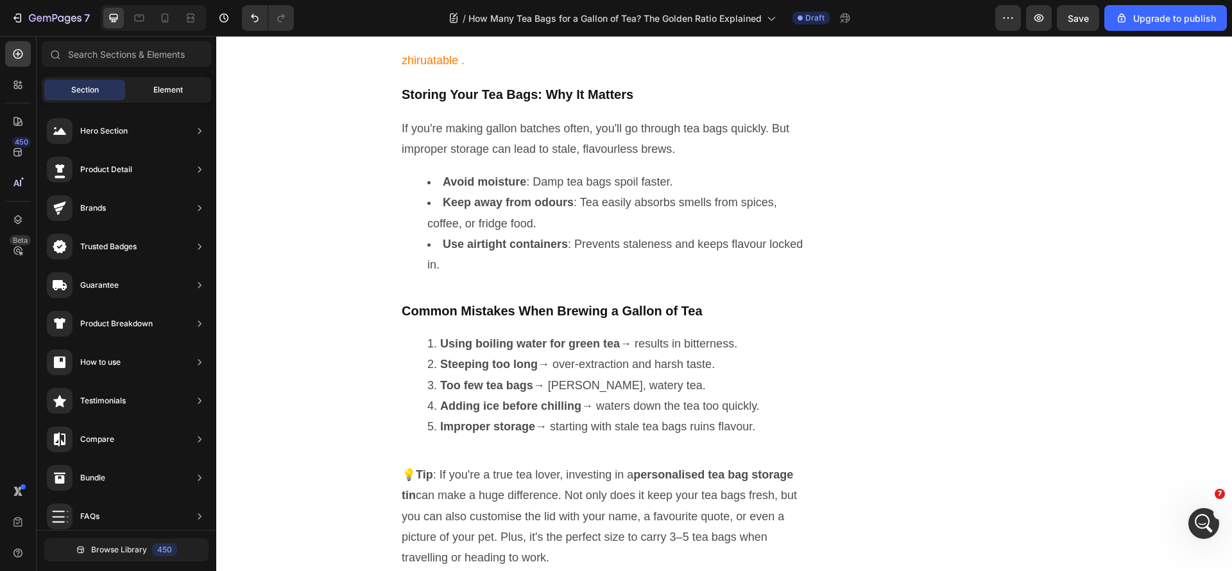
click at [190, 95] on div "Element" at bounding box center [168, 90] width 81 height 21
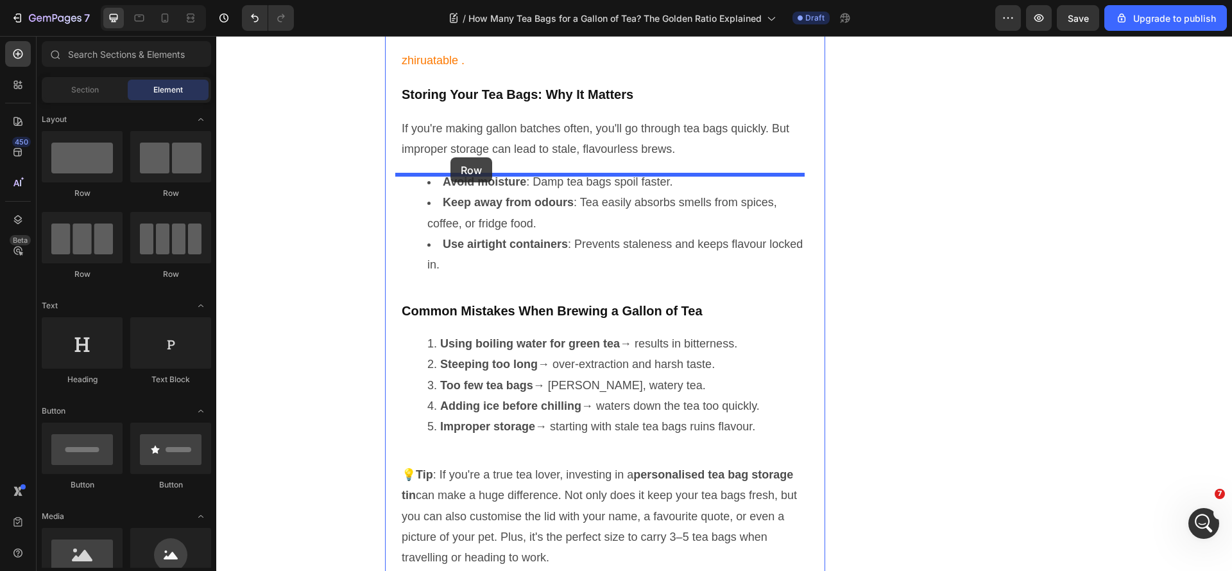
drag, startPoint x: 302, startPoint y: 194, endPoint x: 451, endPoint y: 157, distance: 153.5
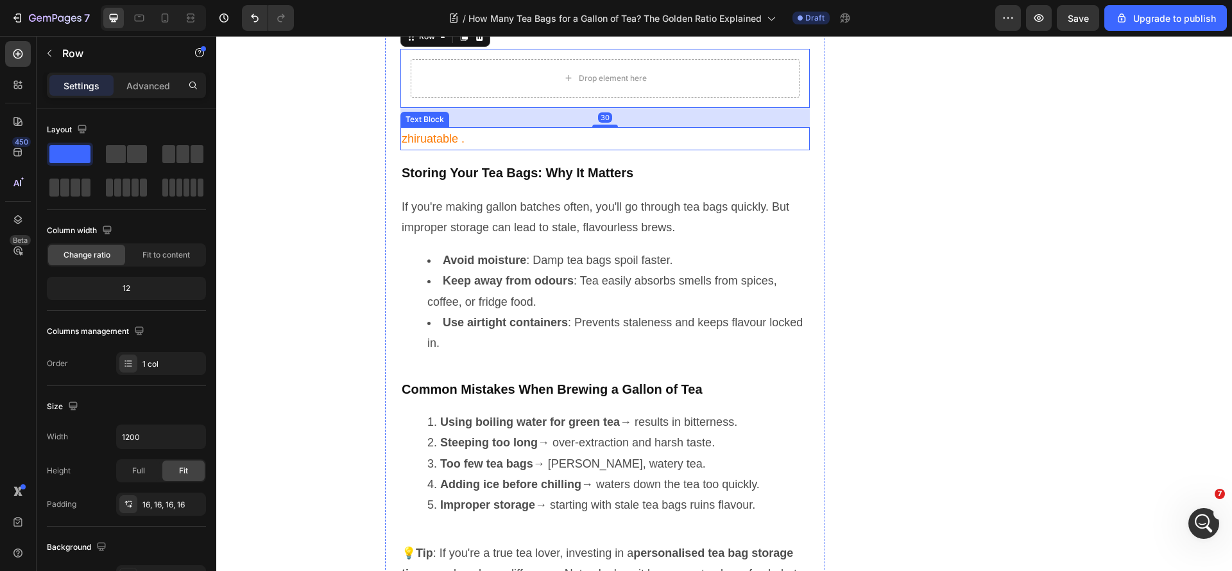
click at [456, 149] on p "zhiruatable ." at bounding box center [605, 138] width 407 height 21
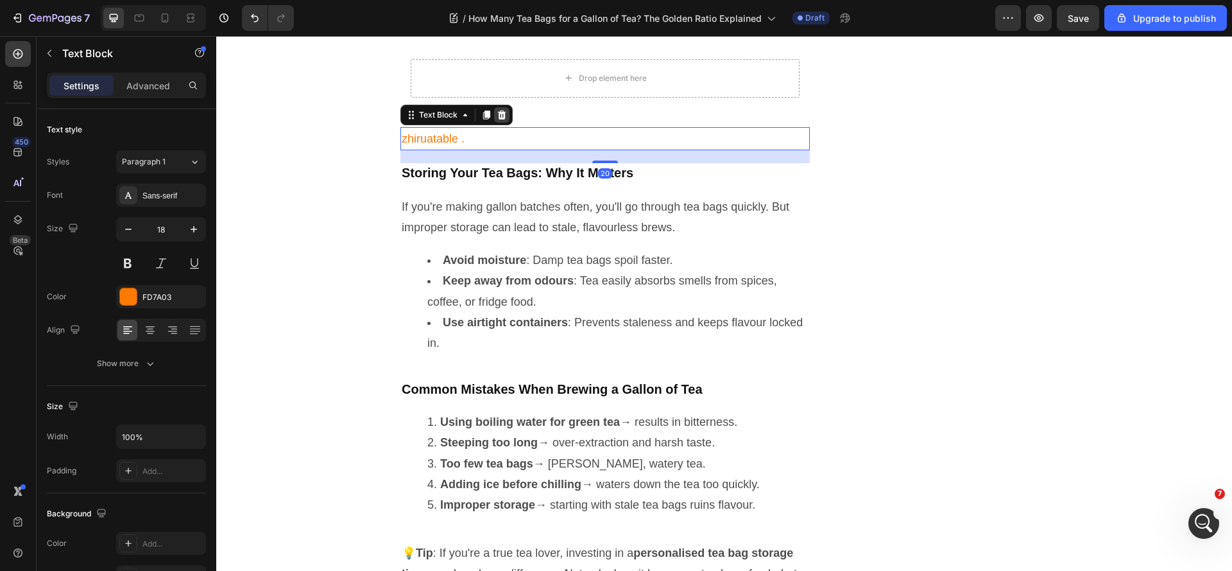
click at [497, 120] on icon at bounding box center [502, 115] width 10 height 10
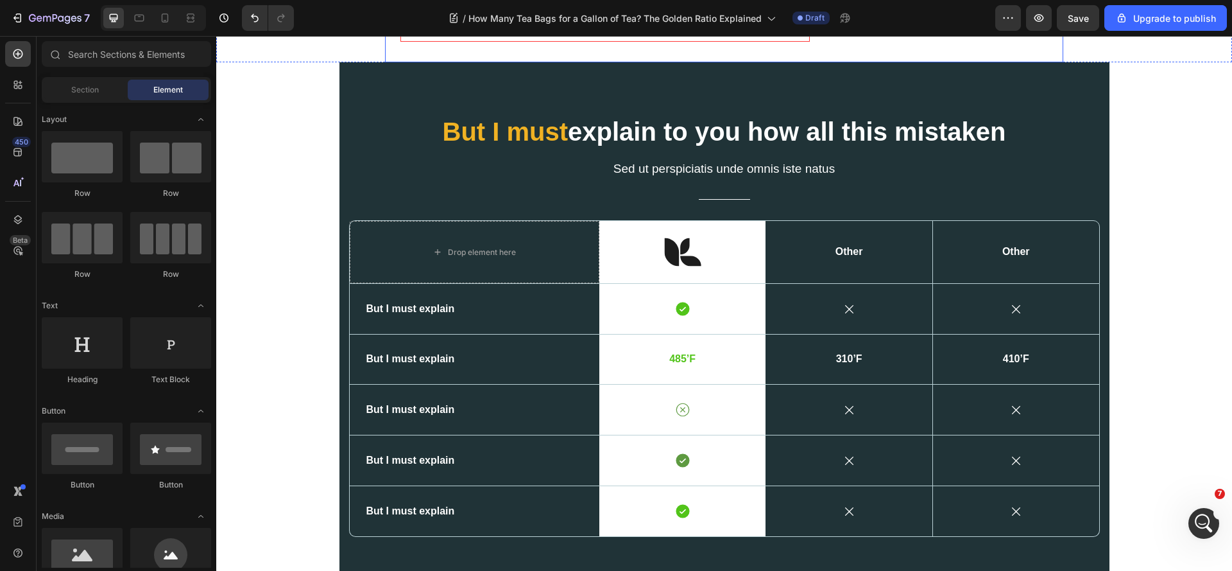
scroll to position [3111, 0]
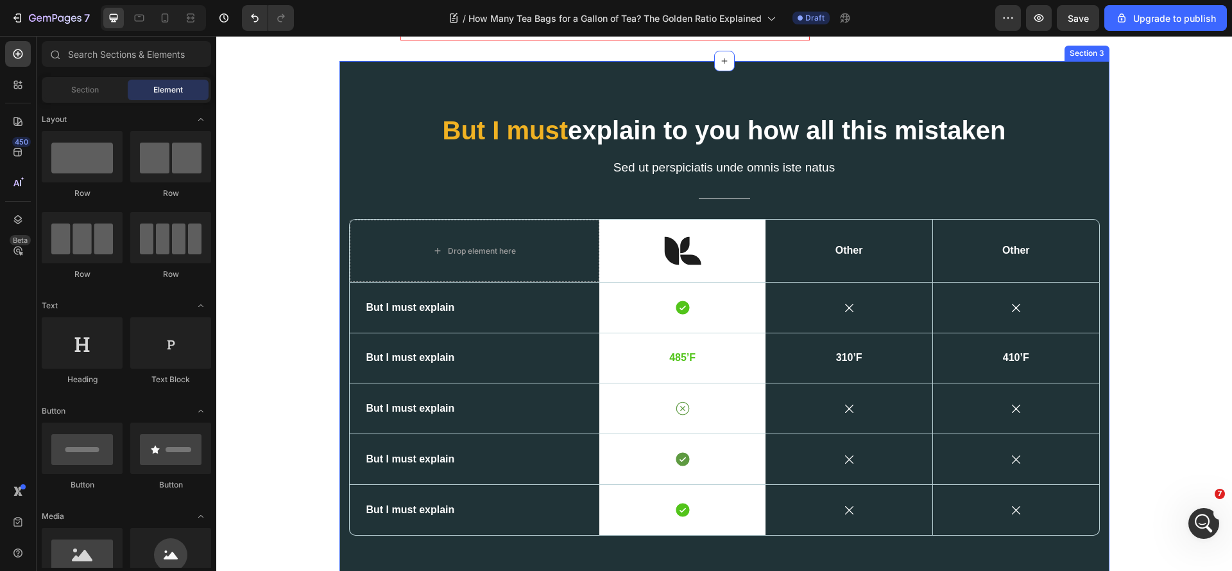
click at [948, 211] on div "But I must explain to you how all this mistaken Heading Sed ut perspiciatis und…" at bounding box center [724, 324] width 770 height 526
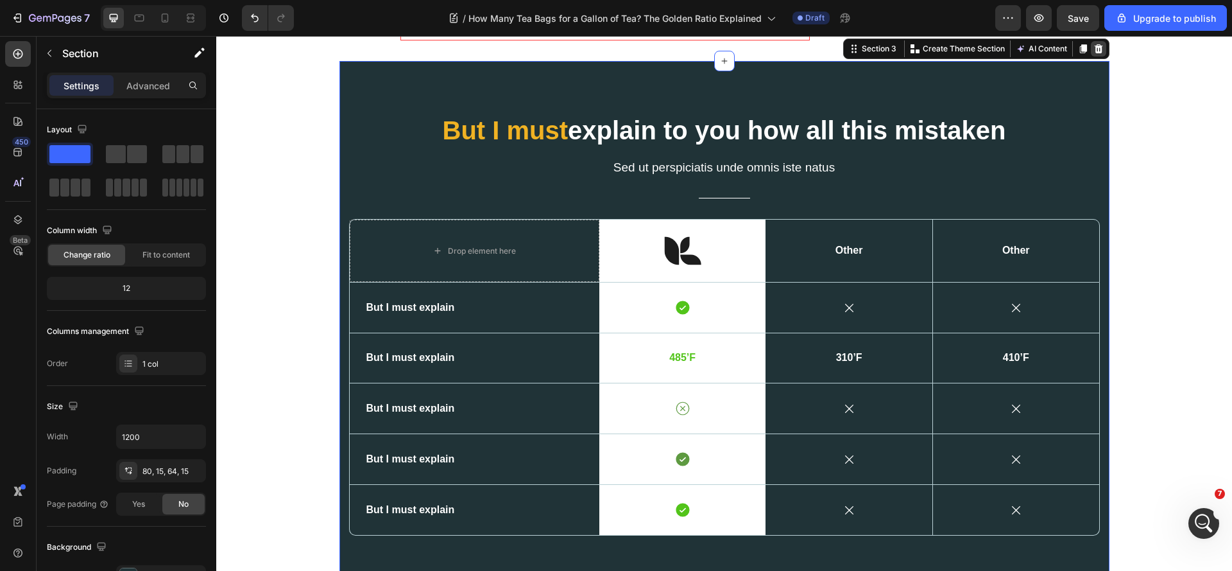
click at [1094, 53] on icon at bounding box center [1098, 48] width 8 height 9
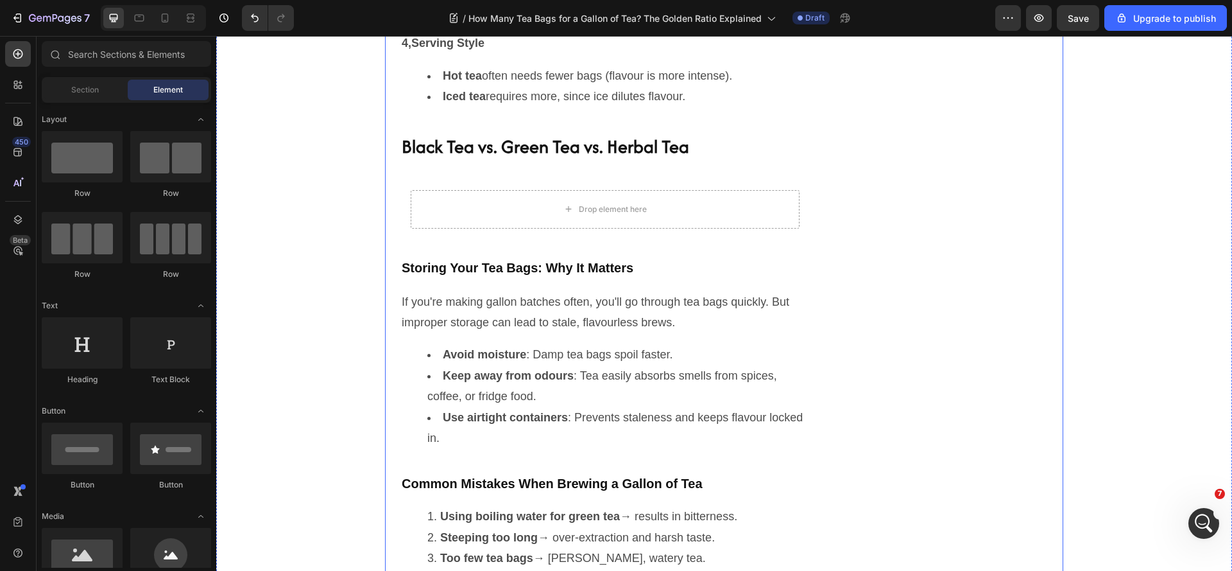
scroll to position [2212, 0]
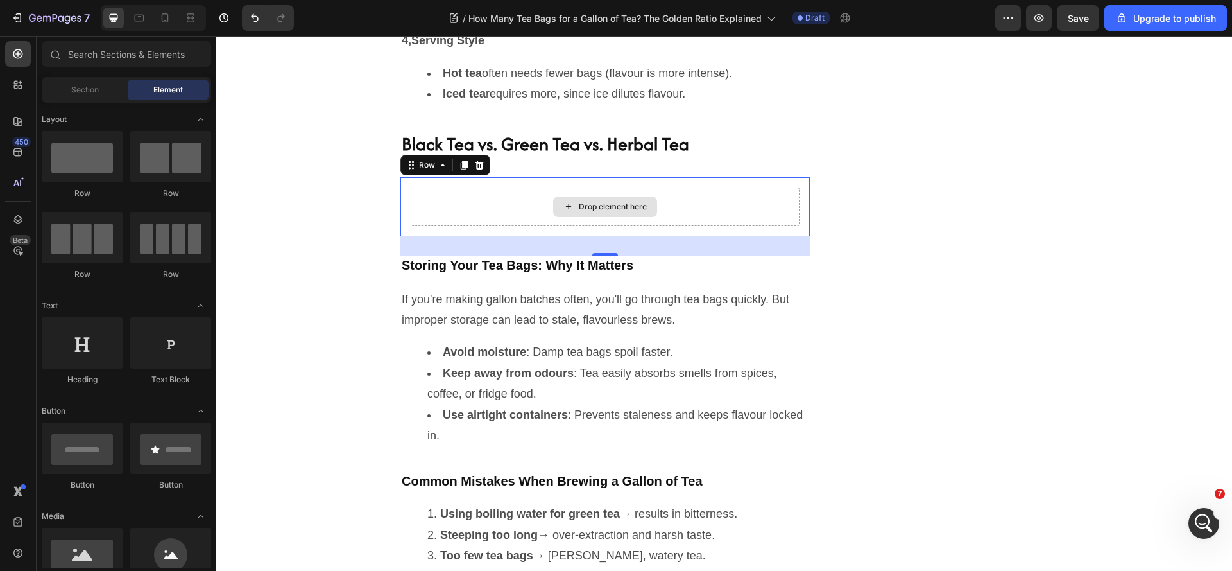
click at [477, 226] on div "Drop element here" at bounding box center [605, 206] width 389 height 39
click at [614, 212] on div "Drop element here" at bounding box center [613, 207] width 68 height 10
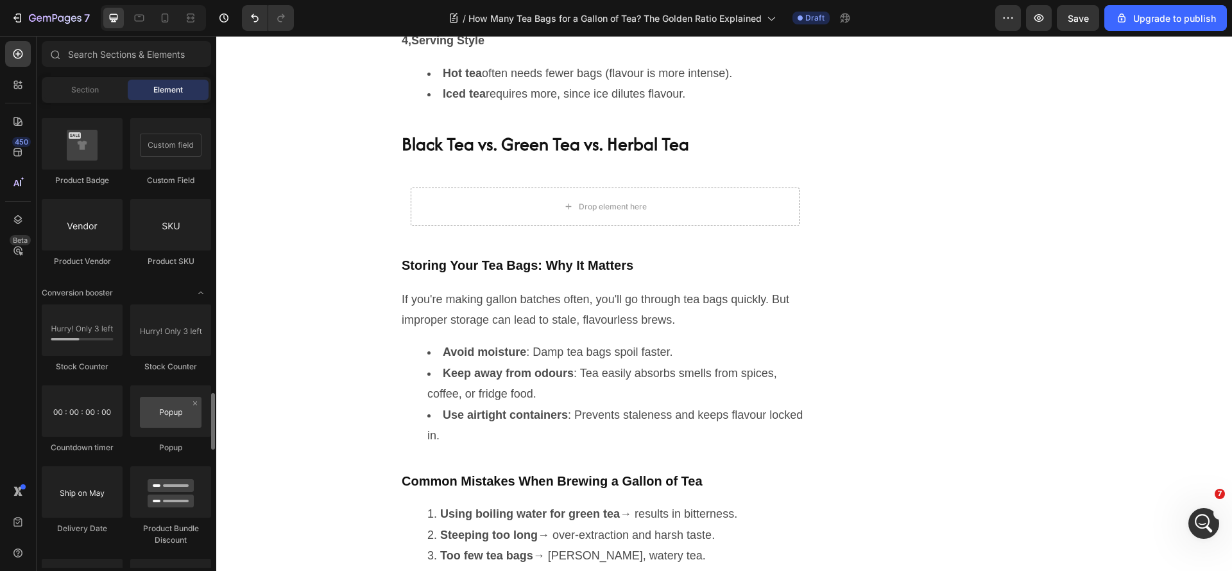
scroll to position [1989, 0]
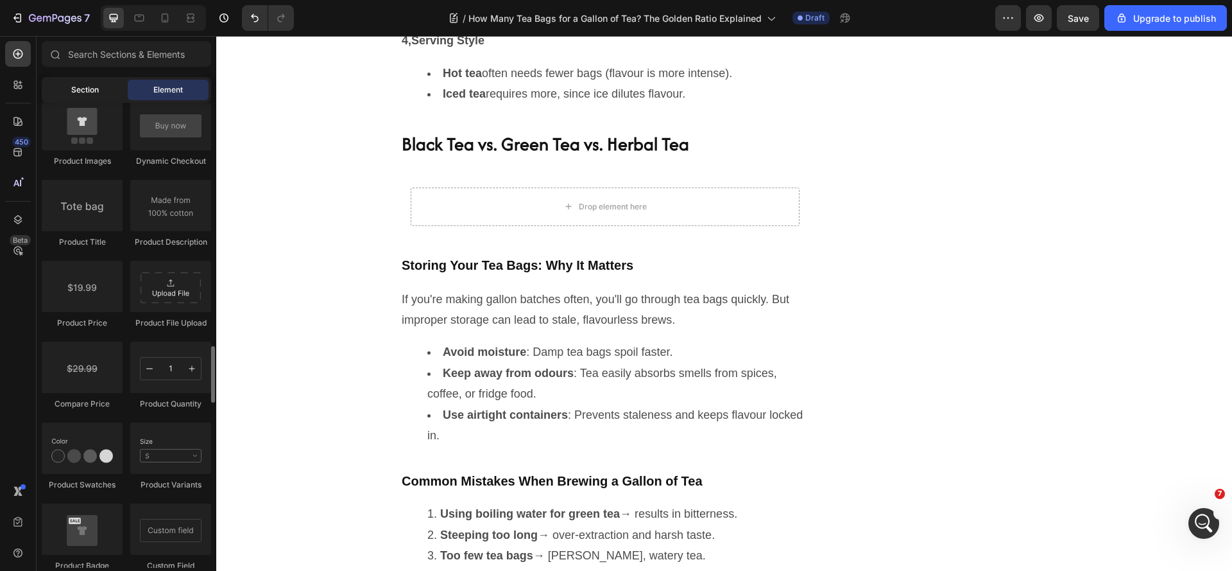
click at [90, 87] on span "Section" at bounding box center [85, 90] width 28 height 12
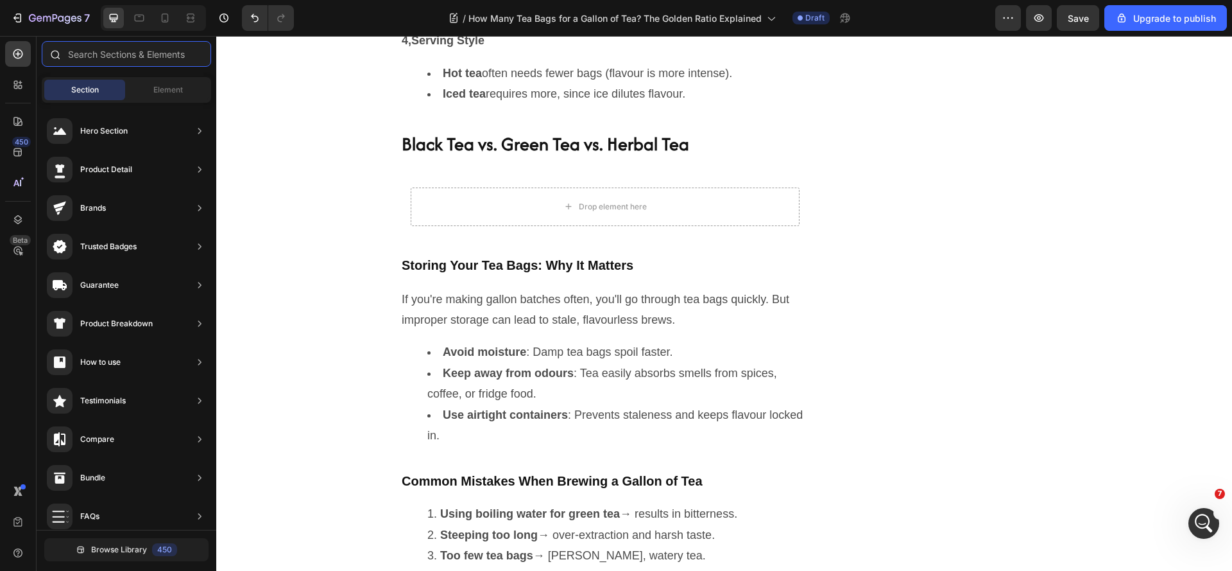
click at [113, 52] on input "text" at bounding box center [126, 54] width 169 height 26
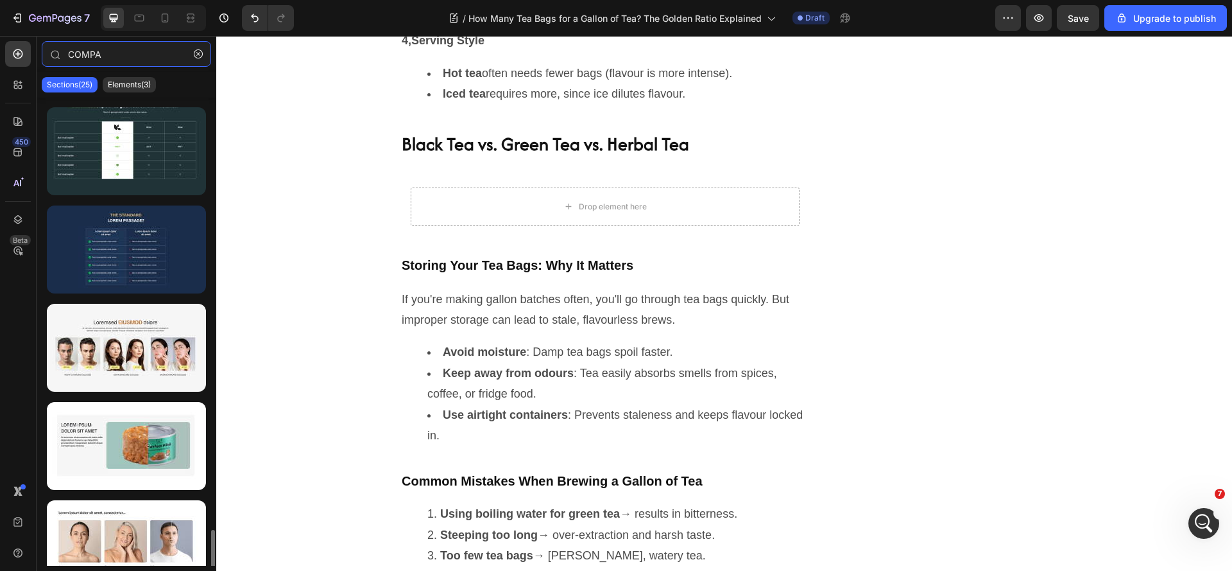
scroll to position [1982, 0]
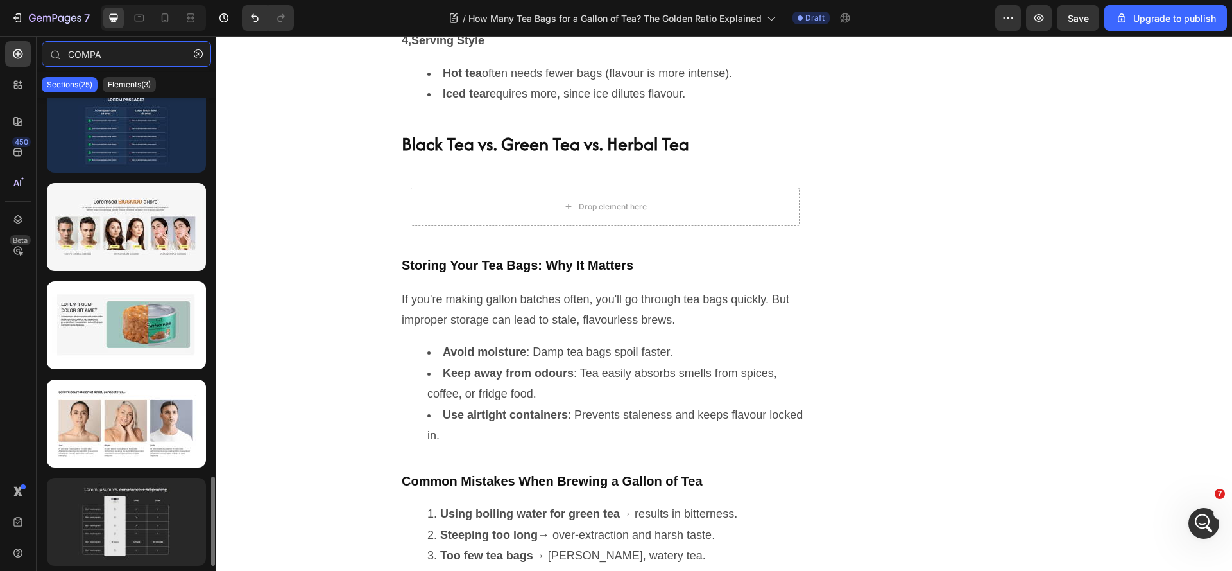
type input "COMPA"
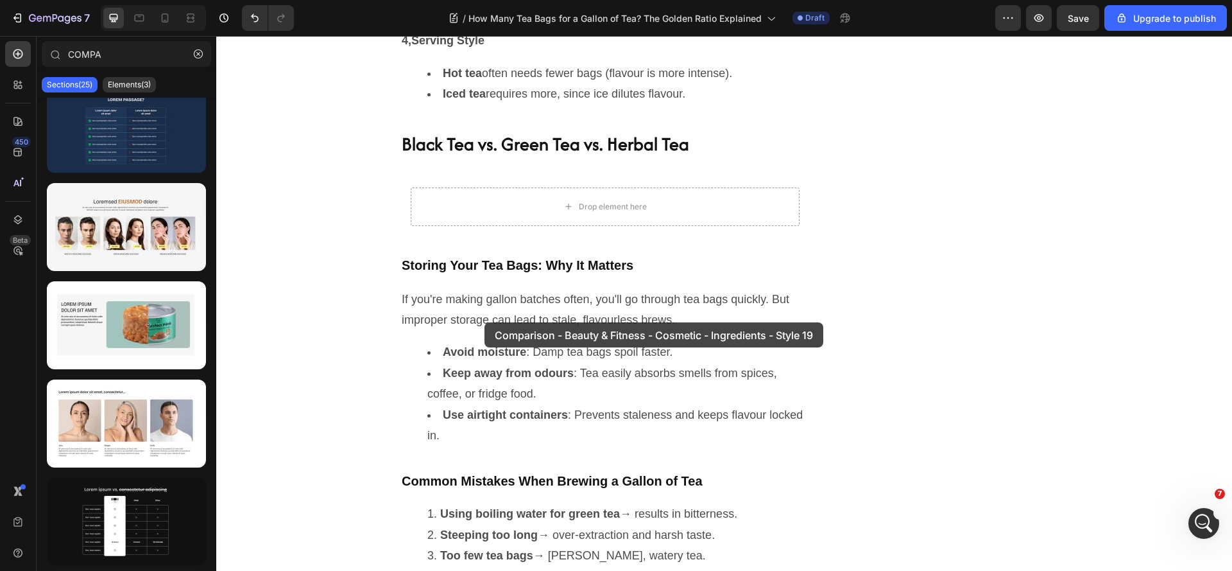
drag, startPoint x: 400, startPoint y: 542, endPoint x: 485, endPoint y: 322, distance: 235.3
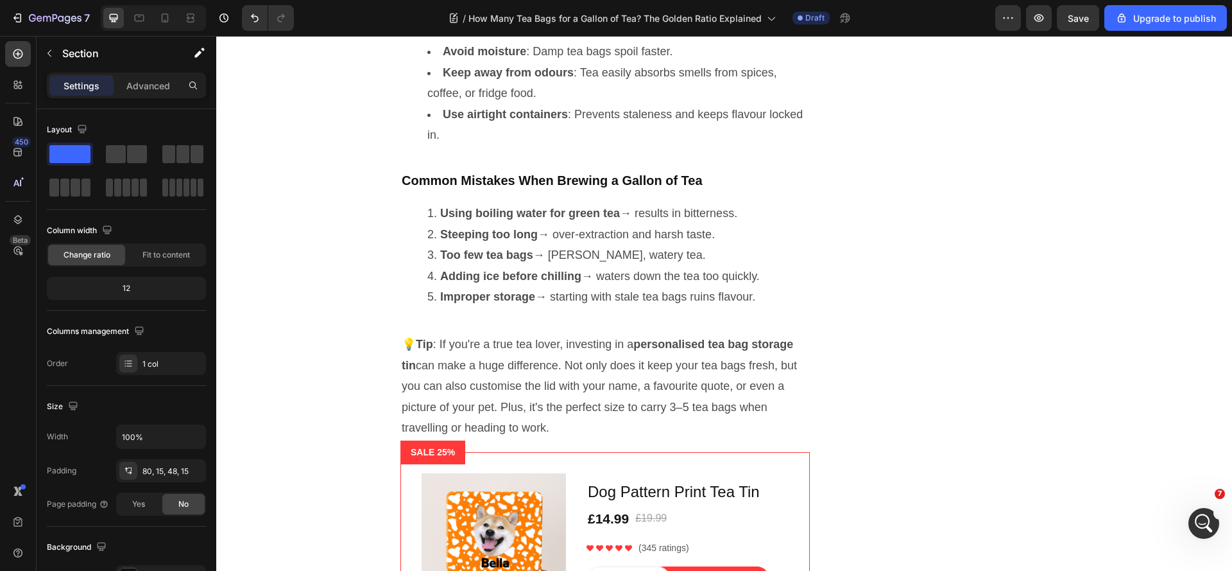
scroll to position [3216, 0]
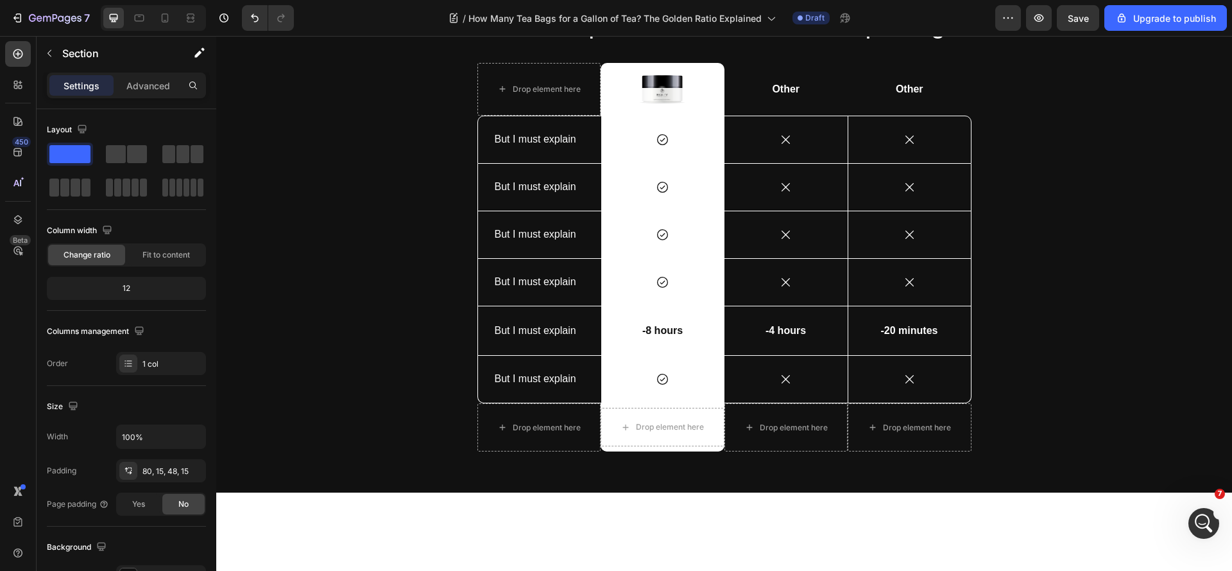
click at [1147, 114] on div "Lorem ipsum vs. consectetur adipiscing Heading Drop element here Image Row Othe…" at bounding box center [724, 223] width 1016 height 537
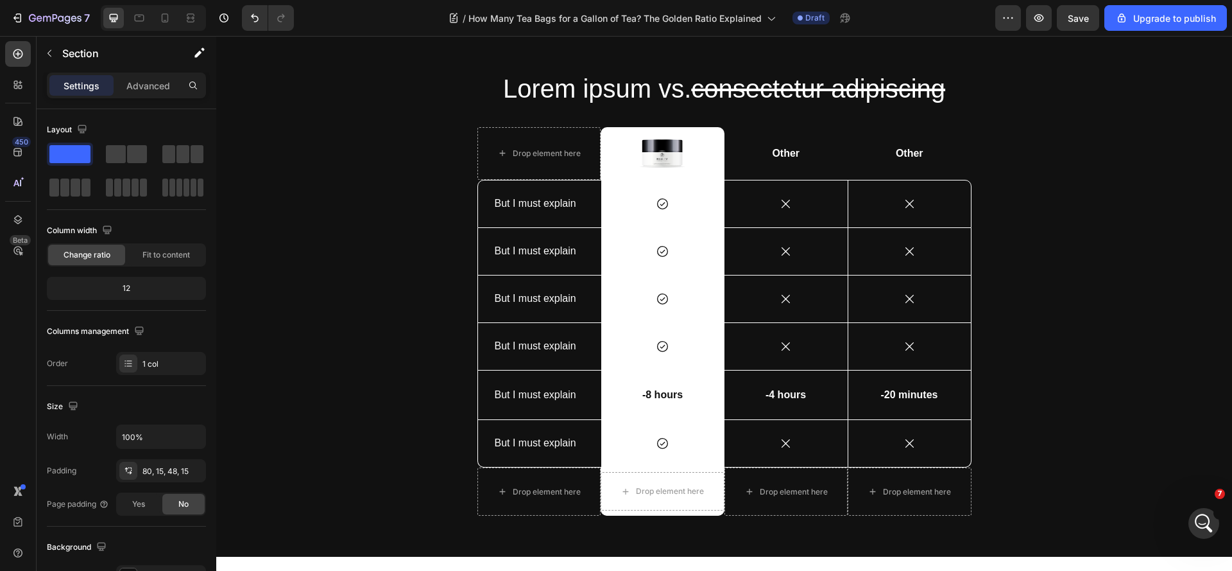
scroll to position [3088, 0]
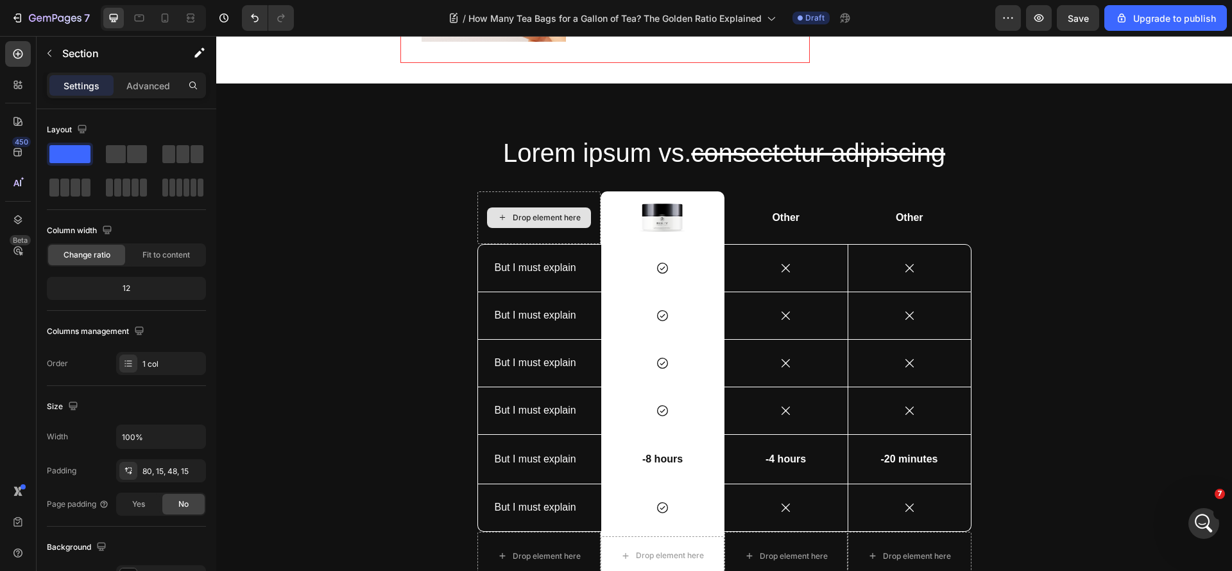
click at [1111, 223] on div "Lorem ipsum vs. consectetur adipiscing Heading Drop element here Image Row Othe…" at bounding box center [724, 351] width 1016 height 537
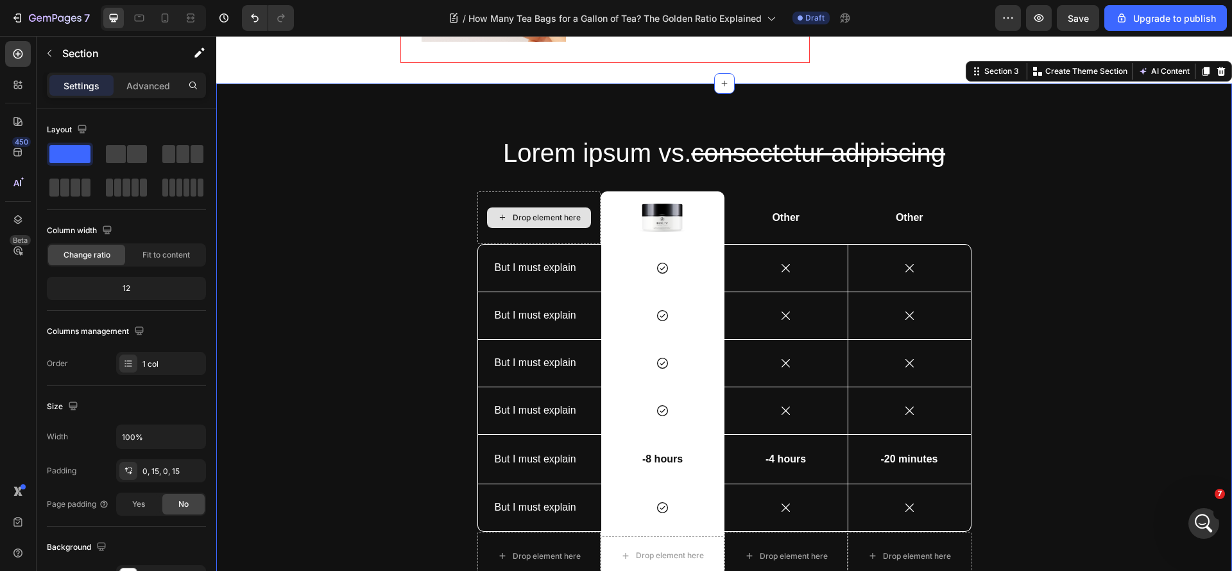
click at [1039, 277] on div "Lorem ipsum vs. consectetur adipiscing Heading Drop element here Image Row Othe…" at bounding box center [724, 362] width 997 height 455
click at [1216, 79] on div at bounding box center [1221, 71] width 15 height 15
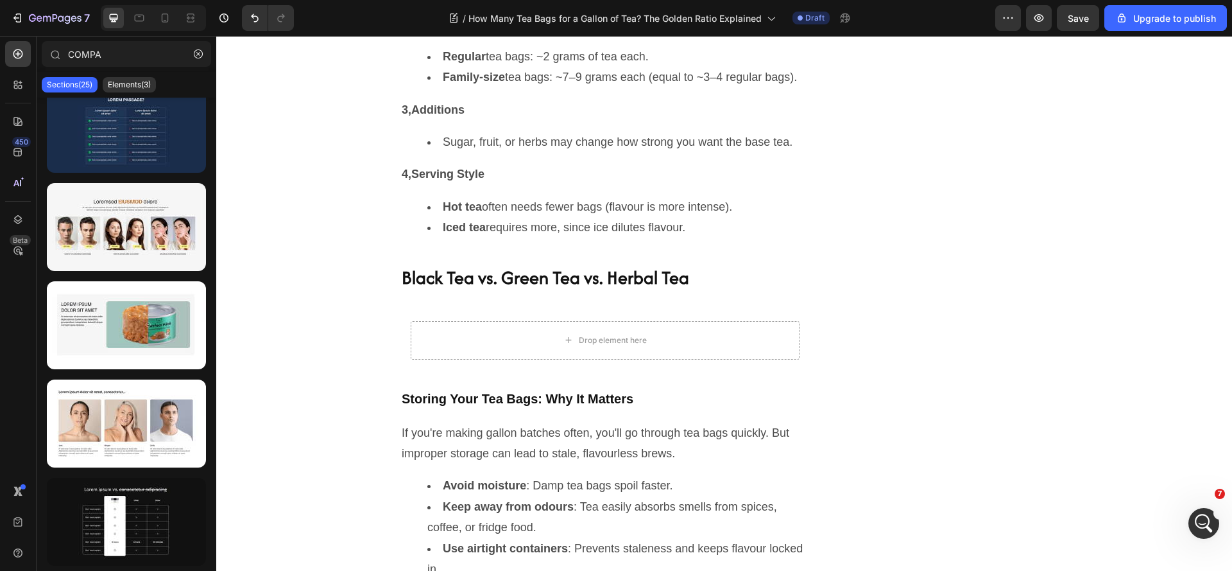
scroll to position [2254, 0]
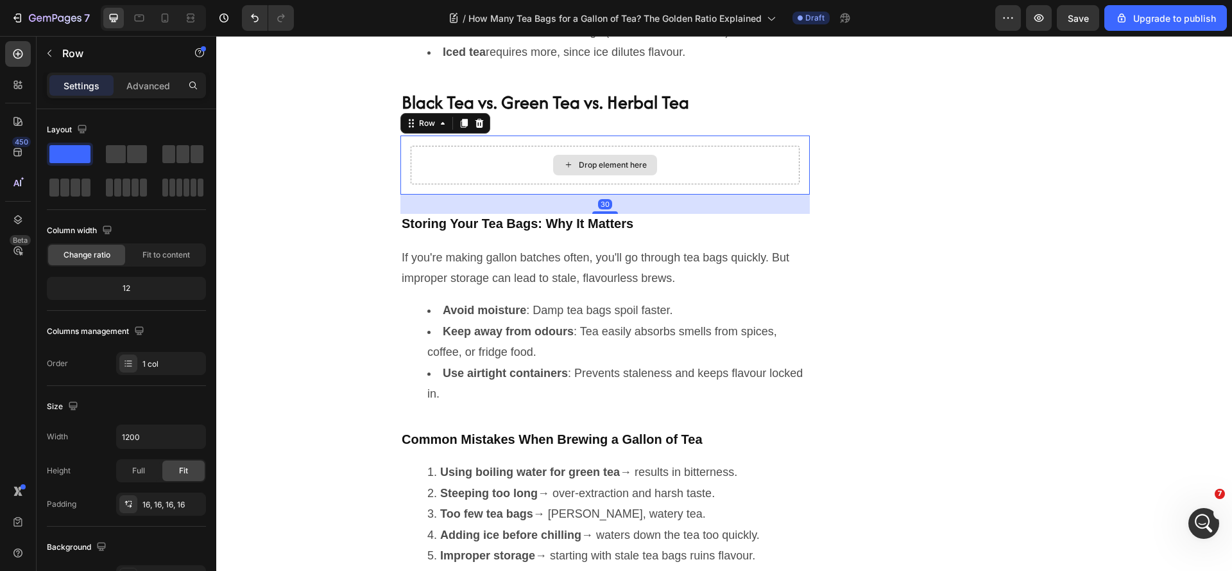
click at [504, 184] on div "Drop element here" at bounding box center [605, 165] width 389 height 39
click at [1200, 519] on icon "Open Intercom Messenger" at bounding box center [1202, 521] width 21 height 21
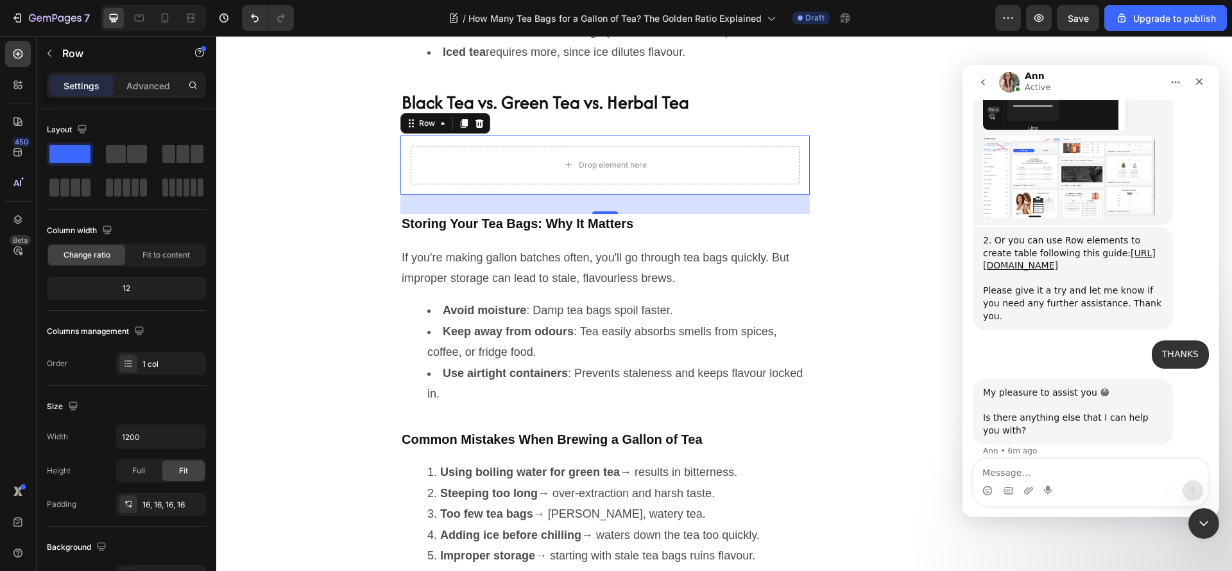
scroll to position [820, 0]
click at [1076, 247] on link "https://help.gempages.net/articles/how-to-create-a-comparison-table-using-the-r…" at bounding box center [1069, 258] width 173 height 23
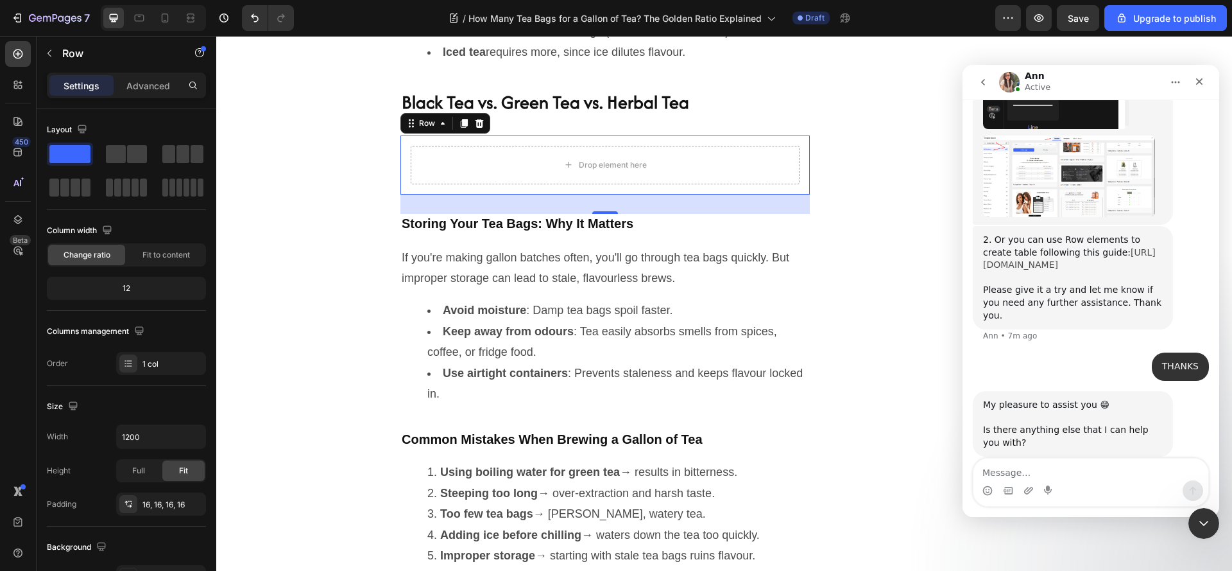
scroll to position [833, 0]
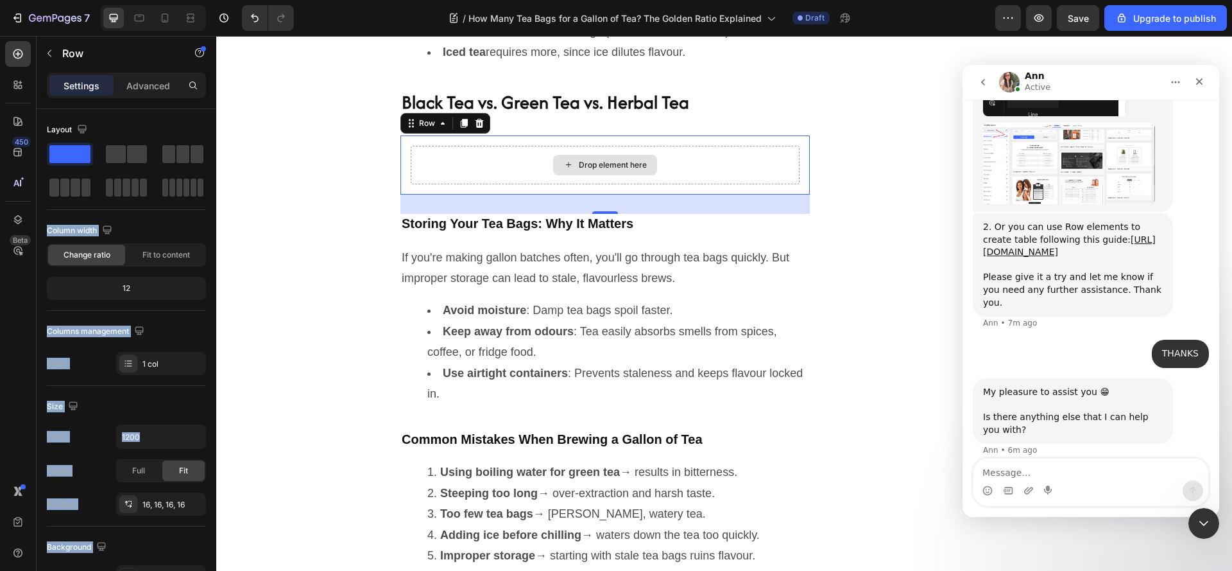
drag, startPoint x: 288, startPoint y: 225, endPoint x: 462, endPoint y: 300, distance: 189.8
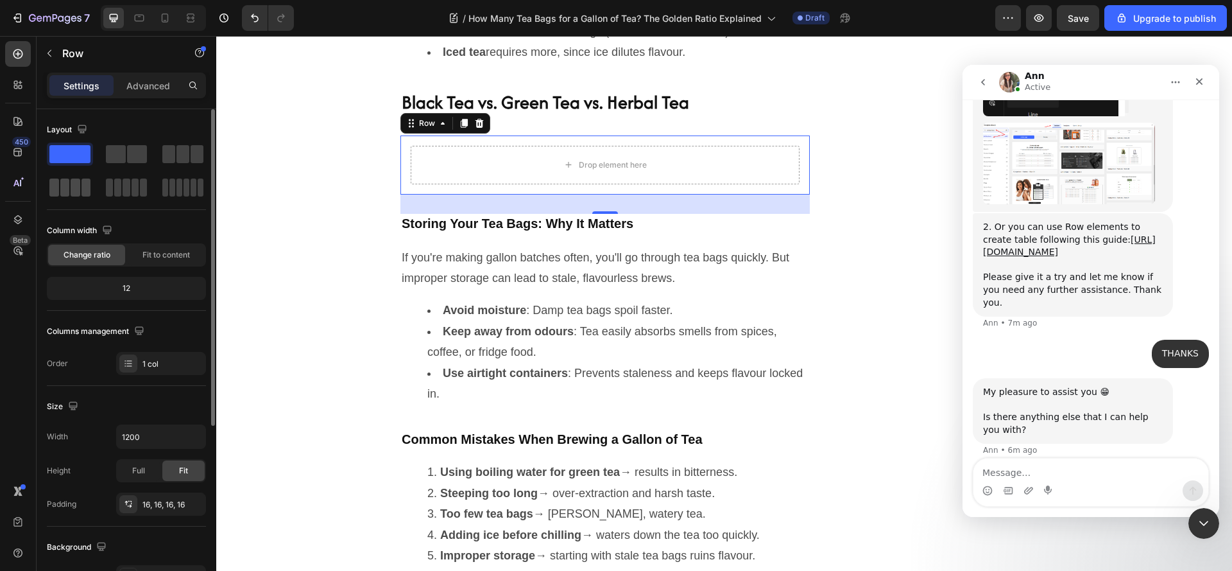
click at [65, 188] on span at bounding box center [65, 187] width 10 height 18
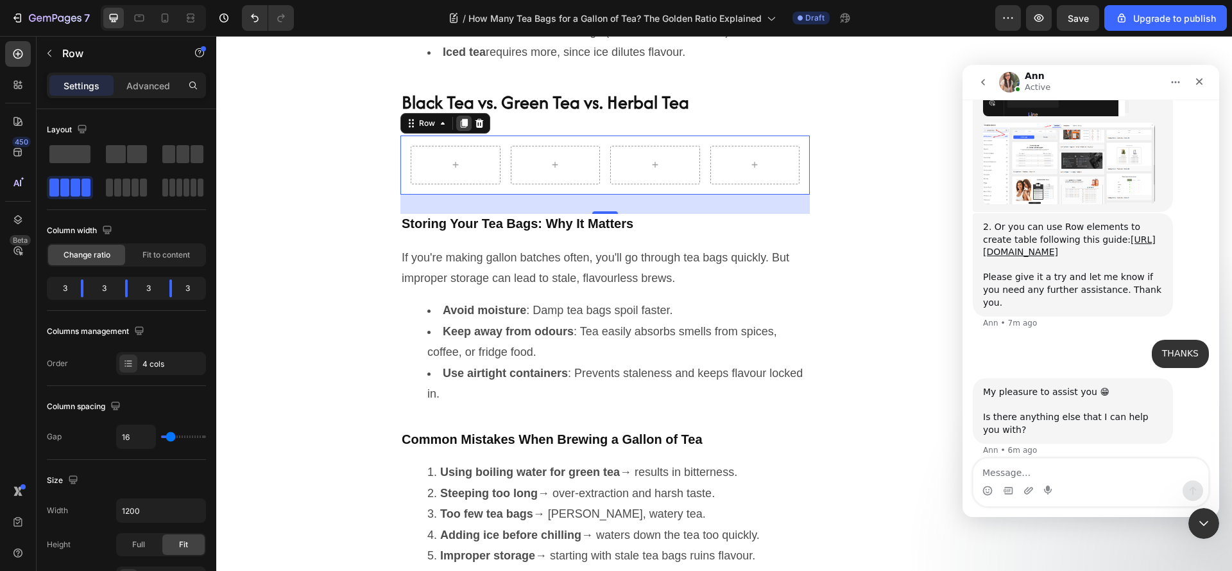
click at [461, 128] on icon at bounding box center [464, 123] width 7 height 9
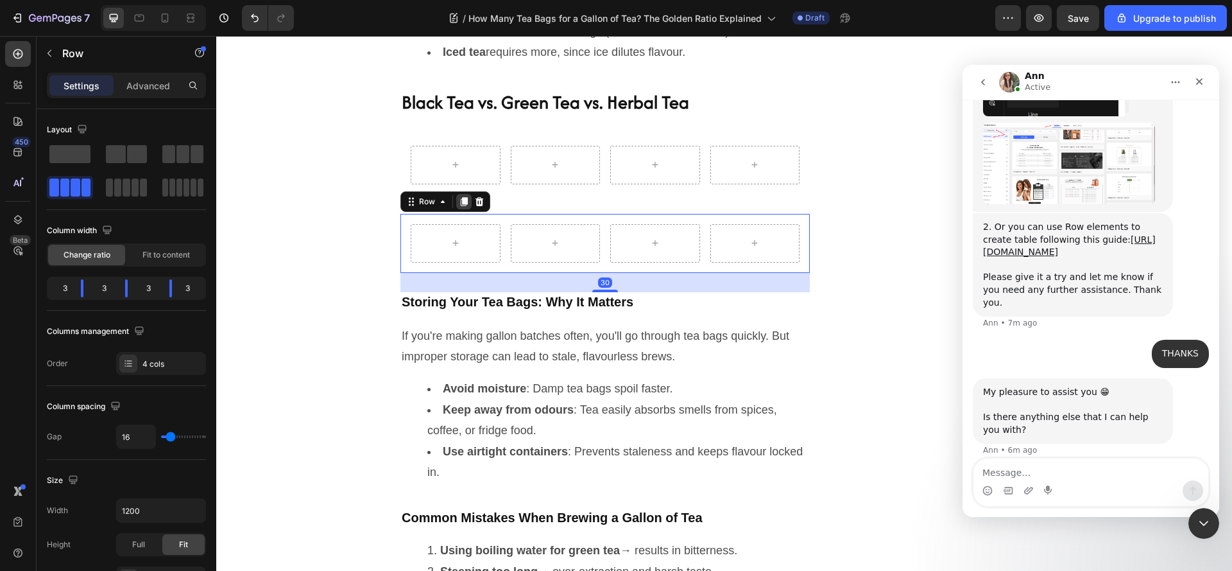
click at [461, 206] on icon at bounding box center [464, 201] width 7 height 9
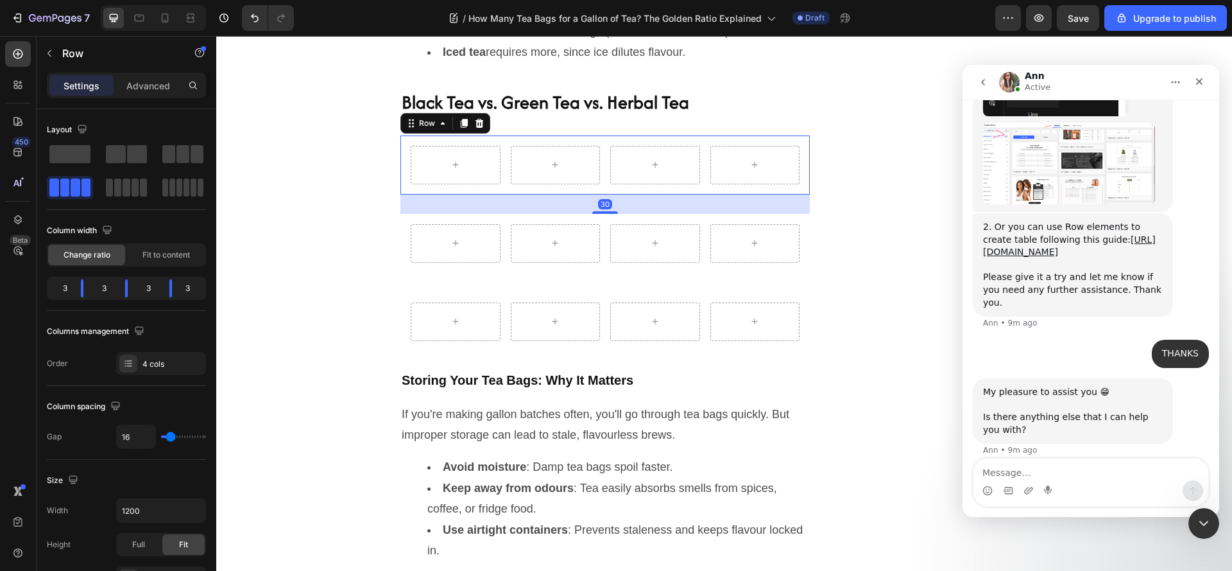
click at [499, 194] on div "Row 30" at bounding box center [604, 164] width 409 height 59
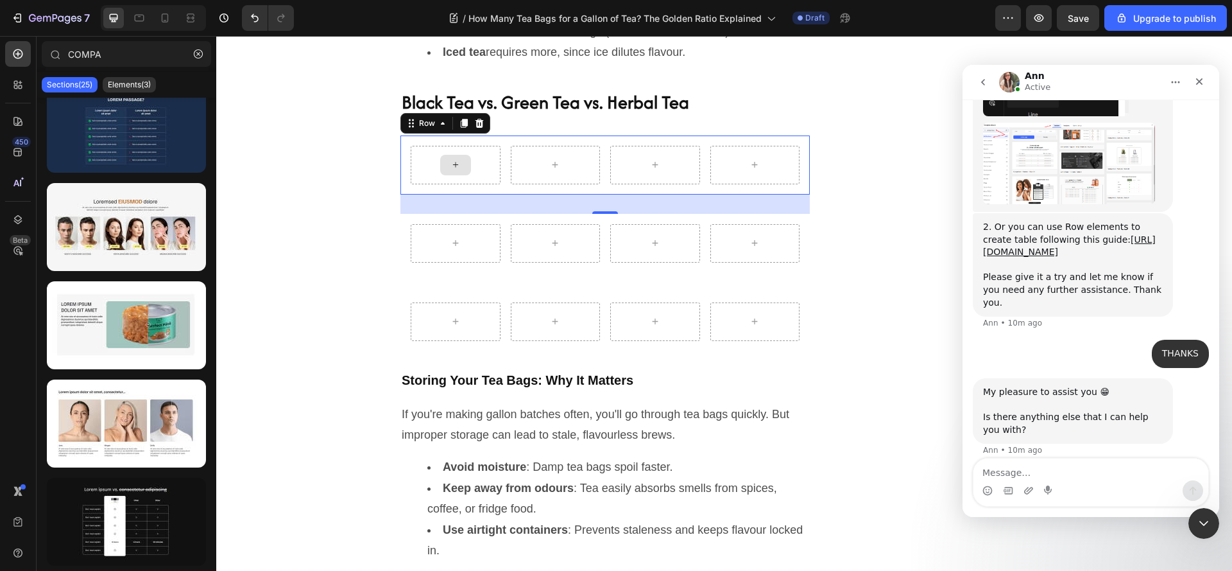
click at [454, 175] on div at bounding box center [455, 165] width 31 height 21
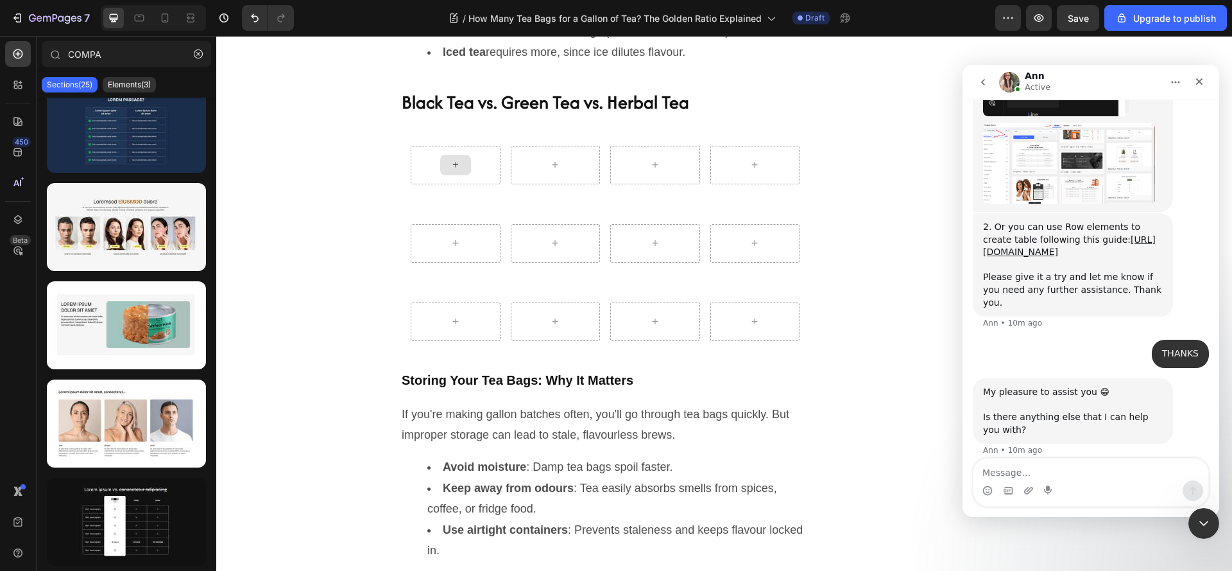
click at [454, 175] on div at bounding box center [455, 165] width 31 height 21
click at [451, 170] on icon at bounding box center [456, 164] width 10 height 11
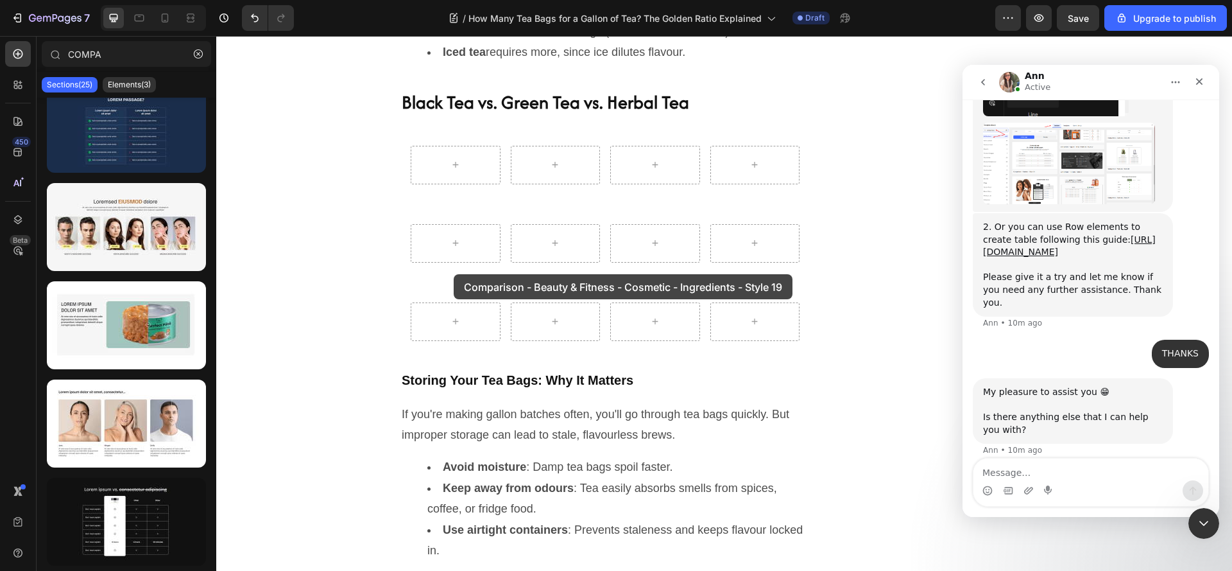
drag, startPoint x: 379, startPoint y: 545, endPoint x: 454, endPoint y: 274, distance: 281.0
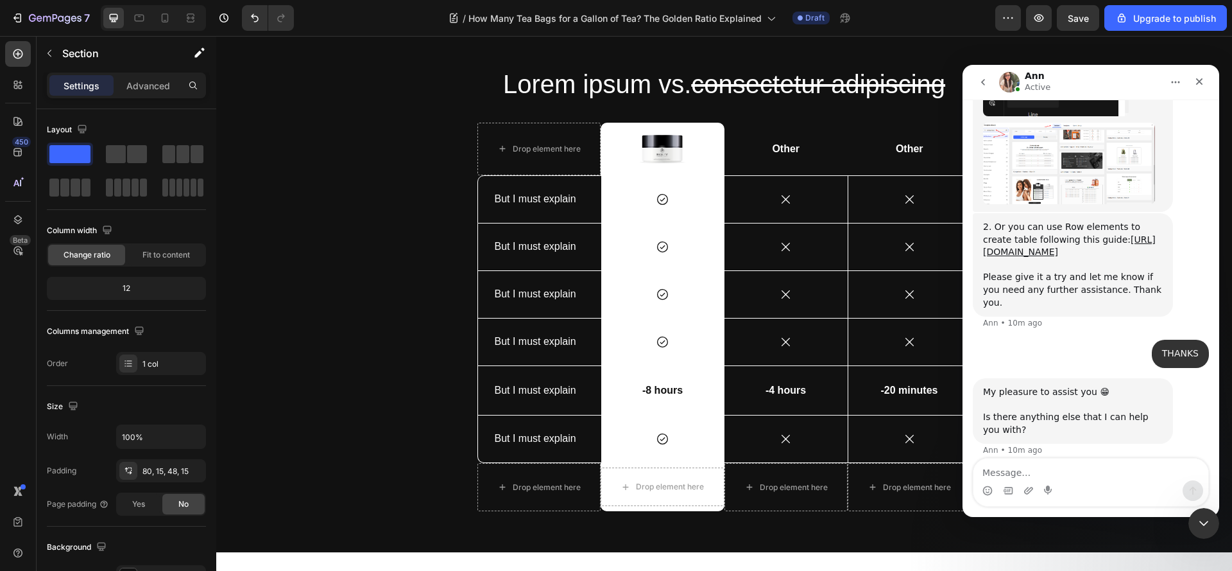
scroll to position [3373, 0]
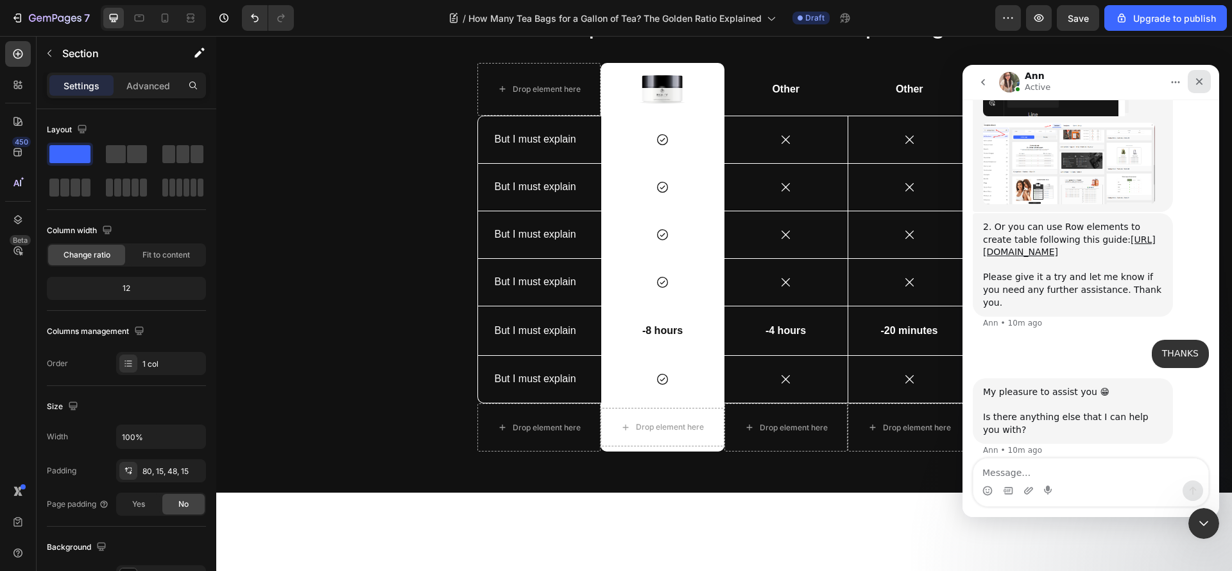
click at [1202, 86] on icon "Close" at bounding box center [1199, 81] width 10 height 10
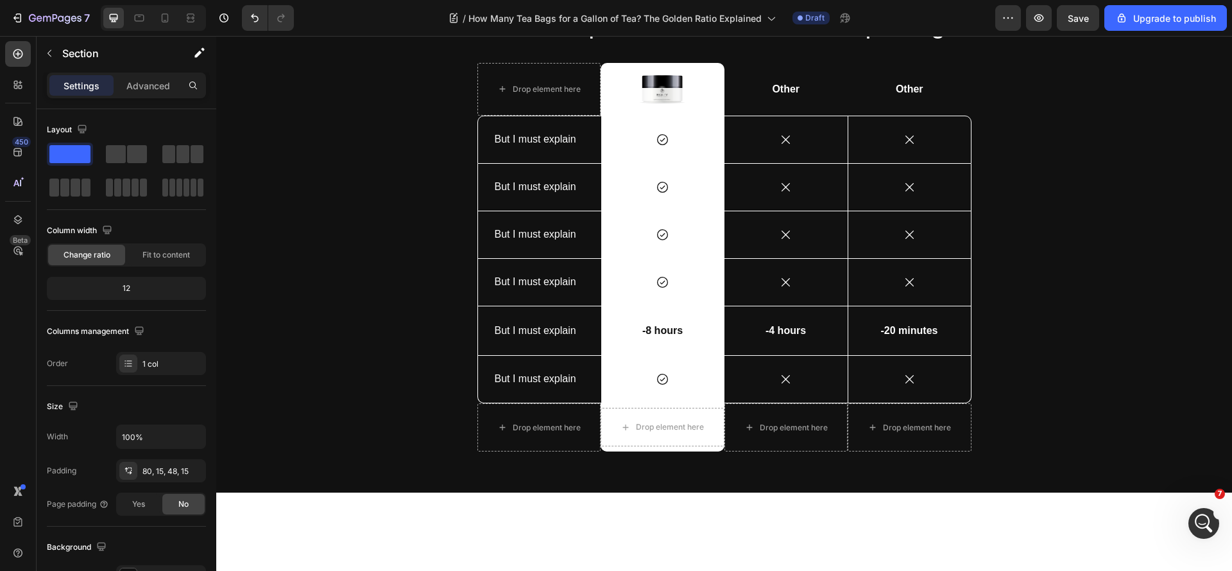
click at [1146, 110] on div "Lorem ipsum vs. consectetur adipiscing Heading Drop element here Image Row Othe…" at bounding box center [724, 223] width 1016 height 537
click at [644, 163] on div "Icon Row" at bounding box center [662, 139] width 123 height 47
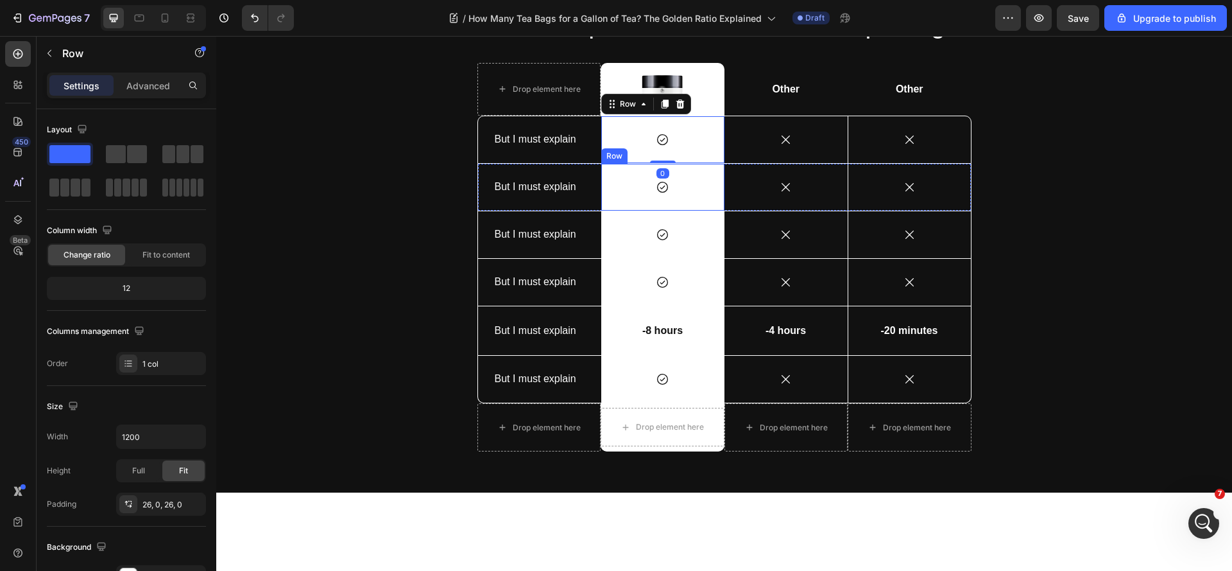
click at [645, 210] on div "Icon Row" at bounding box center [662, 187] width 123 height 47
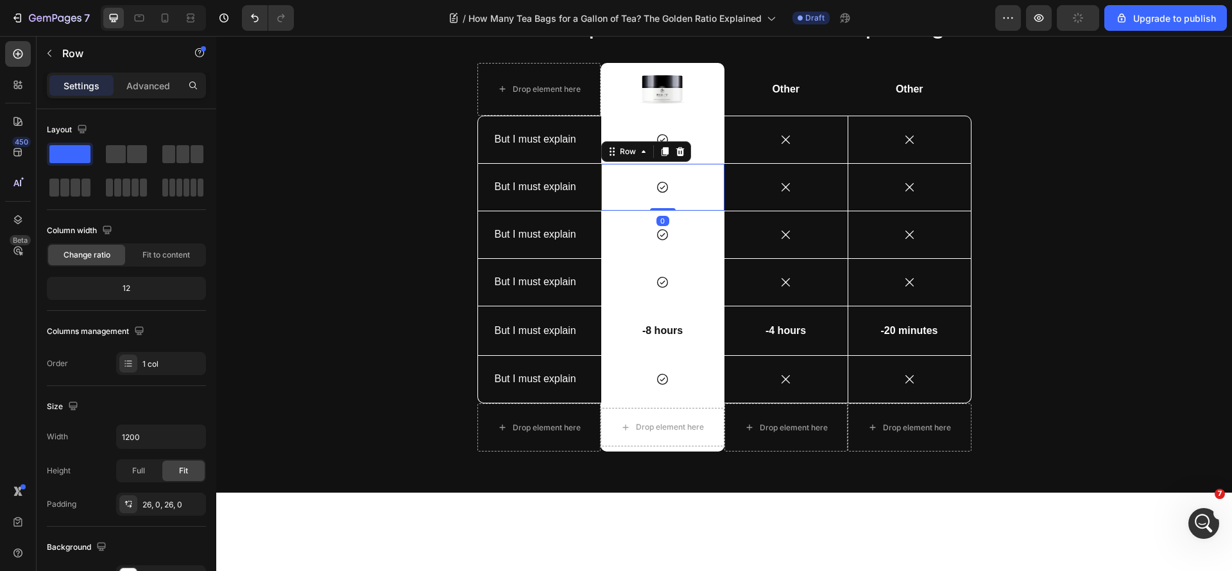
click at [645, 210] on div "Icon Row 0" at bounding box center [662, 187] width 123 height 47
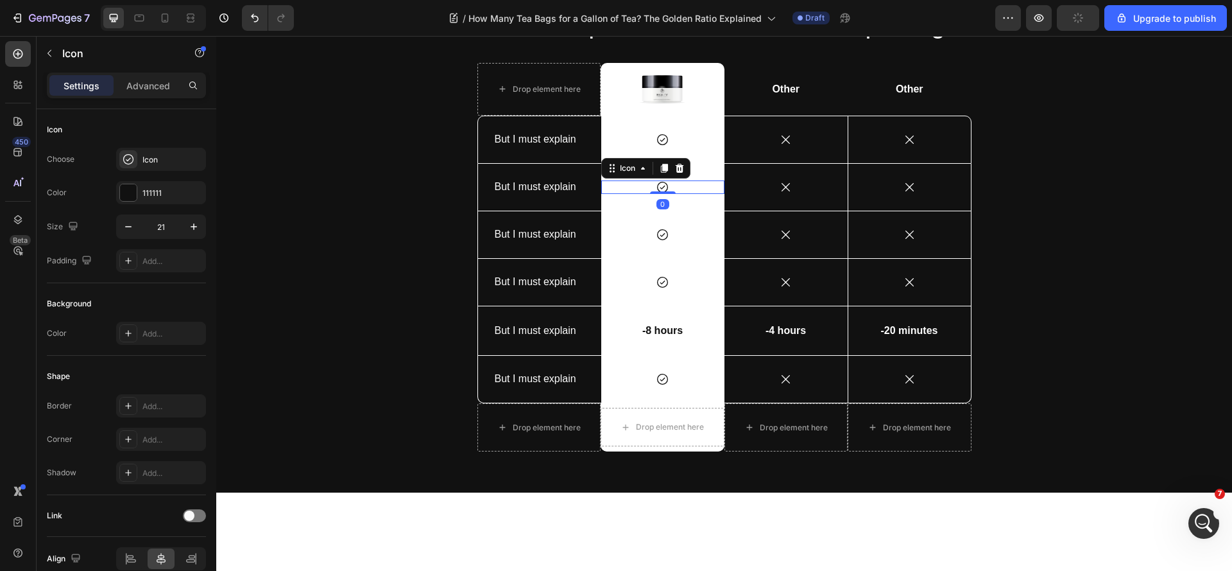
click at [656, 194] on icon at bounding box center [662, 186] width 13 height 13
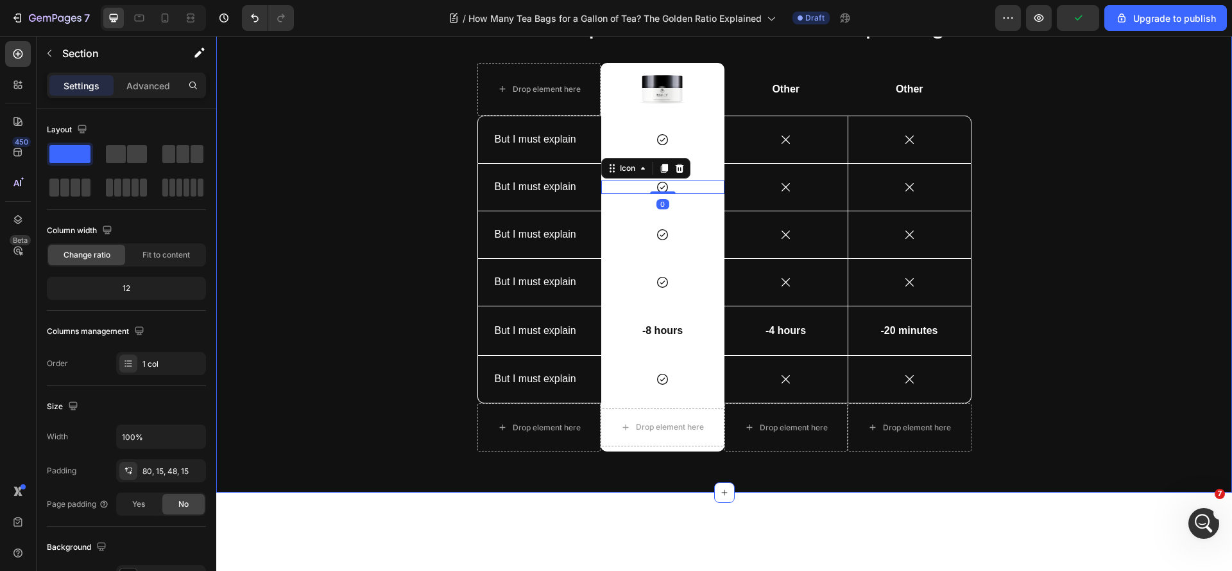
click at [352, 338] on div "Lorem ipsum vs. consectetur adipiscing Heading Drop element here Image Row Othe…" at bounding box center [724, 233] width 997 height 455
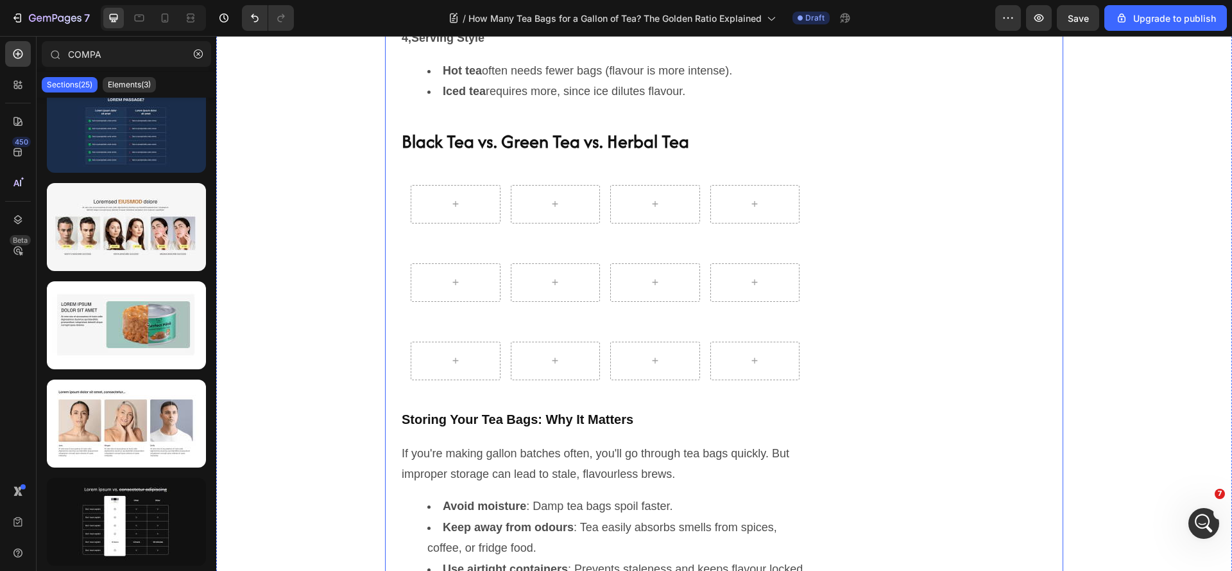
scroll to position [2282, 0]
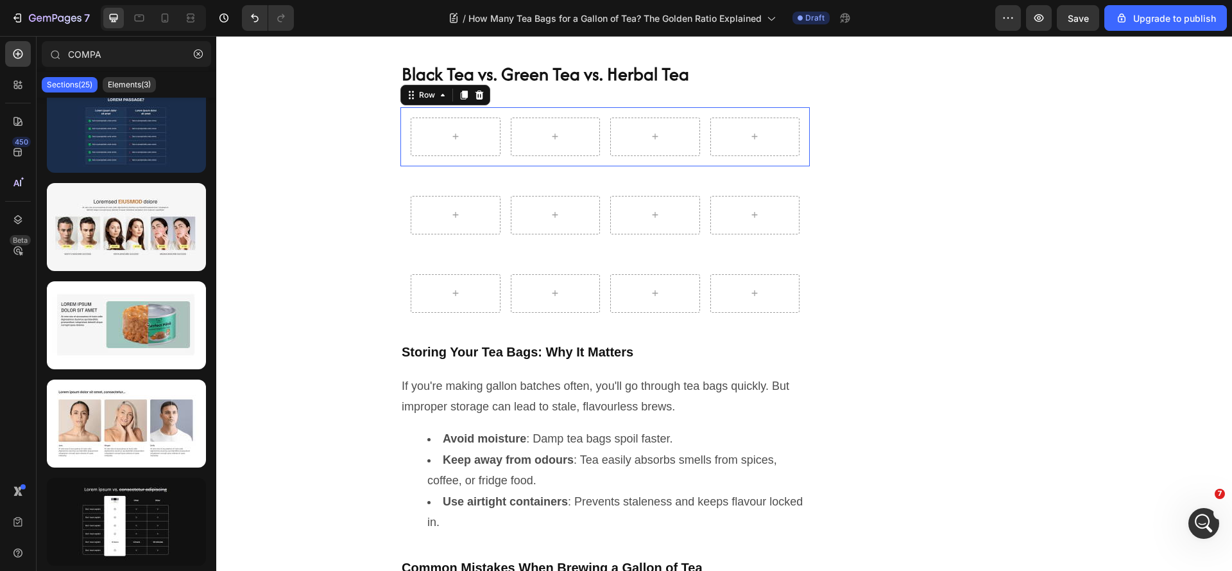
click at [502, 166] on div "Row 0" at bounding box center [604, 136] width 409 height 59
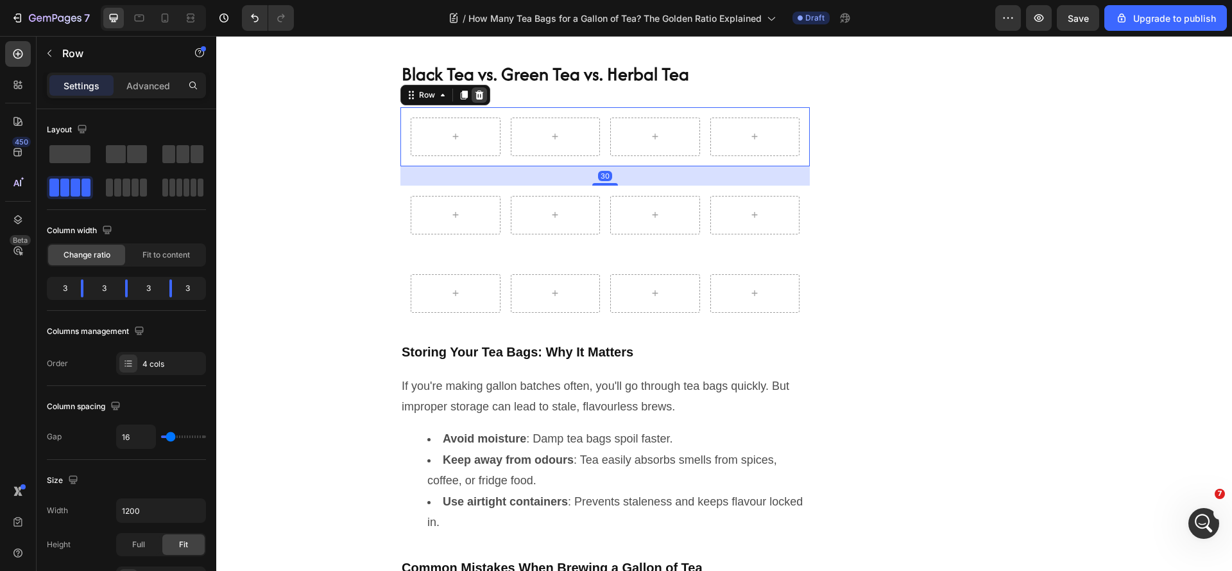
click at [480, 103] on div at bounding box center [479, 94] width 15 height 15
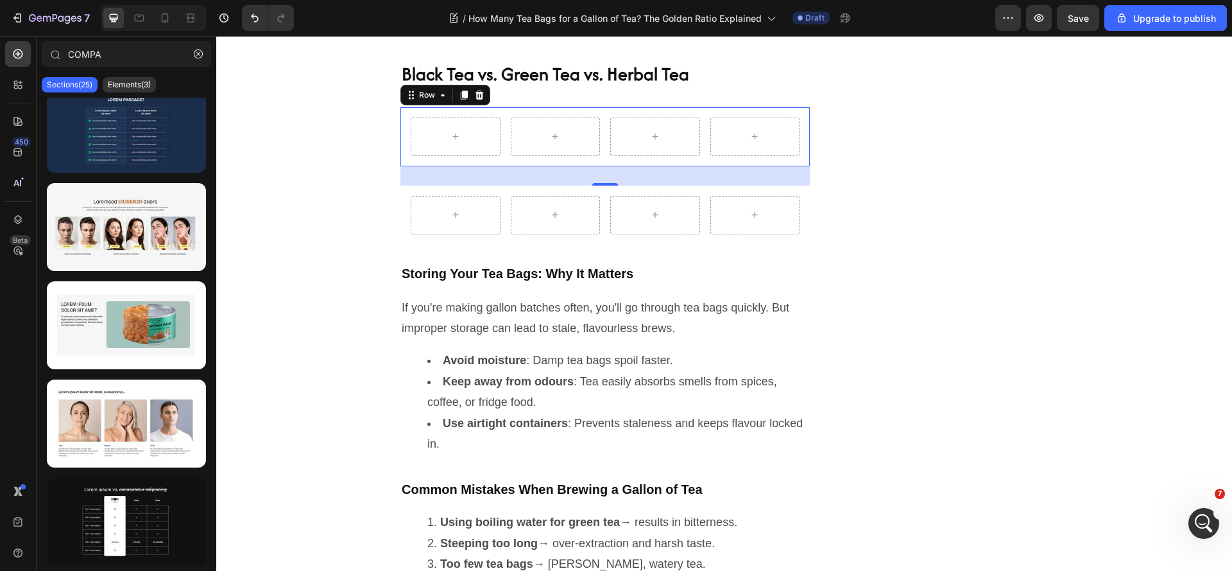
click at [499, 166] on div "Row 0" at bounding box center [604, 136] width 409 height 59
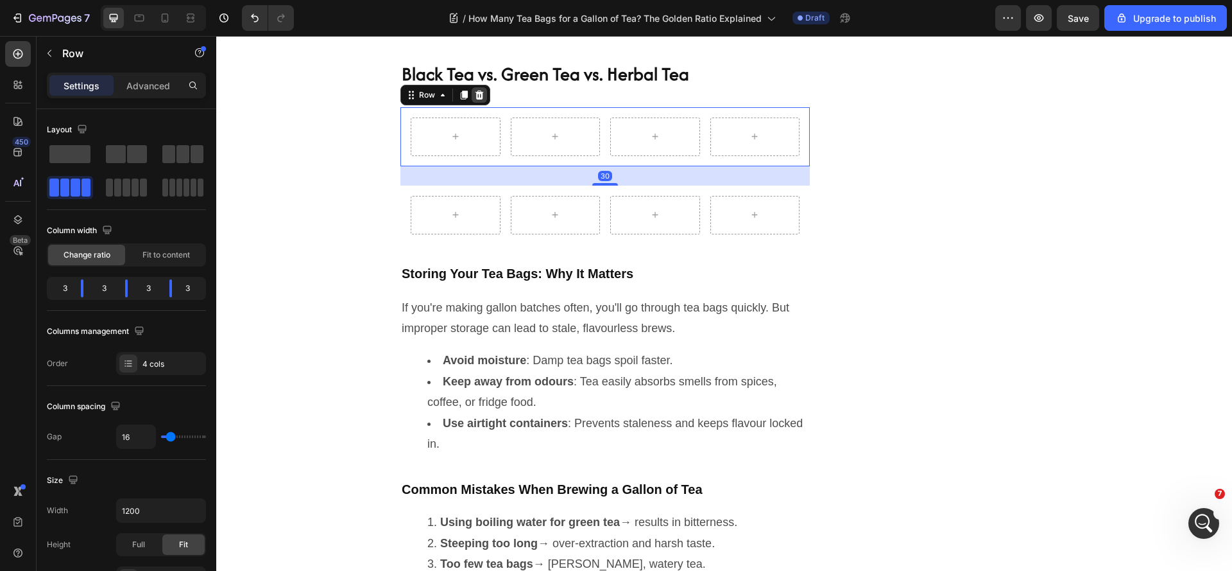
click at [477, 100] on icon at bounding box center [479, 95] width 10 height 10
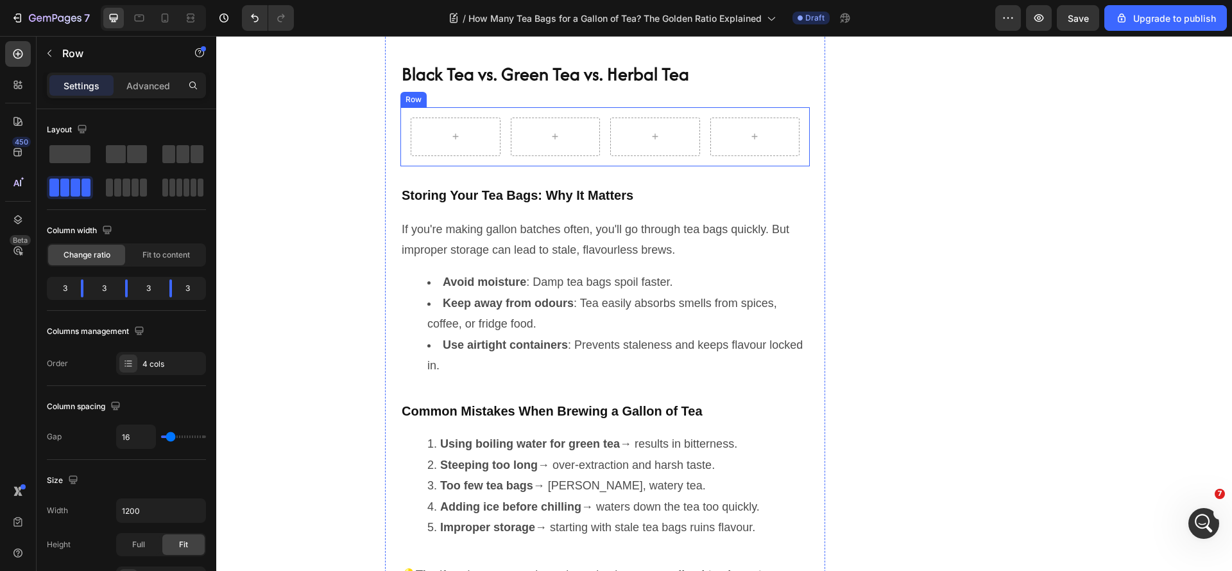
click at [502, 166] on div "Row" at bounding box center [604, 136] width 409 height 59
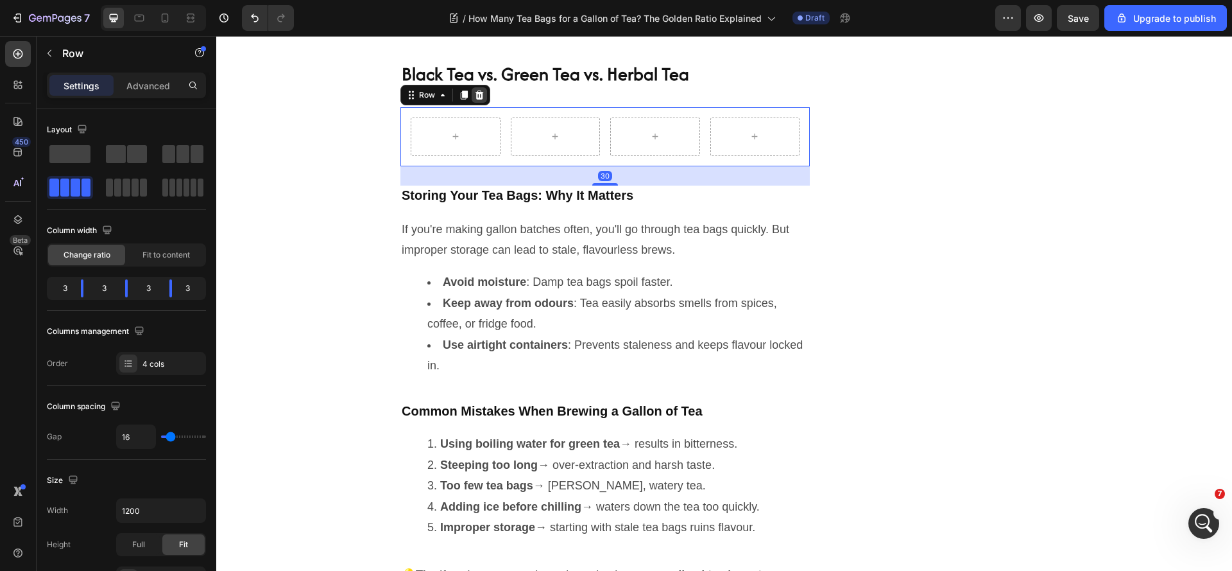
click at [476, 99] on icon at bounding box center [480, 94] width 8 height 9
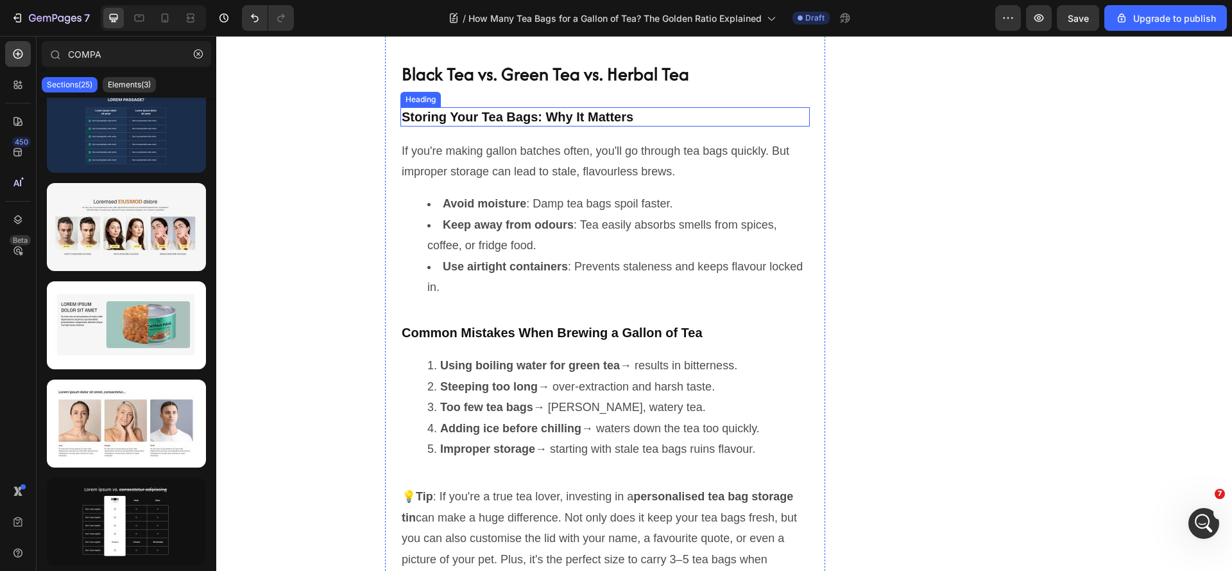
click at [583, 126] on h2 "Storing Your Tea Bags: Why It Matters" at bounding box center [604, 116] width 409 height 19
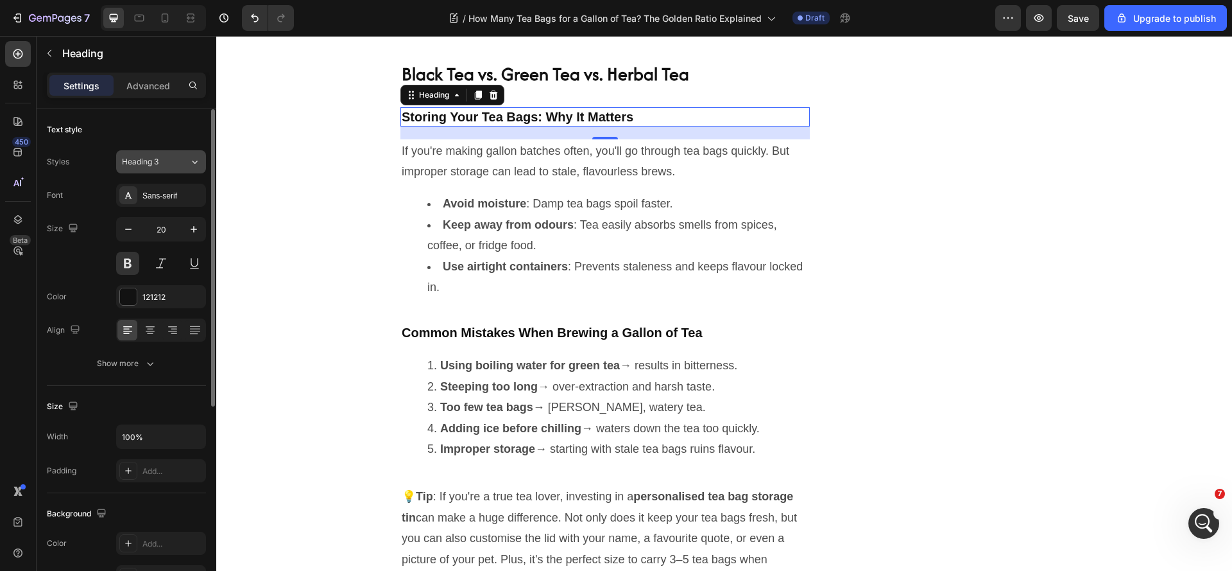
click at [148, 164] on span "Heading 3" at bounding box center [140, 162] width 37 height 12
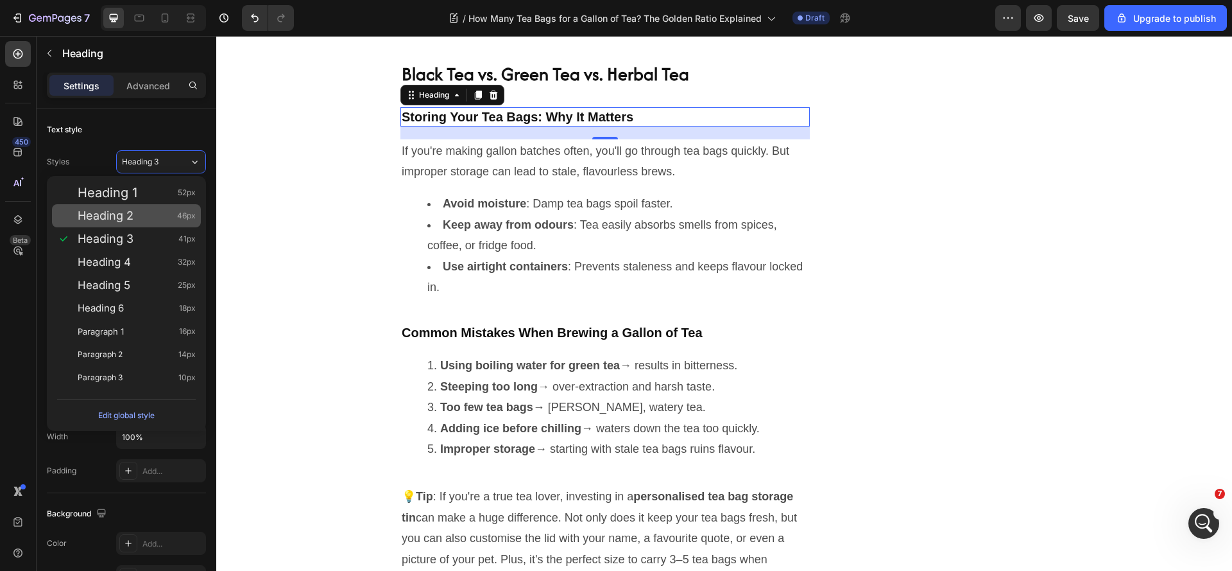
click at [144, 216] on div "Heading 2 46px" at bounding box center [137, 215] width 118 height 13
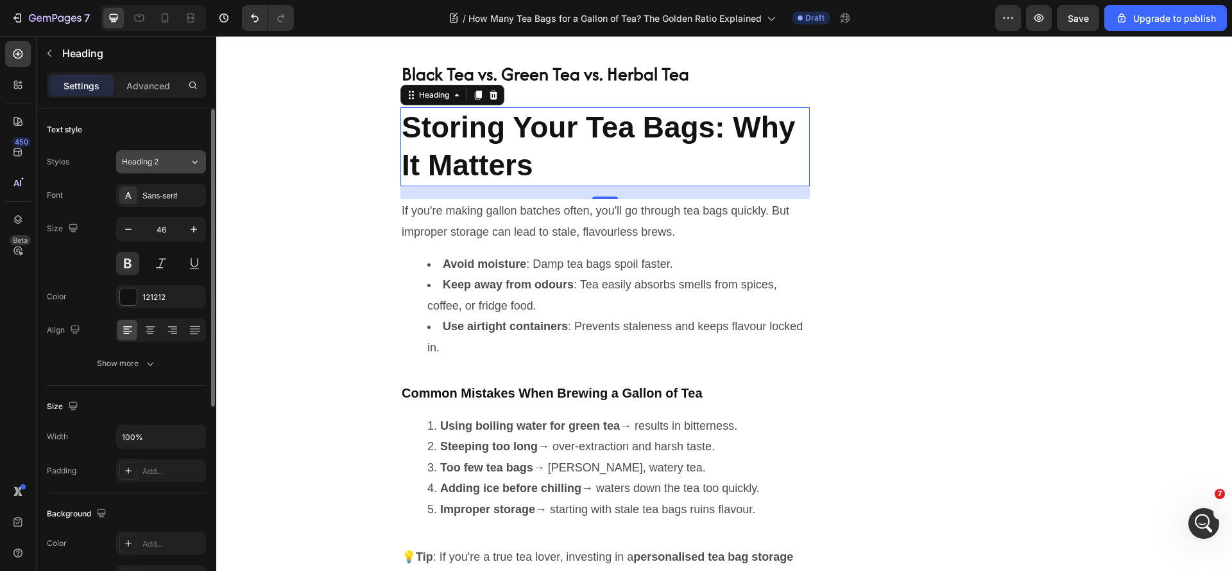
click at [157, 166] on span "Heading 2" at bounding box center [140, 162] width 37 height 12
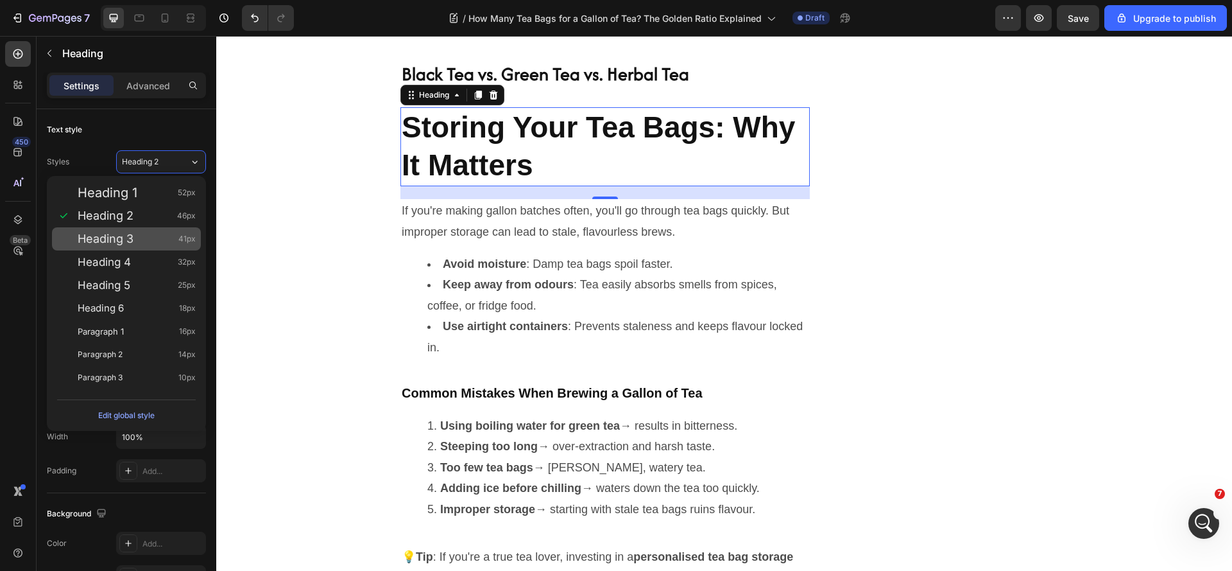
click at [146, 236] on div "Heading 3 41px" at bounding box center [137, 238] width 118 height 13
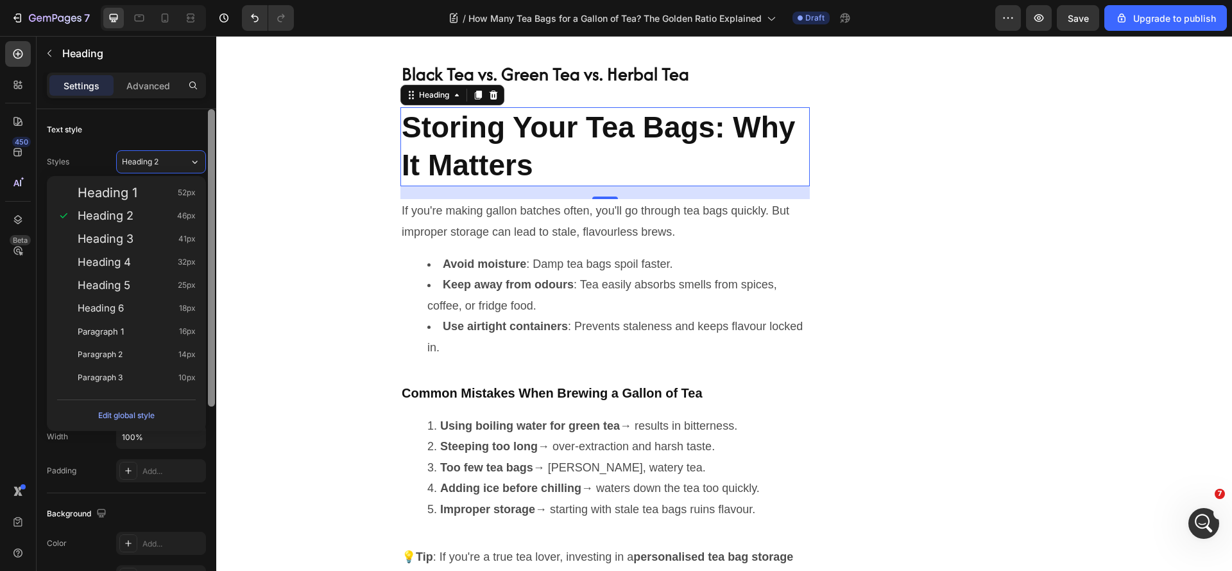
type input "41"
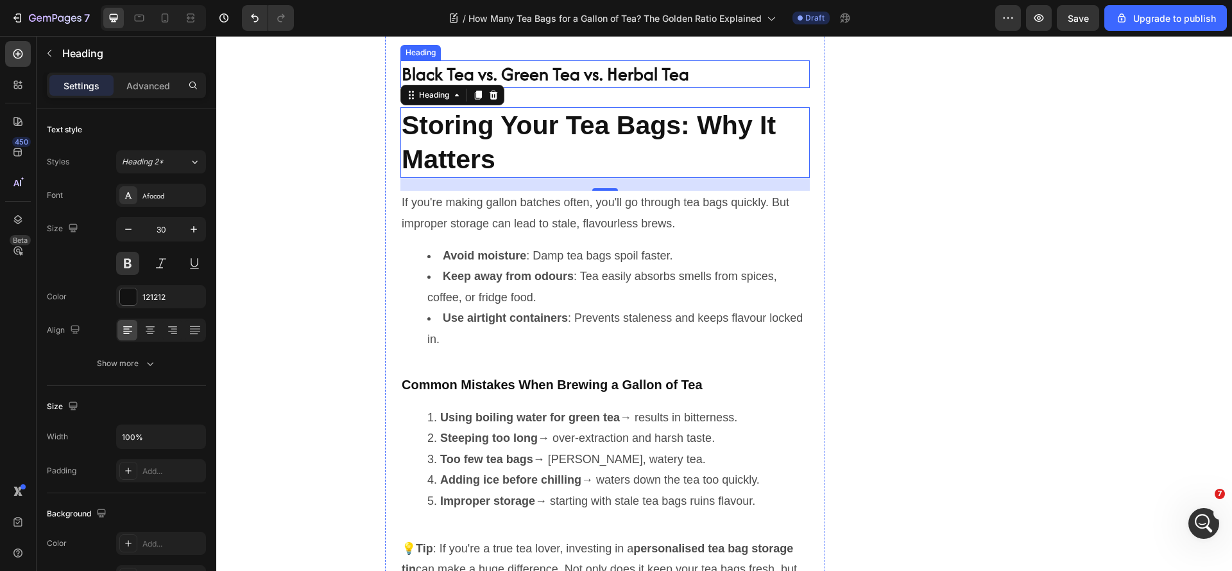
click at [569, 88] on h2 "Black Tea vs. Green Tea vs. Herbal Tea" at bounding box center [604, 74] width 409 height 28
click at [167, 197] on div "Sans-serif" at bounding box center [172, 196] width 60 height 12
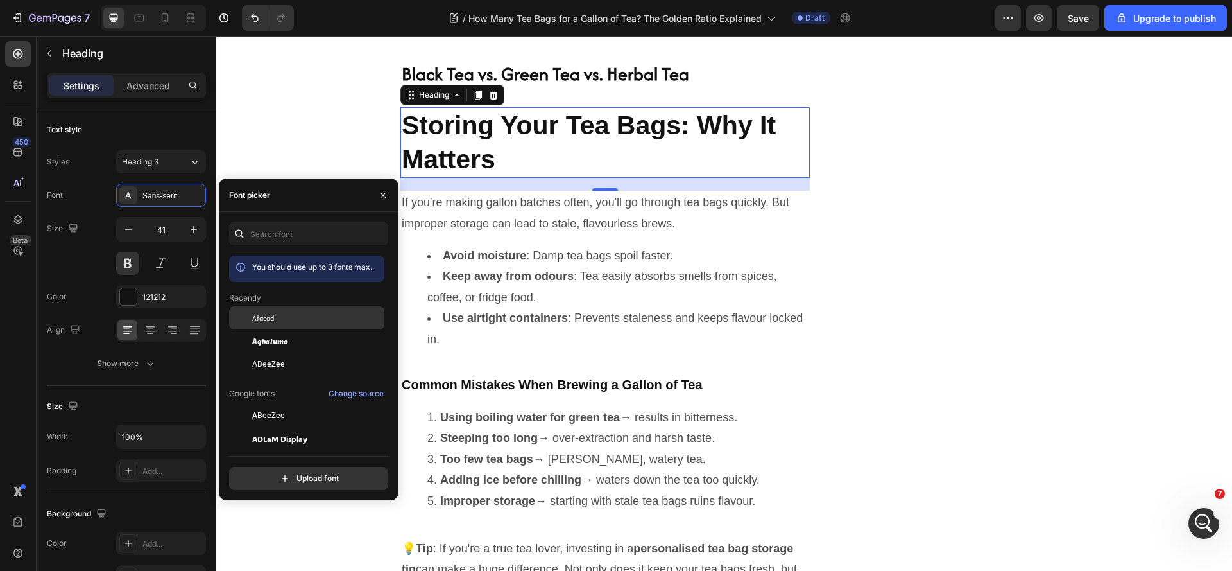
click at [267, 404] on div "Afacad" at bounding box center [306, 415] width 155 height 23
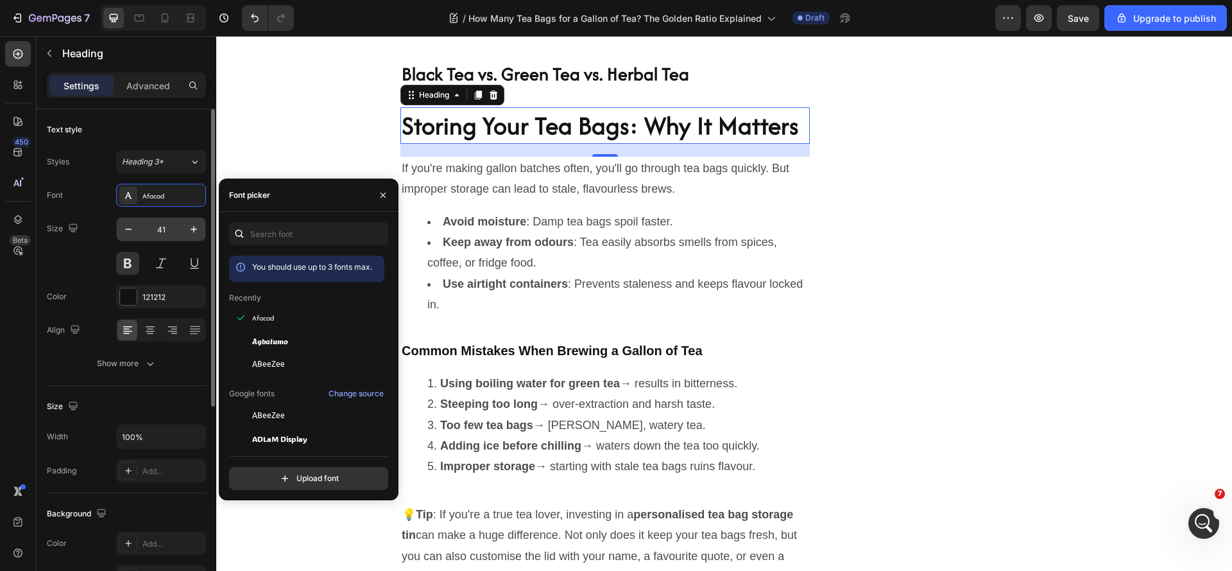
click at [155, 233] on input "41" at bounding box center [161, 229] width 42 height 23
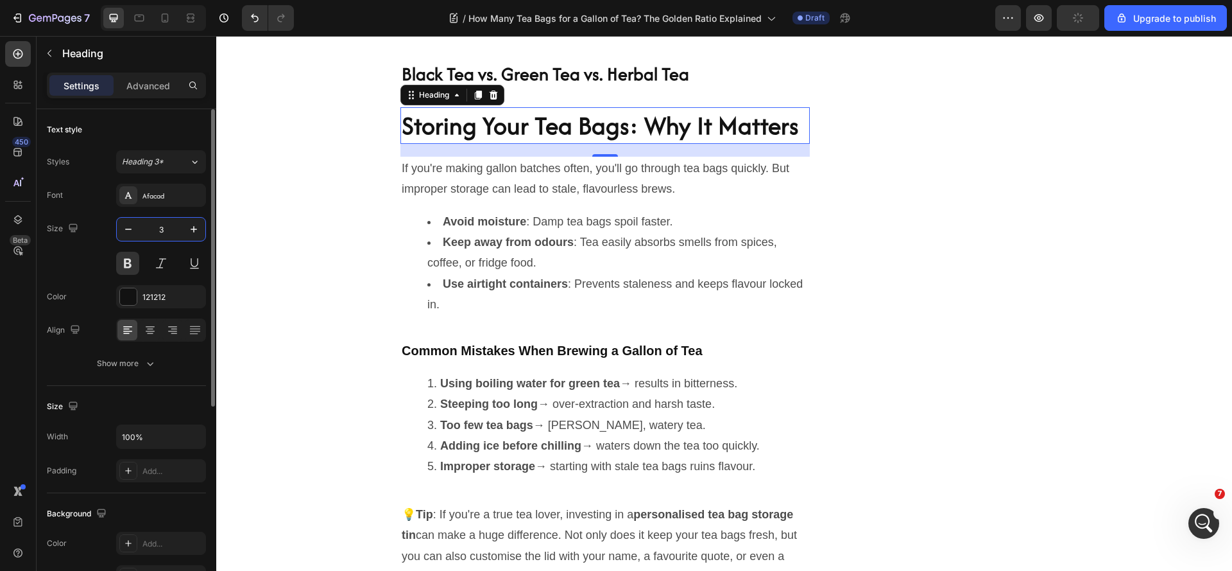
type input "30"
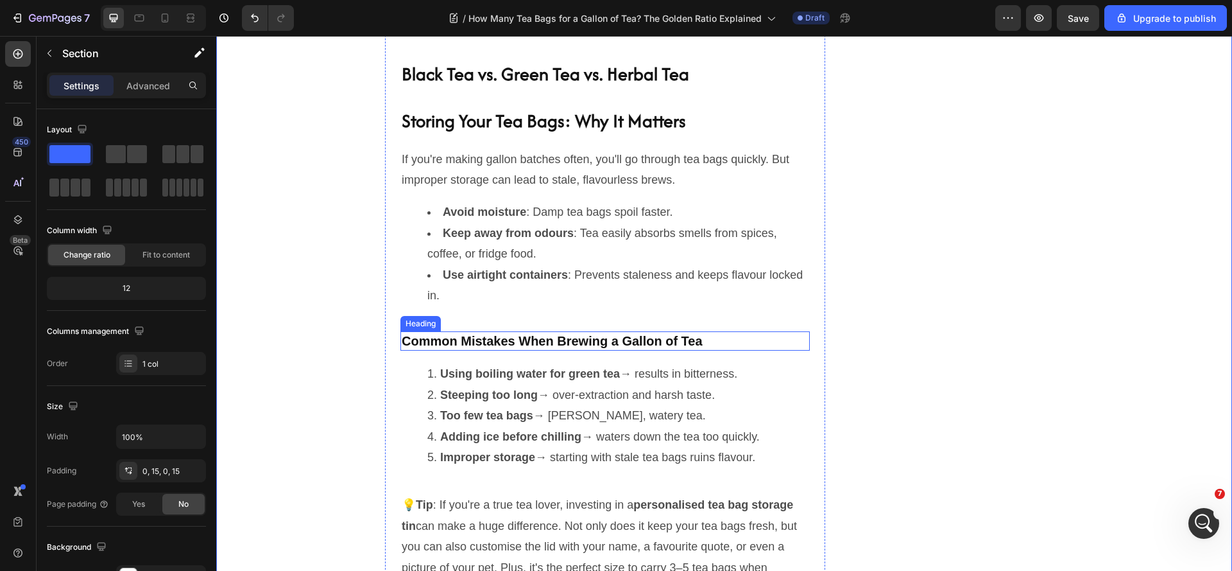
click at [485, 350] on h2 "Common Mistakes When Brewing a Gallon of Tea" at bounding box center [604, 340] width 409 height 19
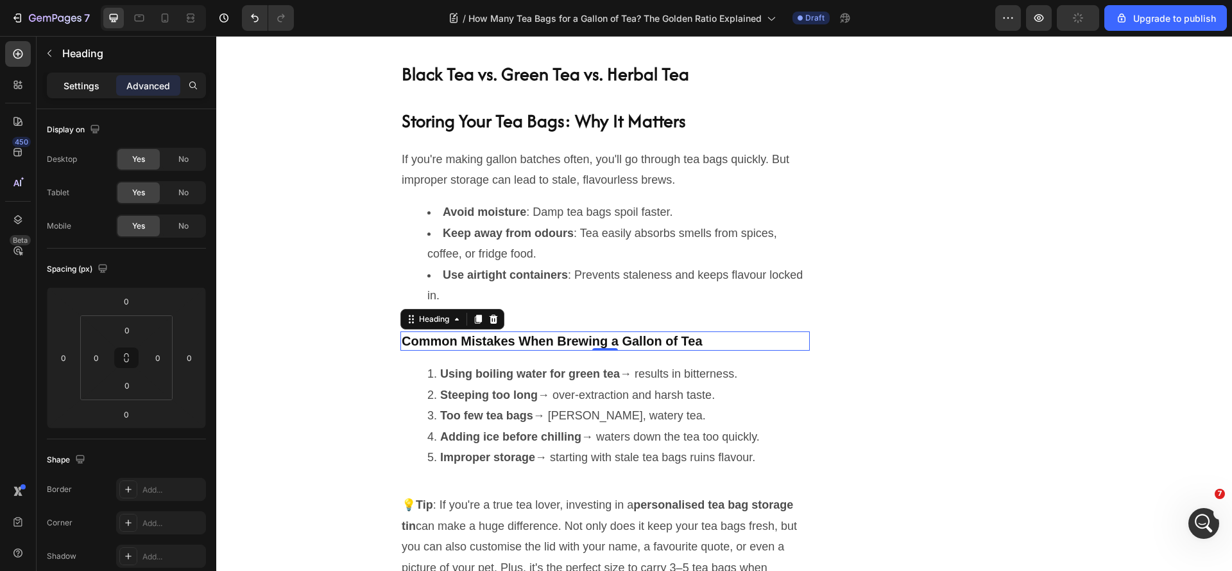
click at [71, 90] on p "Settings" at bounding box center [82, 85] width 36 height 13
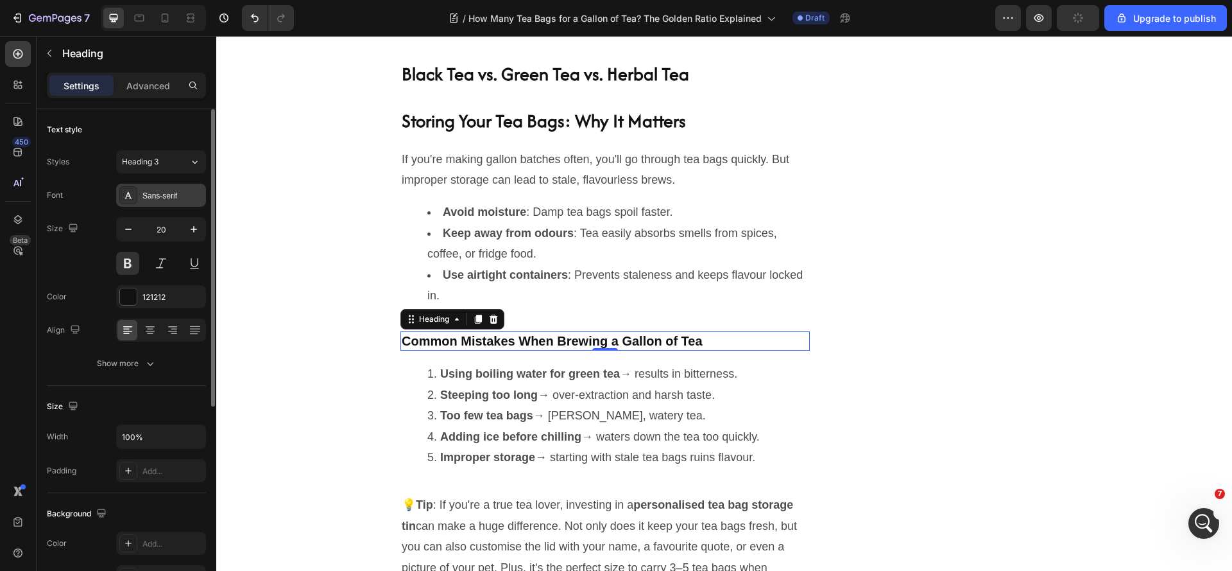
click at [151, 197] on div "Sans-serif" at bounding box center [172, 196] width 60 height 12
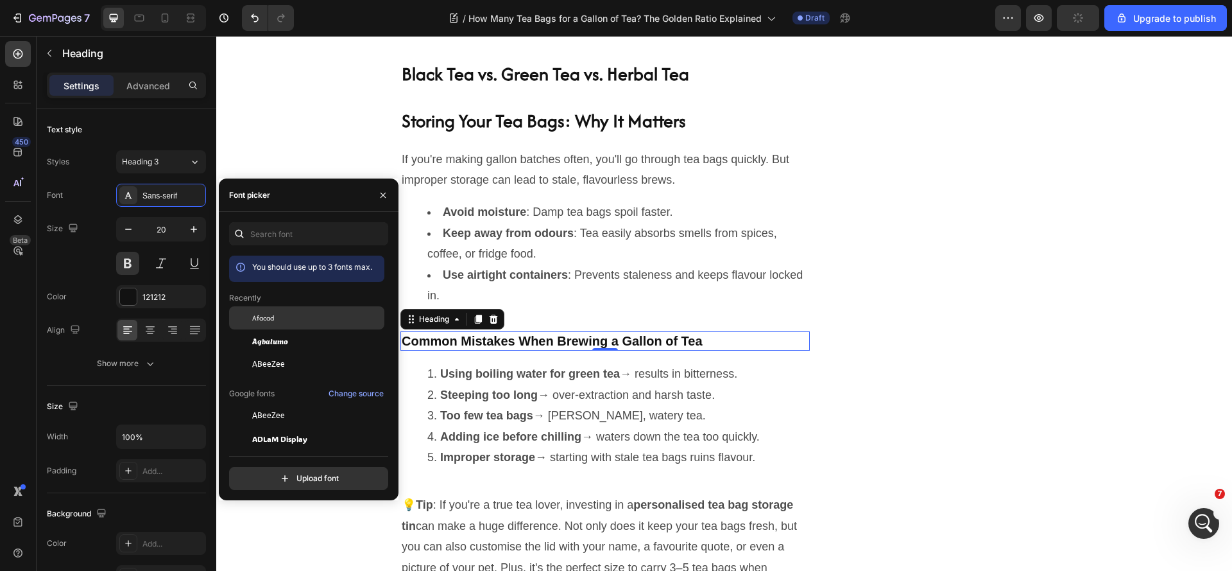
click at [261, 317] on span "Afacad" at bounding box center [263, 318] width 22 height 12
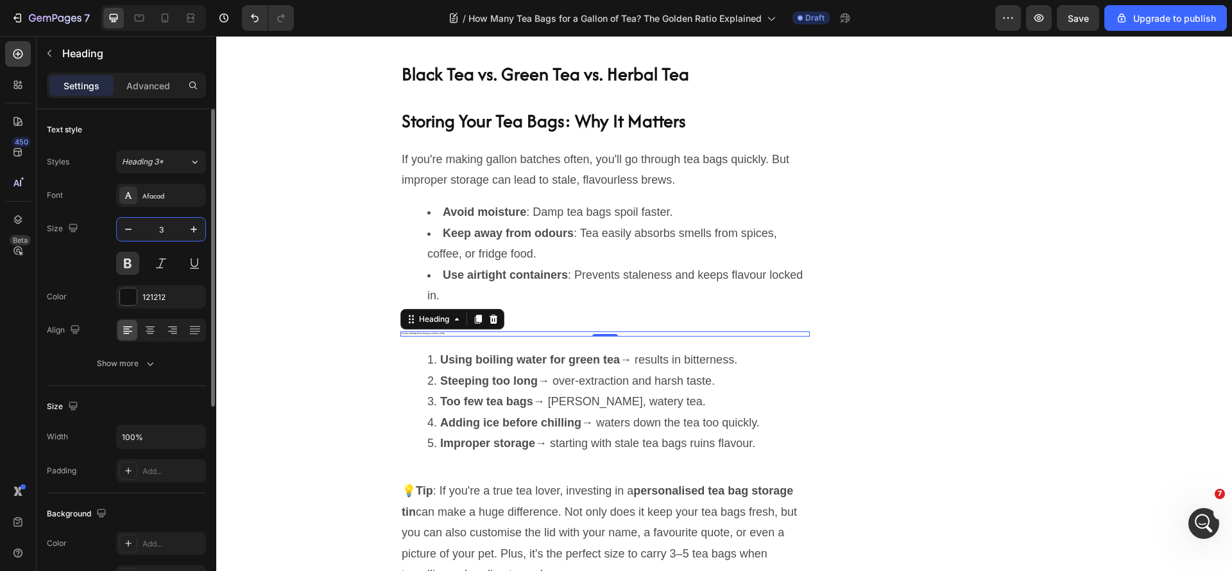
type input "30"
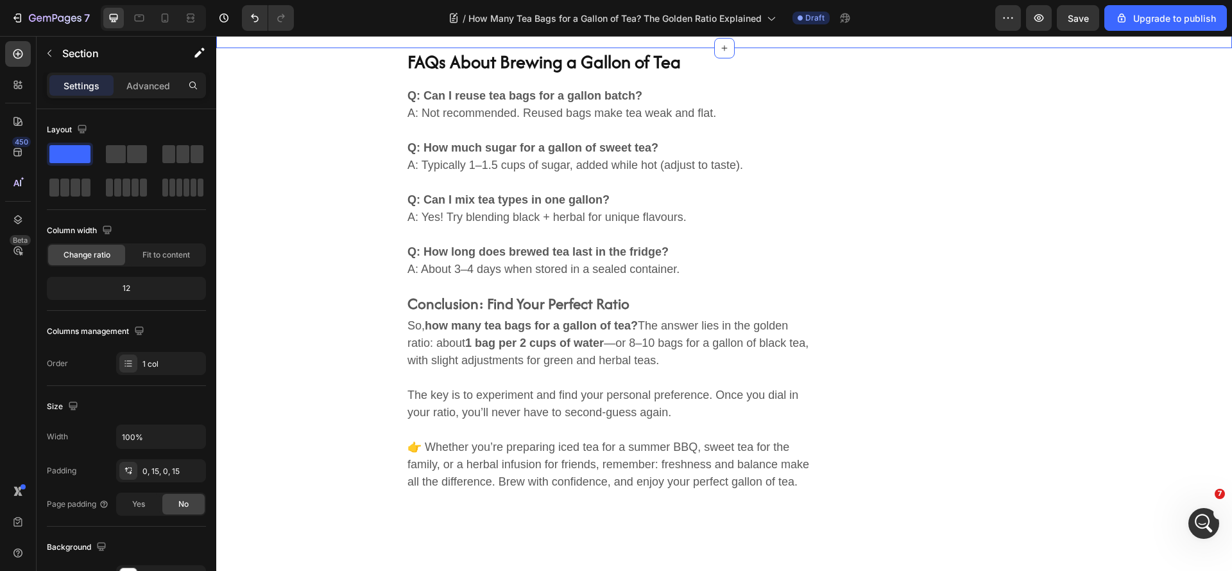
scroll to position [3116, 0]
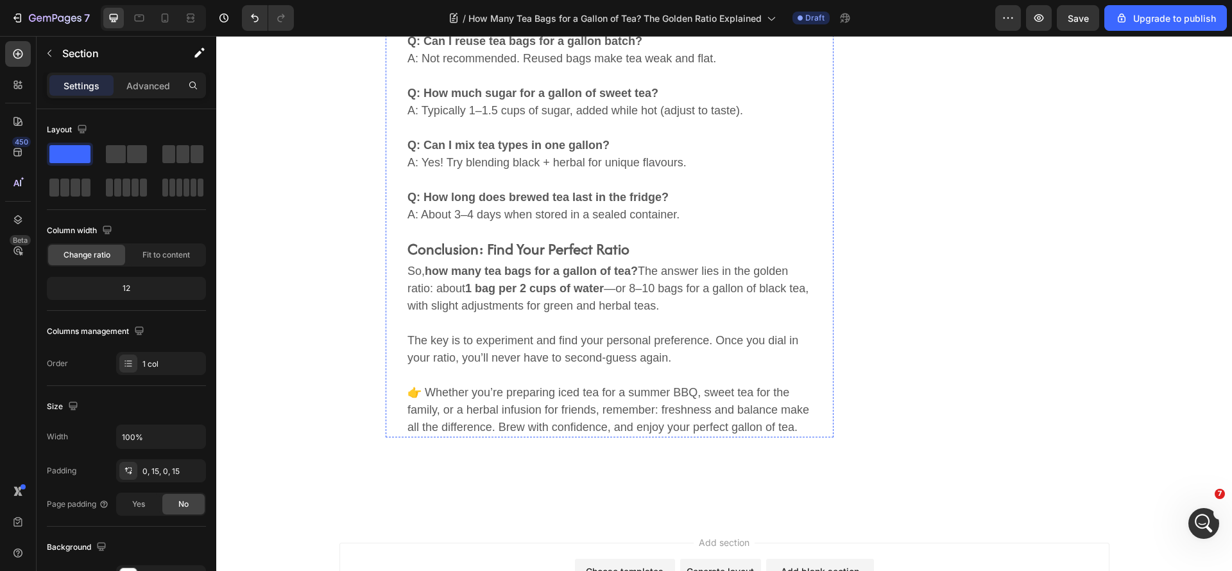
click at [506, 21] on h2 "FAQs About Brewing a Gallon of Tea" at bounding box center [609, 8] width 407 height 28
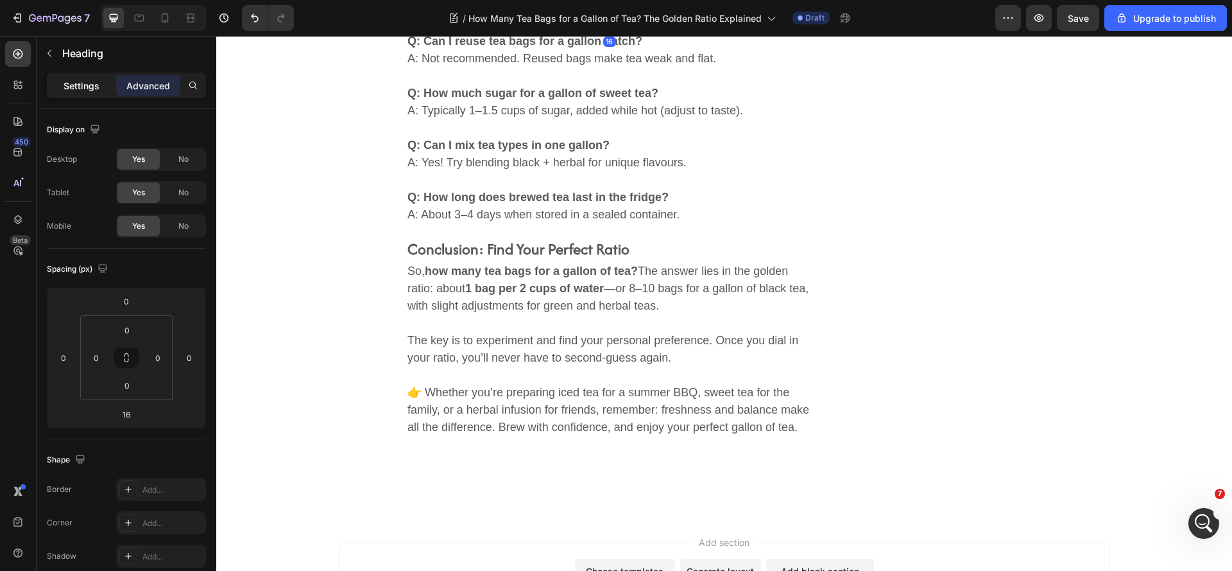
click at [67, 94] on div "Settings" at bounding box center [81, 85] width 64 height 21
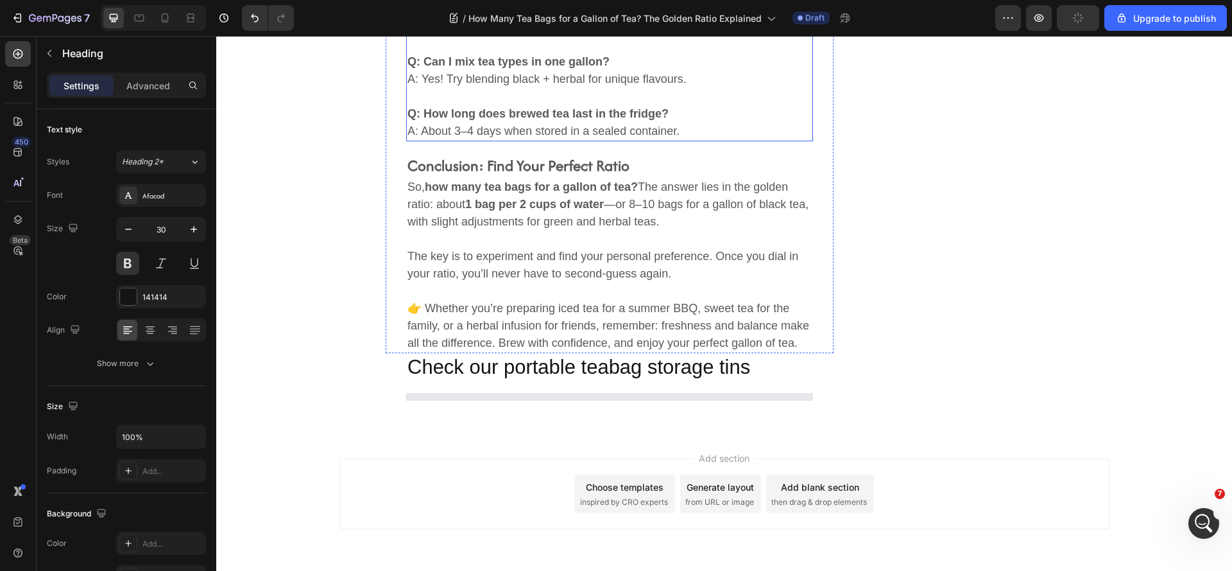
scroll to position [3262, 0]
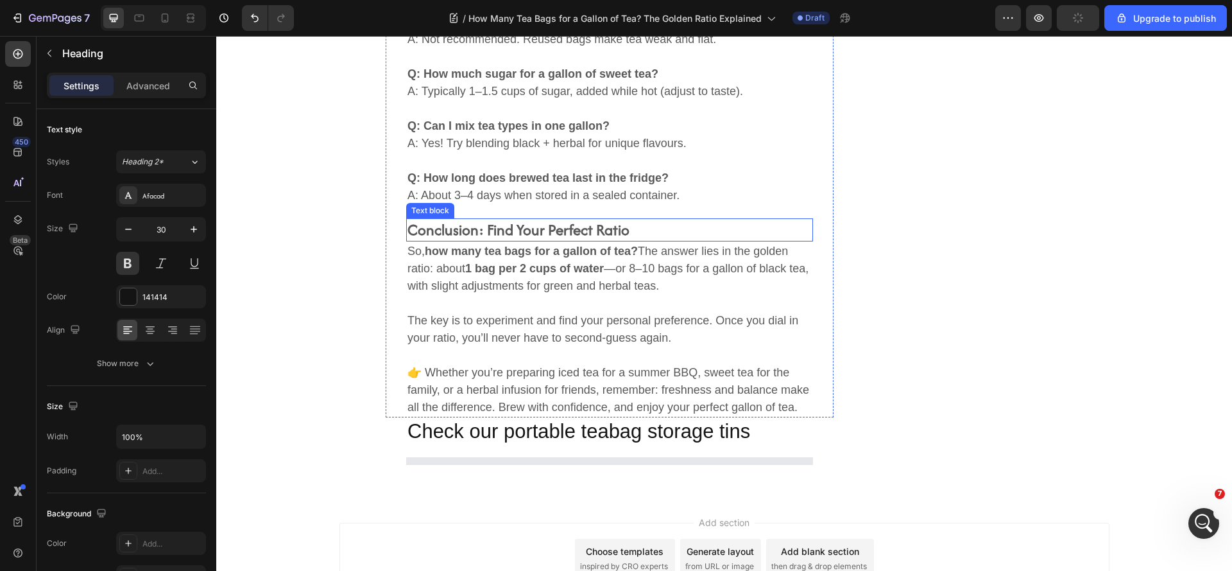
click at [491, 232] on p "Conclusion: Find Your Perfect Ratio" at bounding box center [610, 229] width 404 height 21
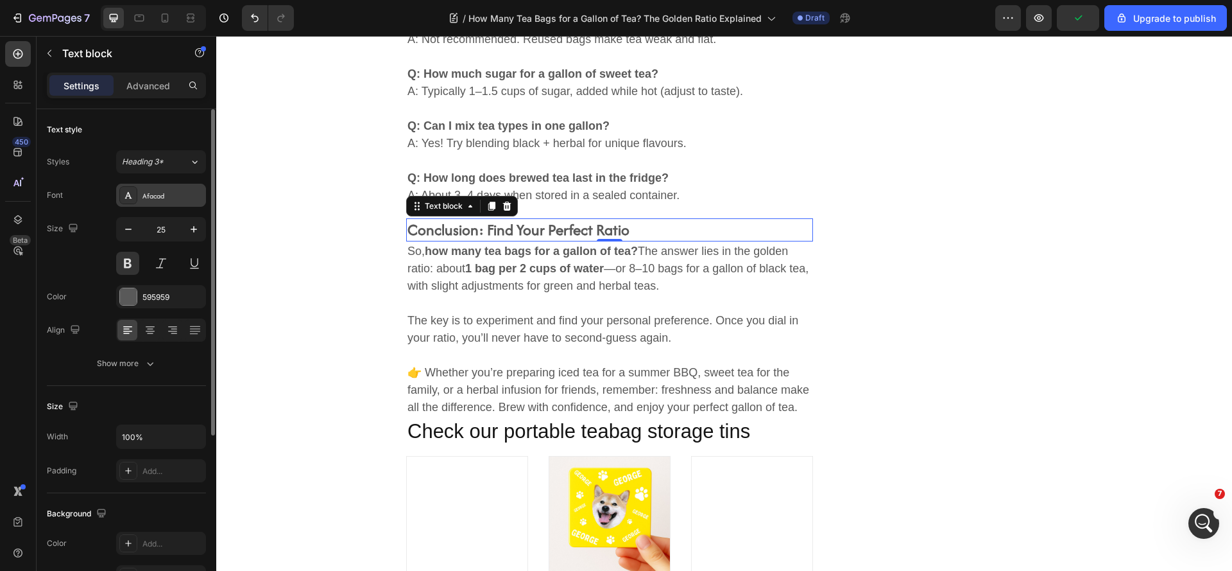
click at [161, 196] on div "Afacad" at bounding box center [172, 196] width 60 height 12
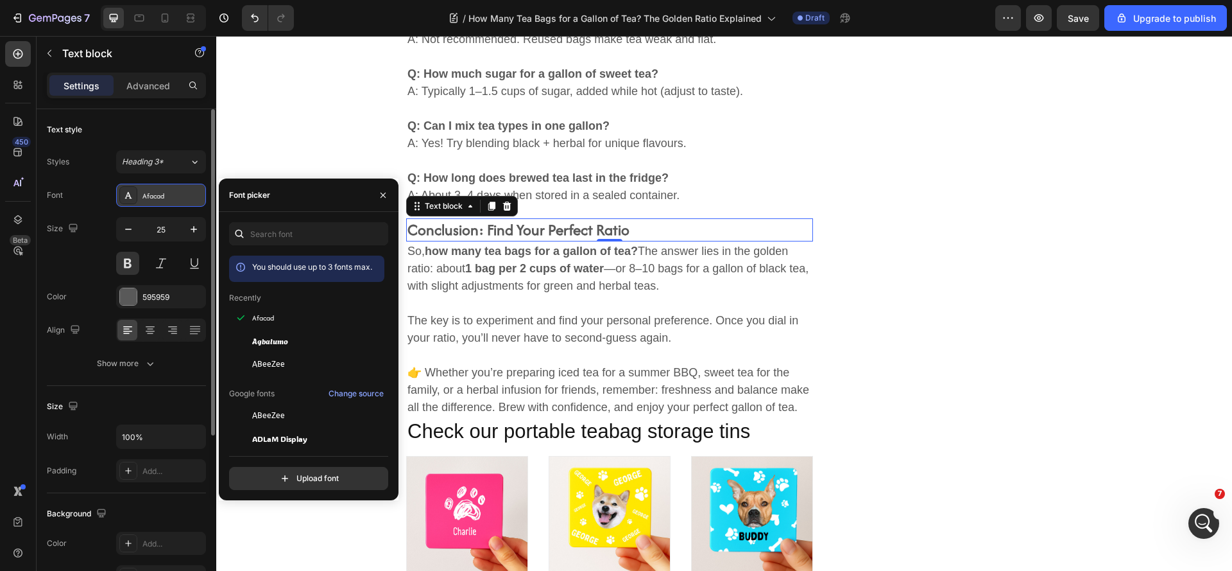
click at [161, 196] on div "Afacad" at bounding box center [172, 196] width 60 height 12
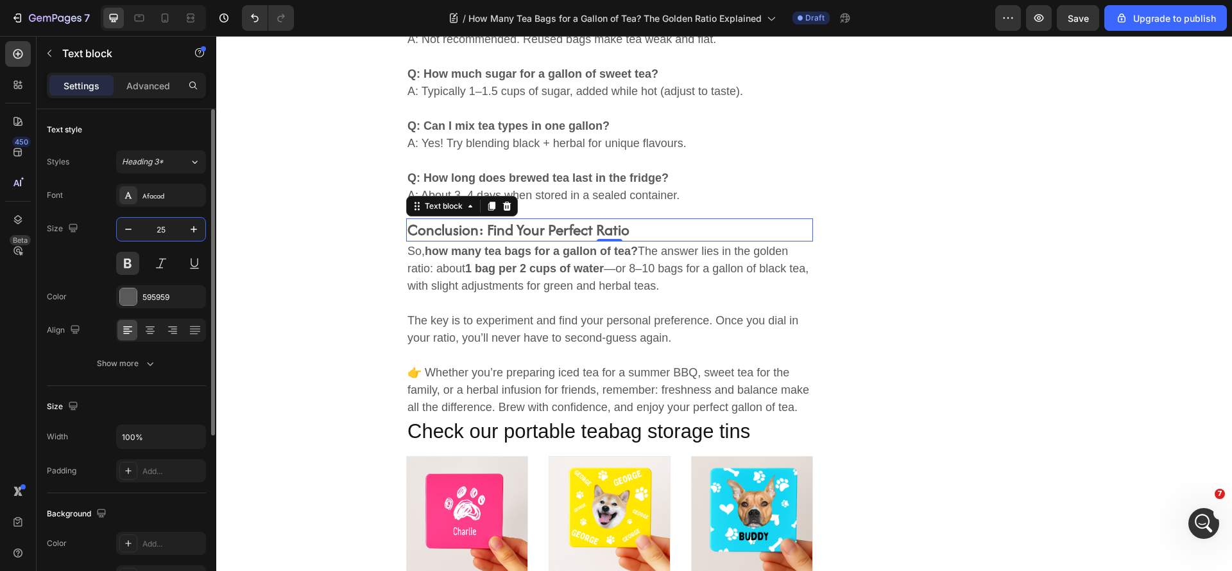
click at [165, 226] on input "25" at bounding box center [161, 229] width 42 height 23
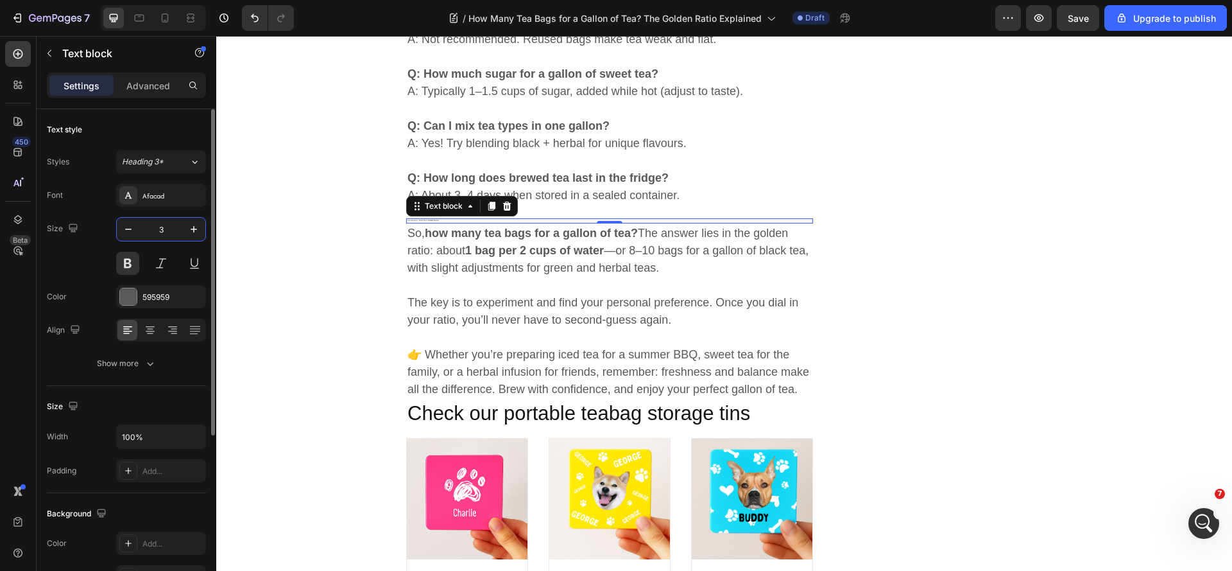
type input "30"
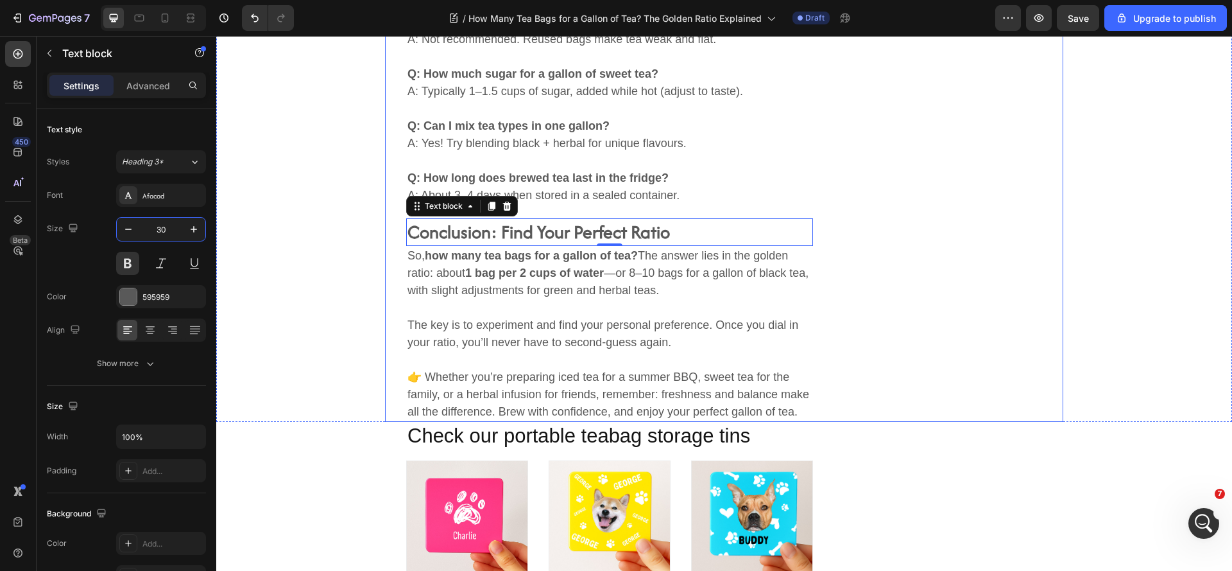
click at [974, 357] on div "FAQs About Brewing a Gallon of Tea Heading Q: Can I reuse tea bags for a gallon…" at bounding box center [724, 197] width 678 height 447
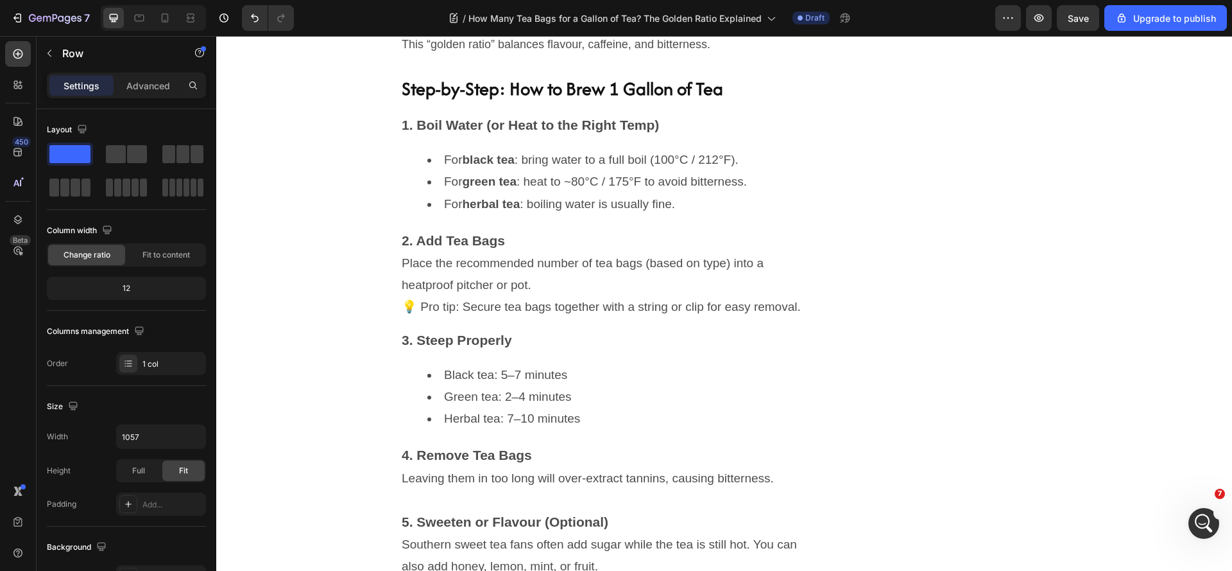
scroll to position [1144, 0]
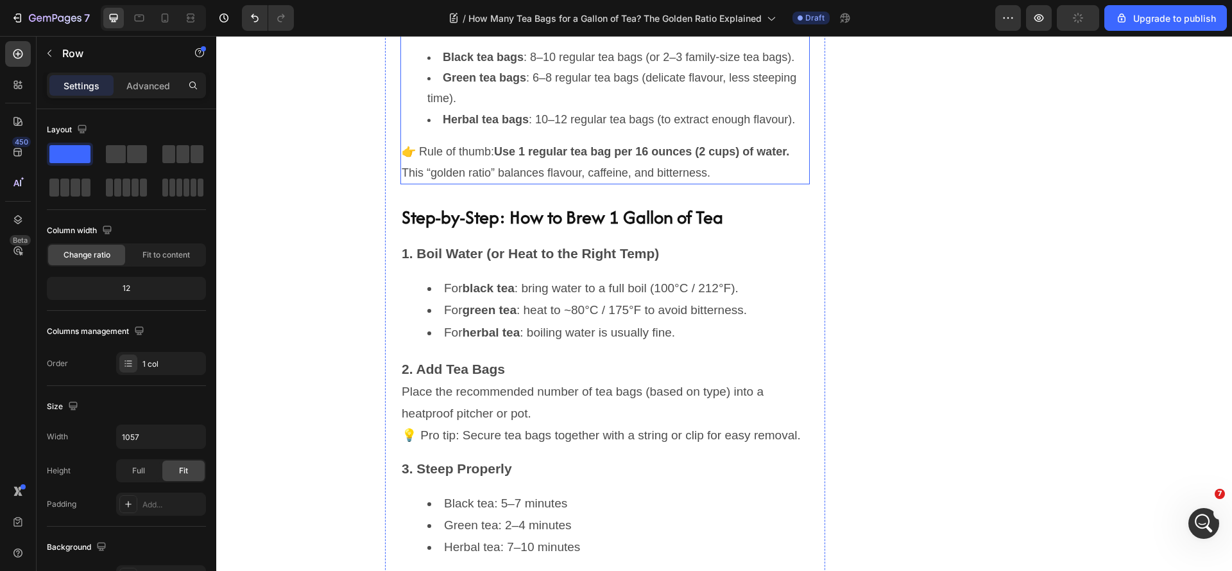
click at [503, 183] on p "This “golden ratio” balances flavour, caffeine, and bitterness." at bounding box center [605, 172] width 407 height 21
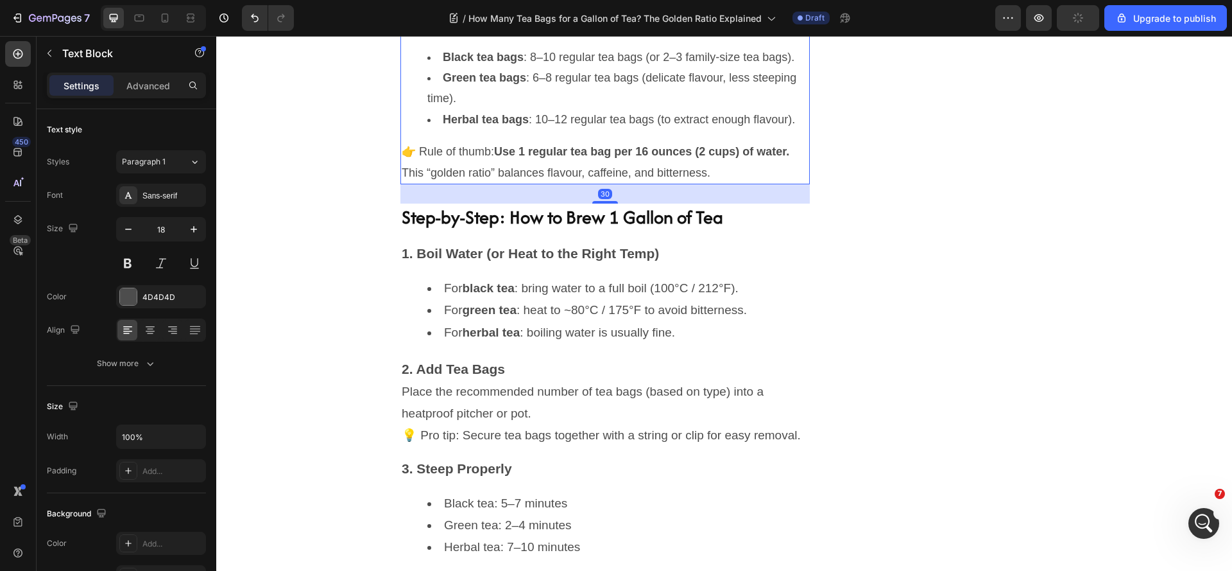
click at [502, 183] on p "This “golden ratio” balances flavour, caffeine, and bitterness." at bounding box center [605, 172] width 407 height 21
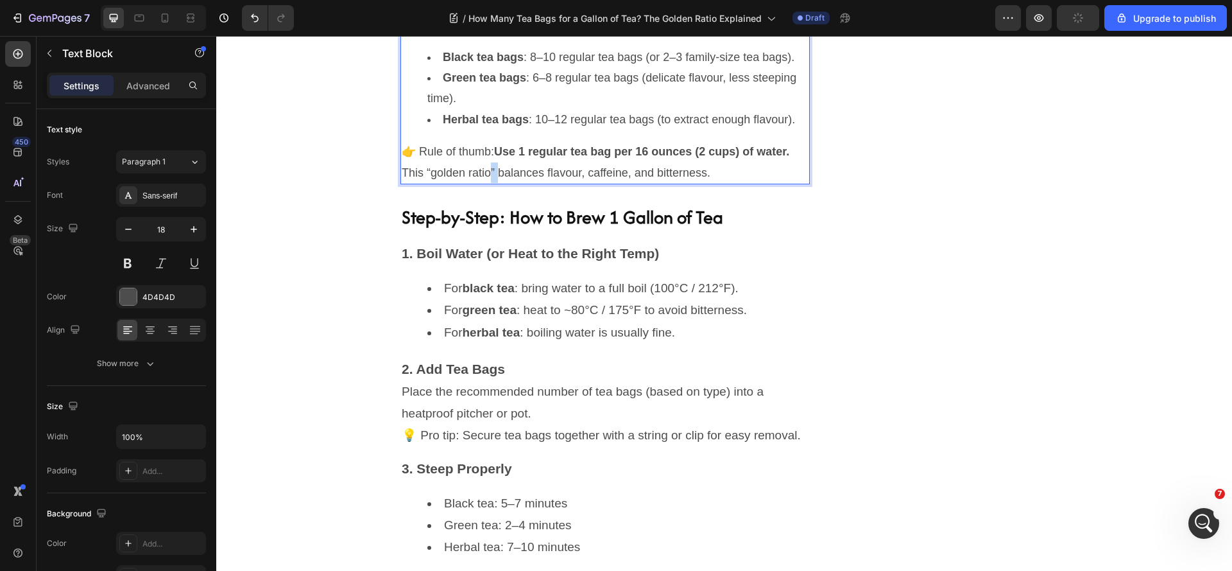
click at [502, 183] on p "This “golden ratio” balances flavour, caffeine, and bitterness." at bounding box center [605, 172] width 407 height 21
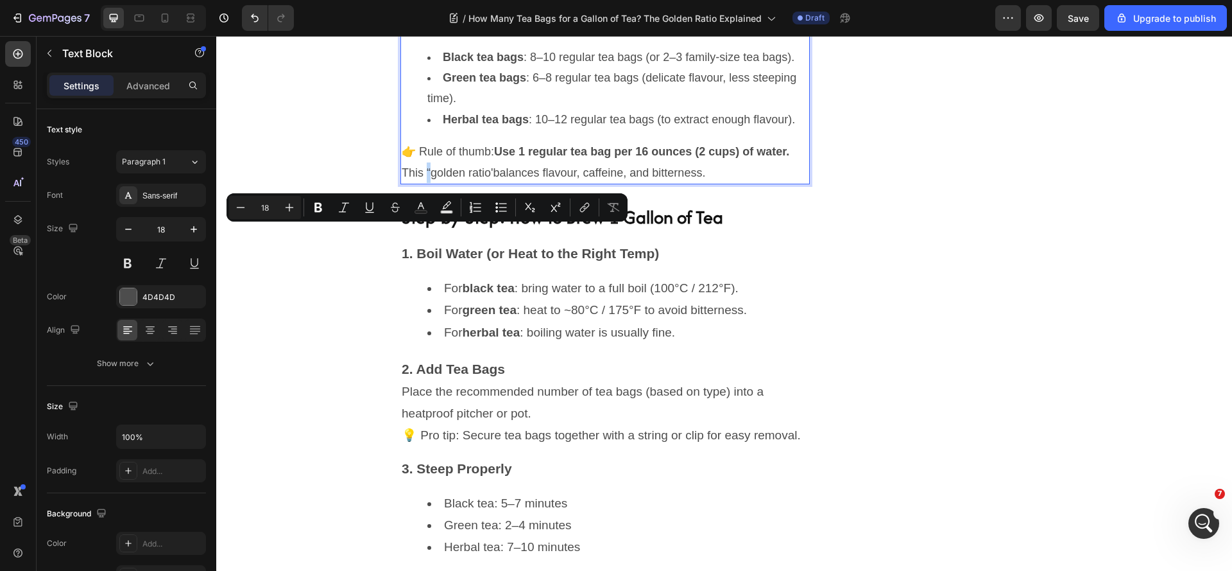
drag, startPoint x: 433, startPoint y: 236, endPoint x: 425, endPoint y: 240, distance: 9.2
click at [425, 183] on p "This “golden ratio'balances flavour, caffeine, and bitterness." at bounding box center [605, 172] width 407 height 21
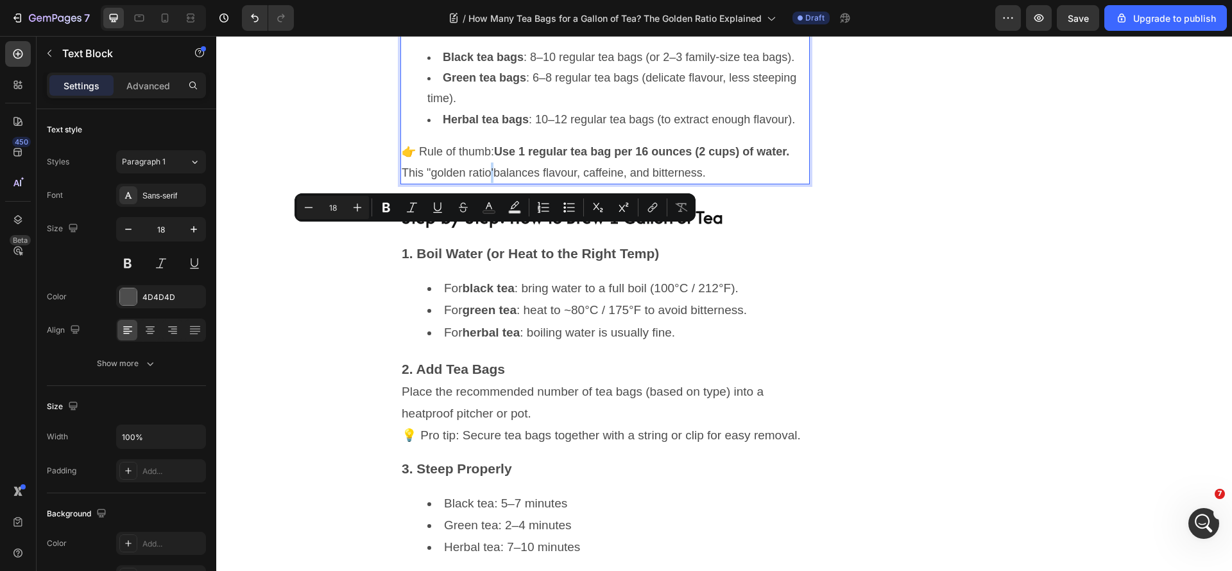
click at [497, 183] on p "This "golden ratio'balances flavour, caffeine, and bitterness." at bounding box center [605, 172] width 407 height 21
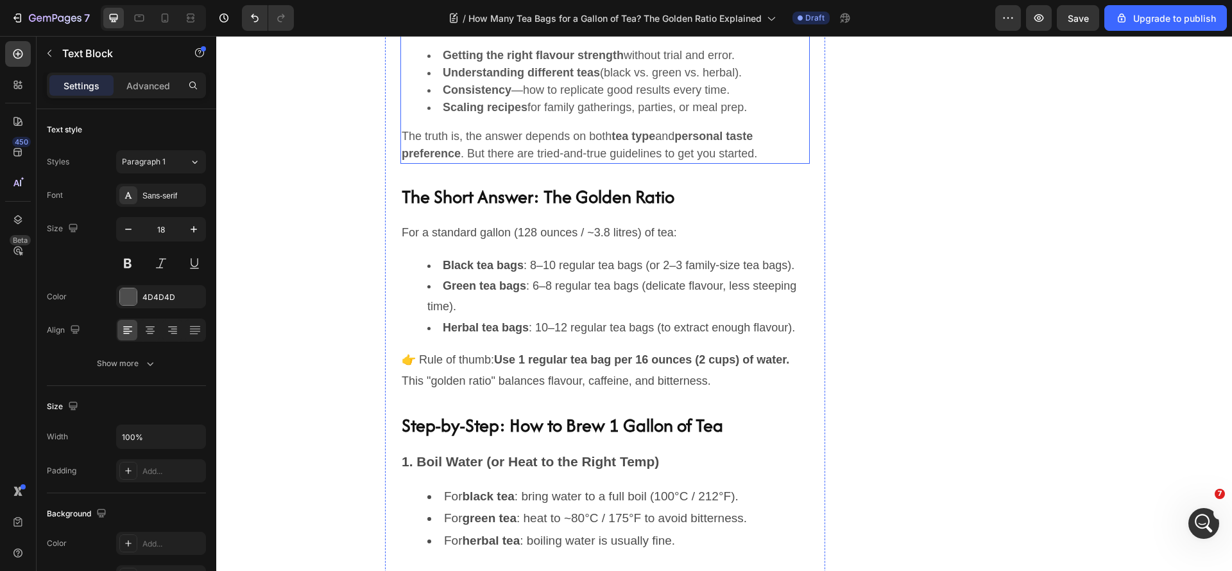
scroll to position [1016, 0]
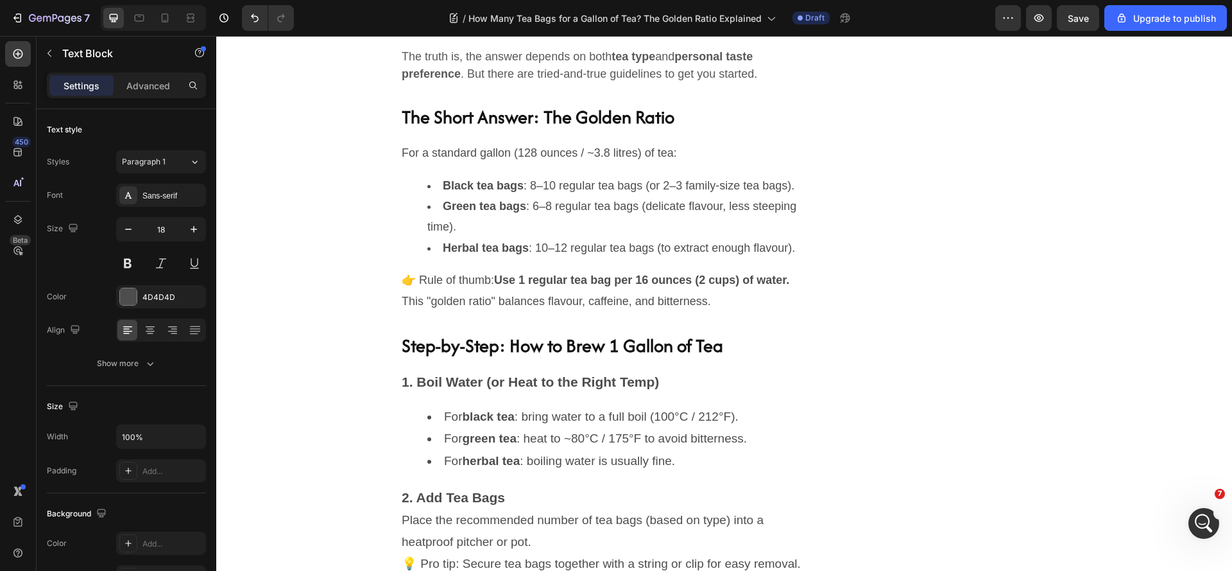
click at [558, 177] on li "Black tea bags : 8–10 regular tea bags (or 2–3 family-size tea bags)." at bounding box center [617, 185] width 381 height 21
click at [499, 237] on li "Green tea bags : 6–8 regular tea bags (delicate flavour, less steeping time)." at bounding box center [617, 217] width 381 height 42
click at [400, 123] on h2 "The Short Answer: The Golden Ratio" at bounding box center [604, 117] width 409 height 28
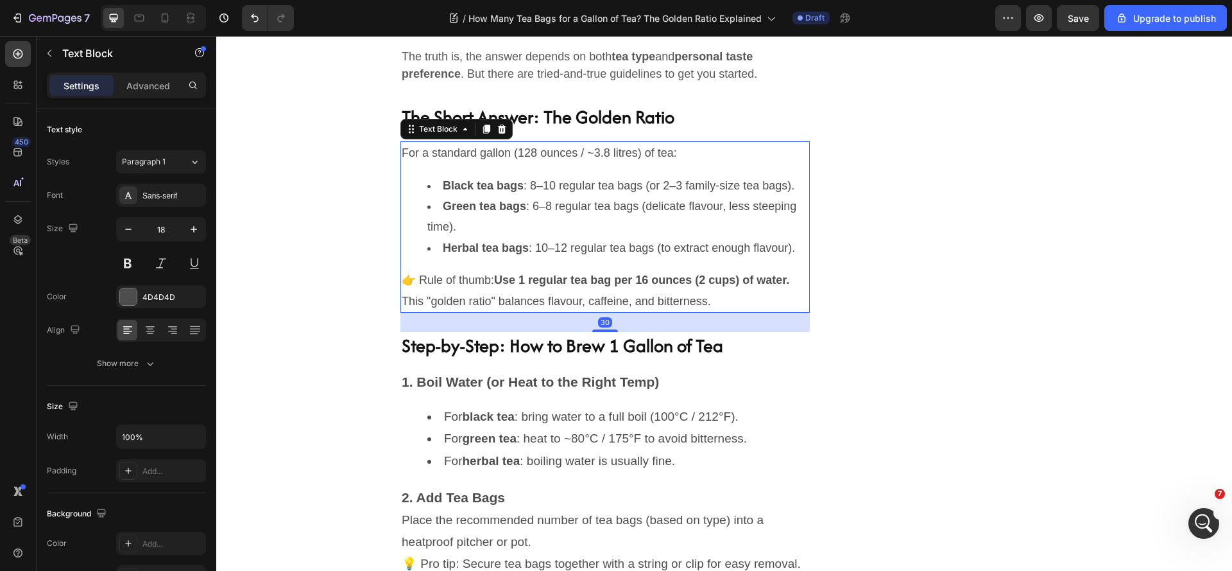
click at [455, 185] on strong "Black tea bags" at bounding box center [483, 185] width 81 height 13
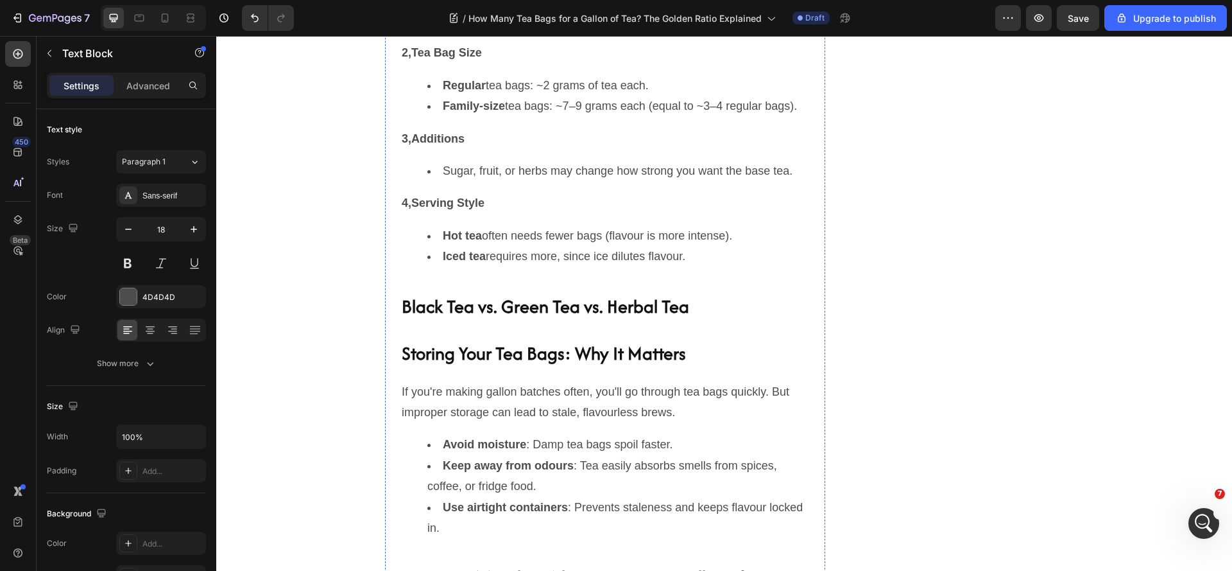
scroll to position [2171, 0]
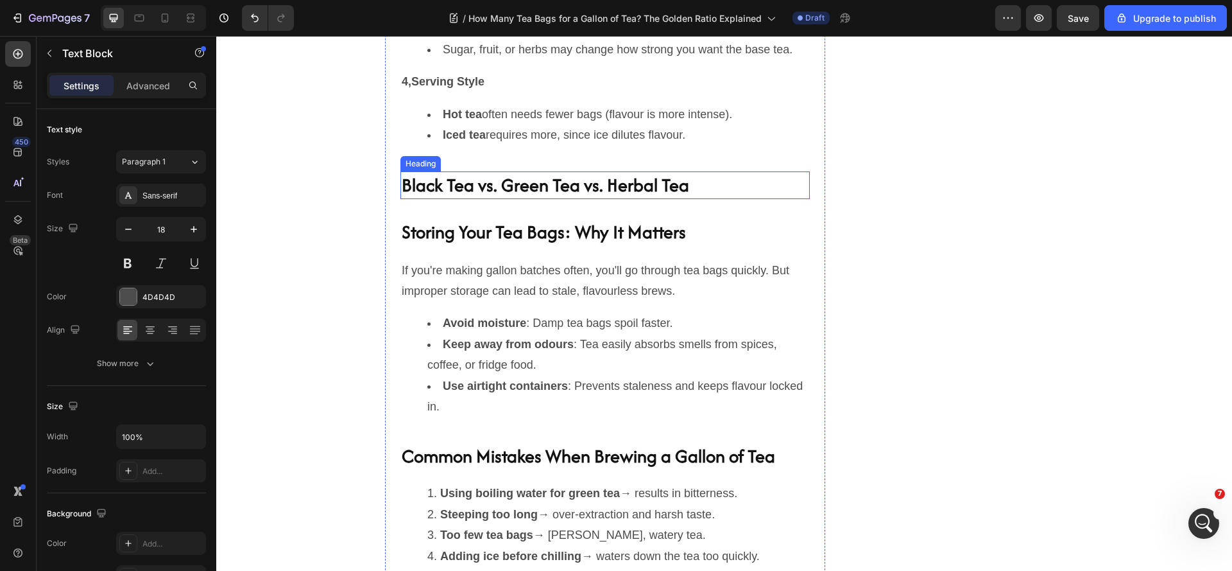
click at [427, 199] on h2 "Black Tea vs. Green Tea vs. Herbal Tea" at bounding box center [604, 185] width 409 height 28
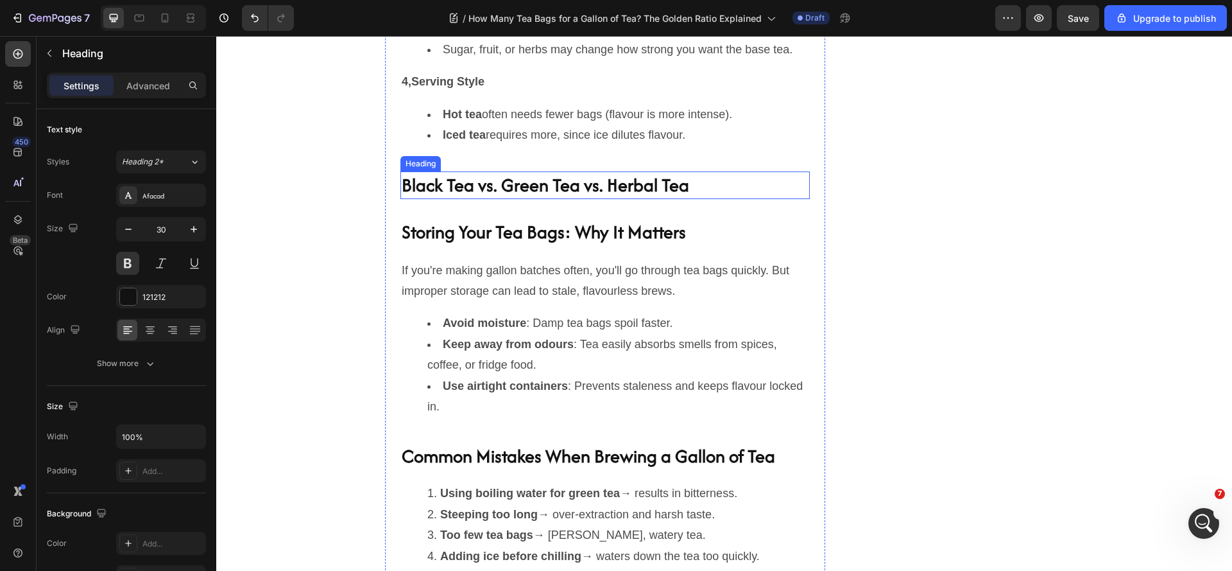
click at [676, 199] on h2 "Black Tea vs. Green Tea vs. Herbal Tea" at bounding box center [604, 185] width 409 height 28
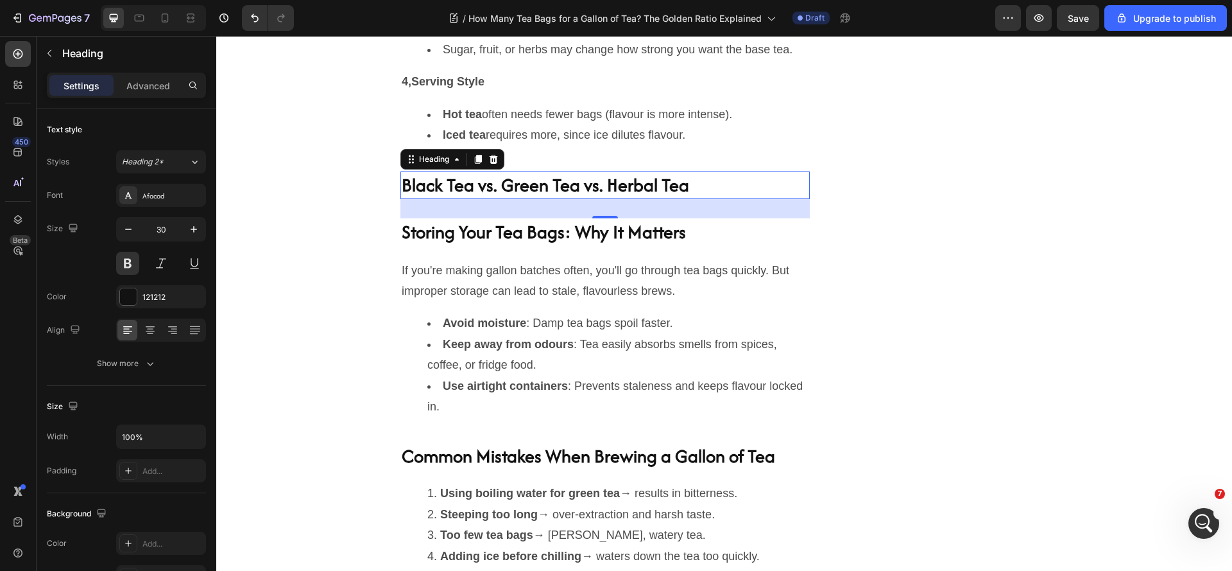
click at [663, 218] on div "30" at bounding box center [604, 208] width 409 height 19
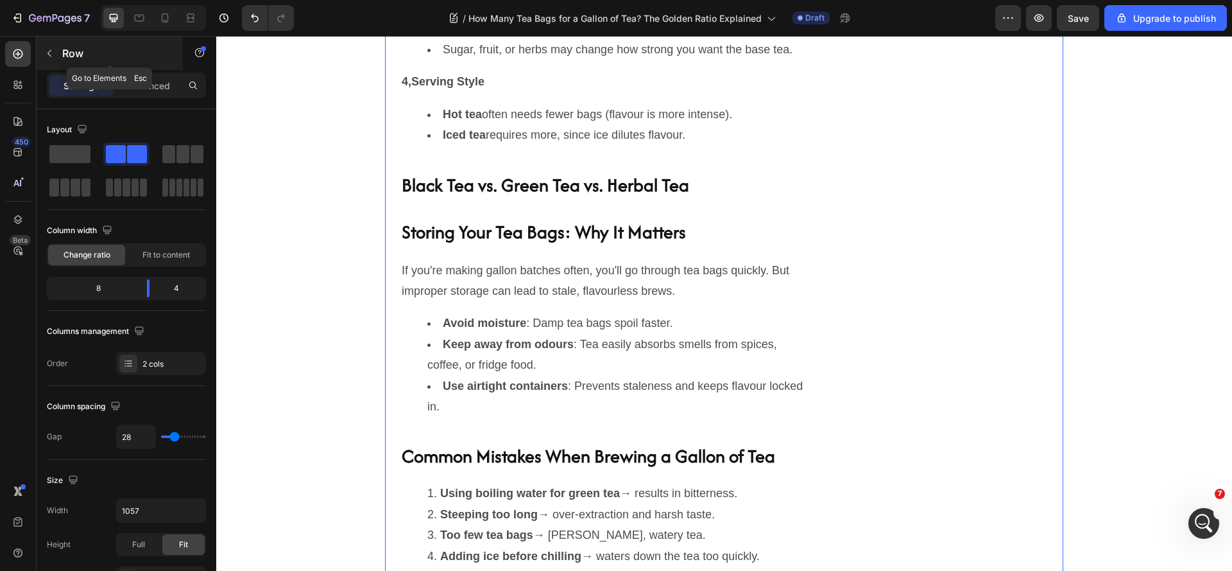
click at [51, 55] on icon "button" at bounding box center [49, 53] width 10 height 10
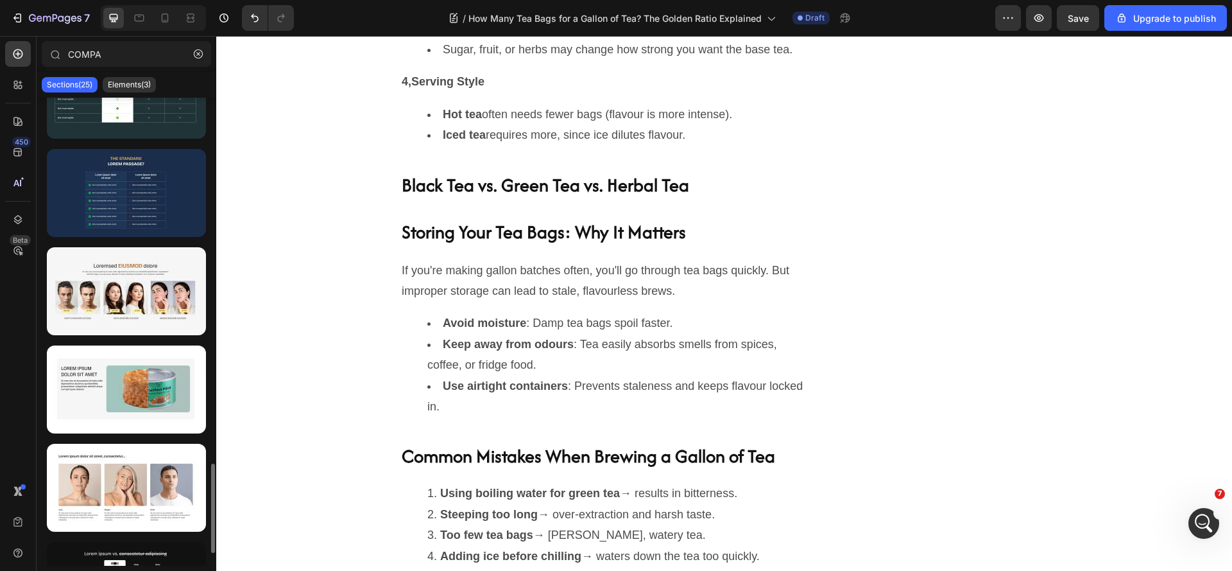
scroll to position [1853, 0]
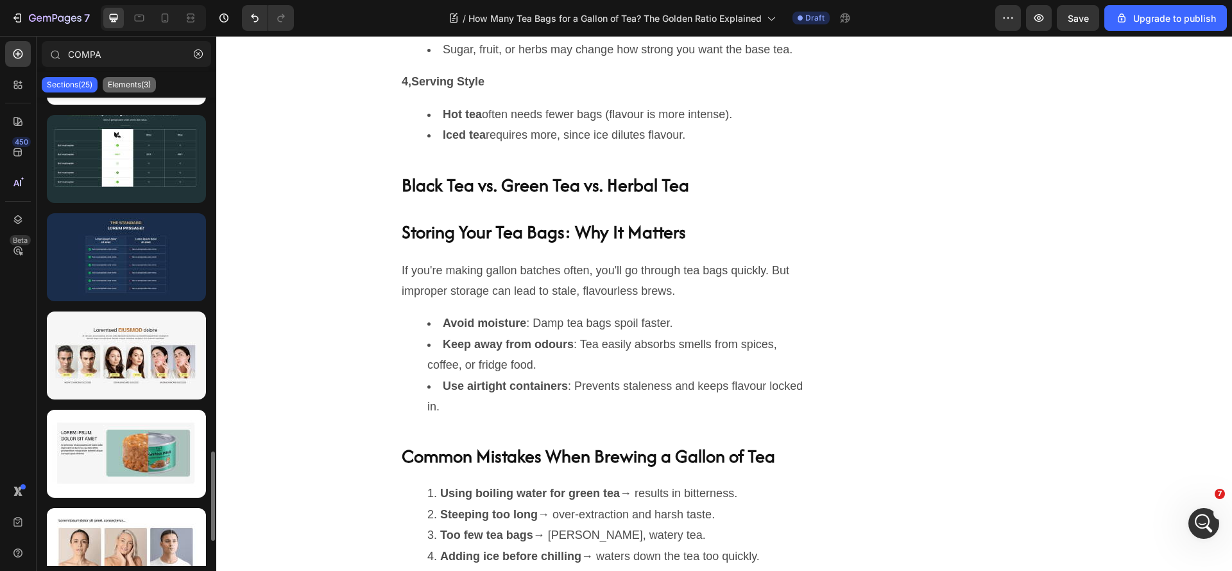
click at [139, 89] on p "Elements(3)" at bounding box center [129, 85] width 43 height 10
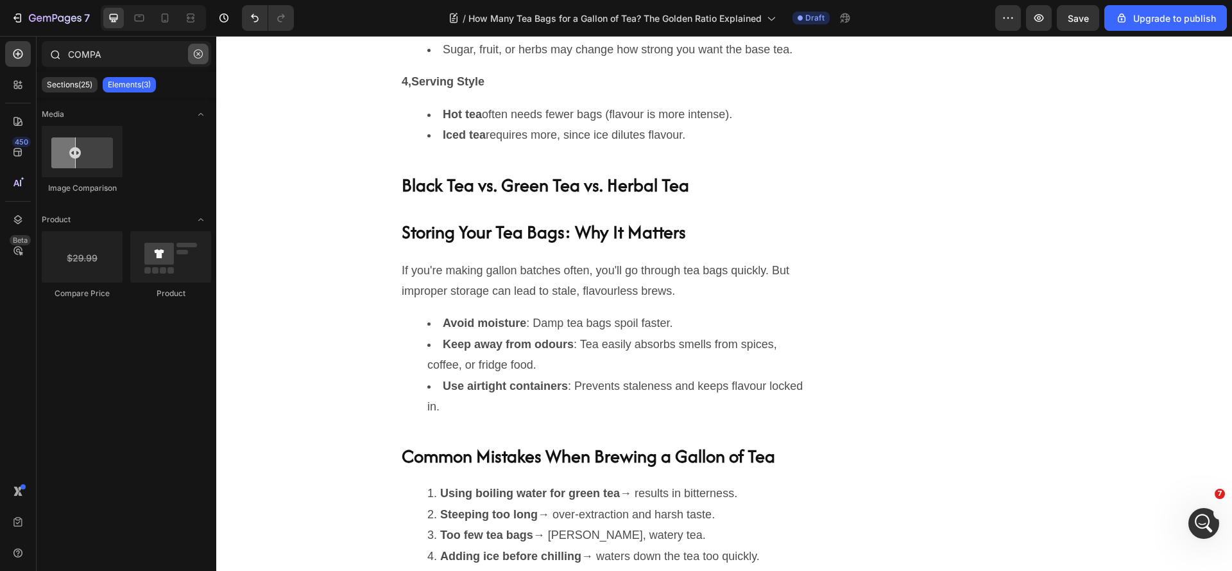
click at [194, 59] on button "button" at bounding box center [198, 54] width 21 height 21
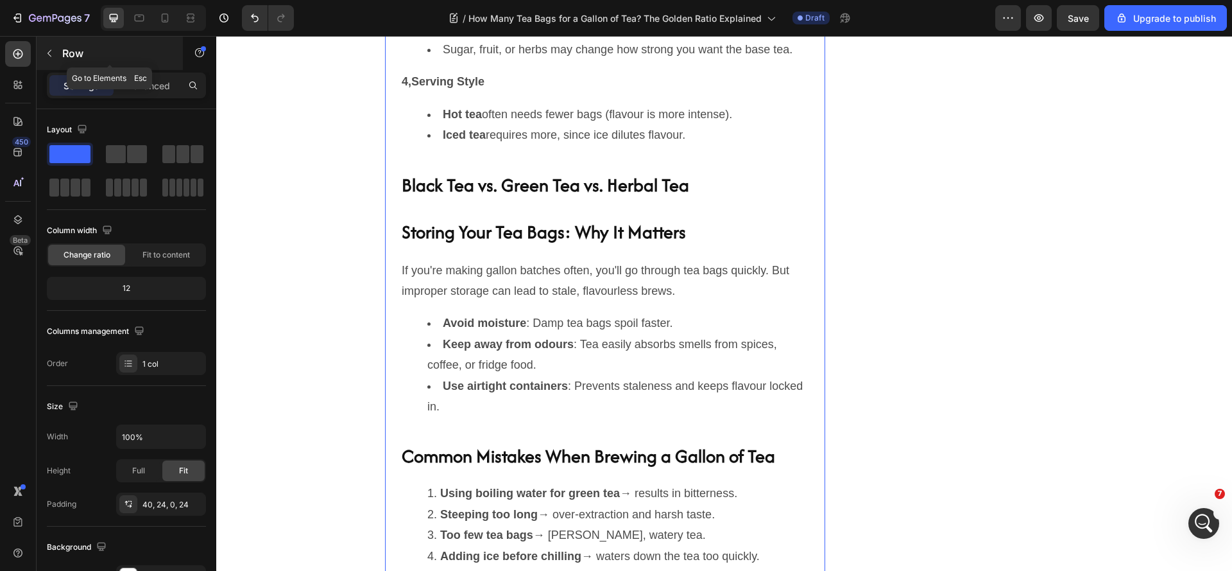
click at [52, 51] on icon "button" at bounding box center [49, 53] width 10 height 10
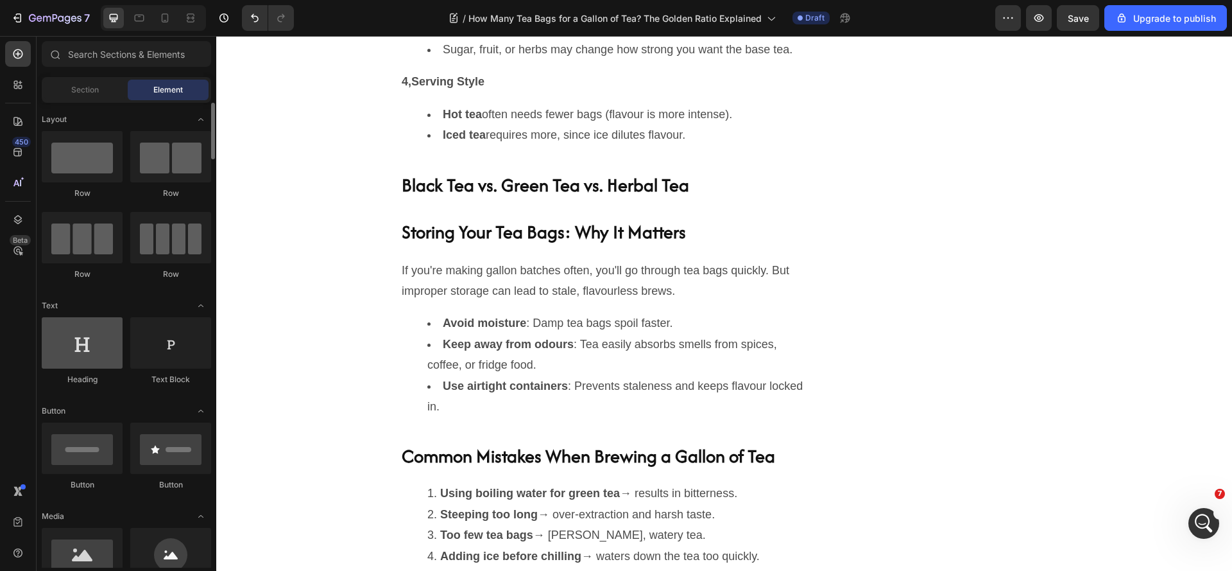
scroll to position [128, 0]
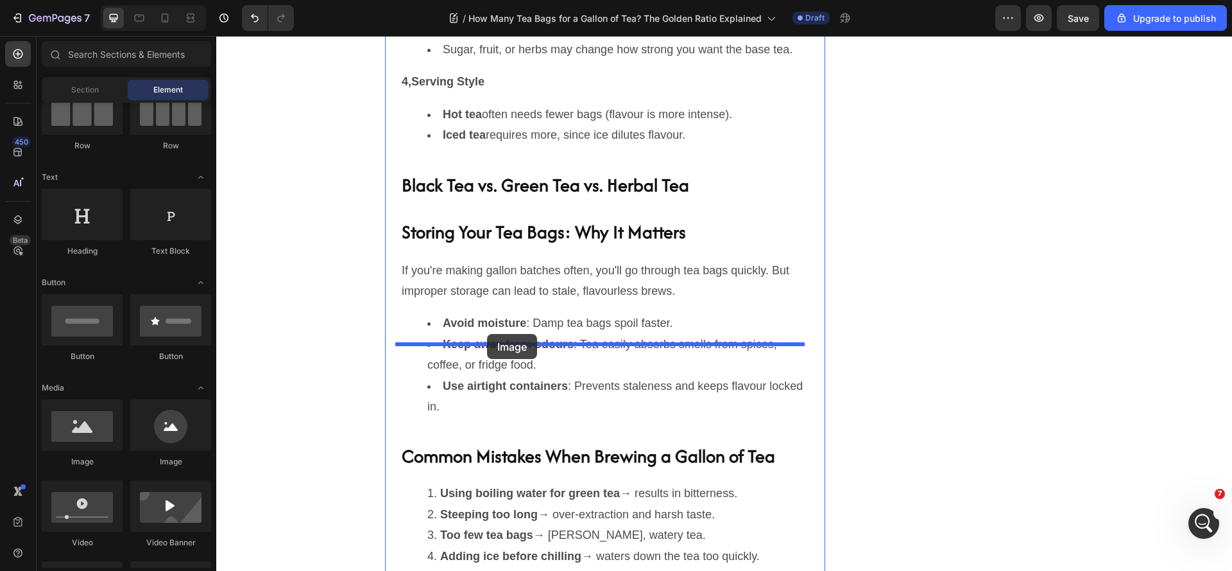
drag, startPoint x: 313, startPoint y: 477, endPoint x: 487, endPoint y: 334, distance: 225.7
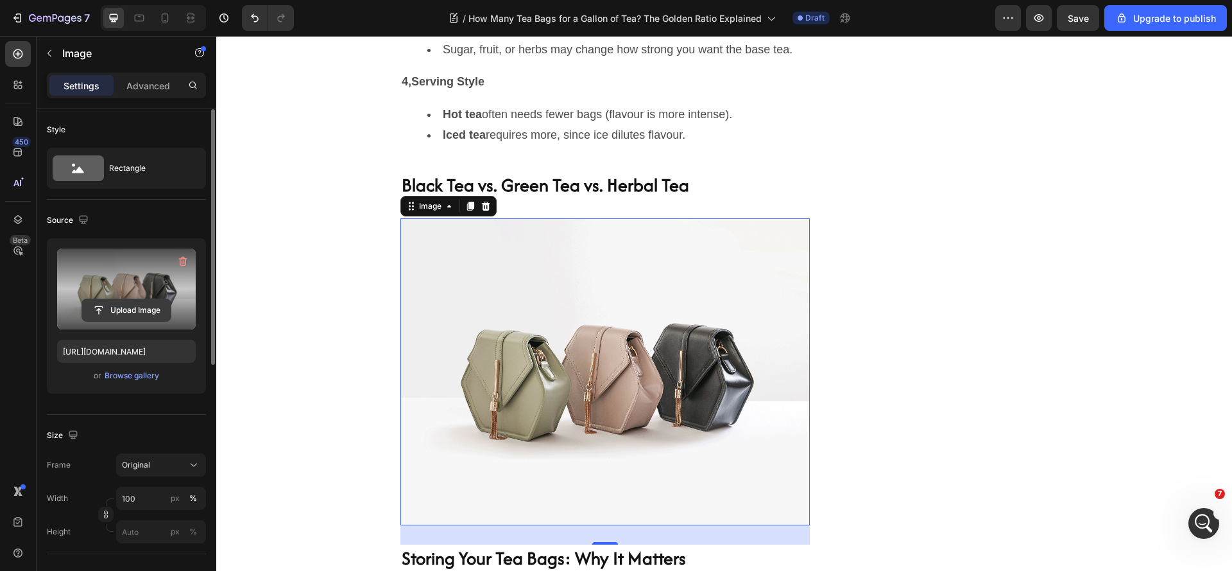
click at [123, 308] on input "file" at bounding box center [126, 310] width 89 height 22
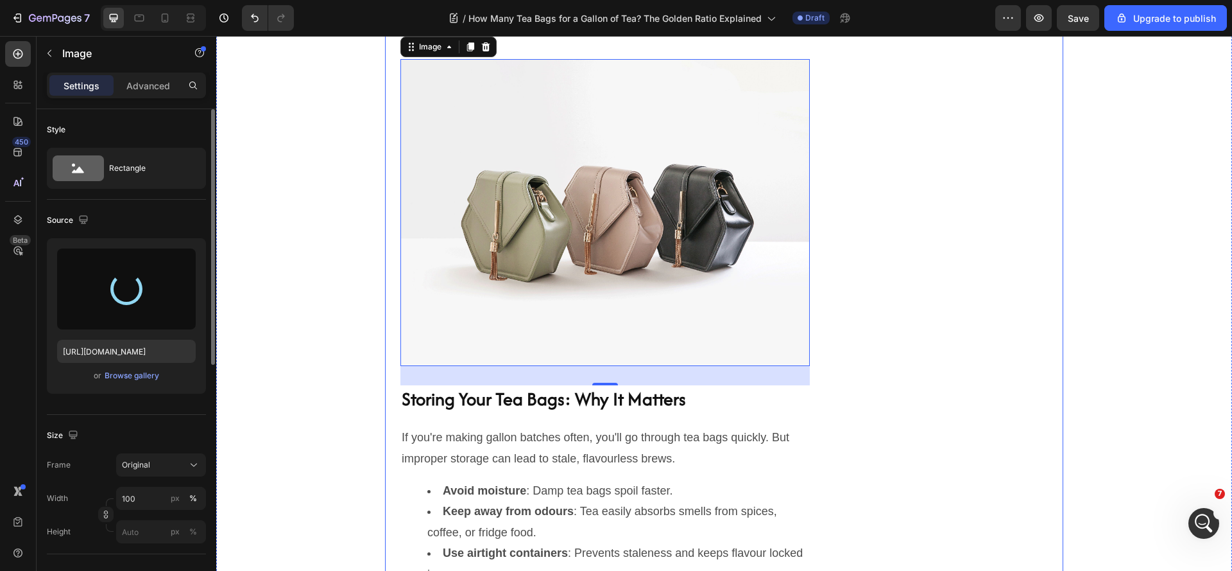
scroll to position [2364, 0]
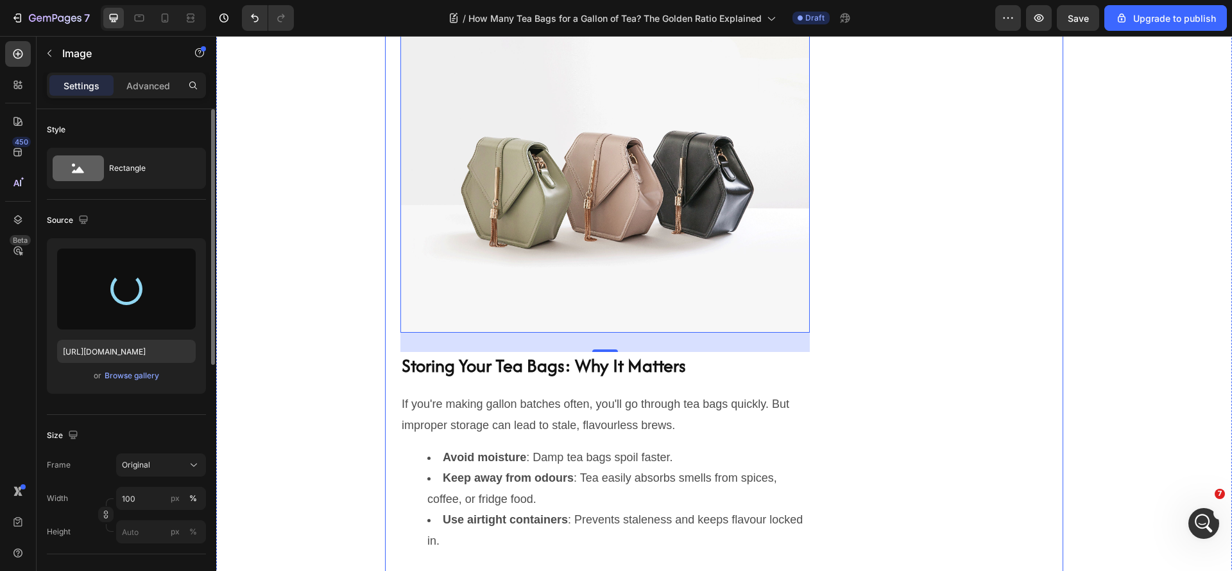
type input "https://cdn.shopify.com/s/files/1/0667/1351/8274/files/gempages_564933358883177…"
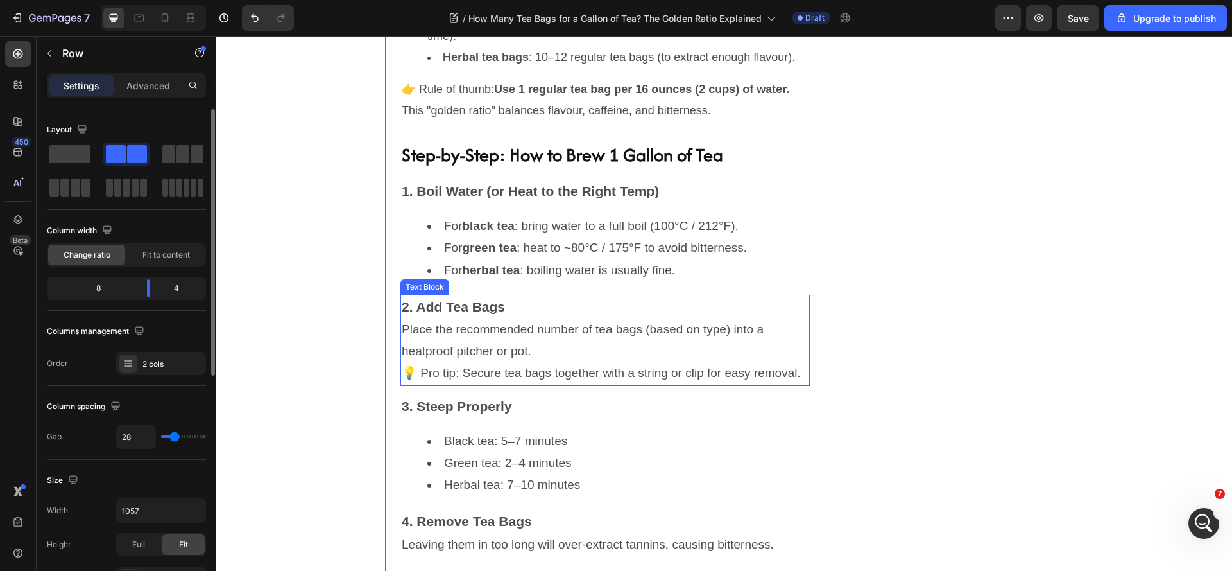
scroll to position [1208, 0]
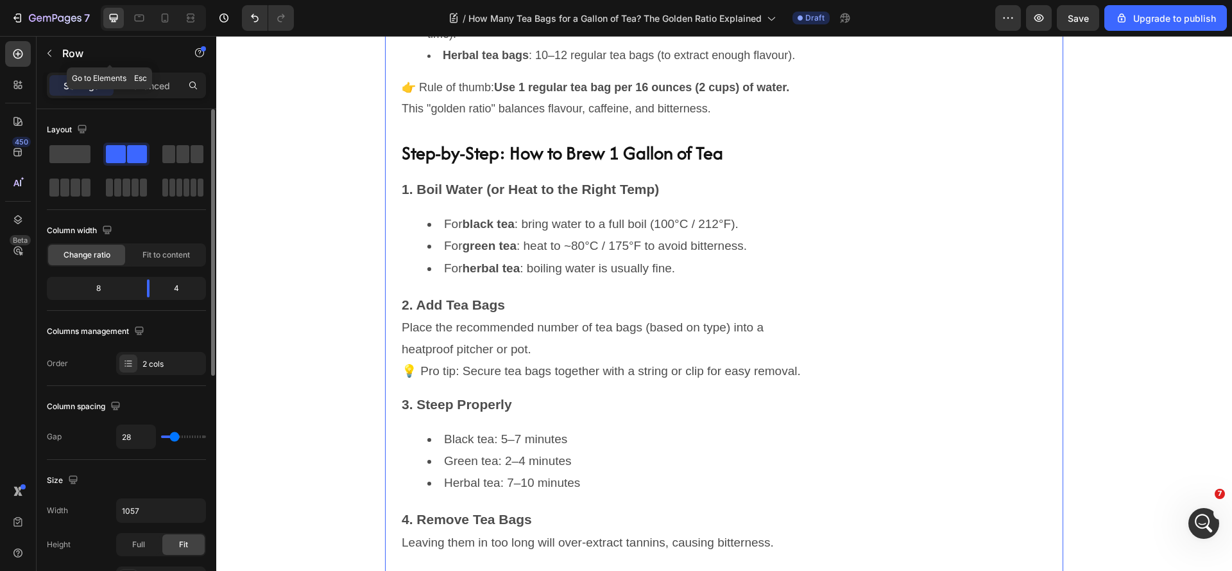
click at [49, 53] on icon "button" at bounding box center [49, 53] width 10 height 10
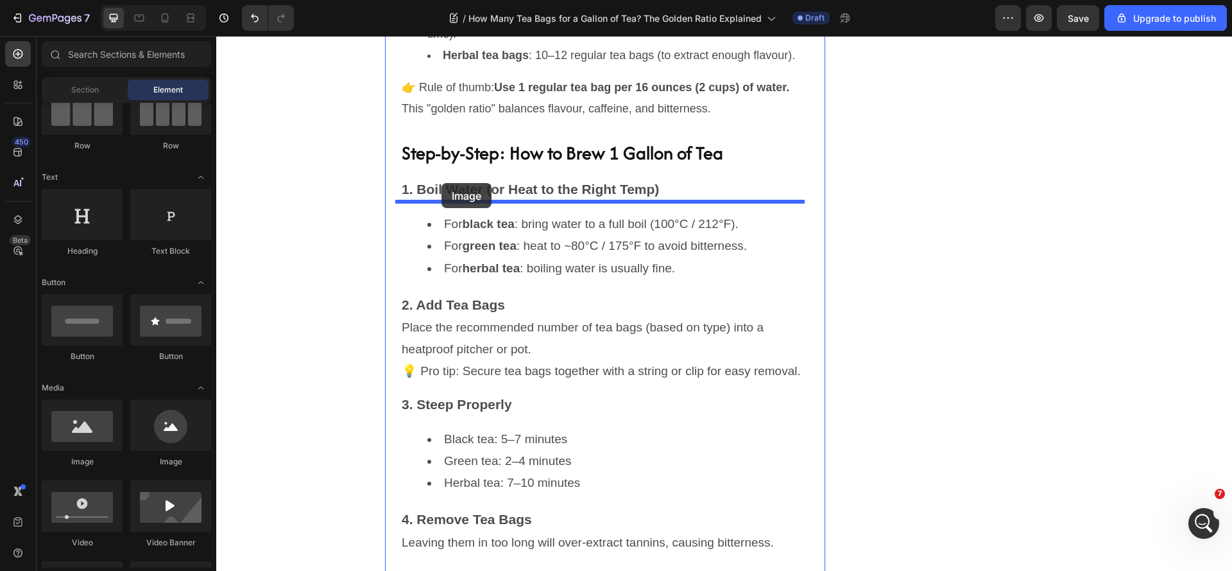
drag, startPoint x: 304, startPoint y: 473, endPoint x: 442, endPoint y: 183, distance: 320.9
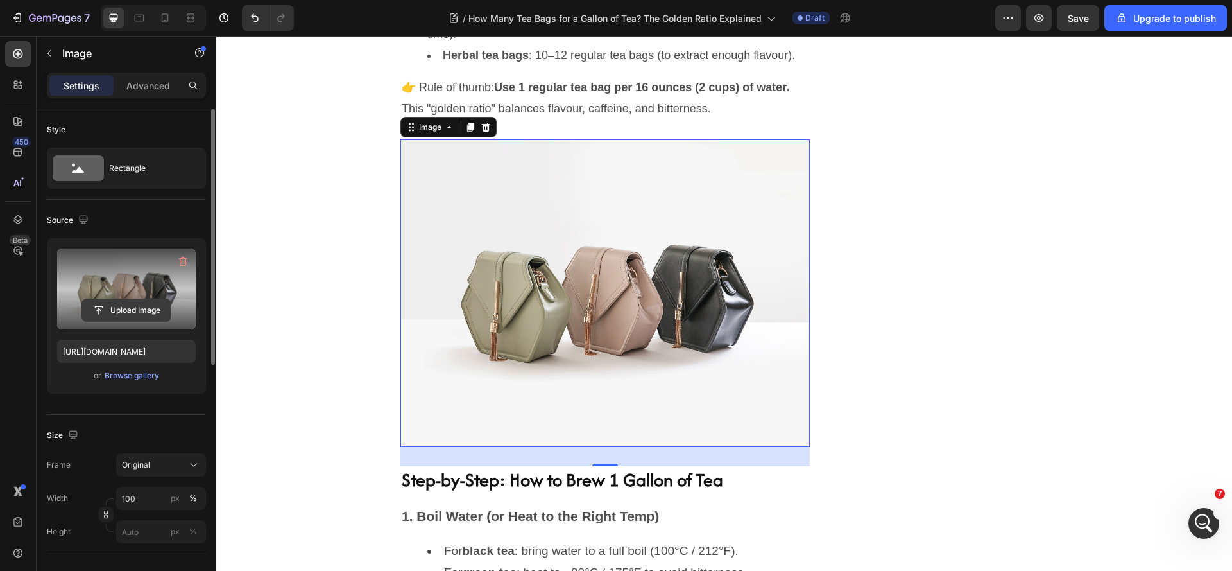
click at [106, 311] on input "file" at bounding box center [126, 310] width 89 height 22
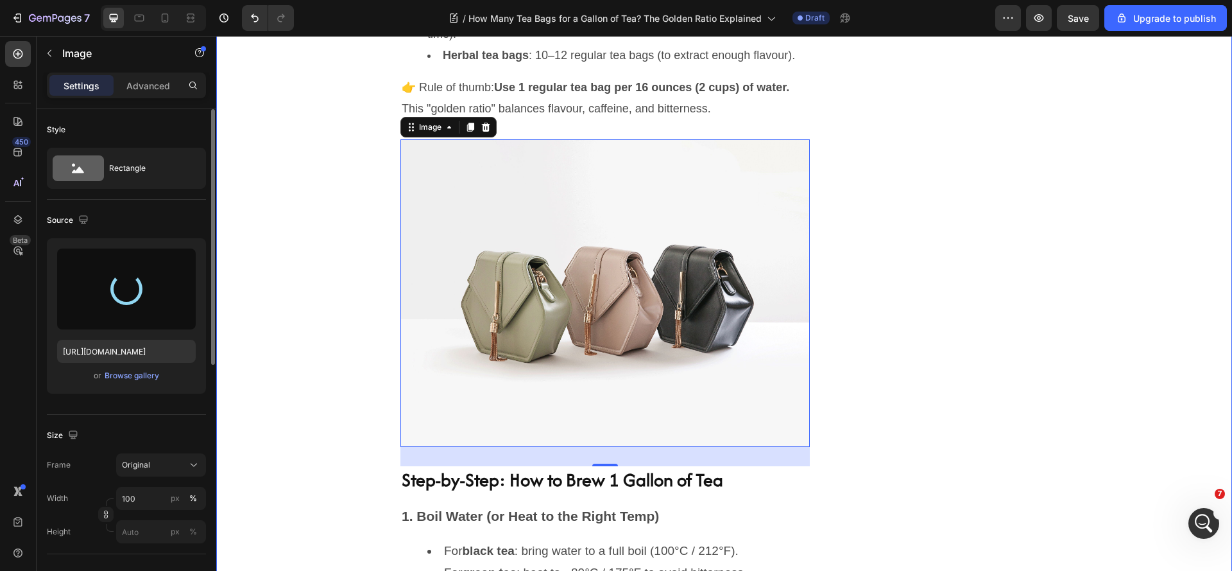
type input "https://cdn.shopify.com/s/files/1/0667/1351/8274/files/gempages_564933358883177…"
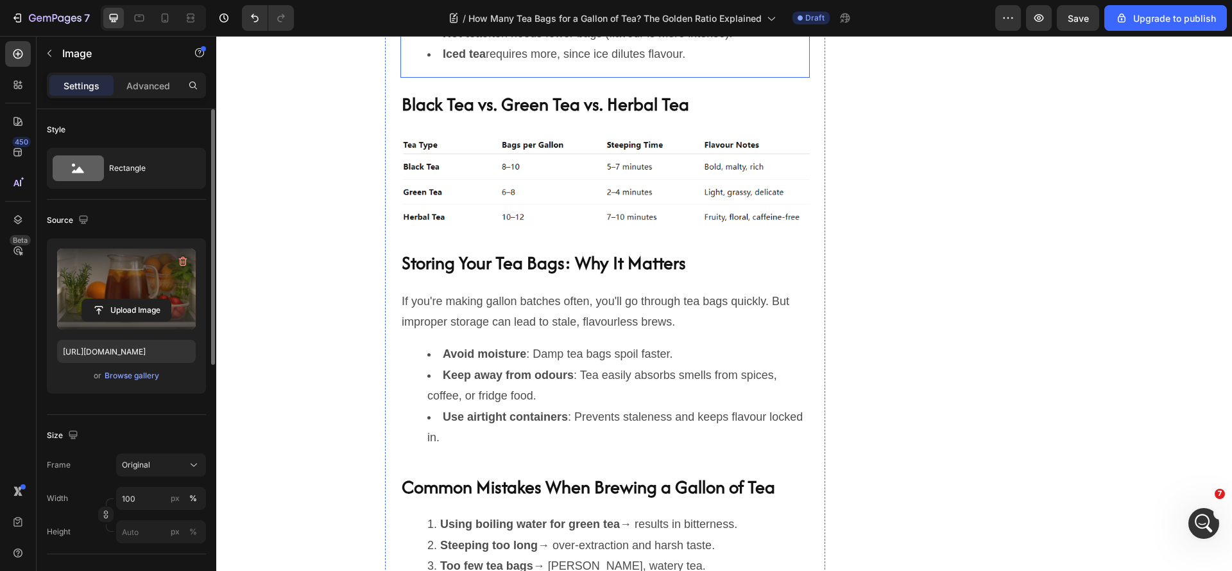
scroll to position [2556, 0]
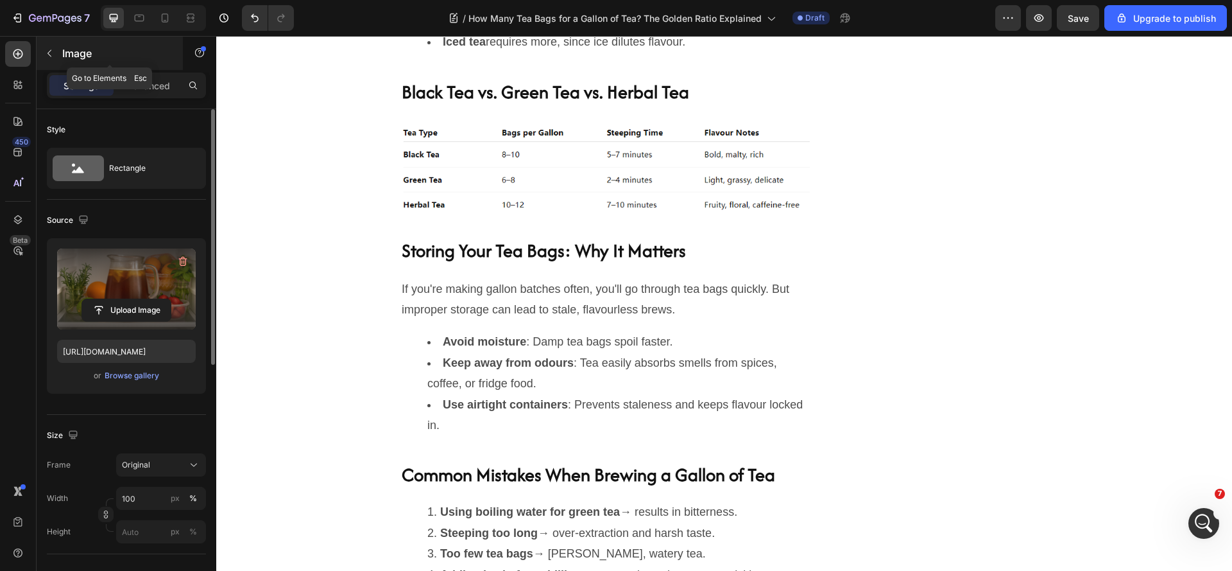
click at [47, 51] on icon "button" at bounding box center [49, 53] width 10 height 10
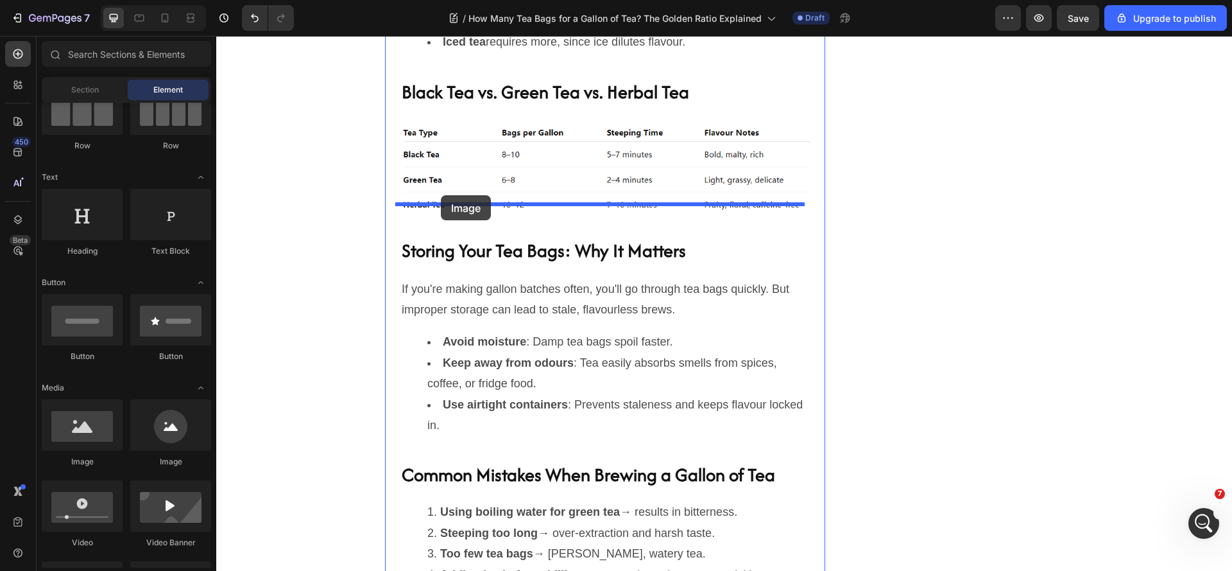
drag, startPoint x: 381, startPoint y: 457, endPoint x: 441, endPoint y: 195, distance: 268.5
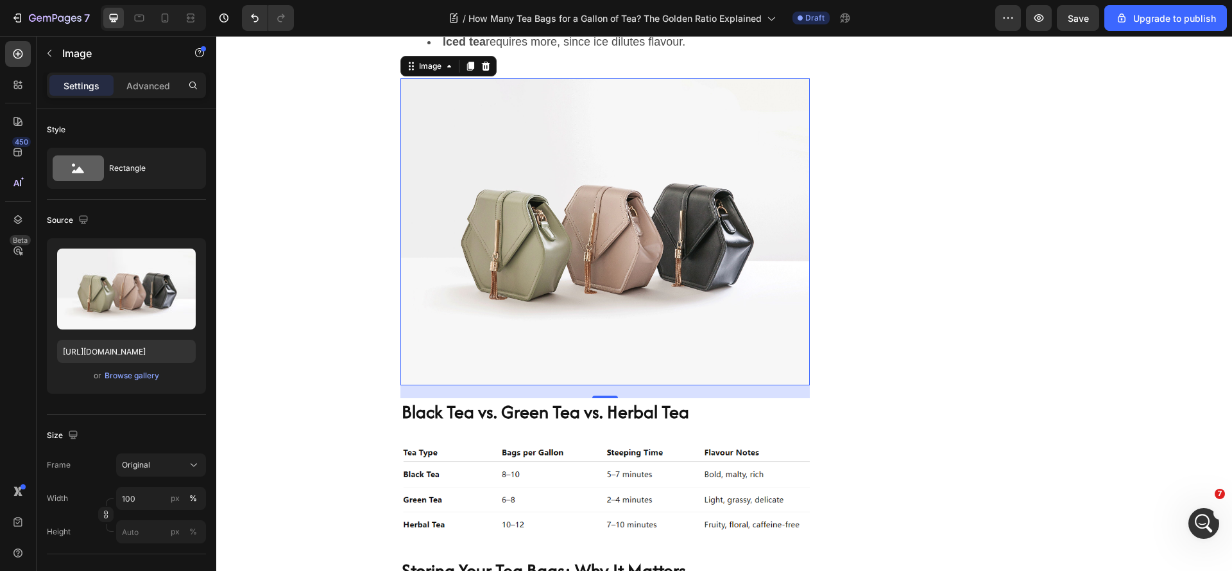
click at [480, 74] on div at bounding box center [485, 65] width 15 height 15
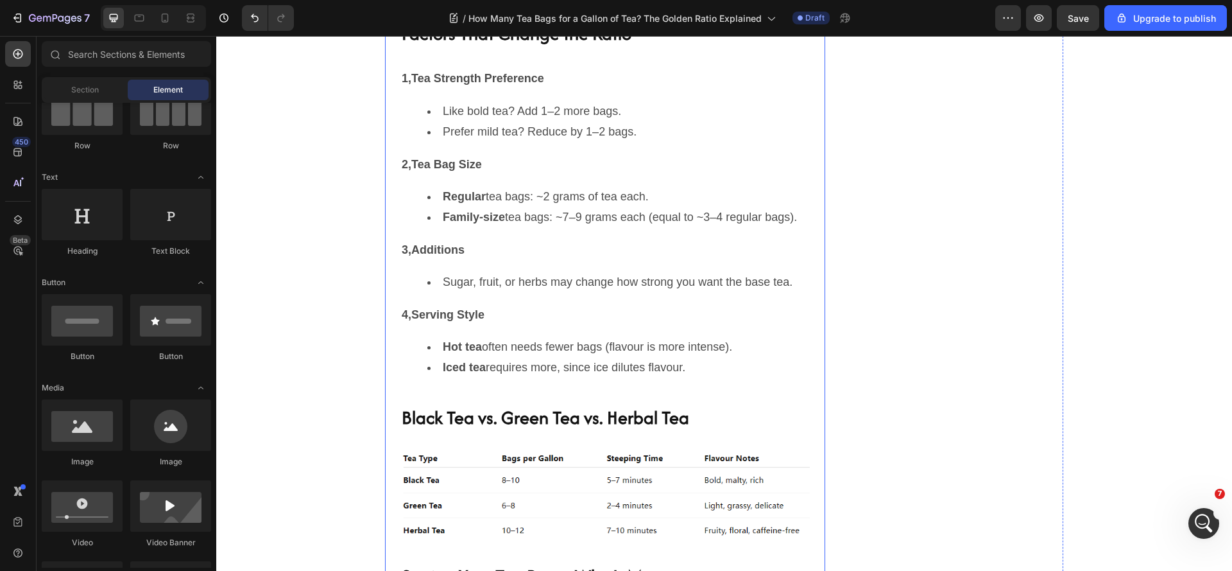
scroll to position [2107, 0]
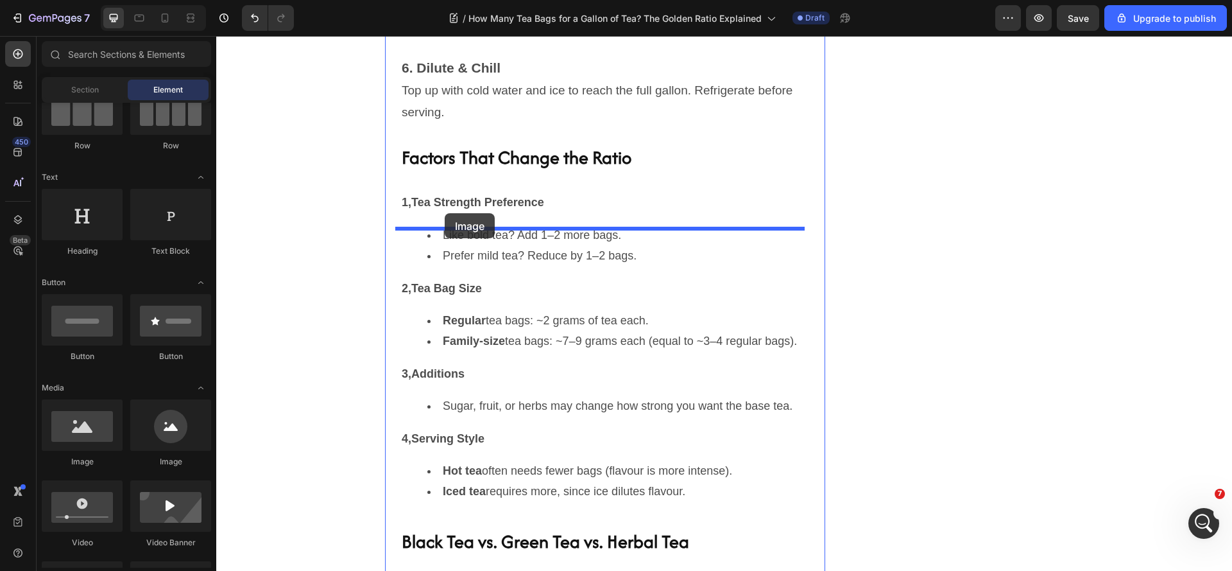
drag, startPoint x: 389, startPoint y: 418, endPoint x: 445, endPoint y: 213, distance: 212.2
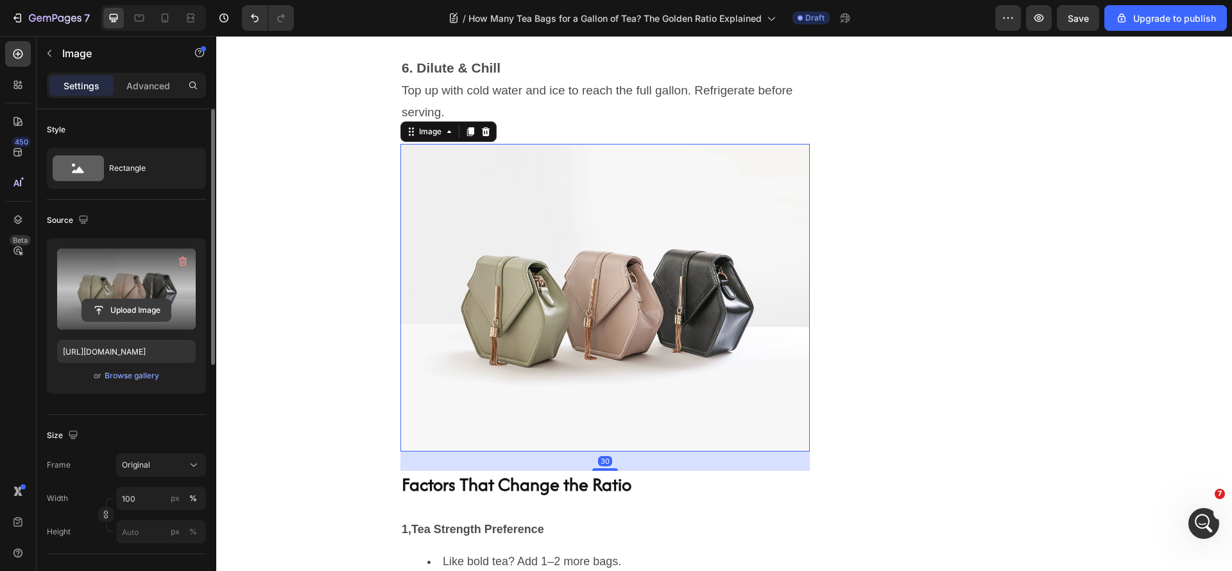
click at [116, 302] on input "file" at bounding box center [126, 310] width 89 height 22
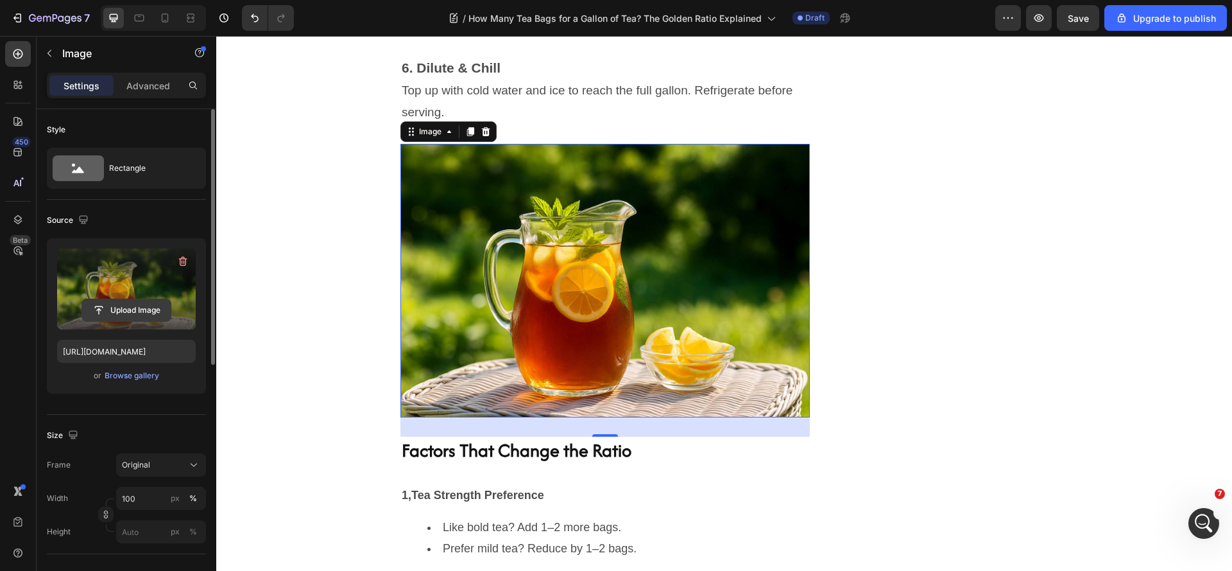
click at [163, 310] on input "file" at bounding box center [126, 310] width 89 height 22
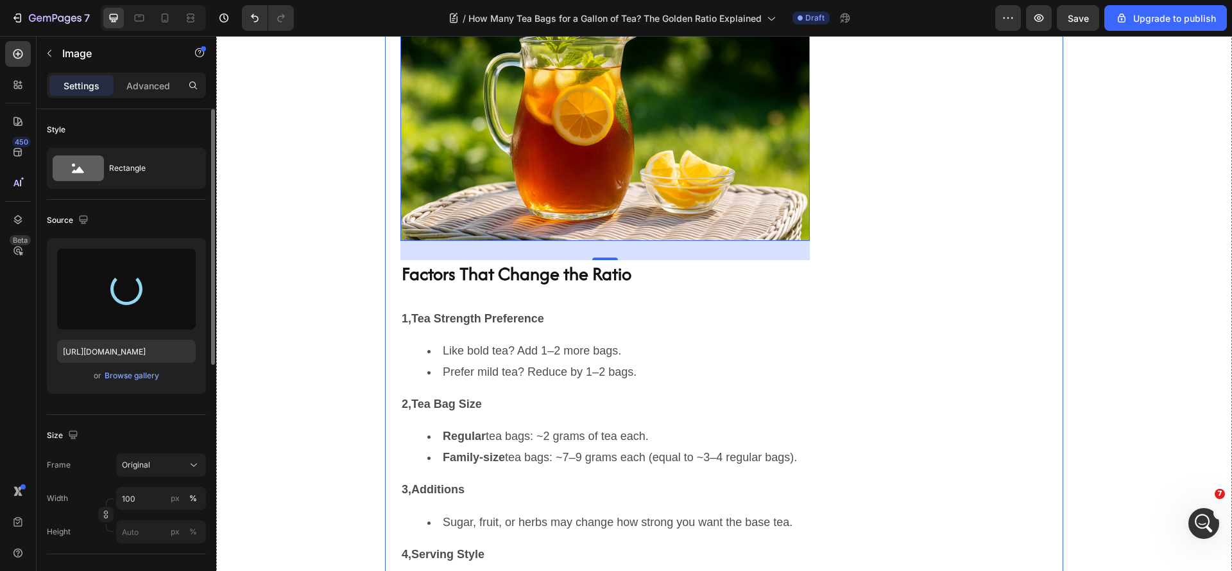
scroll to position [2299, 0]
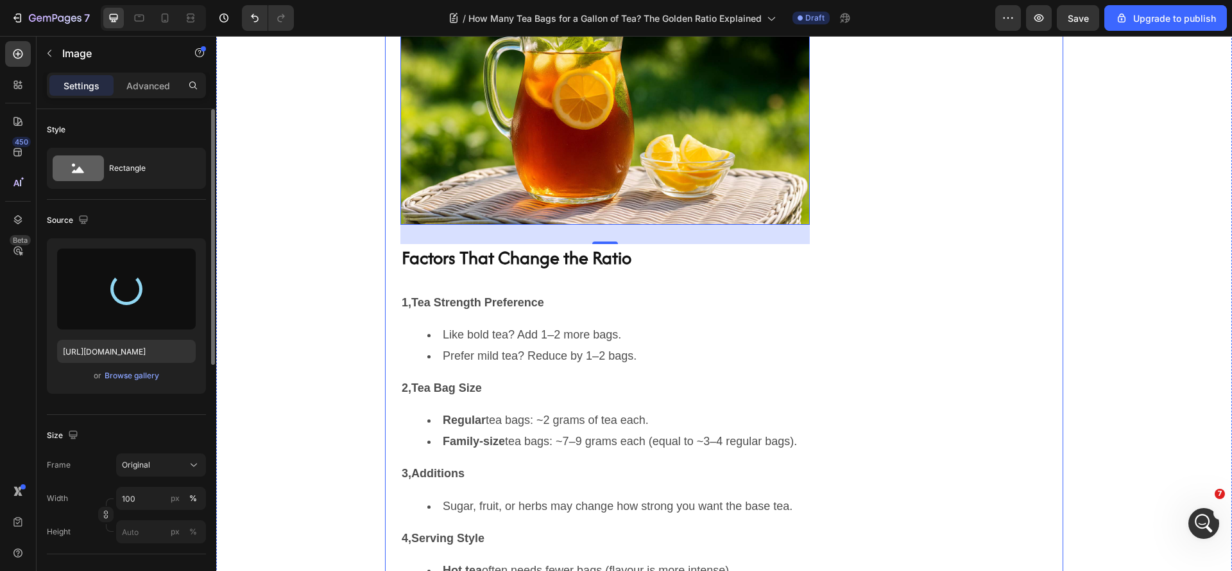
type input "https://cdn.shopify.com/s/files/1/0667/1351/8274/files/gempages_564933358883177…"
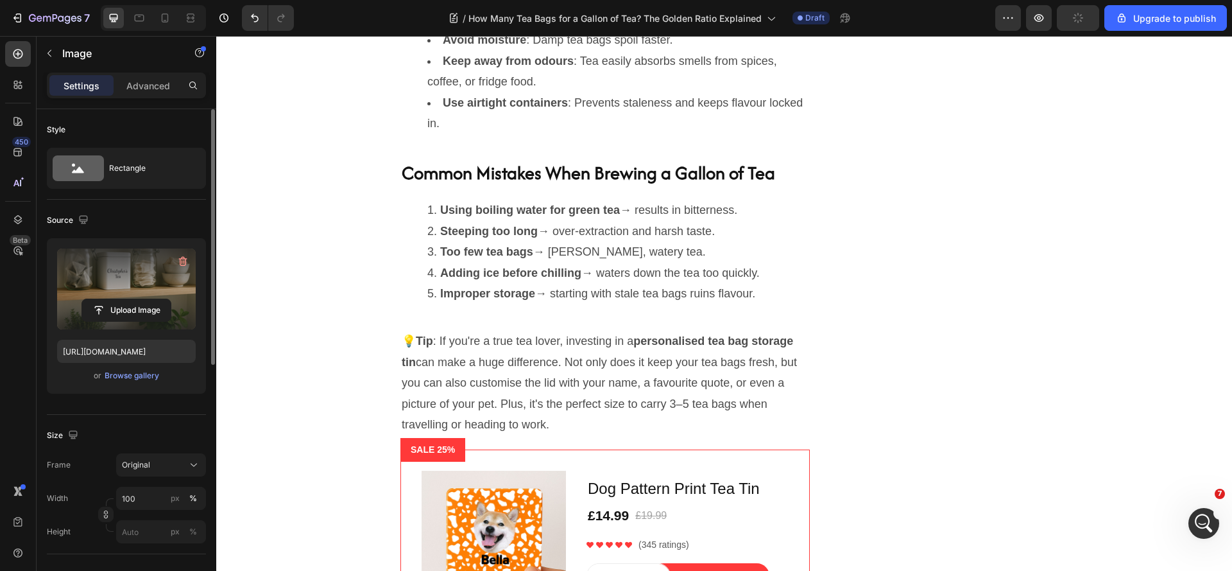
scroll to position [2492, 0]
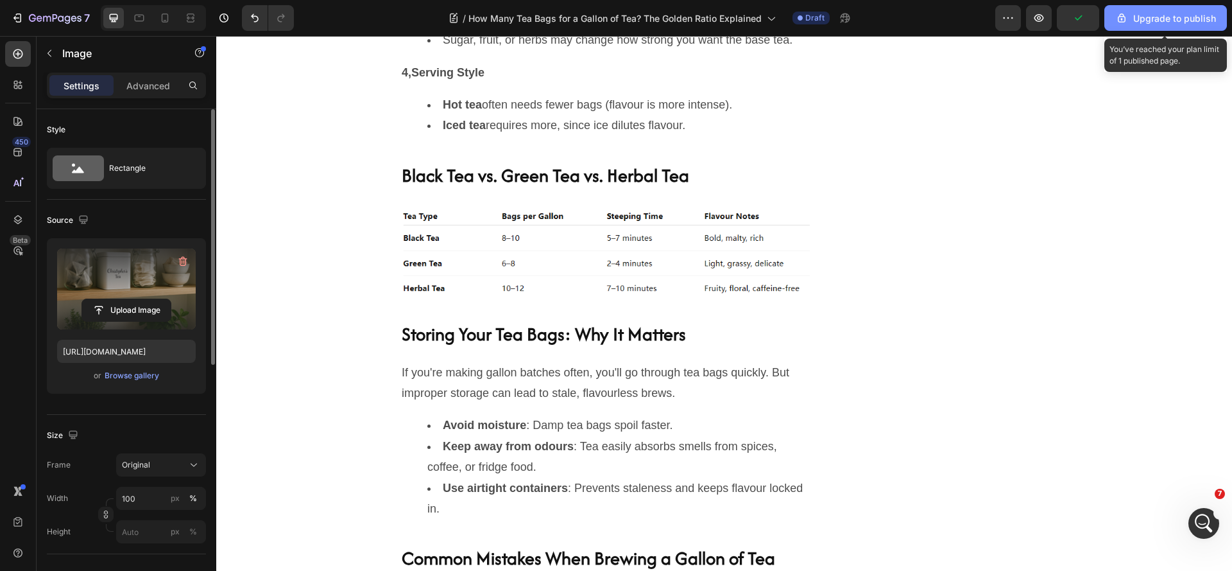
click at [1149, 17] on div "Upgrade to publish" at bounding box center [1165, 18] width 101 height 13
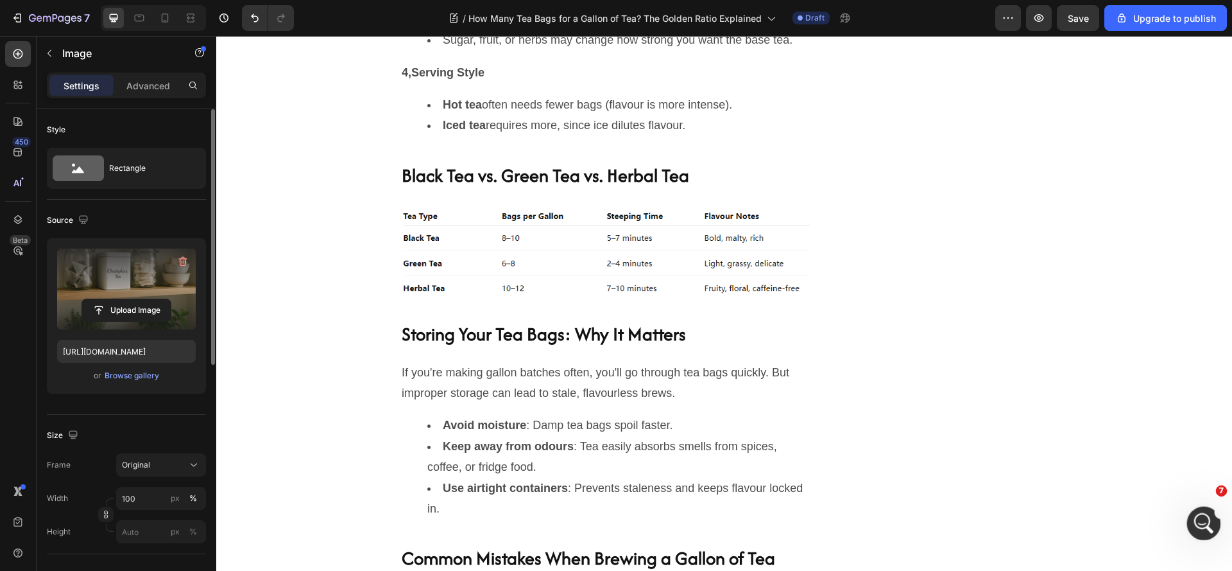
click at [1198, 526] on icon "Open Intercom Messenger" at bounding box center [1202, 521] width 21 height 21
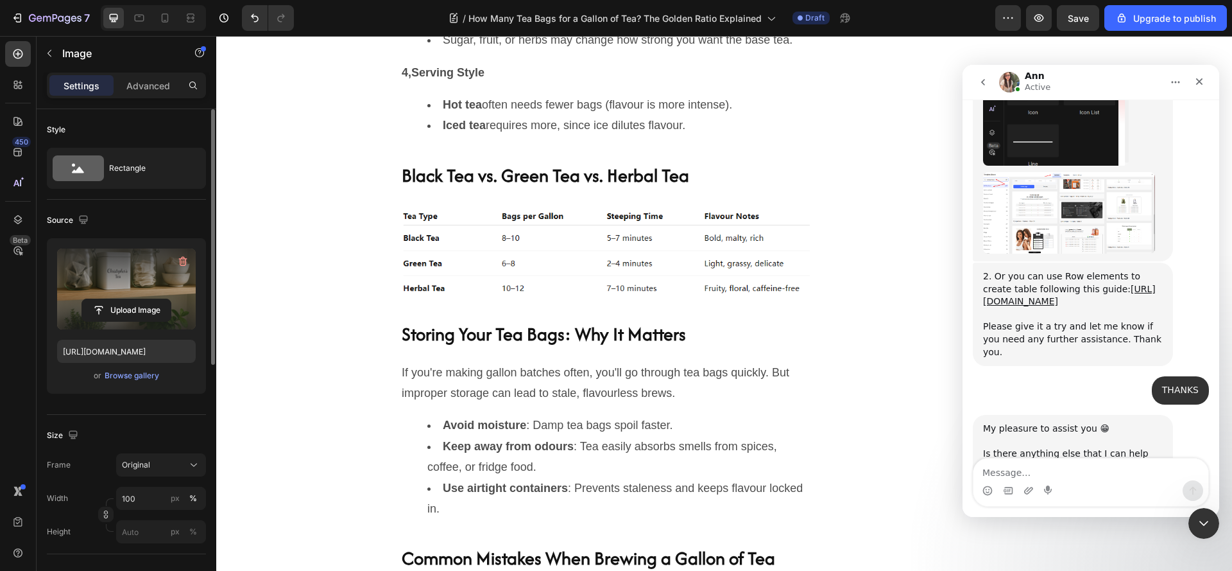
scroll to position [820, 0]
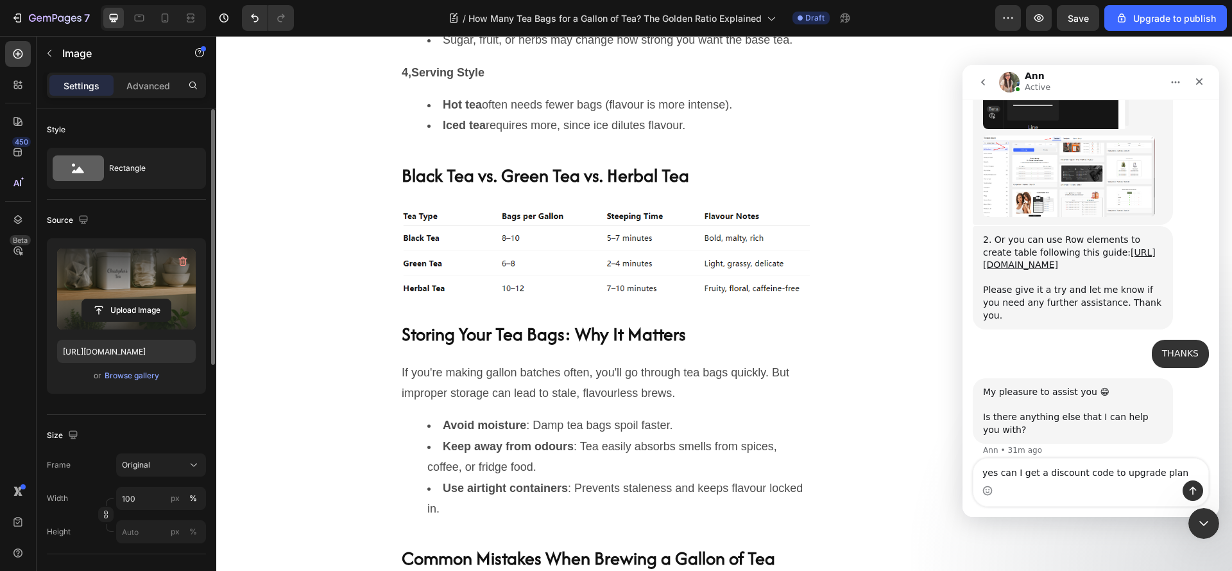
type textarea "yes can I get a discount code to upgrade plan ?"
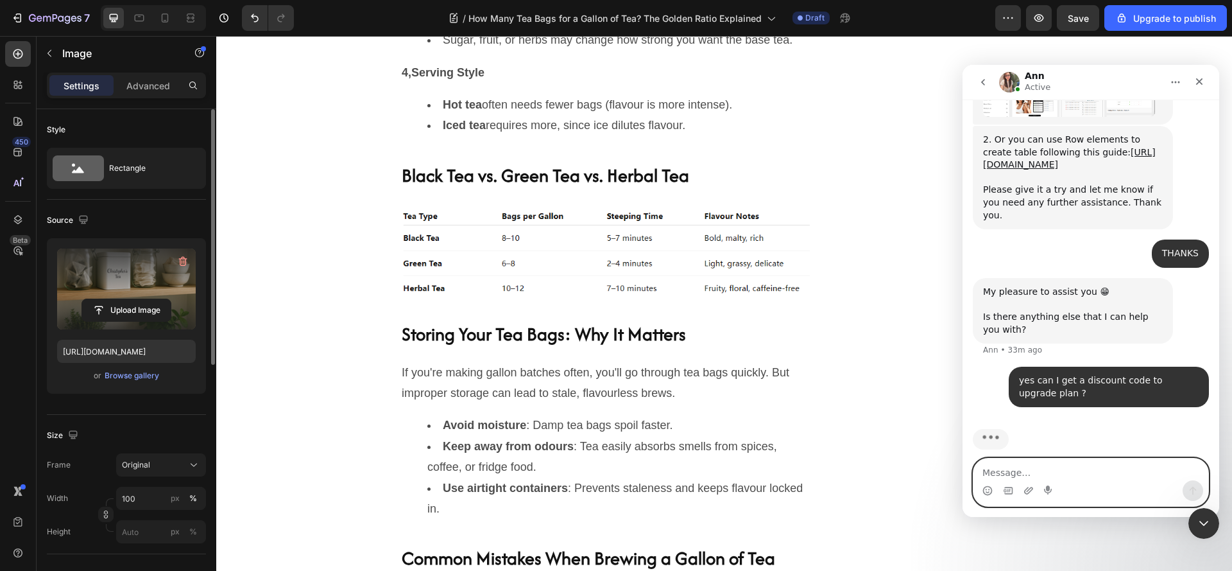
scroll to position [871, 0]
